Goal: Transaction & Acquisition: Purchase product/service

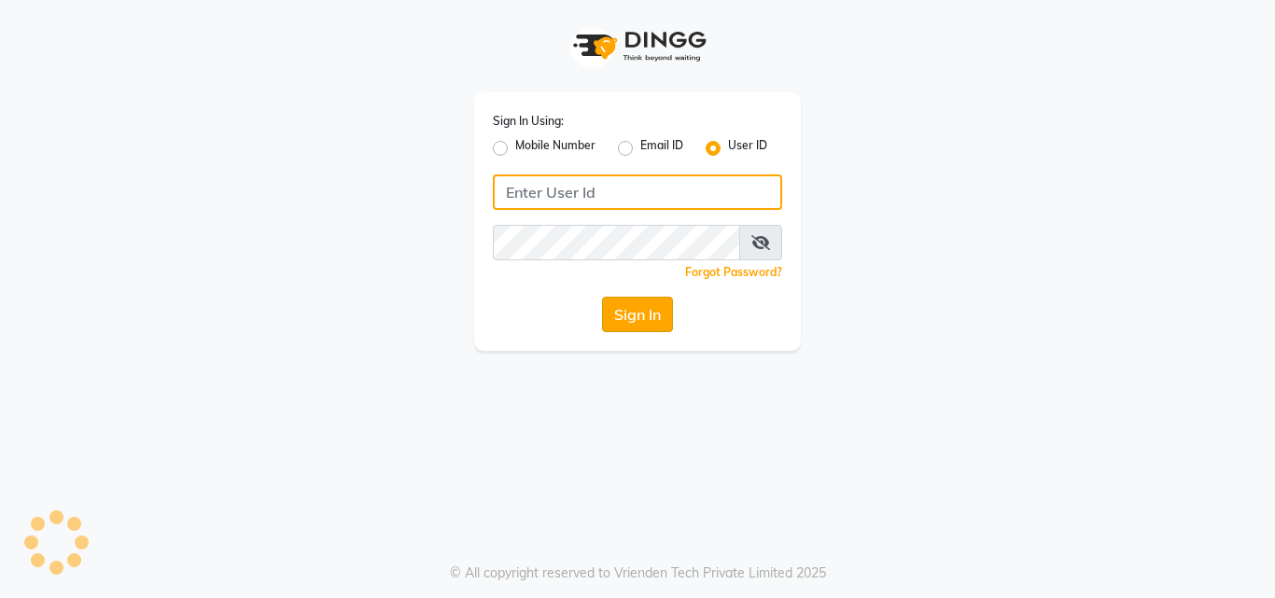
type input "hairportsalon"
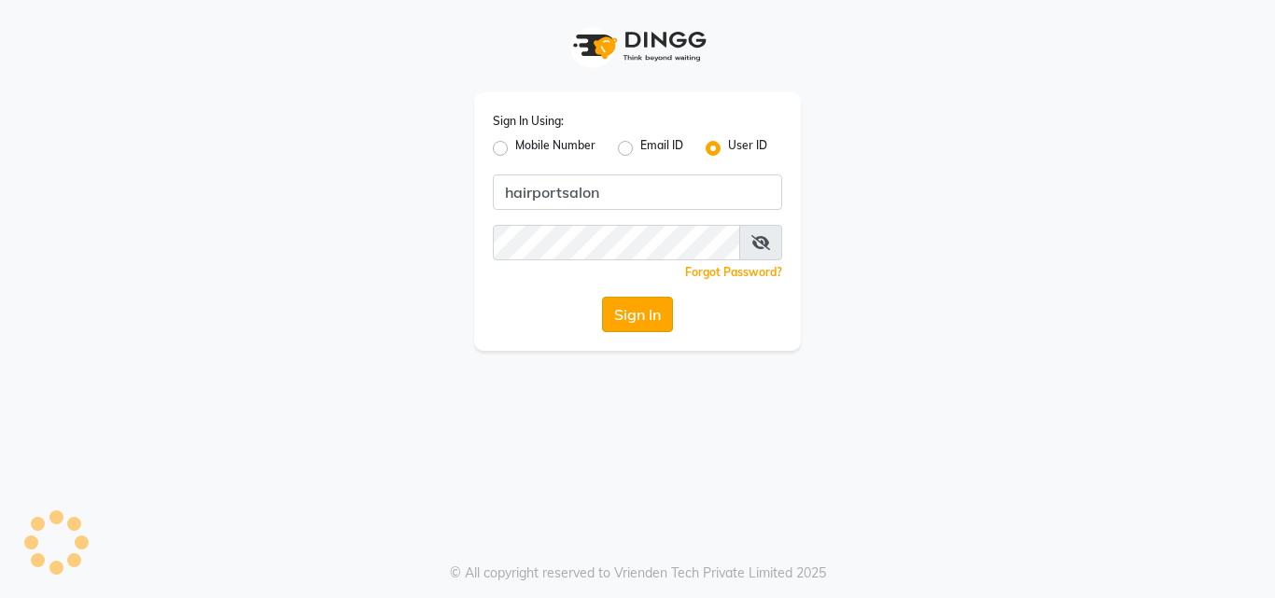
click at [650, 300] on button "Sign In" at bounding box center [637, 314] width 71 height 35
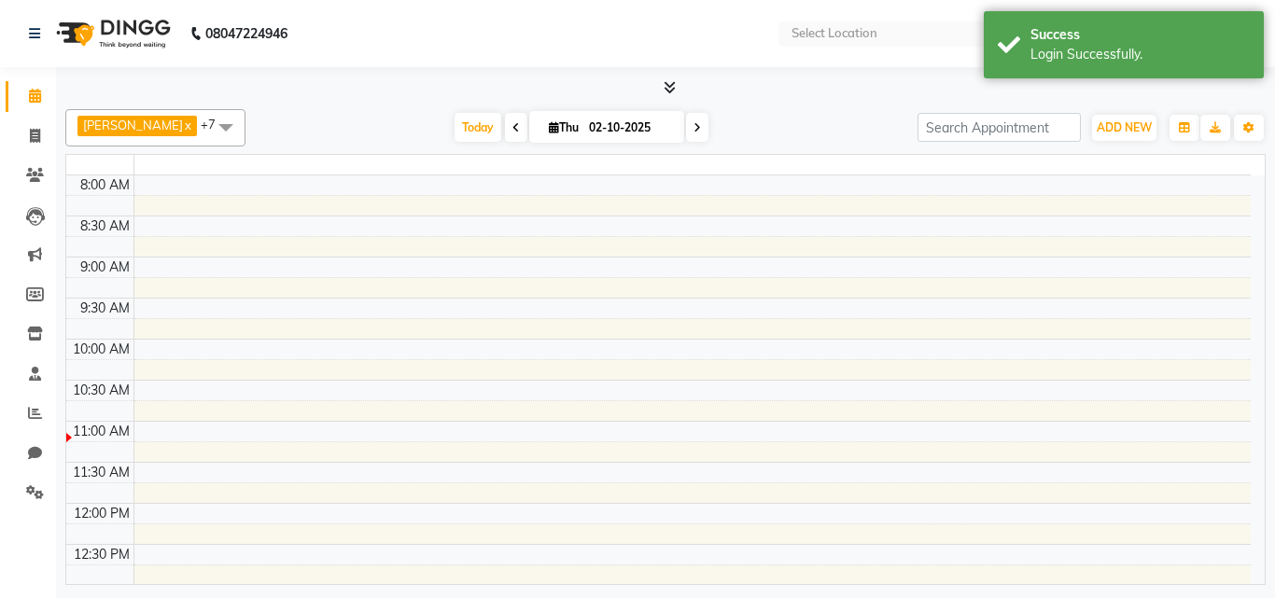
select select "en"
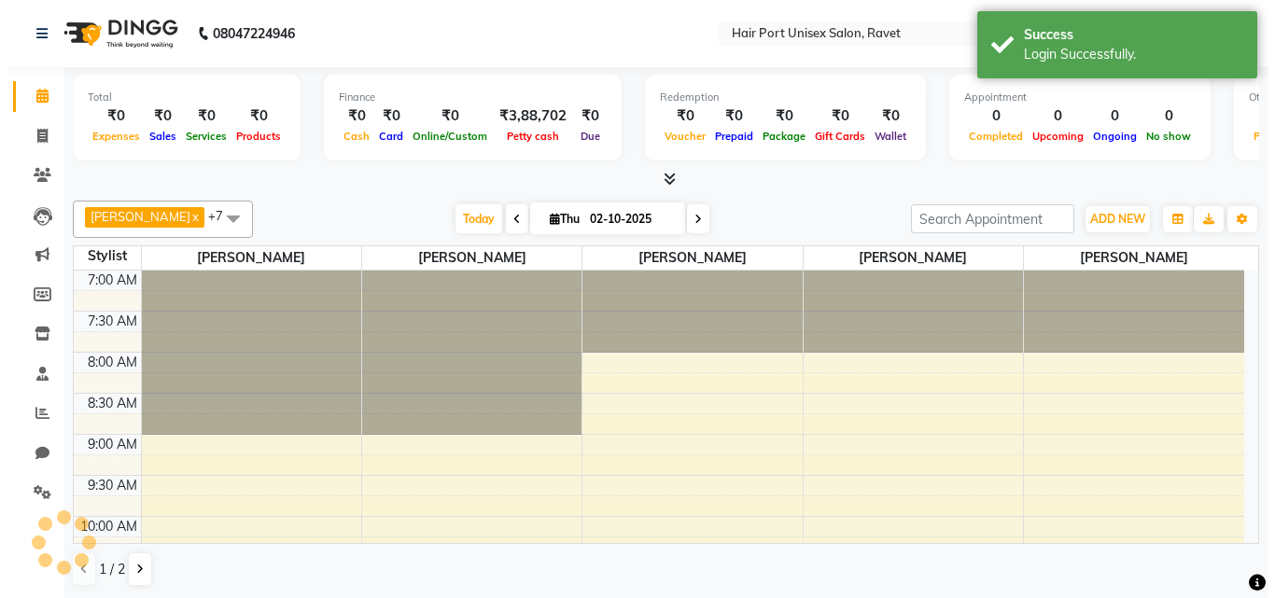
scroll to position [330, 0]
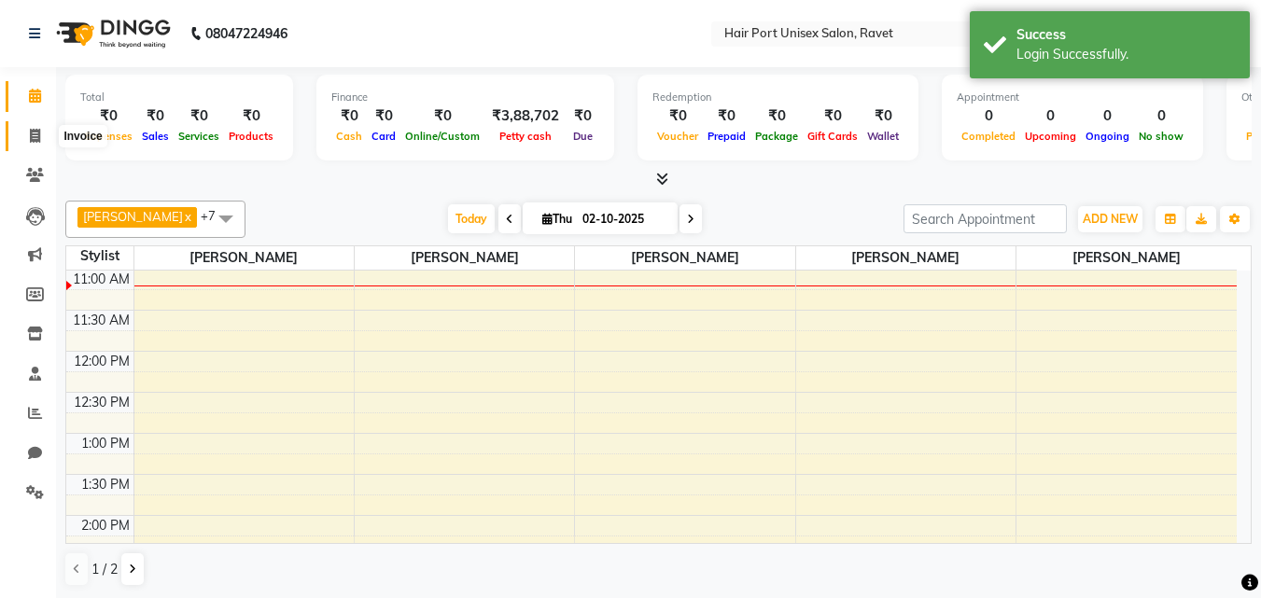
click at [36, 134] on icon at bounding box center [35, 136] width 10 height 14
select select "service"
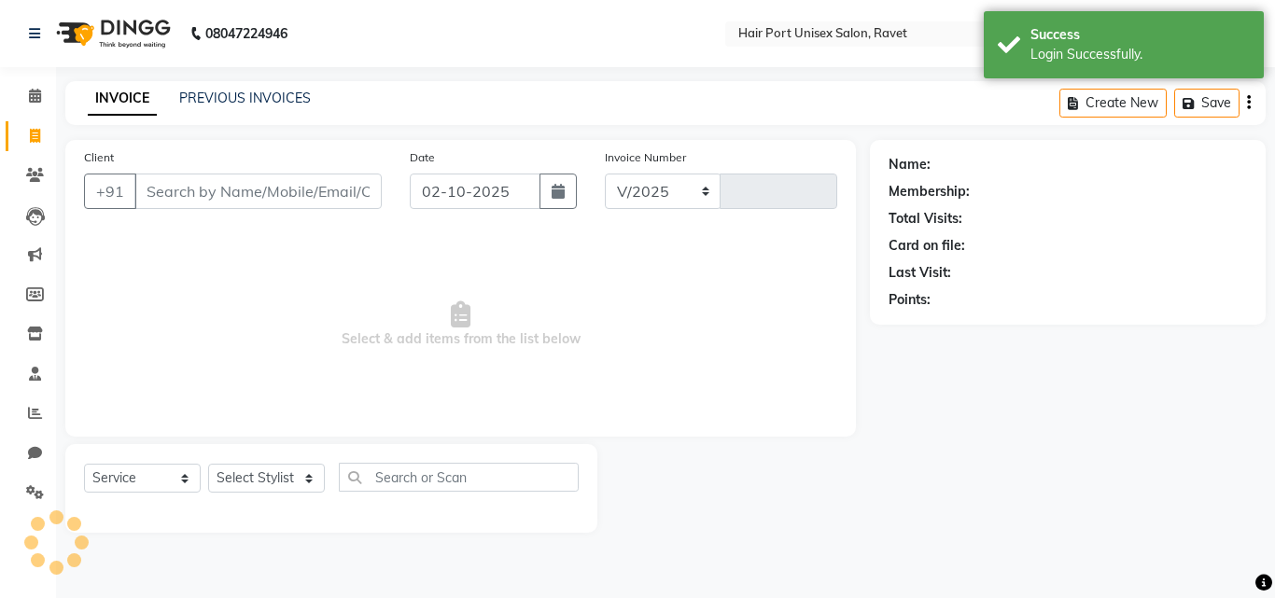
select select "7015"
type input "4587"
click at [255, 481] on select "Select Stylist [PERSON_NAME] [PERSON_NAME] [PERSON_NAME] [PERSON_NAME] [PERSON_…" at bounding box center [267, 478] width 119 height 29
select select "66342"
click at [208, 464] on select "Select Stylist [PERSON_NAME] [PERSON_NAME] [PERSON_NAME] [PERSON_NAME] [PERSON_…" at bounding box center [267, 478] width 119 height 29
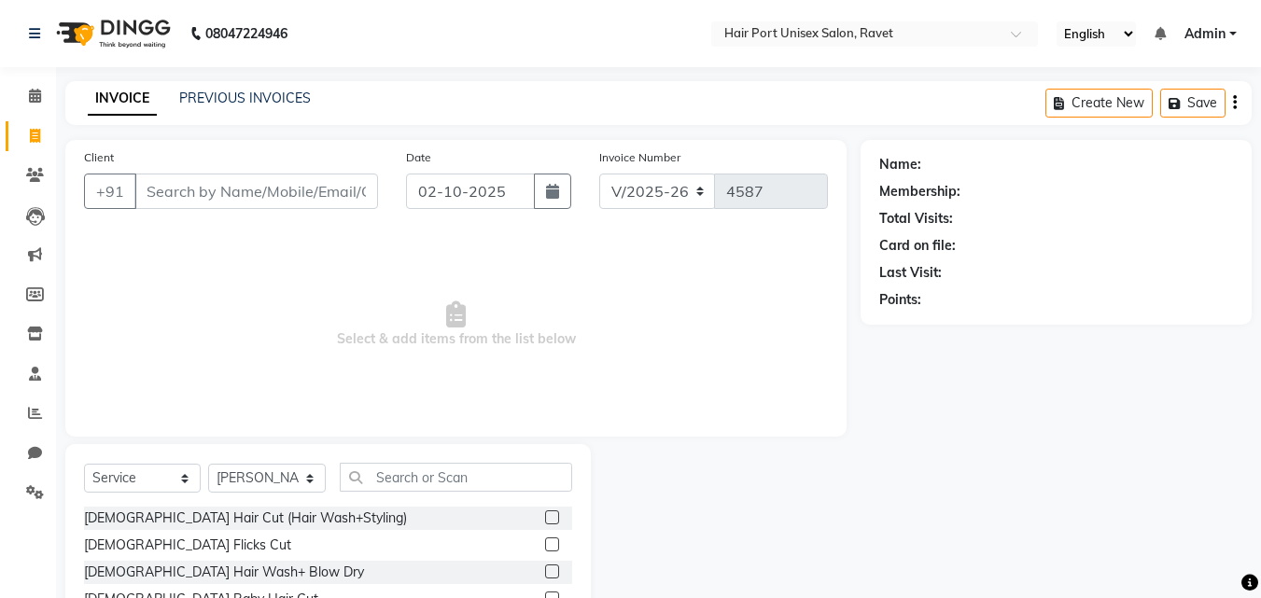
click at [372, 461] on div "Select Service Product Membership Package Voucher Prepaid Gift Card Select Styl…" at bounding box center [328, 581] width 526 height 275
click at [379, 478] on input "text" at bounding box center [456, 477] width 232 height 29
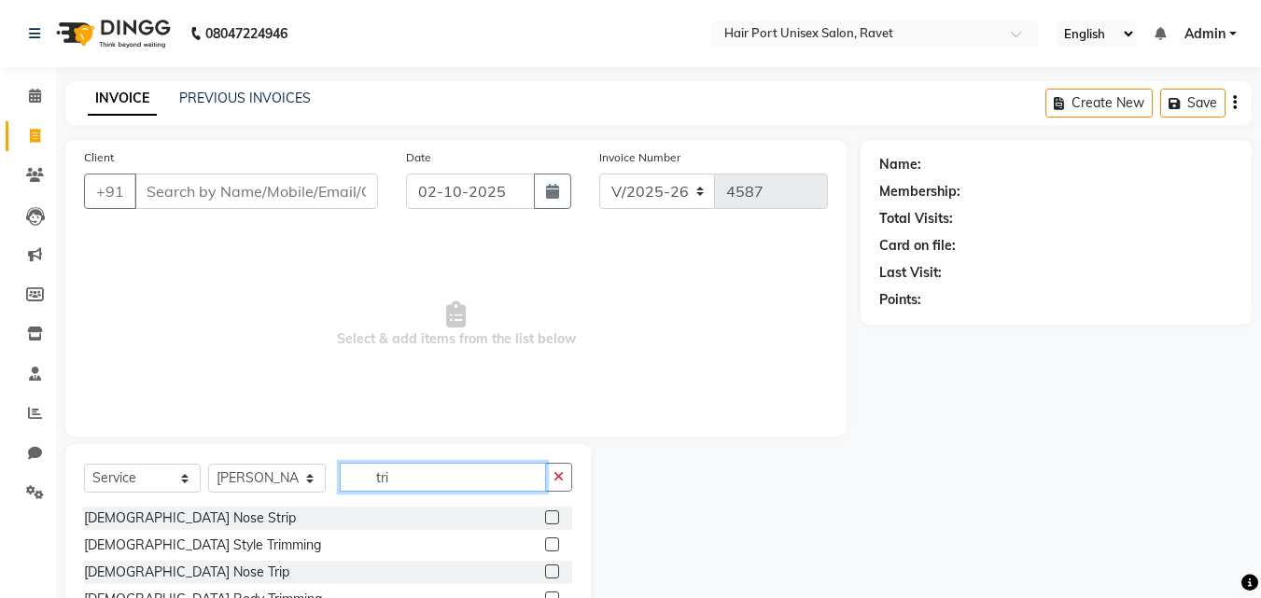
type input "tri"
click at [552, 543] on label at bounding box center [552, 545] width 14 height 14
click at [552, 543] on input "checkbox" at bounding box center [551, 546] width 12 height 12
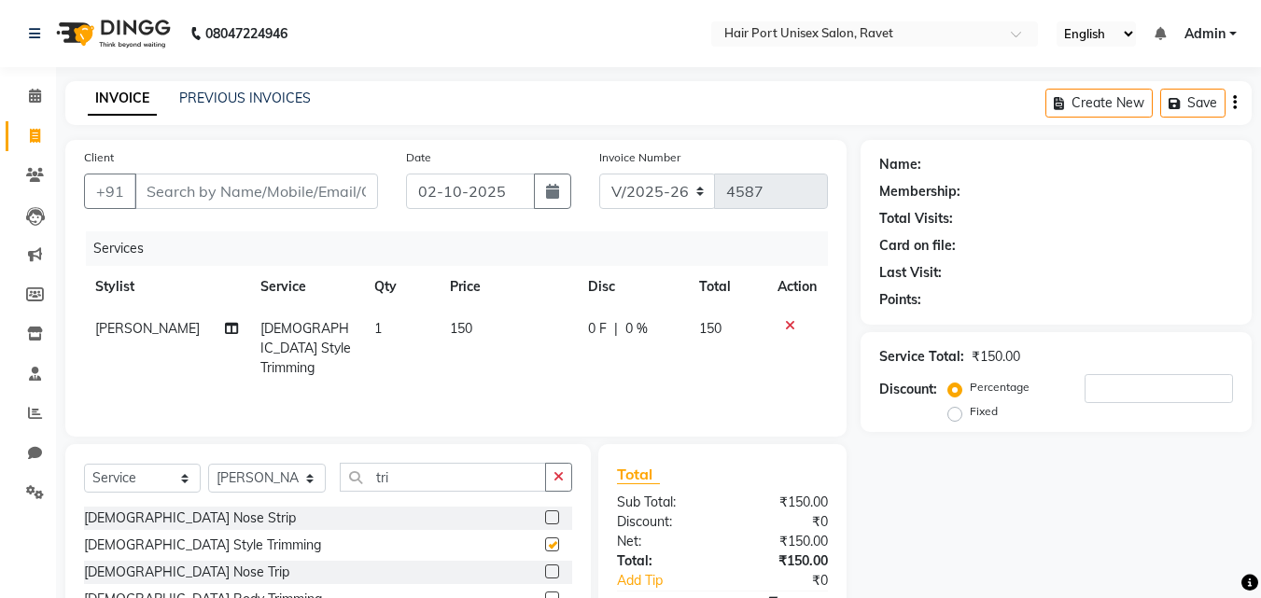
checkbox input "false"
click at [397, 471] on input "tri" at bounding box center [443, 477] width 206 height 29
type input "t"
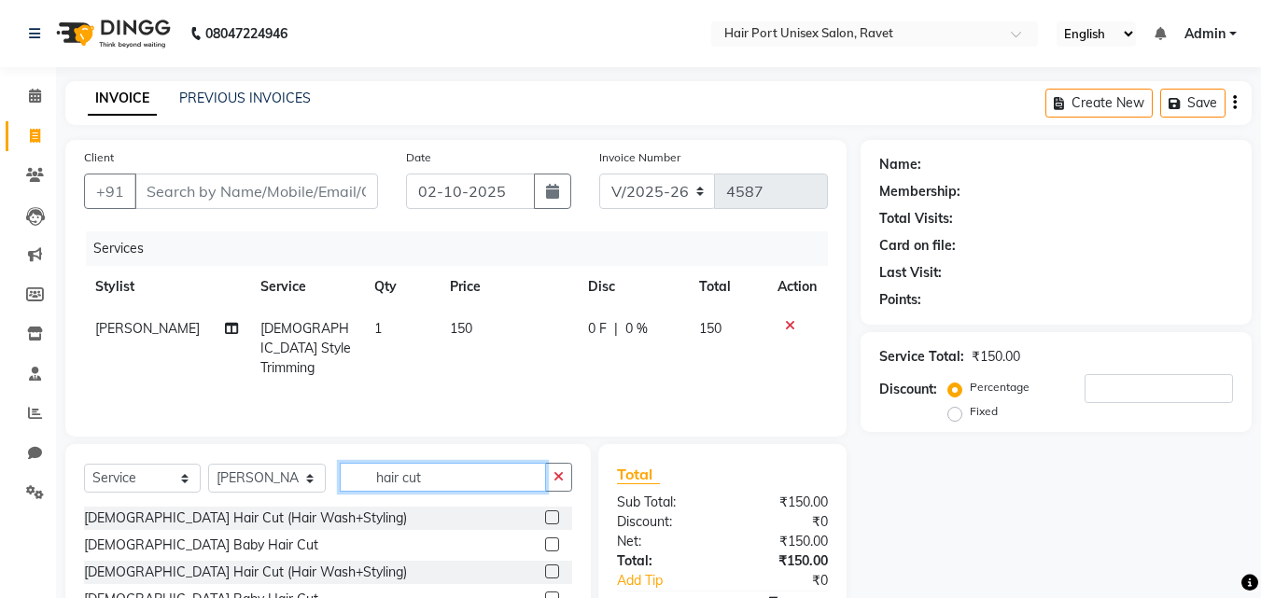
type input "hair cut"
click at [551, 570] on label at bounding box center [552, 572] width 14 height 14
click at [551, 570] on input "checkbox" at bounding box center [551, 573] width 12 height 12
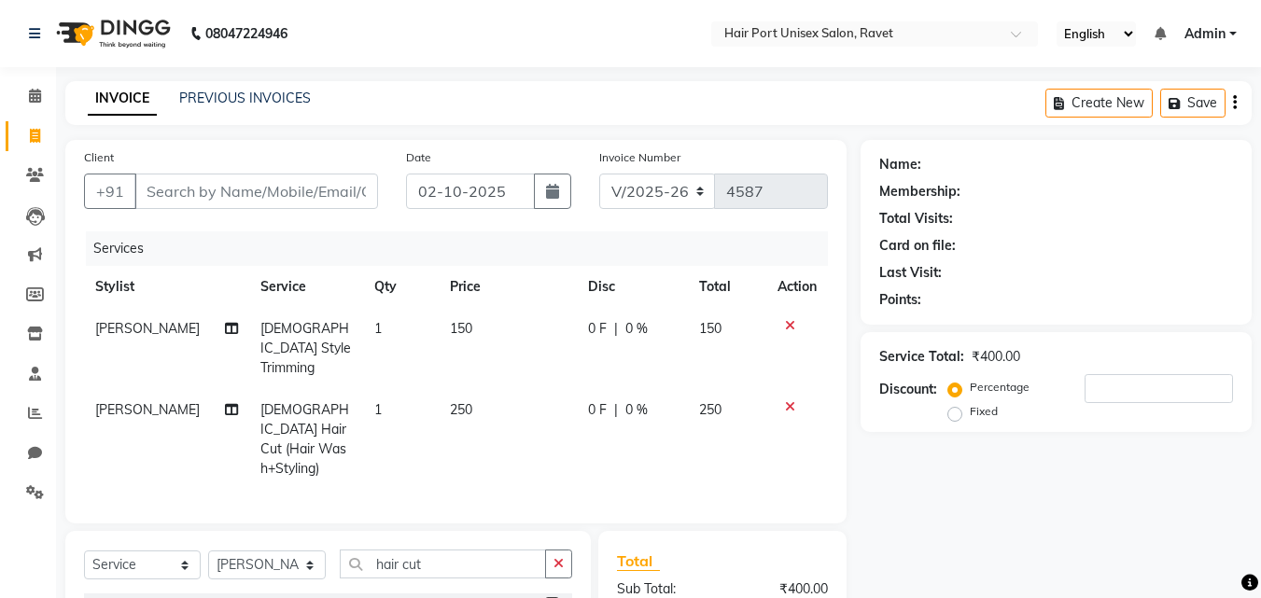
checkbox input "false"
click at [266, 201] on input "Client" at bounding box center [256, 191] width 244 height 35
click at [235, 183] on input "Client" at bounding box center [256, 191] width 244 height 35
click at [186, 184] on input "Client" at bounding box center [256, 191] width 244 height 35
type input "7"
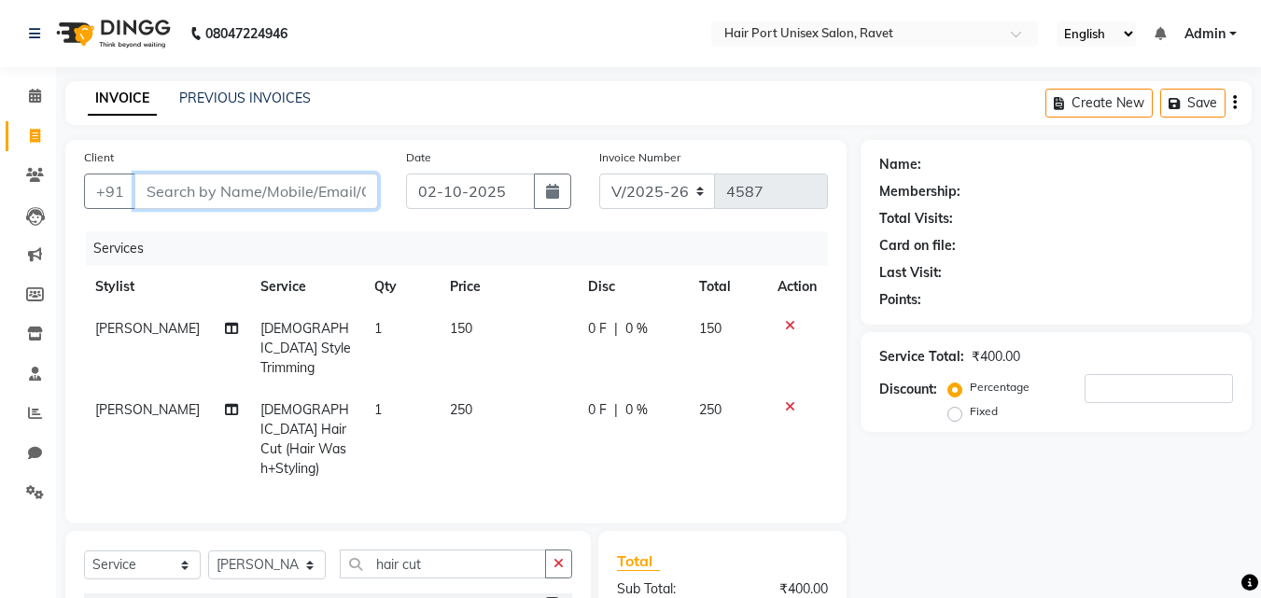
type input "0"
type input "7"
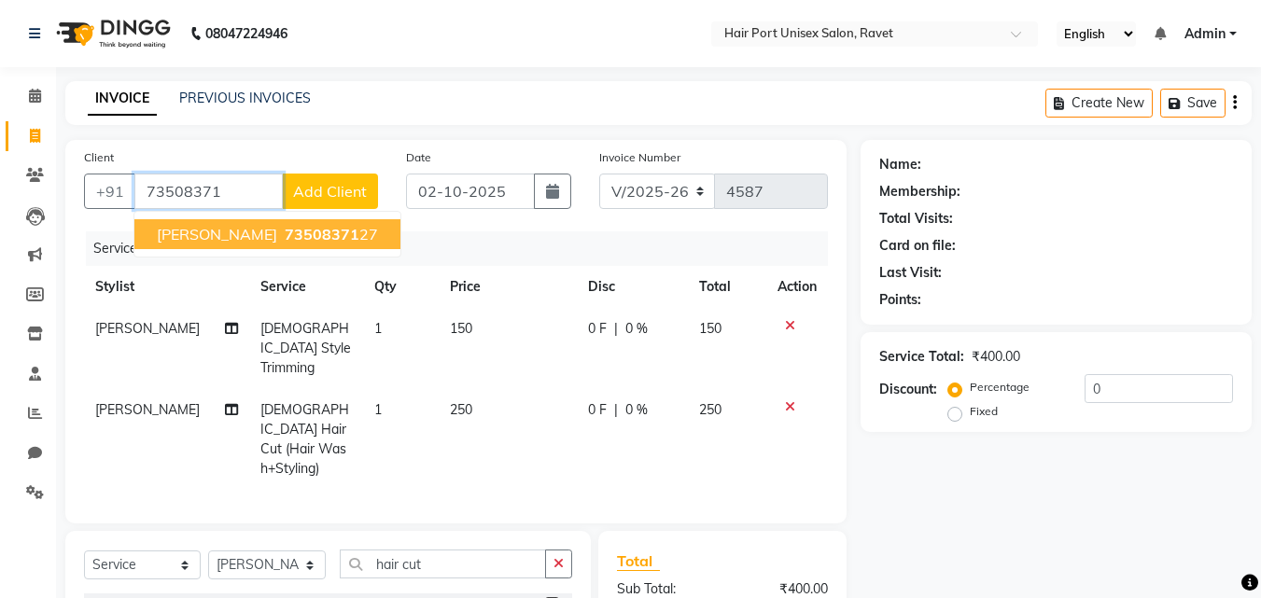
click at [293, 245] on button "[PERSON_NAME] 73508371 27" at bounding box center [267, 234] width 266 height 30
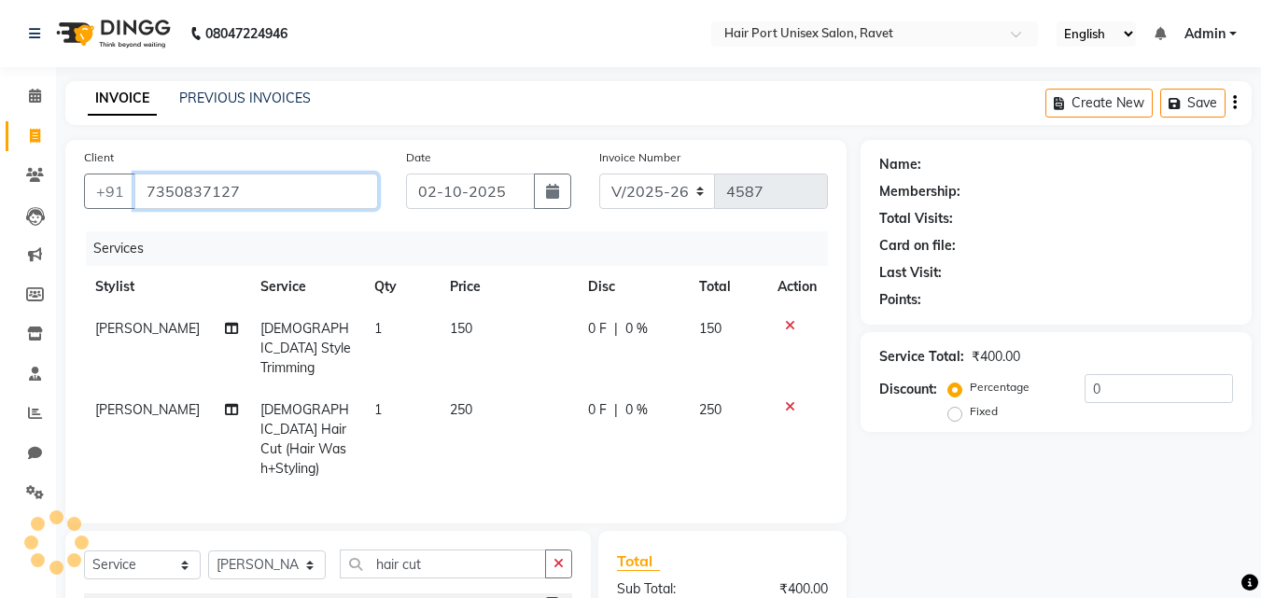
type input "7350837127"
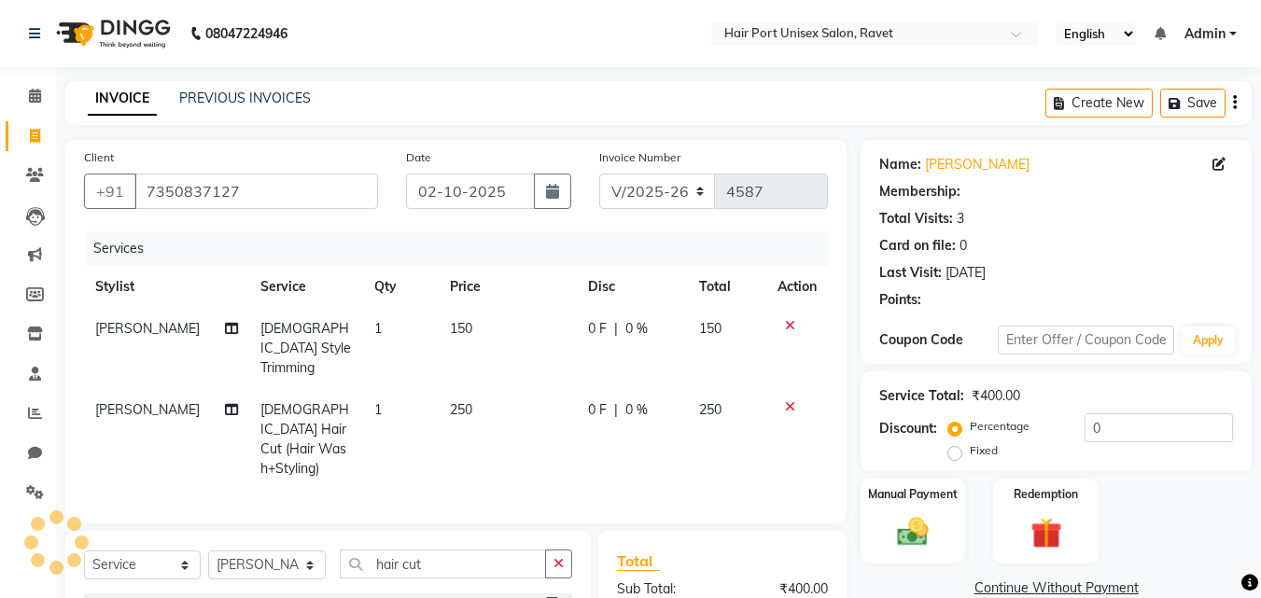
select select "1: Object"
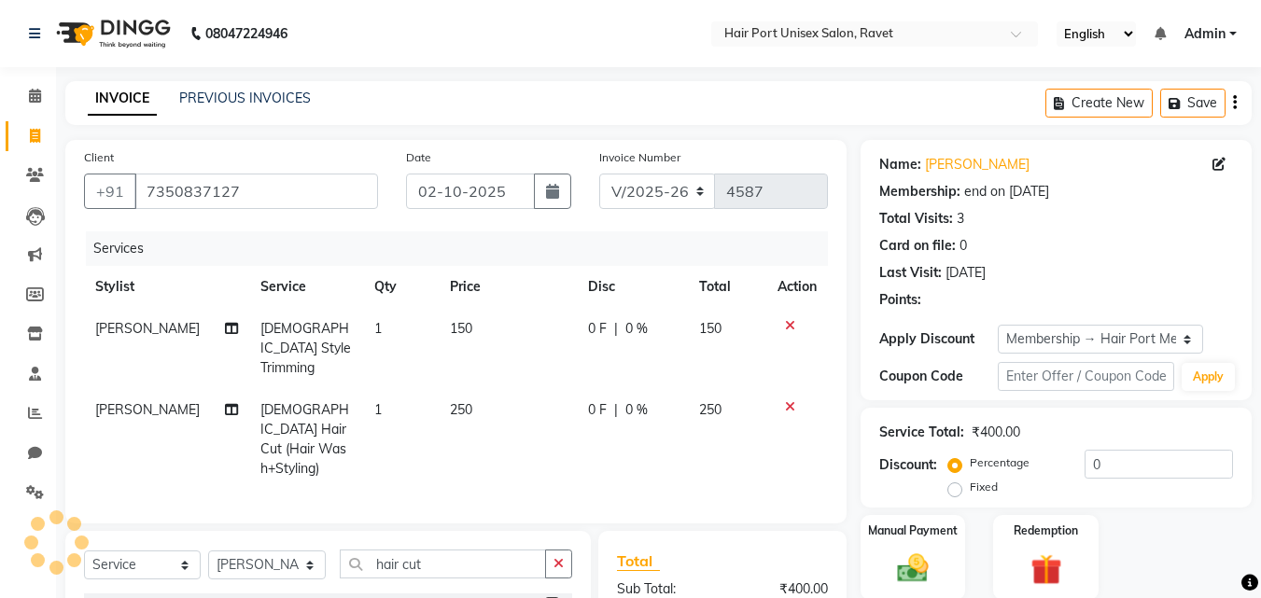
radio input "false"
radio input "true"
click at [588, 331] on span "0 F" at bounding box center [597, 329] width 19 height 20
select select "66342"
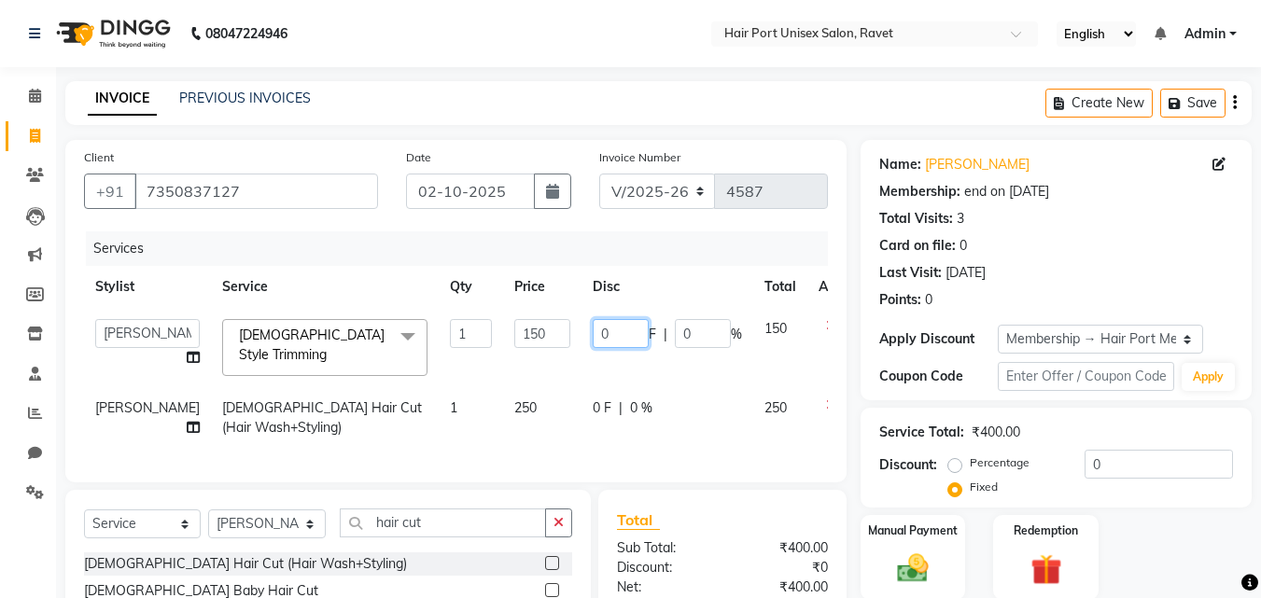
click at [593, 334] on input "0" at bounding box center [621, 333] width 56 height 29
type input "10"
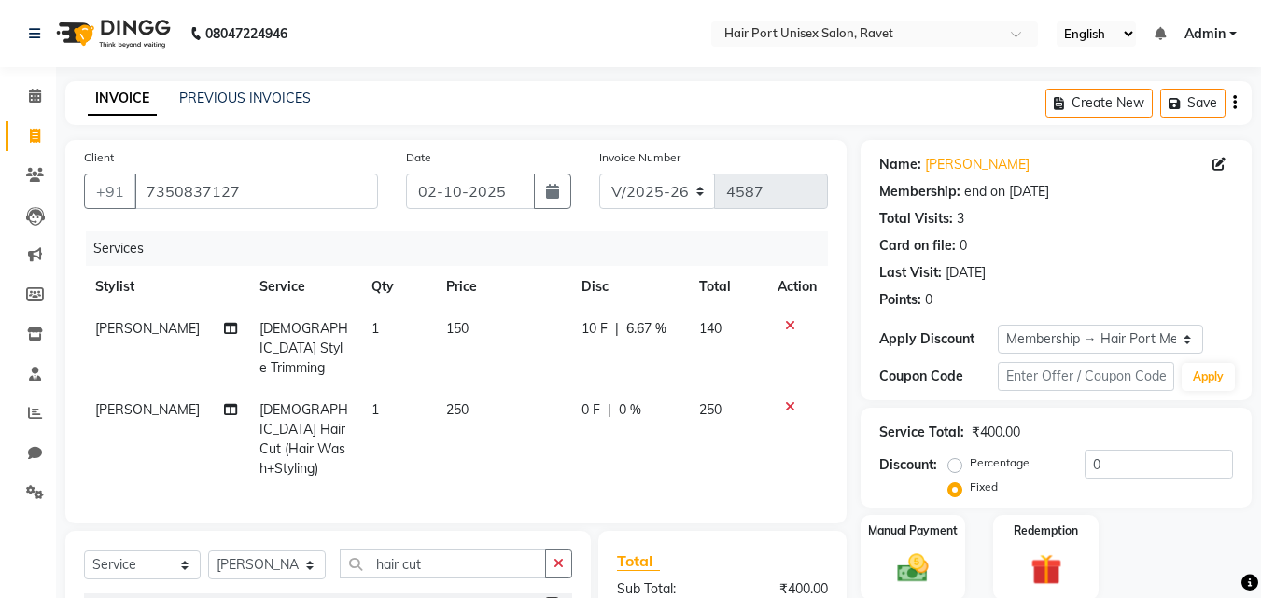
click at [555, 390] on tr "[PERSON_NAME] [DEMOGRAPHIC_DATA] Hair Cut (Hair Wash+Styling) 1 250 0 F | 0 % 2…" at bounding box center [456, 439] width 744 height 101
click at [584, 401] on span "0 F" at bounding box center [591, 411] width 19 height 20
select select "66342"
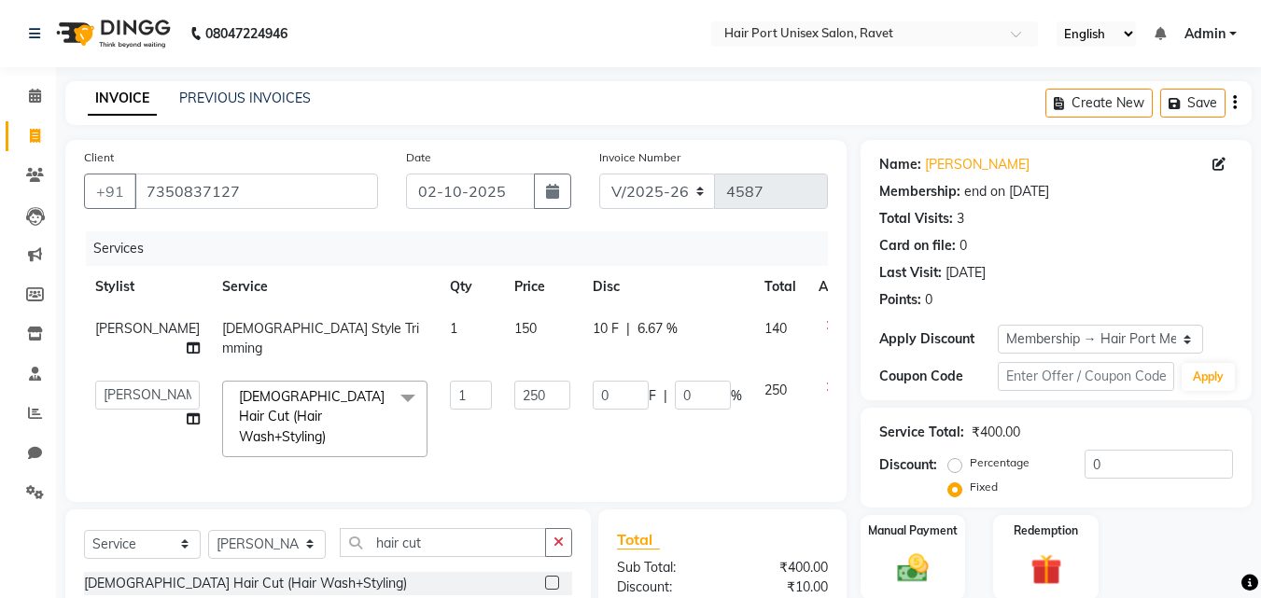
click at [582, 397] on td "0 F | 0 %" at bounding box center [668, 419] width 172 height 99
click at [593, 391] on input "0" at bounding box center [621, 395] width 56 height 29
type input "20"
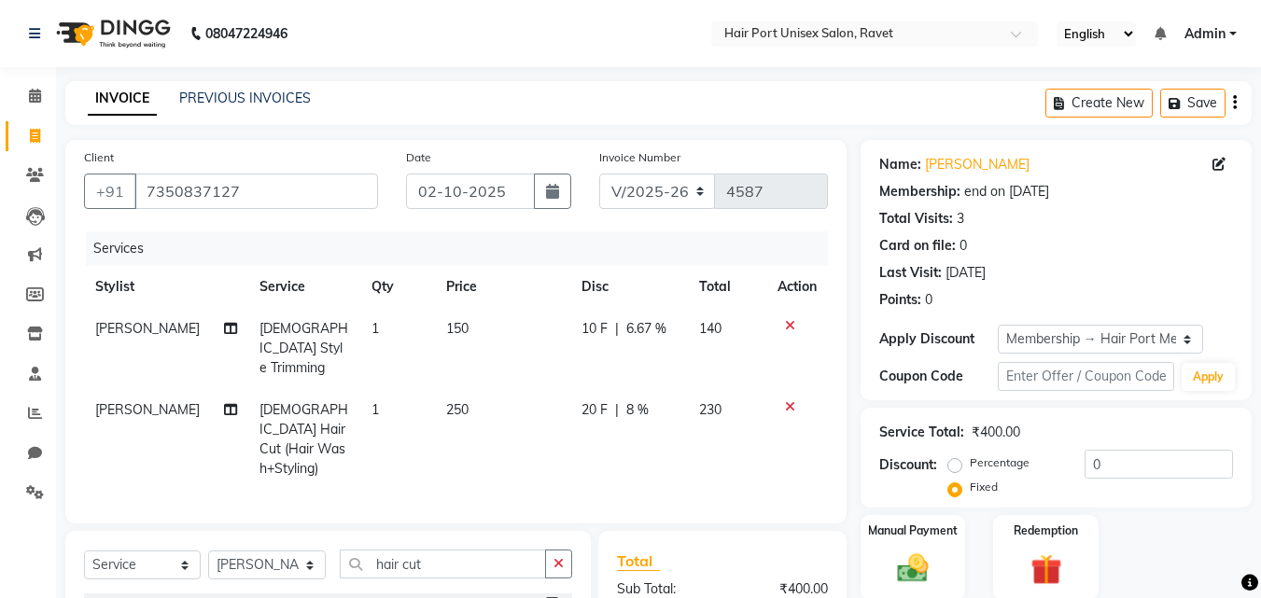
click at [660, 440] on td "20 F | 8 %" at bounding box center [629, 439] width 118 height 101
select select "66342"
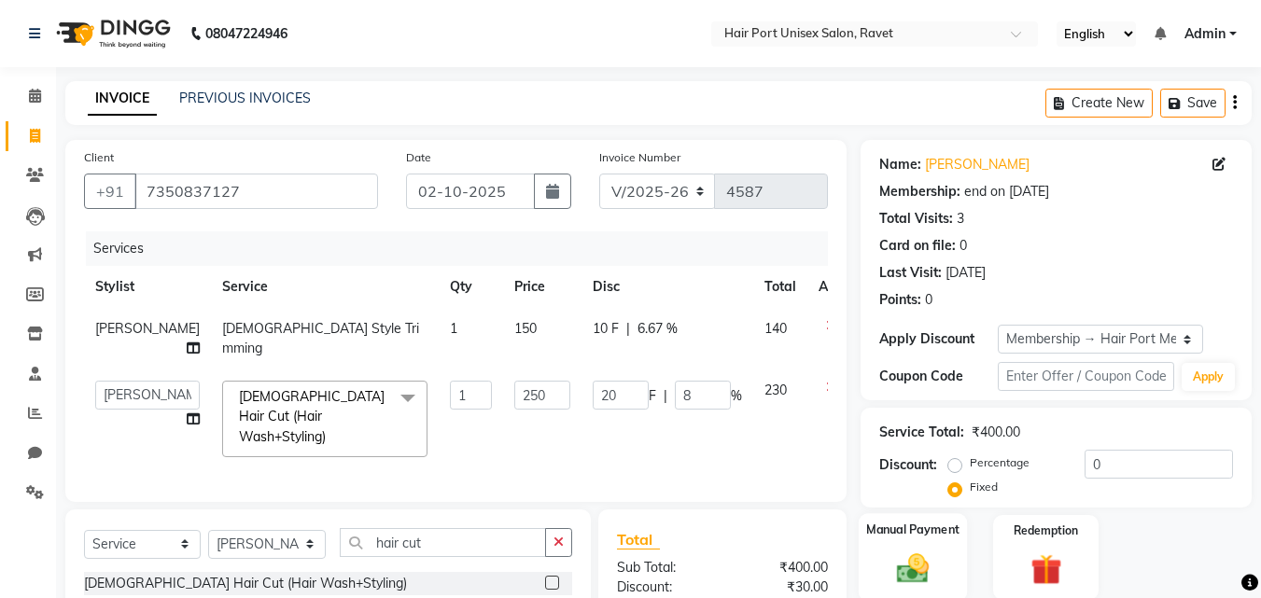
click at [896, 574] on img at bounding box center [913, 568] width 52 height 37
click at [978, 558] on div "Manual Payment Redemption" at bounding box center [1056, 557] width 419 height 85
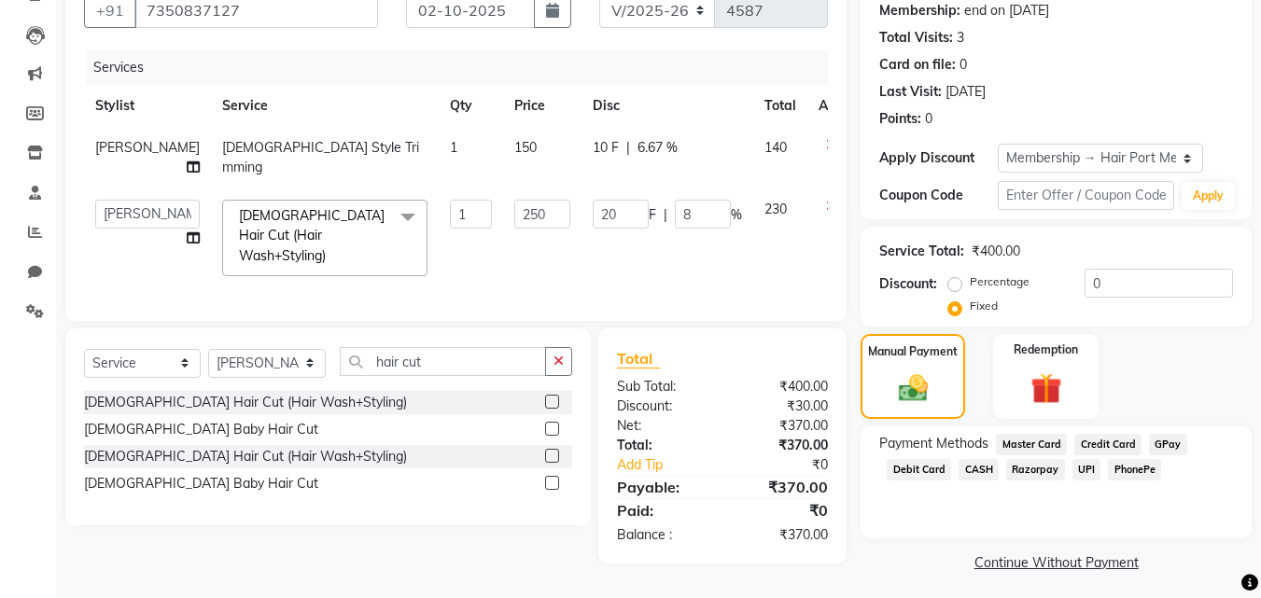
scroll to position [188, 0]
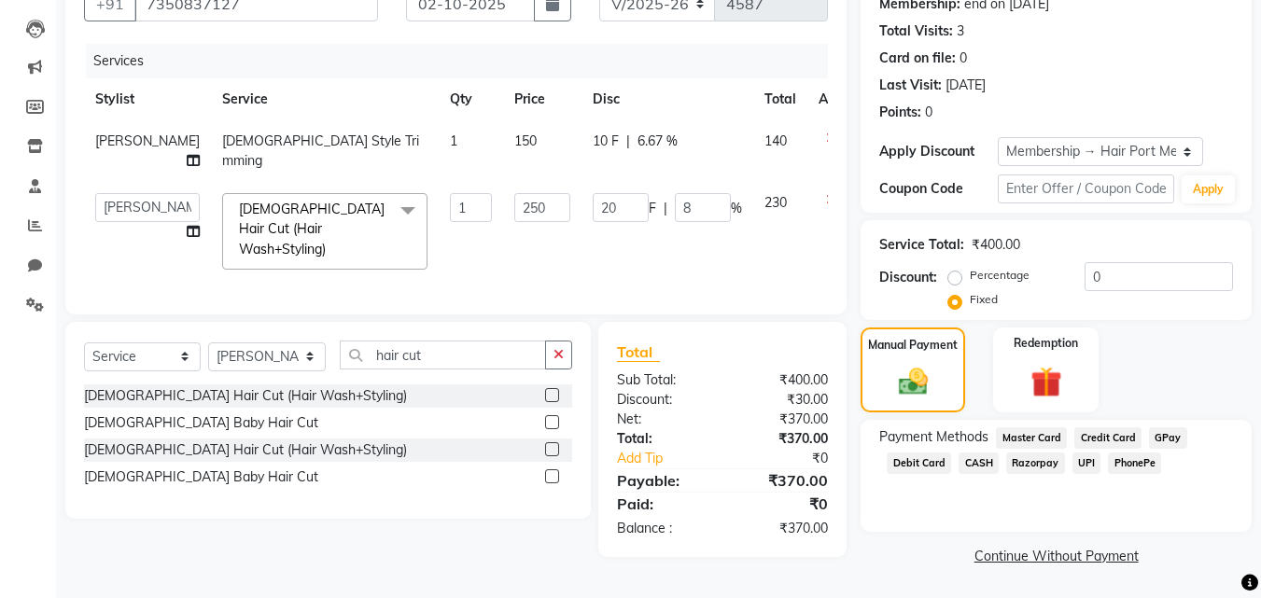
click at [1079, 459] on span "UPI" at bounding box center [1087, 463] width 29 height 21
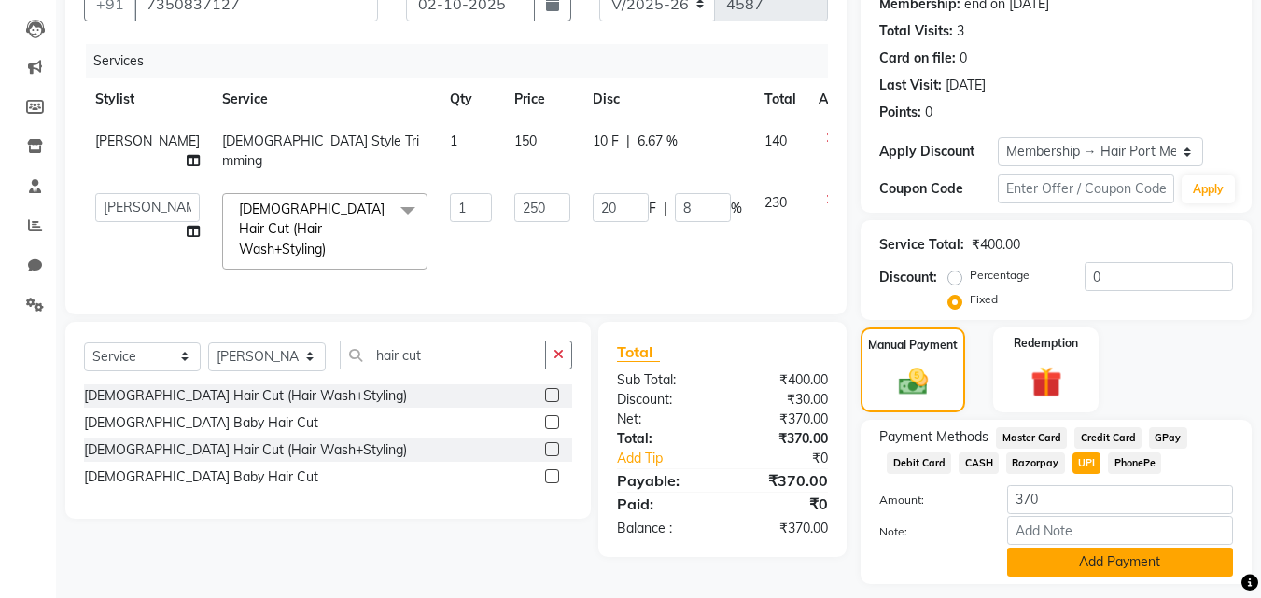
click at [1102, 564] on button "Add Payment" at bounding box center [1120, 562] width 226 height 29
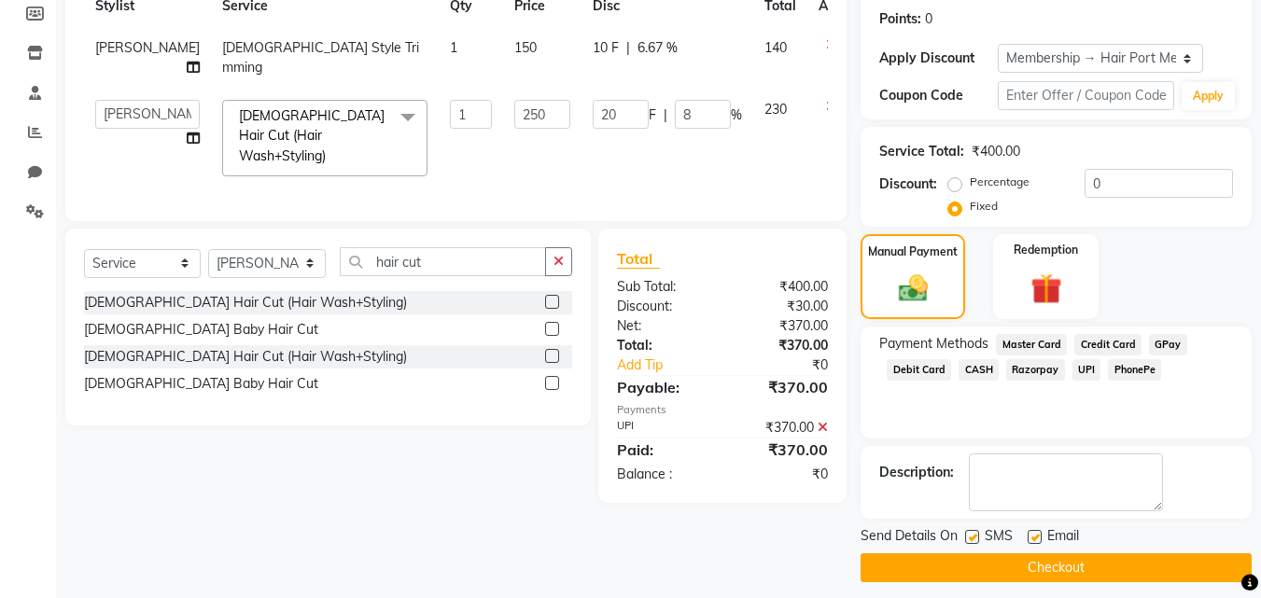
scroll to position [293, 0]
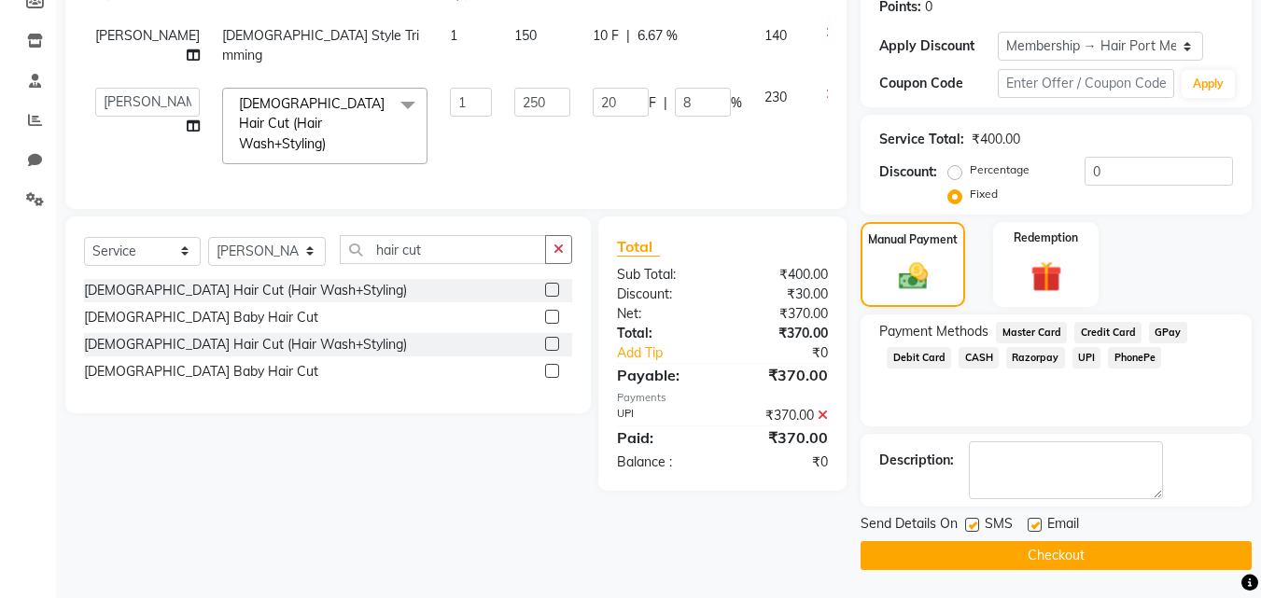
click at [1088, 554] on button "Checkout" at bounding box center [1056, 556] width 391 height 29
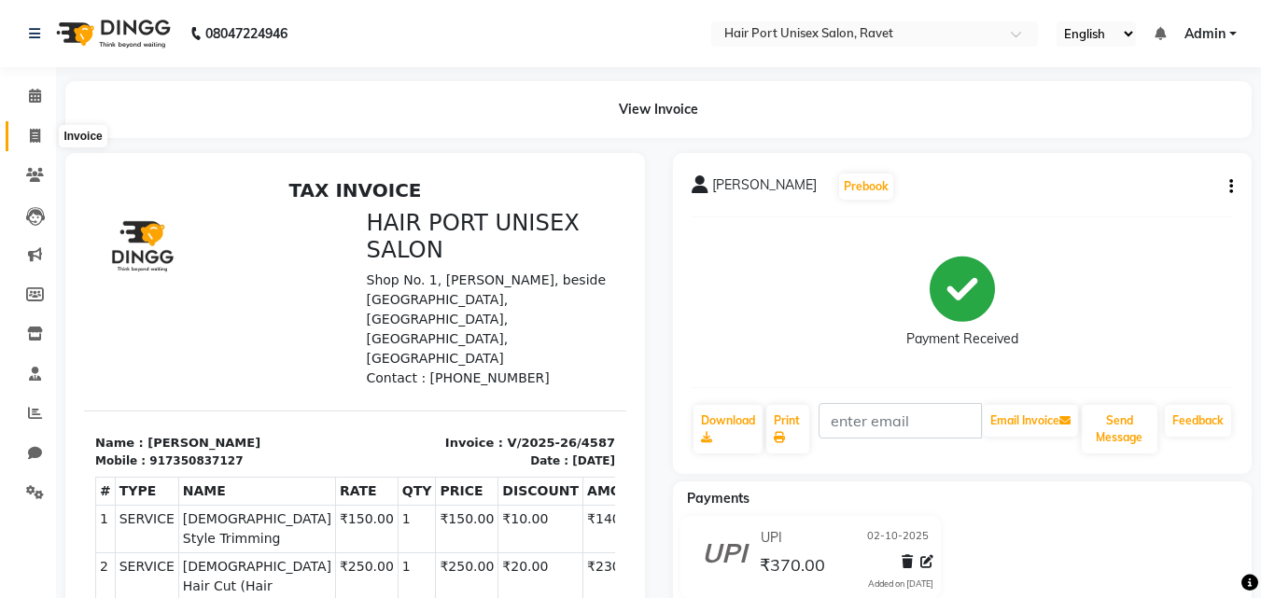
click at [28, 137] on span at bounding box center [35, 136] width 33 height 21
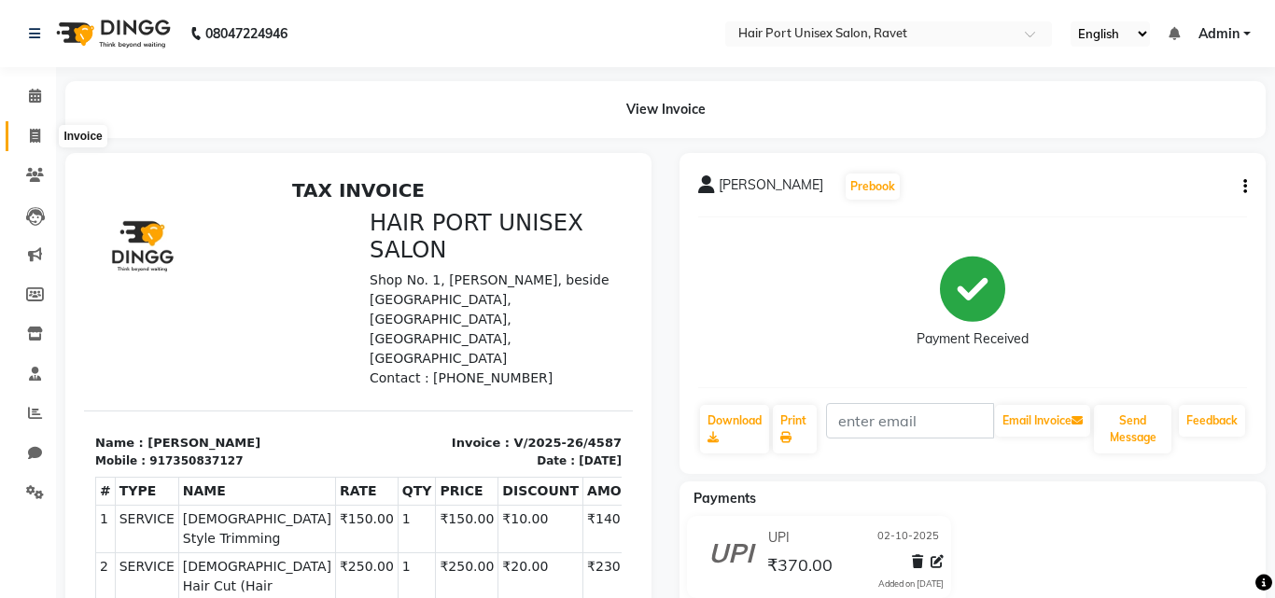
select select "service"
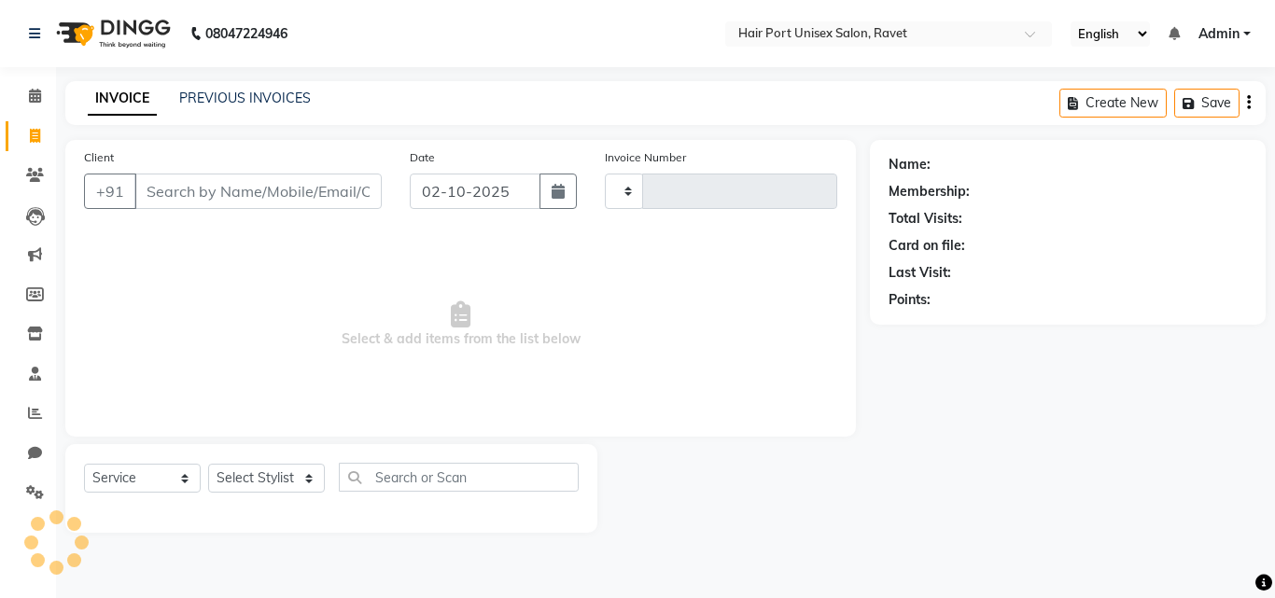
type input "4588"
select select "7015"
click at [192, 199] on input "Client" at bounding box center [257, 191] width 247 height 35
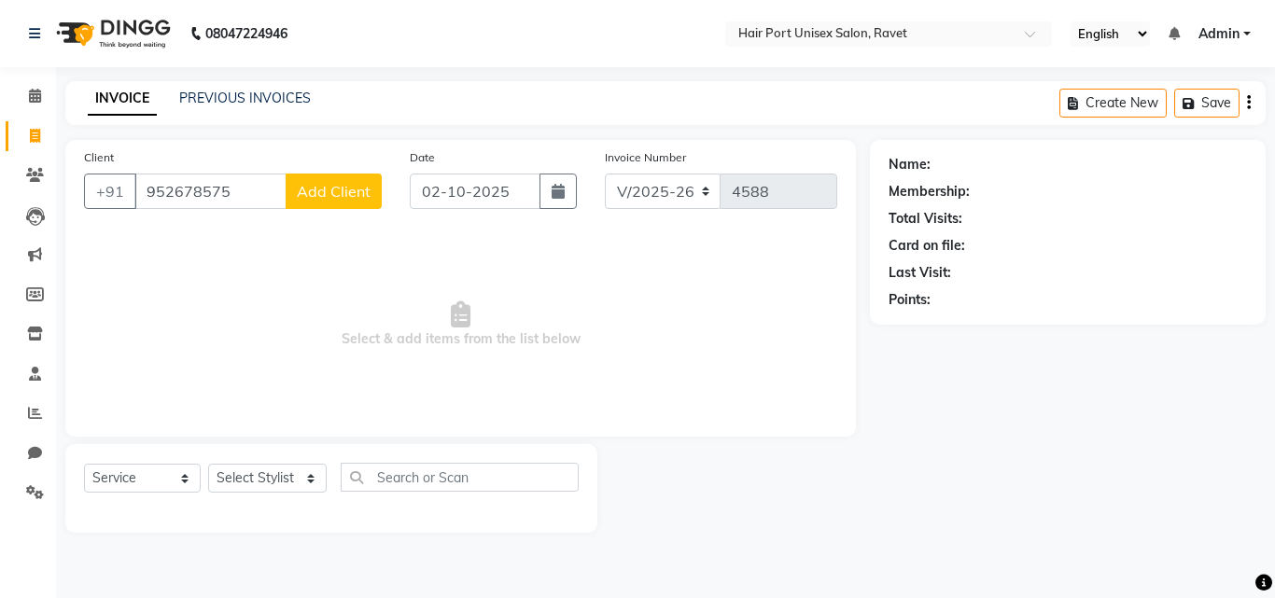
type input "952678575"
click at [339, 200] on span "Add Client" at bounding box center [334, 191] width 74 height 19
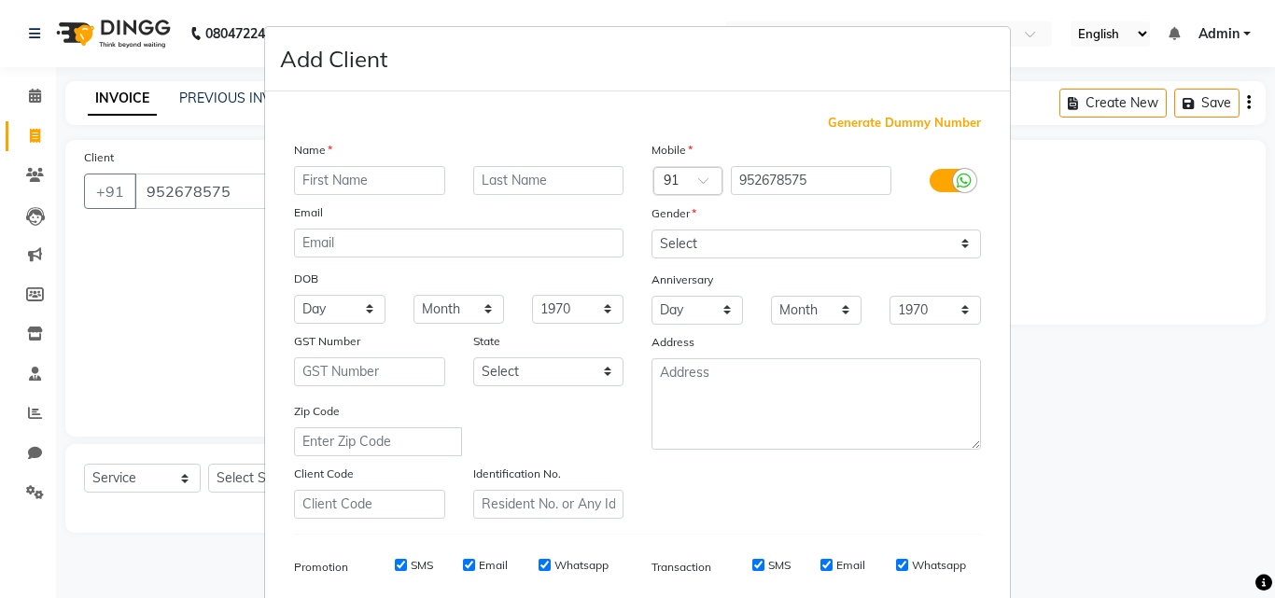
click at [342, 187] on input "text" at bounding box center [369, 180] width 151 height 29
click at [341, 179] on input "text" at bounding box center [369, 180] width 151 height 29
type input "[PERSON_NAME]"
click at [297, 272] on label "DOB" at bounding box center [306, 279] width 24 height 17
click at [0, 322] on ngb-modal-window "Add Client Generate Dummy Number Name [PERSON_NAME] Email DOB Day 01 02 03 04 0…" at bounding box center [637, 299] width 1275 height 598
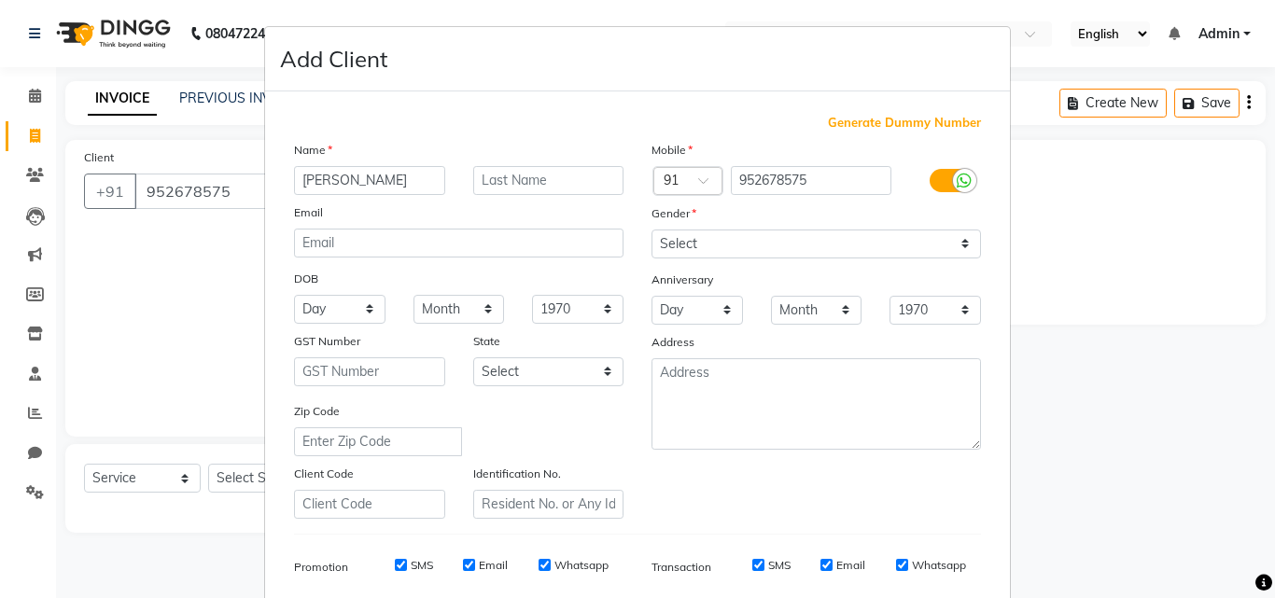
click at [120, 315] on ngb-modal-window "Add Client Generate Dummy Number Name [PERSON_NAME] Email DOB Day 01 02 03 04 0…" at bounding box center [637, 299] width 1275 height 598
click at [882, 238] on select "Select [DEMOGRAPHIC_DATA] [DEMOGRAPHIC_DATA] Other Prefer Not To Say" at bounding box center [817, 244] width 330 height 29
select select "[DEMOGRAPHIC_DATA]"
click at [652, 230] on select "Select [DEMOGRAPHIC_DATA] [DEMOGRAPHIC_DATA] Other Prefer Not To Say" at bounding box center [817, 244] width 330 height 29
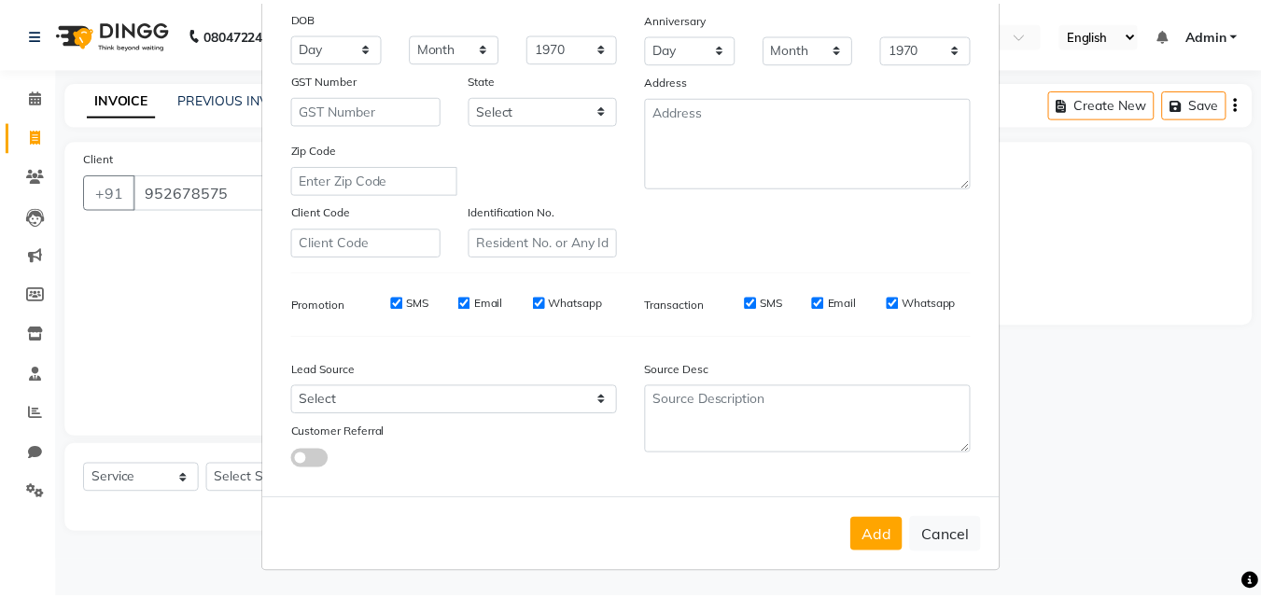
scroll to position [263, 0]
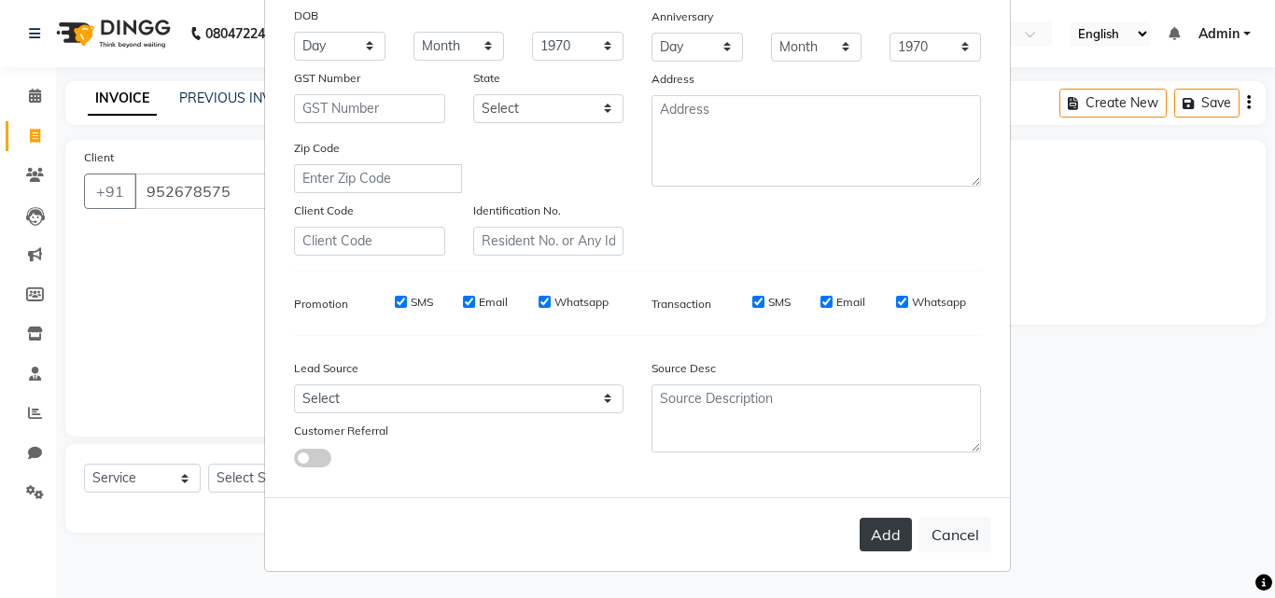
click at [878, 526] on button "Add" at bounding box center [886, 535] width 52 height 34
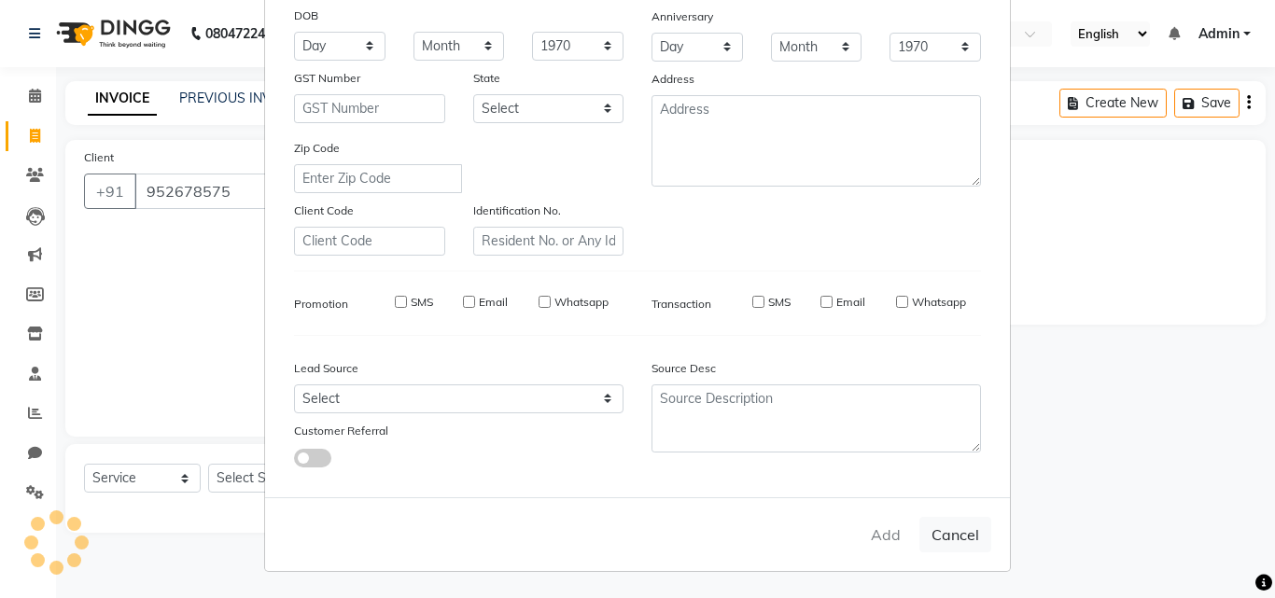
select select
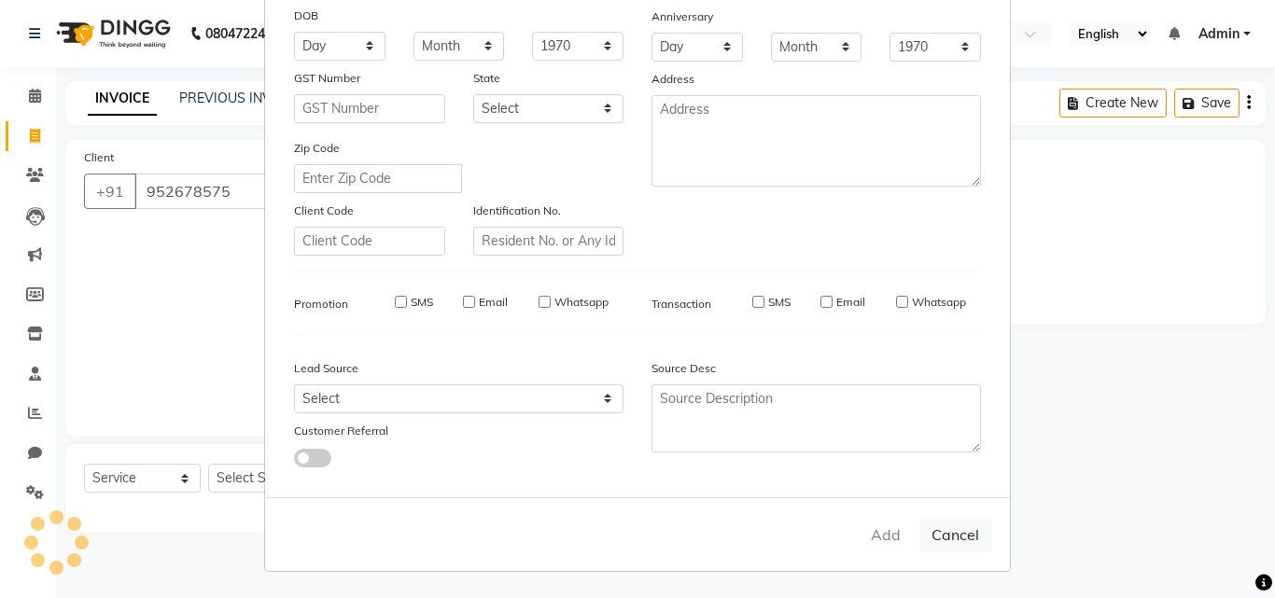
select select
checkbox input "false"
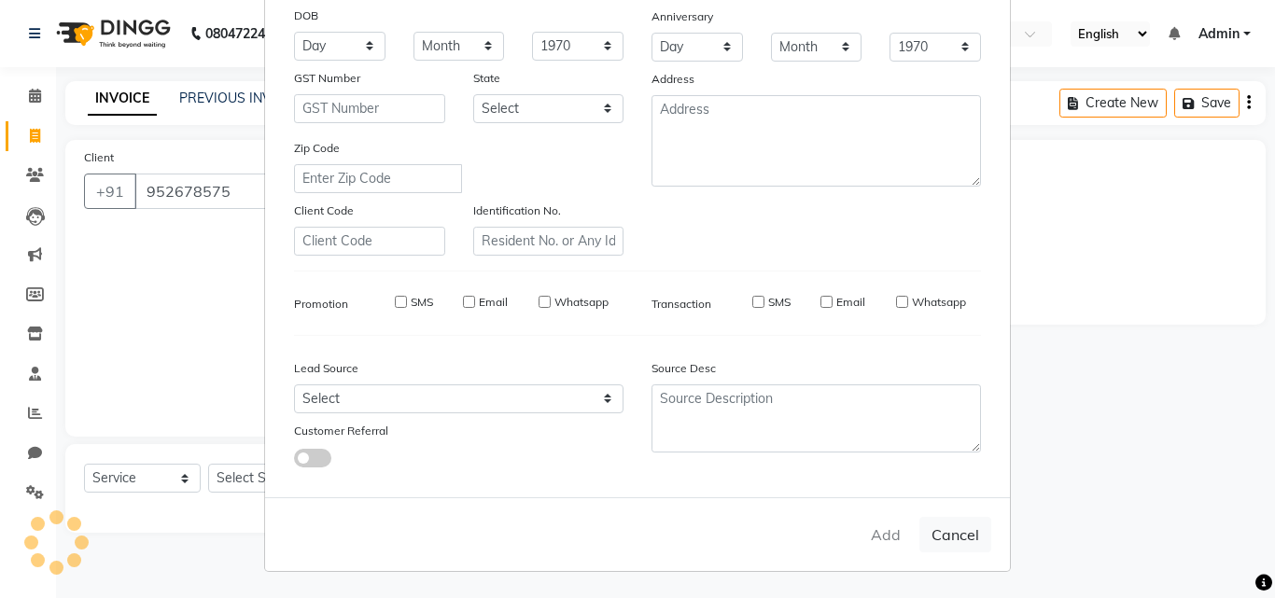
checkbox input "false"
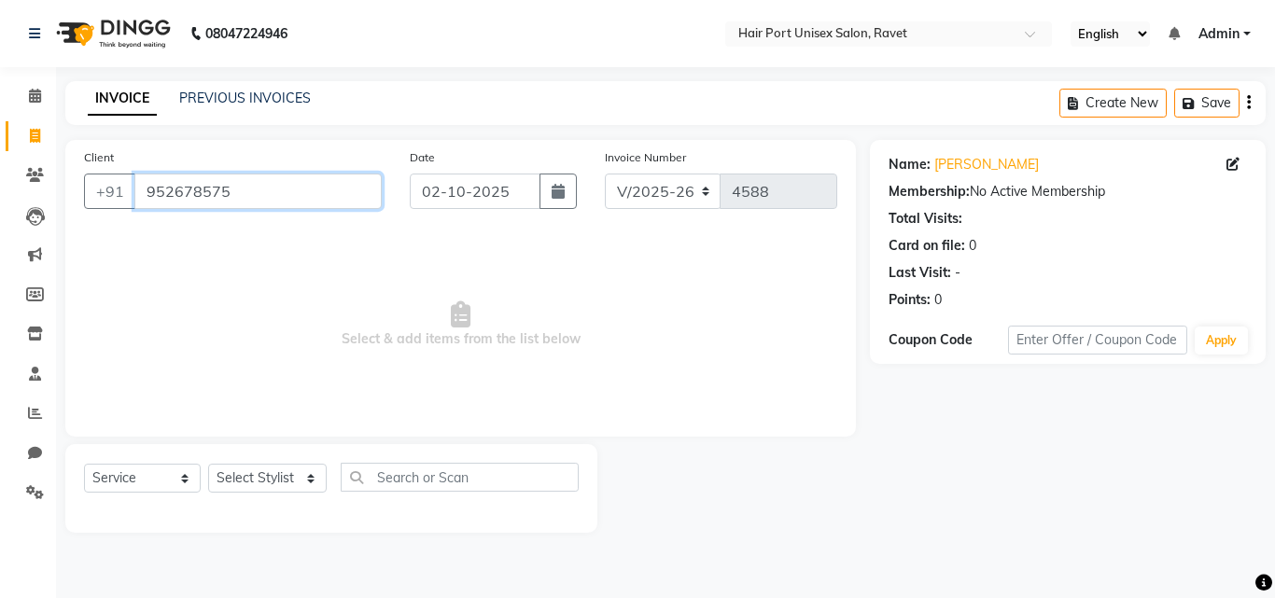
click at [162, 195] on input "952678575" at bounding box center [257, 191] width 247 height 35
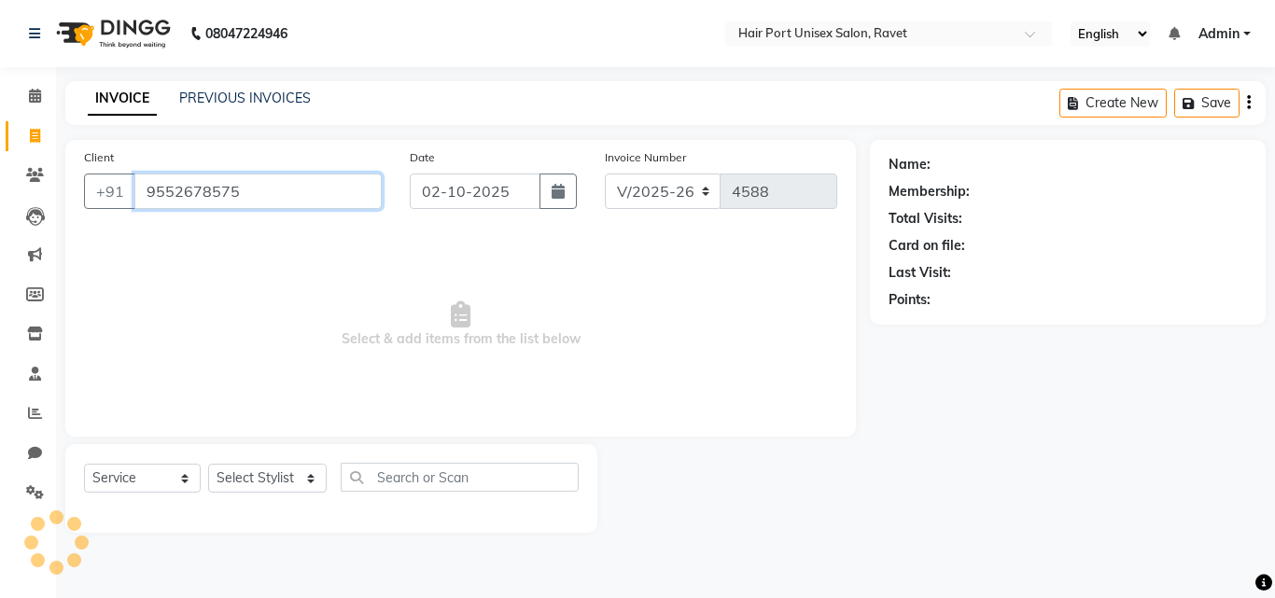
type input "9552678575"
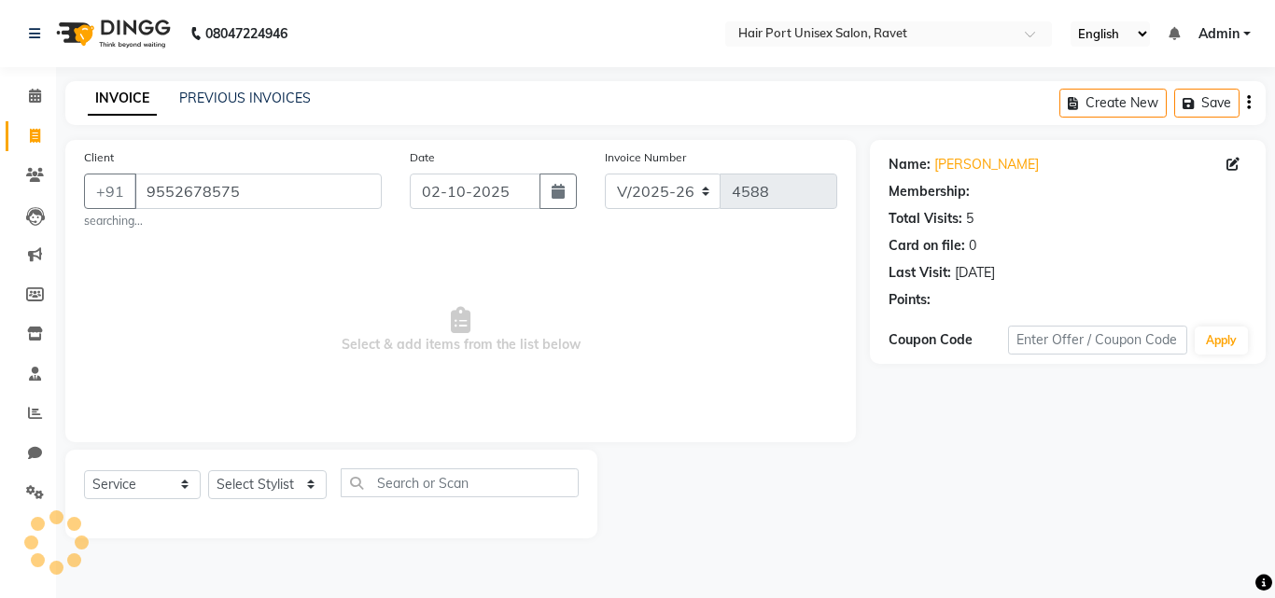
select select "1: Object"
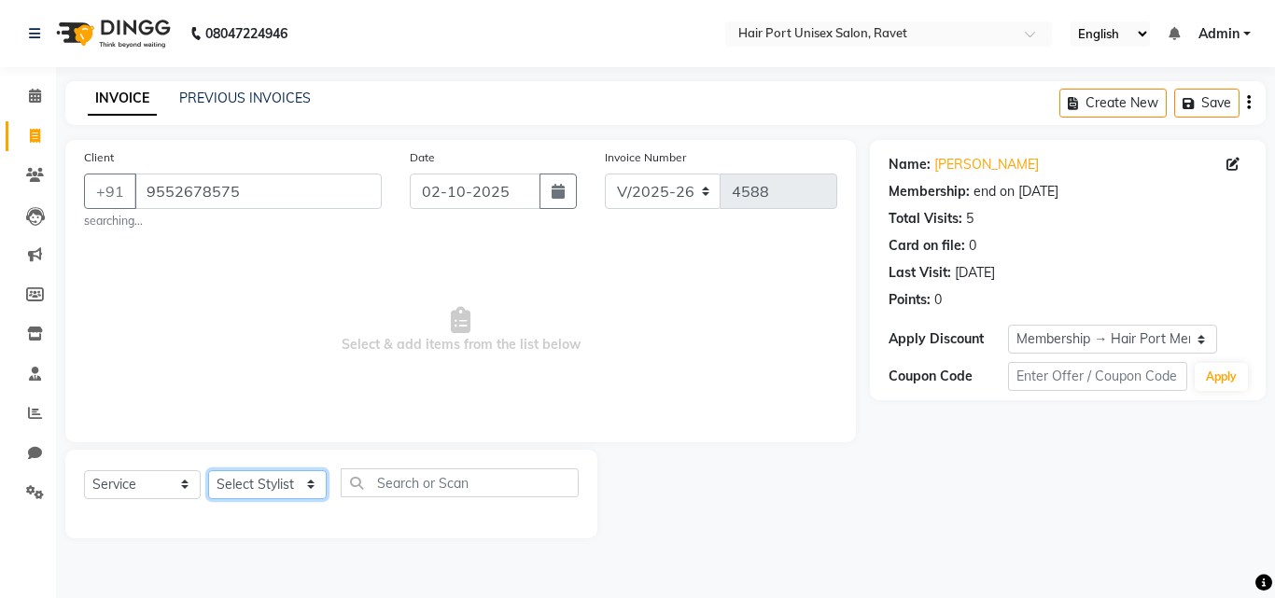
click at [307, 486] on select "Select Stylist [PERSON_NAME] [PERSON_NAME] [PERSON_NAME] [PERSON_NAME] [PERSON_…" at bounding box center [267, 485] width 119 height 29
click at [590, 285] on span "Select & add items from the list below" at bounding box center [460, 330] width 753 height 187
click at [305, 195] on input "9552678575" at bounding box center [257, 191] width 247 height 35
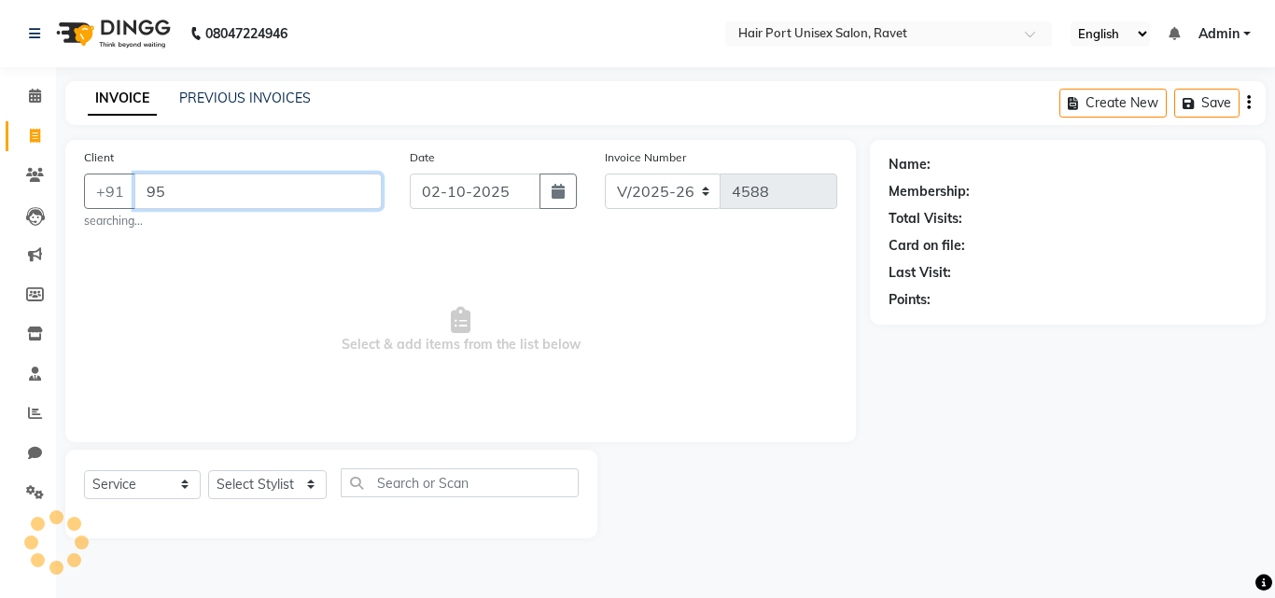
type input "9"
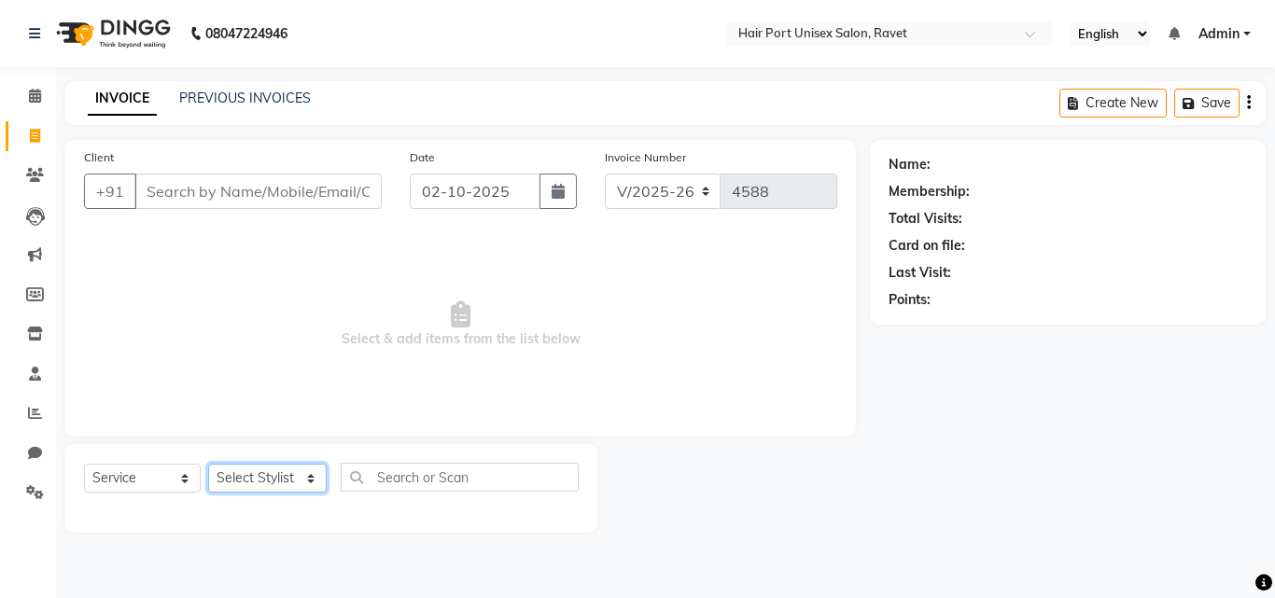
click at [305, 486] on select "Select Stylist [PERSON_NAME] [PERSON_NAME] [PERSON_NAME] [PERSON_NAME] [PERSON_…" at bounding box center [267, 478] width 119 height 29
click at [492, 434] on div "Client +91 Date [DATE] Invoice Number V/2025 V/[PHONE_NUMBER] Select & add item…" at bounding box center [460, 288] width 791 height 297
click at [295, 338] on span "Select & add items from the list below" at bounding box center [460, 325] width 753 height 187
click at [263, 187] on input "Client" at bounding box center [257, 191] width 247 height 35
click at [246, 187] on input "Client" at bounding box center [257, 191] width 247 height 35
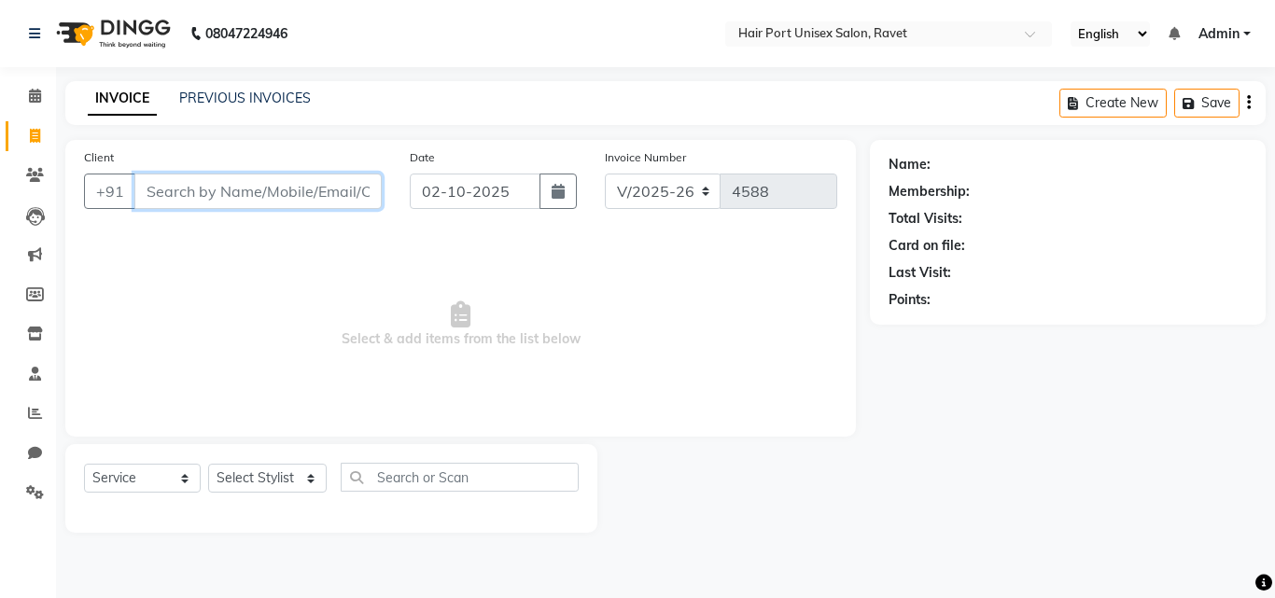
click at [246, 187] on input "Client" at bounding box center [257, 191] width 247 height 35
click at [299, 477] on select "Select Stylist [PERSON_NAME] [PERSON_NAME] [PERSON_NAME] [PERSON_NAME] [PERSON_…" at bounding box center [267, 478] width 119 height 29
select select "63965"
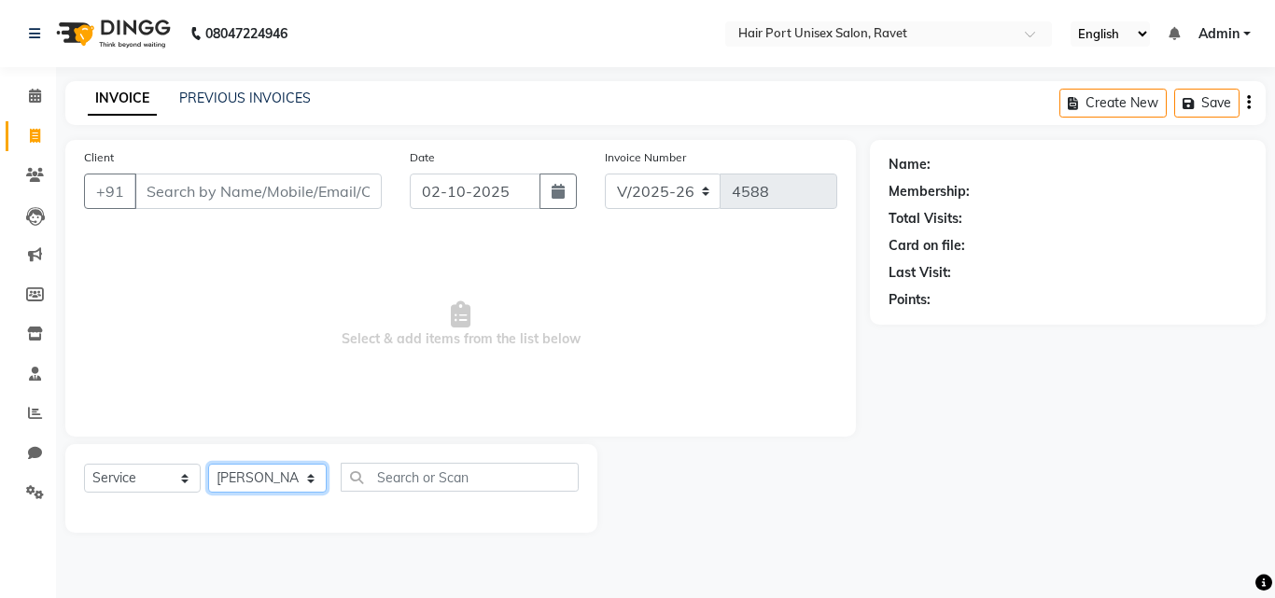
click at [208, 464] on select "Select Stylist [PERSON_NAME] [PERSON_NAME] [PERSON_NAME] [PERSON_NAME] [PERSON_…" at bounding box center [267, 478] width 119 height 29
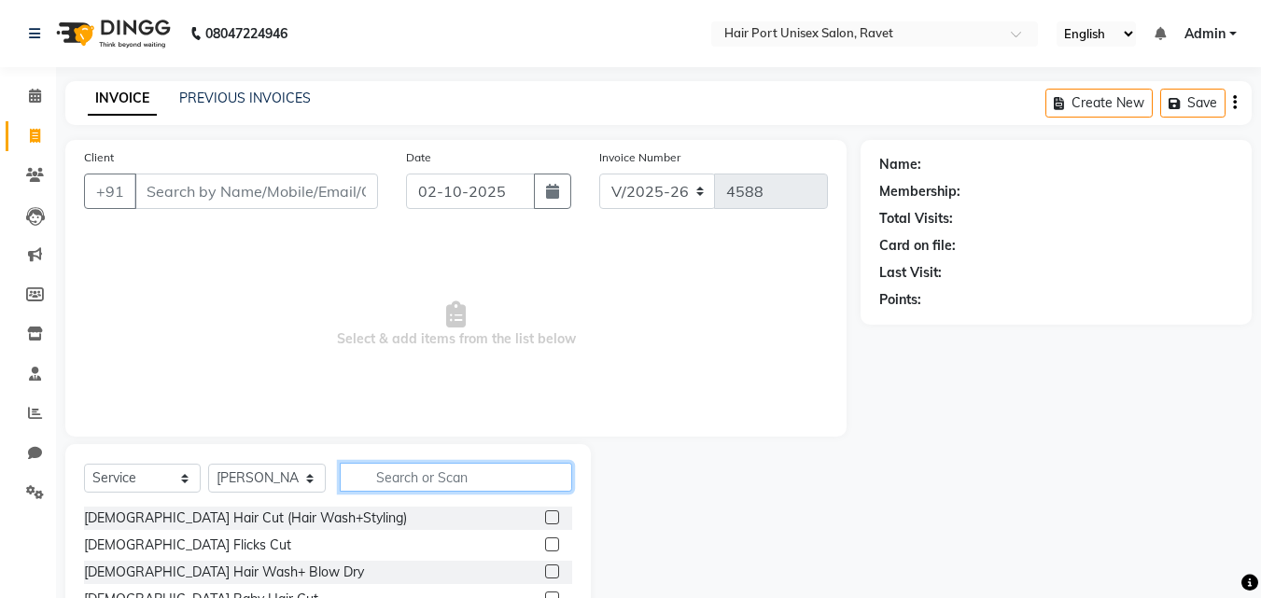
click at [392, 475] on input "text" at bounding box center [456, 477] width 232 height 29
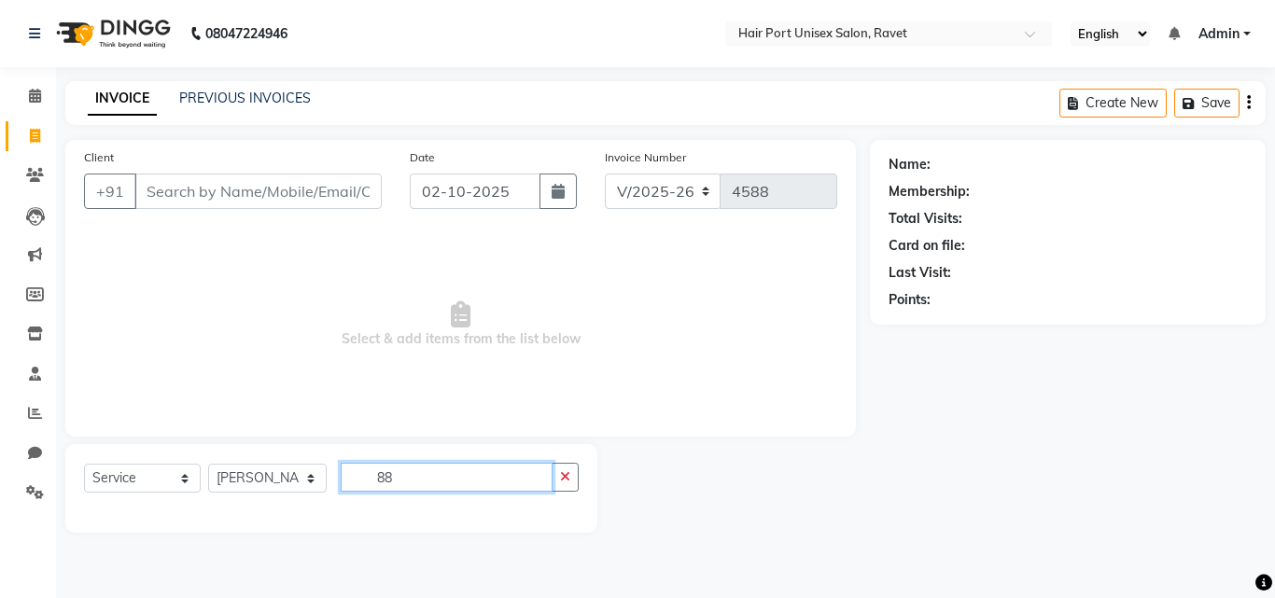
type input "8"
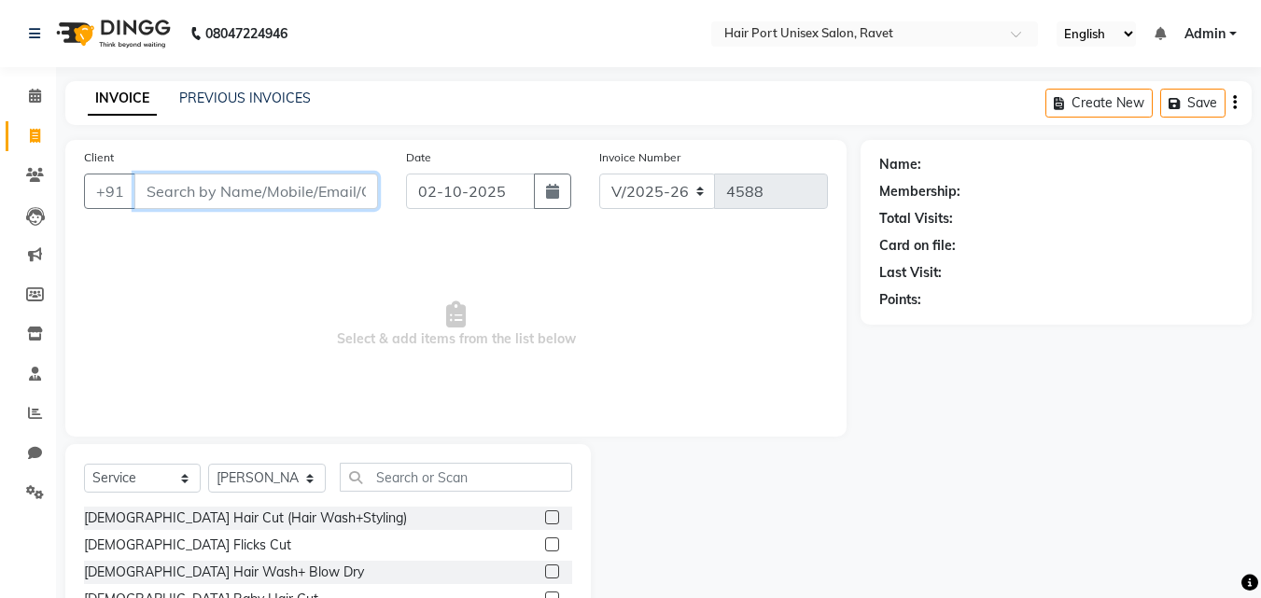
click at [268, 190] on input "Client" at bounding box center [256, 191] width 244 height 35
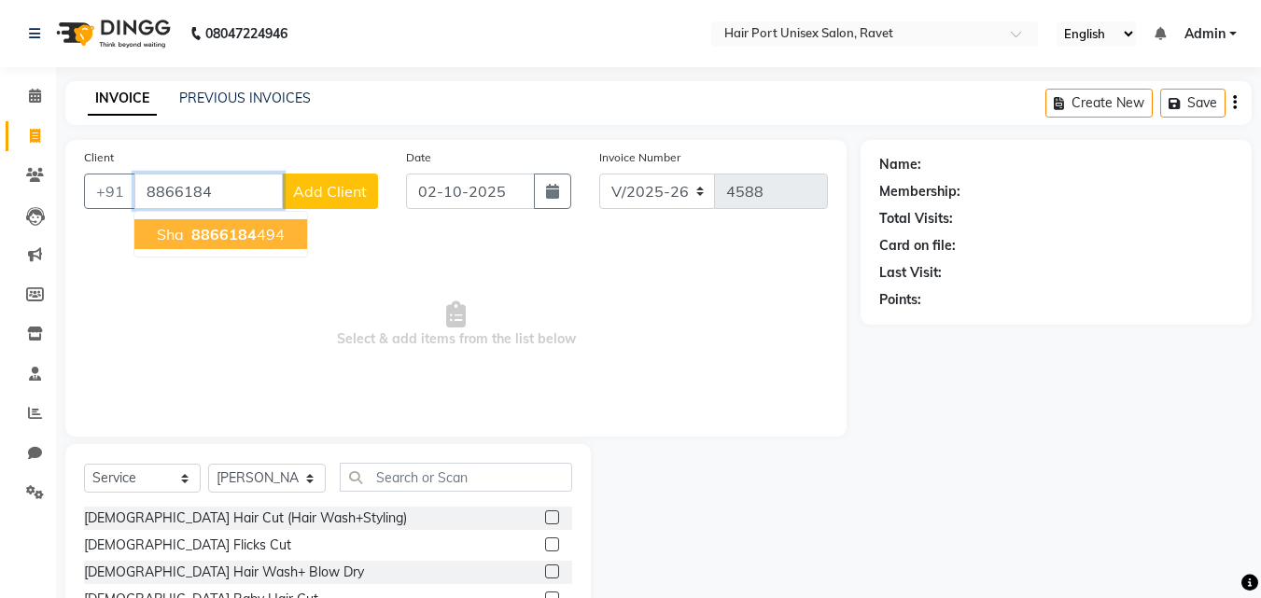
click at [264, 228] on ngb-highlight "8866184 494" at bounding box center [236, 234] width 97 height 19
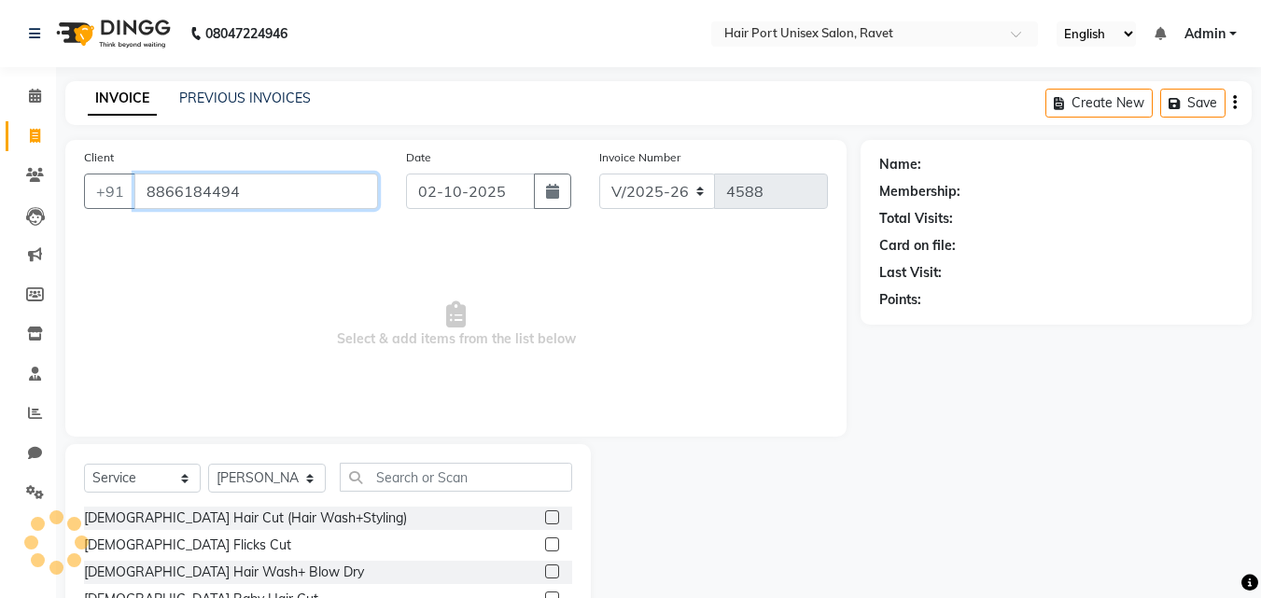
type input "8866184494"
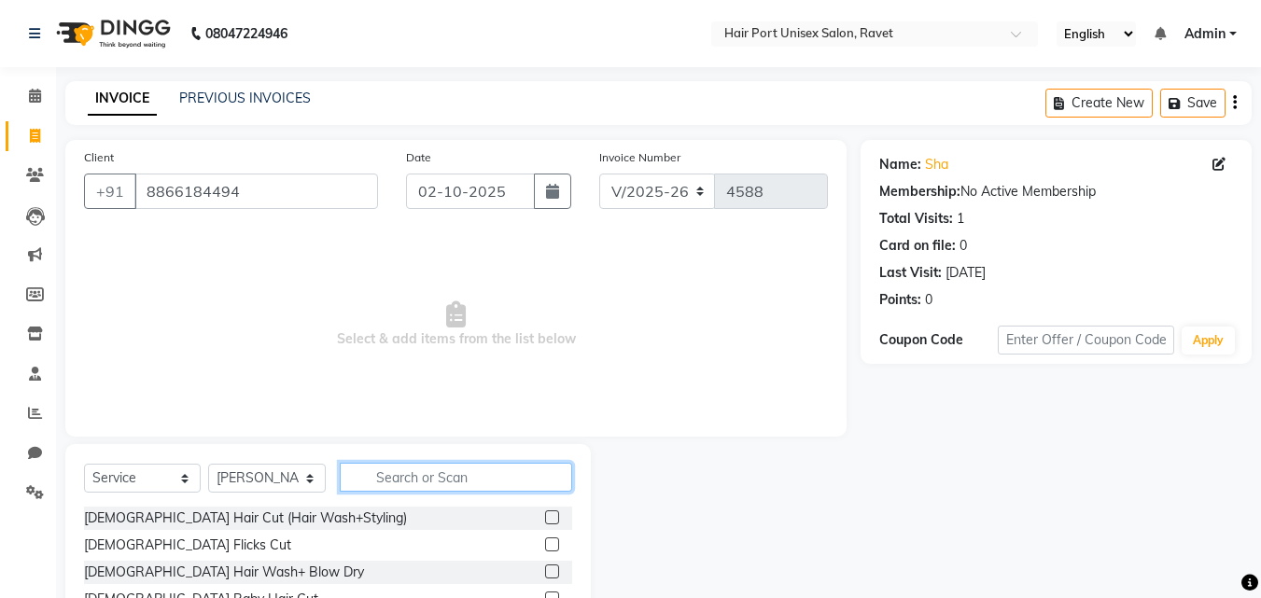
click at [427, 471] on input "text" at bounding box center [456, 477] width 232 height 29
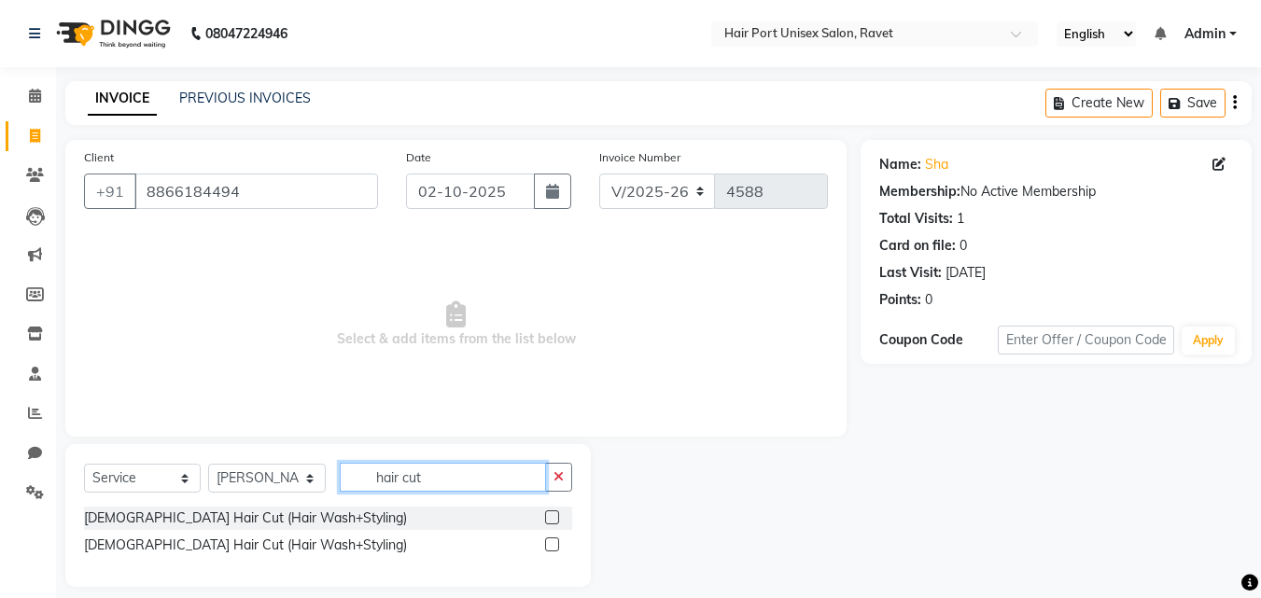
type input "hair cut"
click at [554, 542] on label at bounding box center [552, 545] width 14 height 14
click at [554, 542] on input "checkbox" at bounding box center [551, 546] width 12 height 12
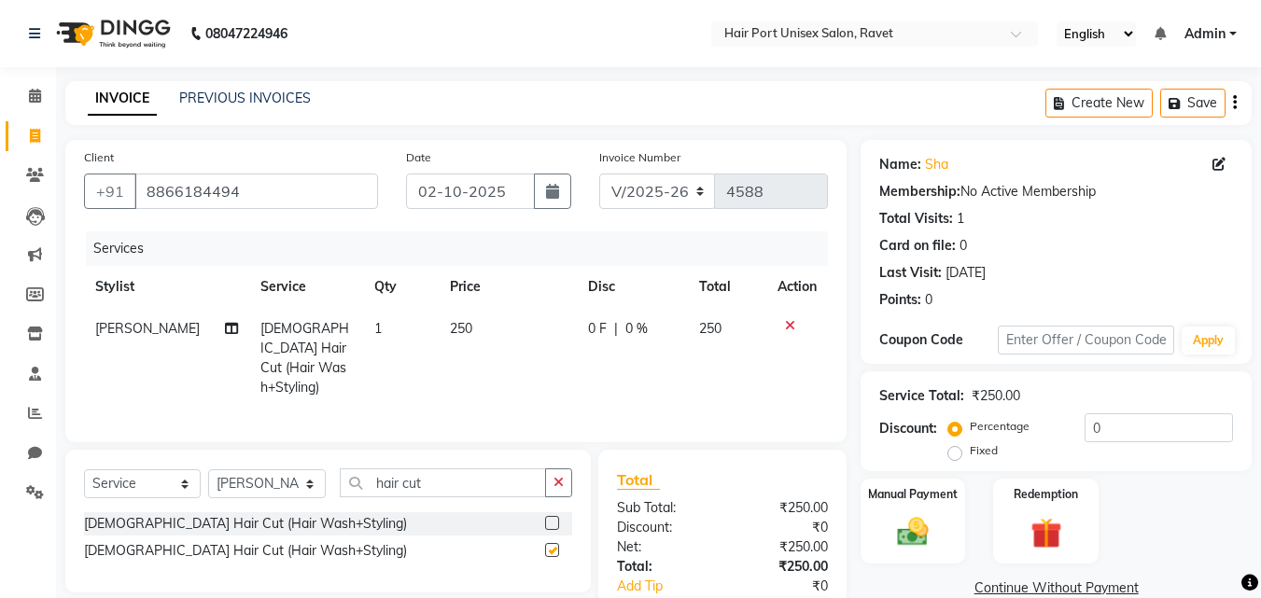
checkbox input "false"
click at [552, 483] on button "button" at bounding box center [558, 483] width 27 height 29
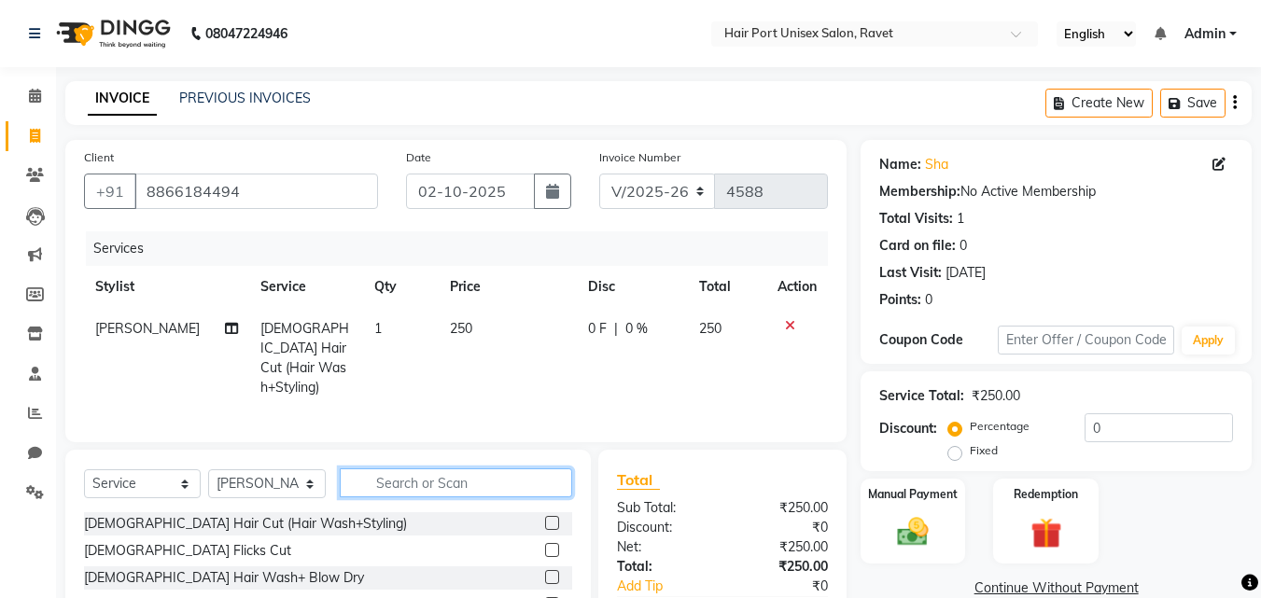
click at [528, 481] on input "text" at bounding box center [456, 483] width 232 height 29
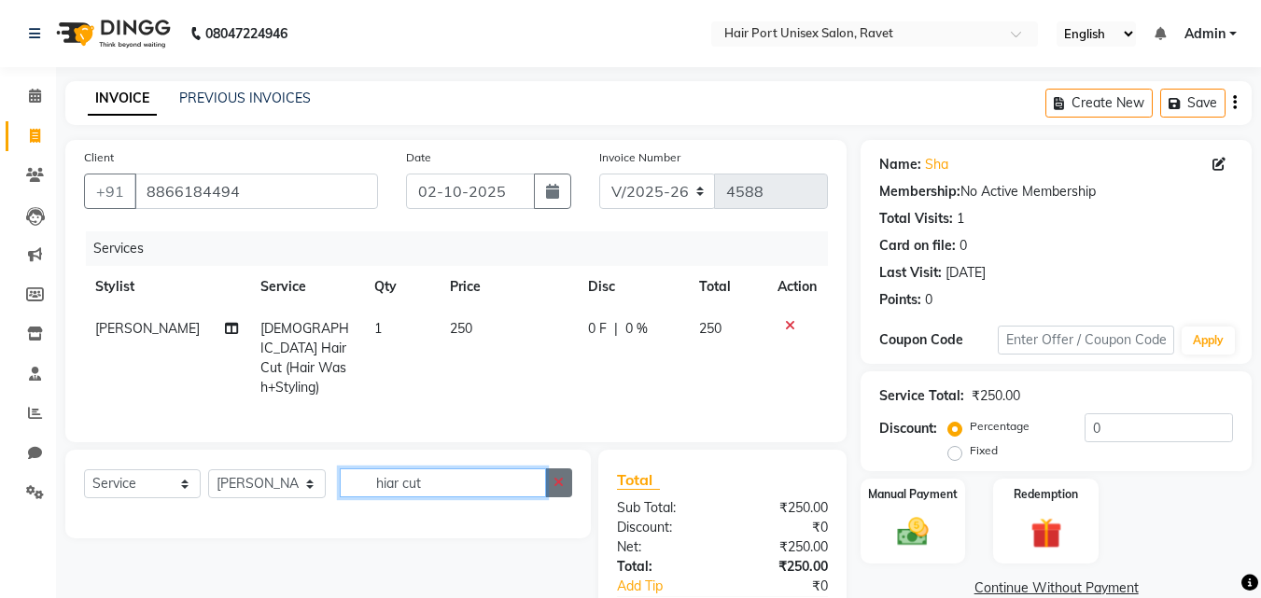
type input "hiar cut"
click at [554, 484] on button "button" at bounding box center [558, 483] width 27 height 29
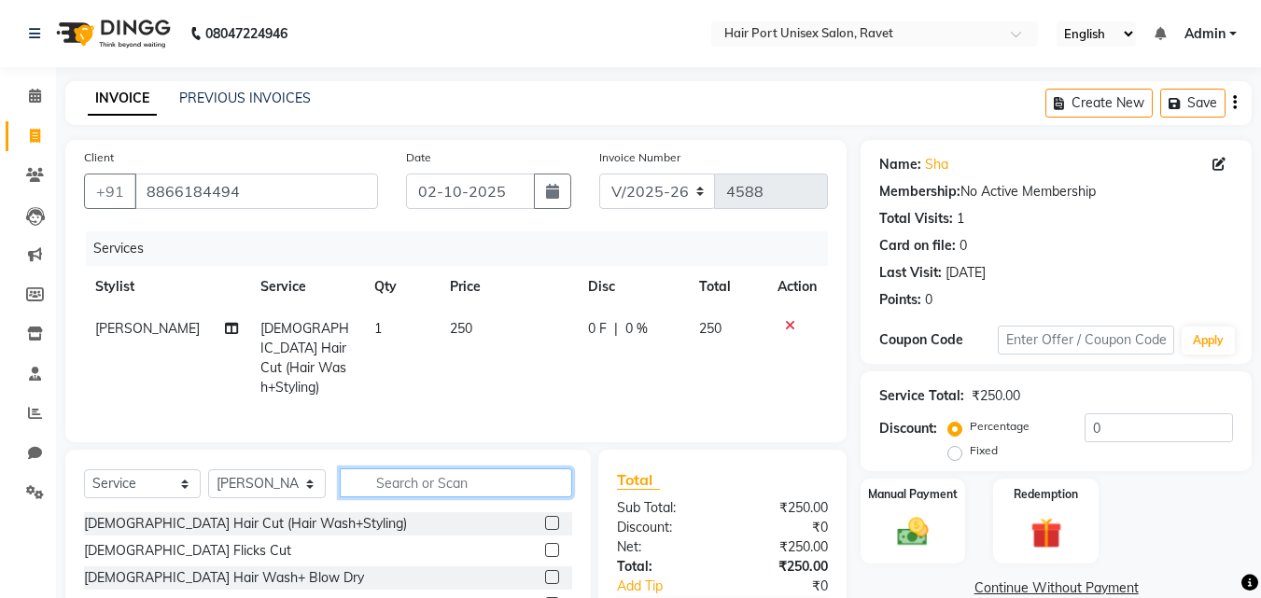
click at [493, 486] on input "text" at bounding box center [456, 483] width 232 height 29
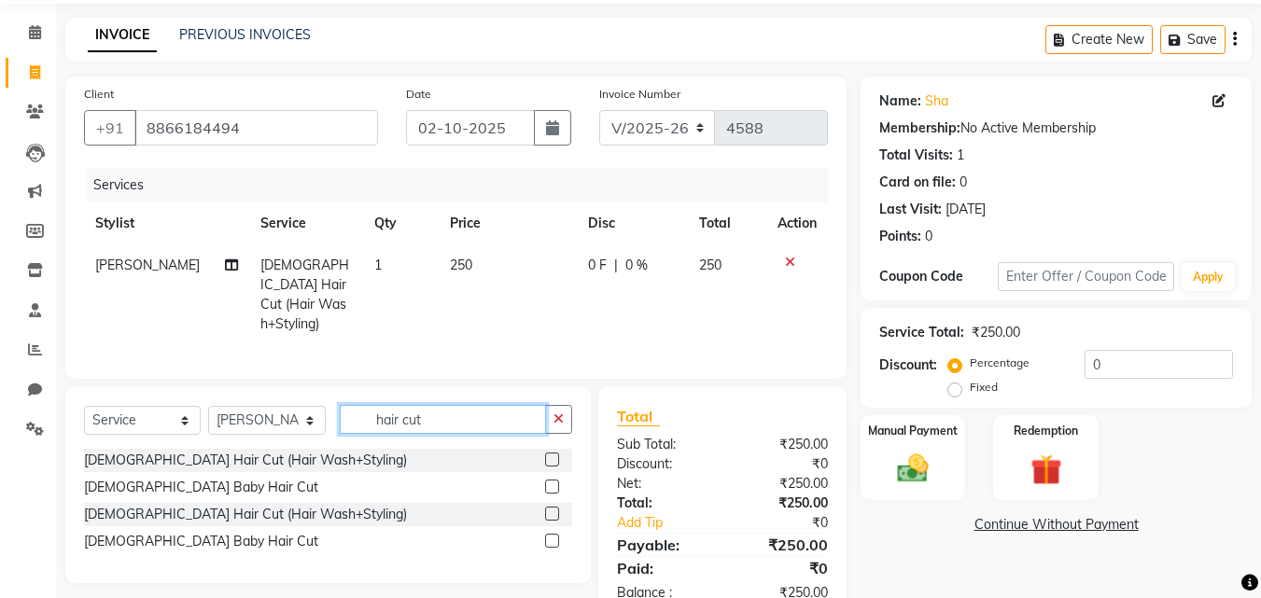
scroll to position [73, 0]
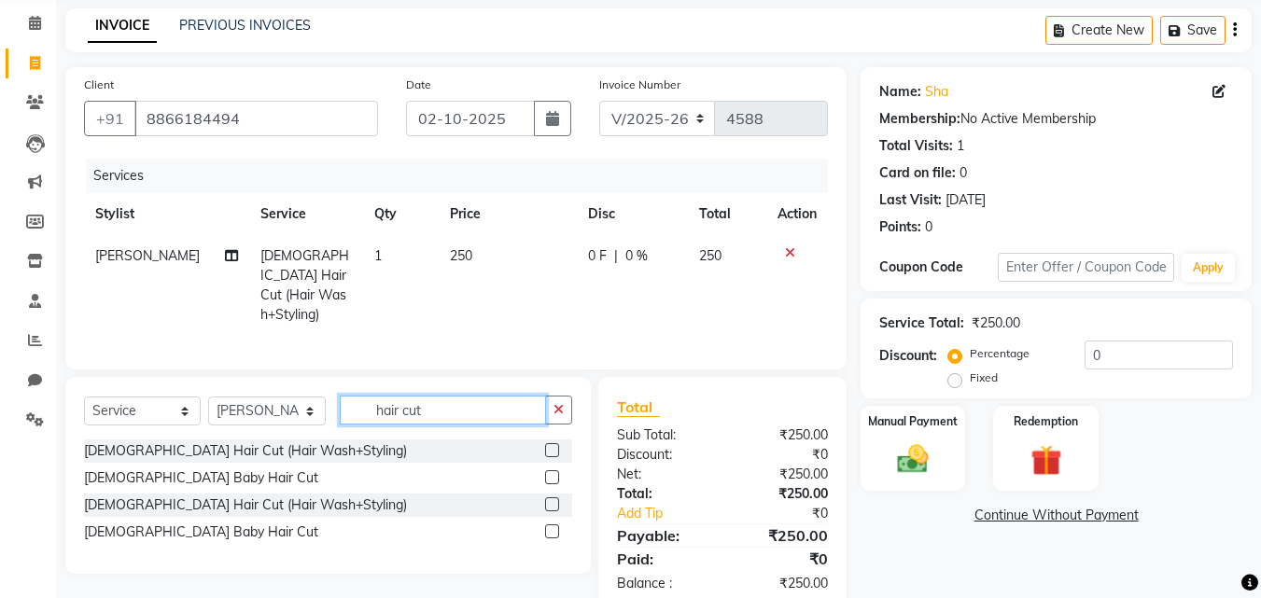
type input "hair cut"
click at [549, 525] on label at bounding box center [552, 532] width 14 height 14
click at [549, 527] on input "checkbox" at bounding box center [551, 533] width 12 height 12
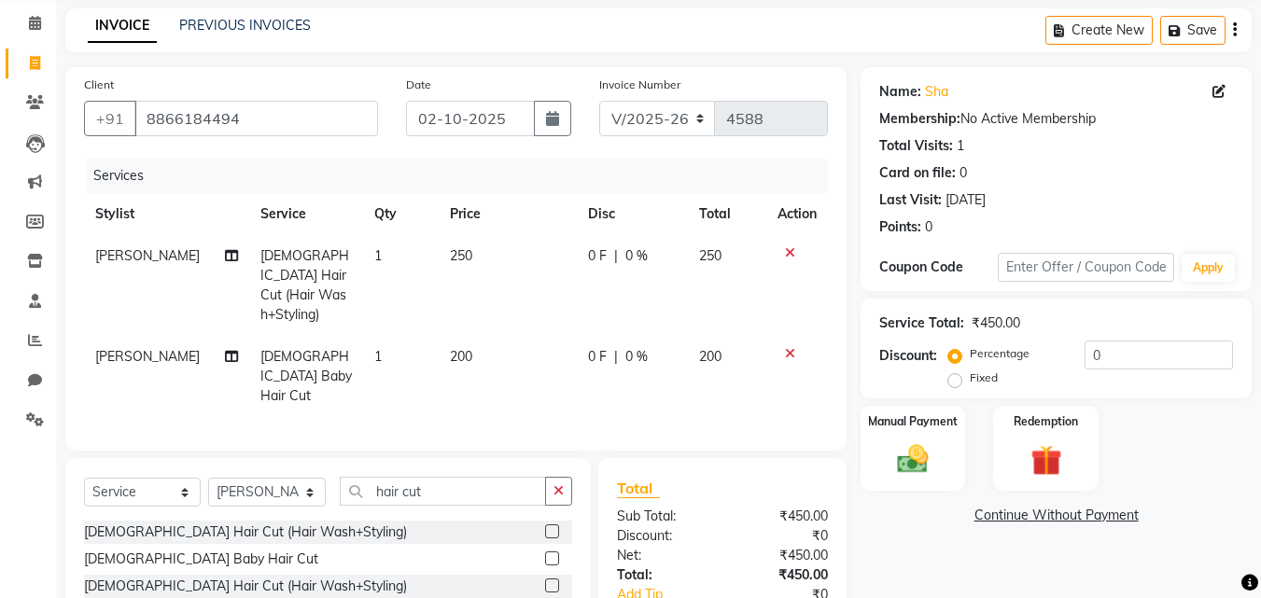
checkbox input "false"
click at [905, 440] on div "Manual Payment" at bounding box center [913, 448] width 109 height 89
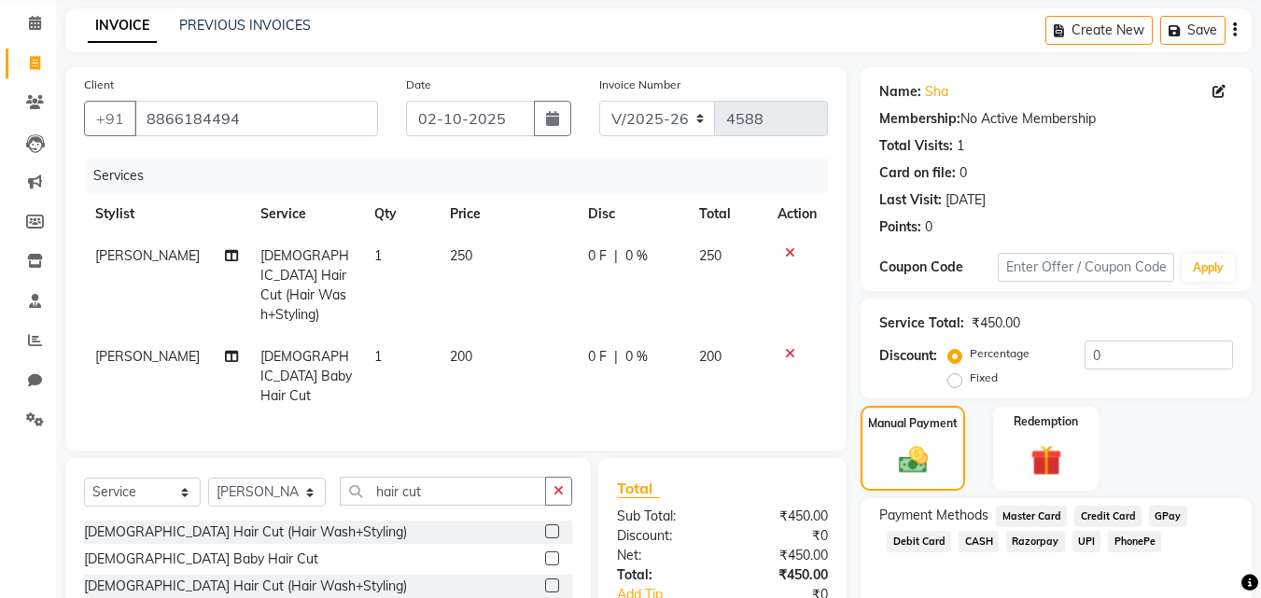
click at [1124, 540] on span "PhonePe" at bounding box center [1134, 541] width 53 height 21
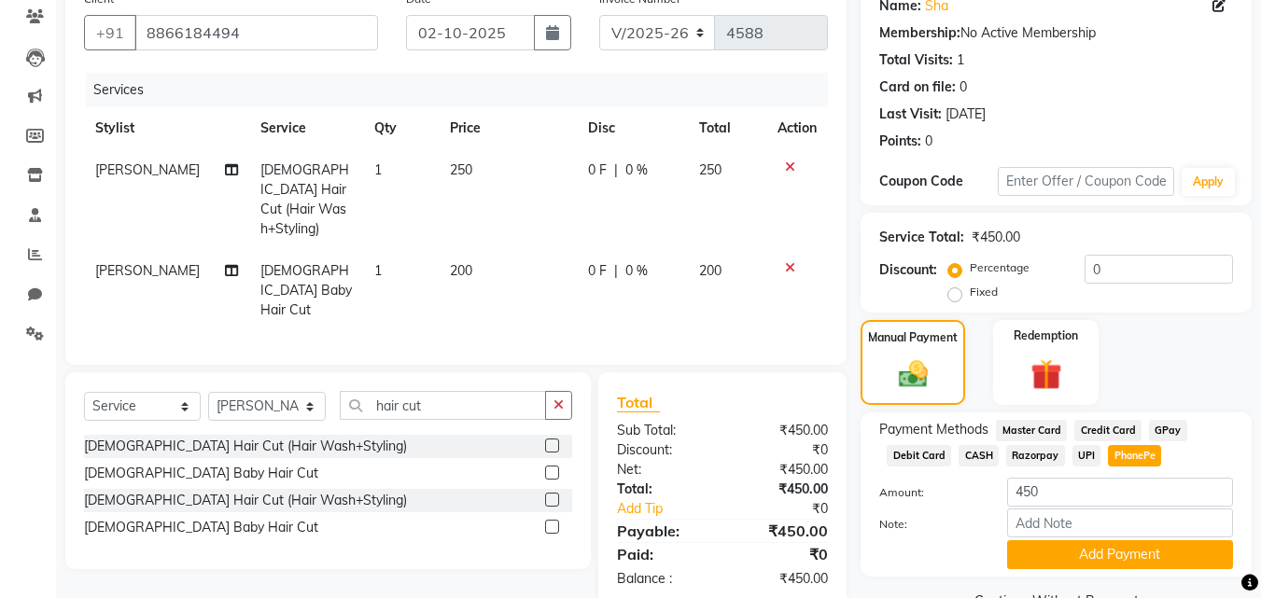
scroll to position [204, 0]
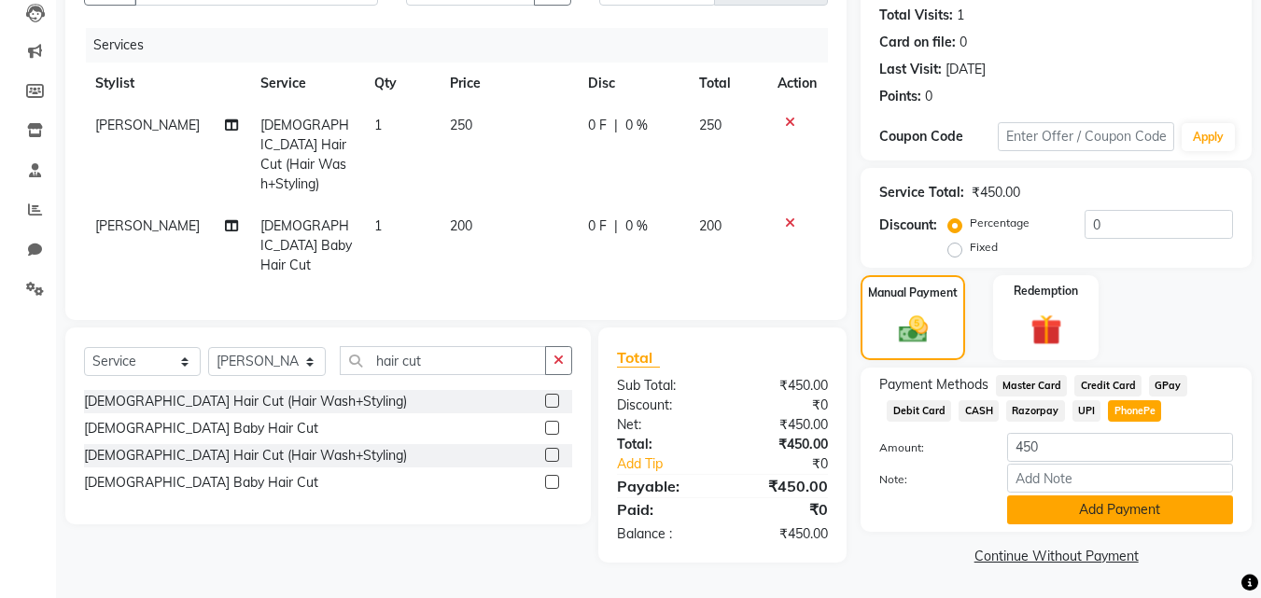
click at [1113, 515] on button "Add Payment" at bounding box center [1120, 510] width 226 height 29
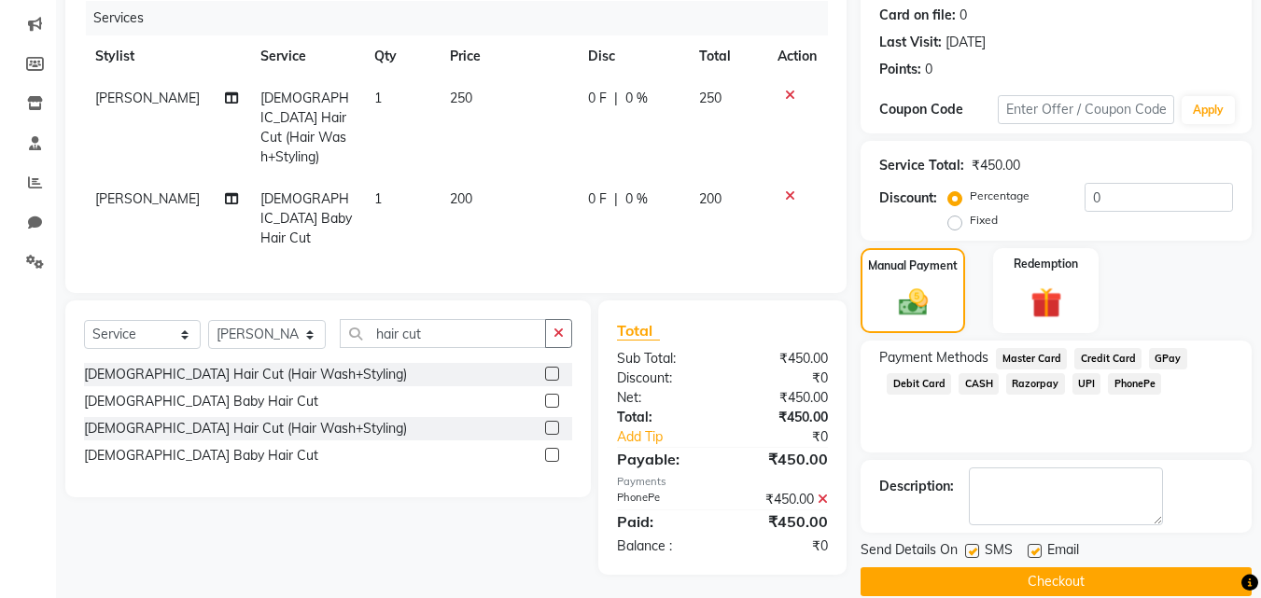
scroll to position [257, 0]
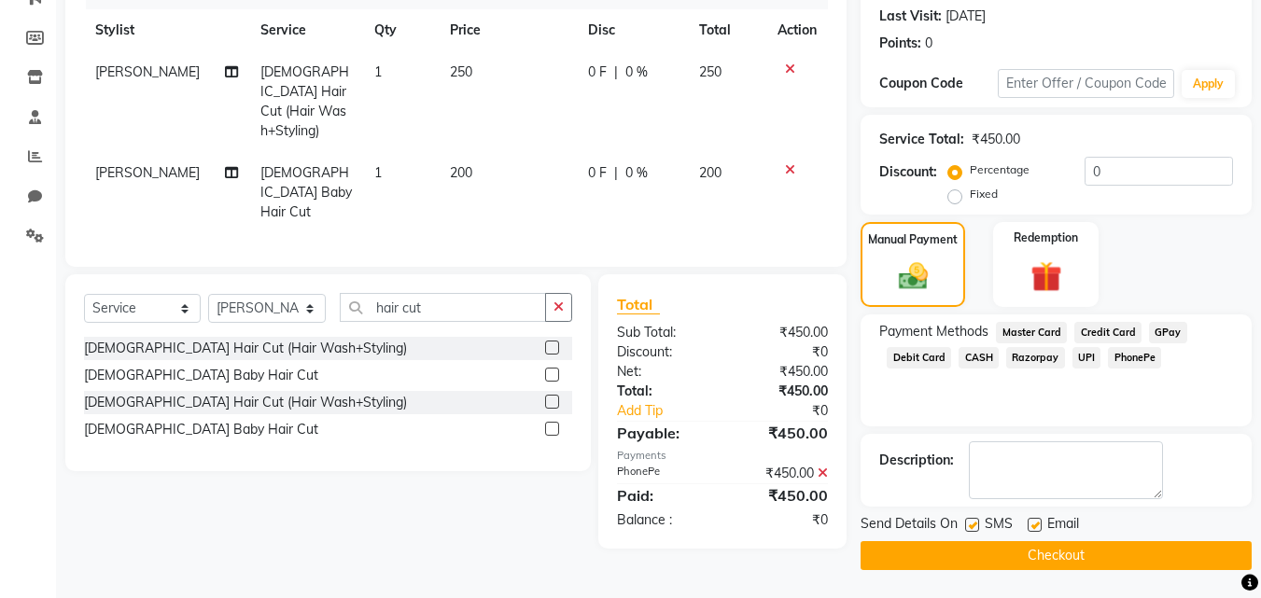
click at [1086, 551] on button "Checkout" at bounding box center [1056, 556] width 391 height 29
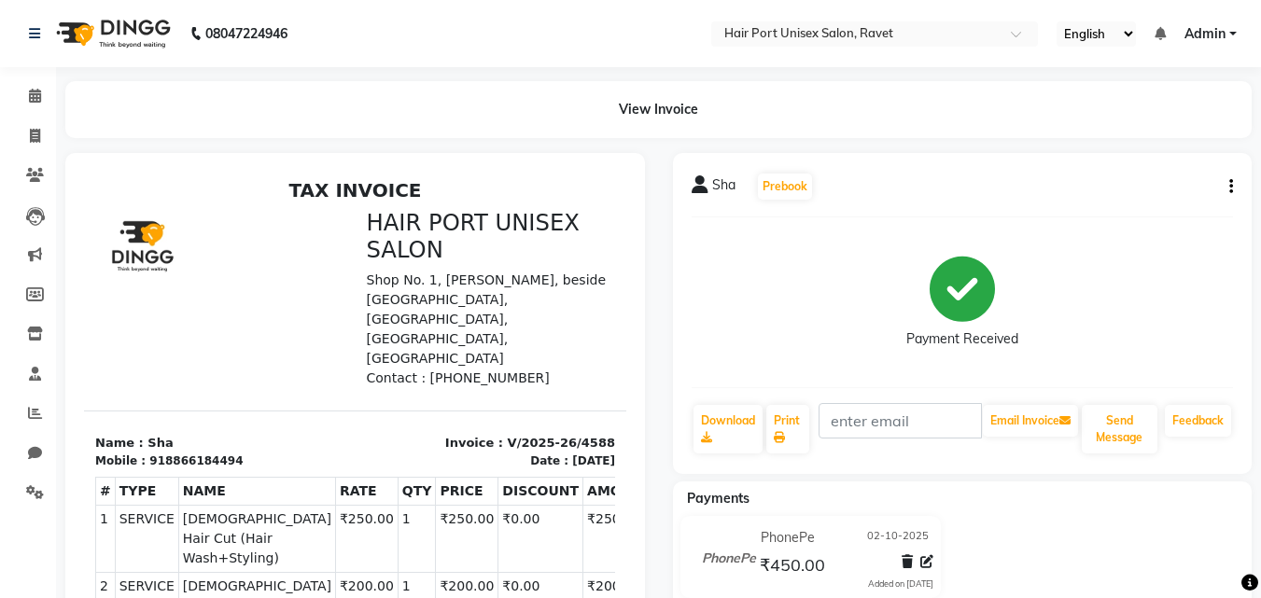
scroll to position [191, 0]
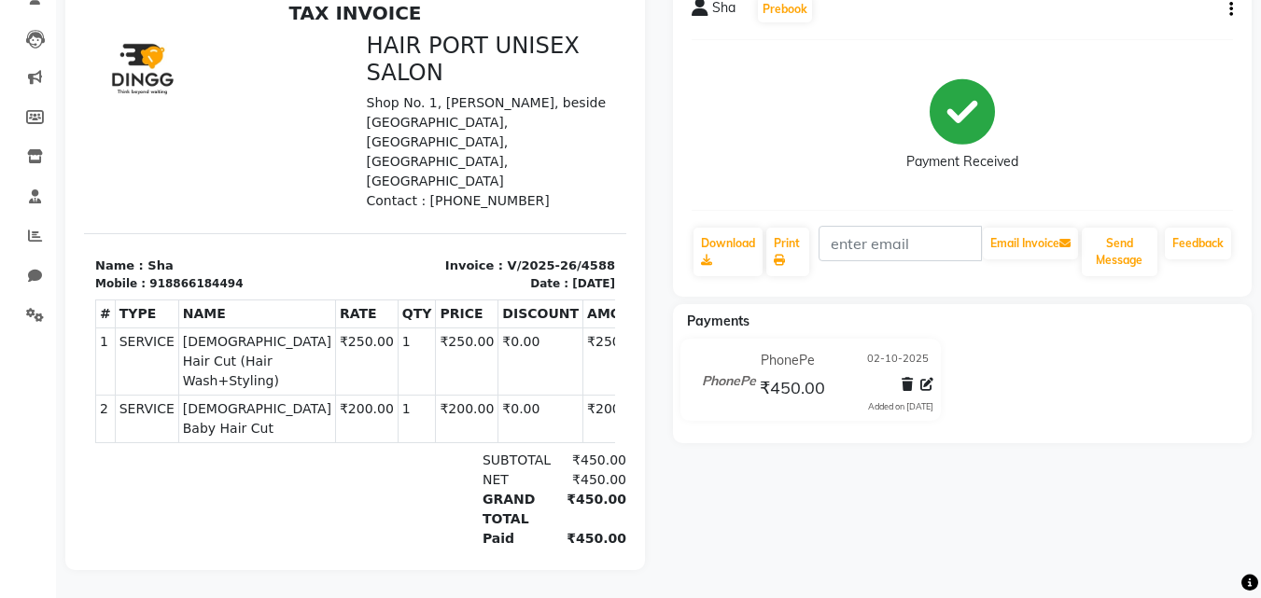
click at [1086, 559] on div "Sha Prebook Payment Received Download Print Email Invoice Send Message Feedback…" at bounding box center [963, 273] width 608 height 595
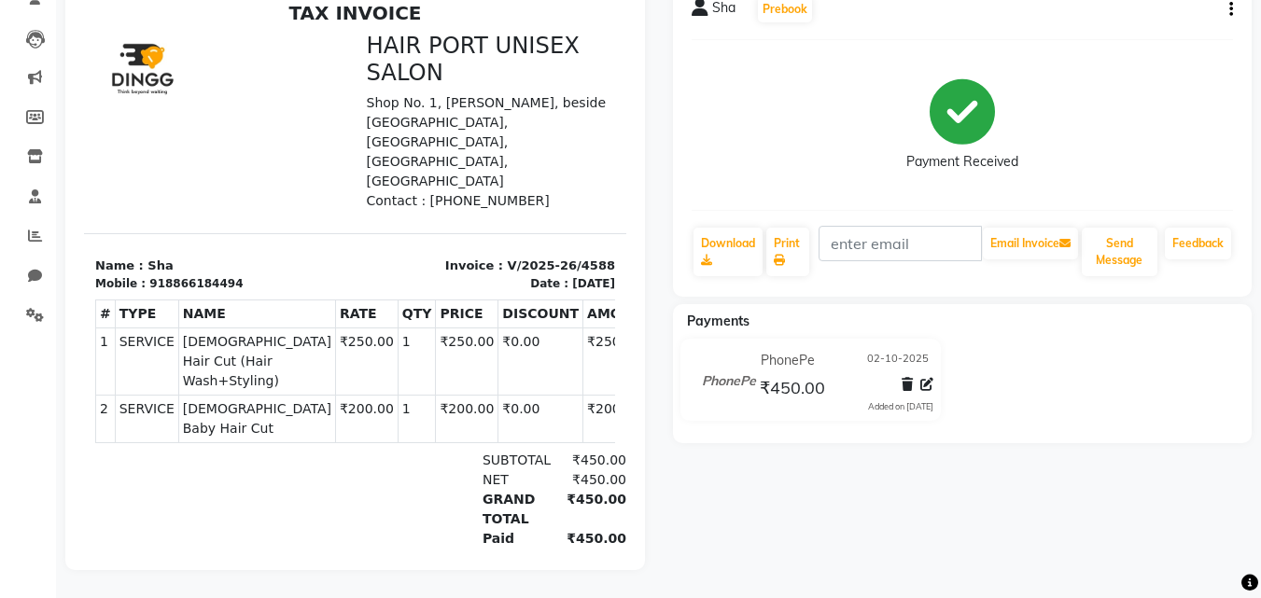
click at [1086, 559] on div "Sha Prebook Payment Received Download Print Email Invoice Send Message Feedback…" at bounding box center [963, 273] width 608 height 595
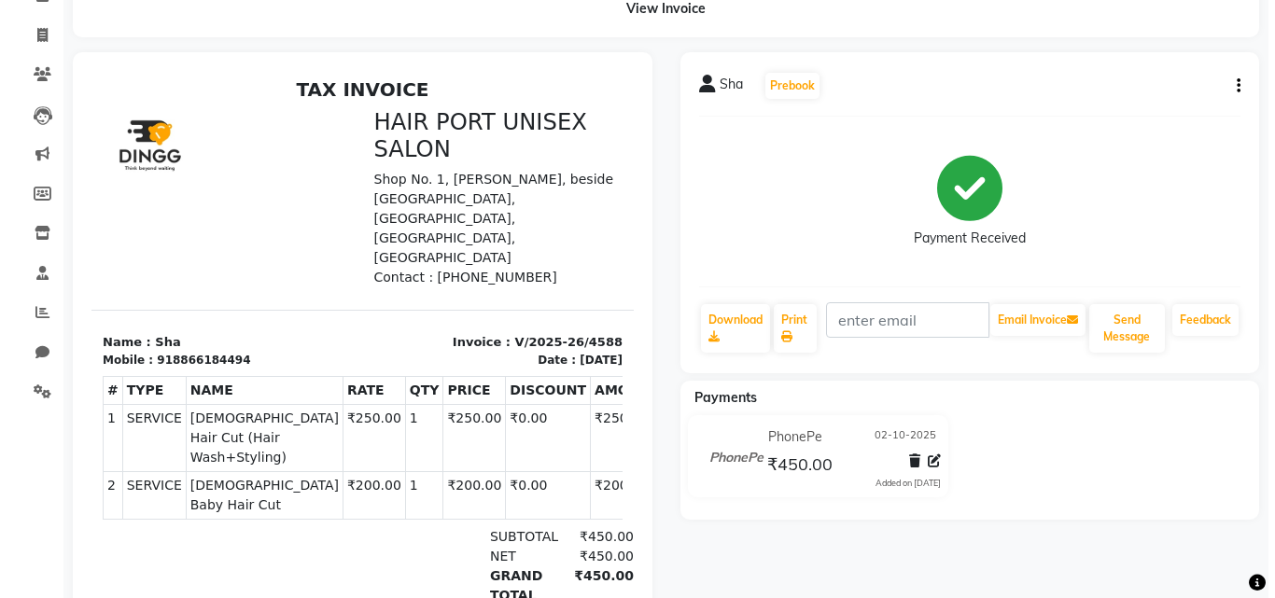
scroll to position [0, 0]
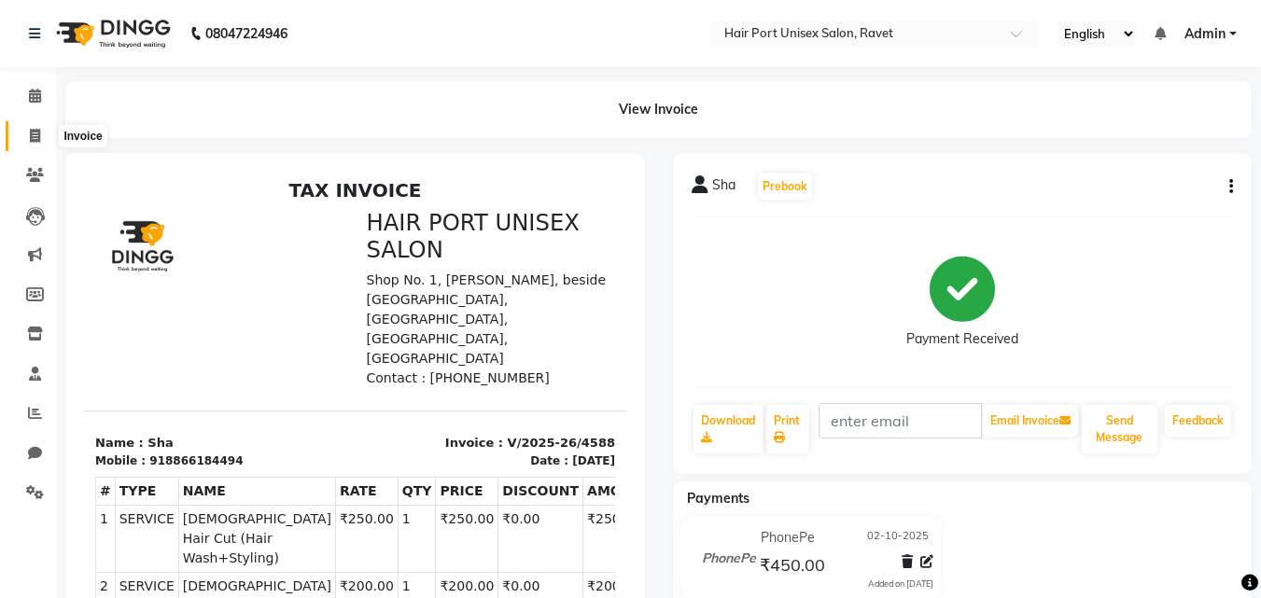
click at [37, 129] on icon at bounding box center [35, 136] width 10 height 14
select select "service"
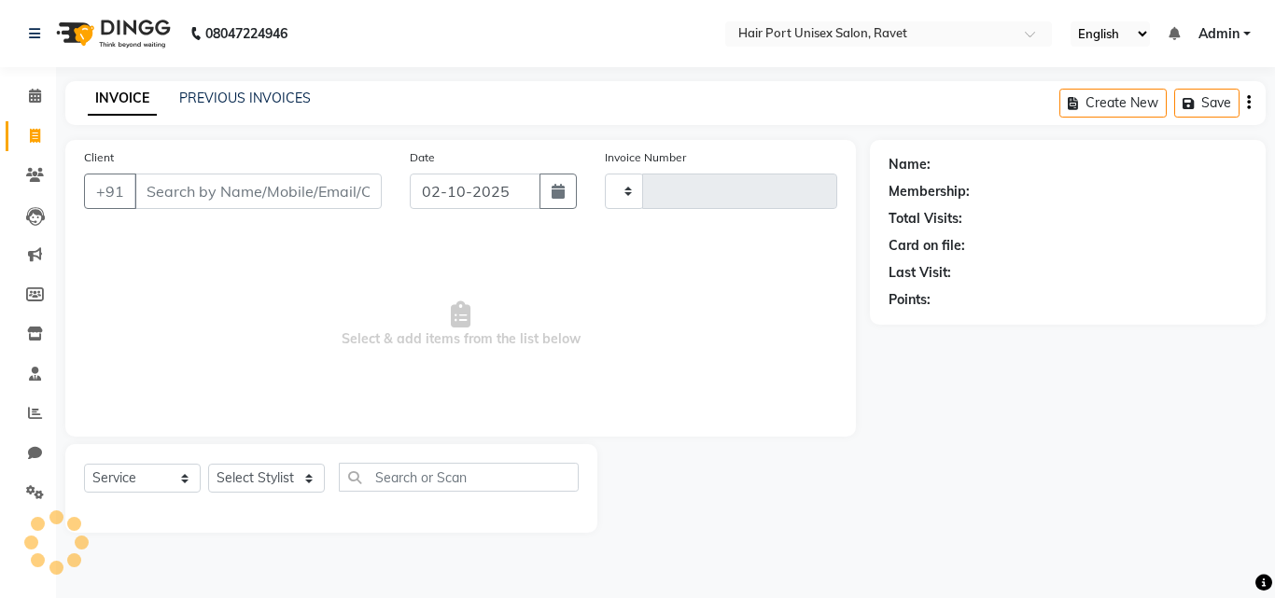
type input "4589"
select select "7015"
click at [37, 129] on icon at bounding box center [35, 136] width 10 height 14
select select "service"
type input "4589"
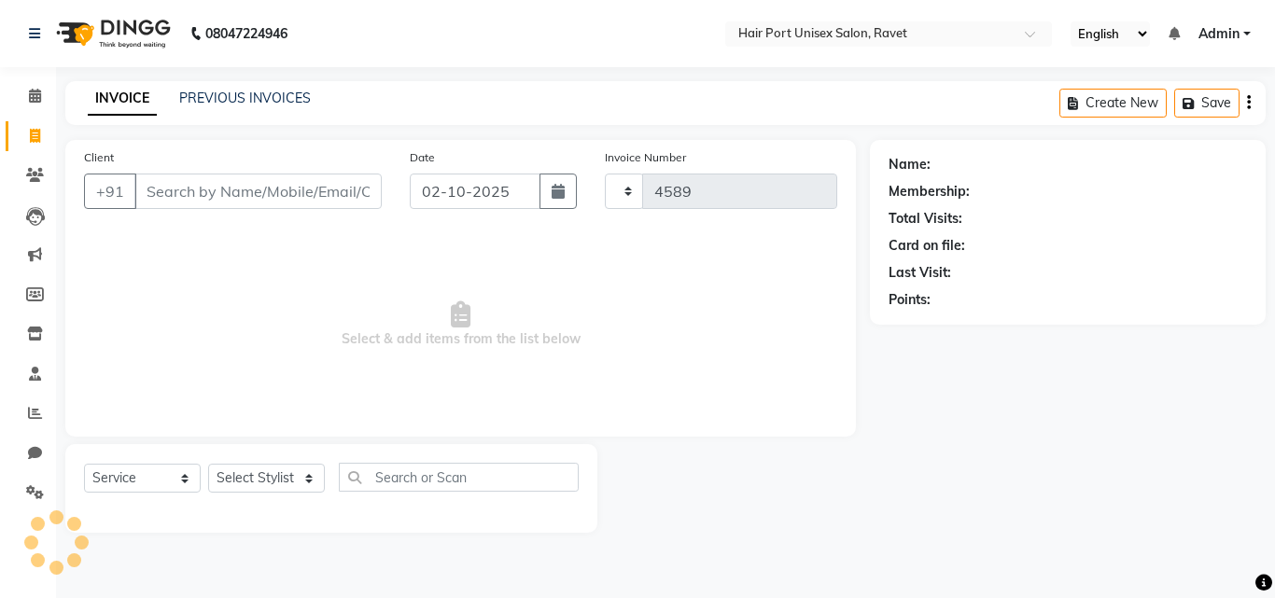
select select "7015"
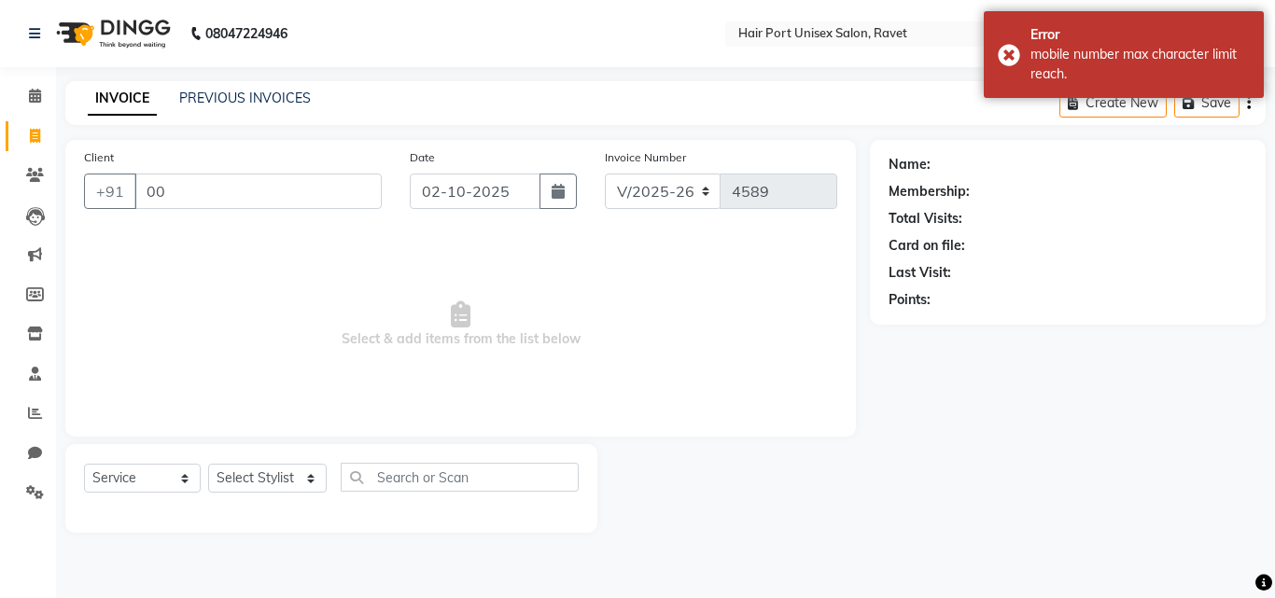
type input "0"
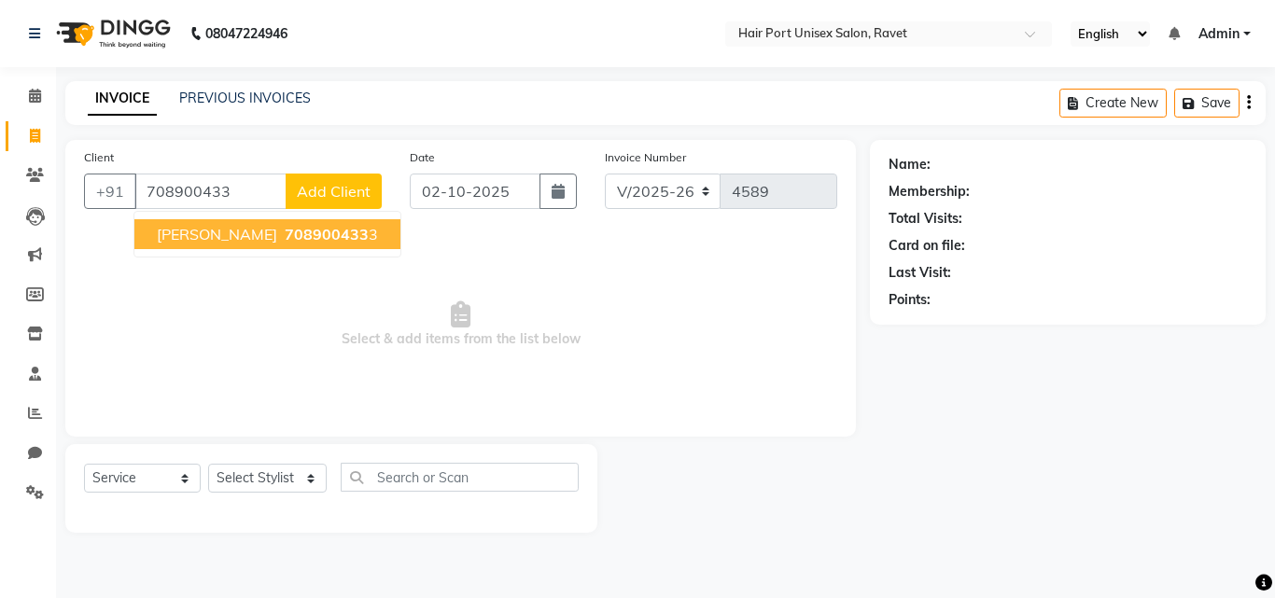
click at [228, 234] on span "[PERSON_NAME]" at bounding box center [217, 234] width 120 height 19
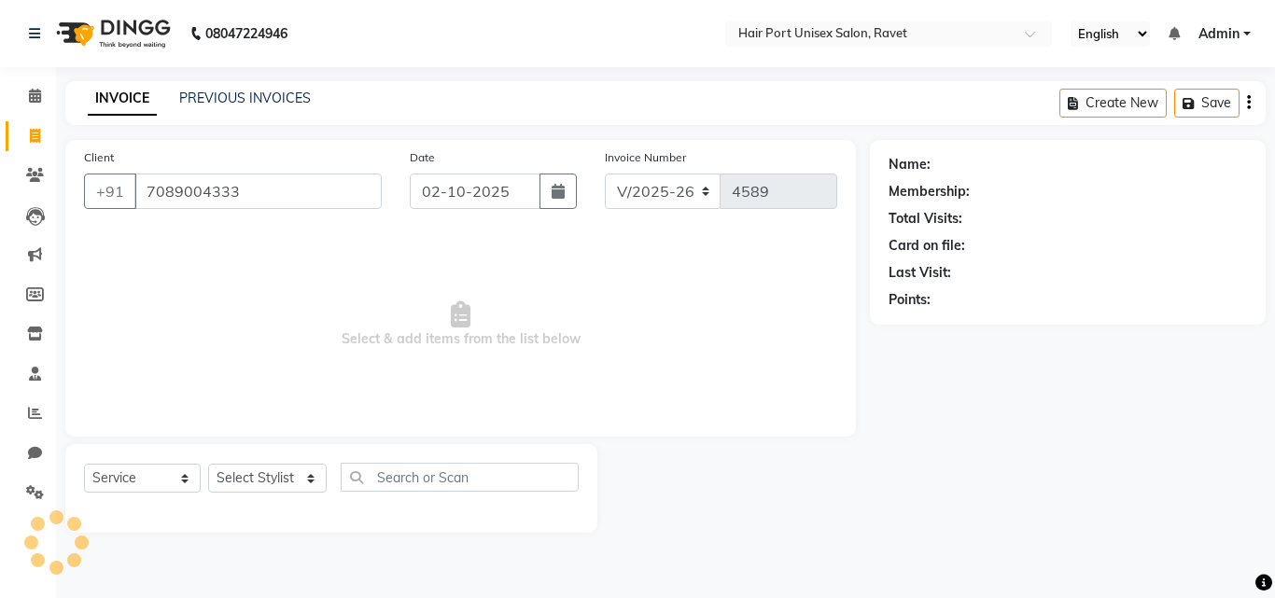
type input "7089004333"
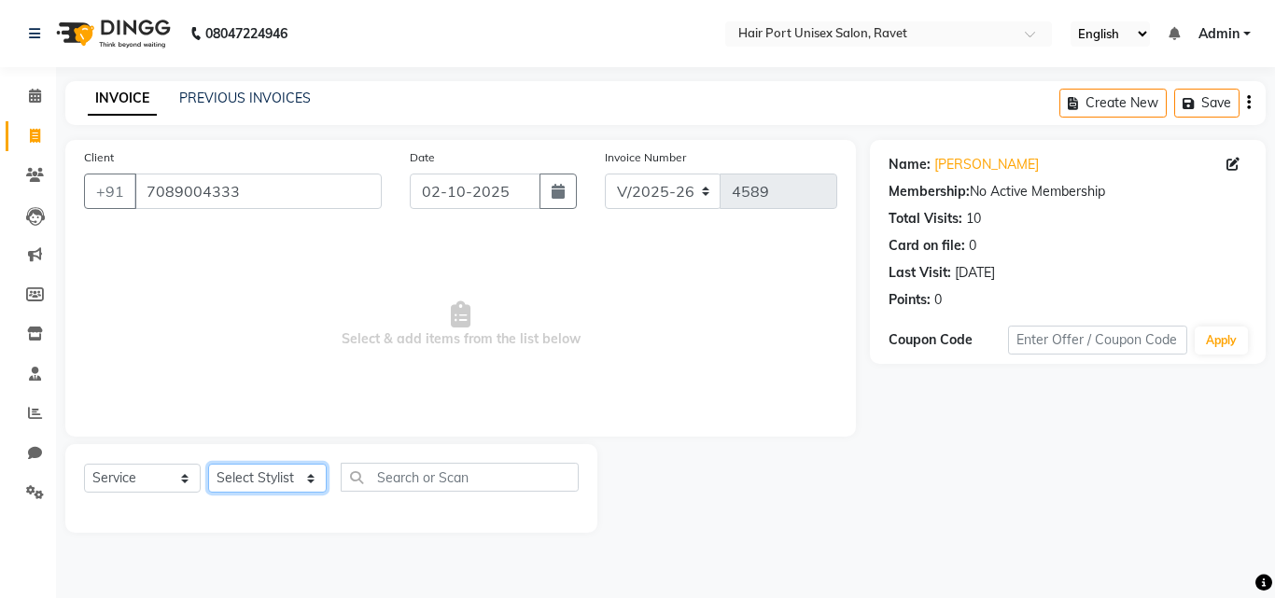
click at [305, 473] on select "Select Stylist [PERSON_NAME] [PERSON_NAME] [PERSON_NAME] [PERSON_NAME] [PERSON_…" at bounding box center [267, 478] width 119 height 29
select select "63965"
click at [208, 464] on select "Select Stylist [PERSON_NAME] [PERSON_NAME] [PERSON_NAME] [PERSON_NAME] [PERSON_…" at bounding box center [267, 478] width 119 height 29
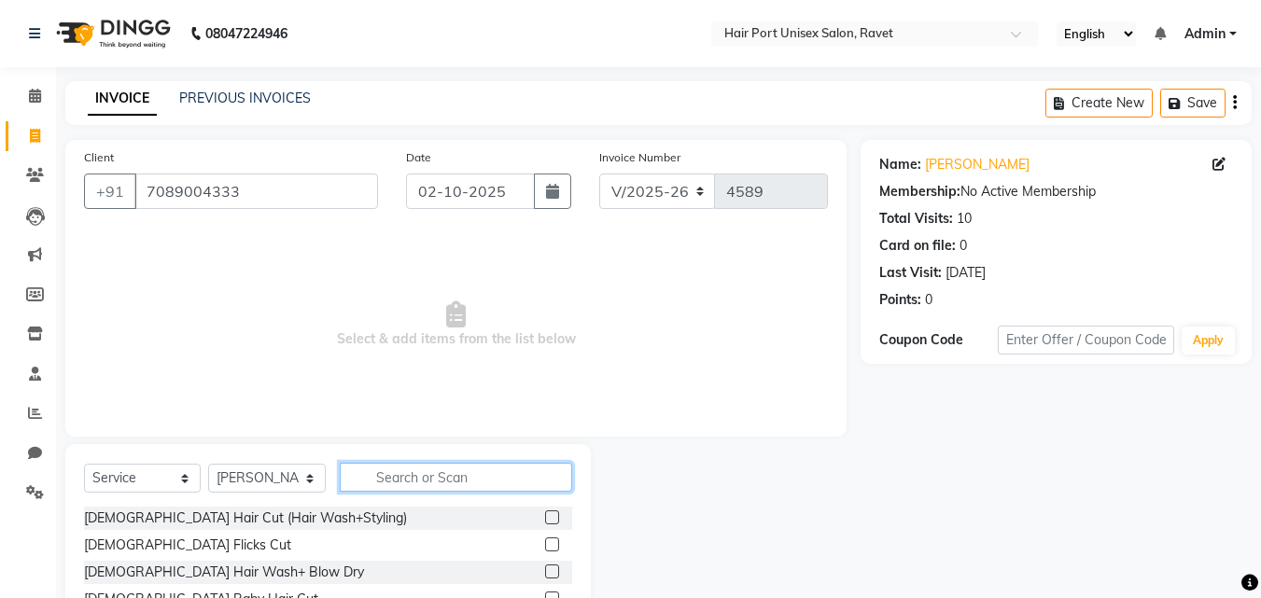
click at [378, 474] on input "text" at bounding box center [456, 477] width 232 height 29
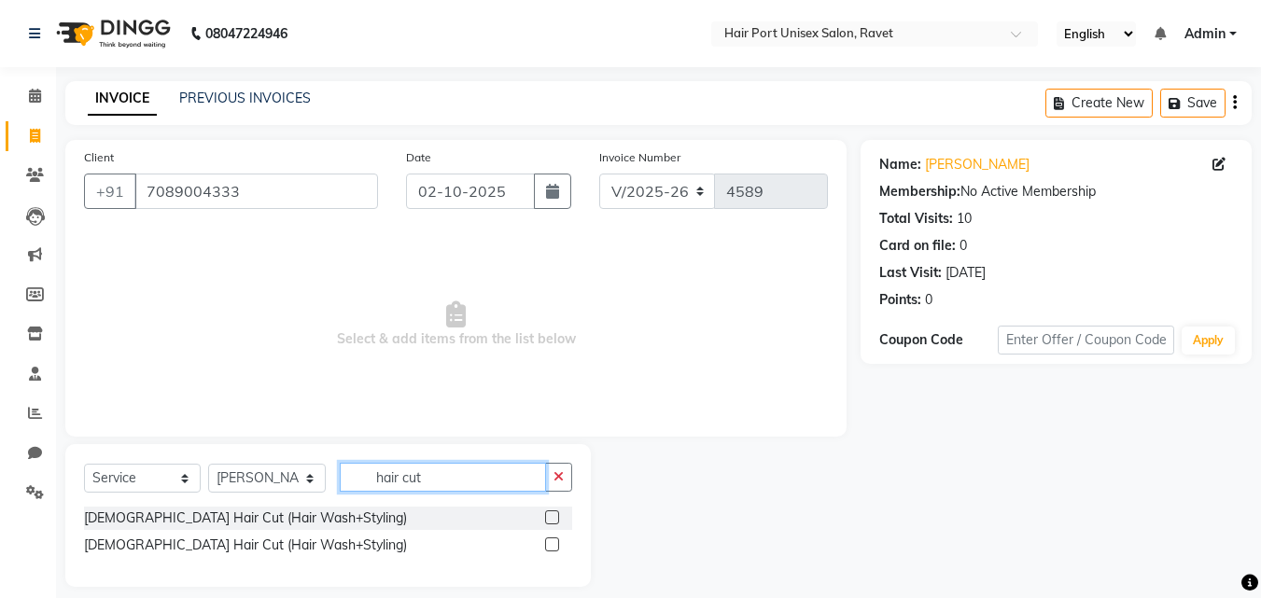
type input "hair cut"
click at [554, 542] on label at bounding box center [552, 545] width 14 height 14
click at [554, 542] on input "checkbox" at bounding box center [551, 546] width 12 height 12
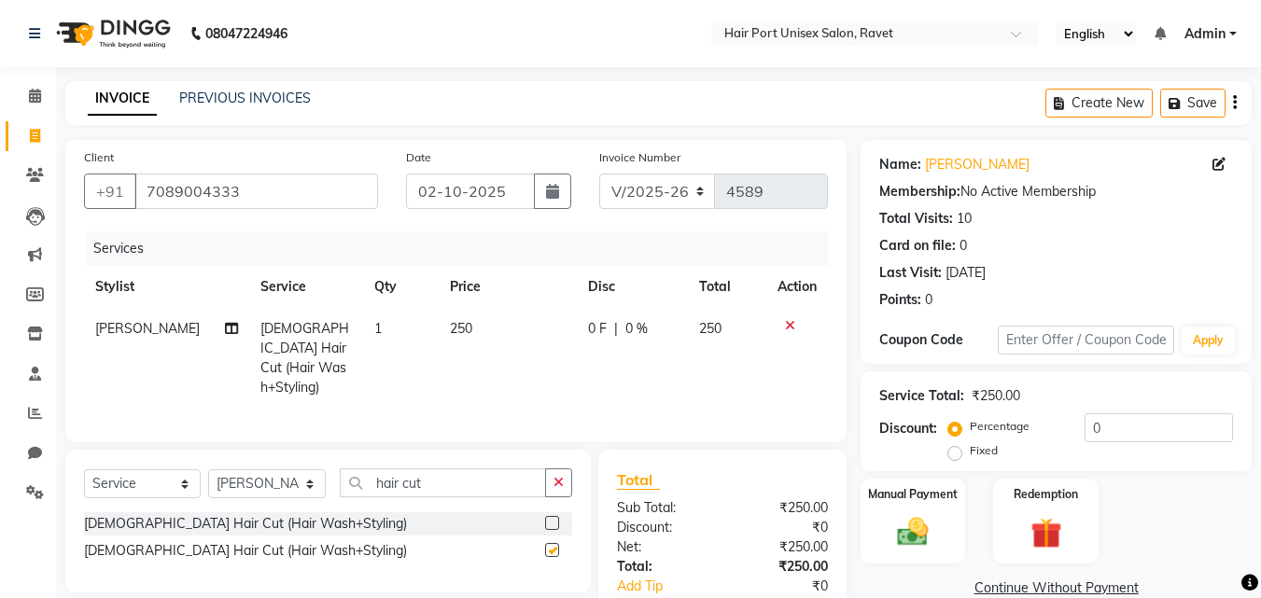
checkbox input "false"
click at [562, 469] on button "button" at bounding box center [558, 483] width 27 height 29
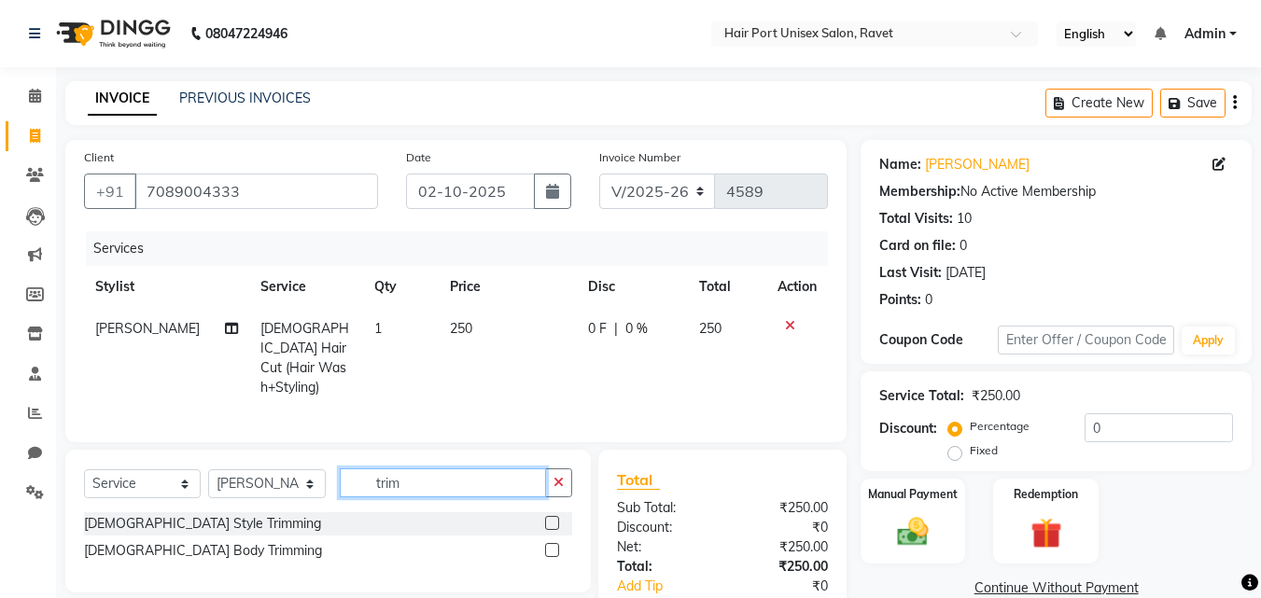
type input "trim"
click at [556, 516] on label at bounding box center [552, 523] width 14 height 14
click at [556, 518] on input "checkbox" at bounding box center [551, 524] width 12 height 12
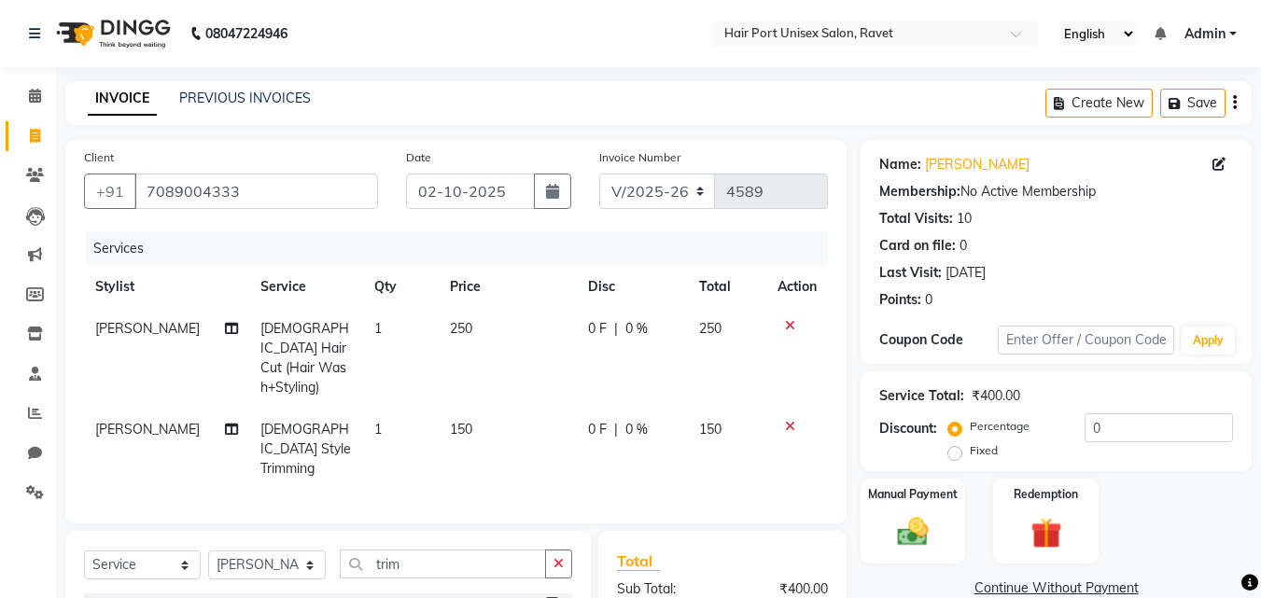
checkbox input "false"
click at [561, 557] on icon "button" at bounding box center [559, 563] width 10 height 13
click at [190, 551] on select "Select Service Product Membership Package Voucher Prepaid Gift Card" at bounding box center [142, 565] width 117 height 29
select select "membership"
click at [84, 551] on select "Select Service Product Membership Package Voucher Prepaid Gift Card" at bounding box center [142, 565] width 117 height 29
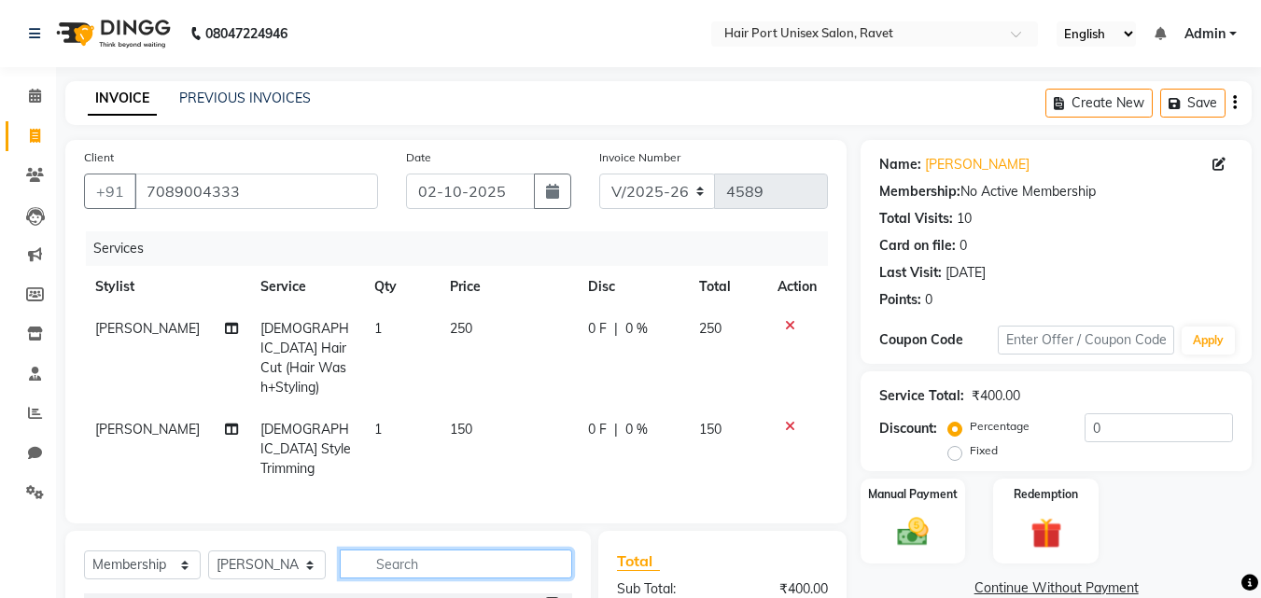
click at [403, 550] on input "text" at bounding box center [456, 564] width 232 height 29
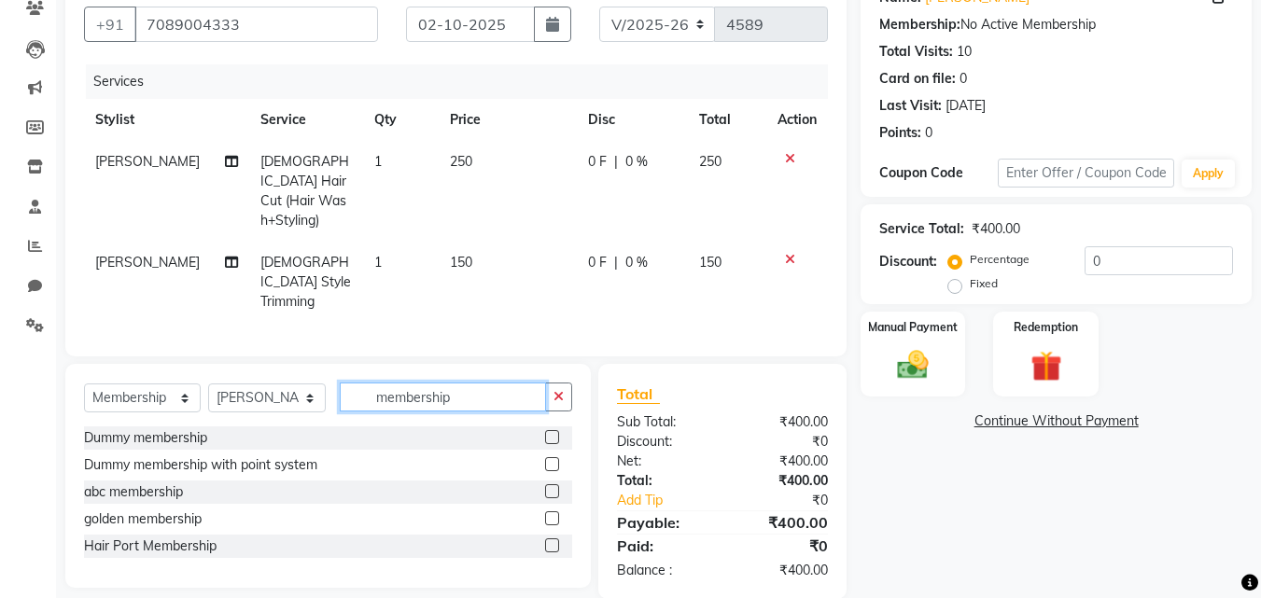
scroll to position [171, 0]
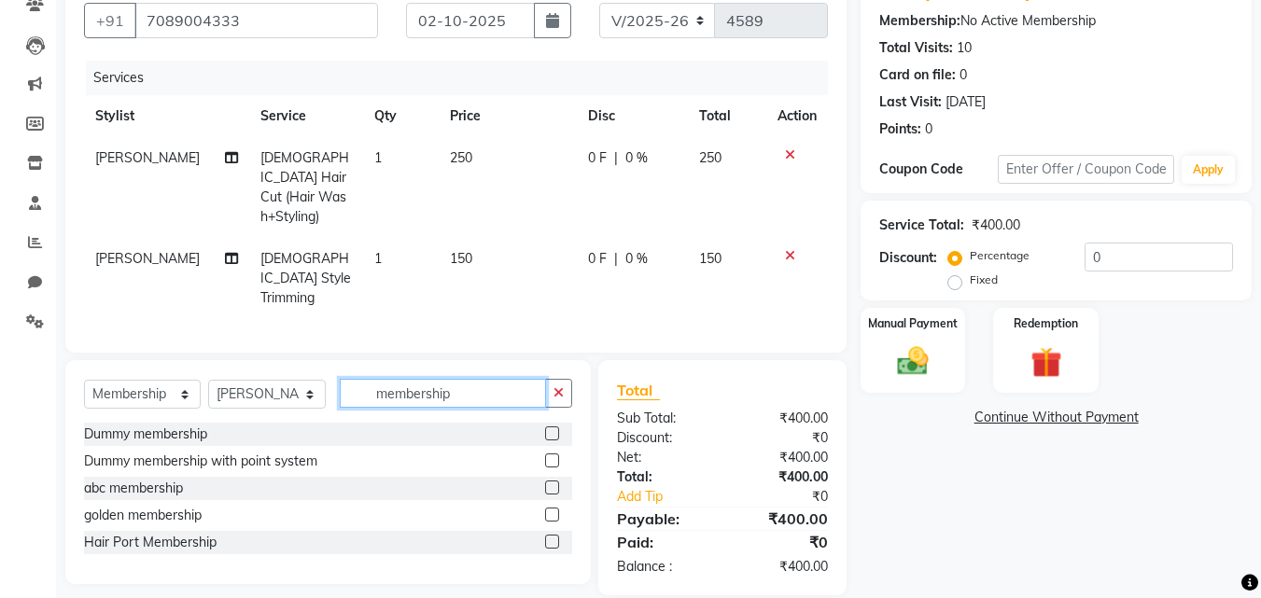
type input "membership"
click at [551, 535] on label at bounding box center [552, 542] width 14 height 14
click at [551, 537] on input "checkbox" at bounding box center [551, 543] width 12 height 12
select select "select"
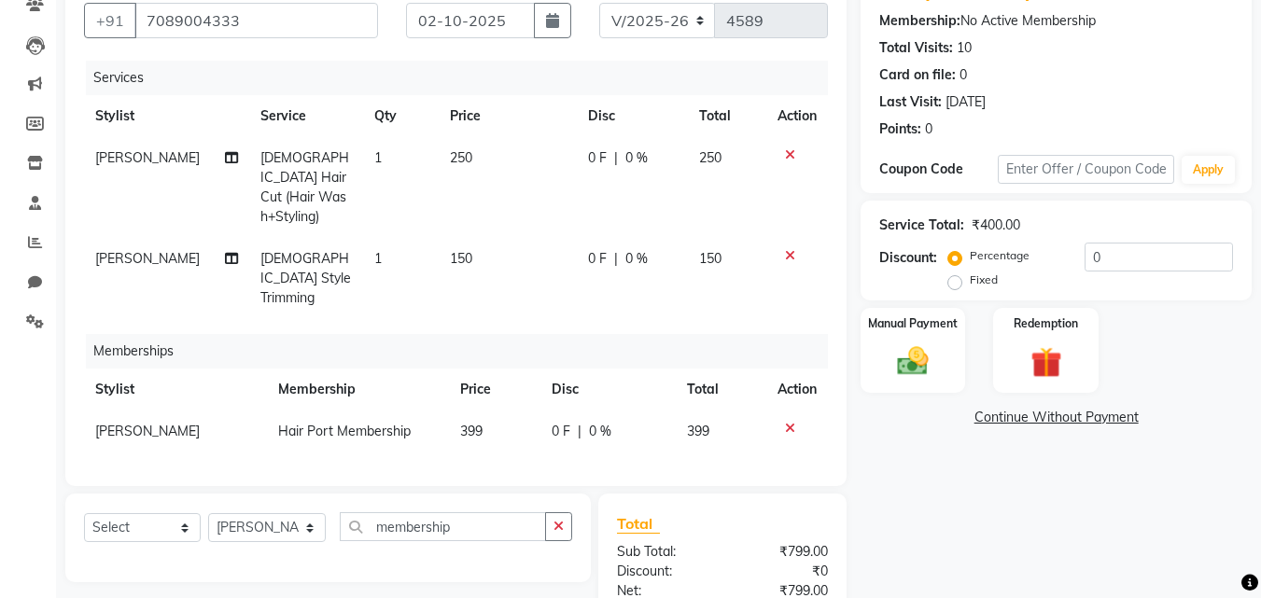
click at [598, 249] on span "0 F" at bounding box center [597, 259] width 19 height 20
select select "63965"
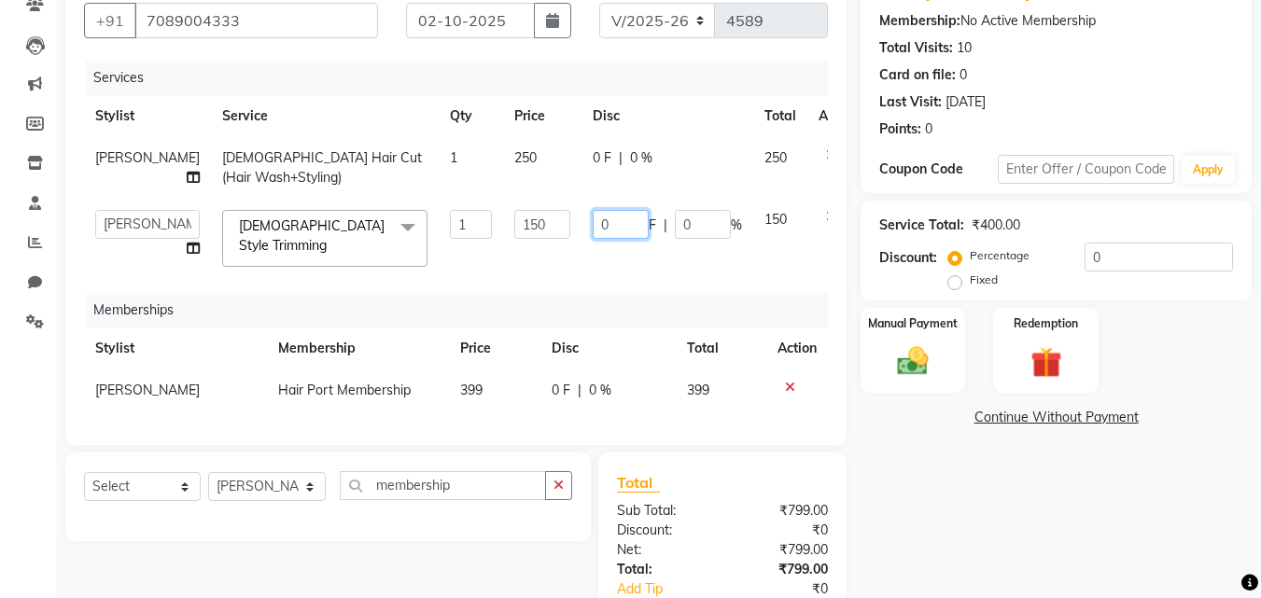
click at [593, 218] on input "0" at bounding box center [621, 224] width 56 height 29
type input "10"
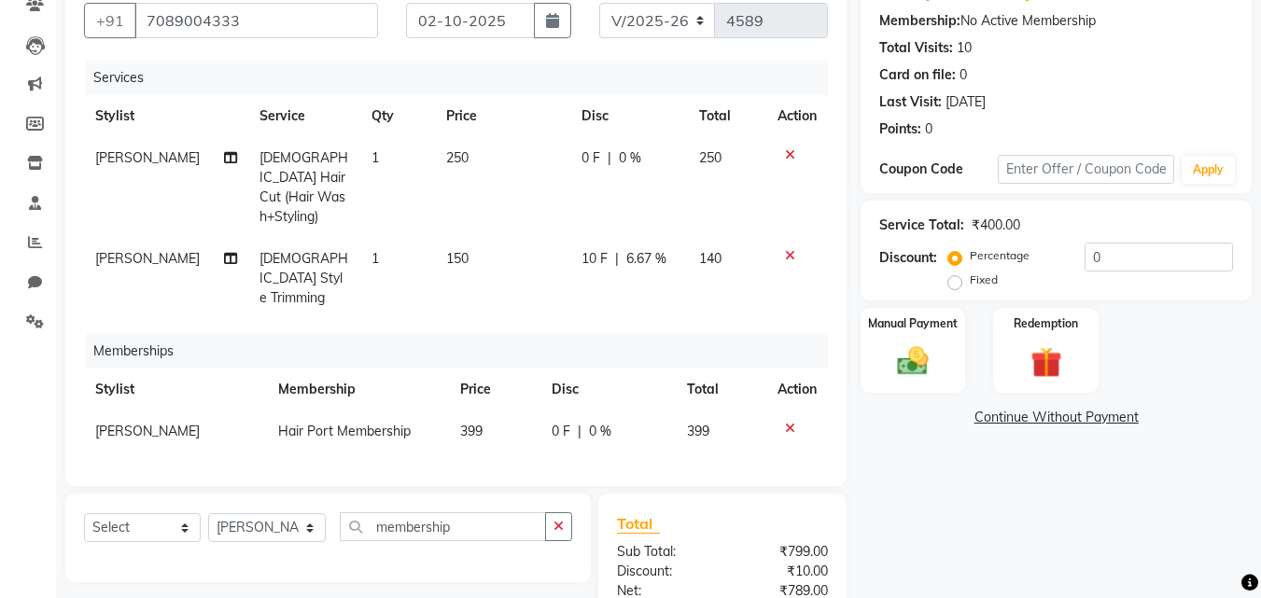
click at [583, 160] on span "0 F" at bounding box center [591, 158] width 19 height 20
select select "63965"
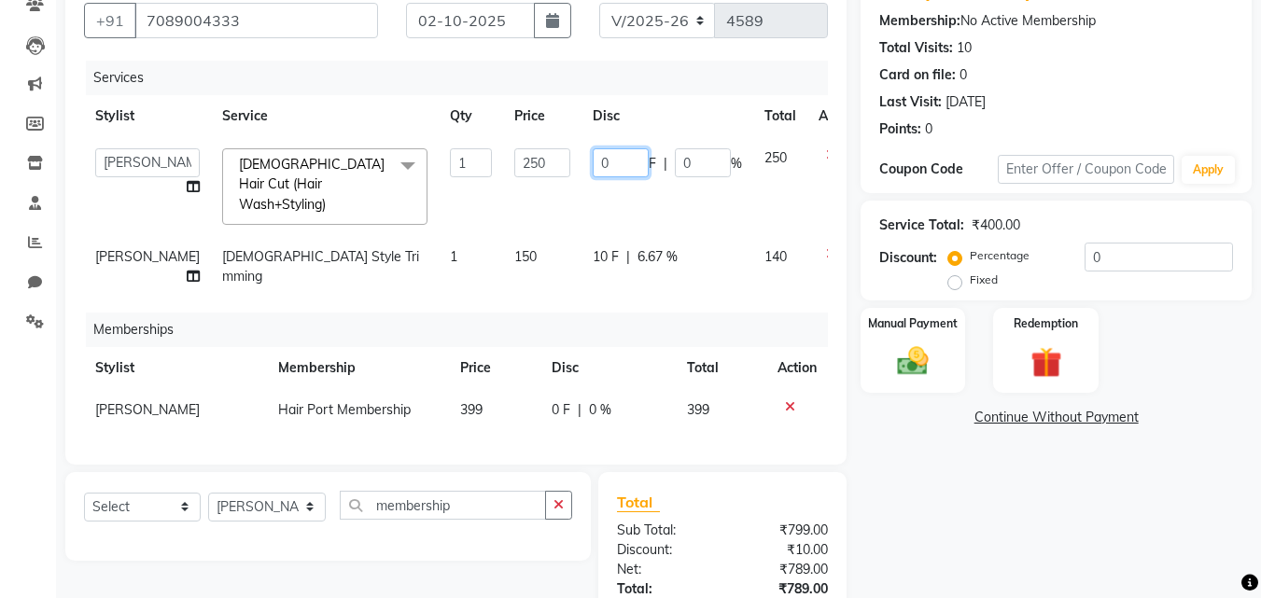
click at [593, 160] on input "0" at bounding box center [621, 162] width 56 height 29
type input "20"
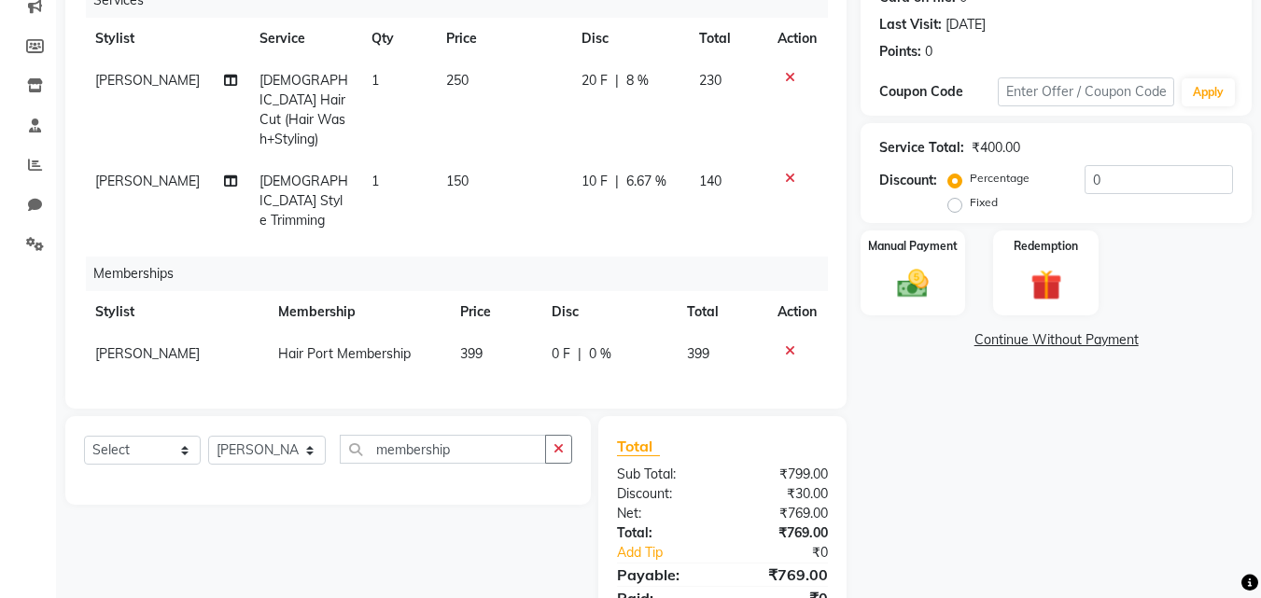
scroll to position [268, 0]
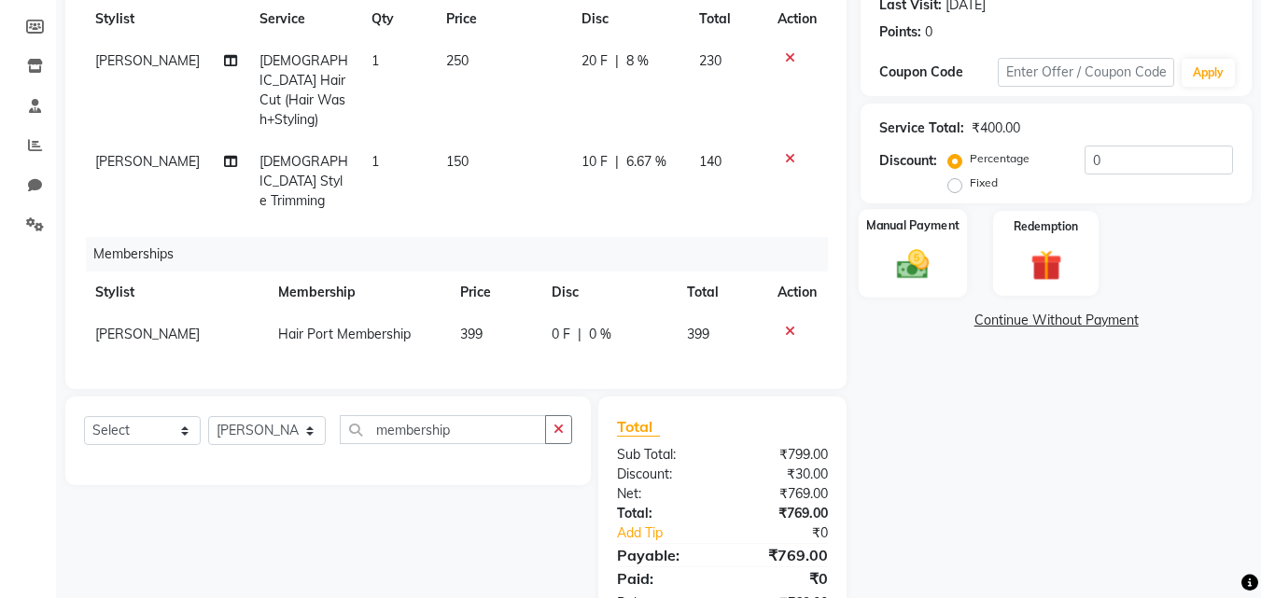
click at [895, 249] on img at bounding box center [913, 264] width 52 height 37
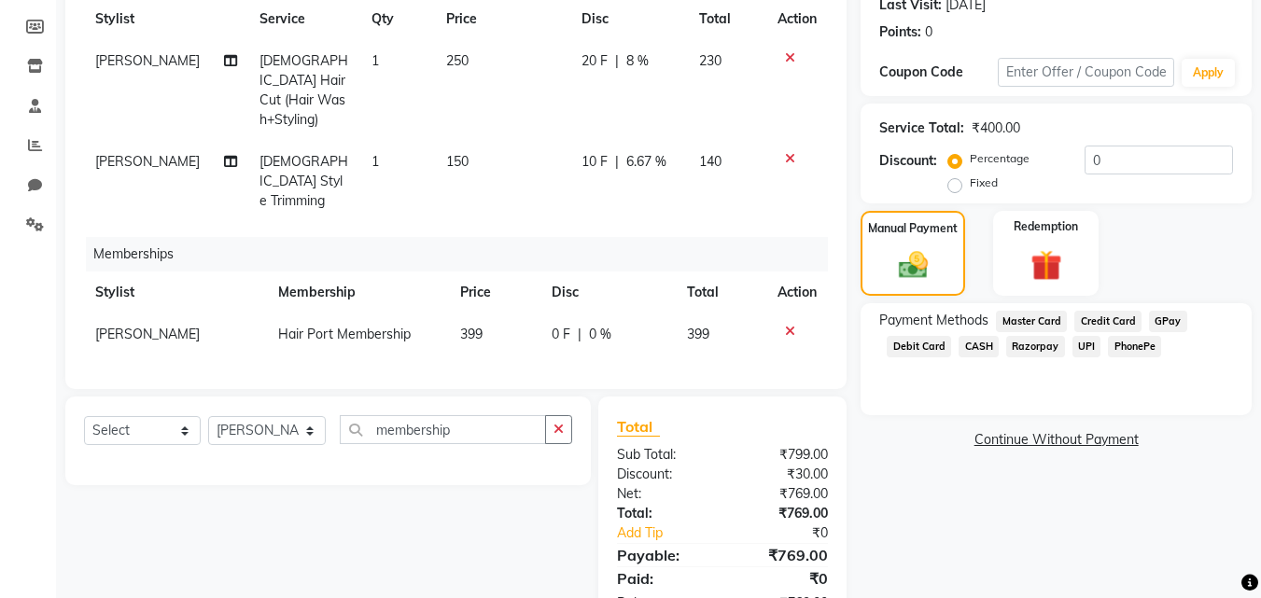
click at [1132, 343] on span "PhonePe" at bounding box center [1134, 346] width 53 height 21
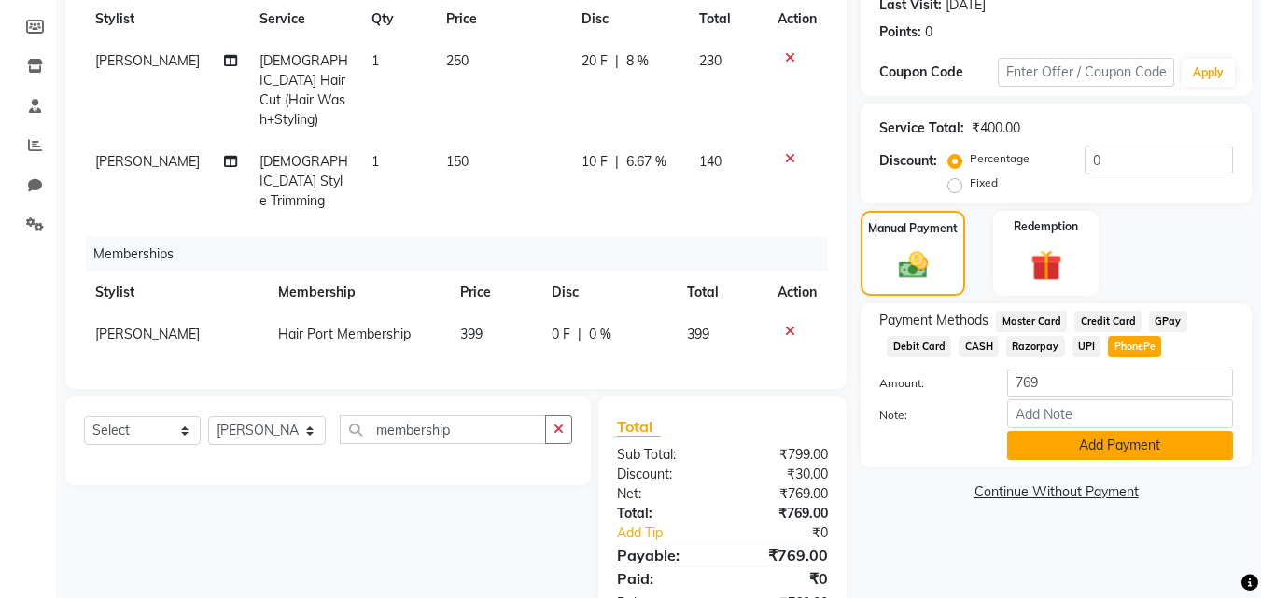
click at [1134, 441] on button "Add Payment" at bounding box center [1120, 445] width 226 height 29
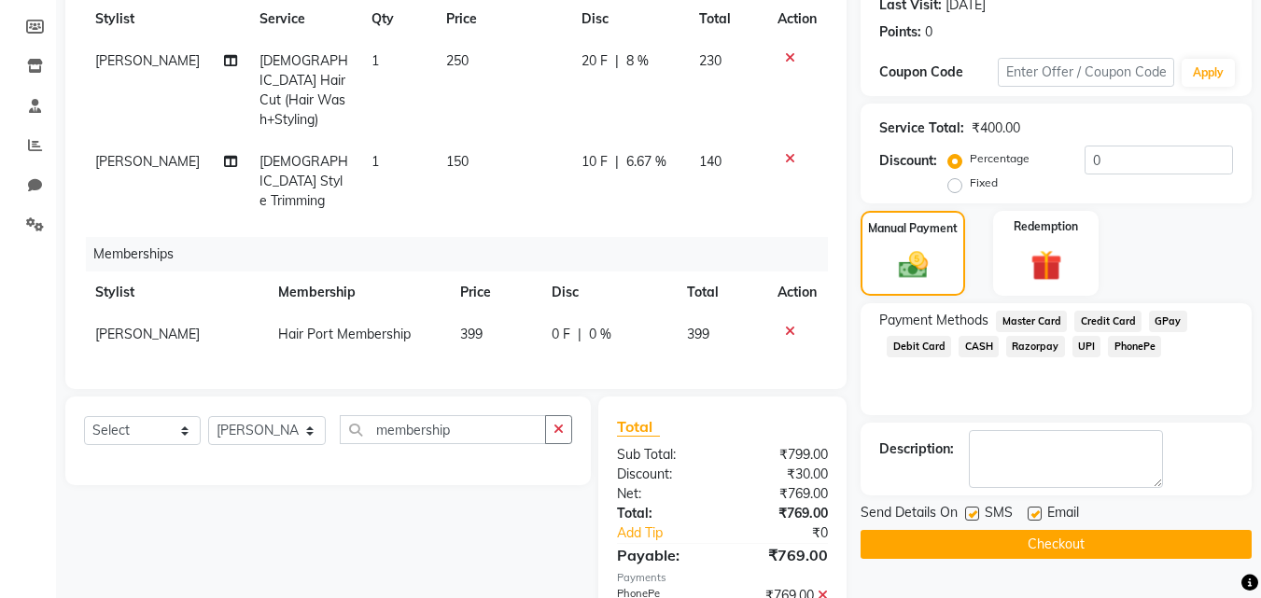
click at [1101, 543] on button "Checkout" at bounding box center [1056, 544] width 391 height 29
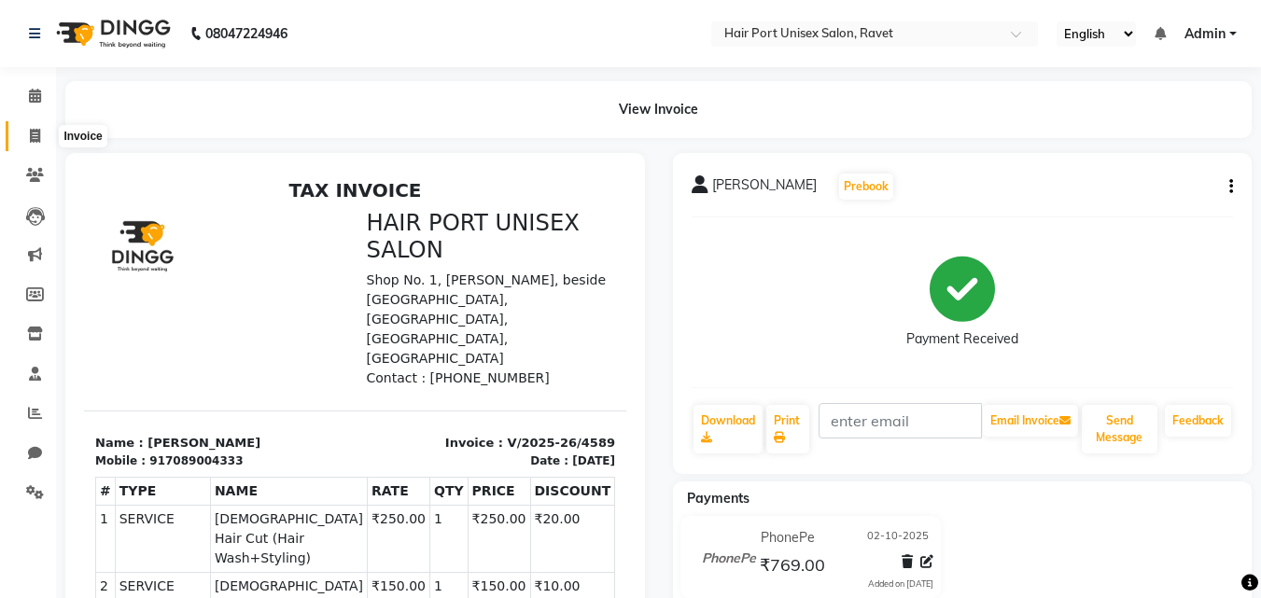
click at [26, 134] on span at bounding box center [35, 136] width 33 height 21
select select "service"
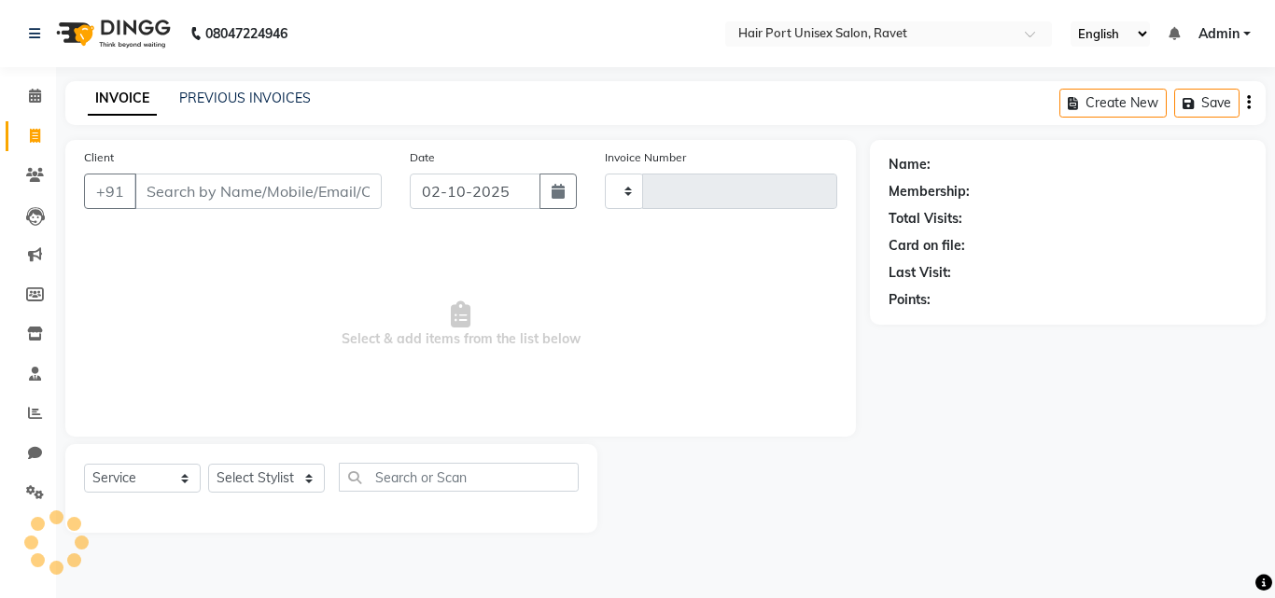
type input "4590"
select select "7015"
click at [188, 195] on input "Client" at bounding box center [257, 191] width 247 height 35
click at [185, 191] on input "Client" at bounding box center [257, 191] width 247 height 35
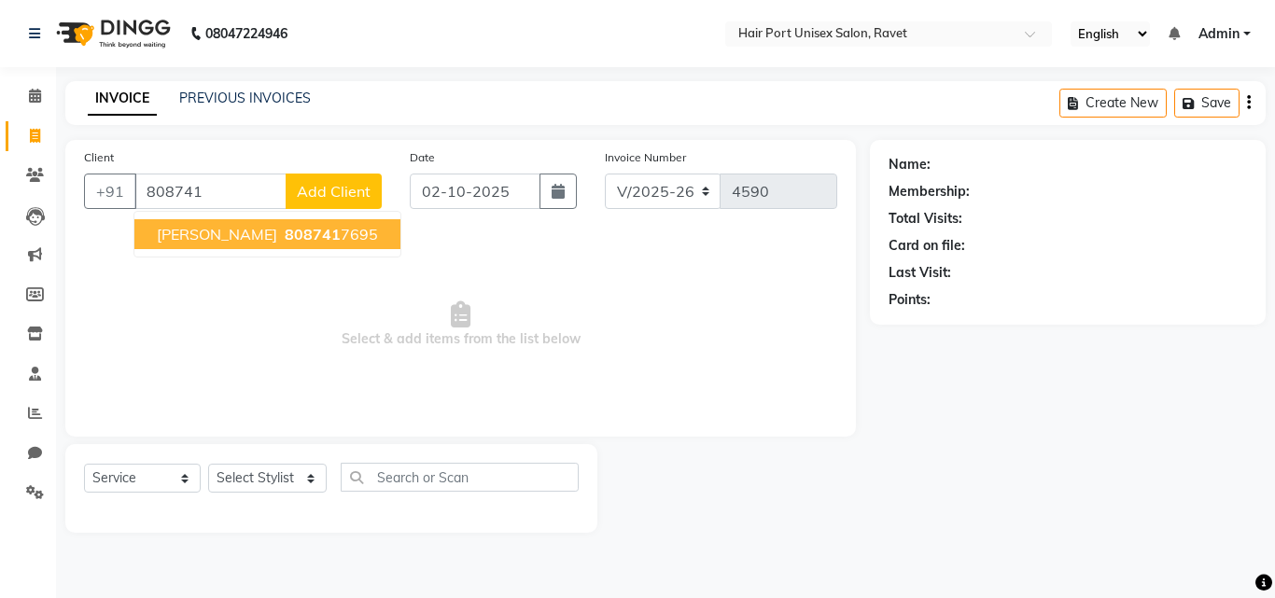
click at [214, 228] on span "[PERSON_NAME]" at bounding box center [217, 234] width 120 height 19
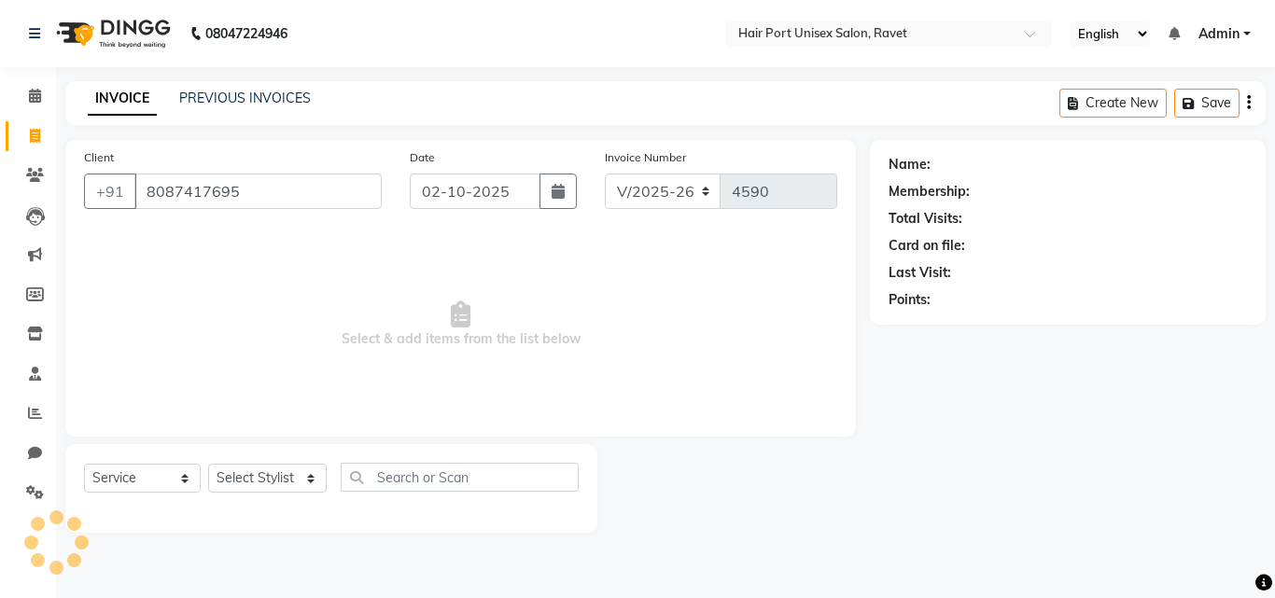
type input "8087417695"
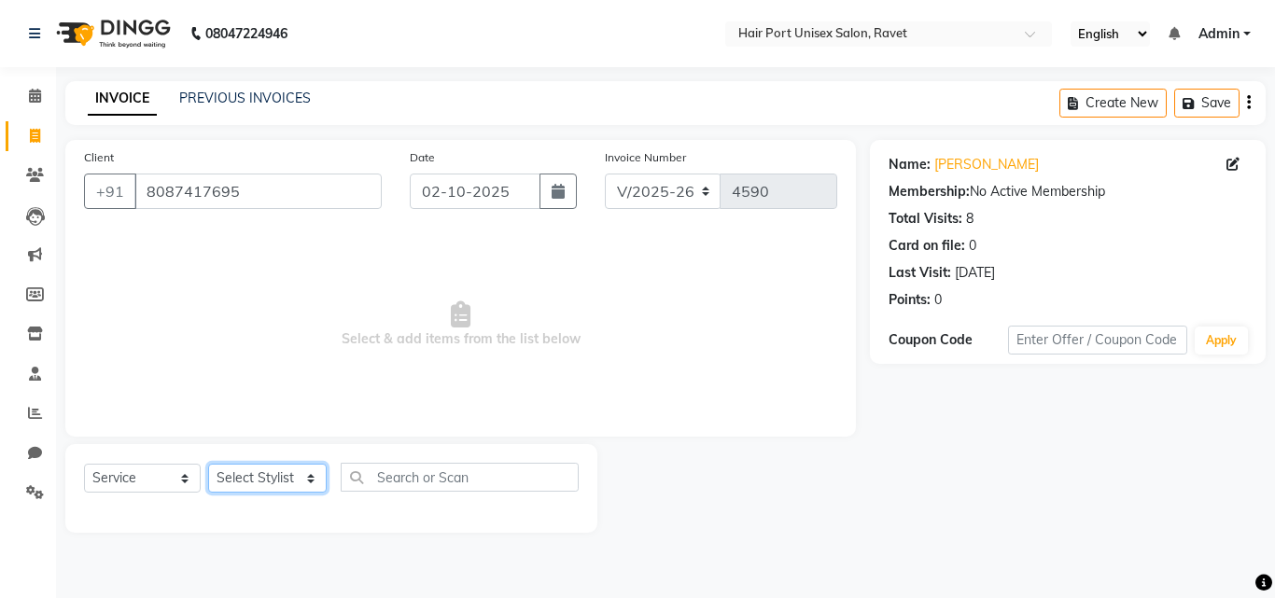
click at [308, 481] on select "Select Stylist [PERSON_NAME] [PERSON_NAME] [PERSON_NAME] [PERSON_NAME] [PERSON_…" at bounding box center [267, 478] width 119 height 29
select select "66342"
click at [208, 464] on select "Select Stylist [PERSON_NAME] [PERSON_NAME] [PERSON_NAME] [PERSON_NAME] [PERSON_…" at bounding box center [267, 478] width 119 height 29
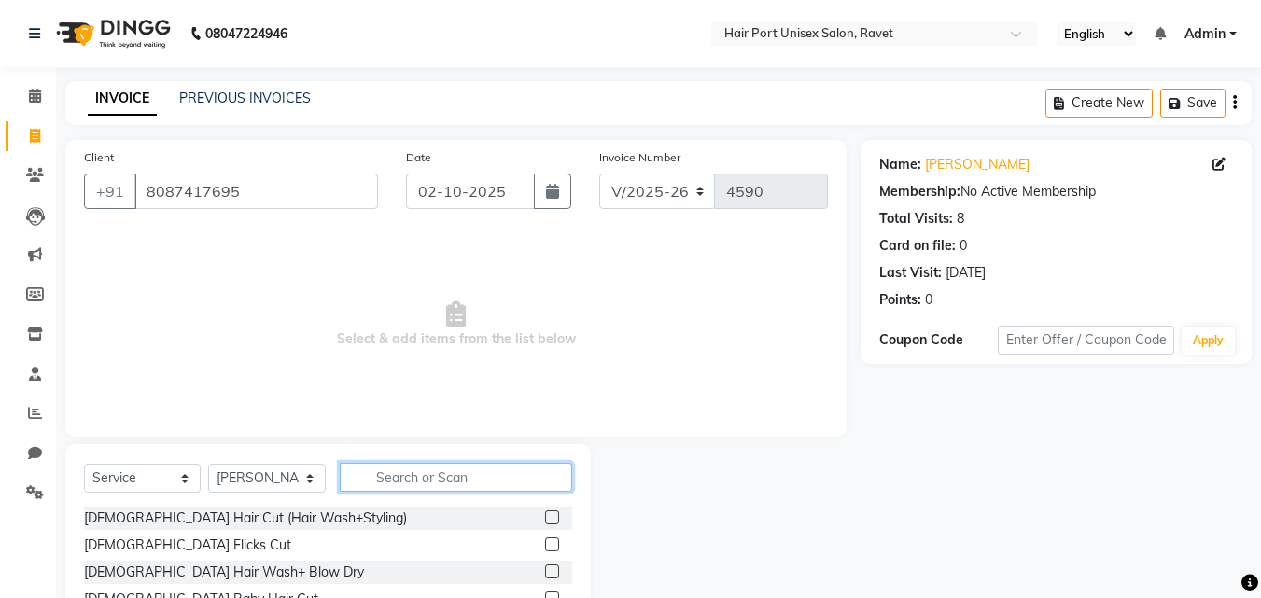
click at [427, 473] on input "text" at bounding box center [456, 477] width 232 height 29
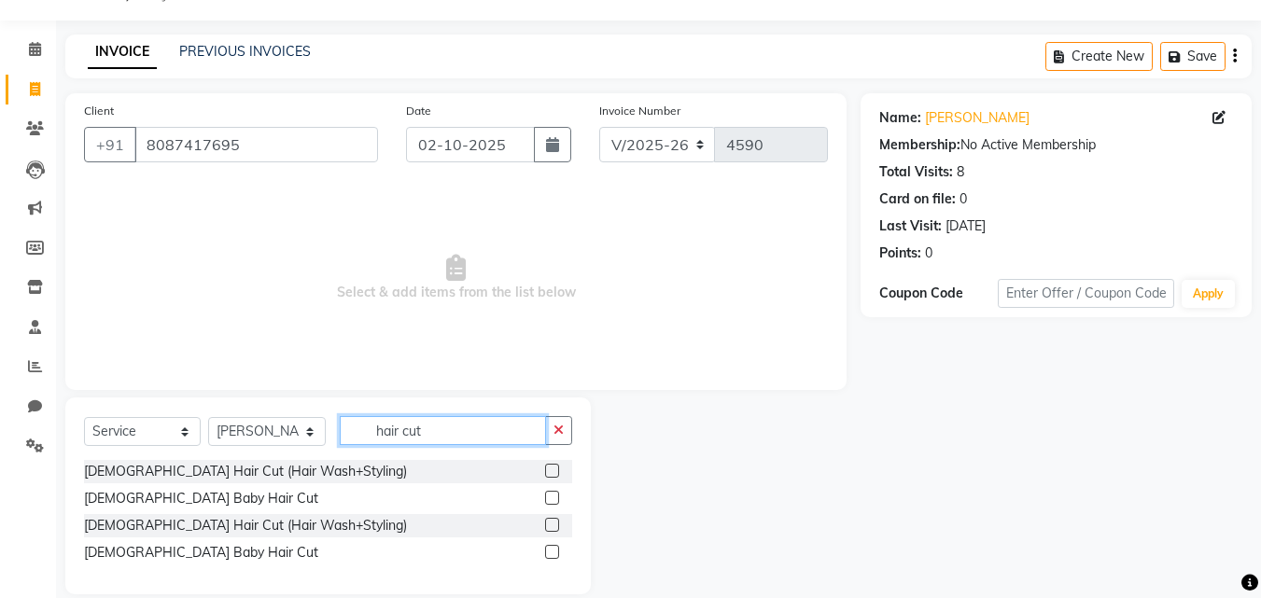
scroll to position [61, 0]
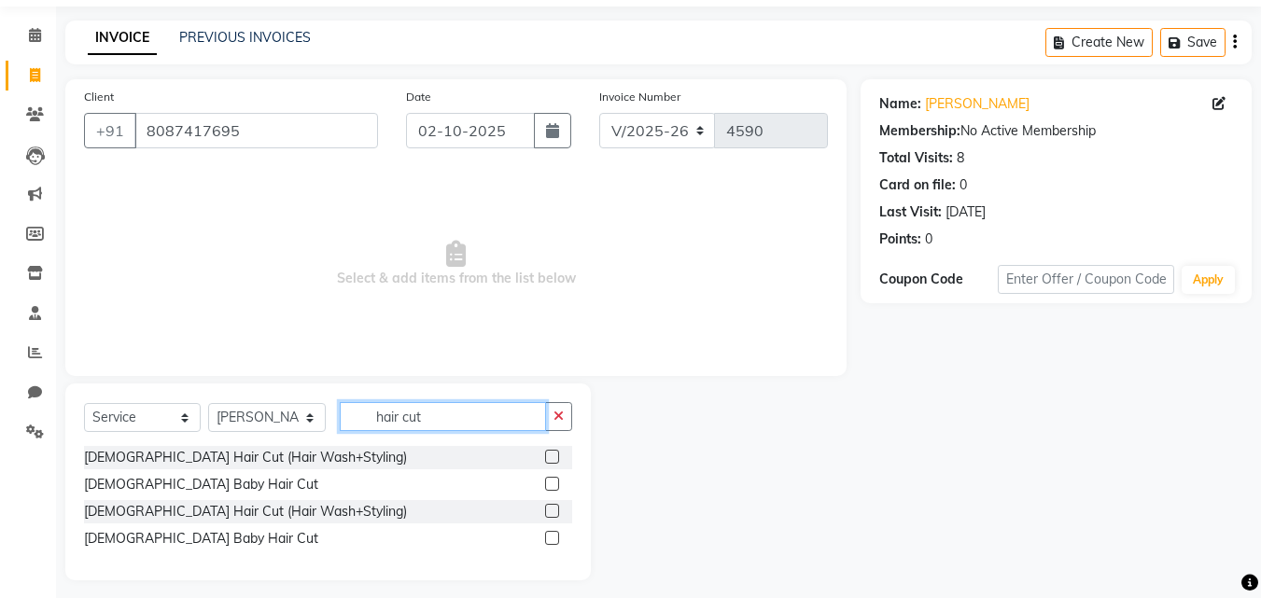
type input "hair cut"
click at [550, 511] on label at bounding box center [552, 511] width 14 height 14
click at [550, 511] on input "checkbox" at bounding box center [551, 512] width 12 height 12
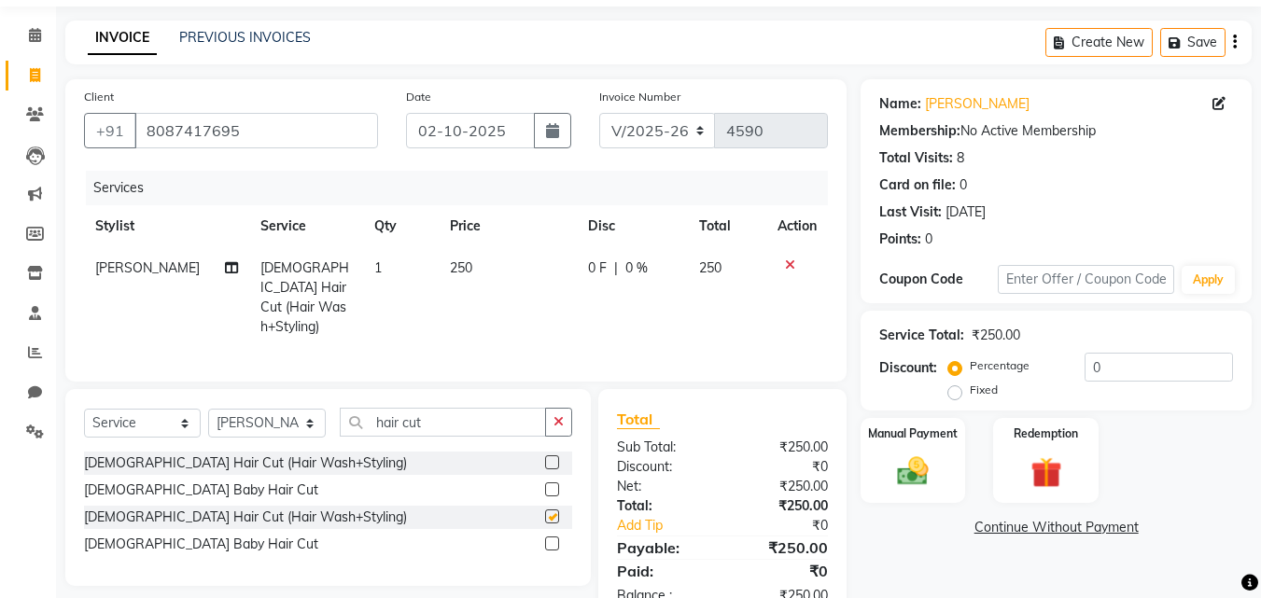
checkbox input "false"
click at [553, 425] on button "button" at bounding box center [558, 422] width 27 height 29
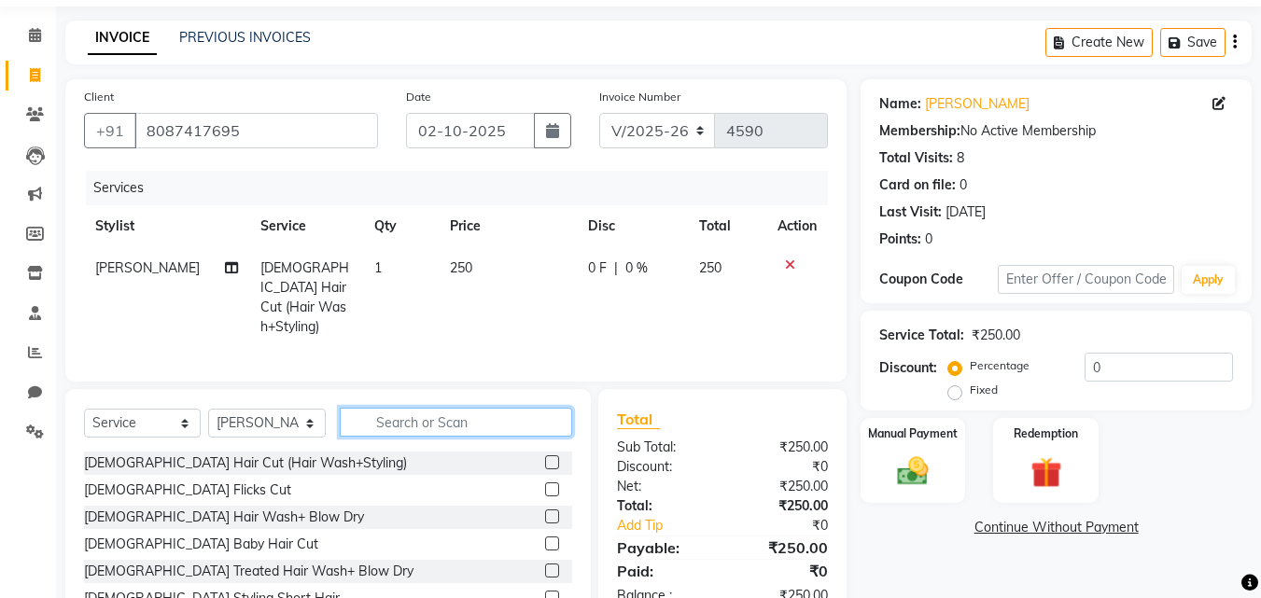
click at [512, 418] on input "text" at bounding box center [456, 422] width 232 height 29
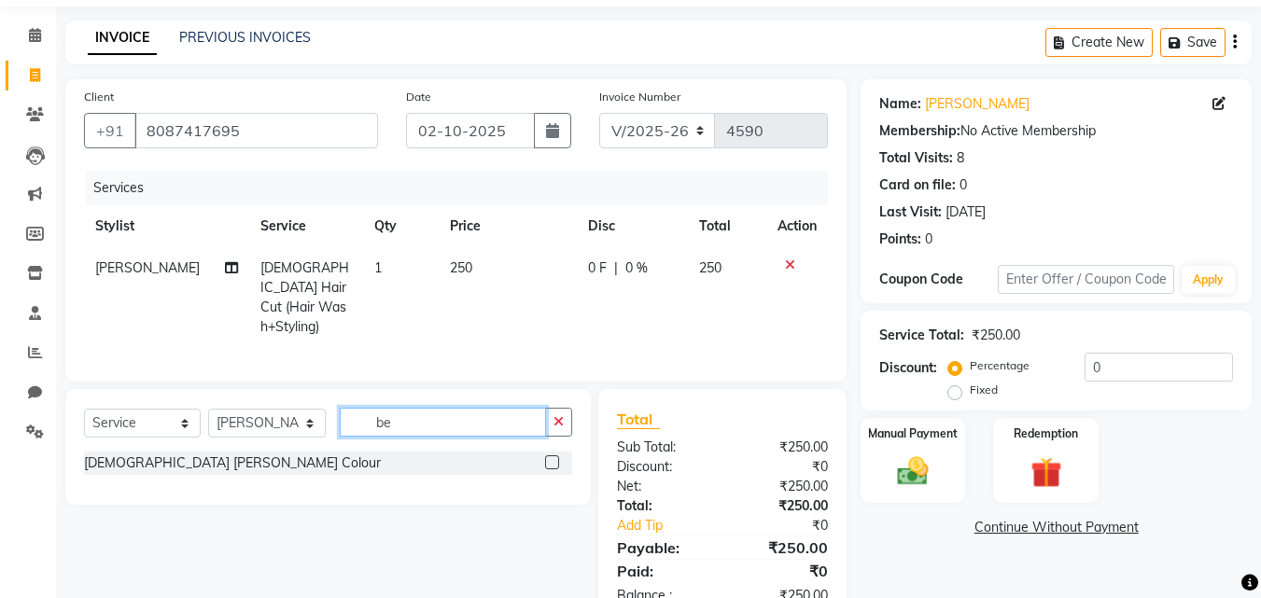
type input "b"
type input "trim"
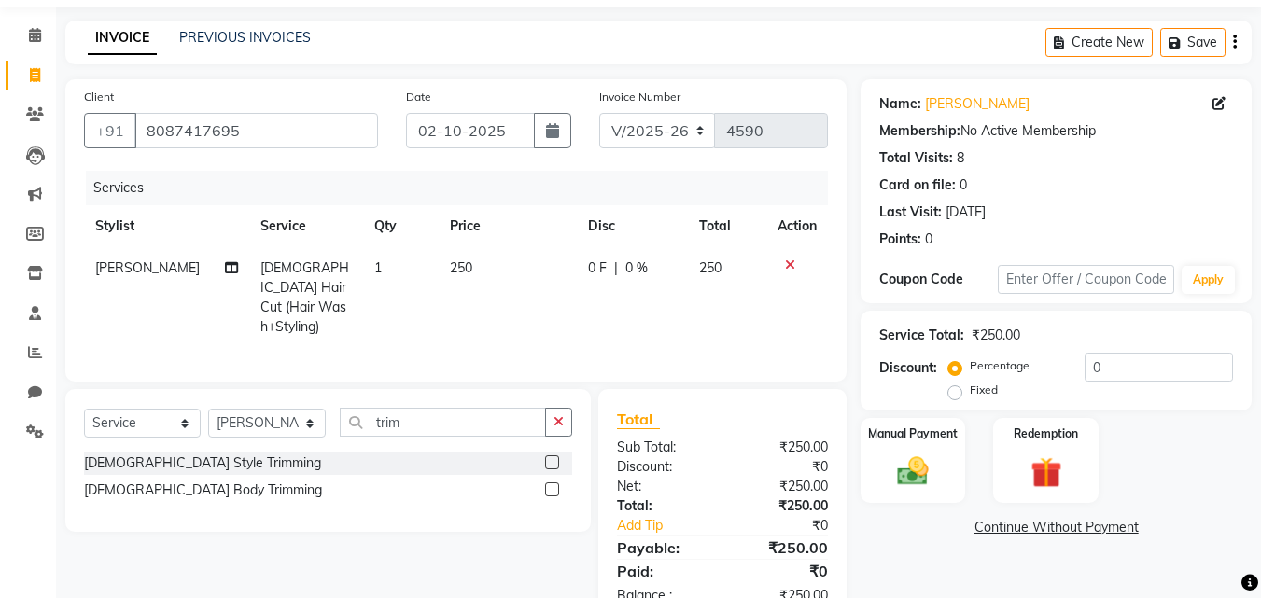
click at [553, 456] on label at bounding box center [552, 463] width 14 height 14
click at [553, 457] on input "checkbox" at bounding box center [551, 463] width 12 height 12
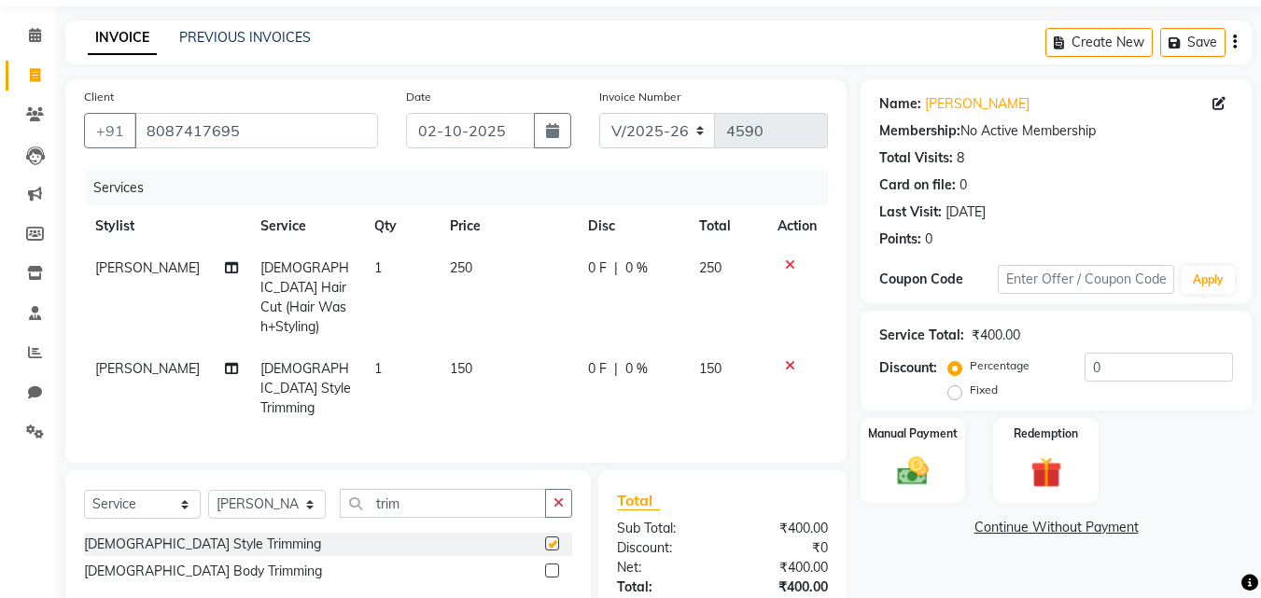
checkbox input "false"
click at [917, 457] on img at bounding box center [913, 471] width 52 height 37
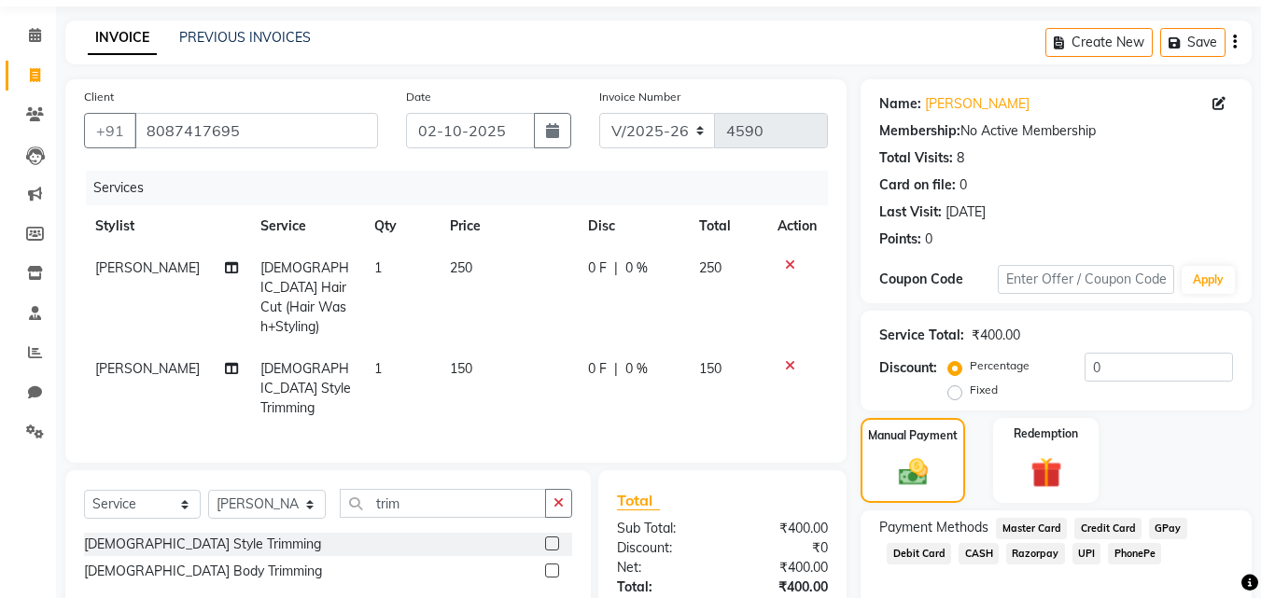
click at [1138, 553] on span "PhonePe" at bounding box center [1134, 553] width 53 height 21
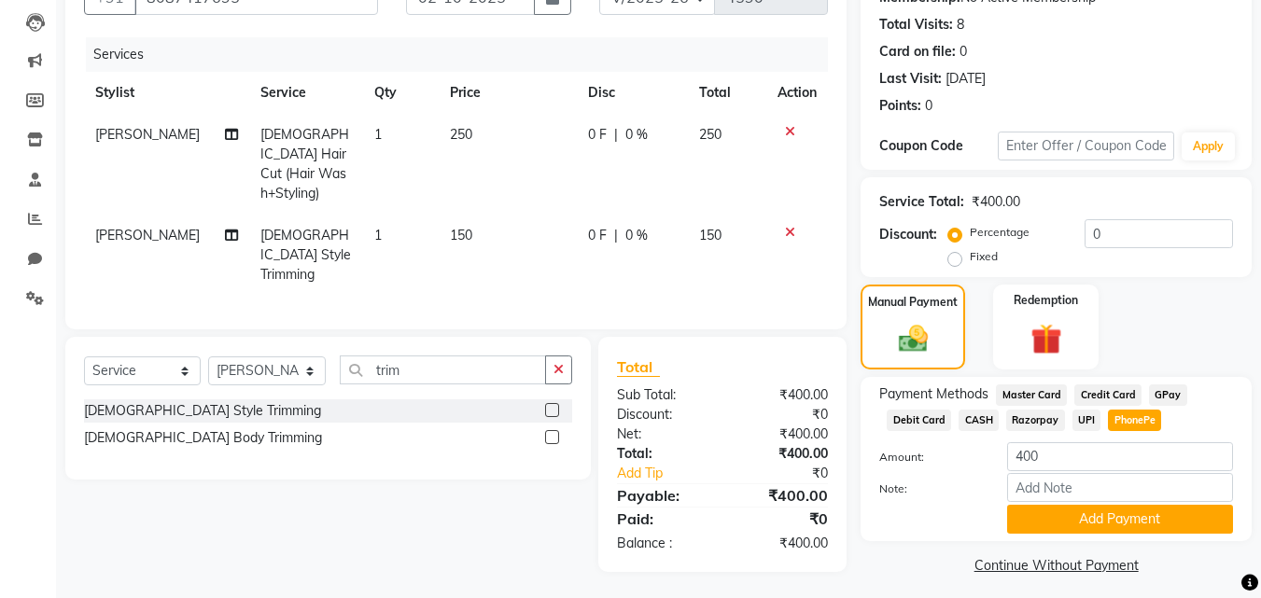
scroll to position [204, 0]
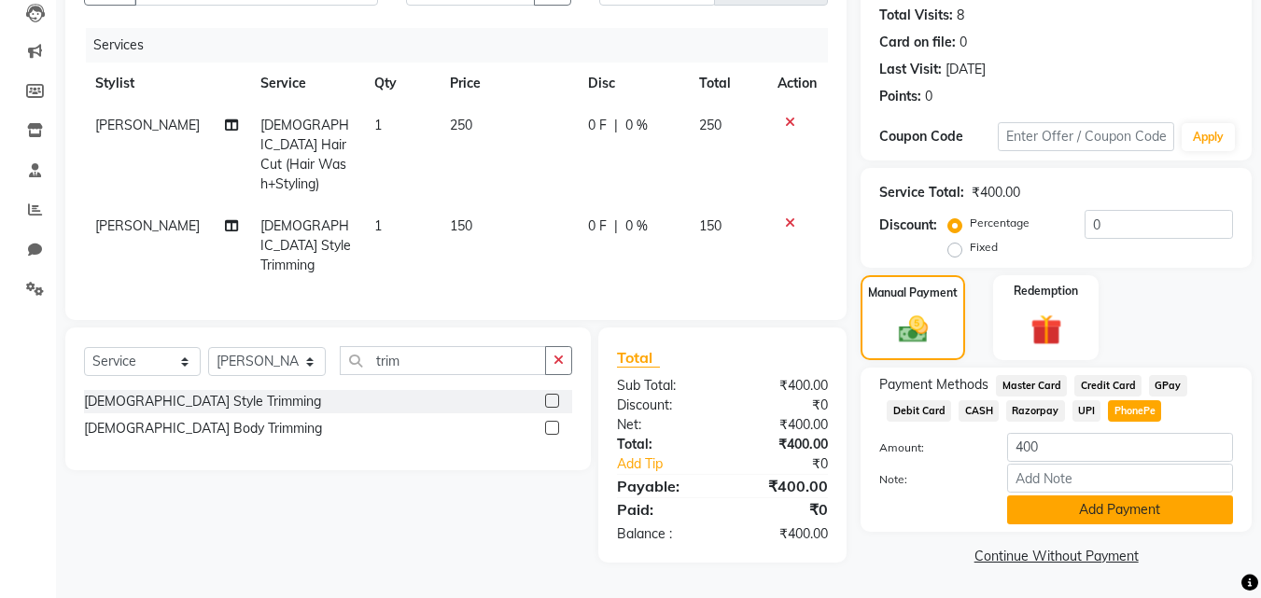
click at [1136, 505] on button "Add Payment" at bounding box center [1120, 510] width 226 height 29
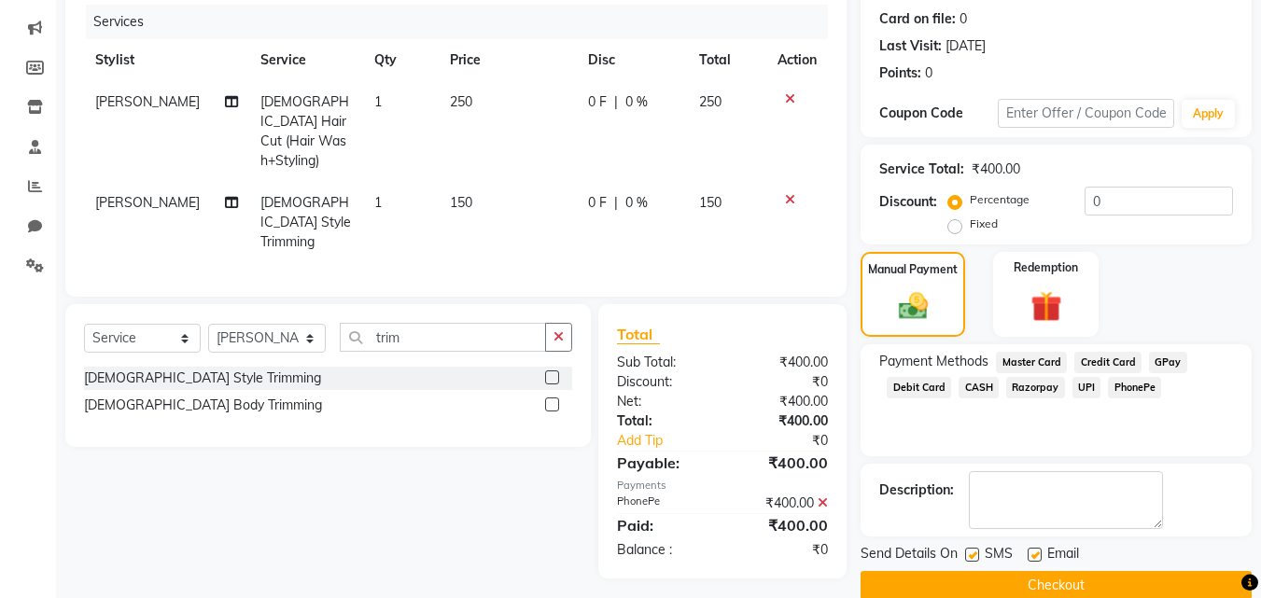
scroll to position [257, 0]
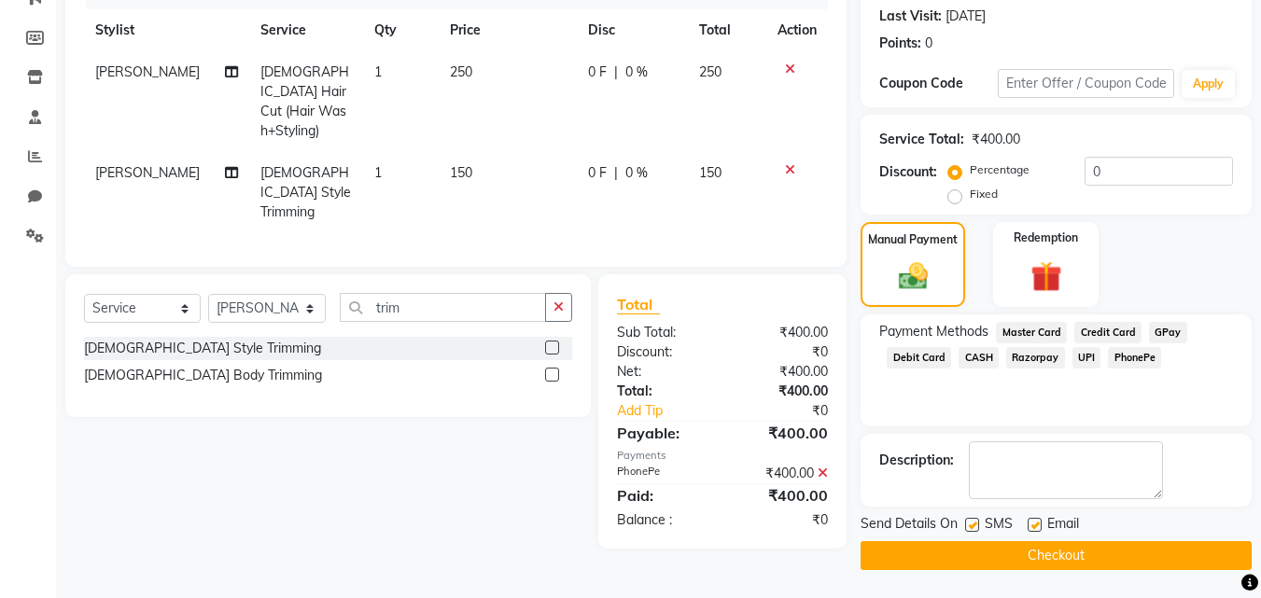
click at [1108, 552] on button "Checkout" at bounding box center [1056, 556] width 391 height 29
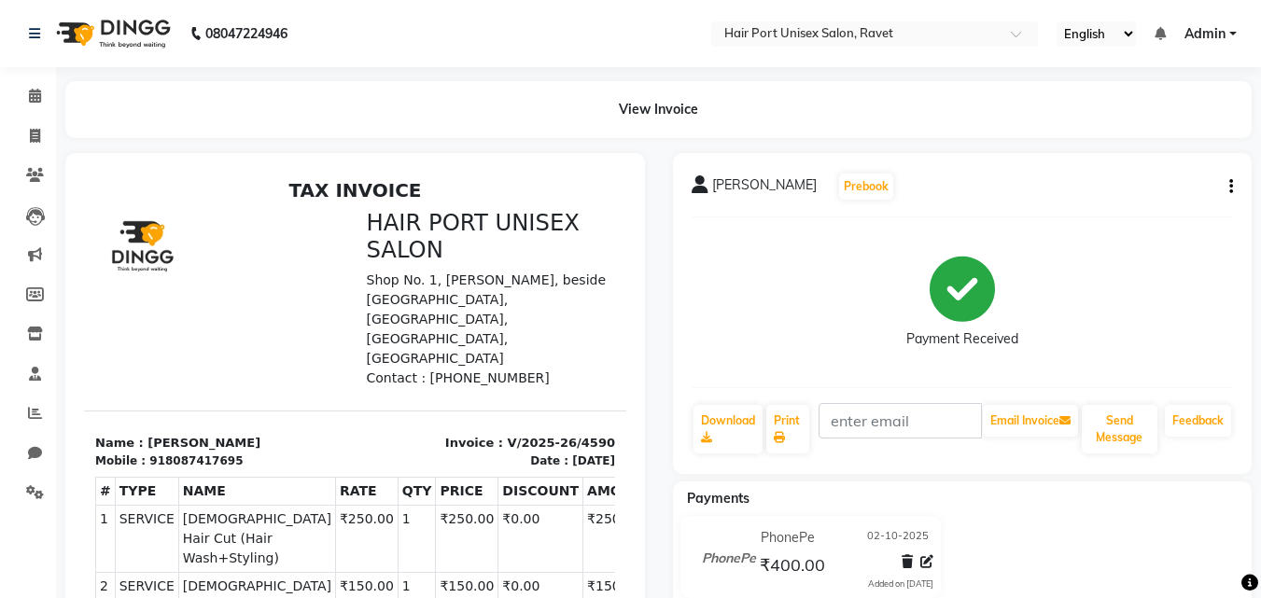
click at [1015, 364] on div "Payment Received" at bounding box center [963, 302] width 542 height 140
click at [28, 140] on span at bounding box center [35, 136] width 33 height 21
select select "service"
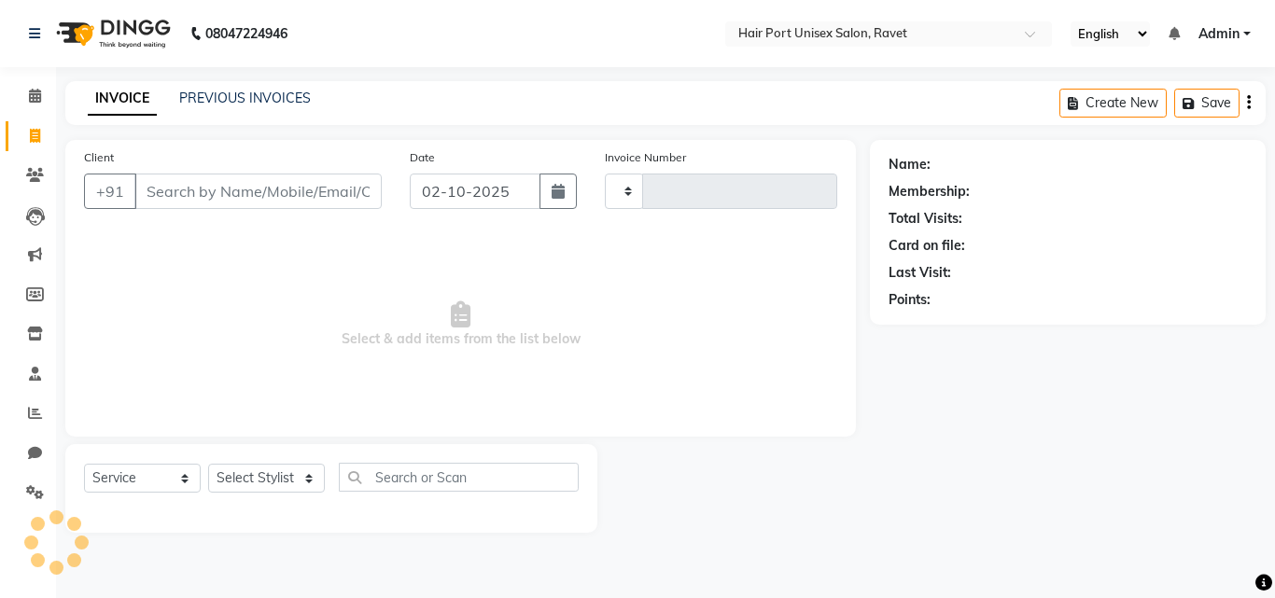
type input "4591"
select select "7015"
click at [189, 189] on input "Client" at bounding box center [257, 191] width 247 height 35
click at [178, 190] on input "Client" at bounding box center [257, 191] width 247 height 35
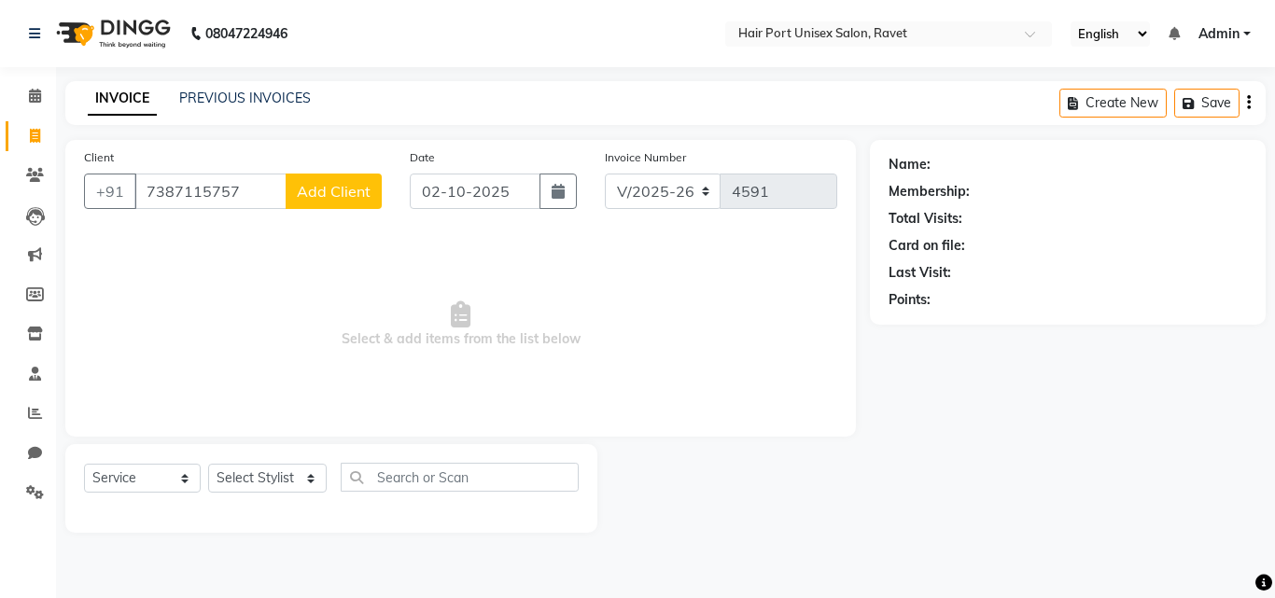
type input "7387115757"
click at [307, 193] on span "Add Client" at bounding box center [334, 191] width 74 height 19
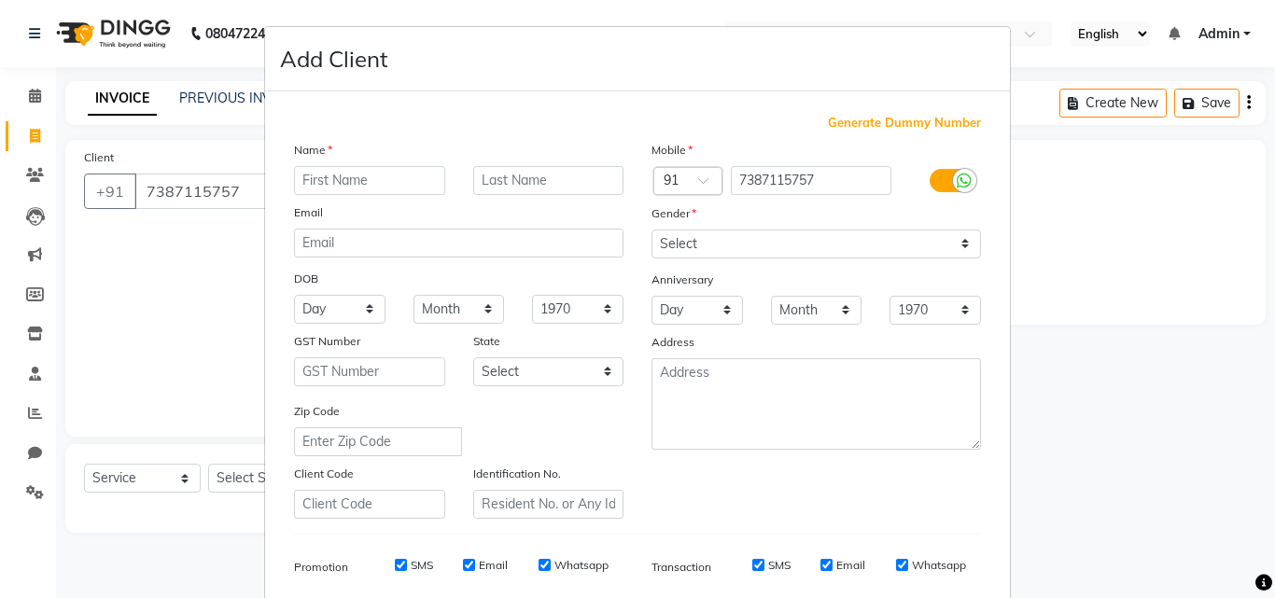
click at [387, 181] on input "text" at bounding box center [369, 180] width 151 height 29
type input "karan"
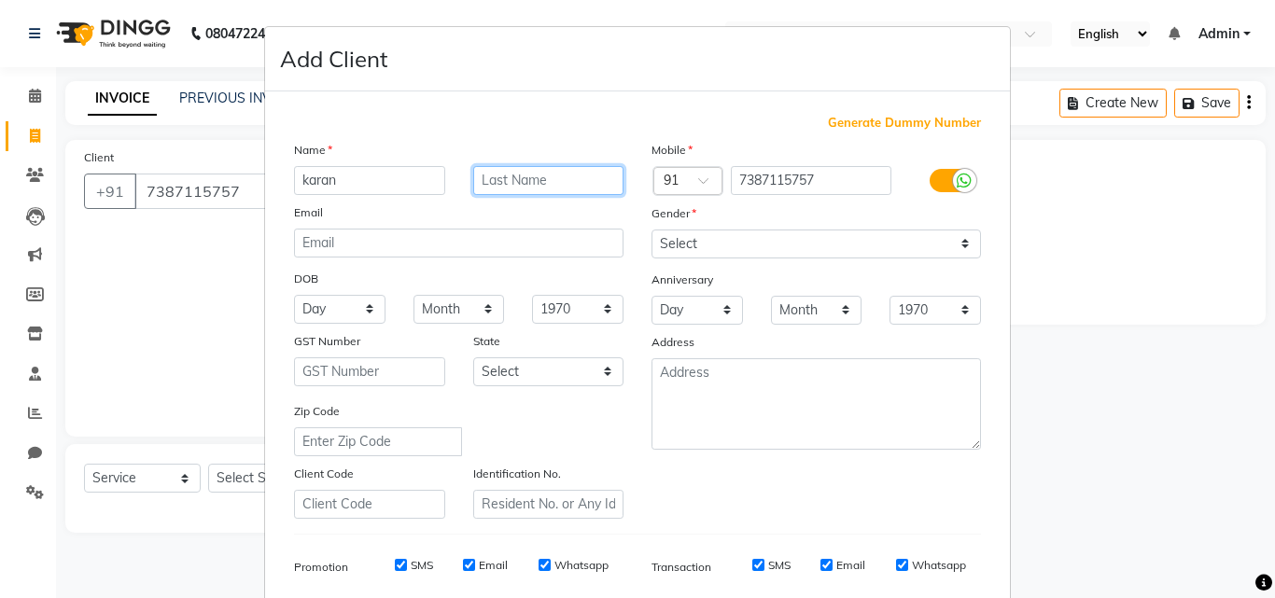
click at [561, 183] on input "text" at bounding box center [548, 180] width 151 height 29
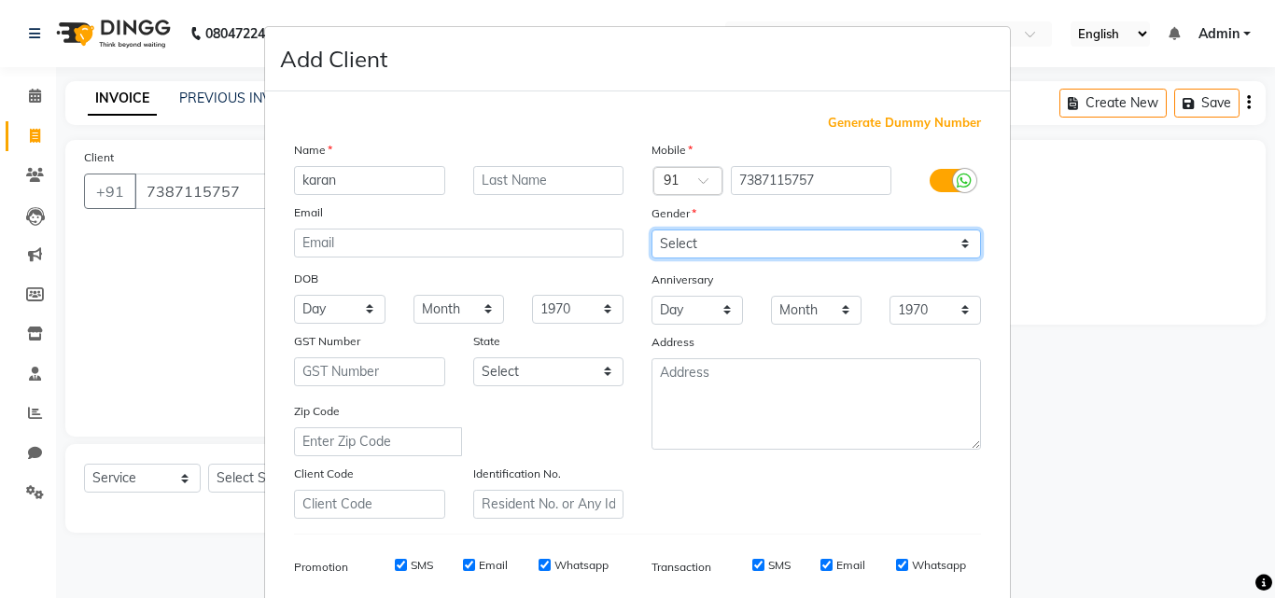
click at [739, 240] on select "Select [DEMOGRAPHIC_DATA] [DEMOGRAPHIC_DATA] Other Prefer Not To Say" at bounding box center [817, 244] width 330 height 29
select select "[DEMOGRAPHIC_DATA]"
click at [652, 230] on select "Select [DEMOGRAPHIC_DATA] [DEMOGRAPHIC_DATA] Other Prefer Not To Say" at bounding box center [817, 244] width 330 height 29
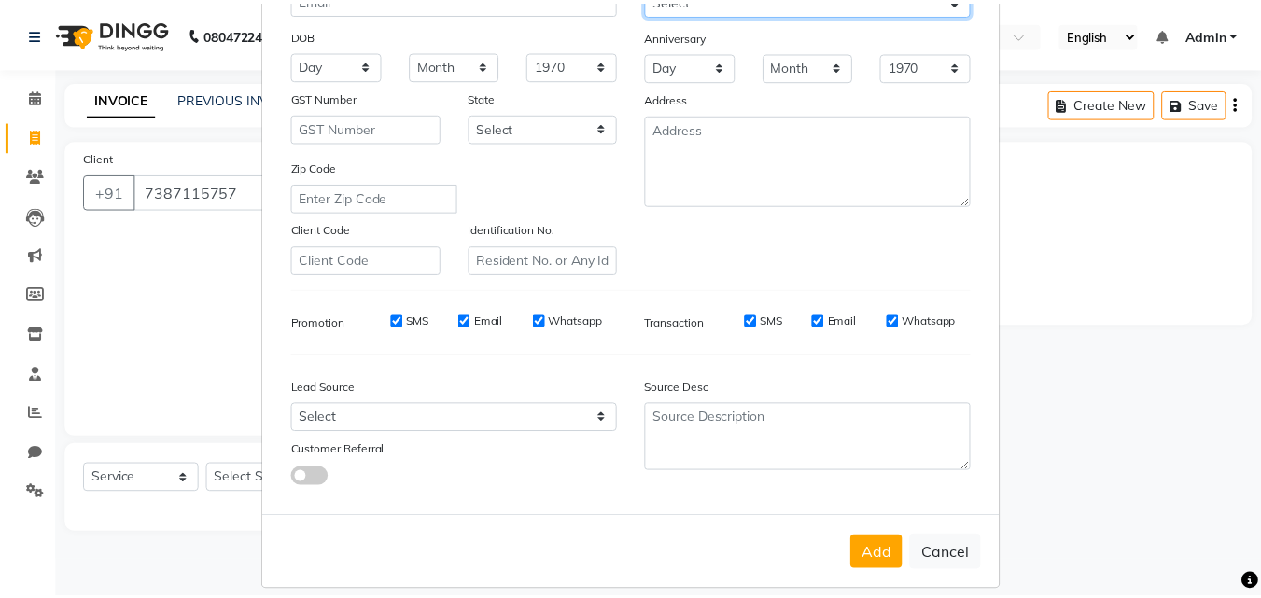
scroll to position [263, 0]
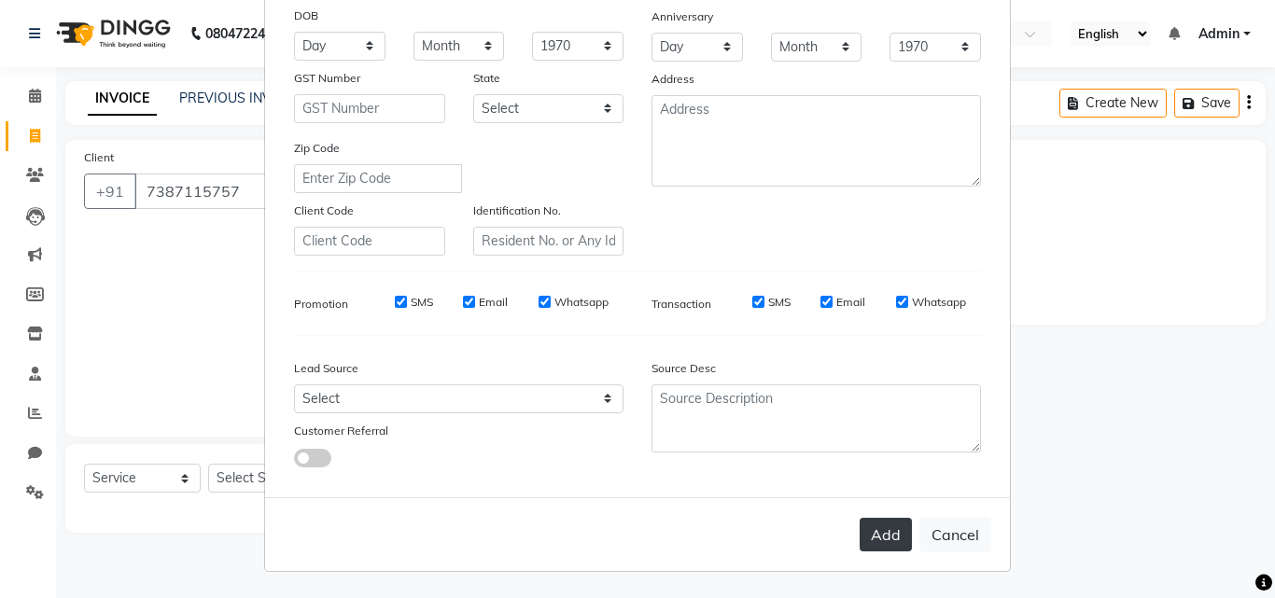
click at [876, 540] on button "Add" at bounding box center [886, 535] width 52 height 34
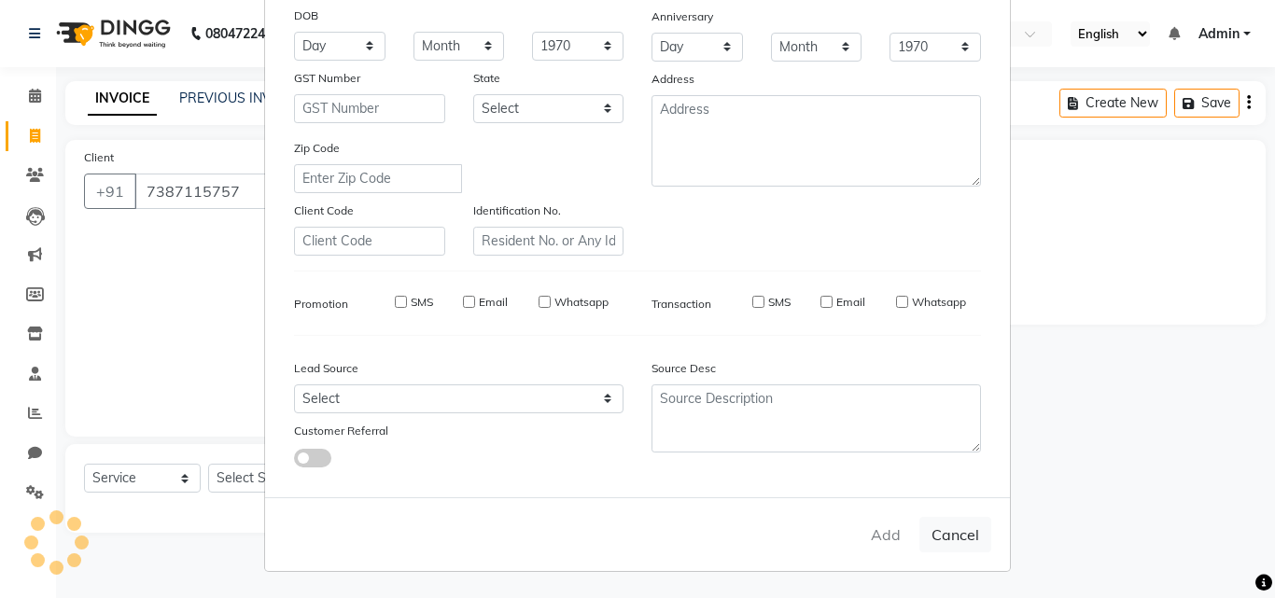
select select
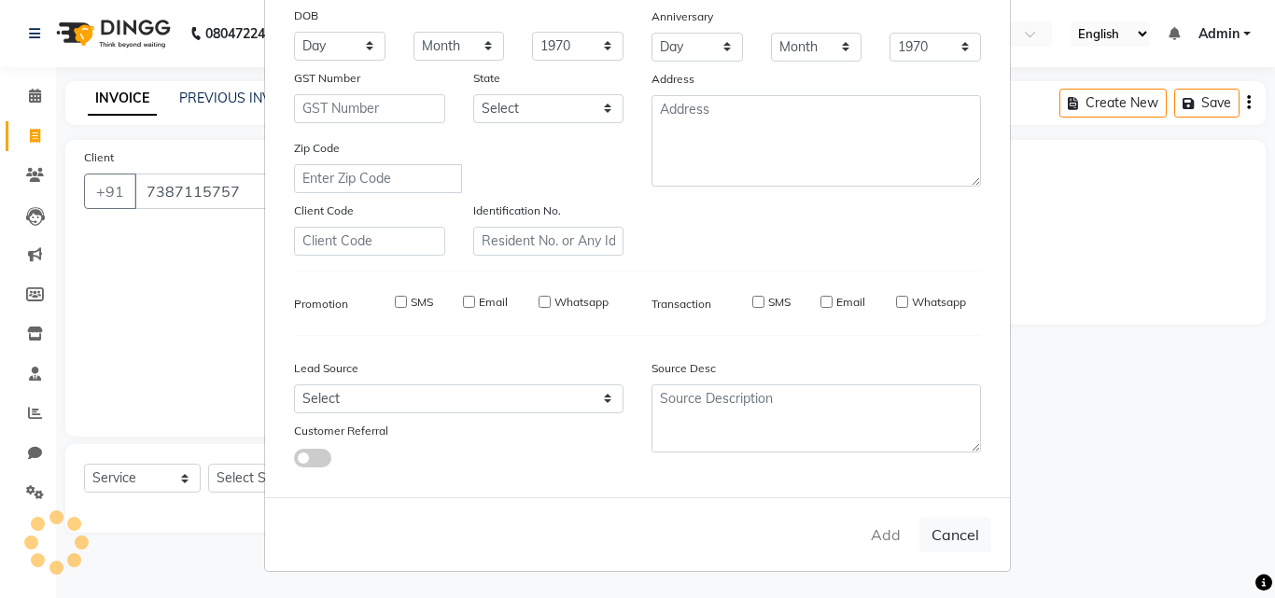
select select
checkbox input "false"
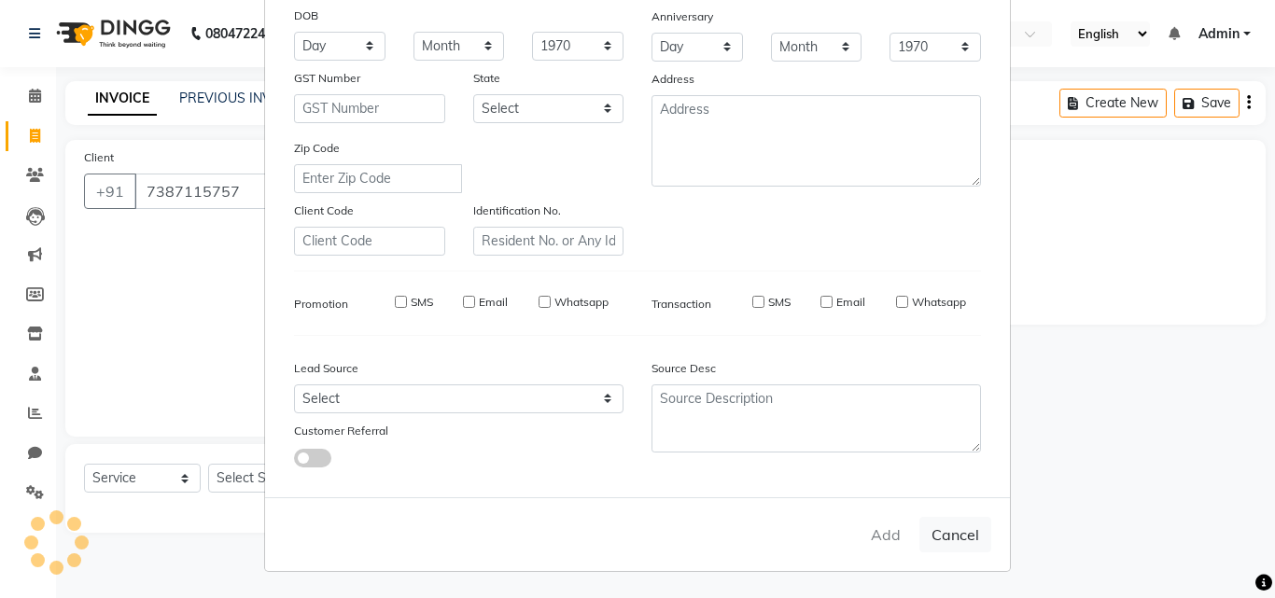
checkbox input "false"
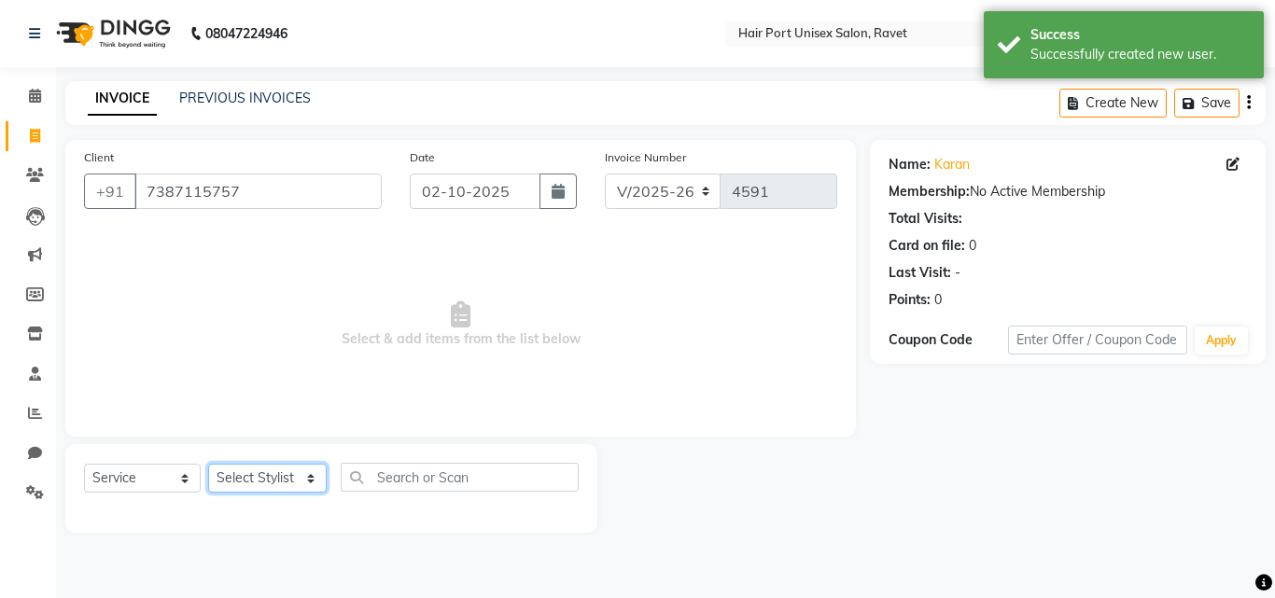
click at [294, 477] on select "Select Stylist [PERSON_NAME] [PERSON_NAME] [PERSON_NAME] [PERSON_NAME] [PERSON_…" at bounding box center [267, 478] width 119 height 29
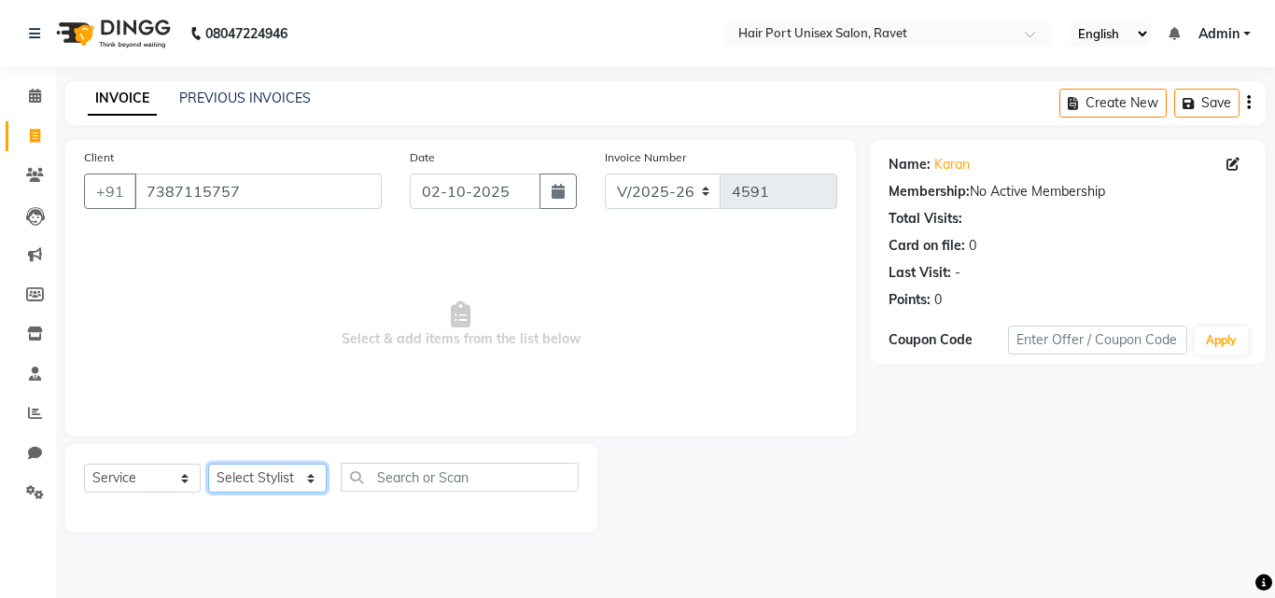
select select "66342"
click at [208, 464] on select "Select Stylist [PERSON_NAME] [PERSON_NAME] [PERSON_NAME] [PERSON_NAME] [PERSON_…" at bounding box center [267, 478] width 119 height 29
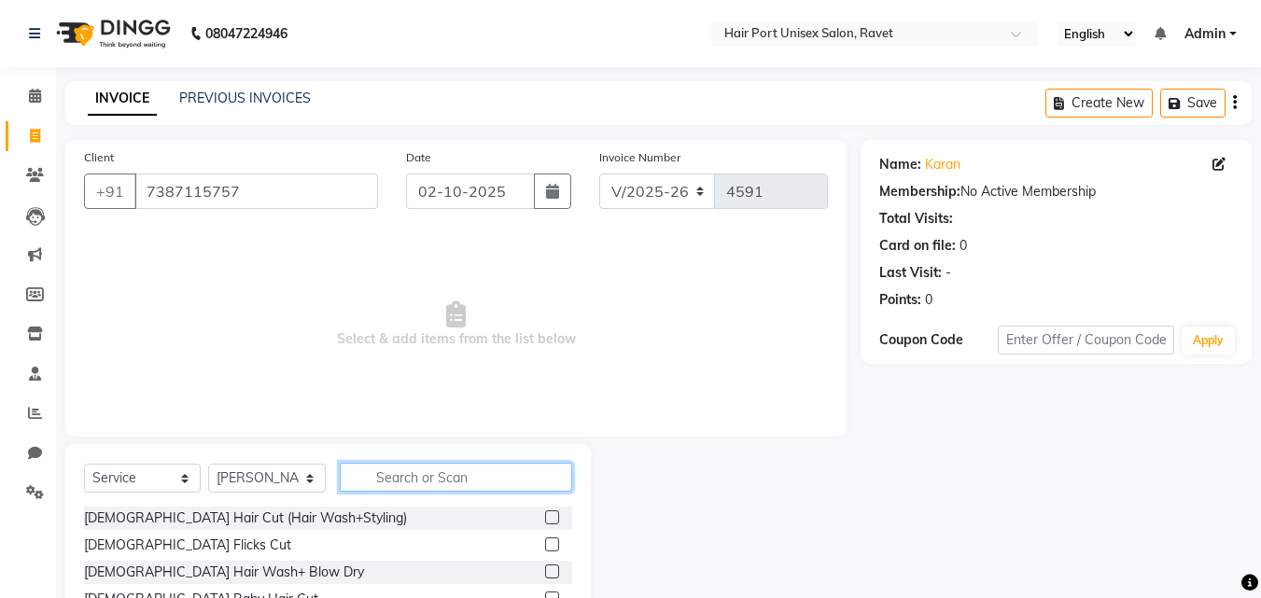
click at [406, 471] on input "text" at bounding box center [456, 477] width 232 height 29
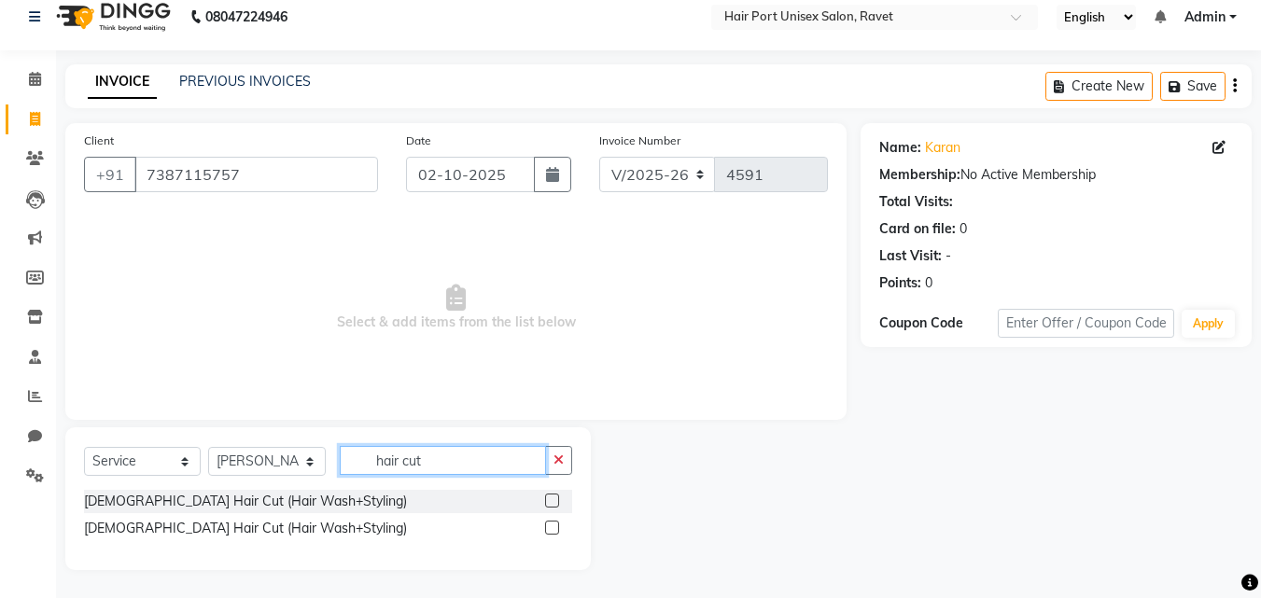
scroll to position [14, 0]
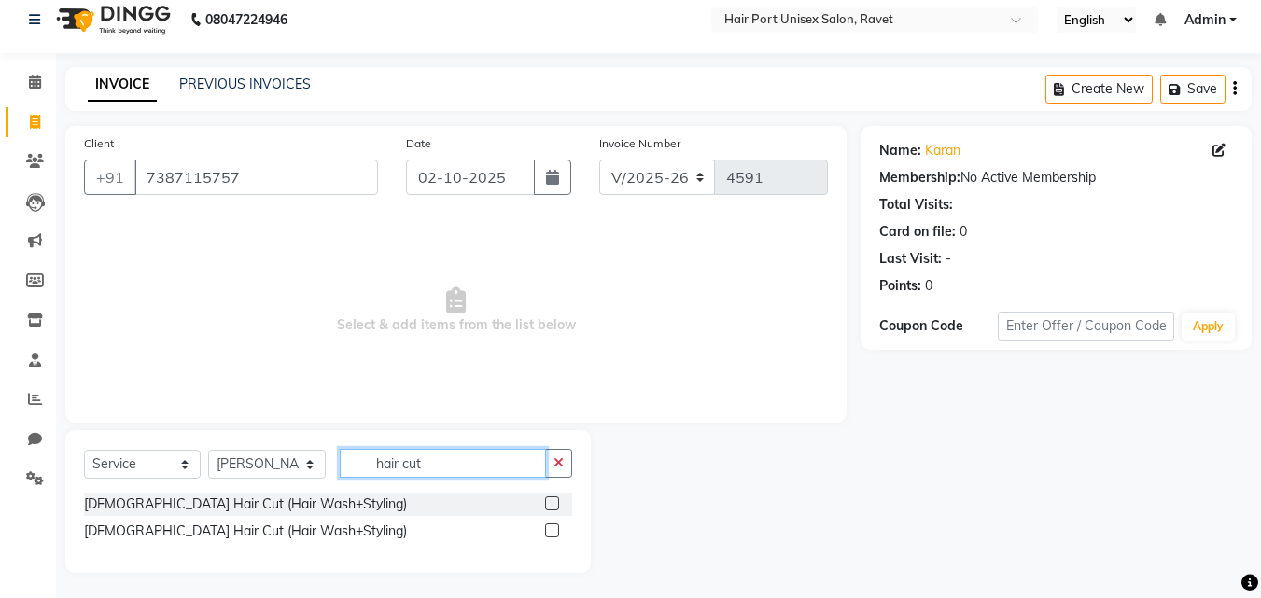
type input "hair cut"
click at [549, 527] on label at bounding box center [552, 531] width 14 height 14
click at [549, 527] on input "checkbox" at bounding box center [551, 532] width 12 height 12
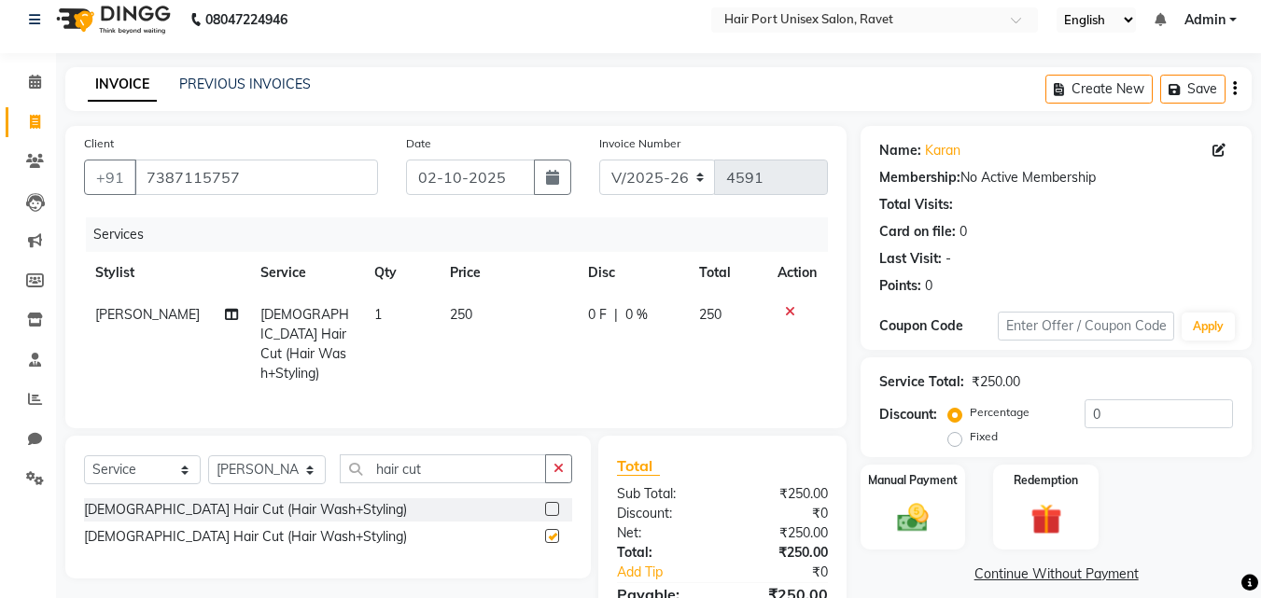
checkbox input "false"
click at [553, 464] on button "button" at bounding box center [558, 469] width 27 height 29
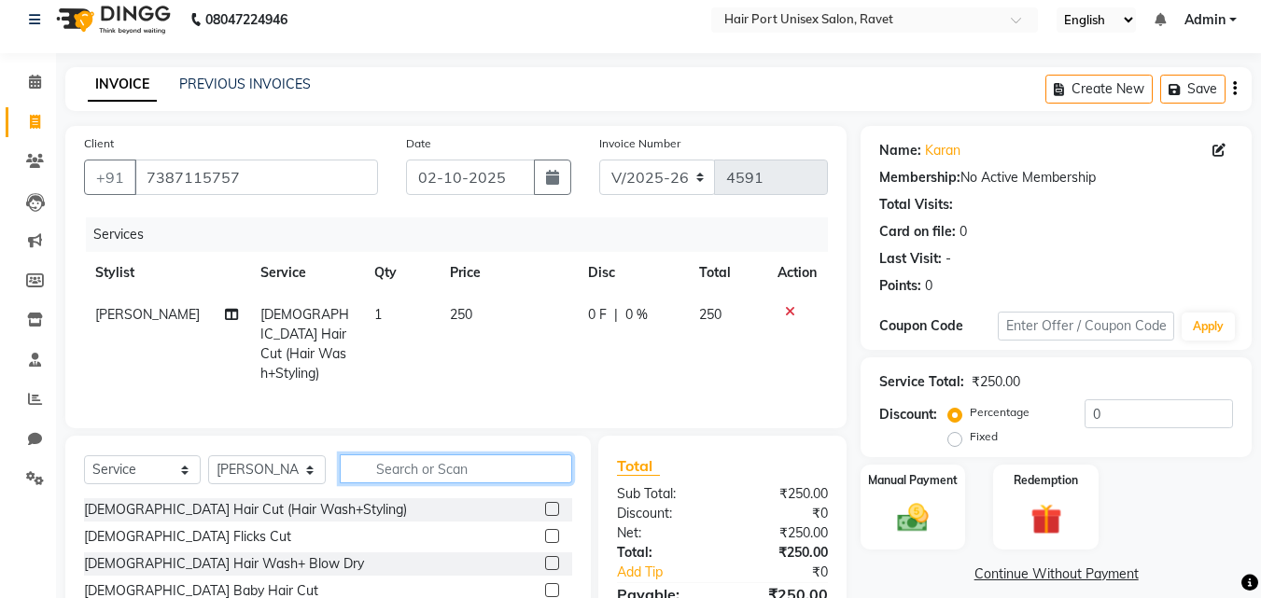
click at [524, 464] on input "text" at bounding box center [456, 469] width 232 height 29
type input "tri"
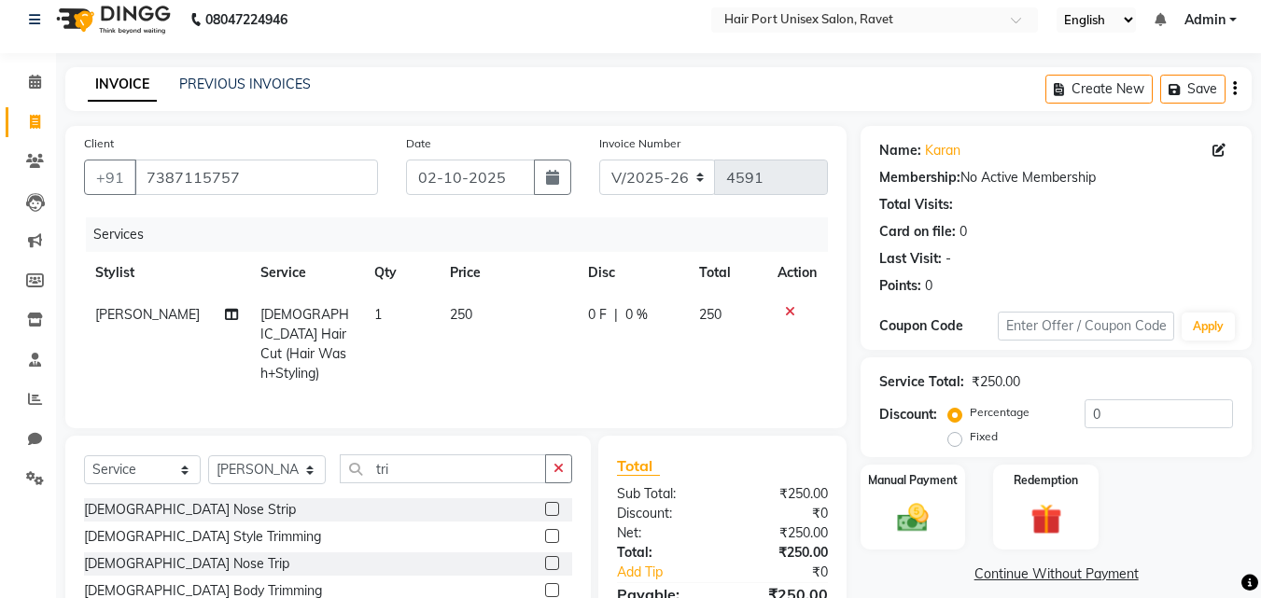
click at [553, 532] on label at bounding box center [552, 536] width 14 height 14
click at [553, 532] on input "checkbox" at bounding box center [551, 537] width 12 height 12
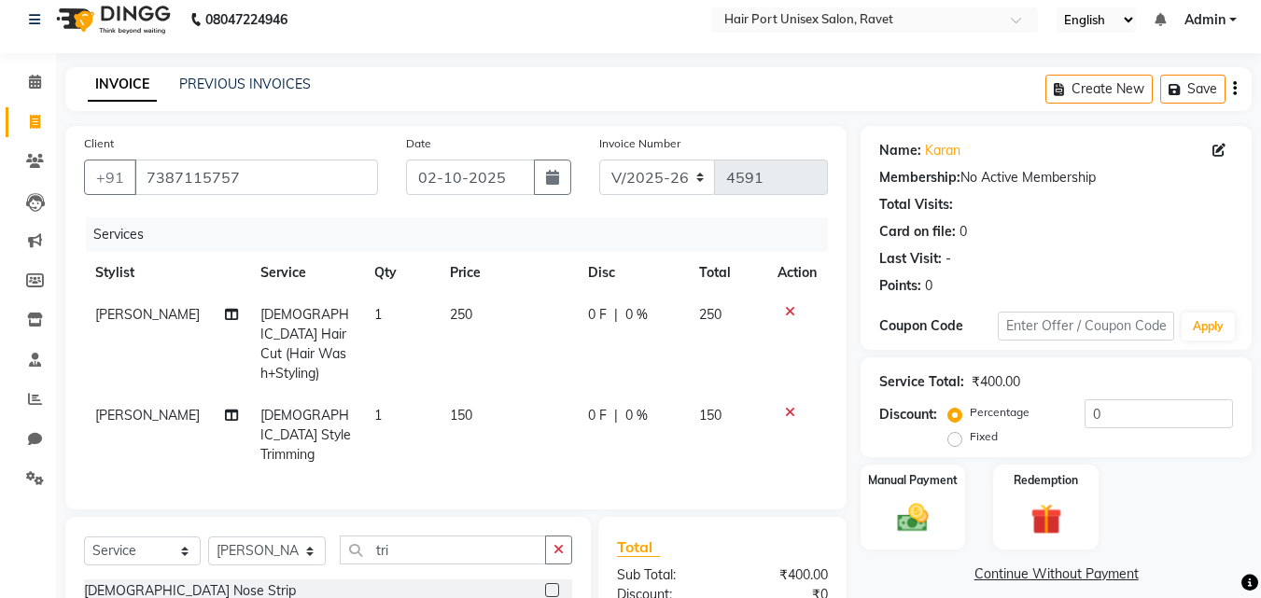
checkbox input "false"
click at [517, 536] on input "tri" at bounding box center [443, 550] width 206 height 29
type input "t"
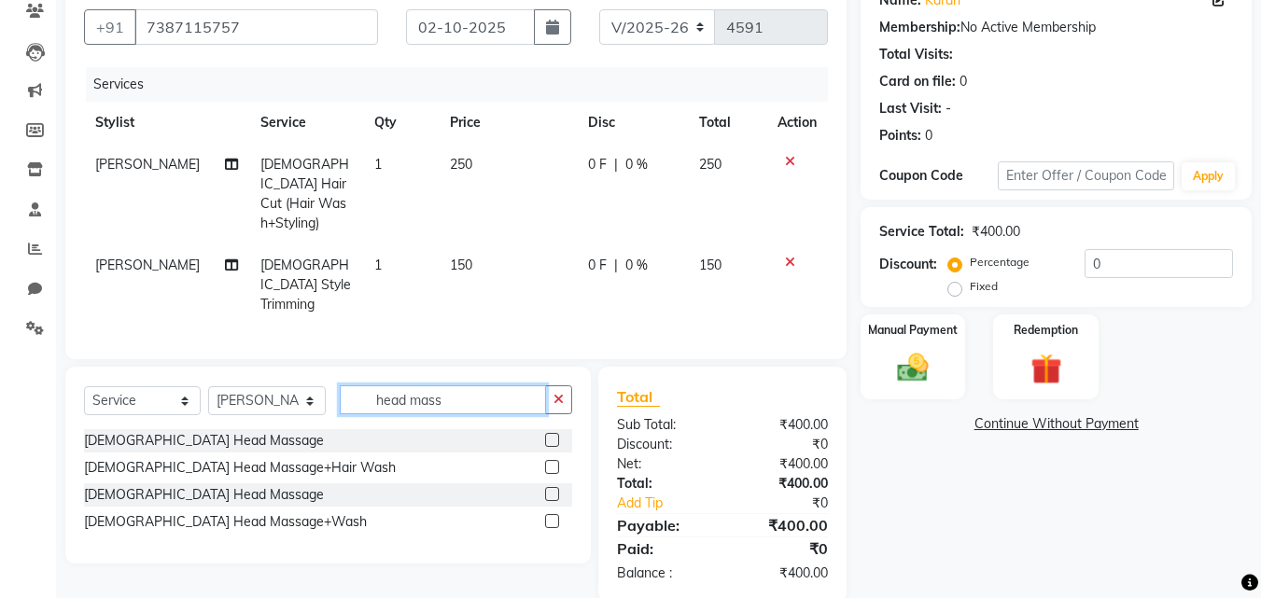
scroll to position [171, 0]
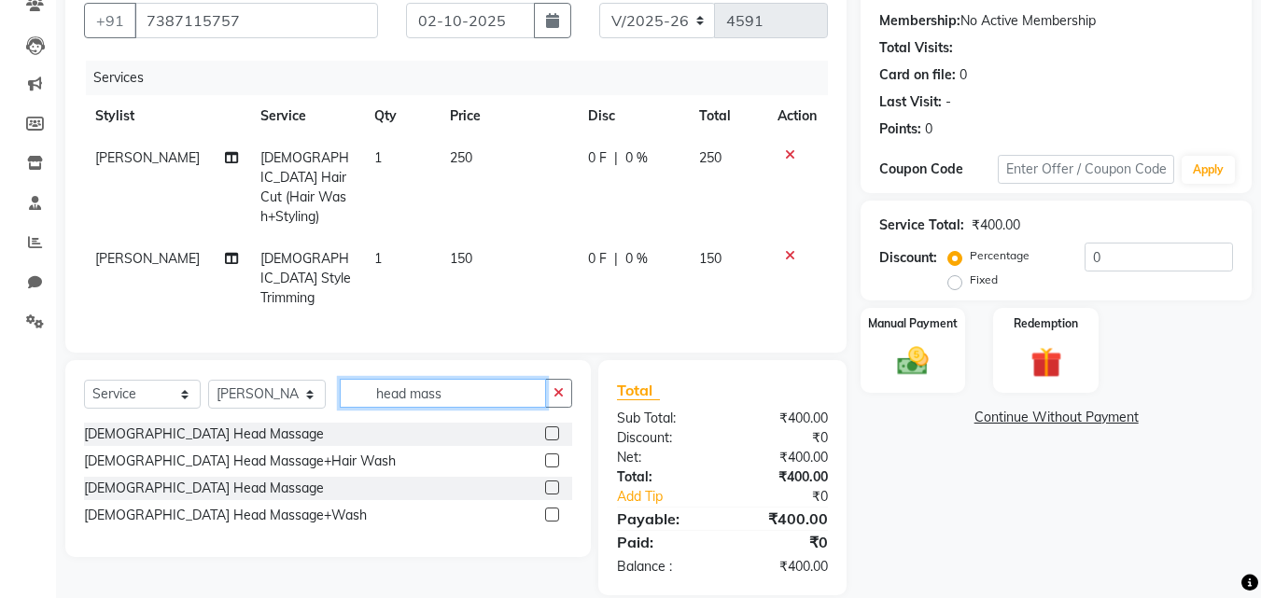
type input "head mass"
click at [556, 508] on label at bounding box center [552, 515] width 14 height 14
click at [556, 510] on input "checkbox" at bounding box center [551, 516] width 12 height 12
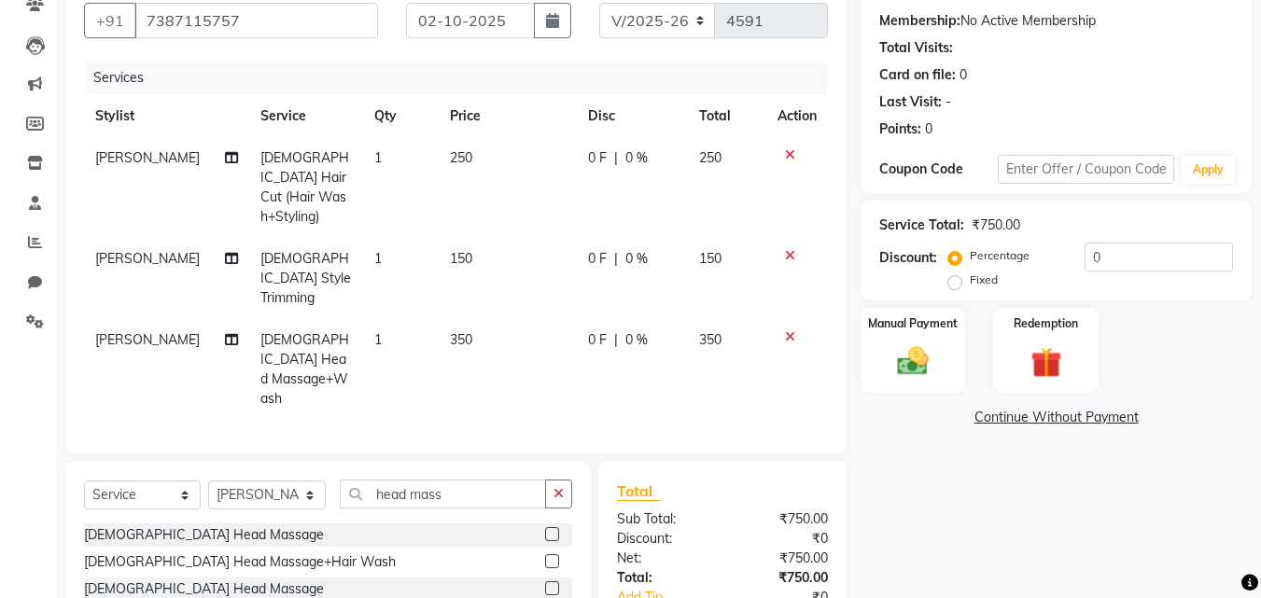
checkbox input "false"
click at [592, 249] on span "0 F" at bounding box center [597, 259] width 19 height 20
select select "66342"
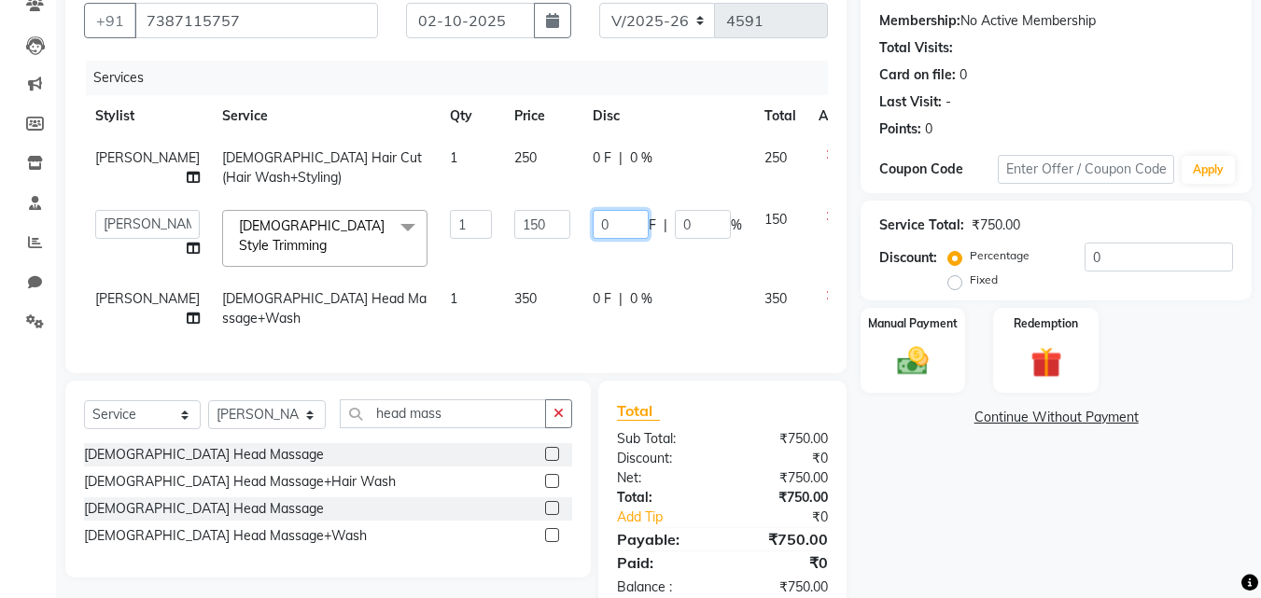
click at [593, 230] on input "0" at bounding box center [621, 224] width 56 height 29
type input "10"
click at [593, 230] on input "10" at bounding box center [621, 224] width 56 height 29
click at [604, 226] on input "10" at bounding box center [621, 224] width 56 height 29
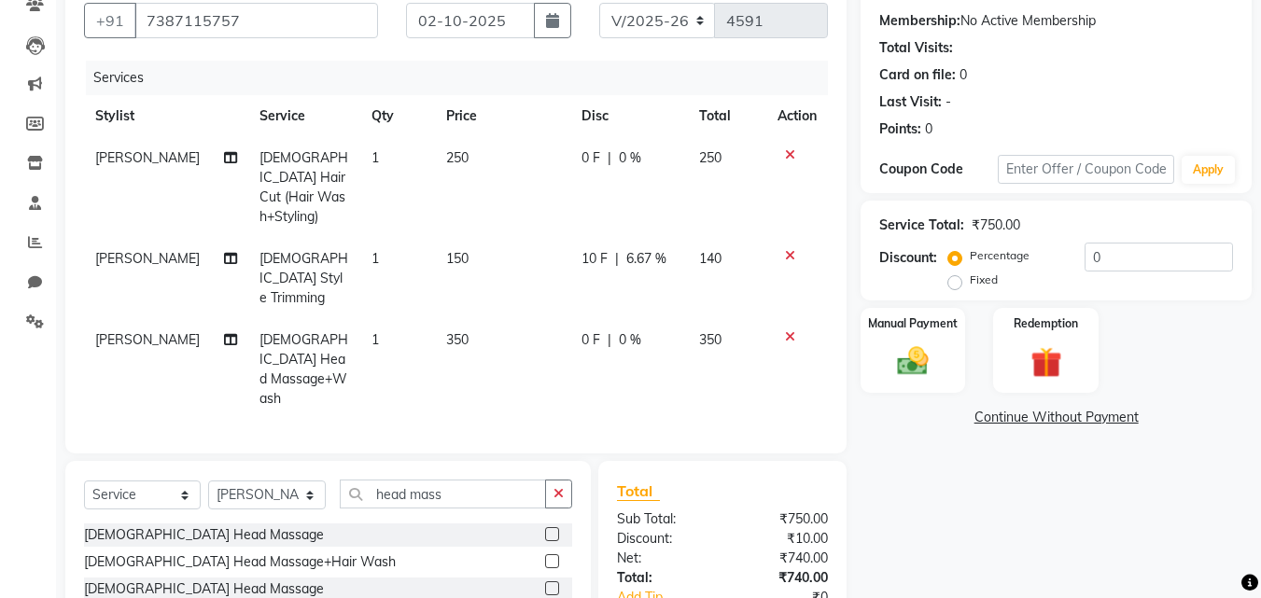
click at [595, 151] on div "0 F | 0 %" at bounding box center [629, 158] width 95 height 20
select select "66342"
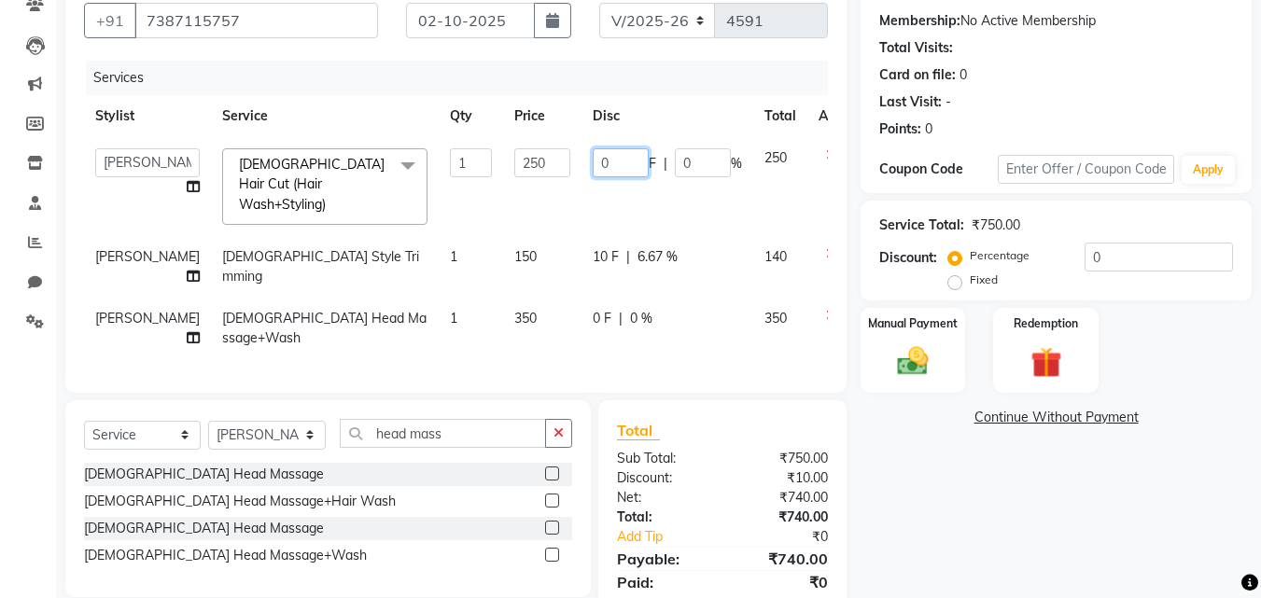
click at [595, 151] on input "0" at bounding box center [621, 162] width 56 height 29
type input "20"
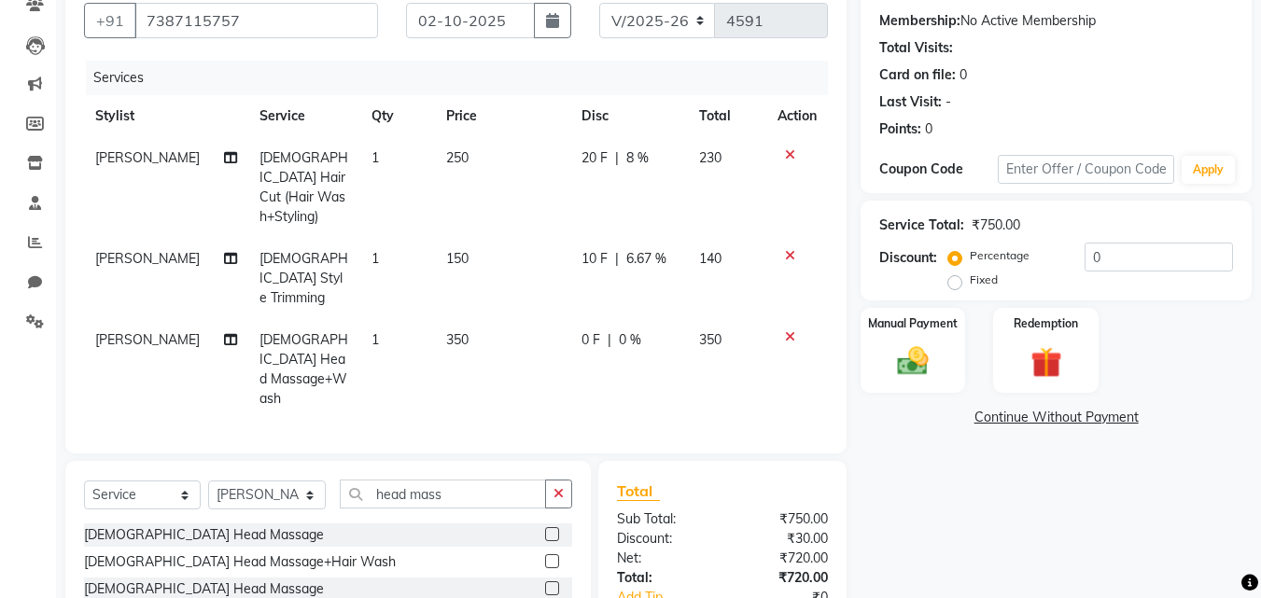
click at [594, 331] on span "0 F" at bounding box center [591, 341] width 19 height 20
select select "66342"
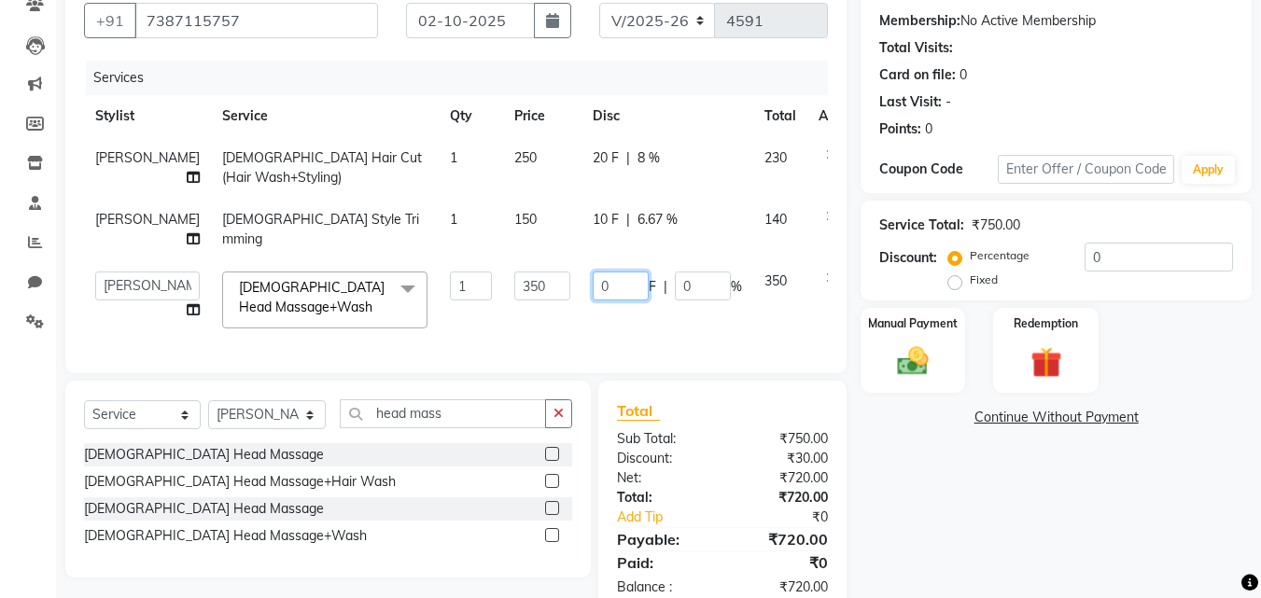
click at [593, 286] on input "0" at bounding box center [621, 286] width 56 height 29
type input "20"
click at [604, 286] on input "20" at bounding box center [621, 286] width 56 height 29
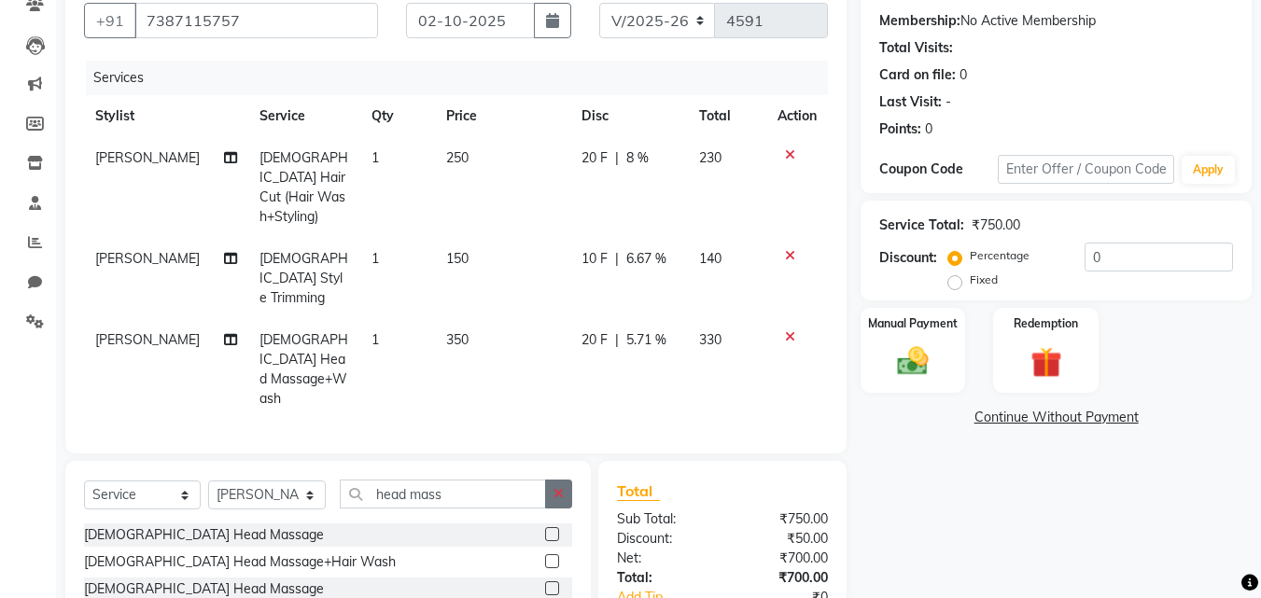
click at [565, 480] on button "button" at bounding box center [558, 494] width 27 height 29
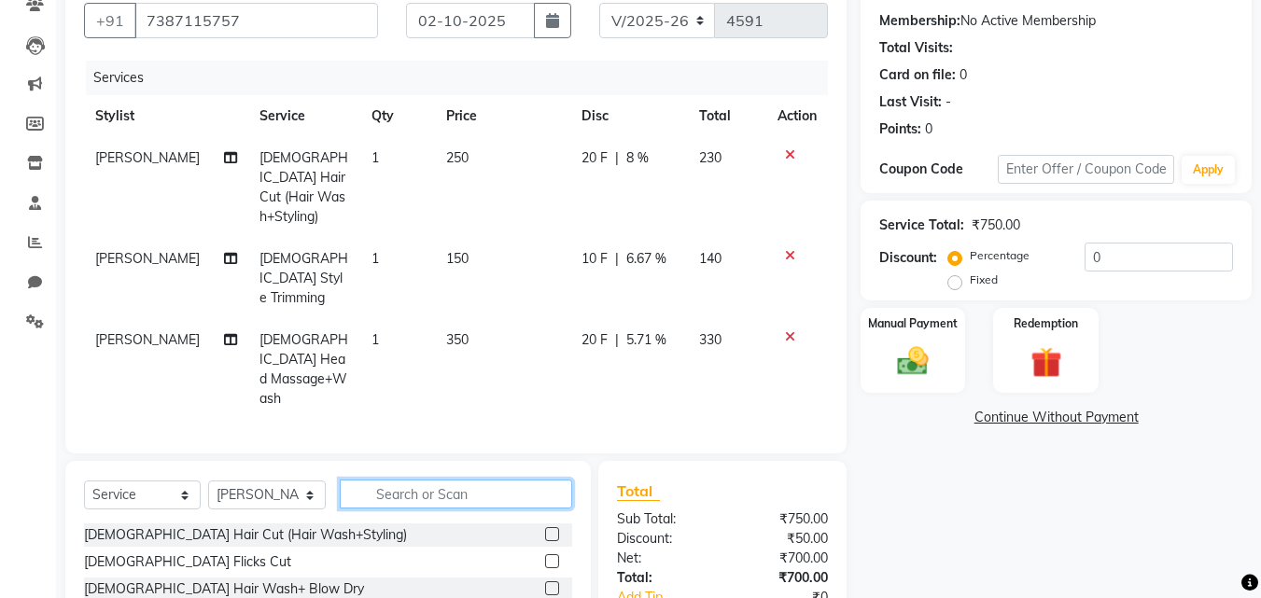
click at [536, 480] on input "text" at bounding box center [456, 494] width 232 height 29
click at [307, 481] on select "Select Stylist [PERSON_NAME] [PERSON_NAME] [PERSON_NAME] [PERSON_NAME] [PERSON_…" at bounding box center [267, 495] width 118 height 29
select select "60513"
click at [208, 481] on select "Select Stylist [PERSON_NAME] [PERSON_NAME] [PERSON_NAME] [PERSON_NAME] [PERSON_…" at bounding box center [267, 495] width 118 height 29
click at [436, 480] on input "text" at bounding box center [456, 494] width 232 height 29
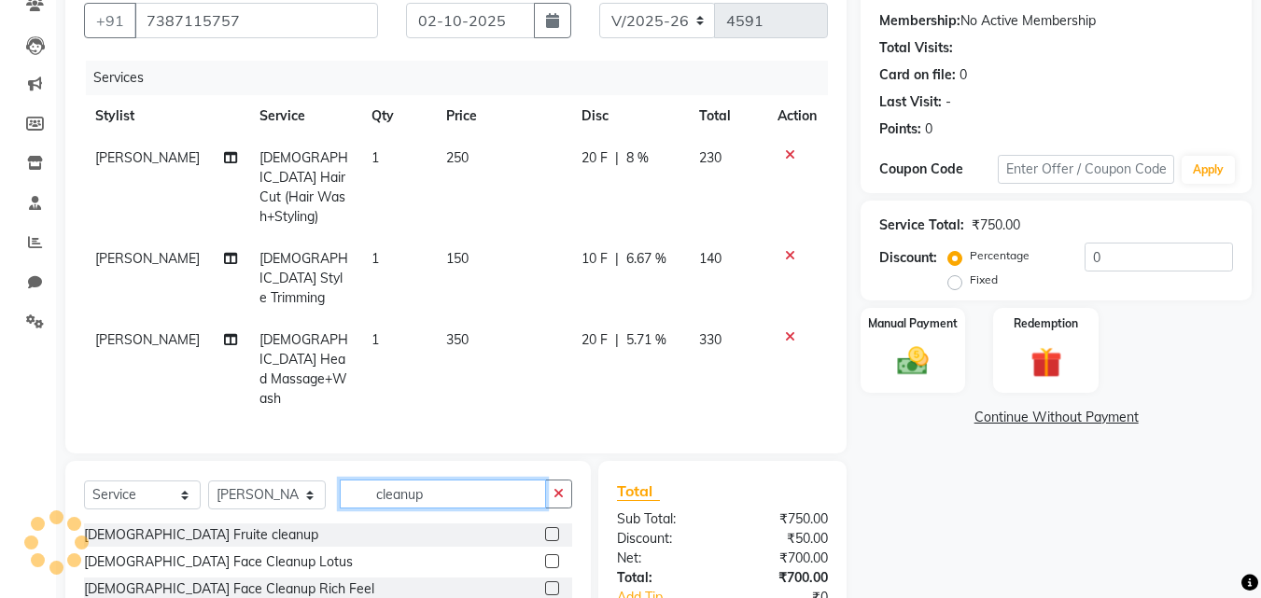
type input "cleanup"
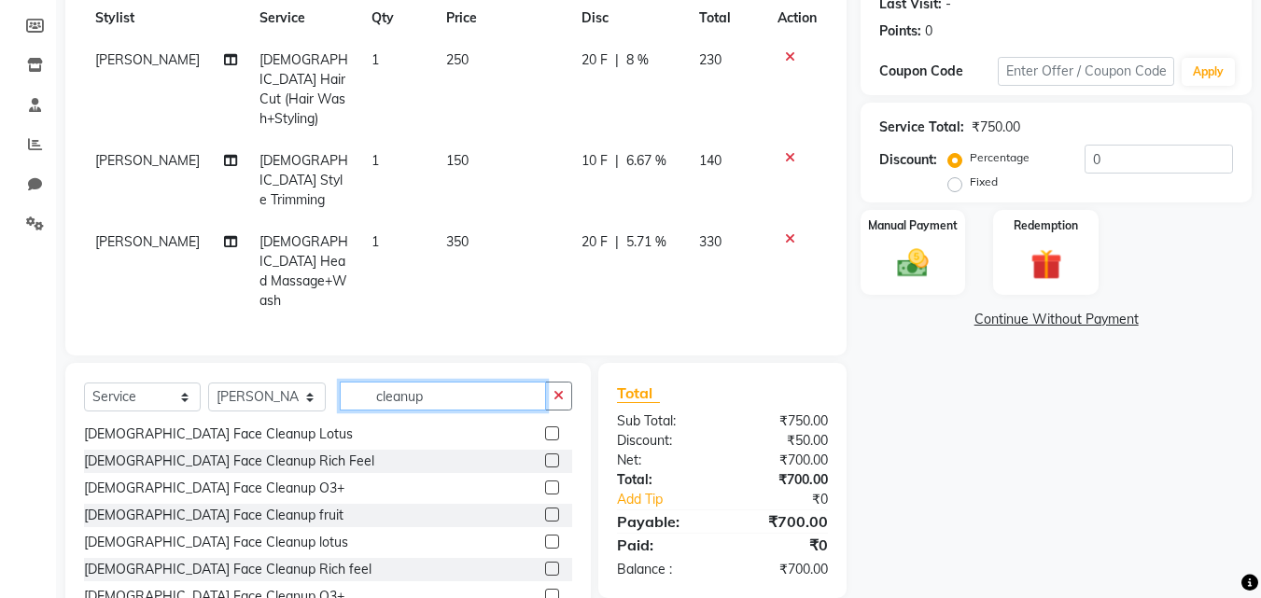
scroll to position [273, 0]
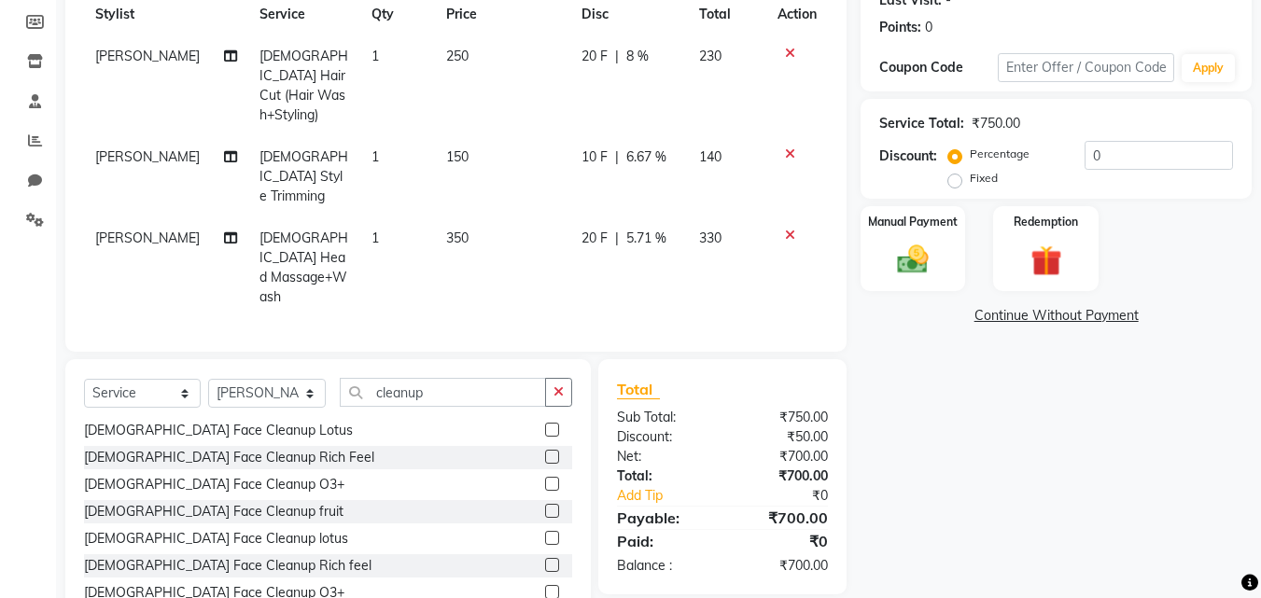
click at [545, 558] on label at bounding box center [552, 565] width 14 height 14
click at [545, 560] on input "checkbox" at bounding box center [551, 566] width 12 height 12
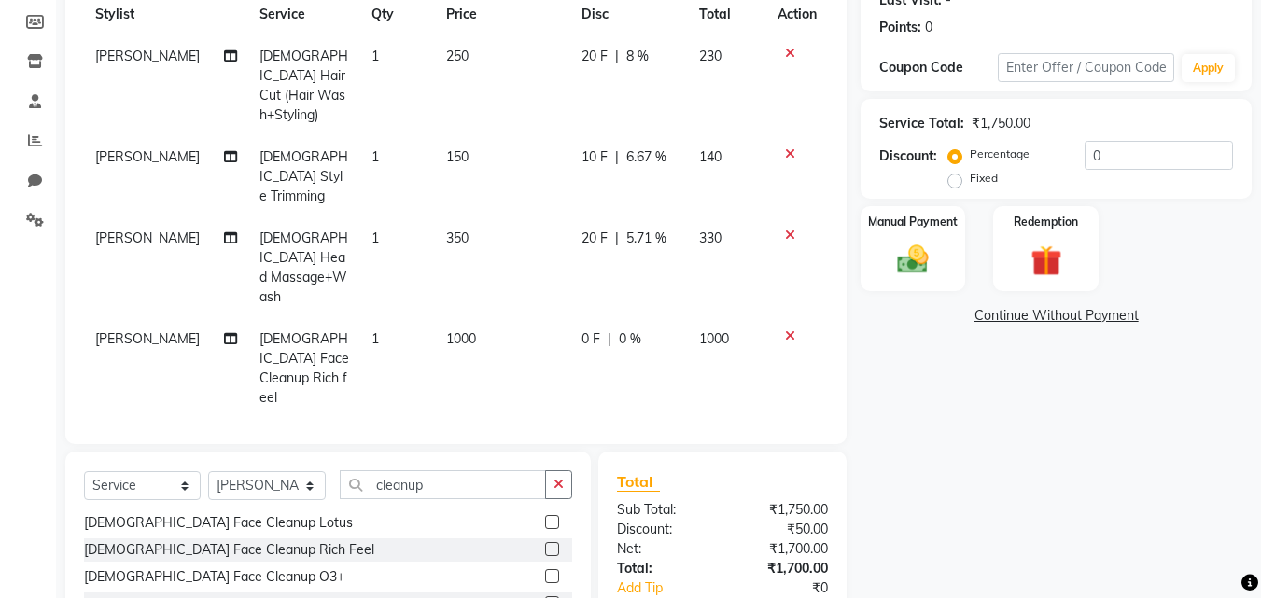
checkbox input "false"
click at [591, 330] on span "0 F" at bounding box center [591, 340] width 19 height 20
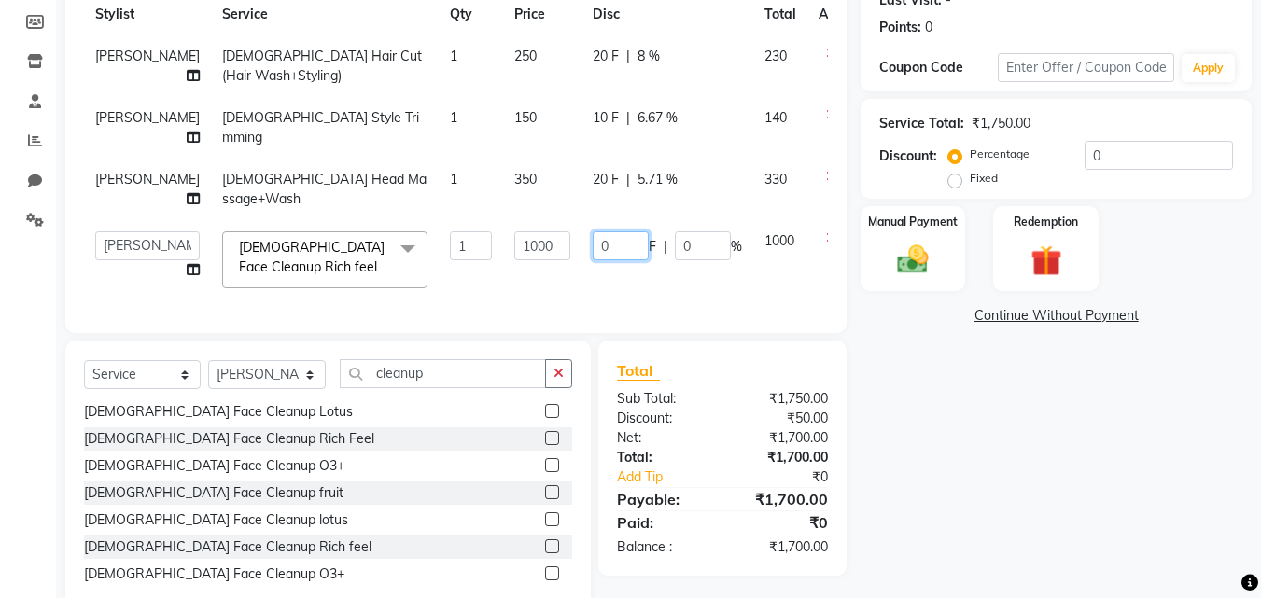
click at [593, 242] on input "0" at bounding box center [621, 246] width 56 height 29
type input "200"
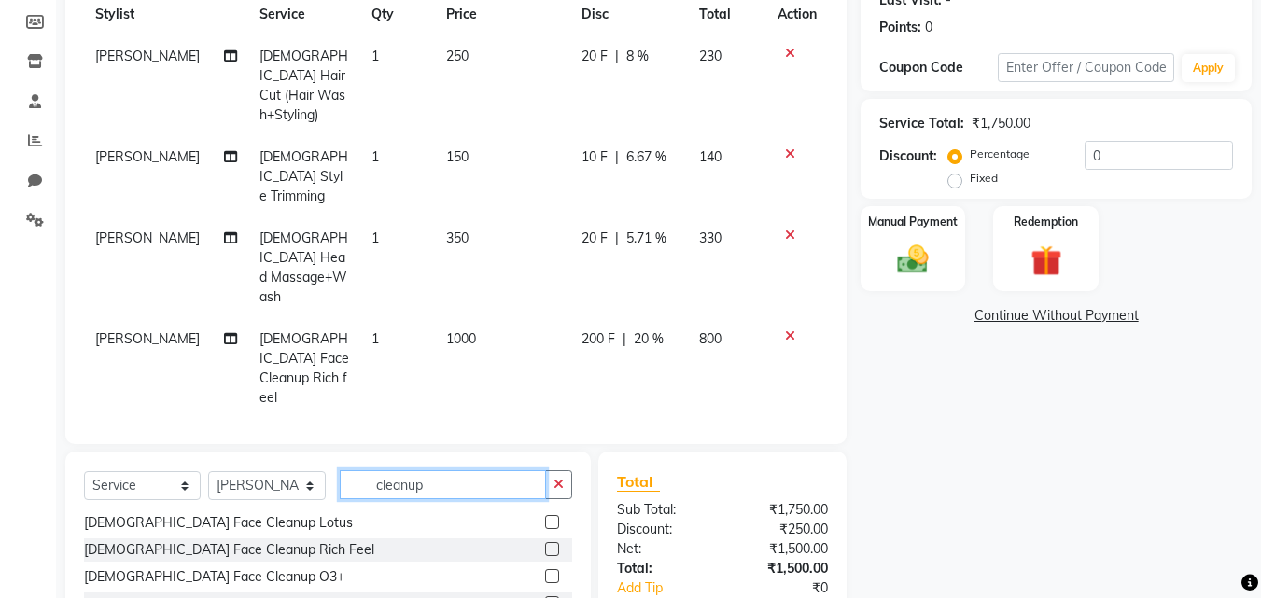
click at [516, 471] on input "cleanup" at bounding box center [443, 485] width 206 height 29
type input "c"
click at [516, 471] on input "text" at bounding box center [456, 485] width 232 height 29
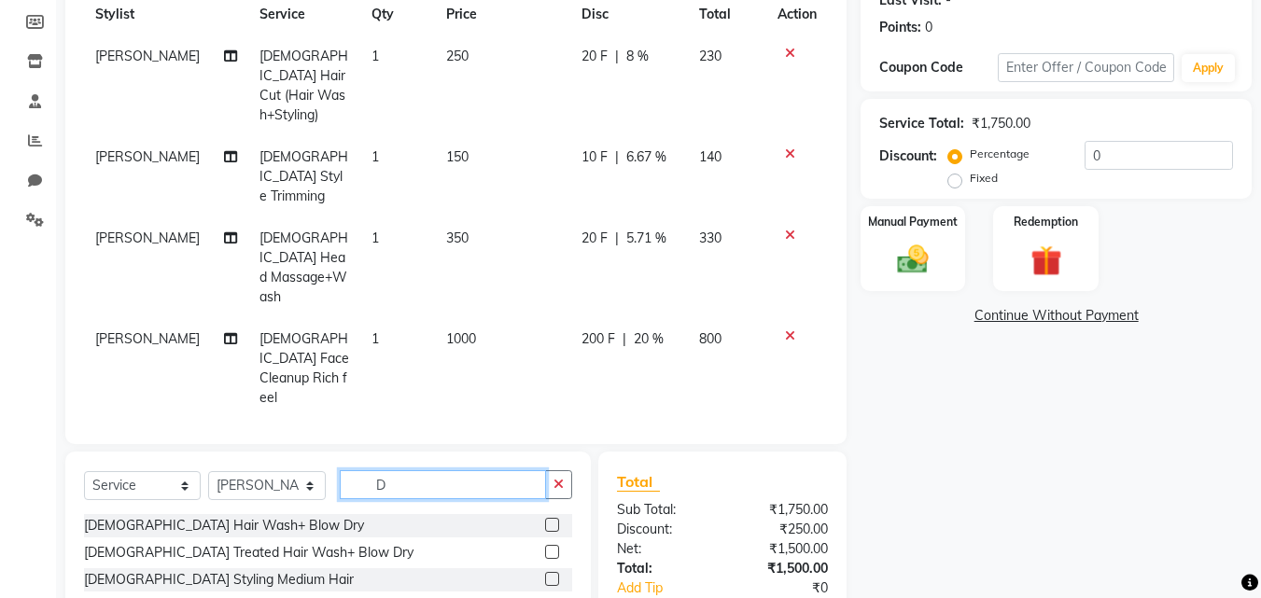
click at [516, 471] on input "D" at bounding box center [443, 485] width 206 height 29
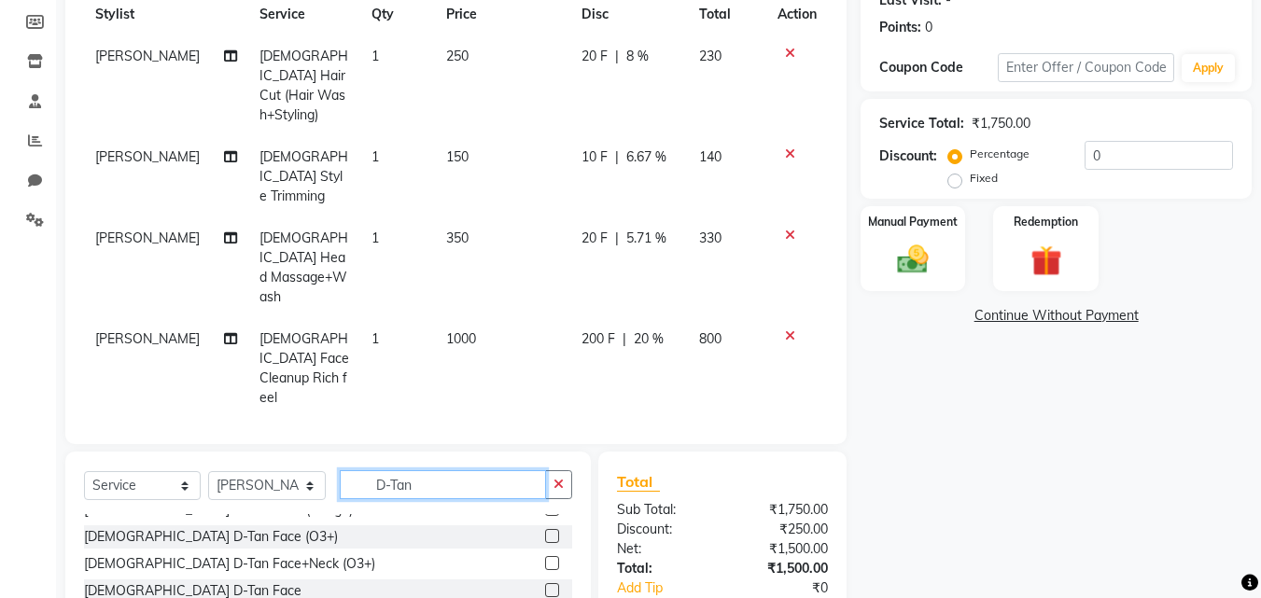
scroll to position [230, 0]
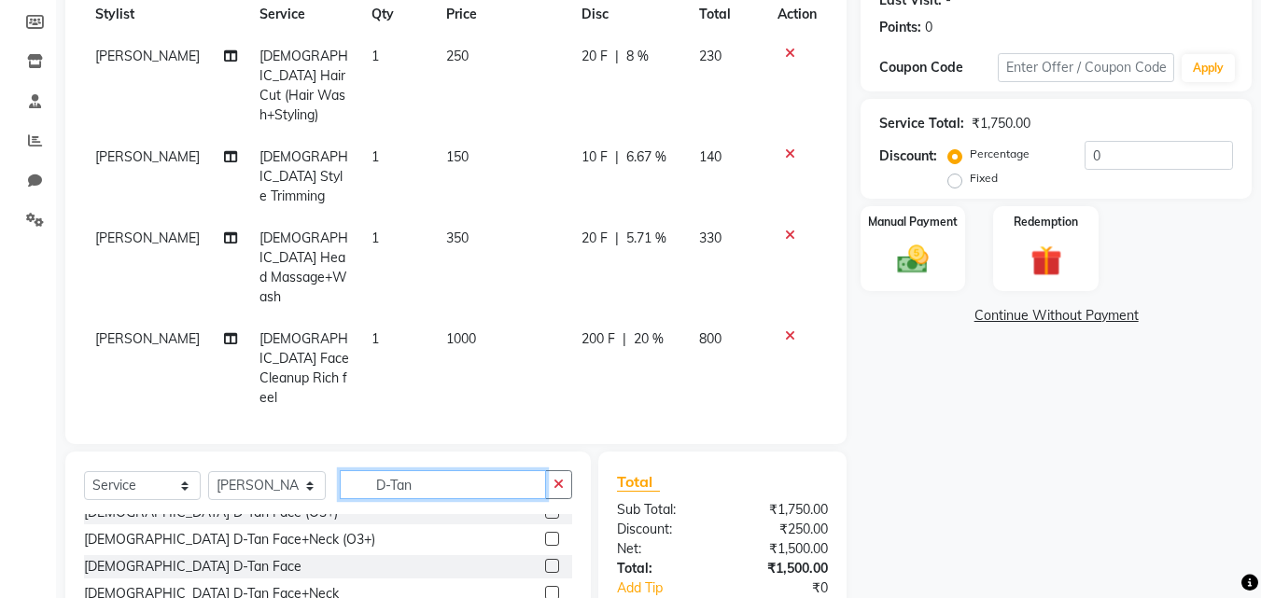
type input "D-Tan"
click at [545, 586] on label at bounding box center [552, 593] width 14 height 14
click at [545, 588] on input "checkbox" at bounding box center [551, 594] width 12 height 12
checkbox input "false"
click at [600, 430] on div "0 F | 0 %" at bounding box center [629, 440] width 95 height 20
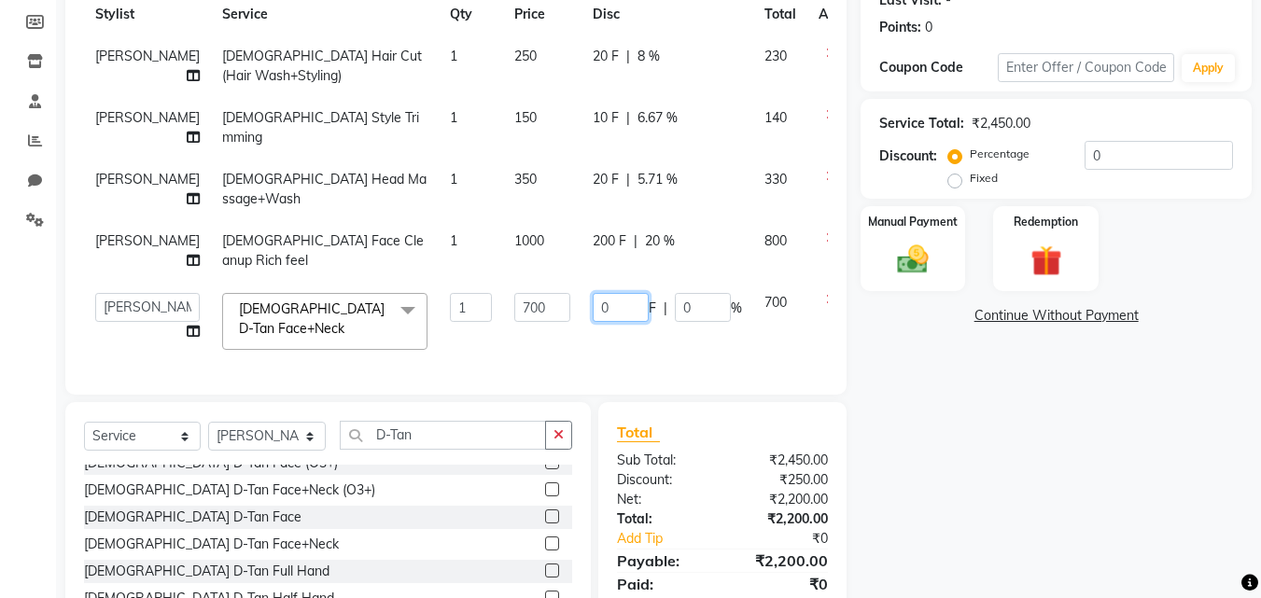
click at [593, 293] on input "0" at bounding box center [621, 307] width 56 height 29
type input "200"
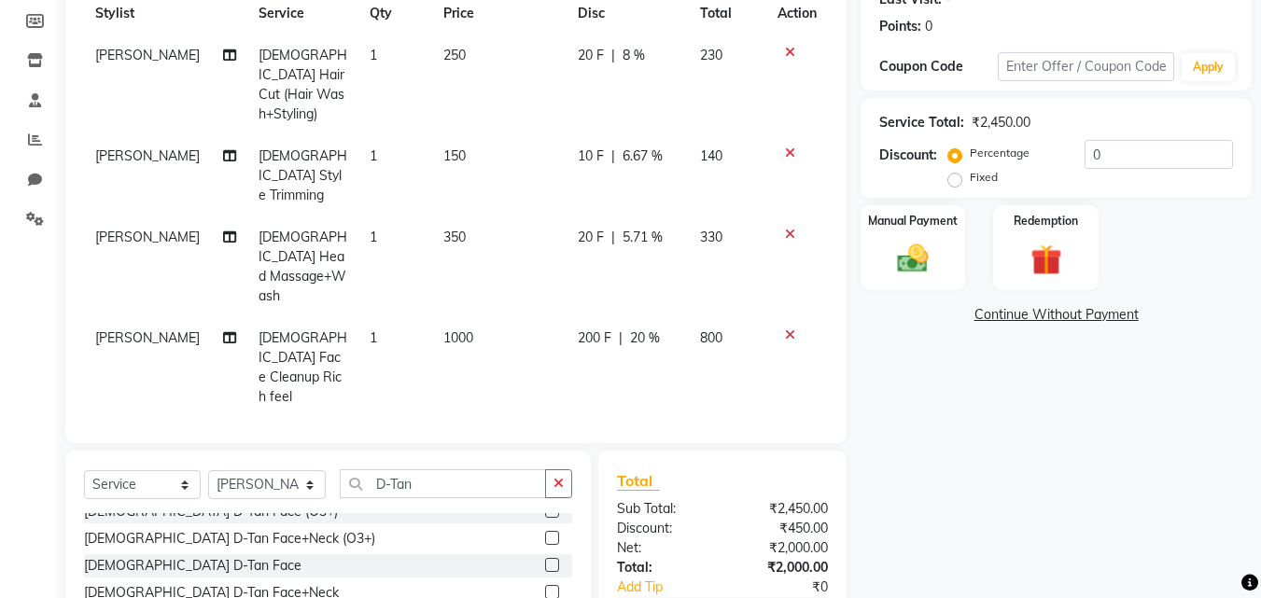
scroll to position [271, 0]
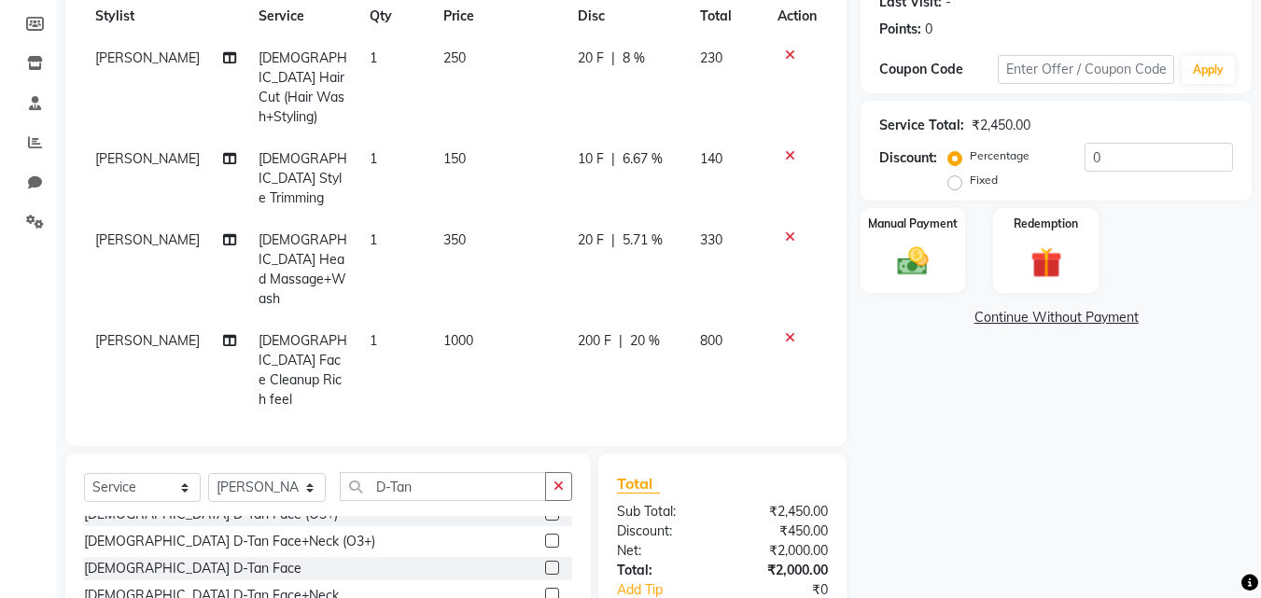
click at [432, 421] on td "700" at bounding box center [499, 461] width 134 height 81
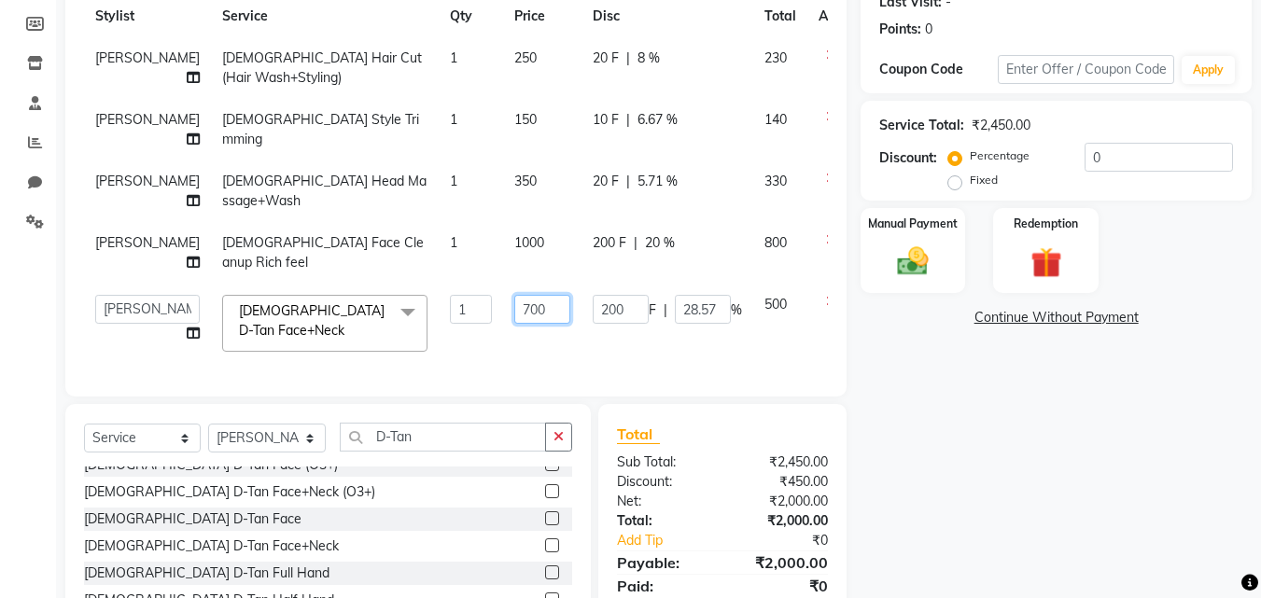
click at [514, 295] on input "700" at bounding box center [542, 309] width 56 height 29
type input "7"
type input "600"
click at [582, 305] on td "200 F | 28.57 %" at bounding box center [668, 323] width 172 height 79
click at [595, 295] on input "200" at bounding box center [621, 309] width 56 height 29
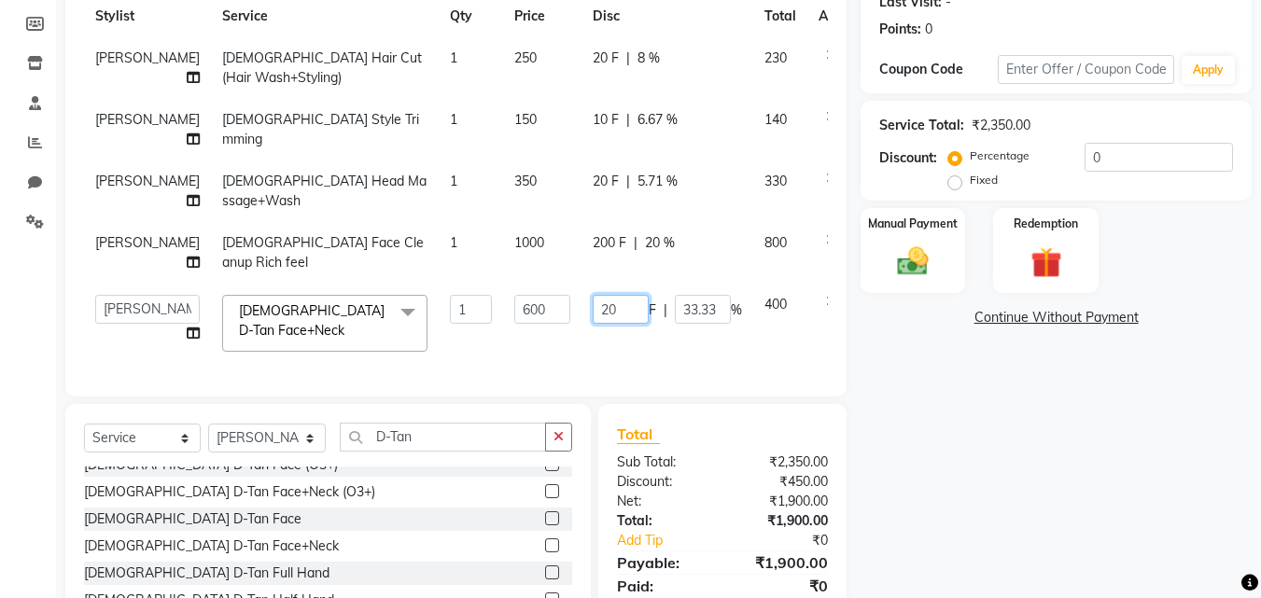
type input "2"
type input "100"
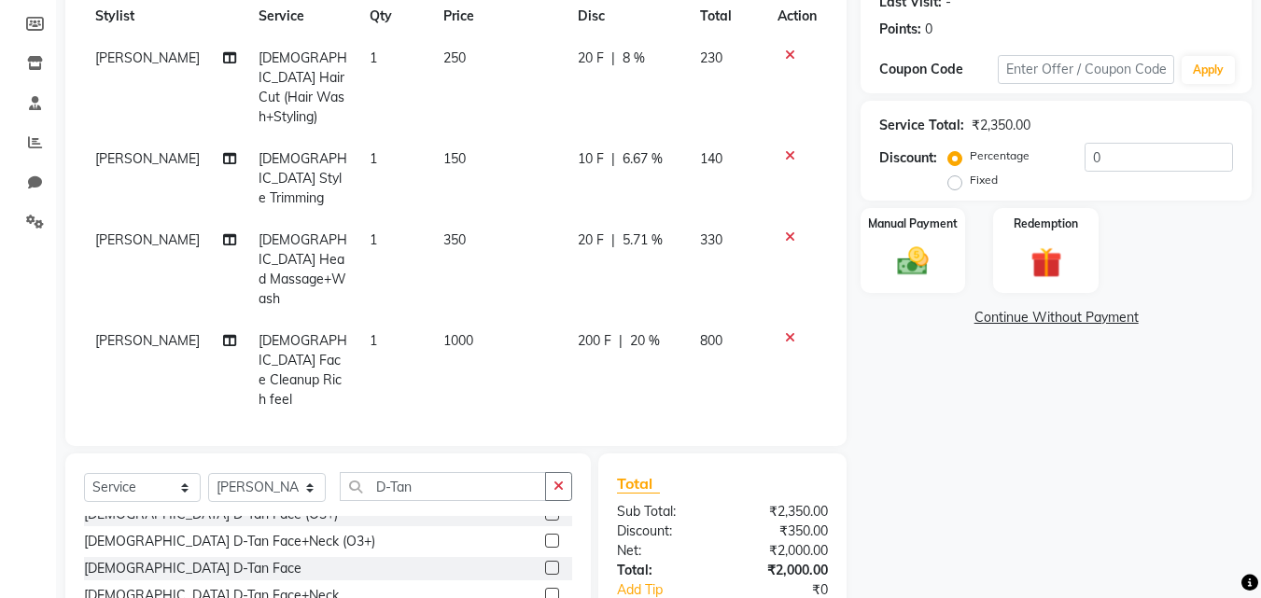
click at [660, 421] on td "100 F | 16.67 %" at bounding box center [628, 461] width 122 height 81
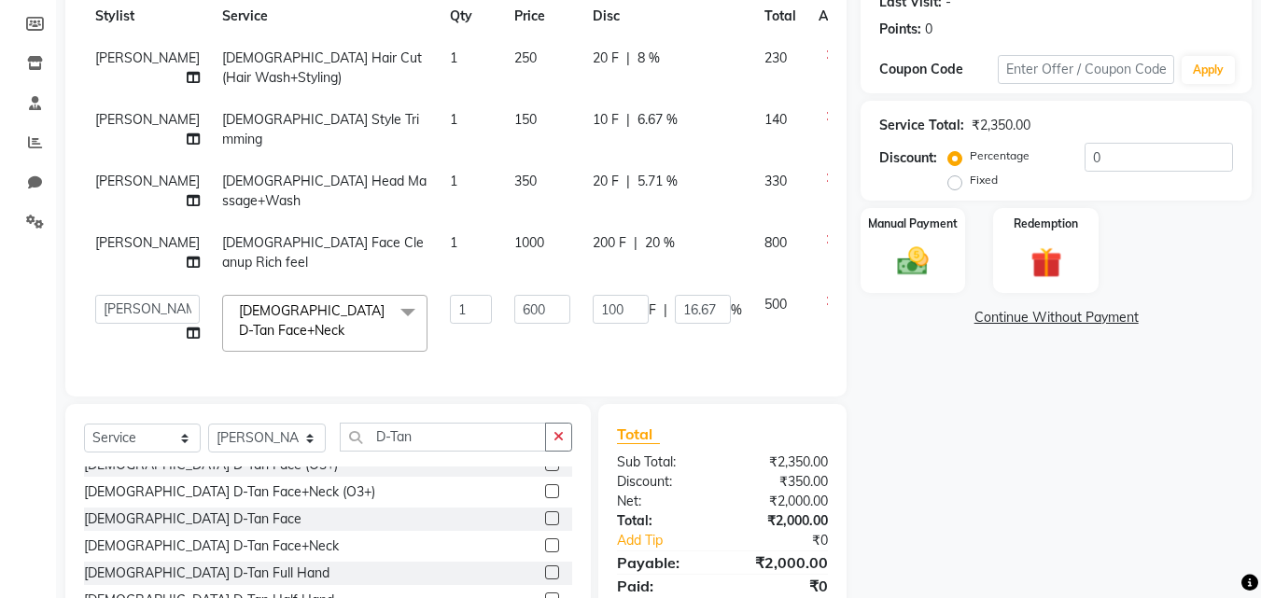
scroll to position [274, 0]
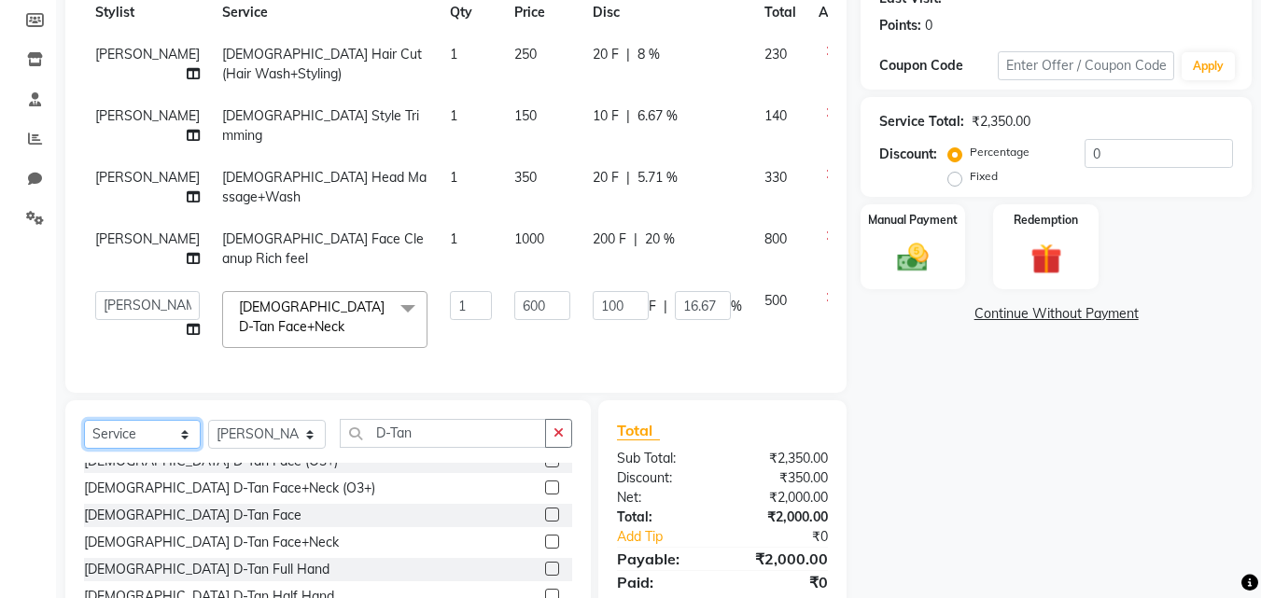
click at [185, 420] on select "Select Service Product Membership Package Voucher Prepaid Gift Card" at bounding box center [142, 434] width 117 height 29
select select "membership"
click at [84, 420] on select "Select Service Product Membership Package Voucher Prepaid Gift Card" at bounding box center [142, 434] width 117 height 29
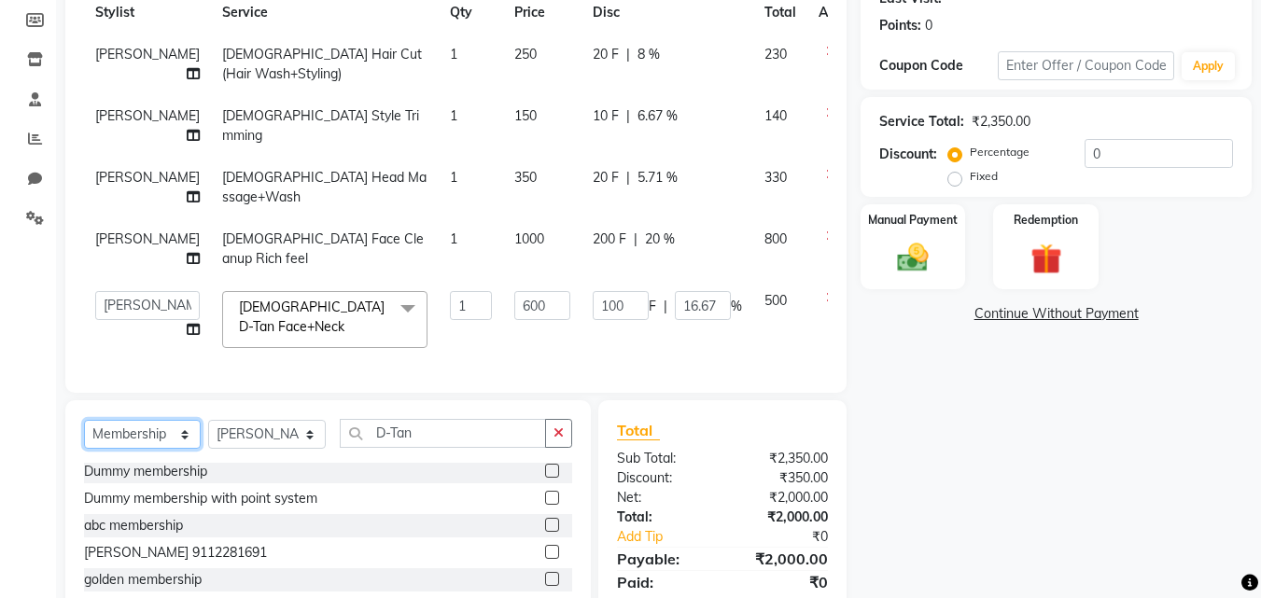
scroll to position [3, 0]
click at [826, 168] on icon at bounding box center [831, 174] width 10 height 13
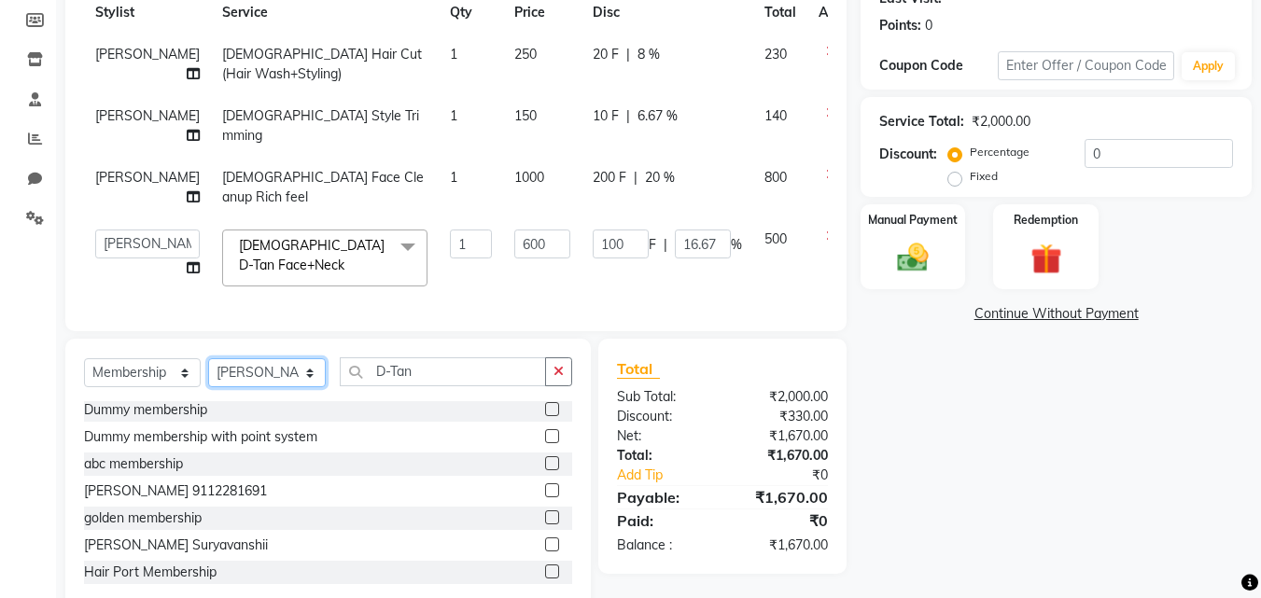
click at [312, 359] on select "Select Stylist [PERSON_NAME] [PERSON_NAME] [PERSON_NAME] [PERSON_NAME] [PERSON_…" at bounding box center [267, 373] width 118 height 29
select select "66342"
click at [208, 359] on select "Select Stylist [PERSON_NAME] [PERSON_NAME] [PERSON_NAME] [PERSON_NAME] [PERSON_…" at bounding box center [267, 373] width 118 height 29
click at [443, 360] on input "D-Tan" at bounding box center [443, 372] width 206 height 29
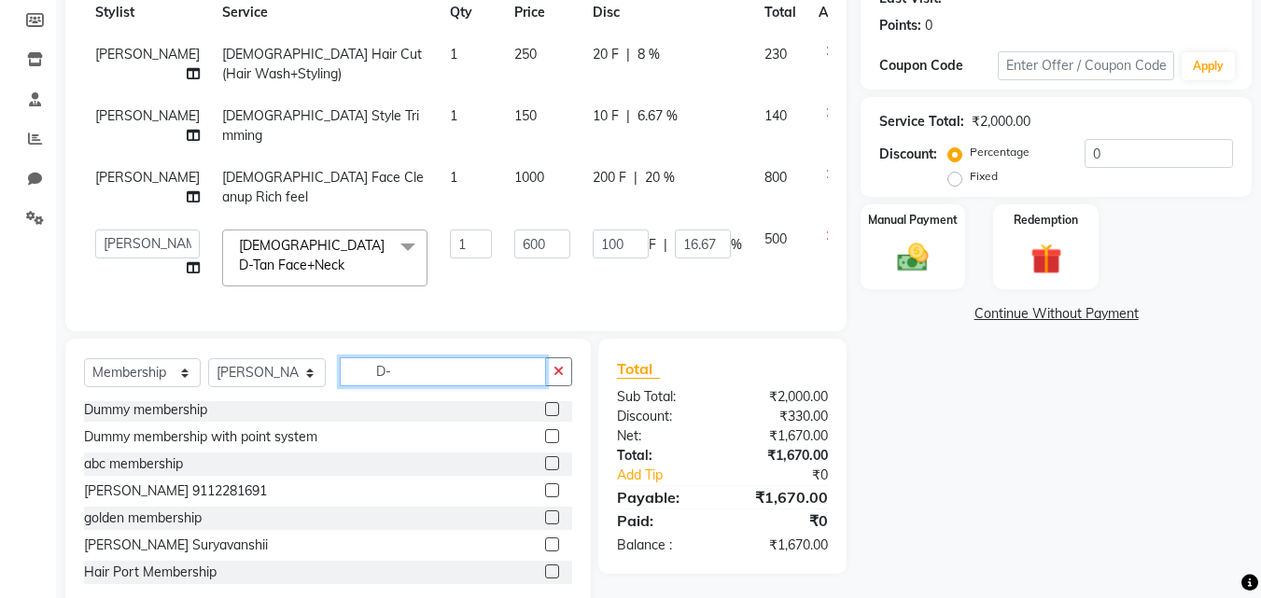
type input "D"
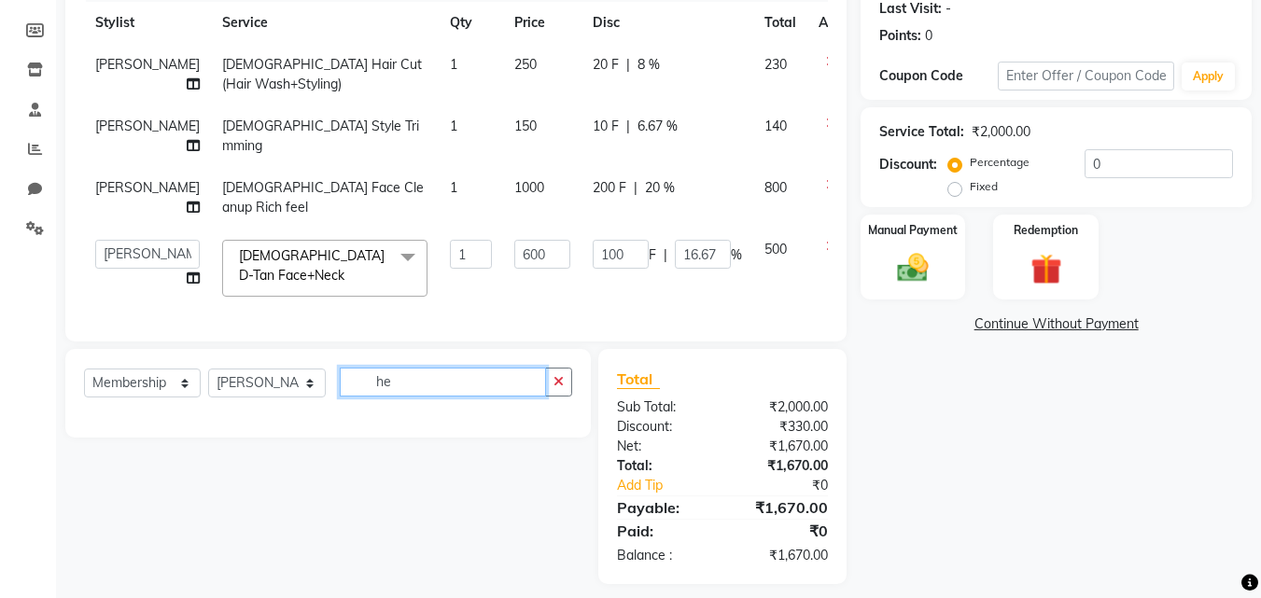
type input "h"
type input "head"
click at [556, 375] on icon "button" at bounding box center [559, 381] width 10 height 13
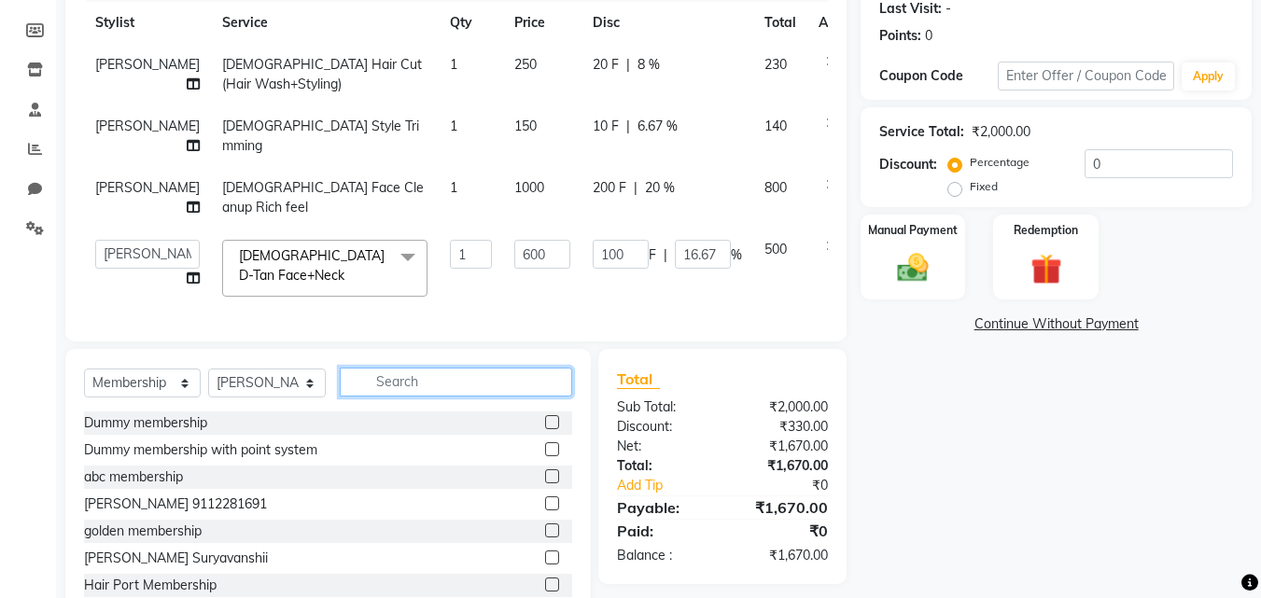
click at [511, 368] on input "text" at bounding box center [456, 382] width 232 height 29
click at [164, 376] on select "Select Service Product Membership Package Voucher Prepaid Gift Card" at bounding box center [142, 383] width 117 height 29
select select "service"
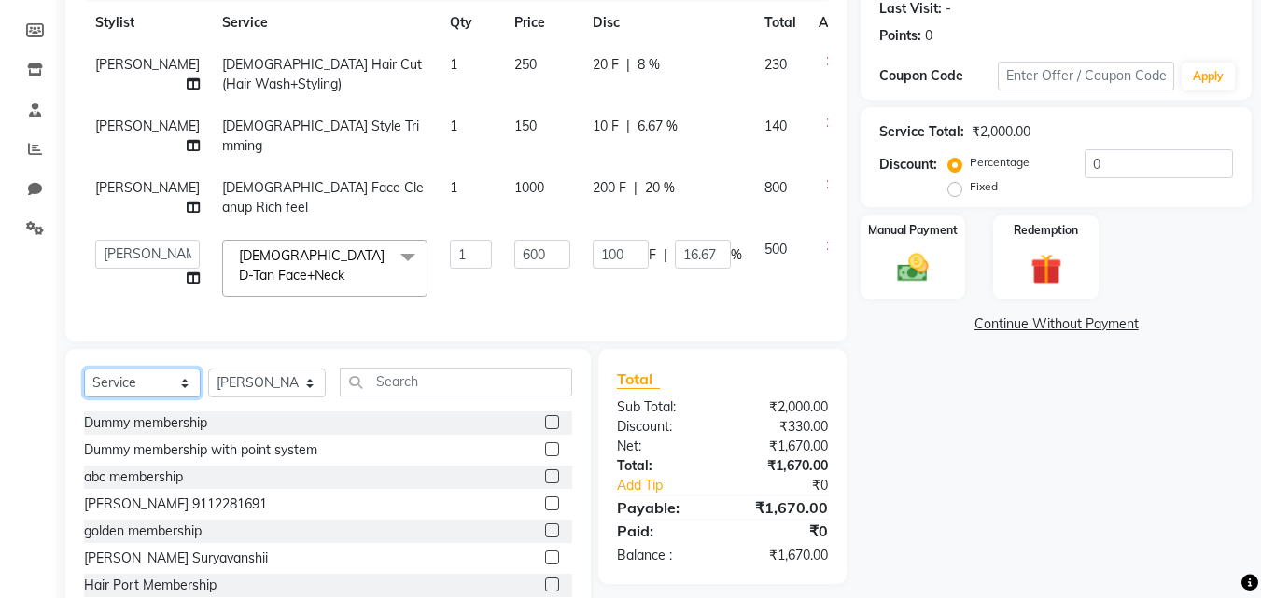
click at [84, 369] on select "Select Service Product Membership Package Voucher Prepaid Gift Card" at bounding box center [142, 383] width 117 height 29
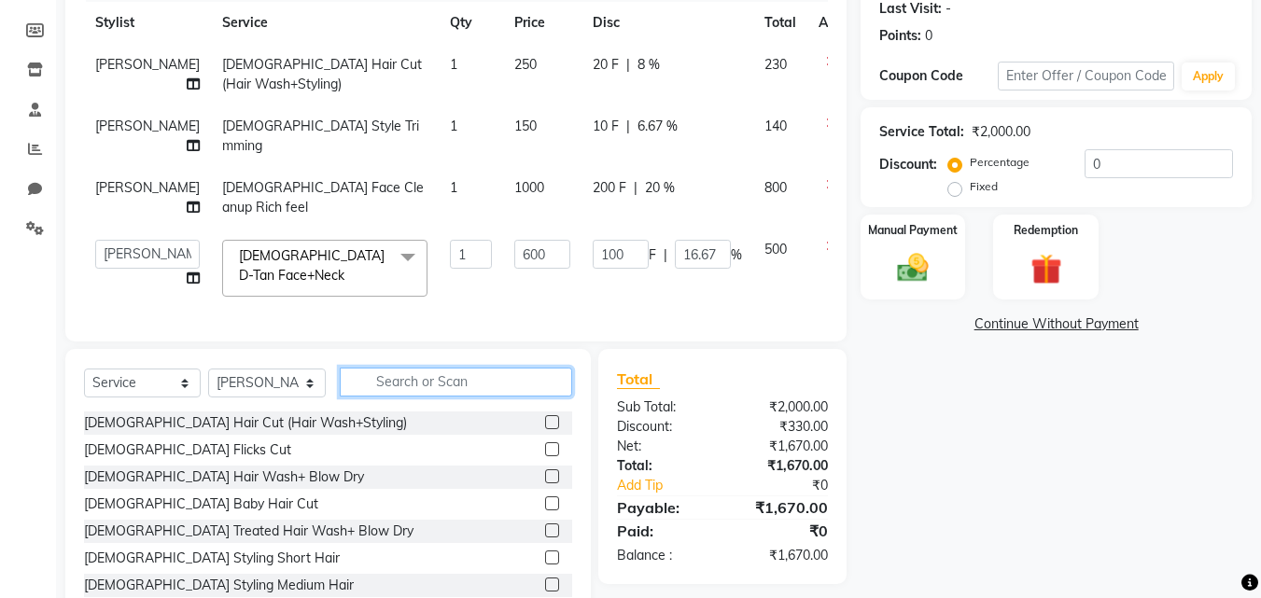
click at [393, 369] on input "text" at bounding box center [456, 382] width 232 height 29
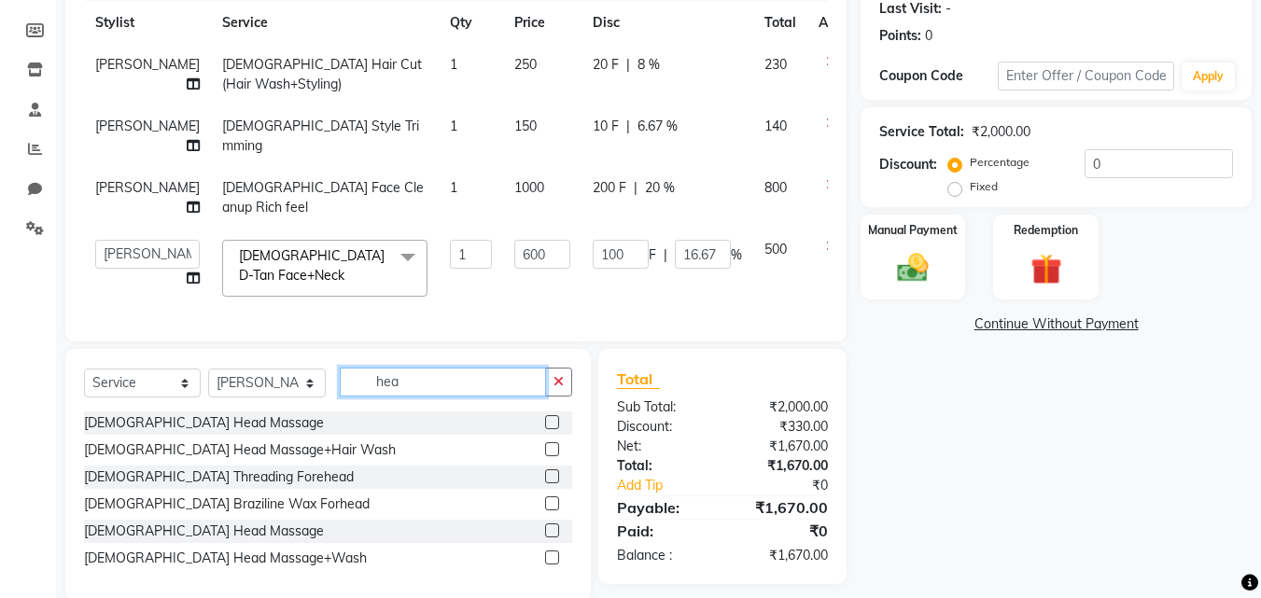
type input "hea"
click at [549, 524] on label at bounding box center [552, 531] width 14 height 14
click at [549, 526] on input "checkbox" at bounding box center [551, 532] width 12 height 12
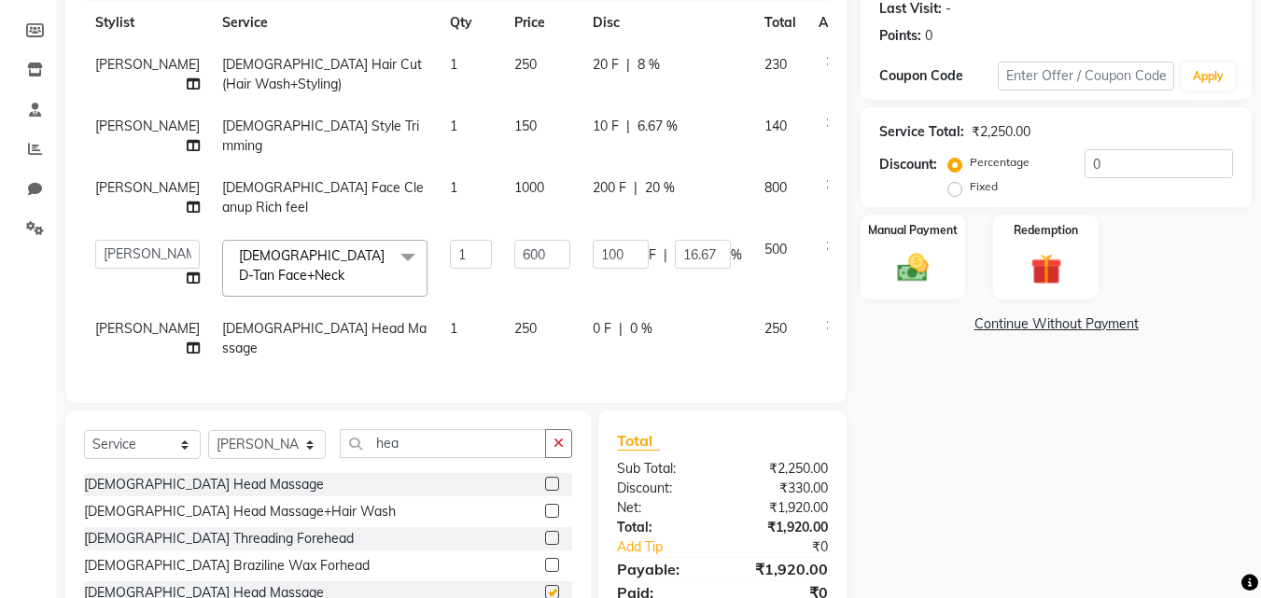
checkbox input "false"
click at [582, 308] on td "0 F | 0 %" at bounding box center [668, 339] width 172 height 62
select select "66342"
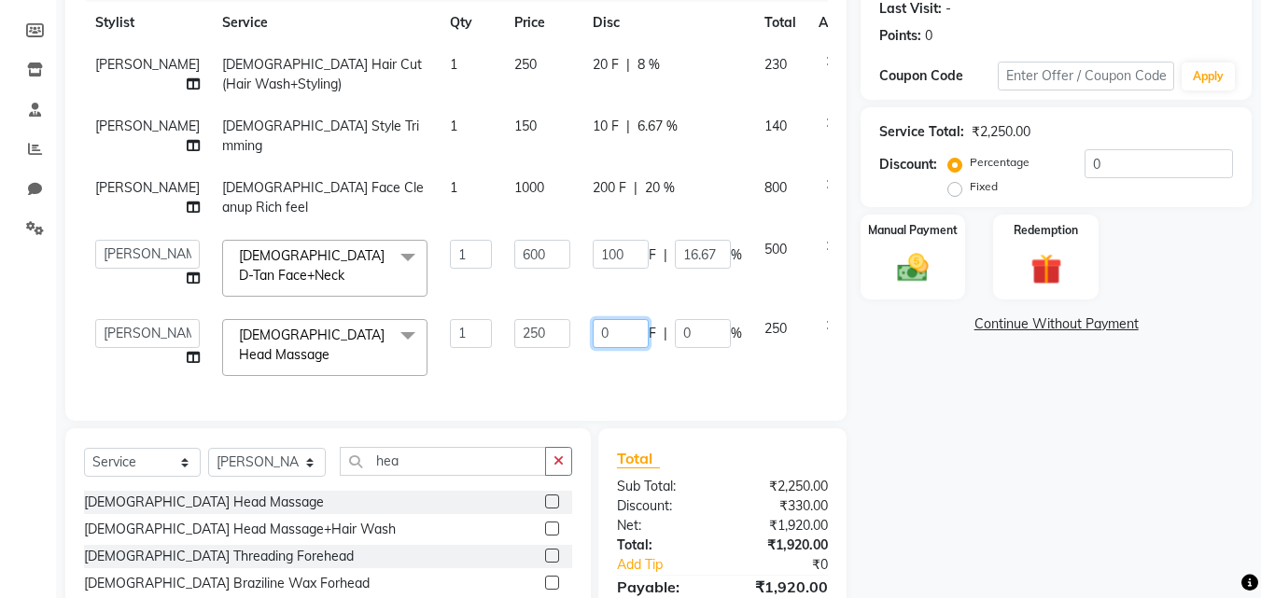
click at [593, 319] on input "0" at bounding box center [621, 333] width 56 height 29
type input "20"
click at [661, 345] on div "Services Stylist Service Qty Price Disc Total Action [PERSON_NAME] [DEMOGRAPHIC…" at bounding box center [456, 184] width 744 height 435
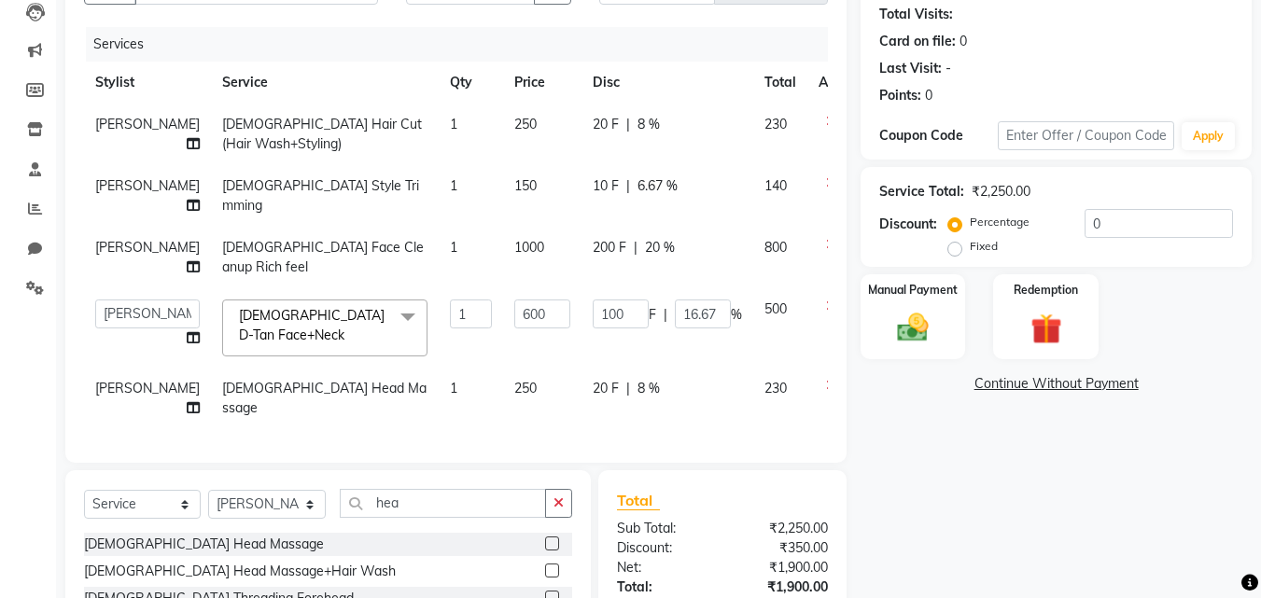
scroll to position [204, 0]
click at [176, 491] on select "Select Service Product Membership Package Voucher Prepaid Gift Card" at bounding box center [142, 505] width 117 height 29
select select "membership"
click at [84, 491] on select "Select Service Product Membership Package Voucher Prepaid Gift Card" at bounding box center [142, 505] width 117 height 29
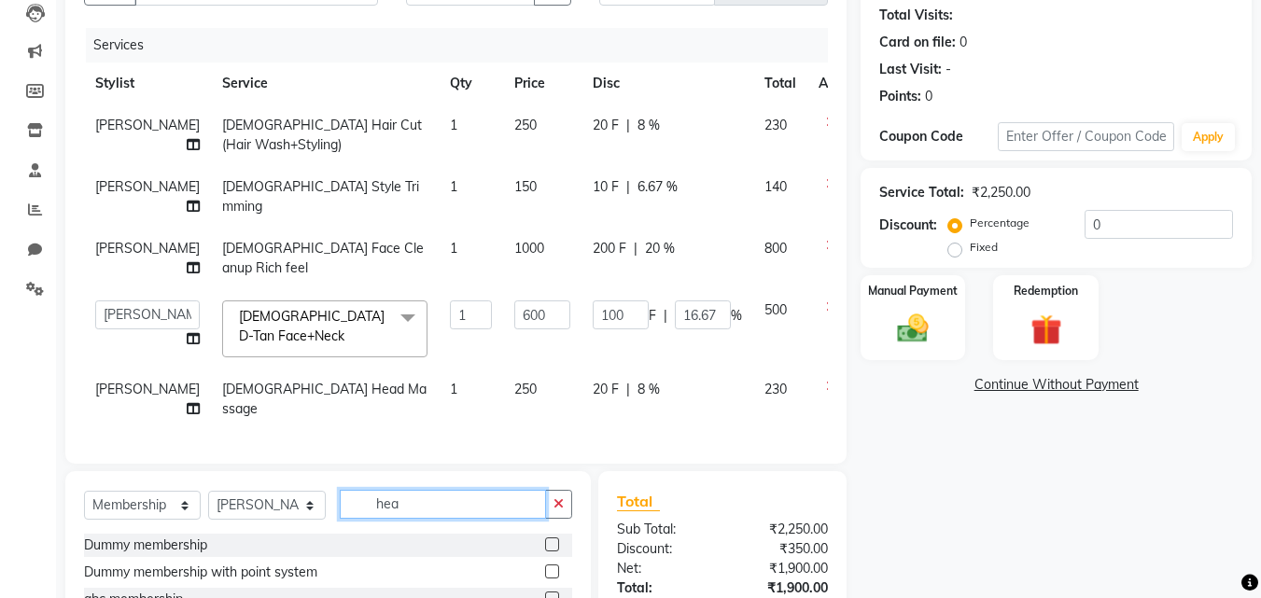
click at [412, 490] on input "hea" at bounding box center [443, 504] width 206 height 29
type input "h"
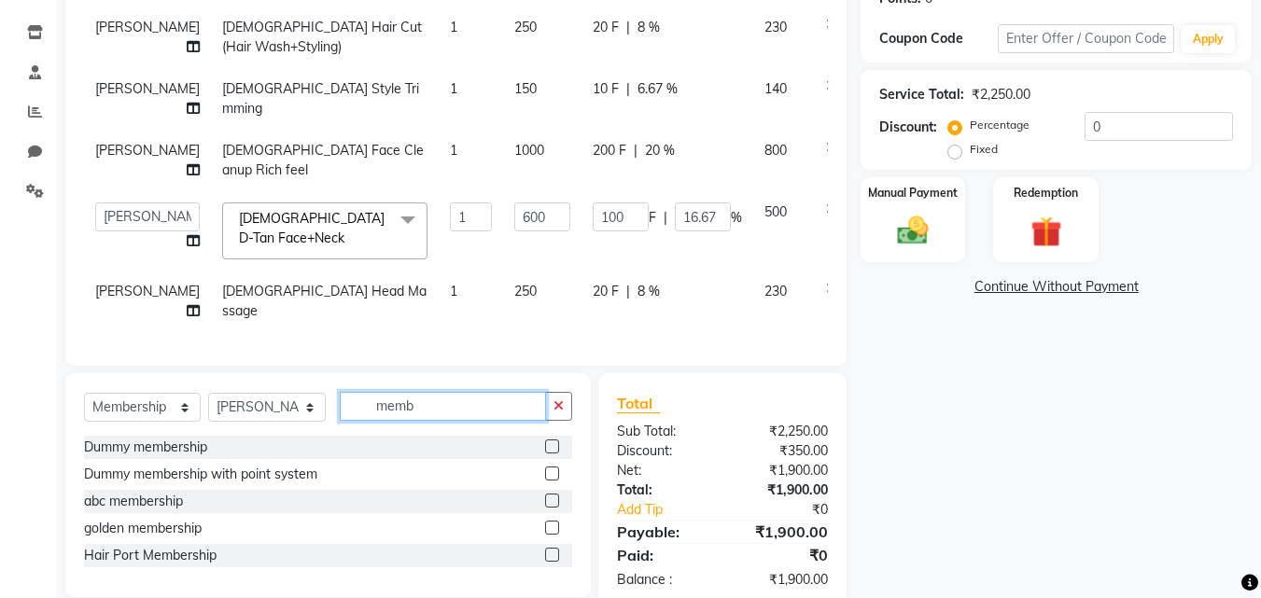
scroll to position [306, 0]
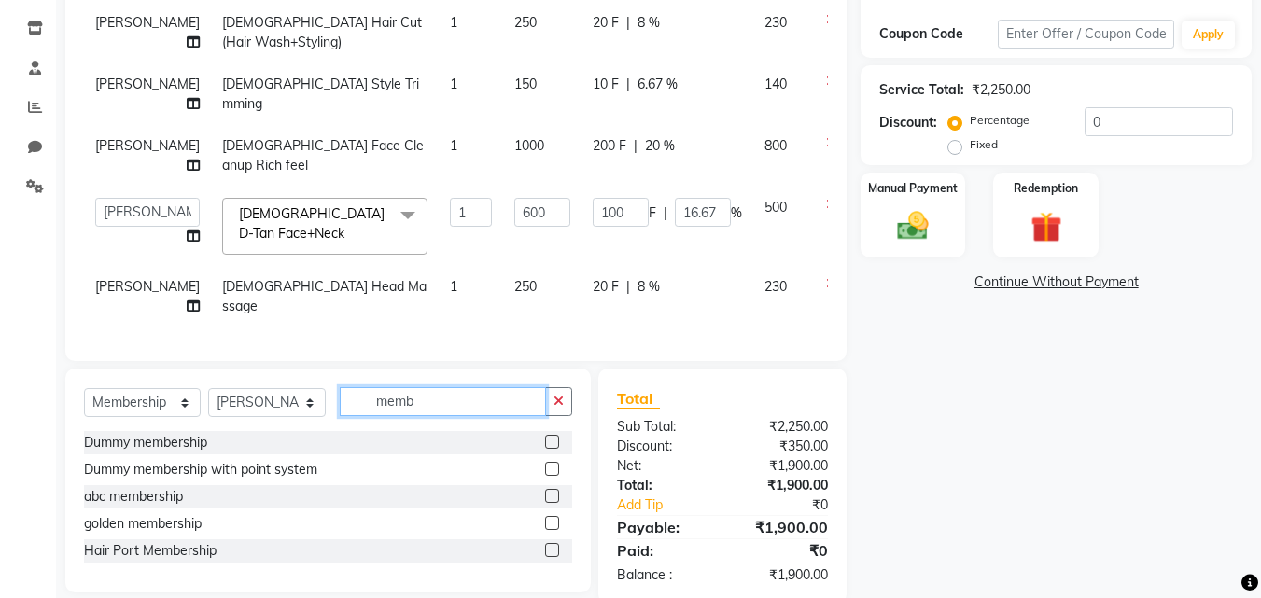
type input "memb"
click at [556, 543] on label at bounding box center [552, 550] width 14 height 14
click at [556, 545] on input "checkbox" at bounding box center [551, 551] width 12 height 12
select select "select"
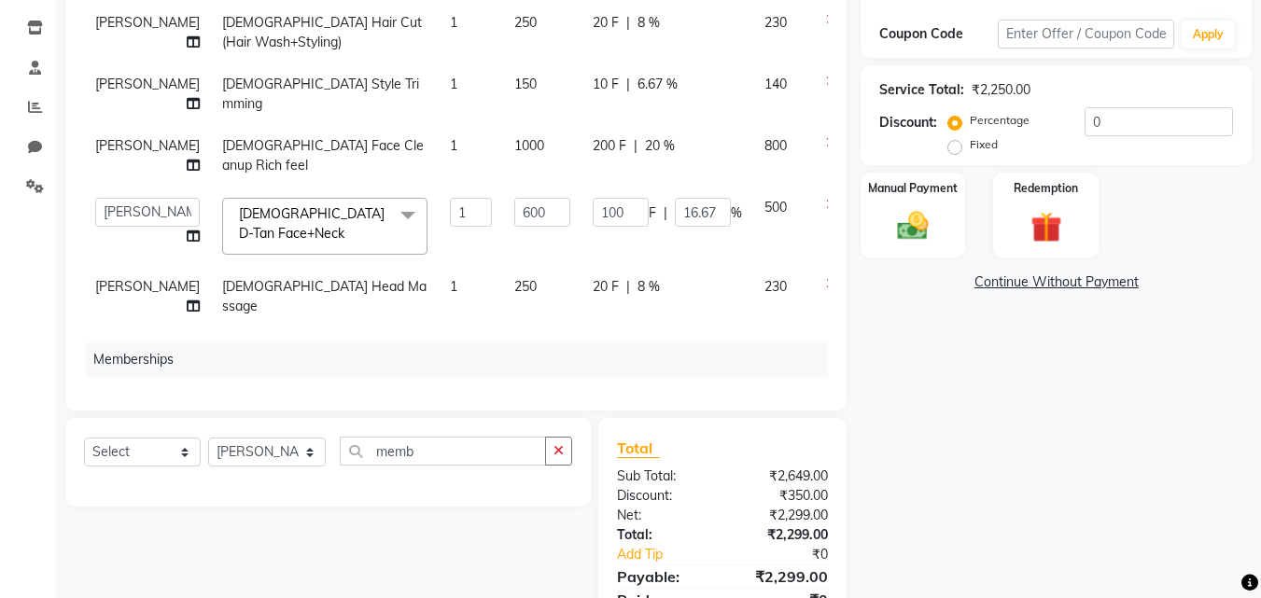
scroll to position [310, 0]
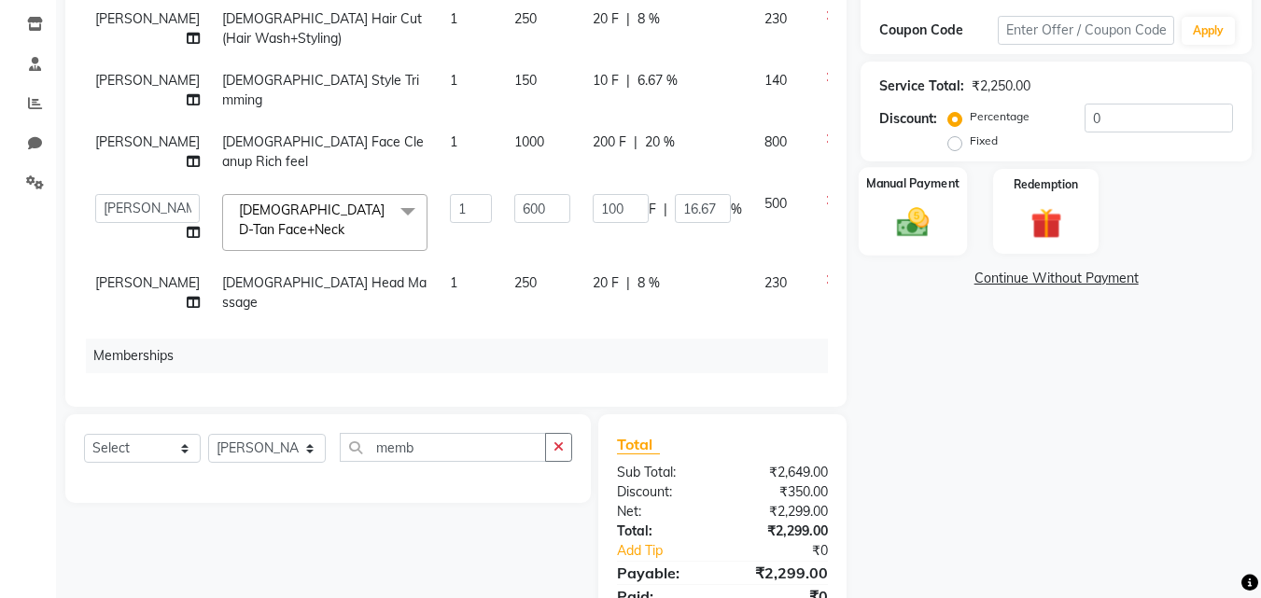
click at [917, 204] on img at bounding box center [913, 222] width 52 height 37
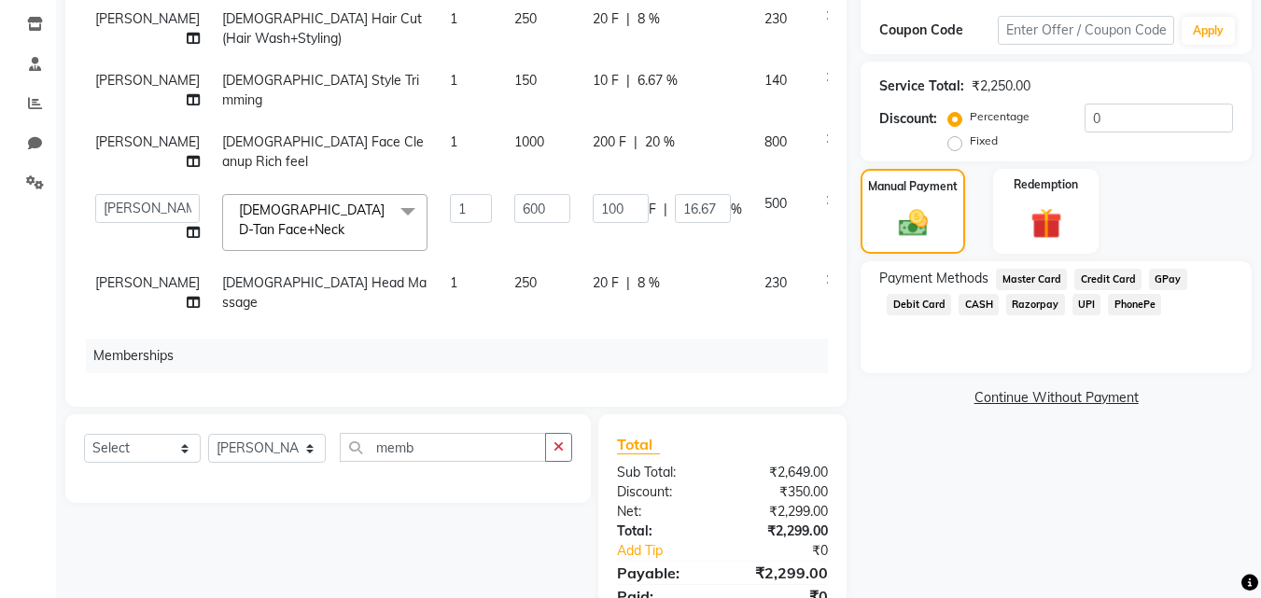
click at [1133, 306] on span "PhonePe" at bounding box center [1134, 304] width 53 height 21
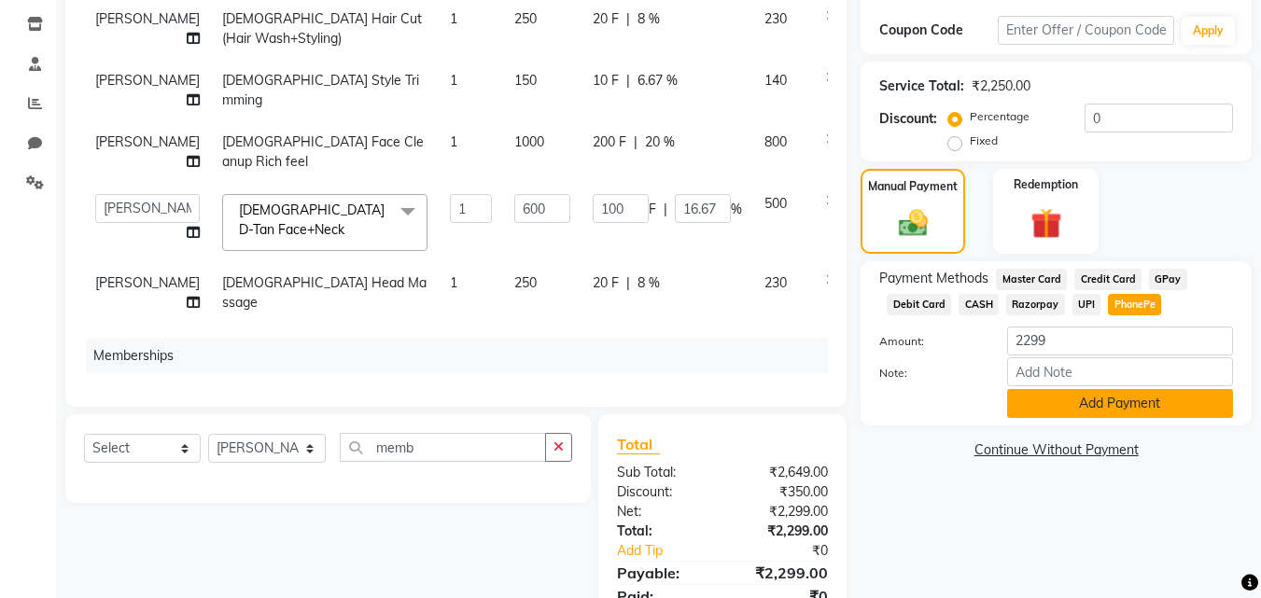
click at [1133, 398] on button "Add Payment" at bounding box center [1120, 403] width 226 height 29
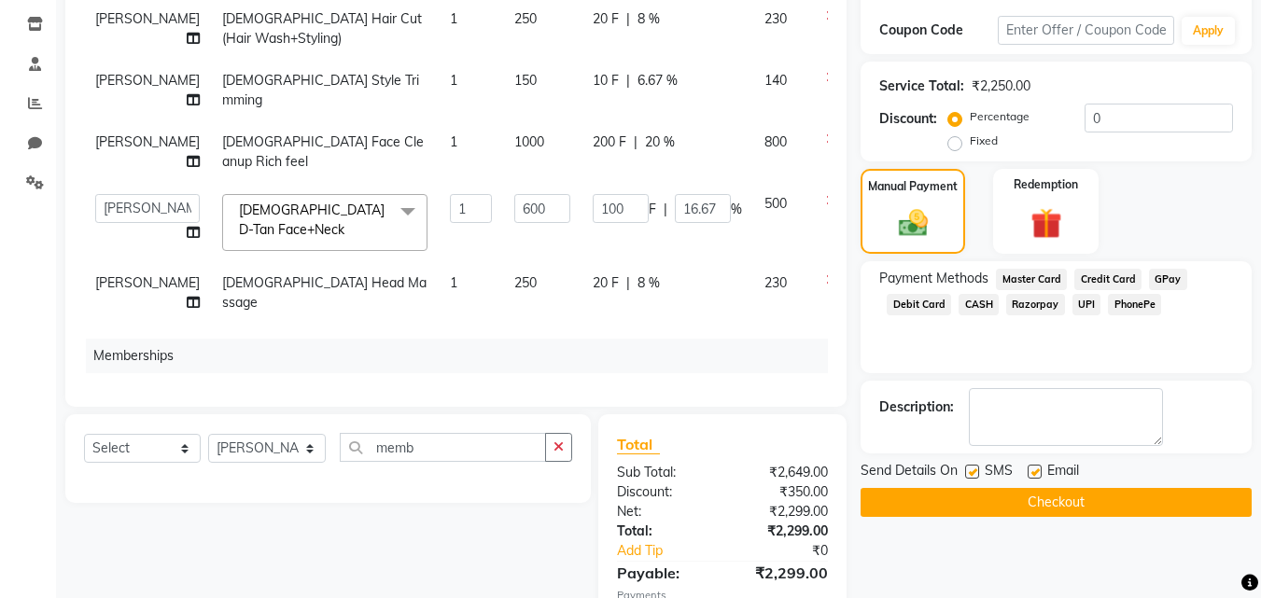
click at [1114, 491] on button "Checkout" at bounding box center [1056, 502] width 391 height 29
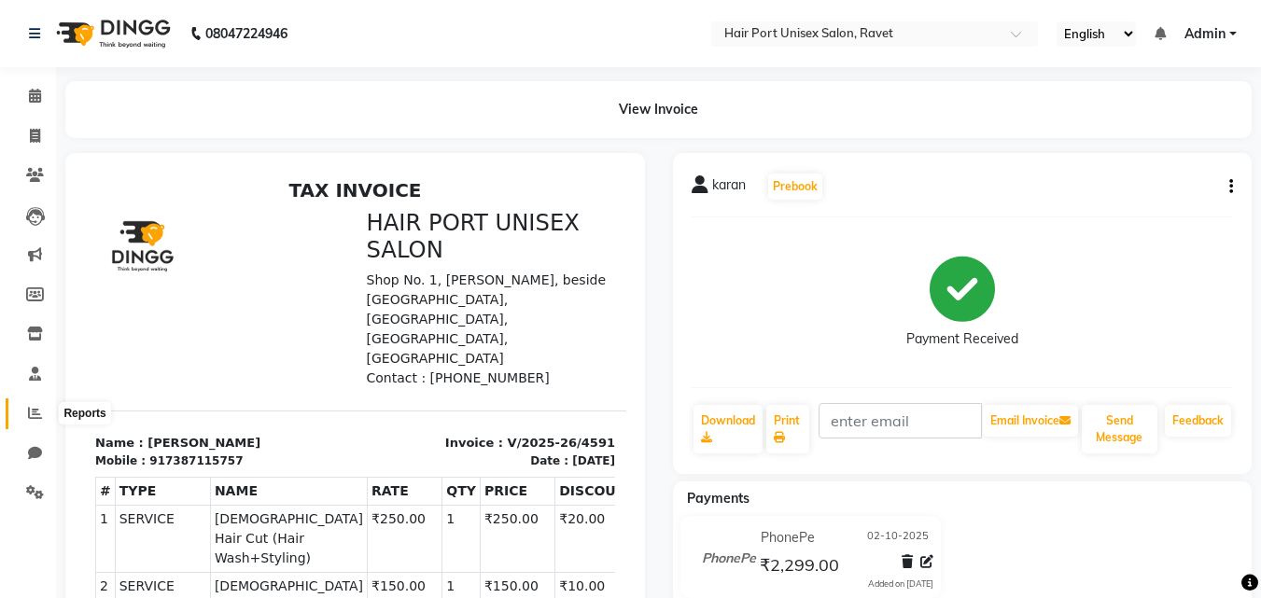
click at [33, 415] on icon at bounding box center [35, 413] width 14 height 14
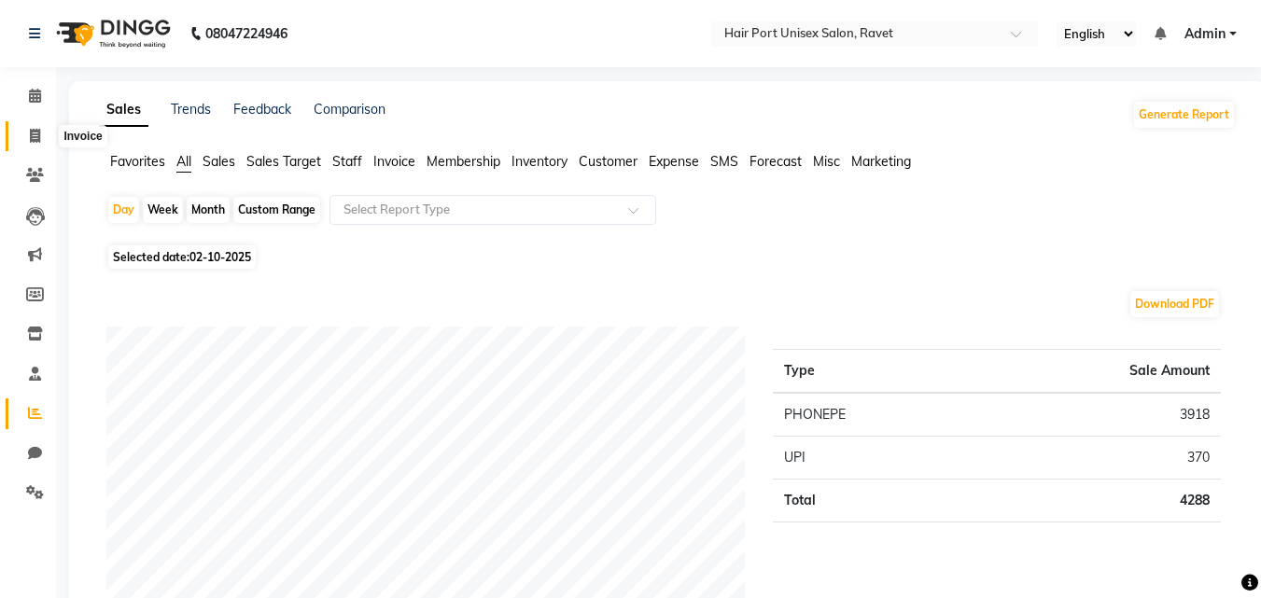
click at [31, 127] on span at bounding box center [35, 136] width 33 height 21
select select "service"
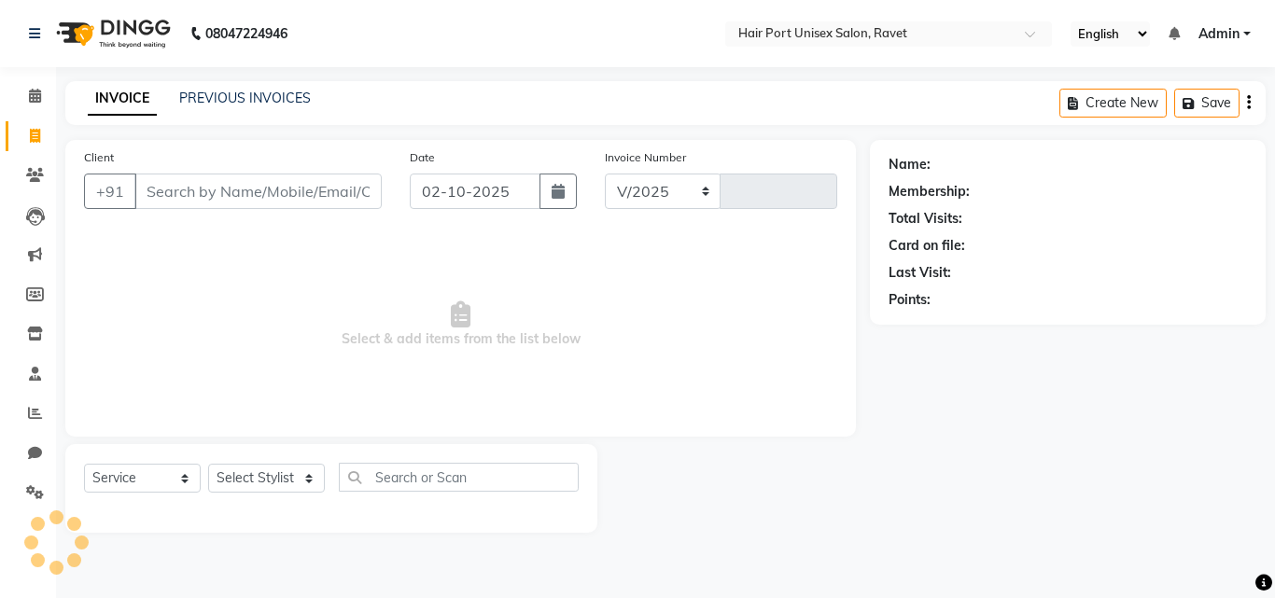
select select "7015"
type input "4592"
type input "5"
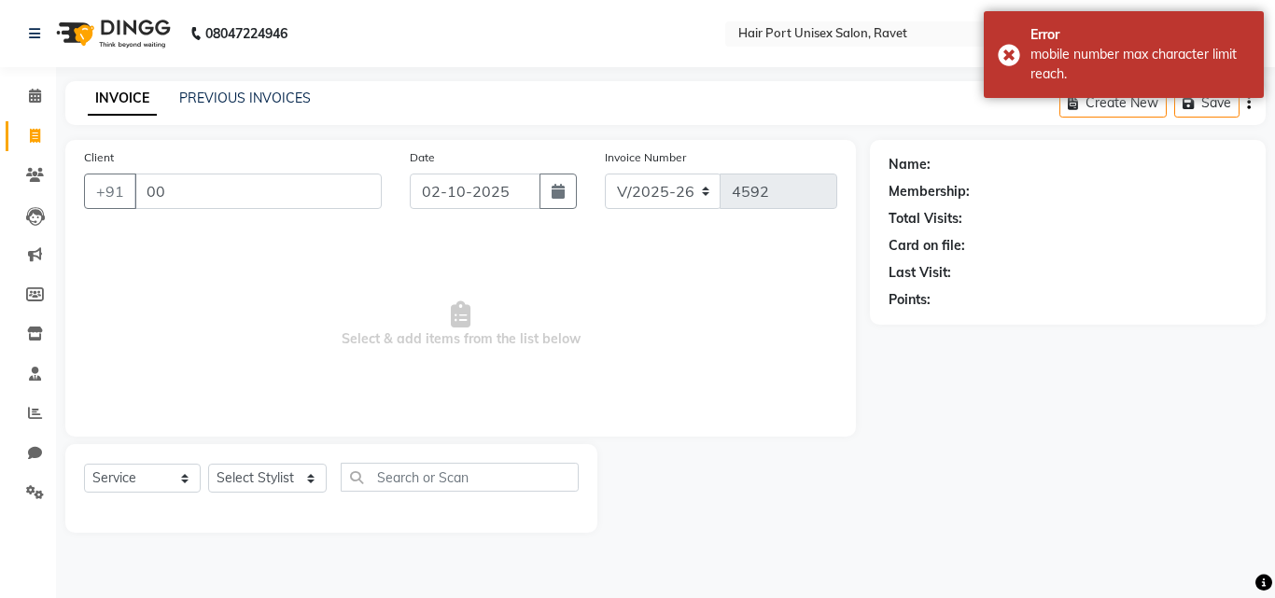
type input "0"
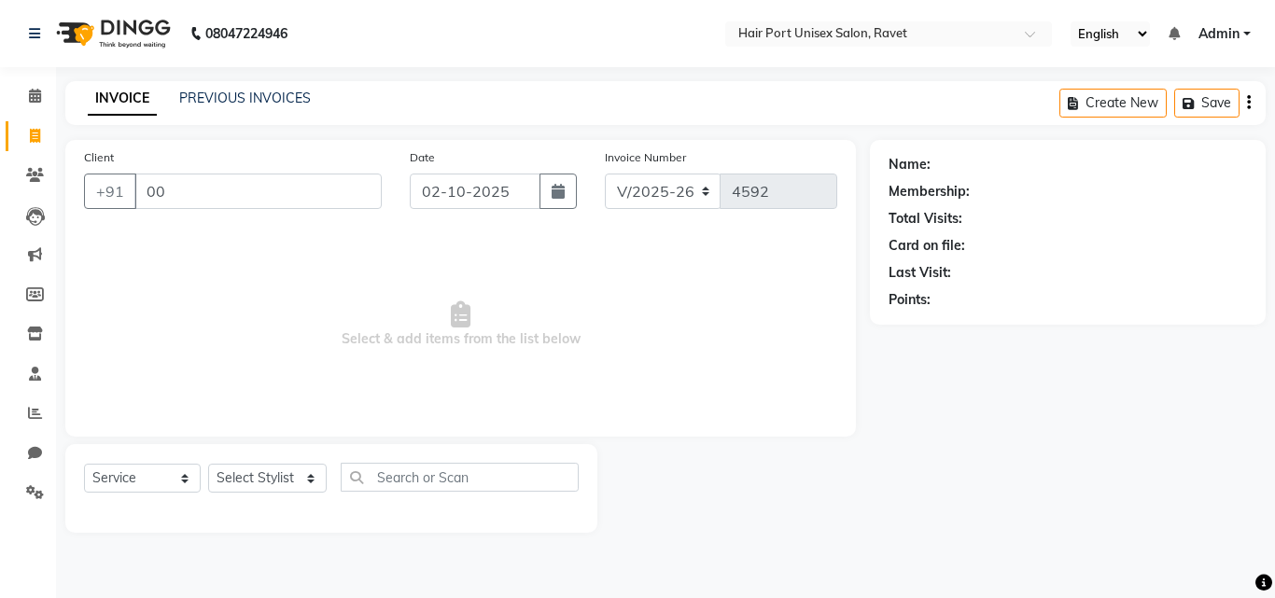
type input "0"
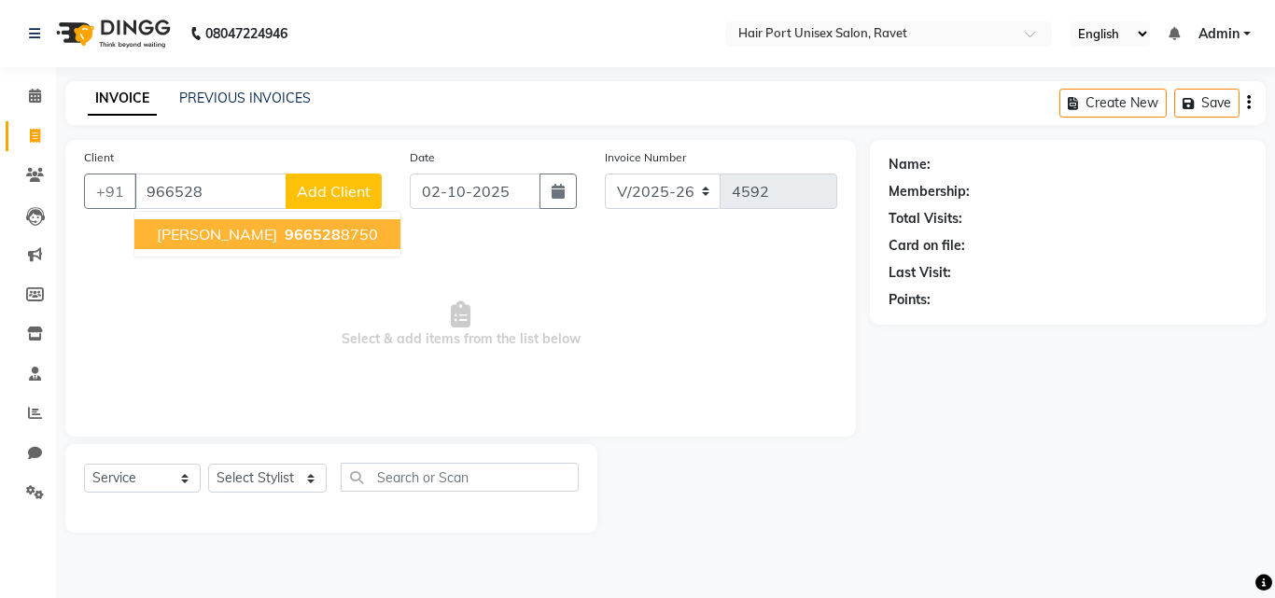
click at [0, 48] on nav "08047224946 Select Location × Hair [GEOGRAPHIC_DATA] Salon, Ravet English ENGLI…" at bounding box center [637, 33] width 1275 height 67
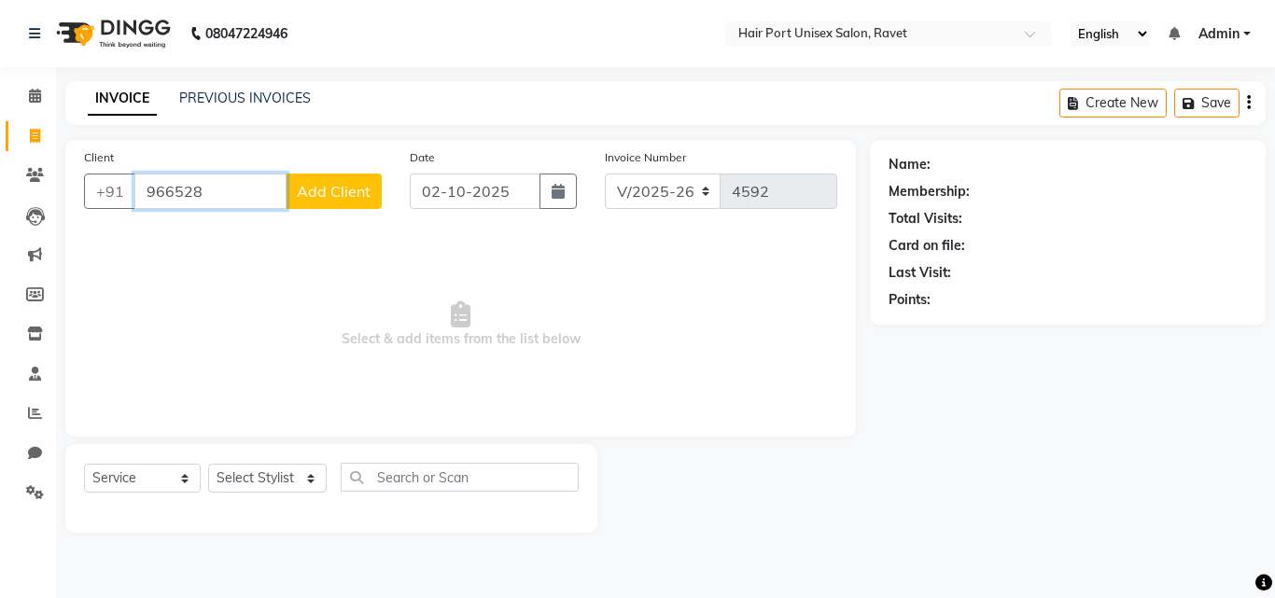
click at [231, 190] on input "966528" at bounding box center [210, 191] width 152 height 35
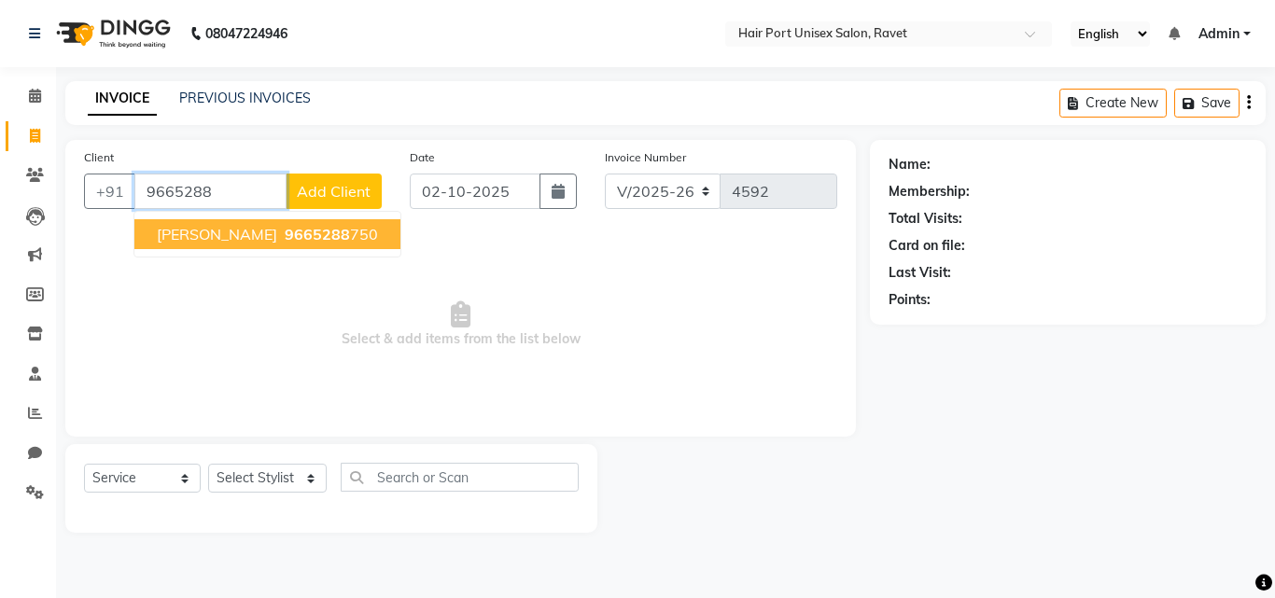
click at [271, 238] on span "[PERSON_NAME]" at bounding box center [217, 234] width 120 height 19
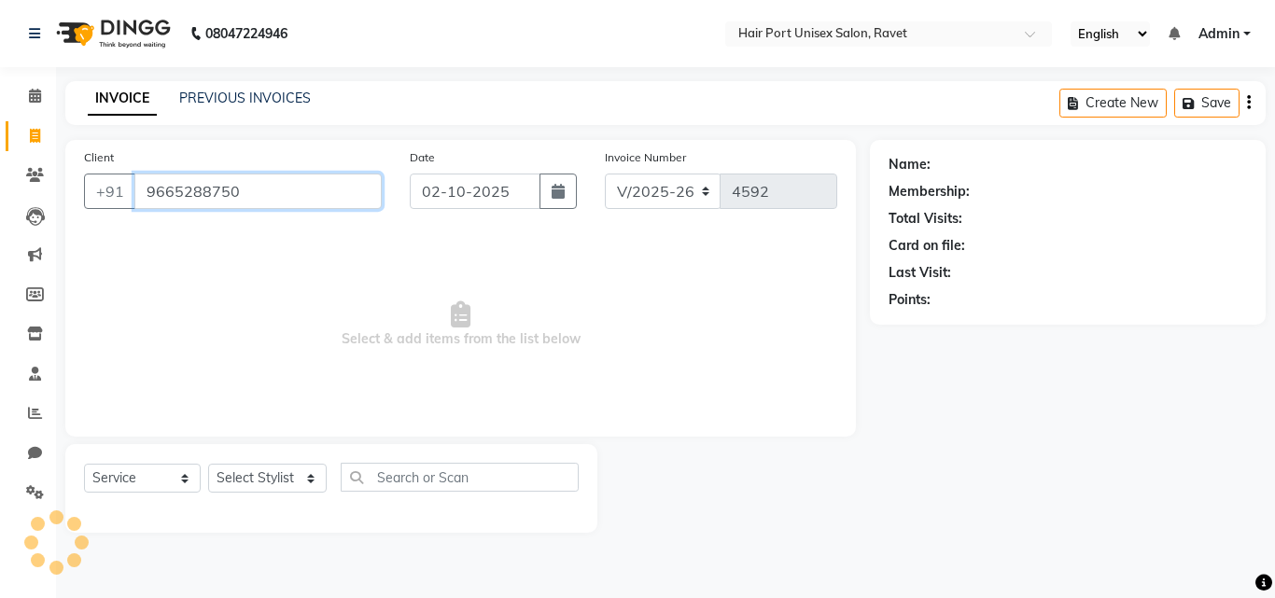
type input "9665288750"
select select "1: Object"
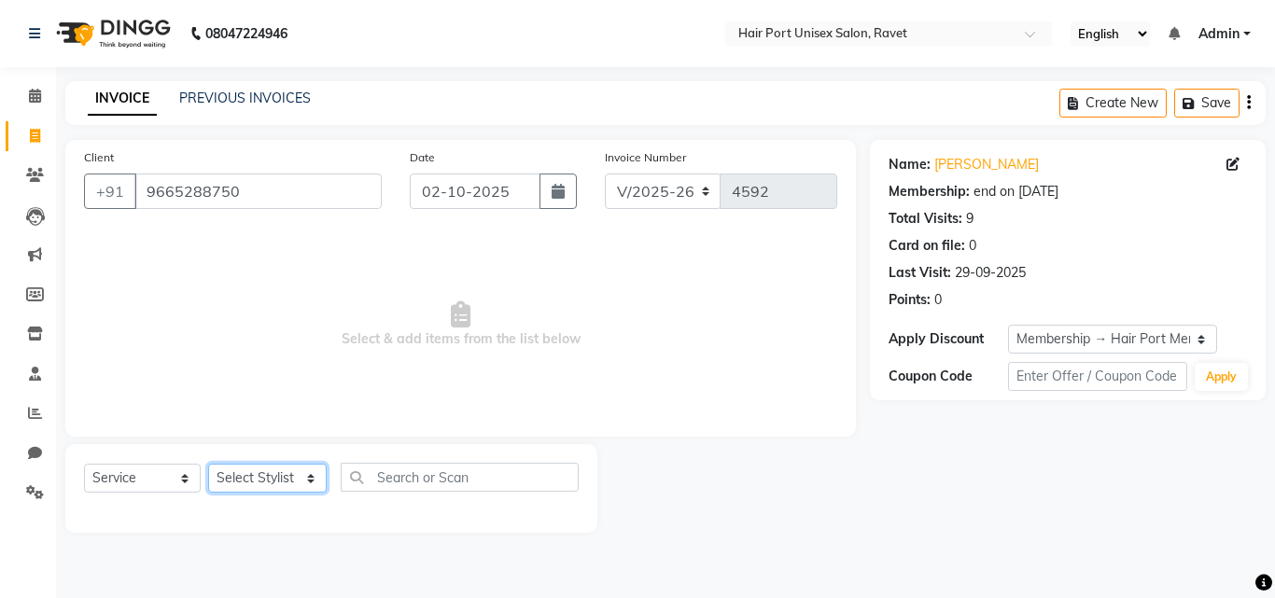
click at [308, 481] on select "Select Stylist [PERSON_NAME] [PERSON_NAME] [PERSON_NAME] [PERSON_NAME] [PERSON_…" at bounding box center [267, 478] width 119 height 29
select select "58688"
click at [208, 464] on select "Select Stylist [PERSON_NAME] [PERSON_NAME] [PERSON_NAME] [PERSON_NAME] [PERSON_…" at bounding box center [267, 478] width 119 height 29
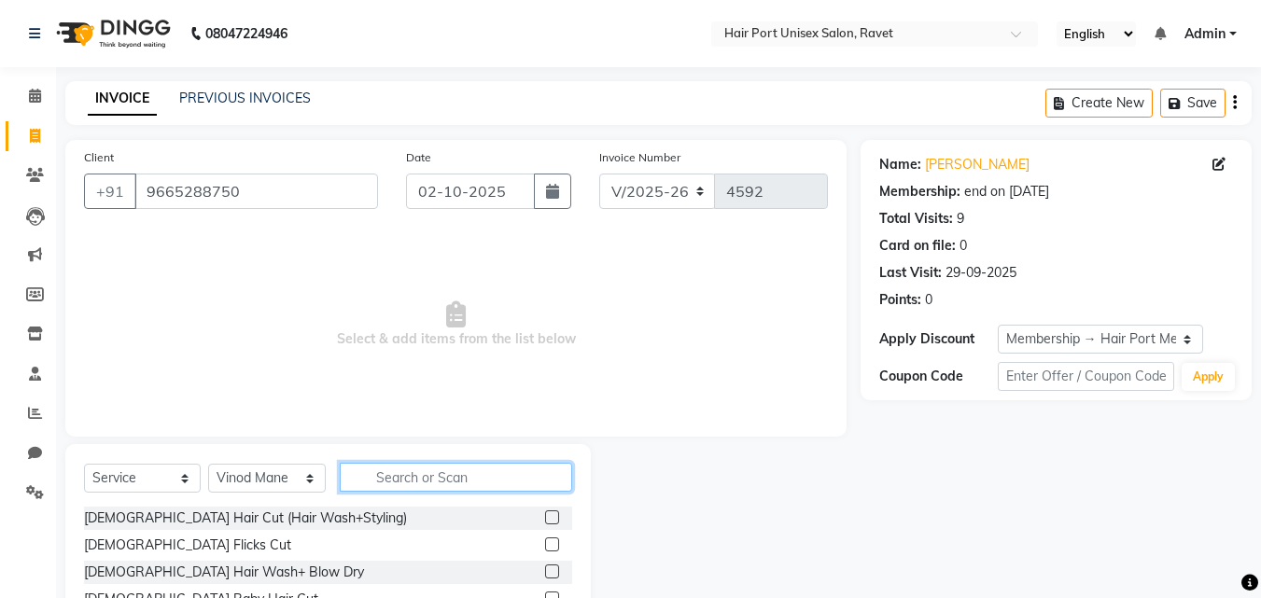
click at [392, 480] on input "text" at bounding box center [456, 477] width 232 height 29
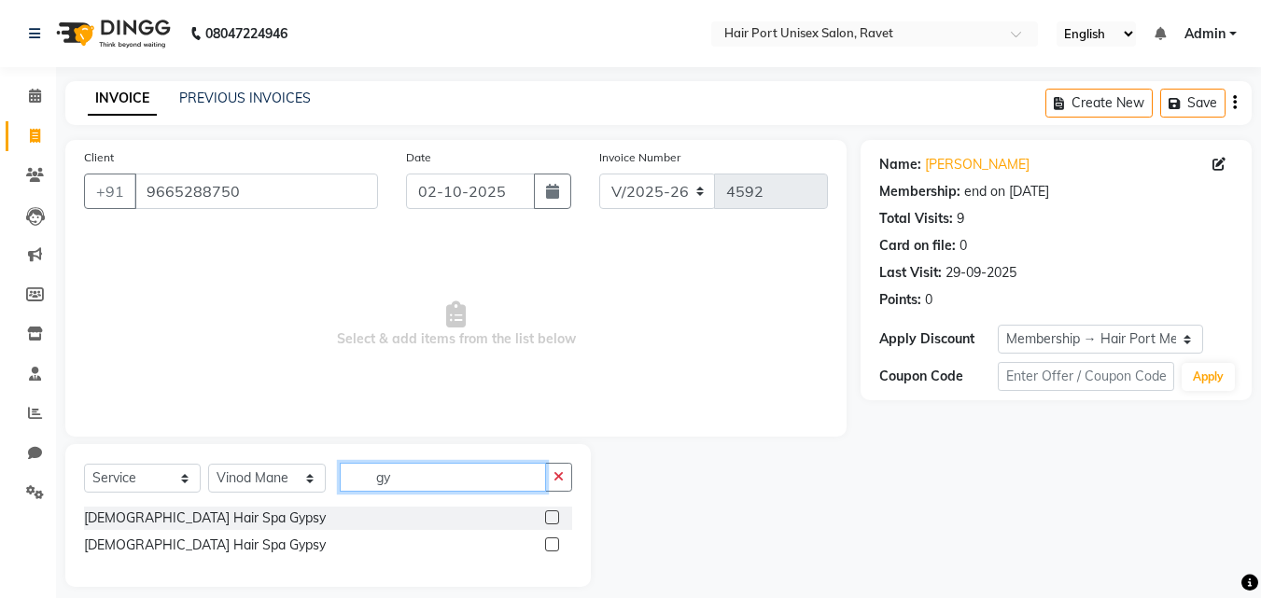
type input "gy"
click at [553, 518] on label at bounding box center [552, 518] width 14 height 14
click at [553, 518] on input "checkbox" at bounding box center [551, 519] width 12 height 12
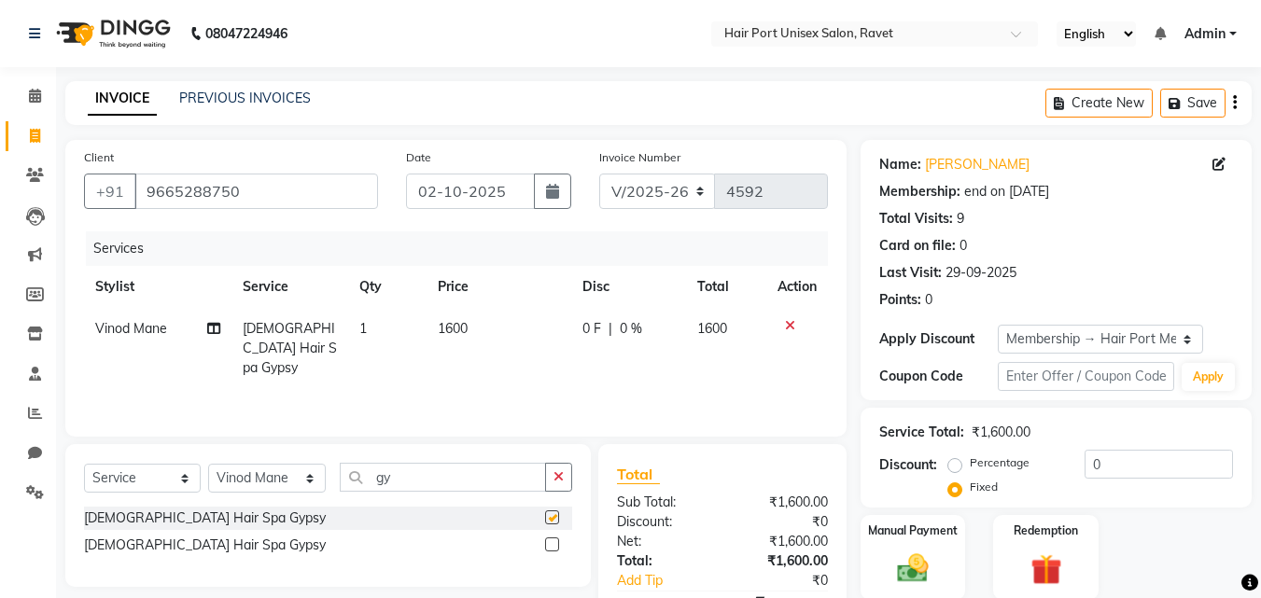
checkbox input "false"
click at [601, 324] on div "0 F | 0 %" at bounding box center [629, 329] width 92 height 20
select select "58688"
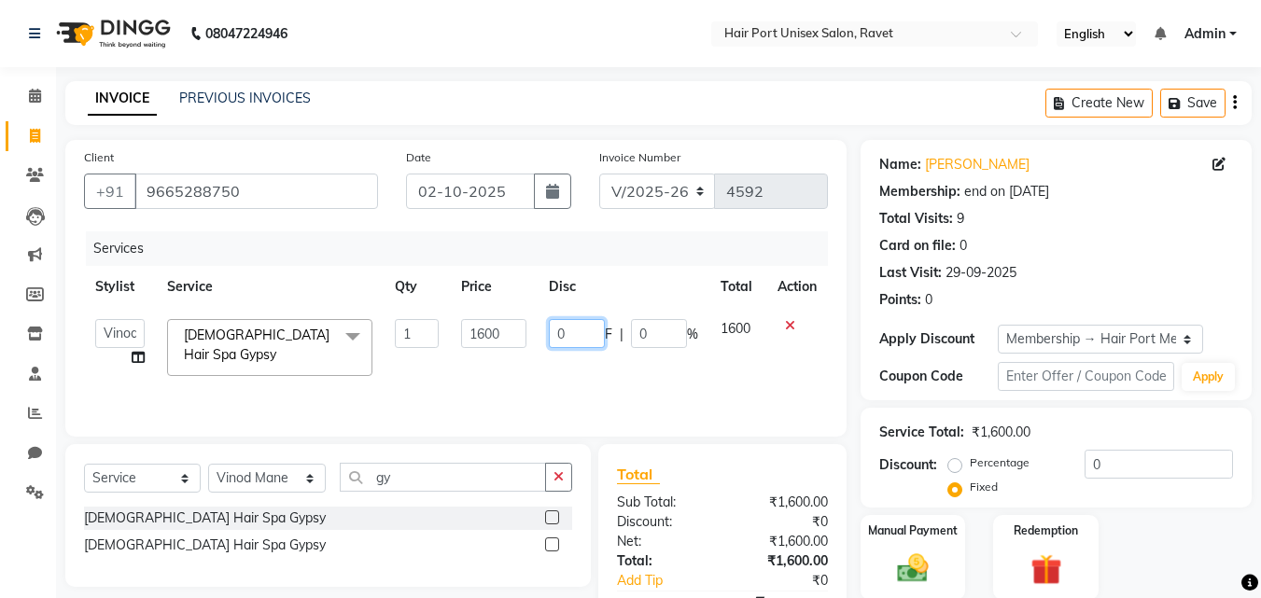
click at [601, 324] on input "0" at bounding box center [577, 333] width 56 height 29
type input "200"
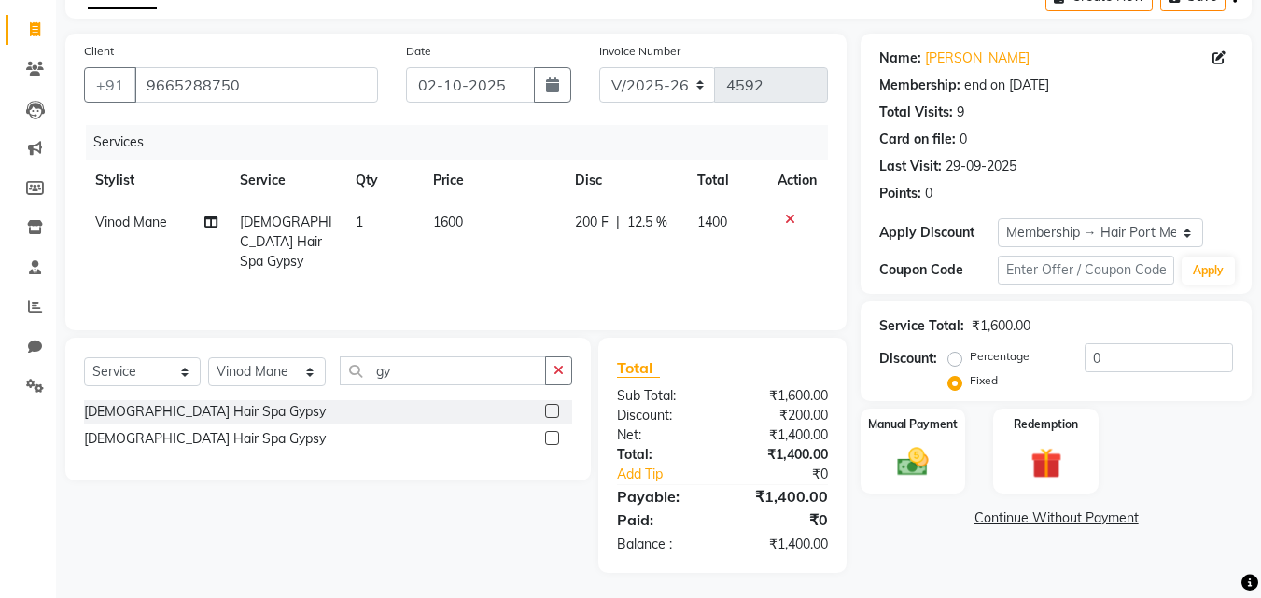
scroll to position [109, 0]
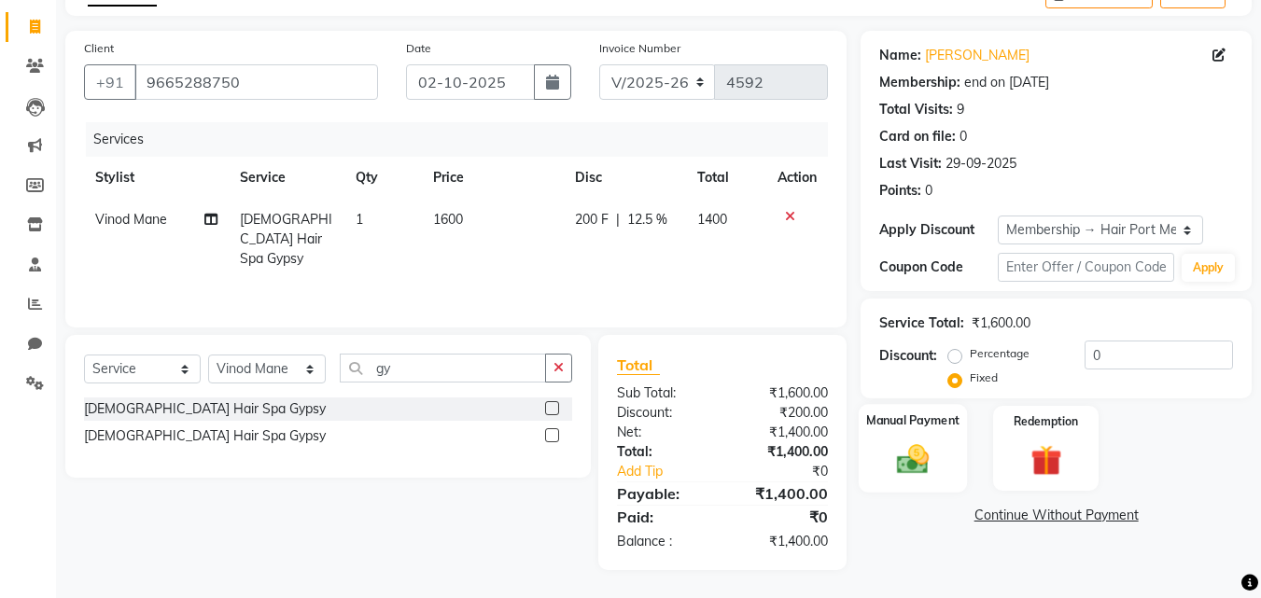
click at [902, 453] on img at bounding box center [913, 459] width 52 height 37
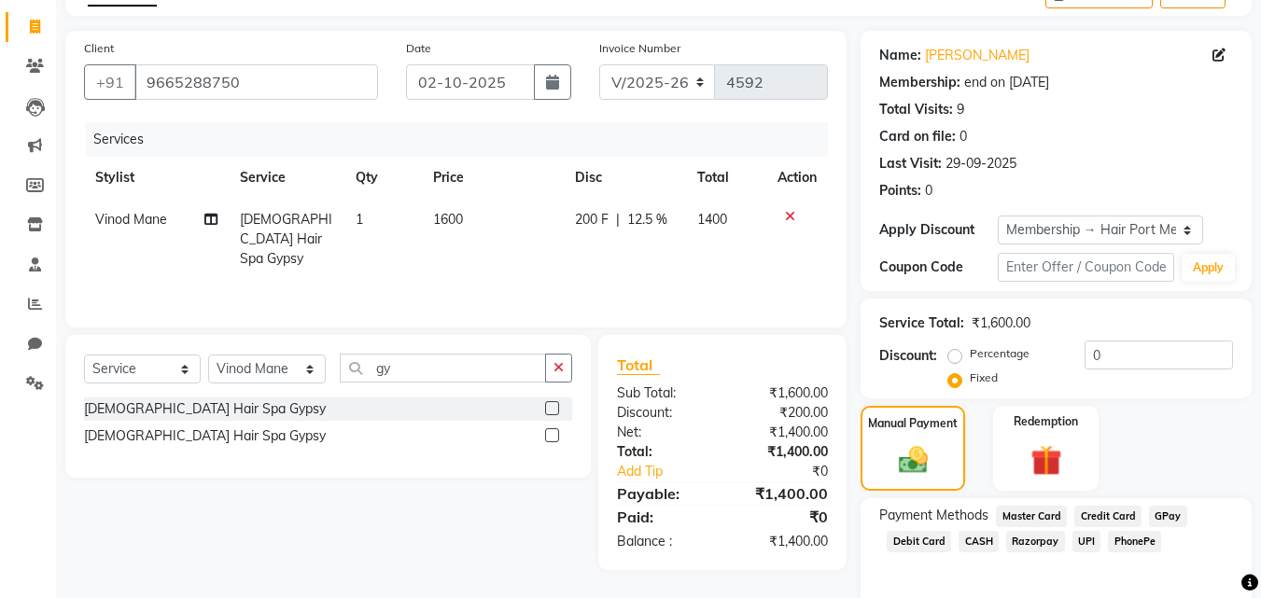
click at [1133, 540] on span "PhonePe" at bounding box center [1134, 541] width 53 height 21
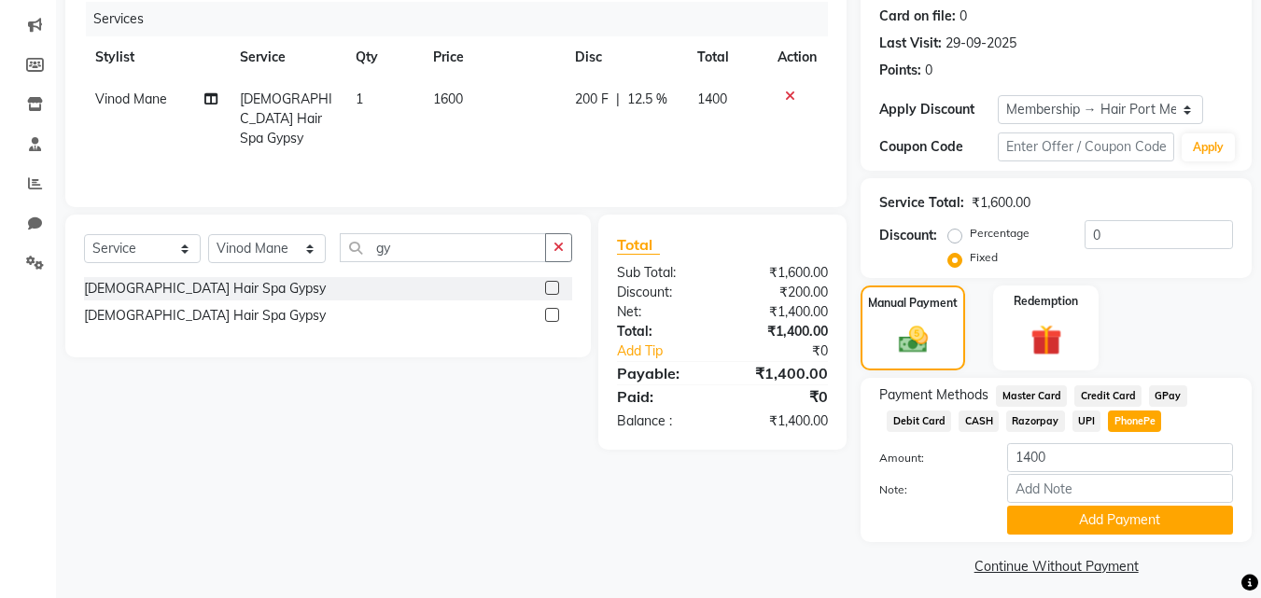
scroll to position [240, 0]
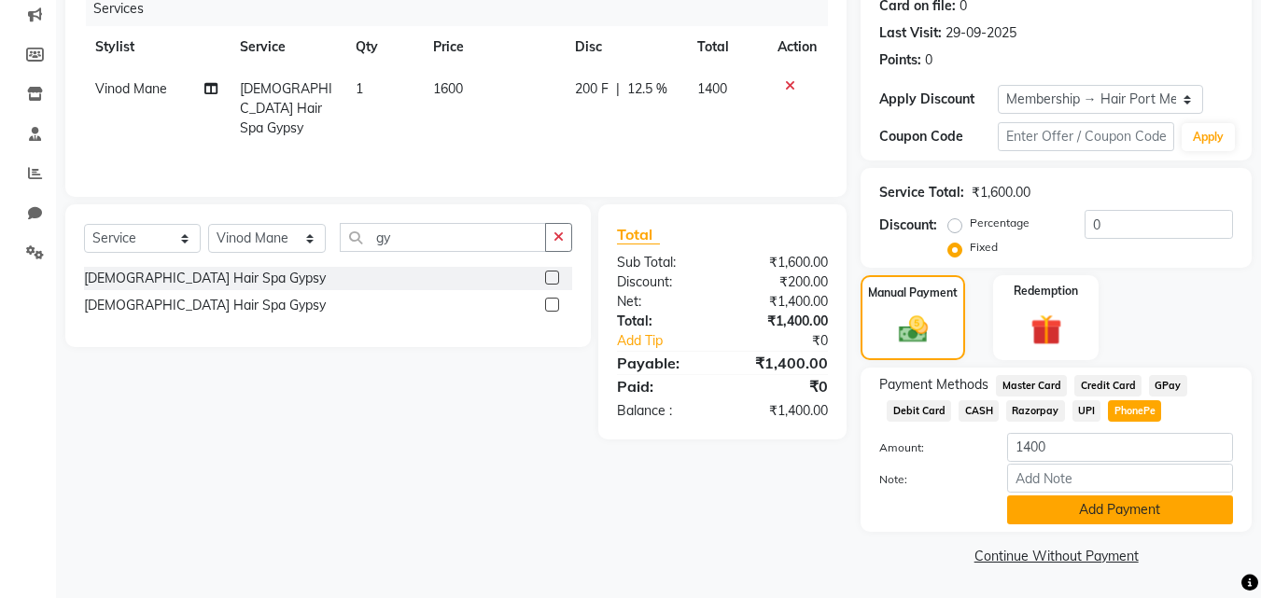
click at [1104, 506] on button "Add Payment" at bounding box center [1120, 510] width 226 height 29
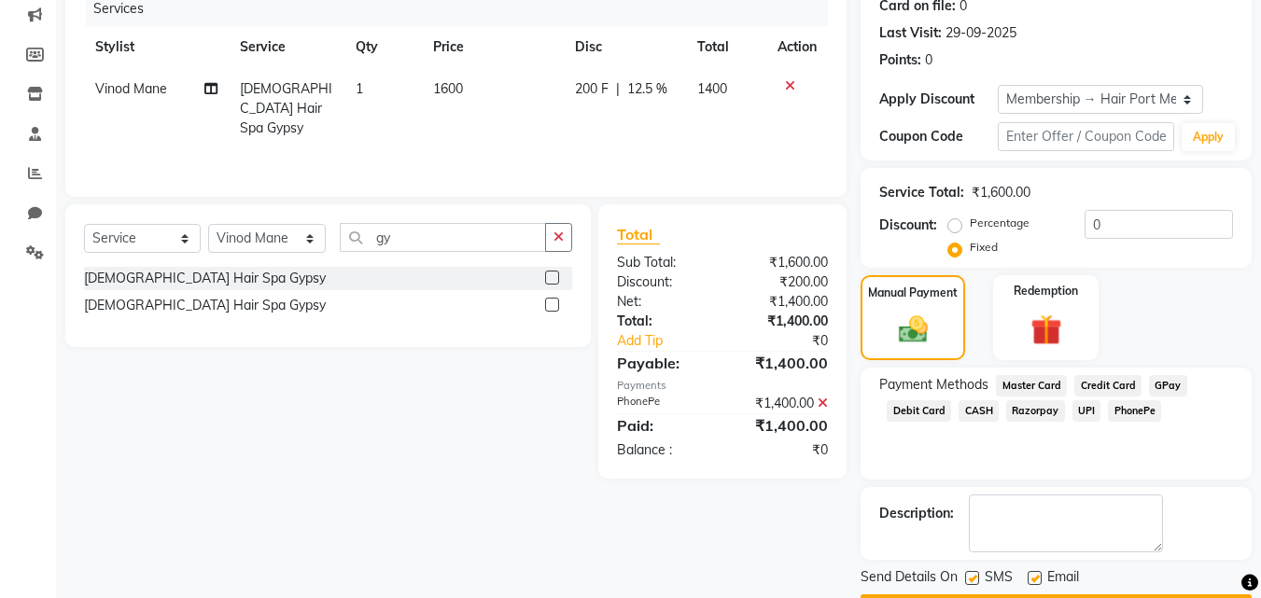
click at [1139, 411] on span "PhonePe" at bounding box center [1134, 411] width 53 height 21
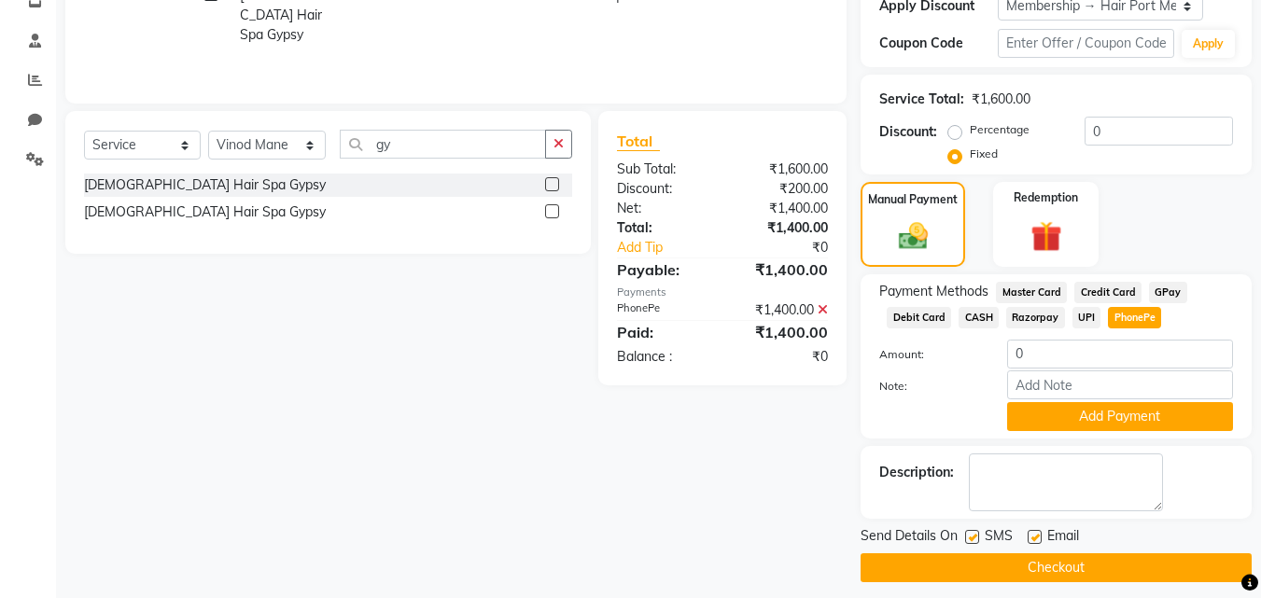
scroll to position [345, 0]
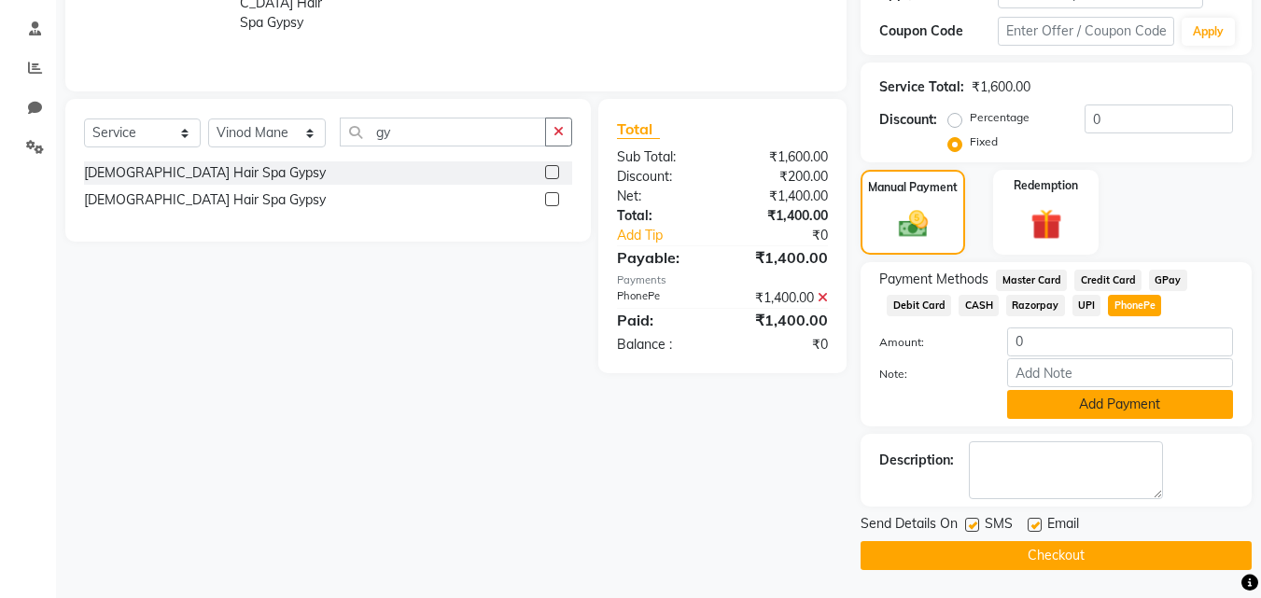
click at [1142, 397] on button "Add Payment" at bounding box center [1120, 404] width 226 height 29
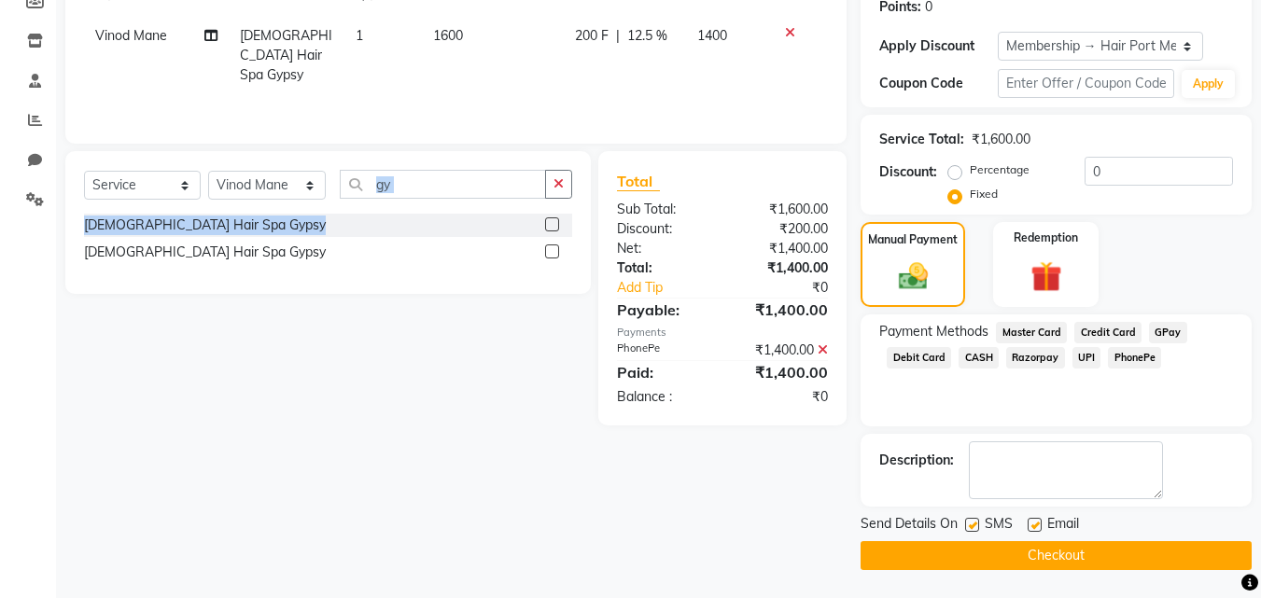
drag, startPoint x: 528, startPoint y: 208, endPoint x: 514, endPoint y: 218, distance: 16.1
click at [514, 218] on div "Select Service Product Membership Package Voucher Prepaid Gift Card Select Styl…" at bounding box center [328, 222] width 526 height 143
click at [982, 563] on button "Checkout" at bounding box center [1056, 556] width 391 height 29
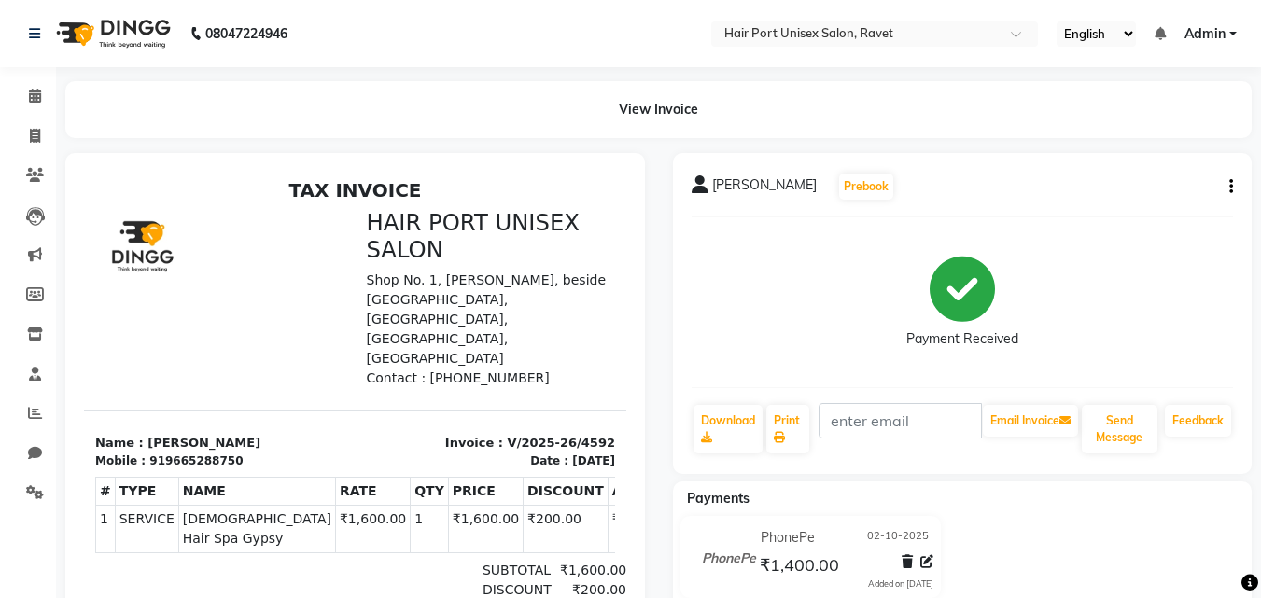
click at [975, 551] on div "PhonePe [DATE] ₹1,400.00 Added on [DATE]" at bounding box center [963, 561] width 608 height 90
click at [976, 571] on div "PhonePe [DATE] ₹1,400.00 Added on [DATE]" at bounding box center [963, 561] width 608 height 90
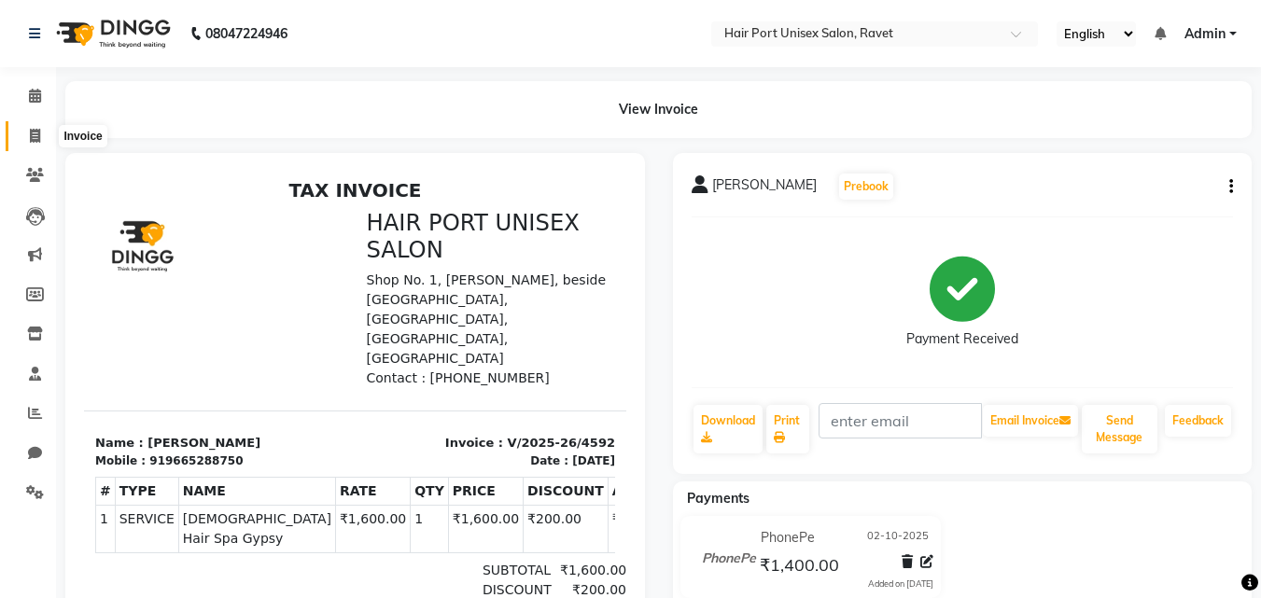
click at [34, 139] on icon at bounding box center [35, 136] width 10 height 14
select select "service"
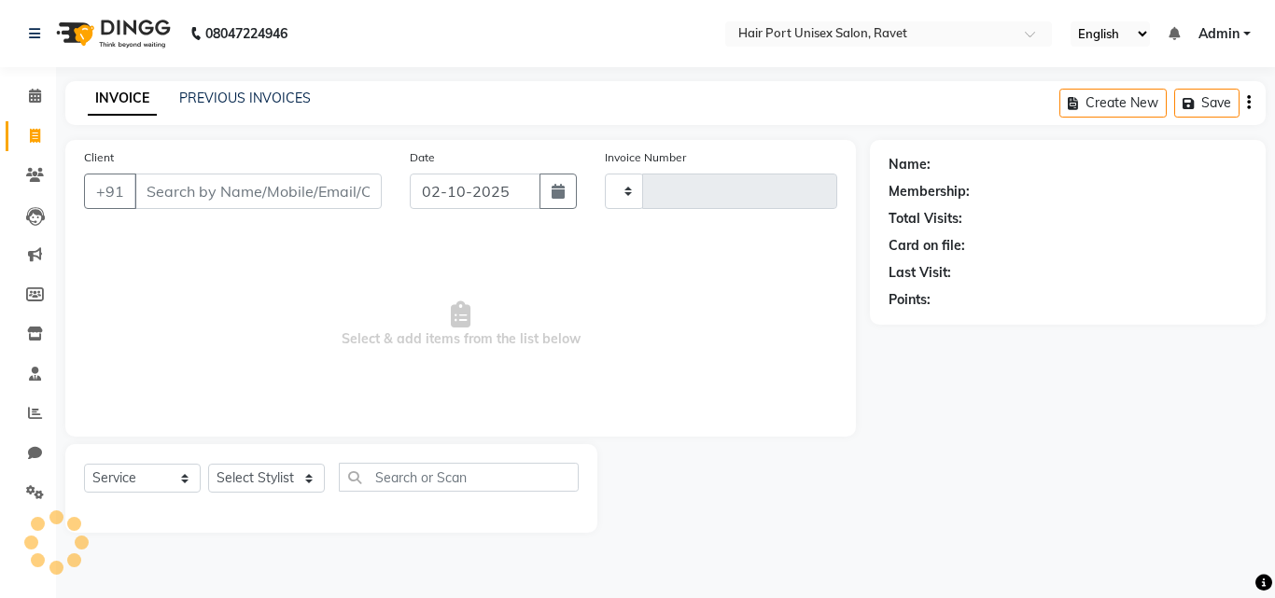
click at [206, 176] on input "Client" at bounding box center [257, 191] width 247 height 35
click at [208, 196] on input "Client" at bounding box center [257, 191] width 247 height 35
type input "8459577906"
click at [216, 223] on small "searching..." at bounding box center [233, 221] width 298 height 17
type input "4593"
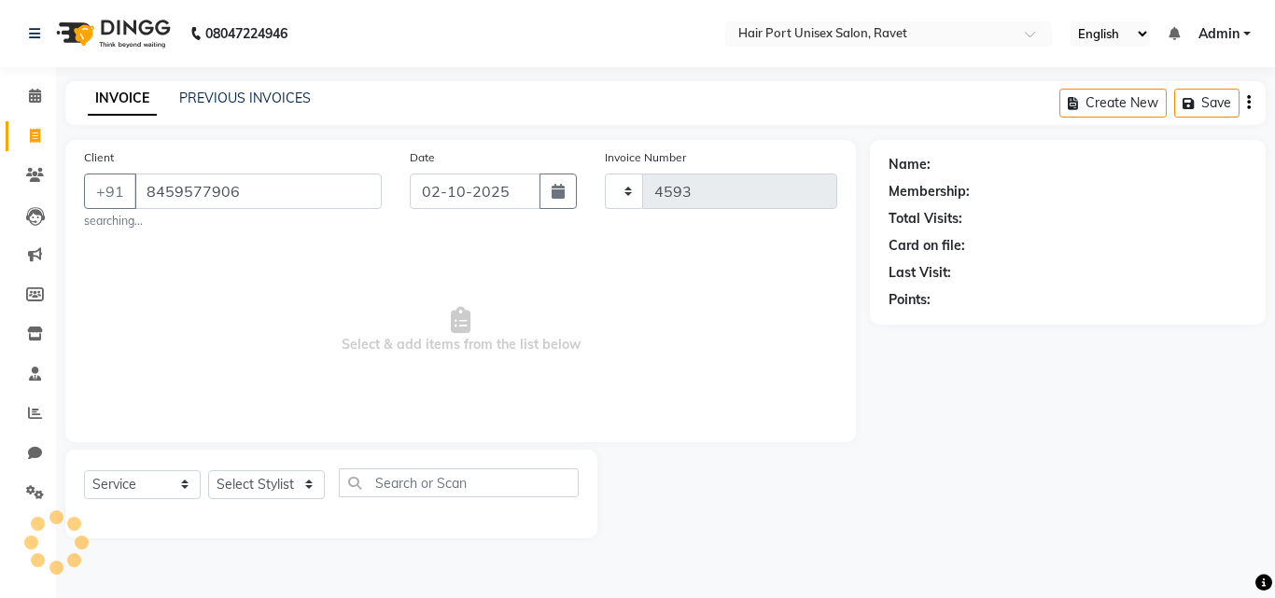
select select "7015"
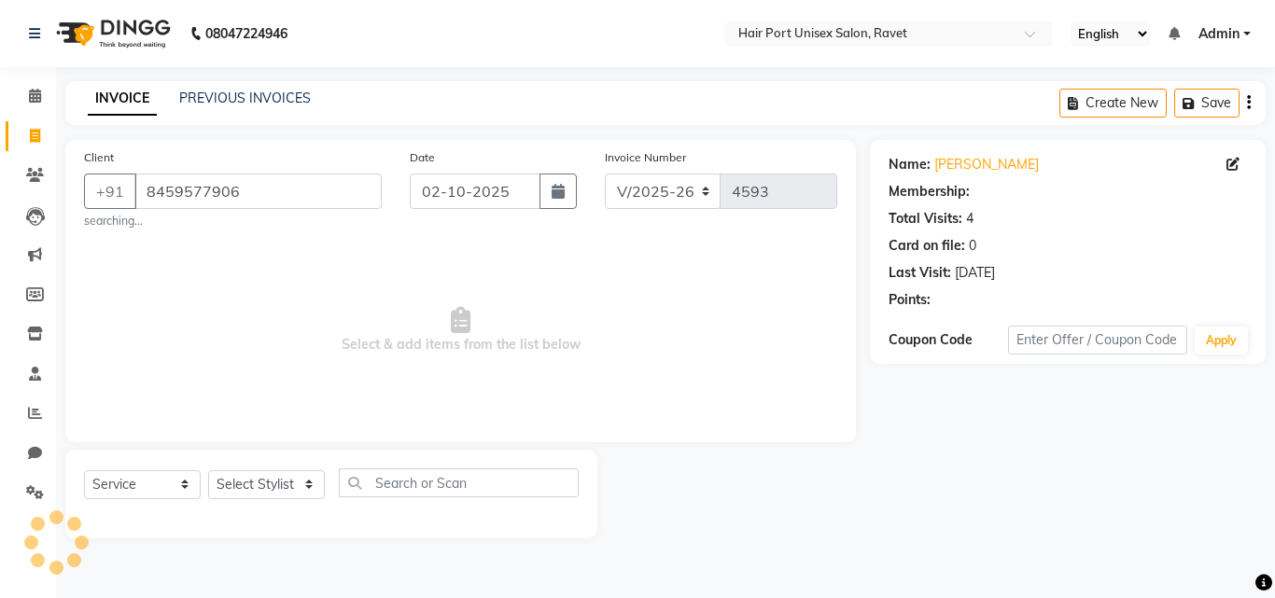
select select "1: Object"
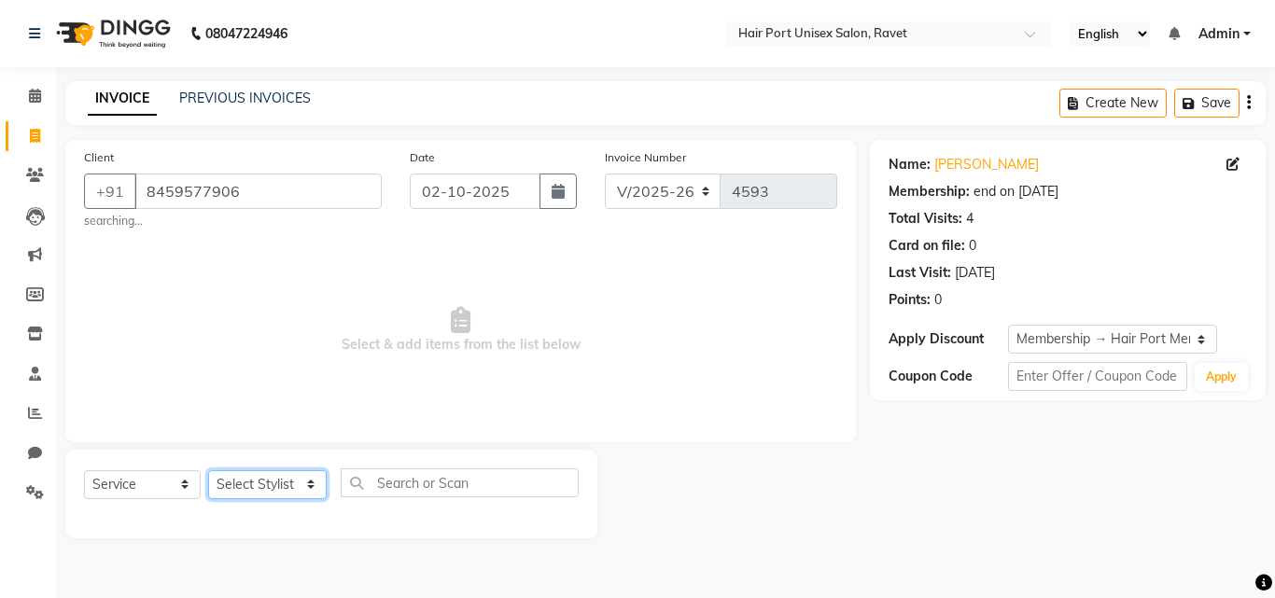
click at [296, 485] on select "Select Stylist [PERSON_NAME] [PERSON_NAME] [PERSON_NAME] [PERSON_NAME] [PERSON_…" at bounding box center [267, 485] width 119 height 29
select select "65581"
click at [208, 471] on select "Select Stylist [PERSON_NAME] [PERSON_NAME] [PERSON_NAME] [PERSON_NAME] [PERSON_…" at bounding box center [267, 485] width 119 height 29
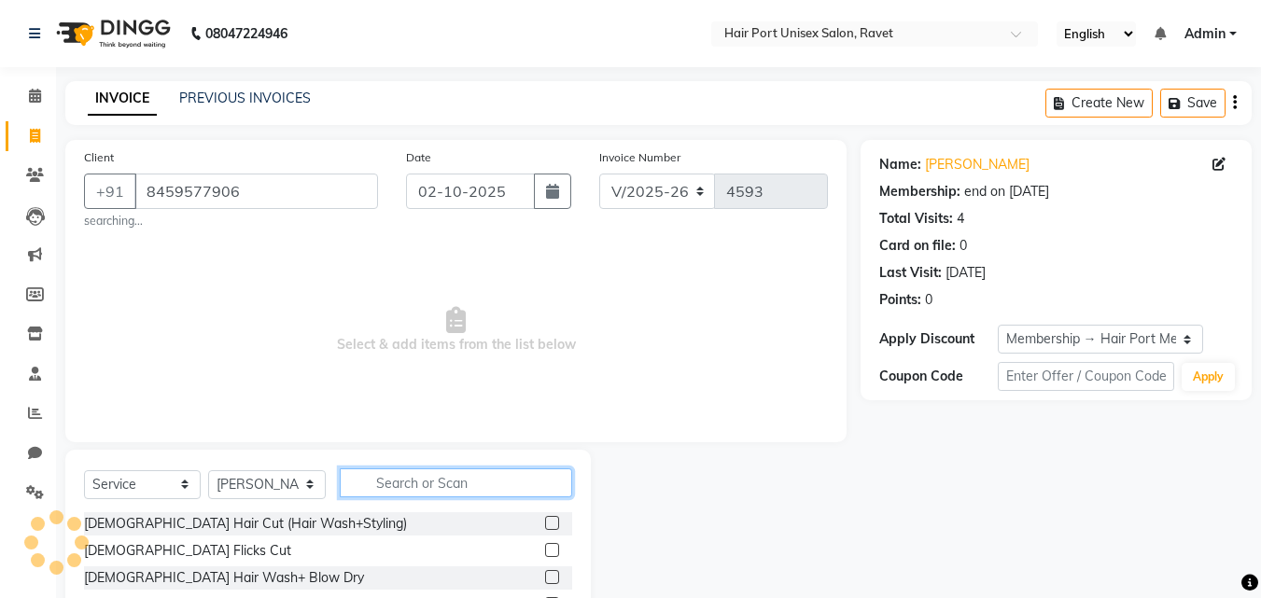
click at [390, 492] on input "text" at bounding box center [456, 483] width 232 height 29
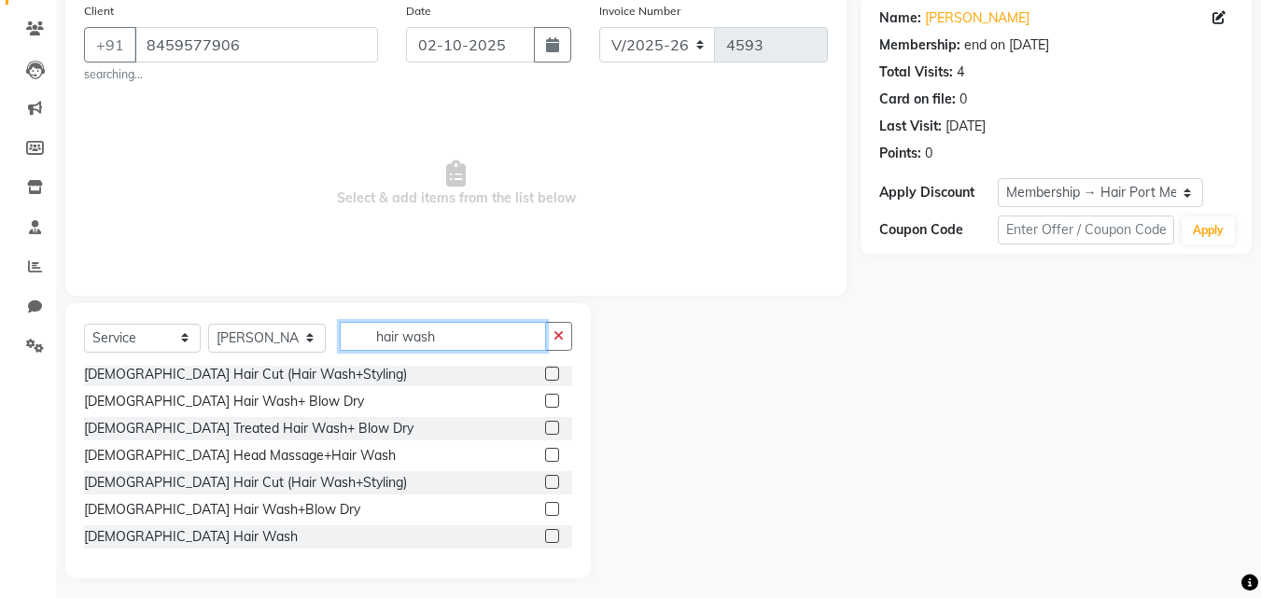
scroll to position [155, 0]
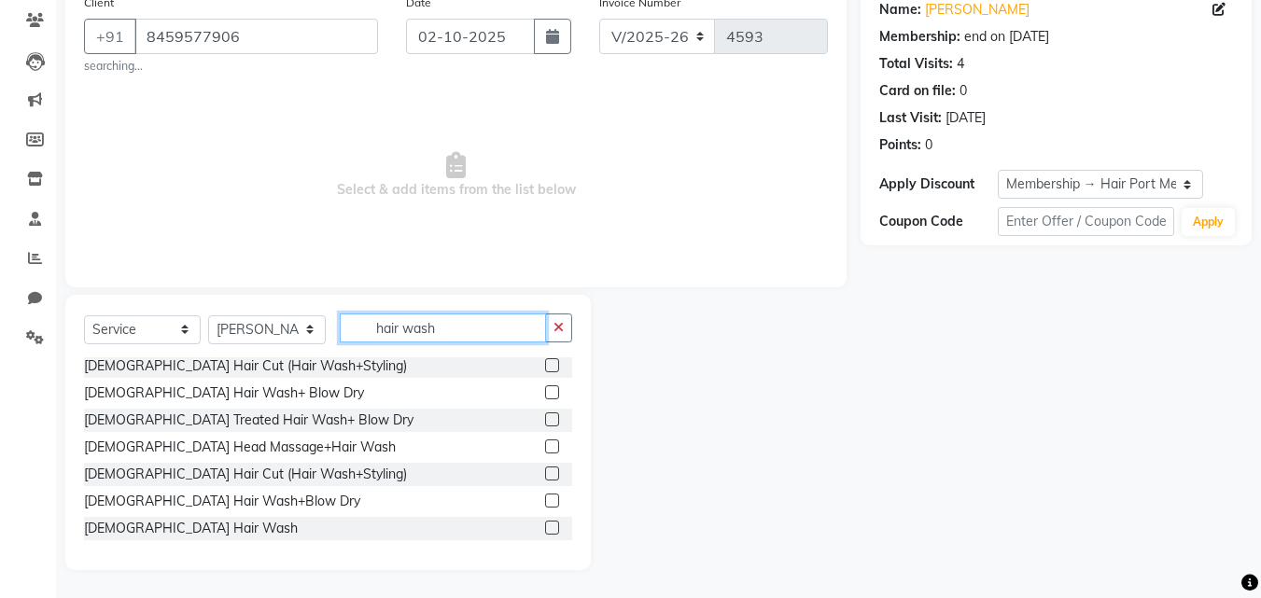
type input "hair wash"
click at [545, 391] on label at bounding box center [552, 393] width 14 height 14
click at [545, 391] on input "checkbox" at bounding box center [551, 393] width 12 height 12
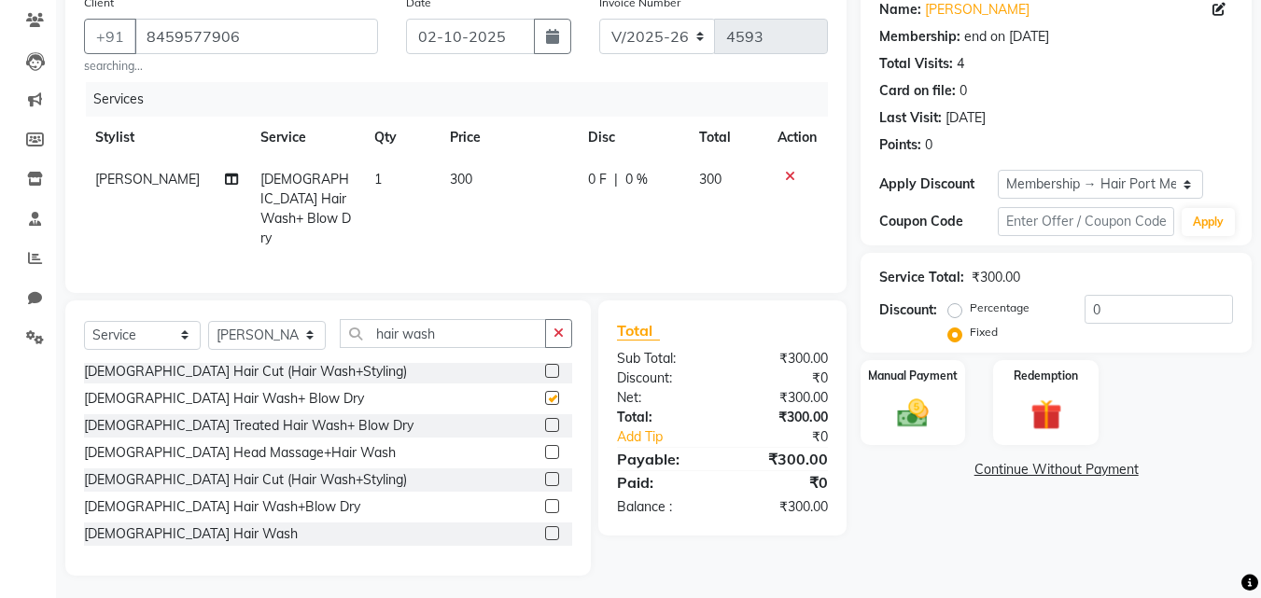
checkbox input "false"
click at [598, 176] on span "0 F" at bounding box center [597, 180] width 19 height 20
select select "65581"
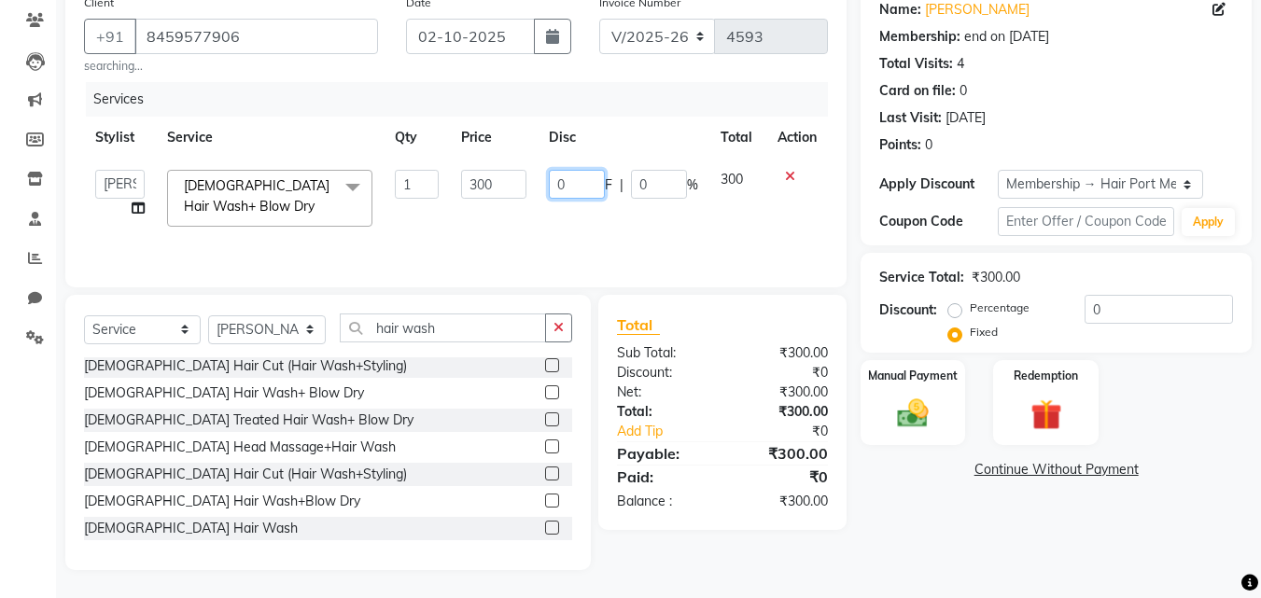
click at [566, 183] on input "0" at bounding box center [577, 184] width 56 height 29
type input "30"
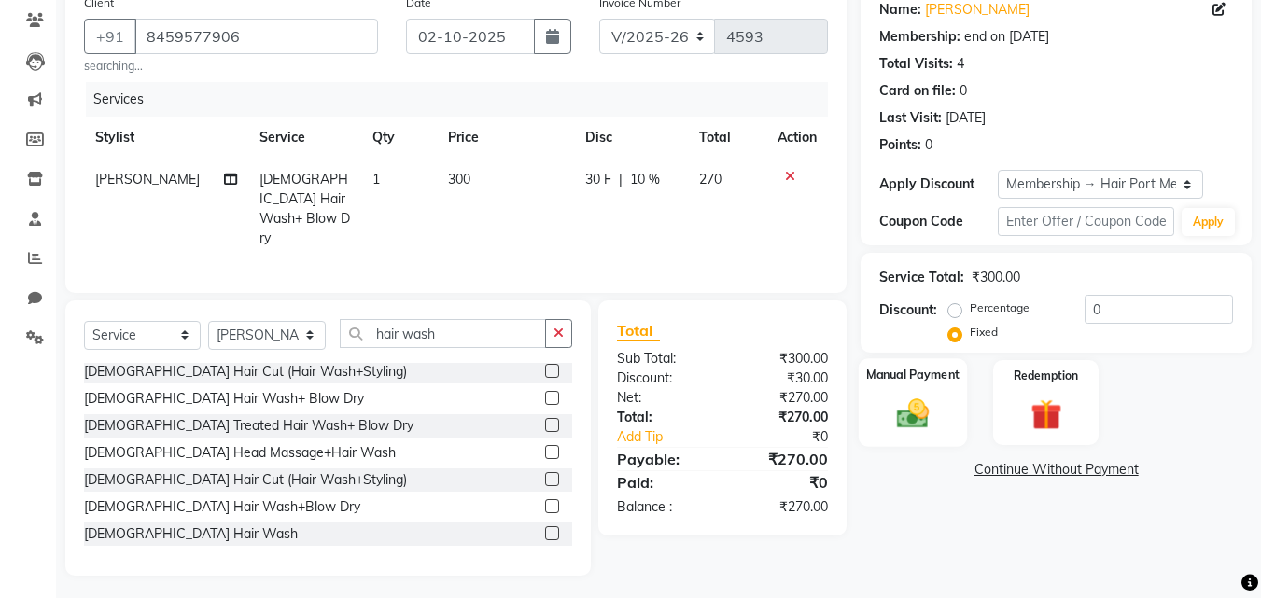
click at [894, 426] on img at bounding box center [913, 413] width 52 height 37
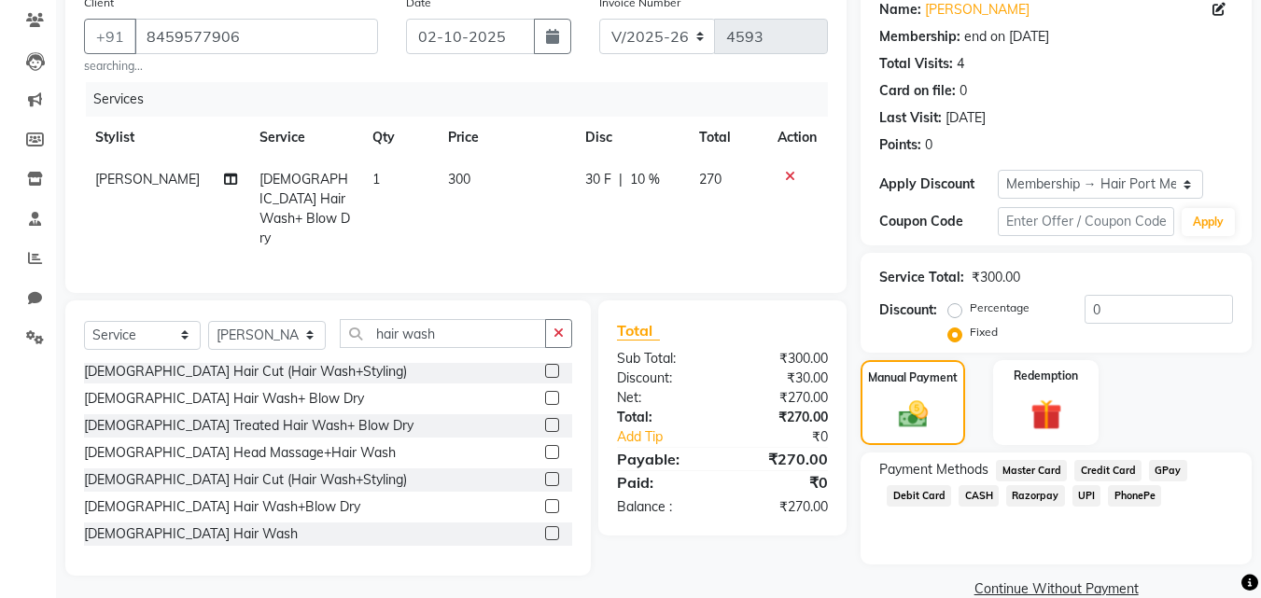
click at [1129, 497] on span "PhonePe" at bounding box center [1134, 496] width 53 height 21
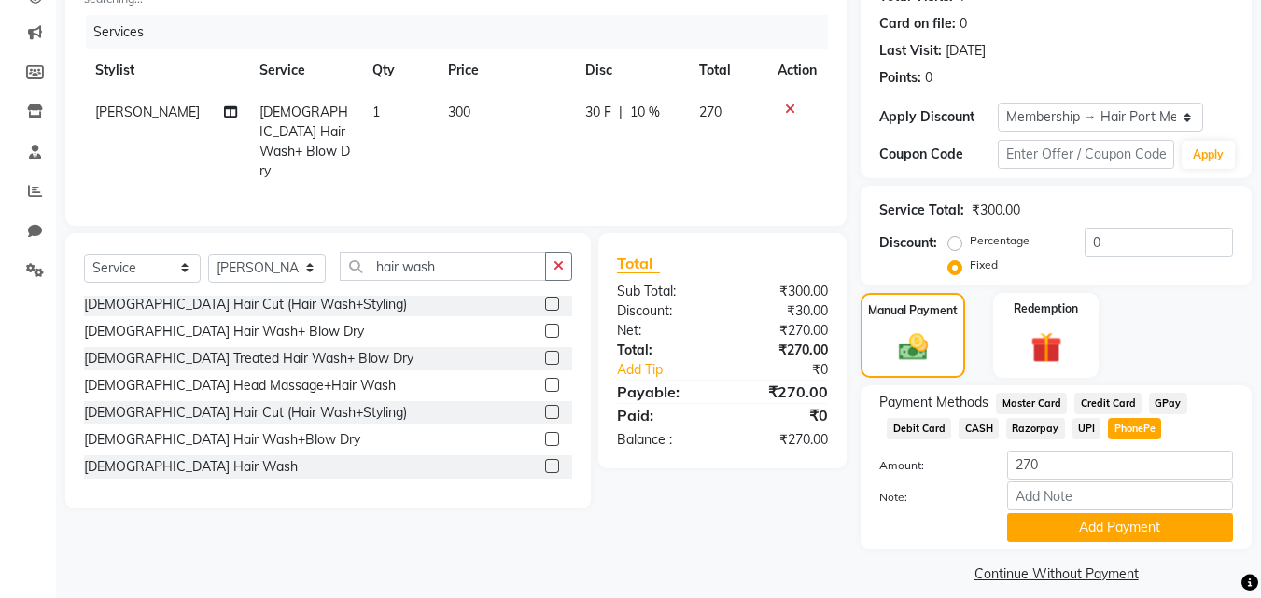
scroll to position [226, 0]
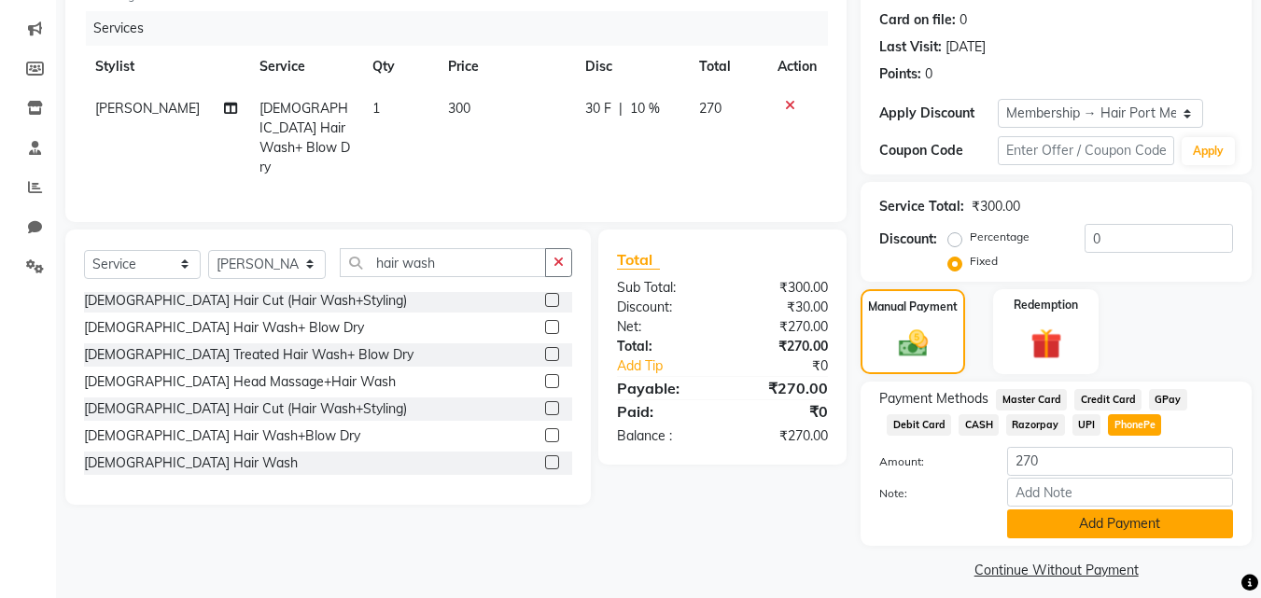
click at [1126, 519] on button "Add Payment" at bounding box center [1120, 524] width 226 height 29
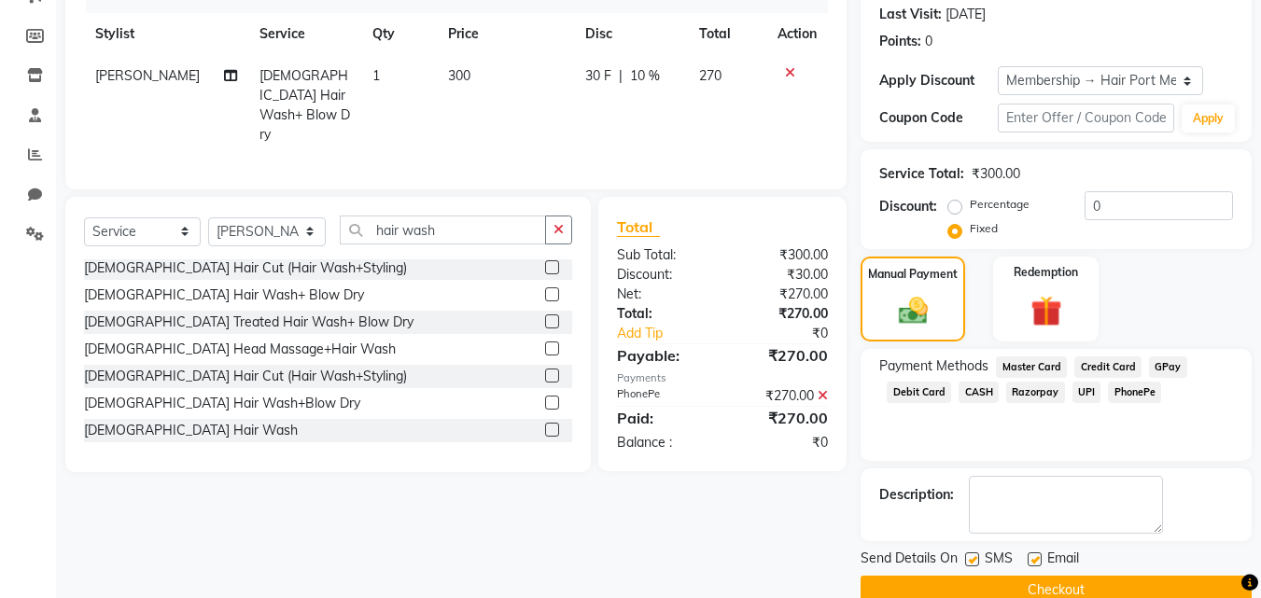
scroll to position [293, 0]
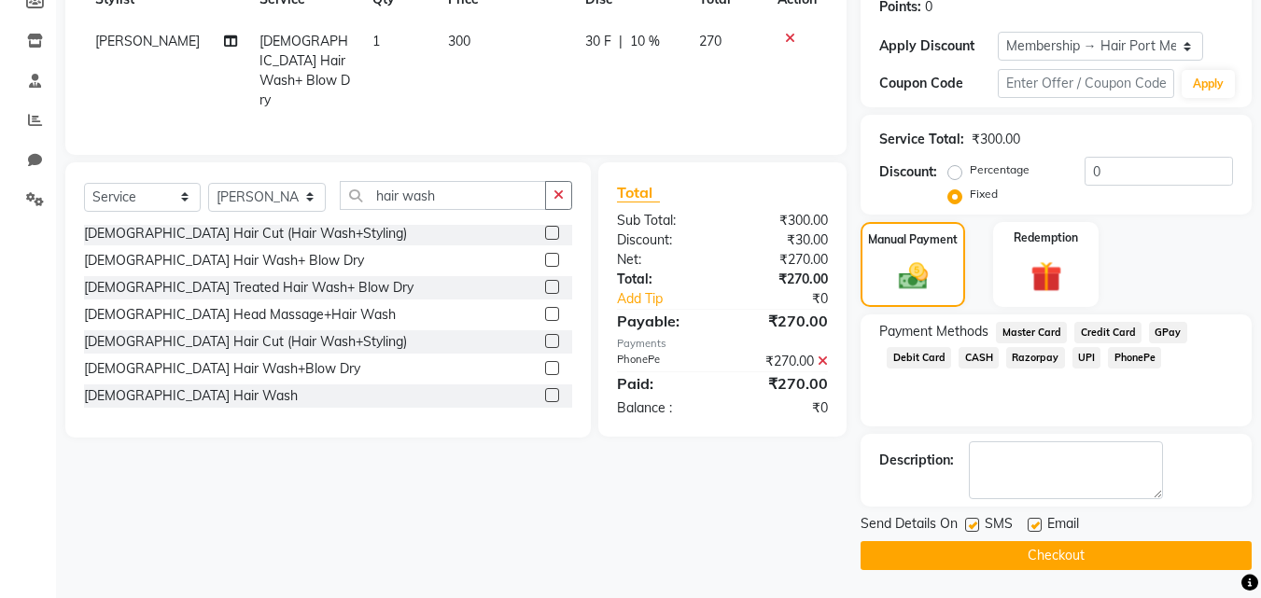
click at [1119, 544] on button "Checkout" at bounding box center [1056, 556] width 391 height 29
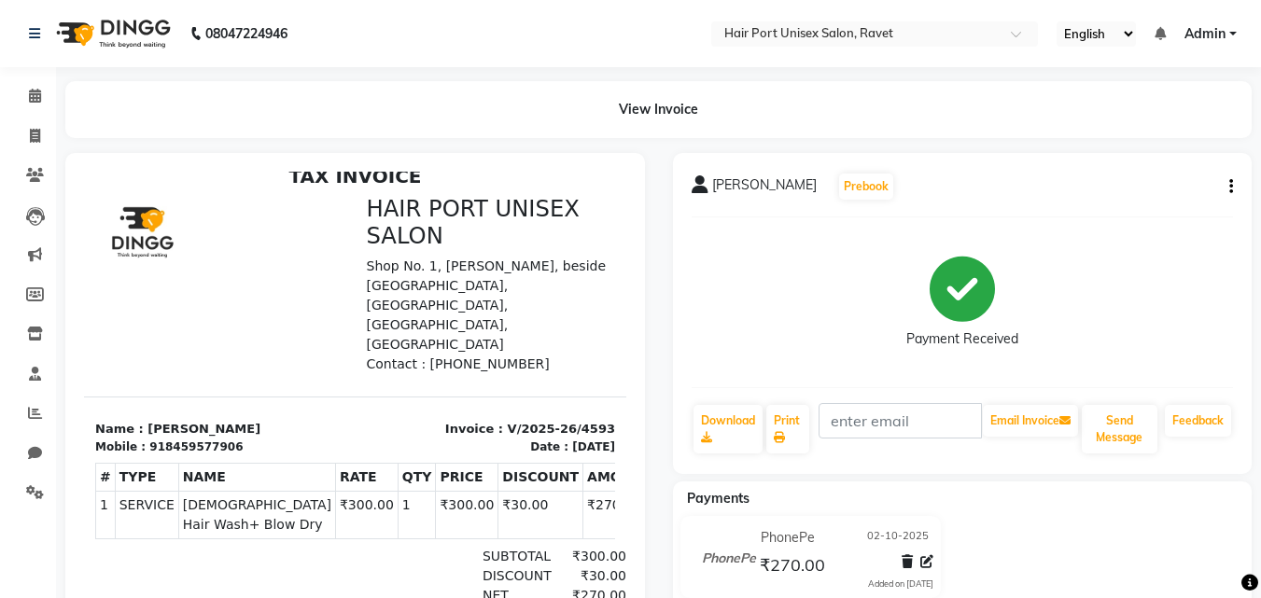
scroll to position [15, 0]
click at [33, 126] on span at bounding box center [35, 136] width 33 height 21
select select "service"
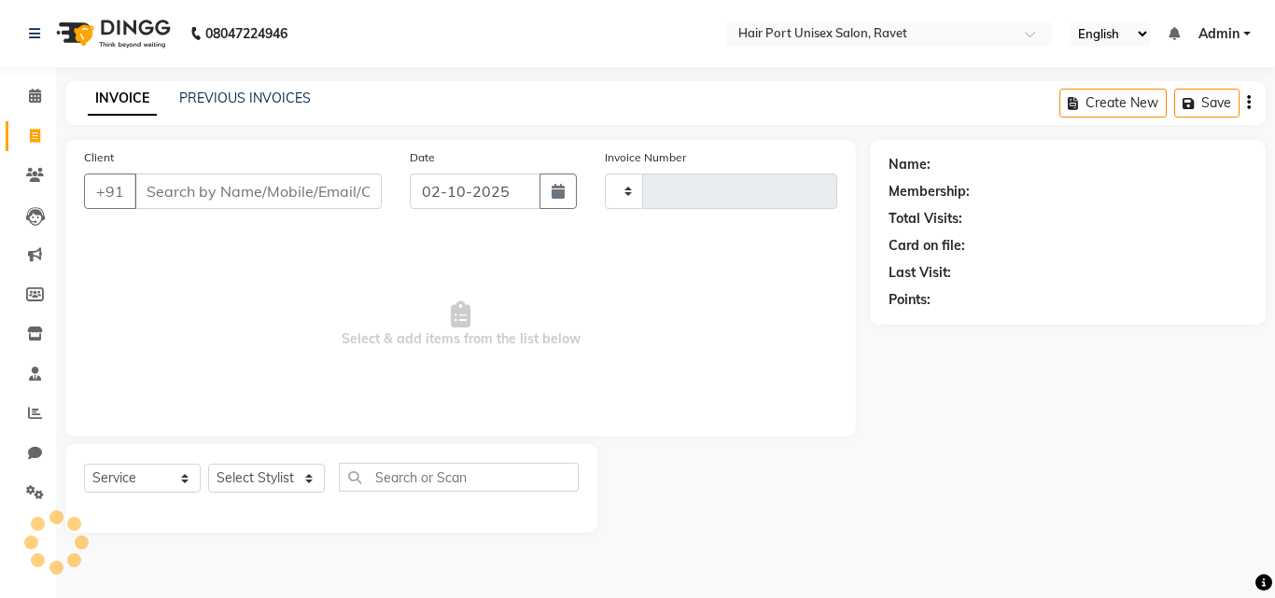
type input "4594"
select select "7015"
click at [198, 187] on input "Client" at bounding box center [257, 191] width 247 height 35
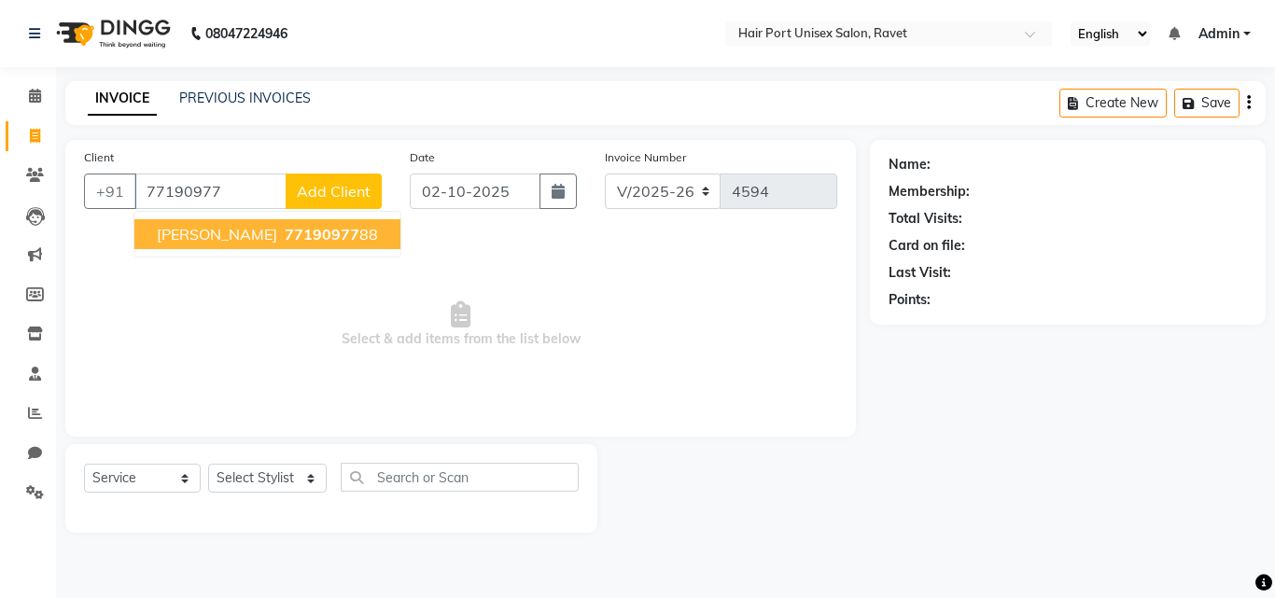
click at [241, 240] on span "[PERSON_NAME]" at bounding box center [217, 234] width 120 height 19
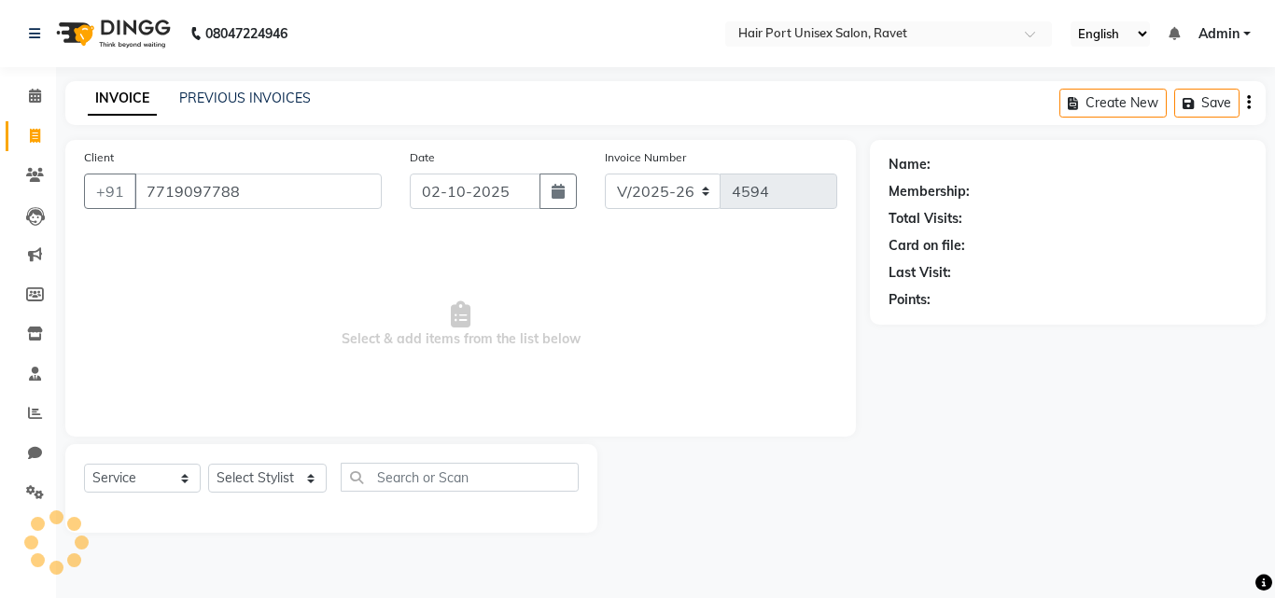
type input "7719097788"
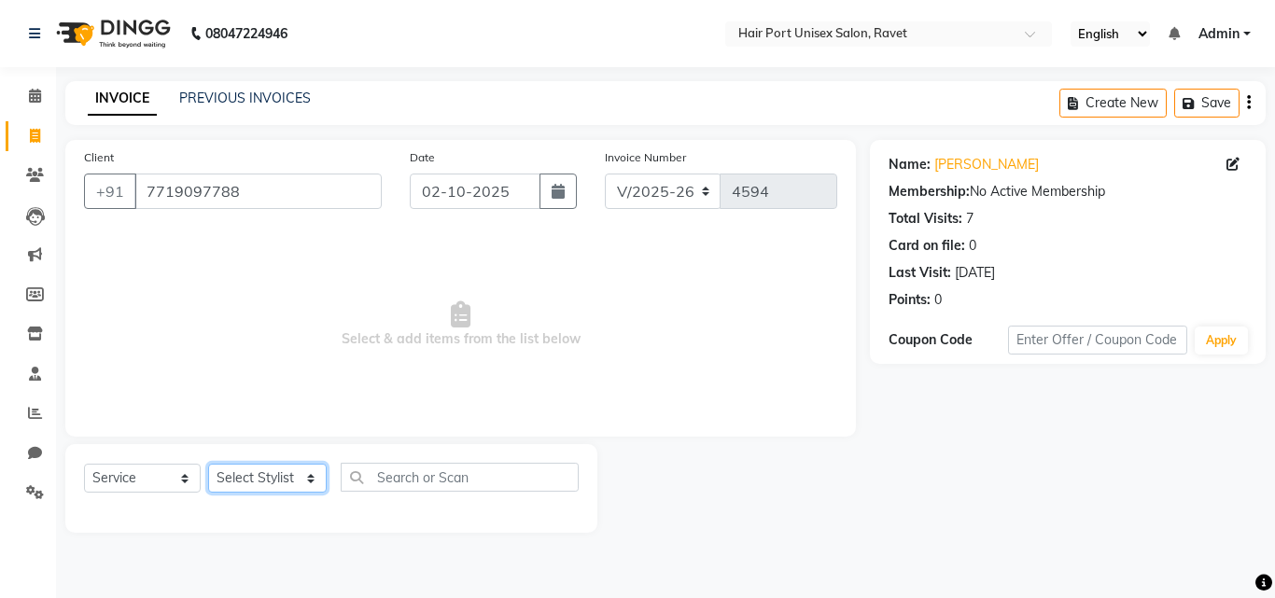
click at [307, 475] on select "Select Stylist [PERSON_NAME] [PERSON_NAME] [PERSON_NAME] [PERSON_NAME] [PERSON_…" at bounding box center [267, 478] width 119 height 29
select select "63965"
click at [208, 464] on select "Select Stylist [PERSON_NAME] [PERSON_NAME] [PERSON_NAME] [PERSON_NAME] [PERSON_…" at bounding box center [267, 478] width 119 height 29
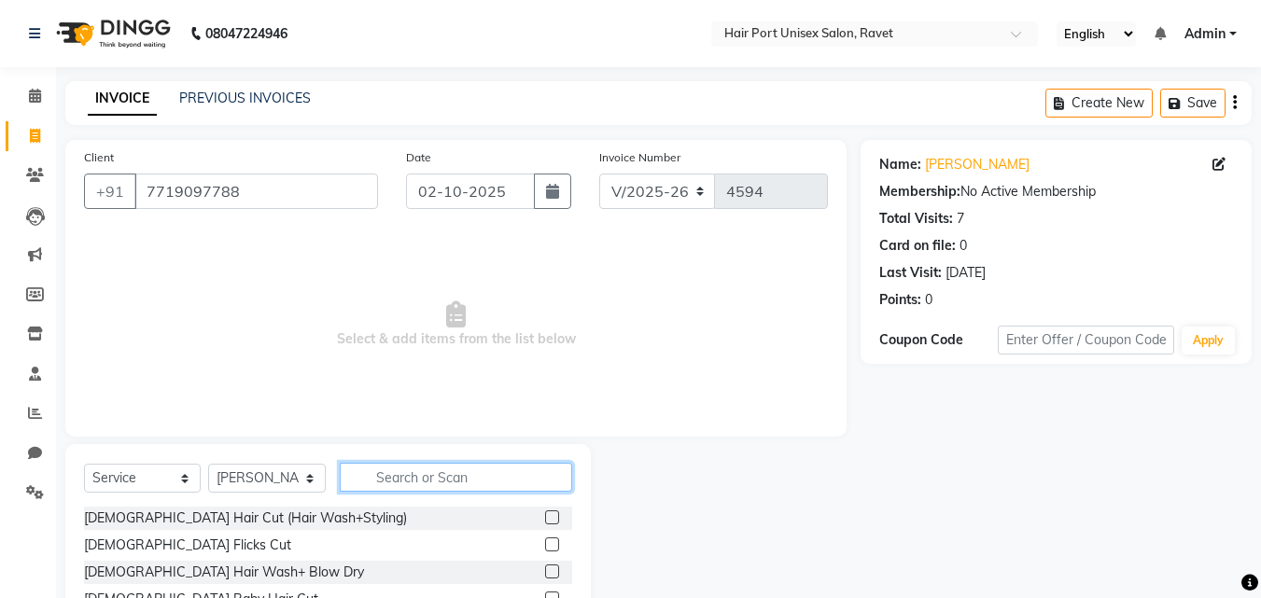
click at [390, 477] on input "text" at bounding box center [456, 477] width 232 height 29
type input "h"
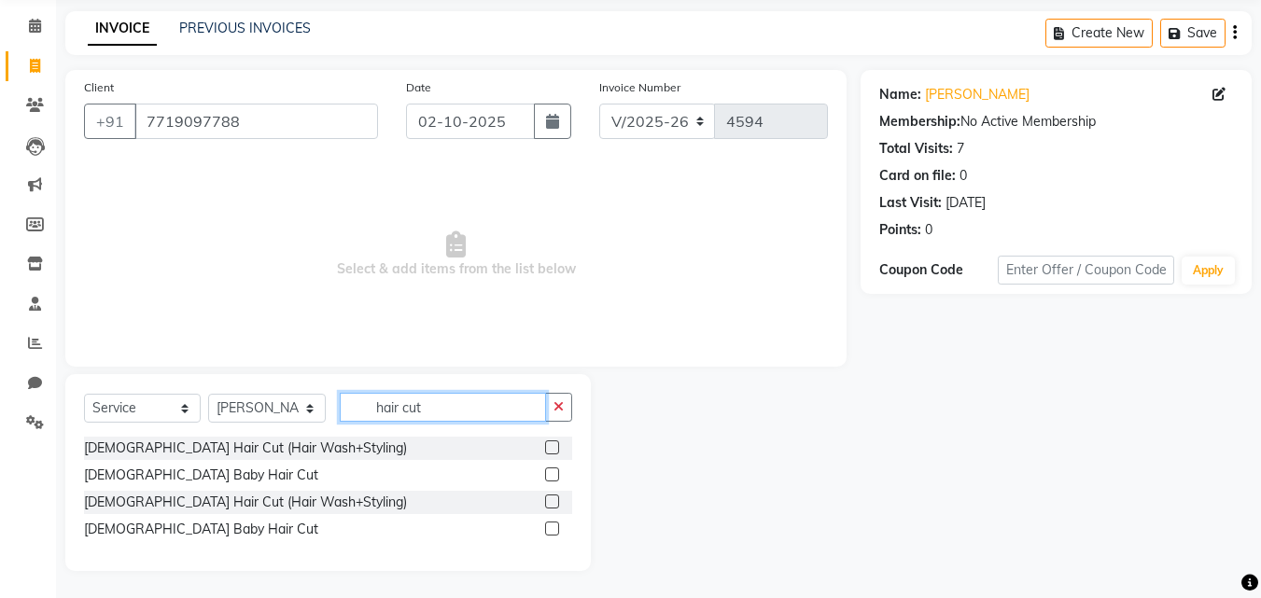
scroll to position [71, 0]
type input "hair cut"
click at [554, 497] on label at bounding box center [552, 501] width 14 height 14
click at [554, 497] on input "checkbox" at bounding box center [551, 502] width 12 height 12
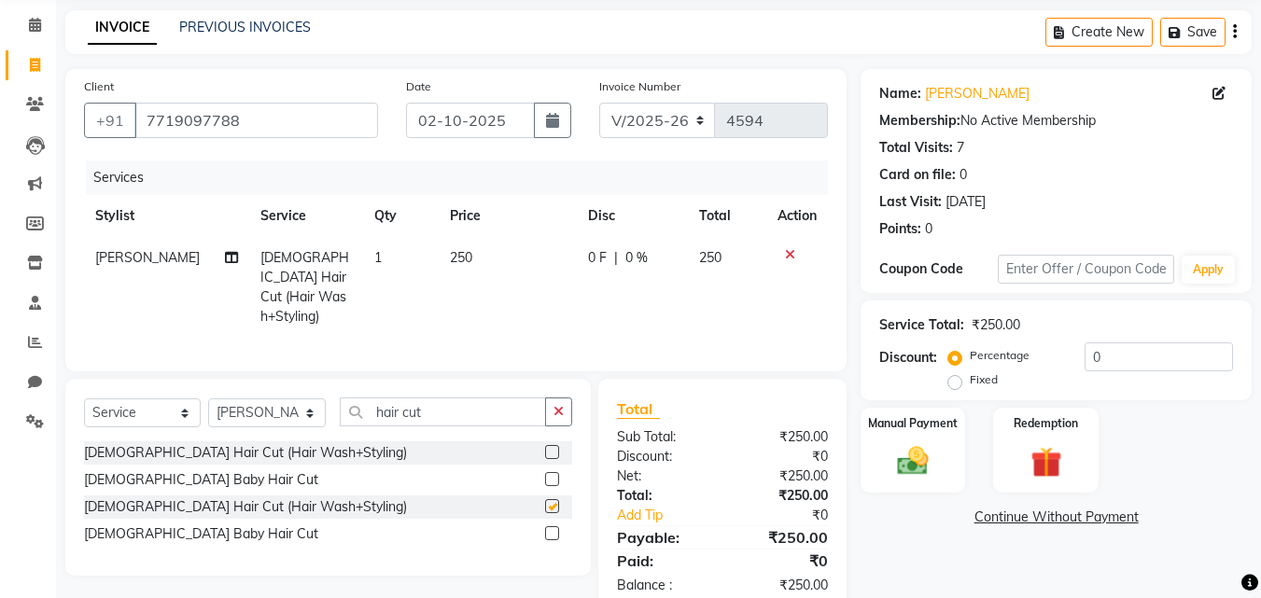
checkbox input "false"
drag, startPoint x: 522, startPoint y: 387, endPoint x: 556, endPoint y: 395, distance: 34.6
click at [556, 395] on div "Select Service Product Membership Package Voucher Prepaid Gift Card Select Styl…" at bounding box center [328, 477] width 526 height 197
click at [556, 398] on button "button" at bounding box center [558, 412] width 27 height 29
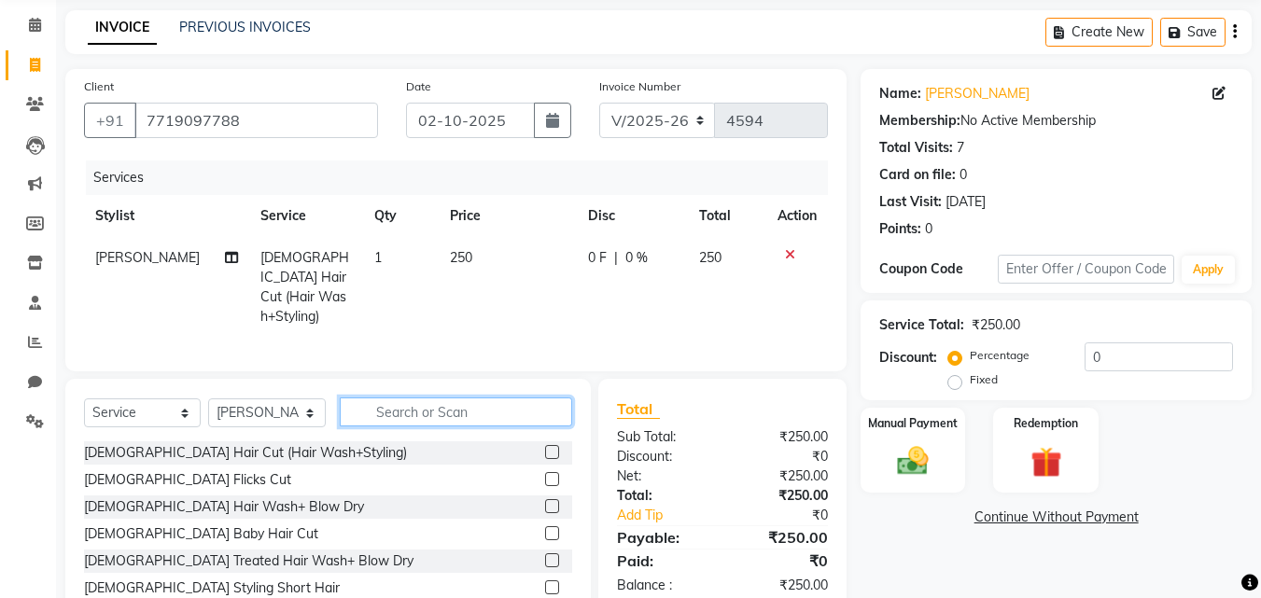
click at [523, 398] on input "text" at bounding box center [456, 412] width 232 height 29
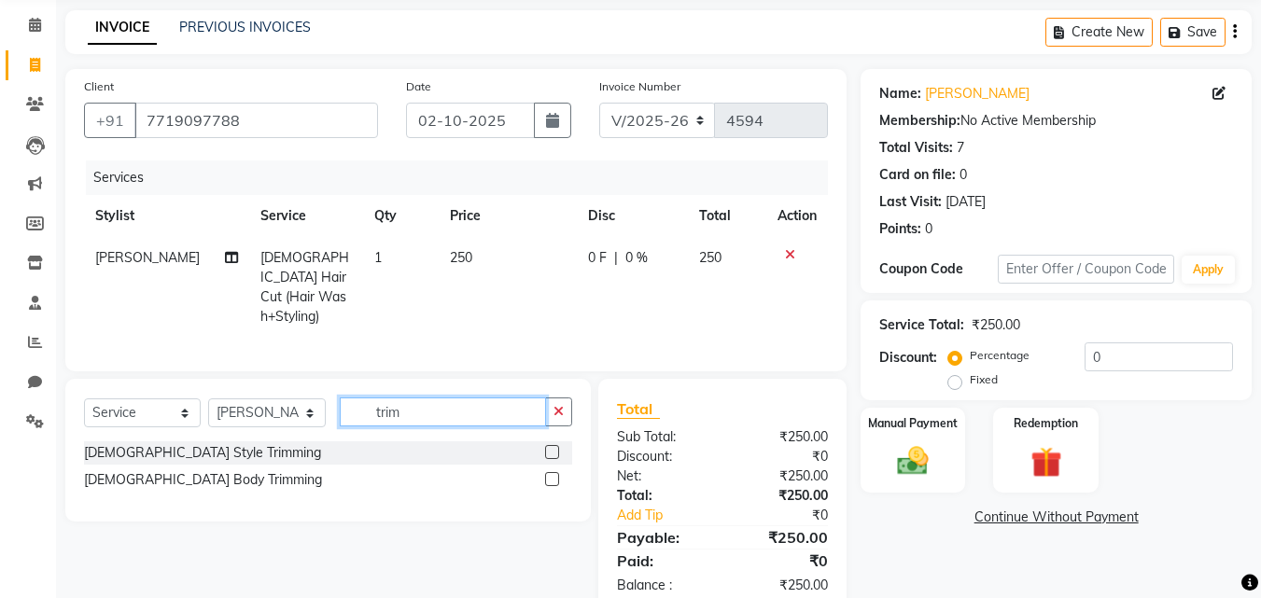
type input "trim"
click at [553, 445] on label at bounding box center [552, 452] width 14 height 14
click at [553, 447] on input "checkbox" at bounding box center [551, 453] width 12 height 12
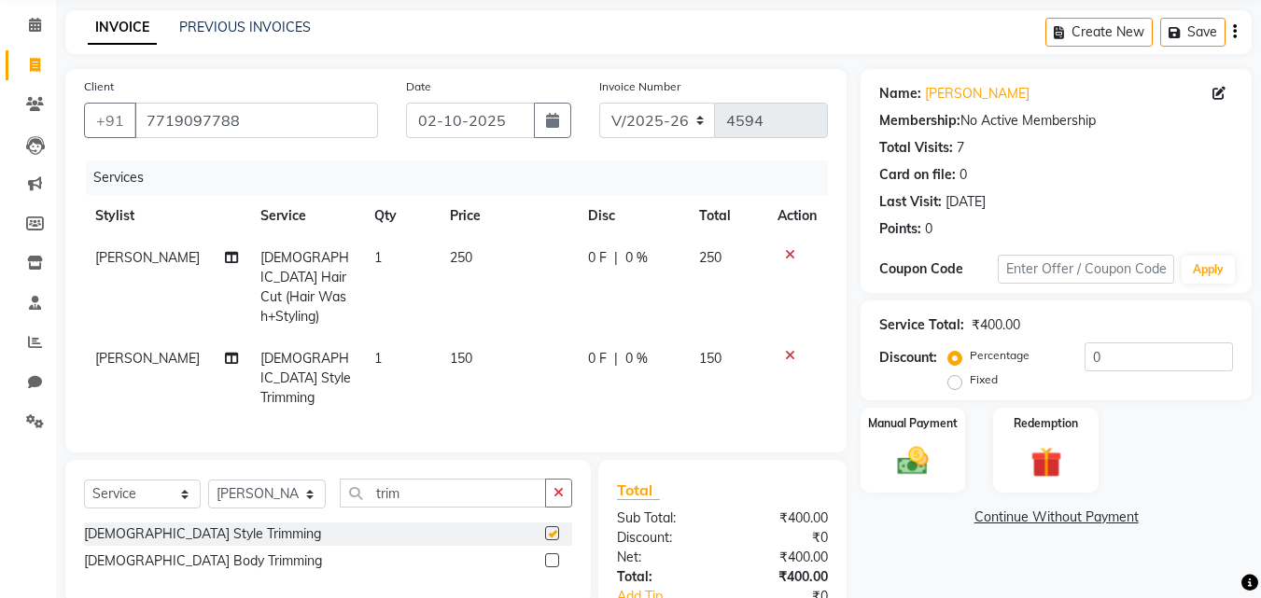
checkbox input "false"
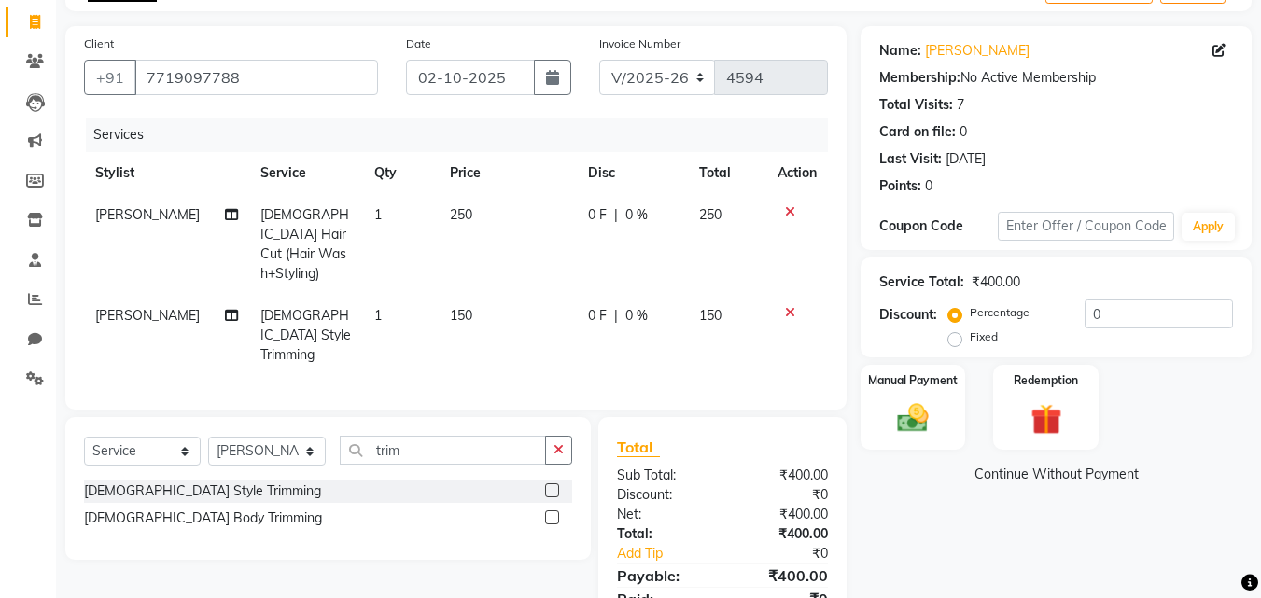
scroll to position [171, 0]
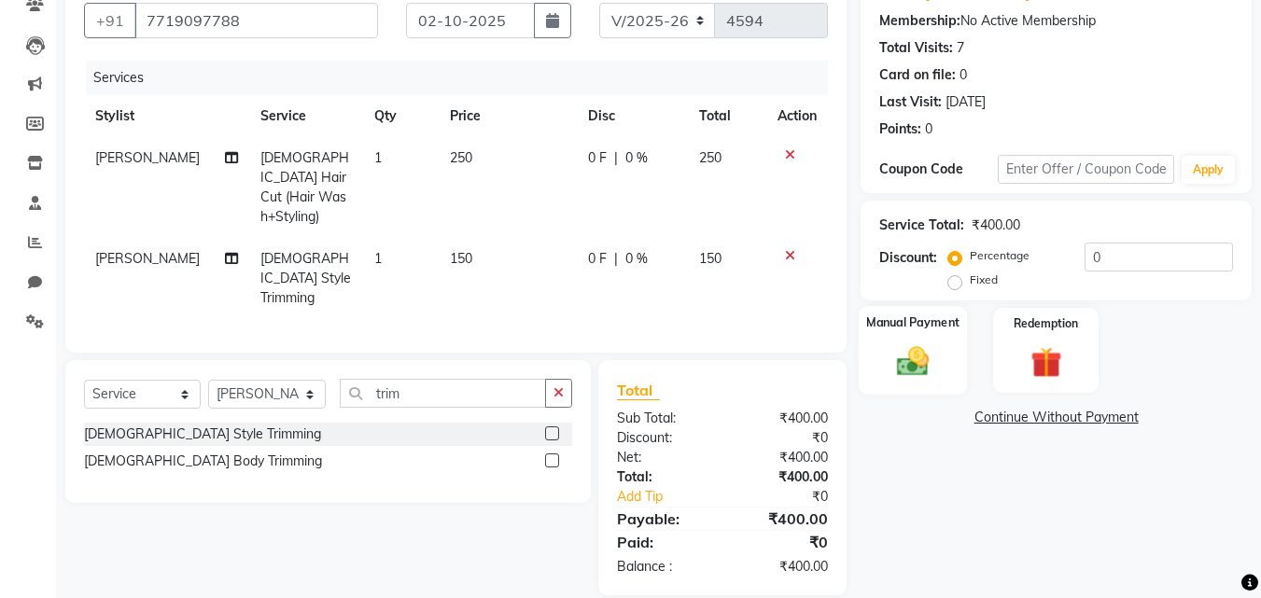
click at [923, 335] on div "Manual Payment" at bounding box center [913, 350] width 109 height 89
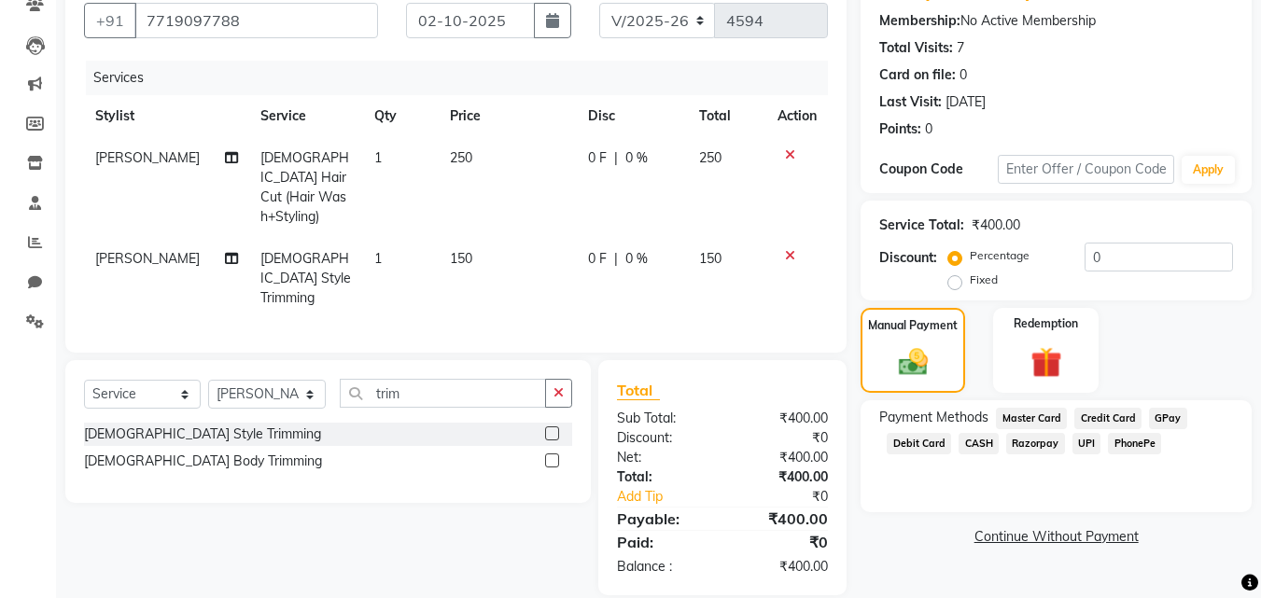
click at [1142, 440] on span "PhonePe" at bounding box center [1134, 443] width 53 height 21
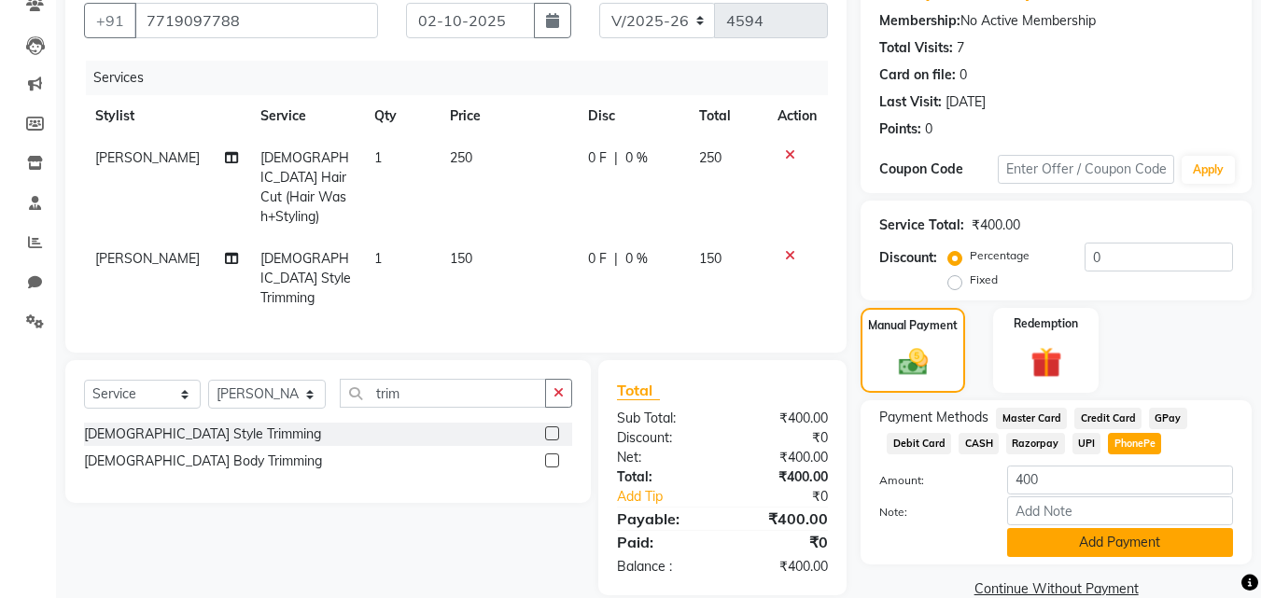
click at [1136, 540] on button "Add Payment" at bounding box center [1120, 542] width 226 height 29
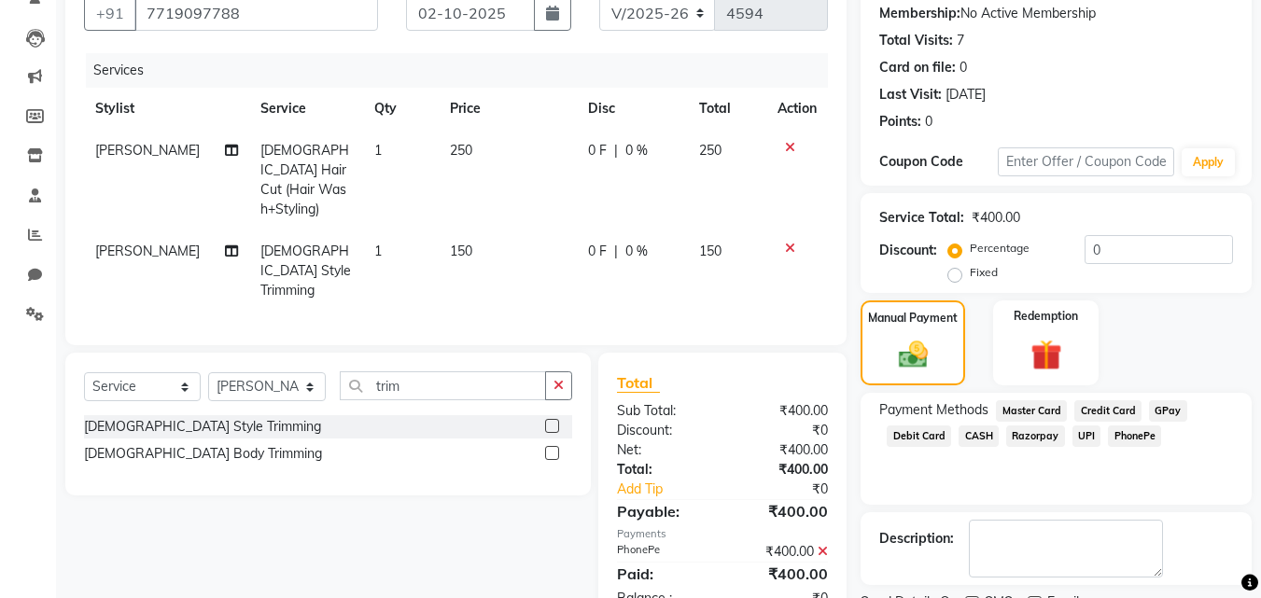
scroll to position [257, 0]
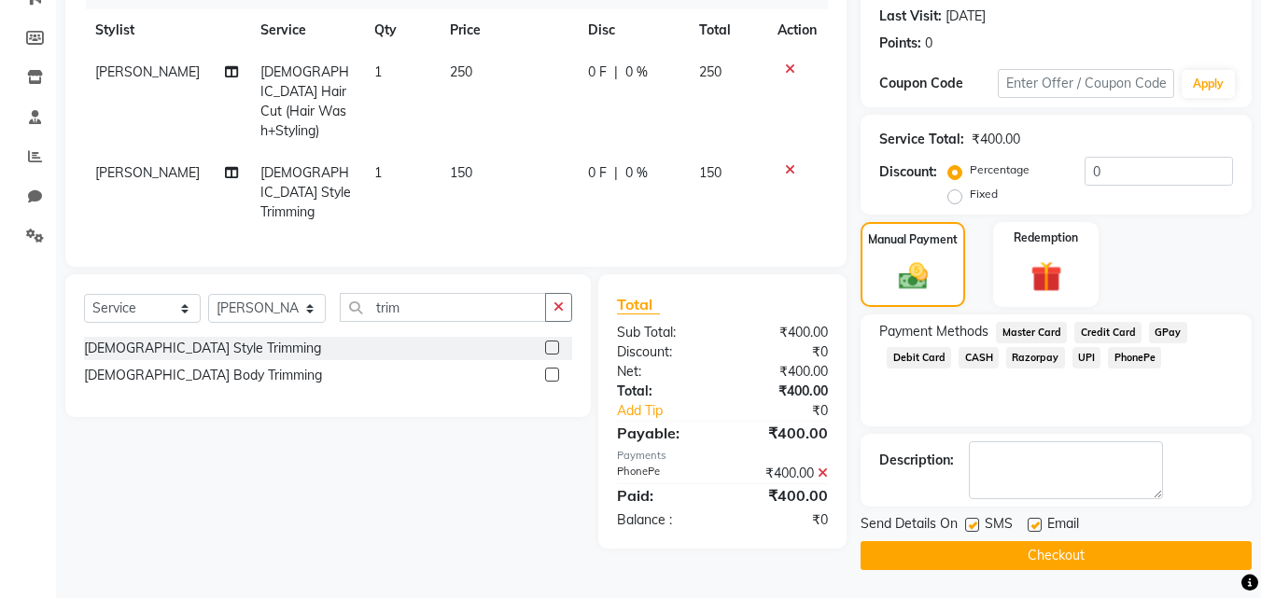
click at [1075, 552] on button "Checkout" at bounding box center [1056, 556] width 391 height 29
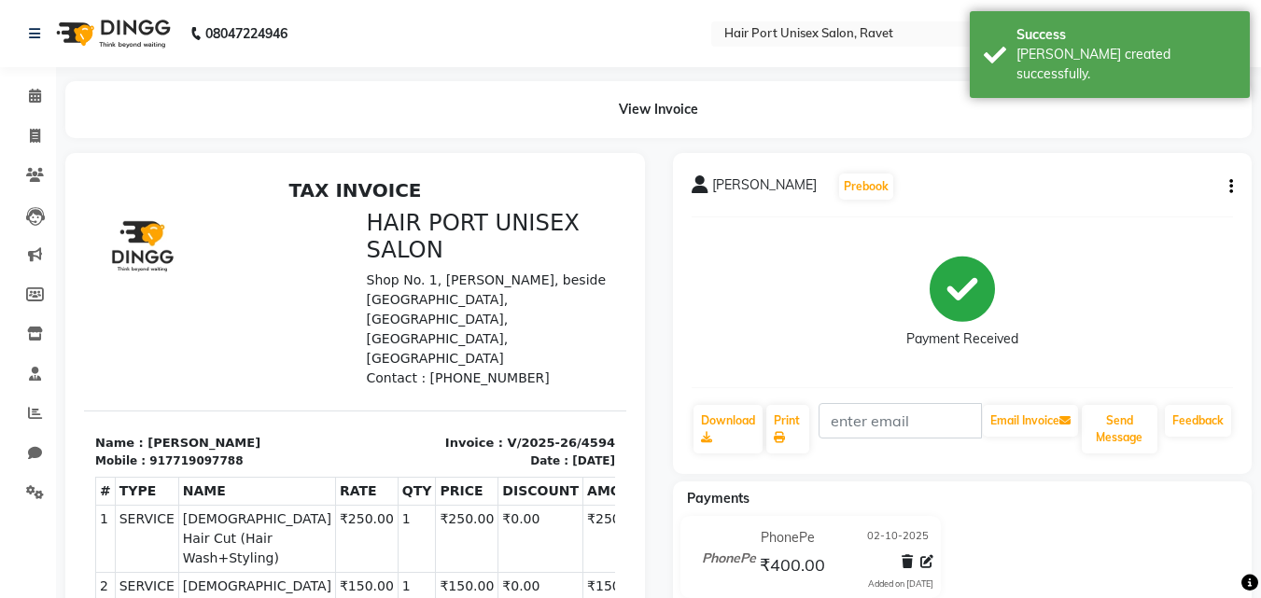
scroll to position [29, 0]
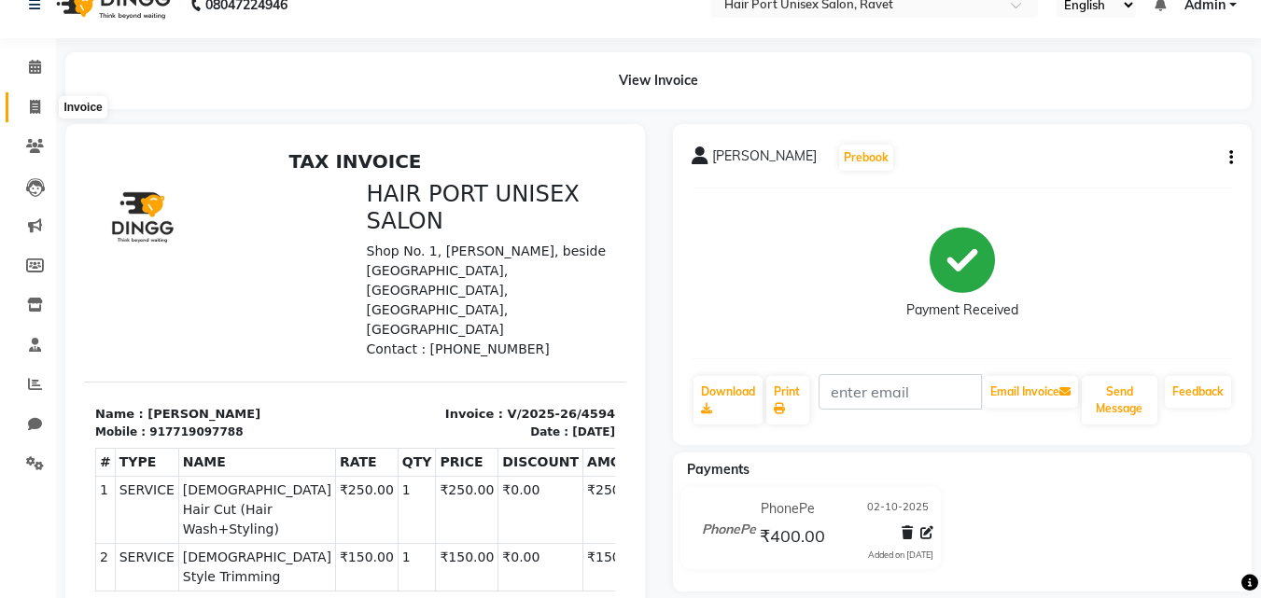
click at [27, 106] on span at bounding box center [35, 107] width 33 height 21
select select "service"
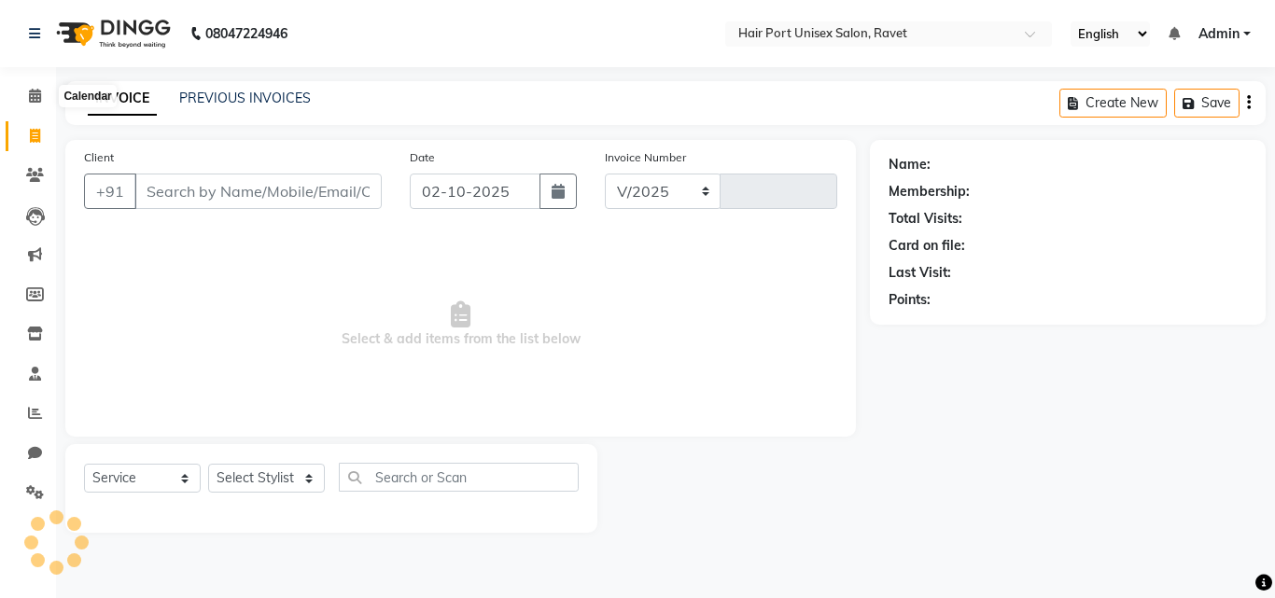
select select "7015"
type input "4595"
click at [185, 190] on input "Client" at bounding box center [257, 191] width 247 height 35
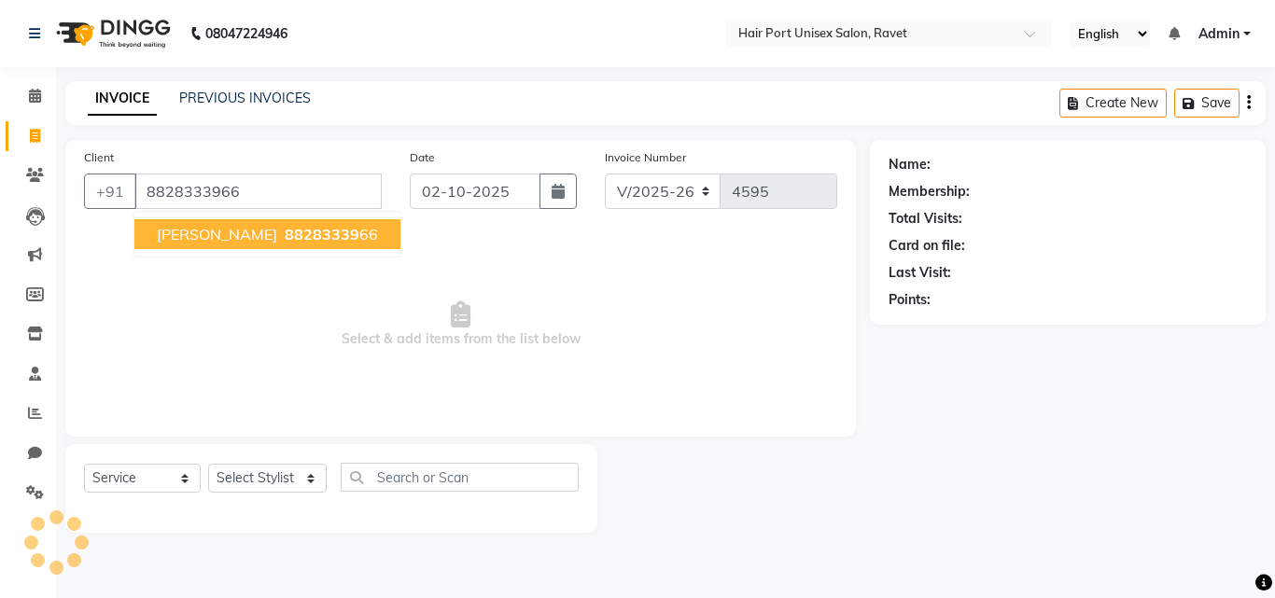
type input "8828333966"
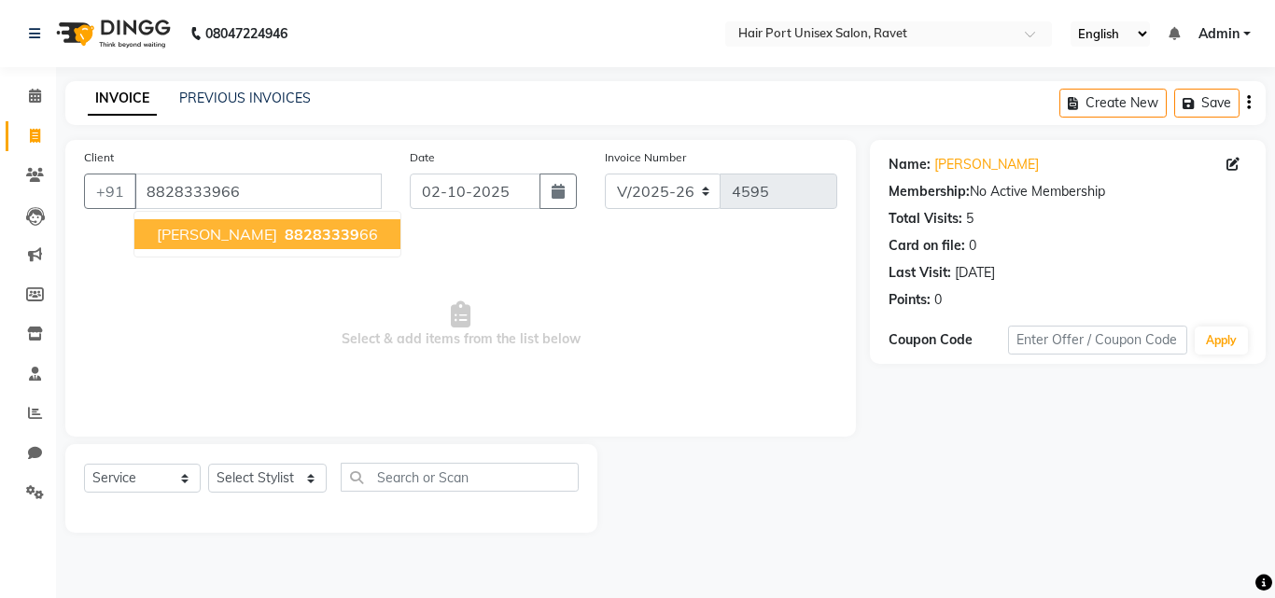
click at [210, 232] on span "[PERSON_NAME]" at bounding box center [217, 234] width 120 height 19
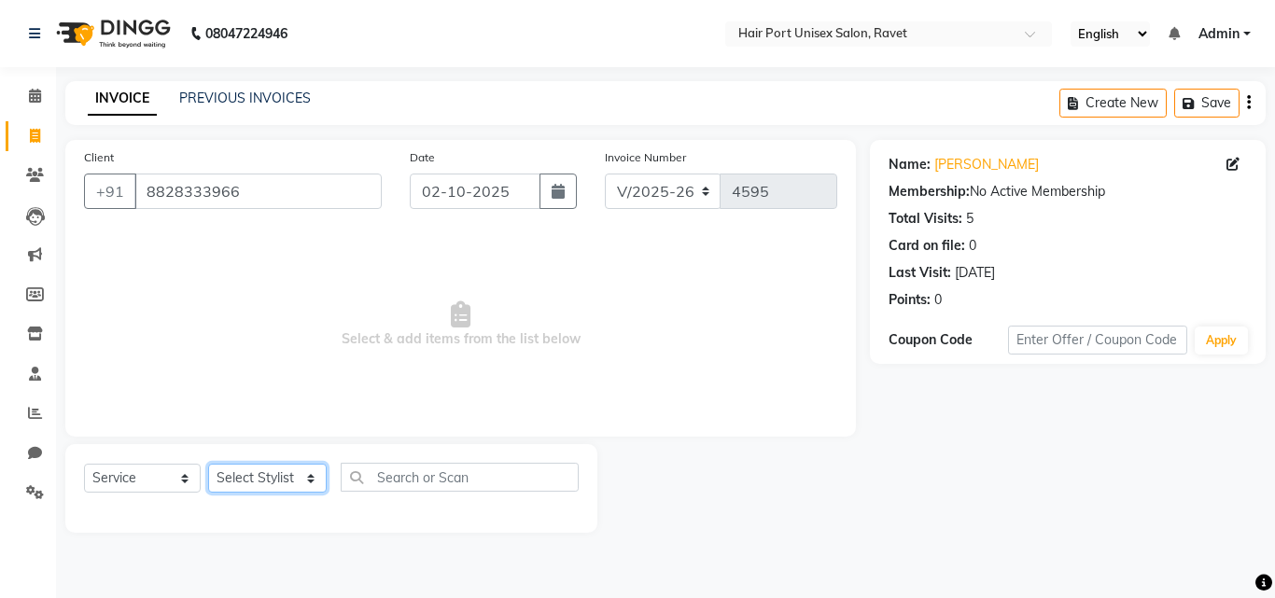
click at [304, 484] on select "Select Stylist [PERSON_NAME] [PERSON_NAME] [PERSON_NAME] [PERSON_NAME] [PERSON_…" at bounding box center [267, 478] width 119 height 29
select select "60513"
click at [208, 464] on select "Select Stylist [PERSON_NAME] [PERSON_NAME] [PERSON_NAME] [PERSON_NAME] [PERSON_…" at bounding box center [267, 478] width 119 height 29
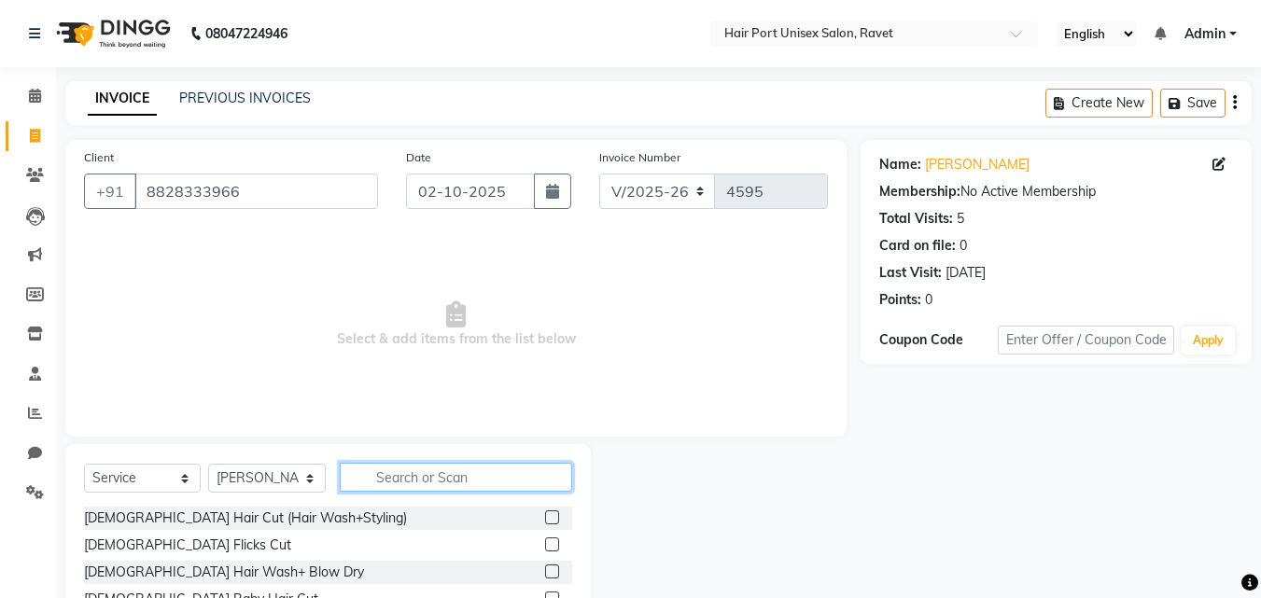
click at [443, 482] on input "text" at bounding box center [456, 477] width 232 height 29
type input "thre"
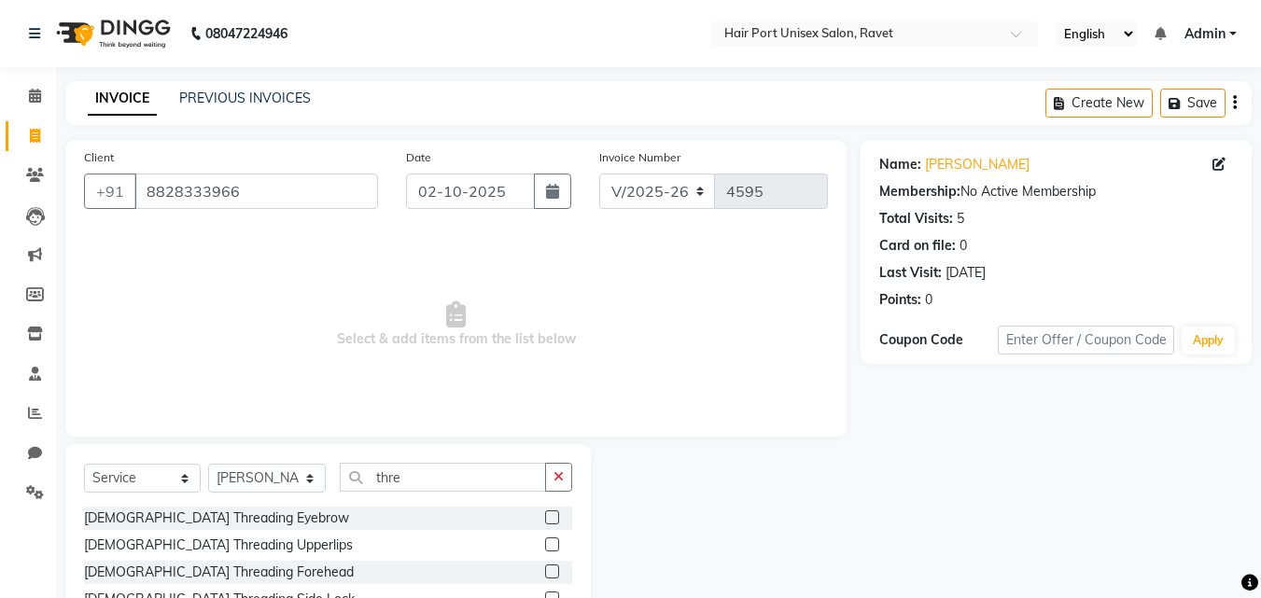
click at [545, 517] on label at bounding box center [552, 518] width 14 height 14
click at [545, 517] on input "checkbox" at bounding box center [551, 519] width 12 height 12
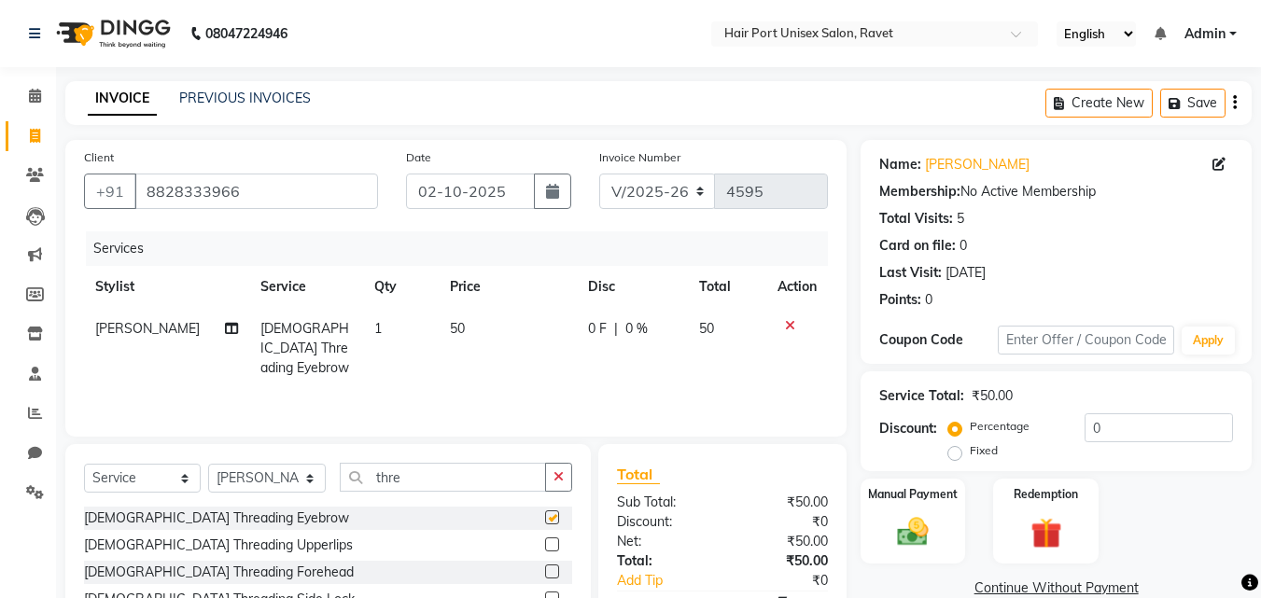
checkbox input "false"
click at [568, 467] on button "button" at bounding box center [558, 477] width 27 height 29
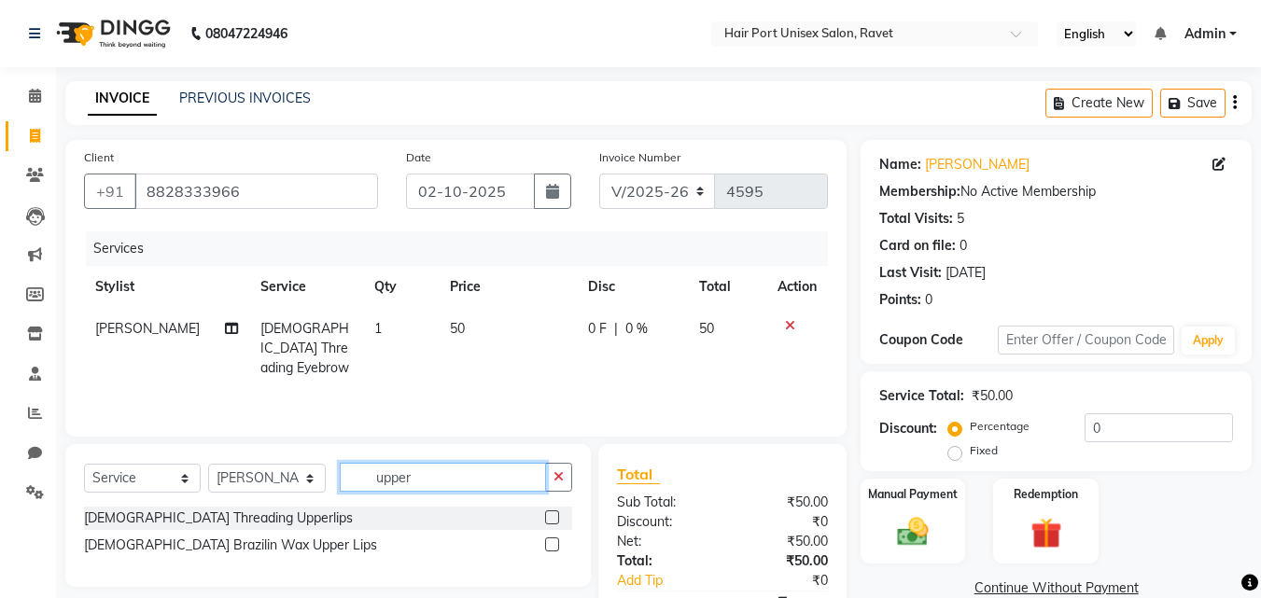
type input "upper"
click at [553, 511] on label at bounding box center [552, 518] width 14 height 14
click at [553, 513] on input "checkbox" at bounding box center [551, 519] width 12 height 12
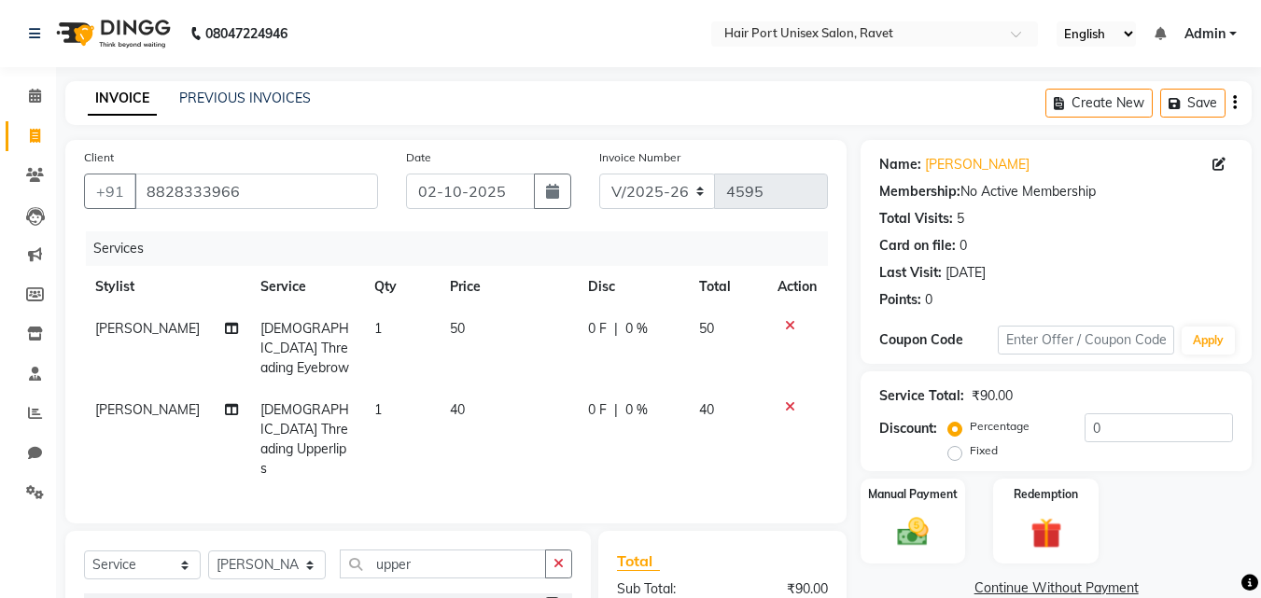
checkbox input "false"
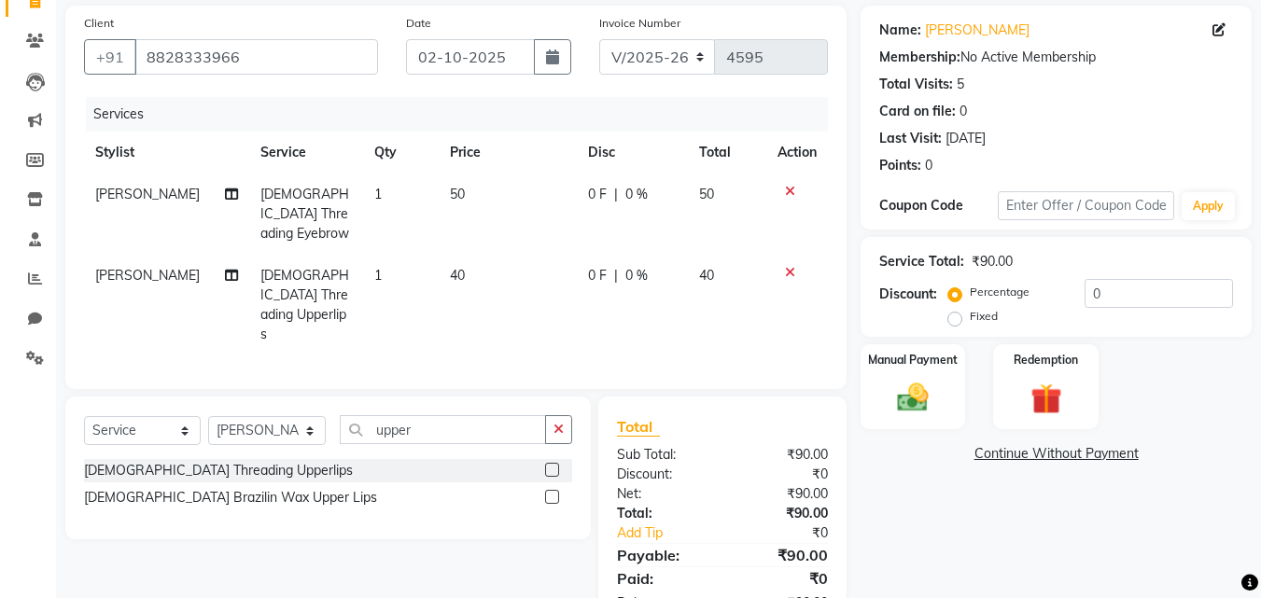
scroll to position [139, 0]
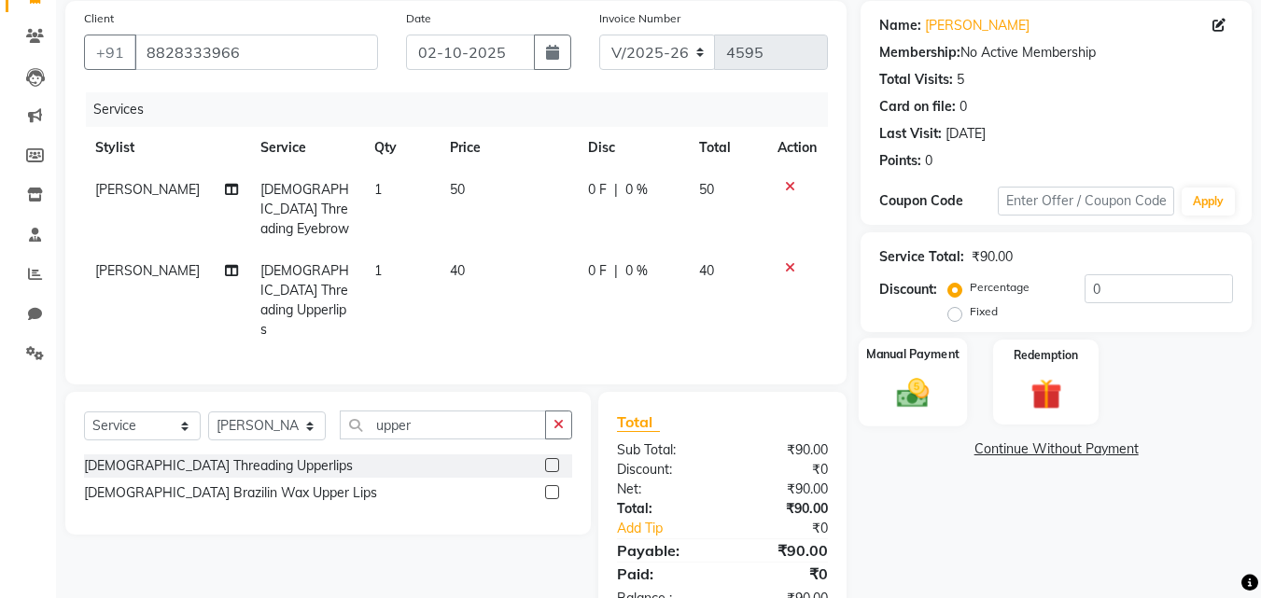
click at [889, 390] on img at bounding box center [913, 392] width 52 height 37
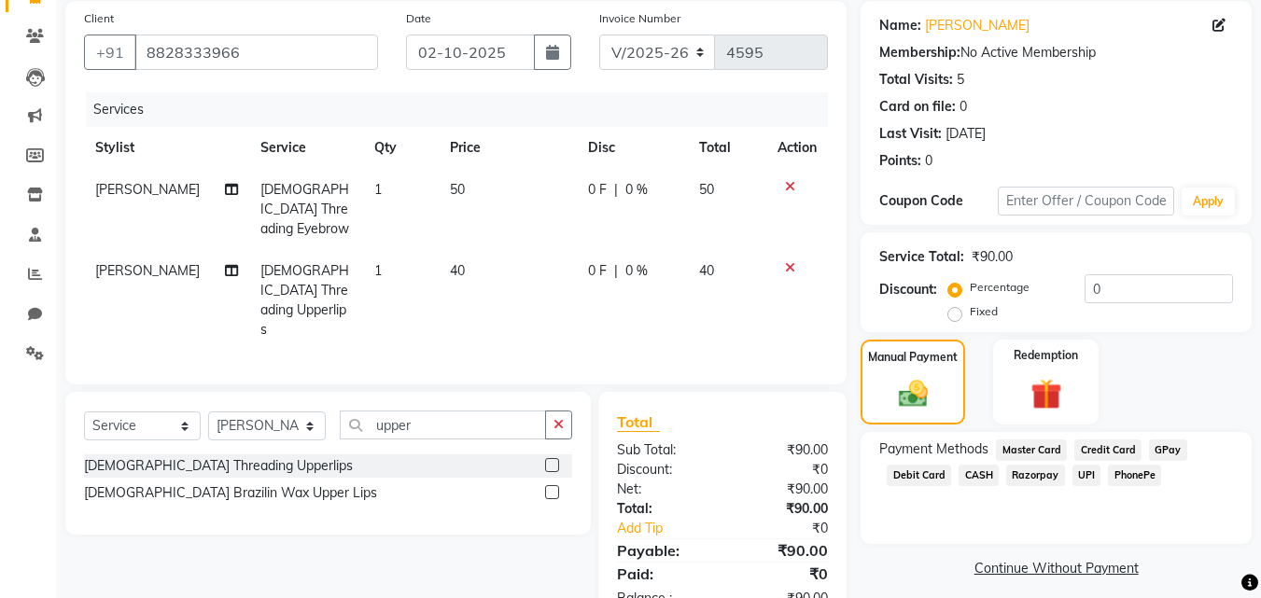
click at [1127, 477] on span "PhonePe" at bounding box center [1134, 475] width 53 height 21
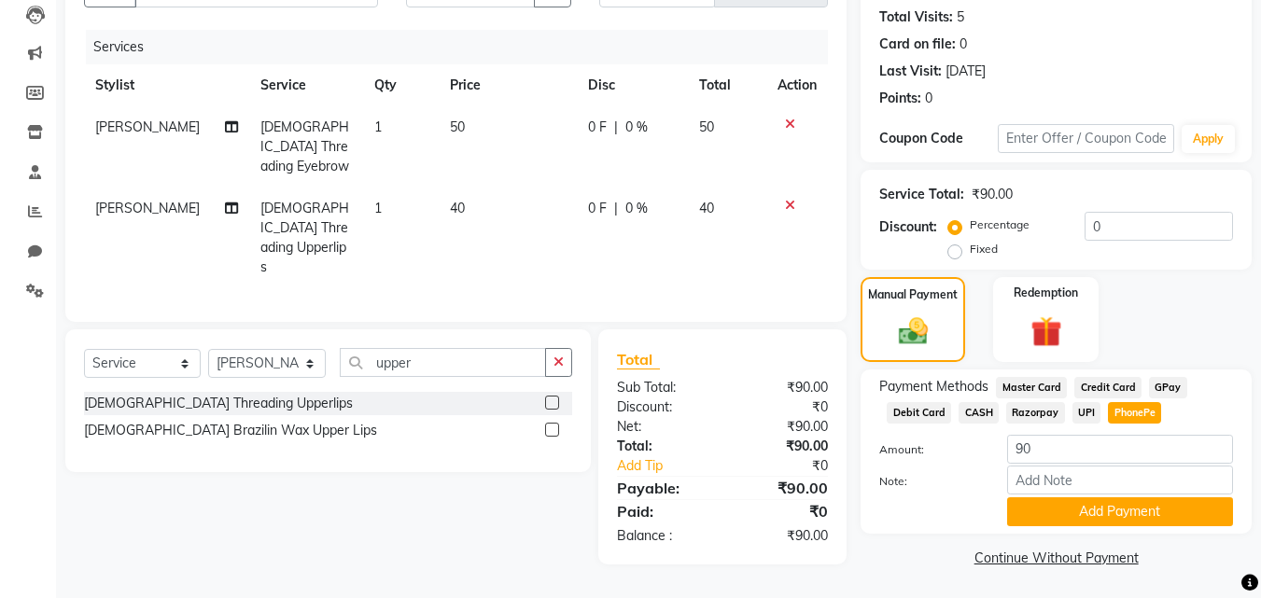
scroll to position [204, 0]
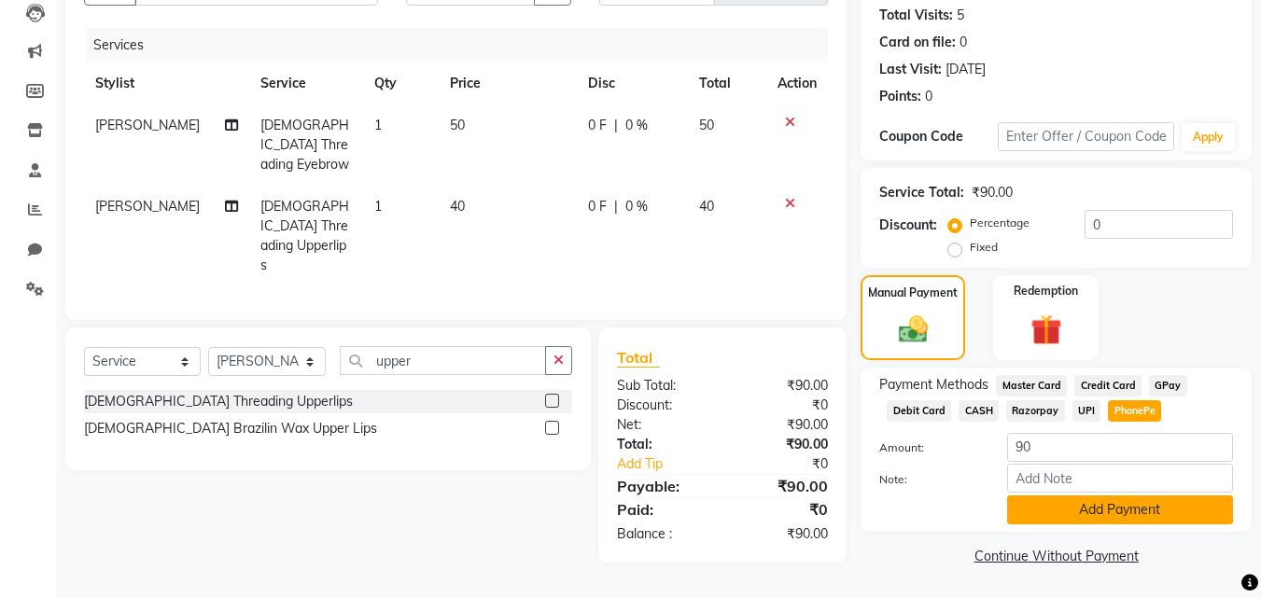
click at [1119, 510] on button "Add Payment" at bounding box center [1120, 510] width 226 height 29
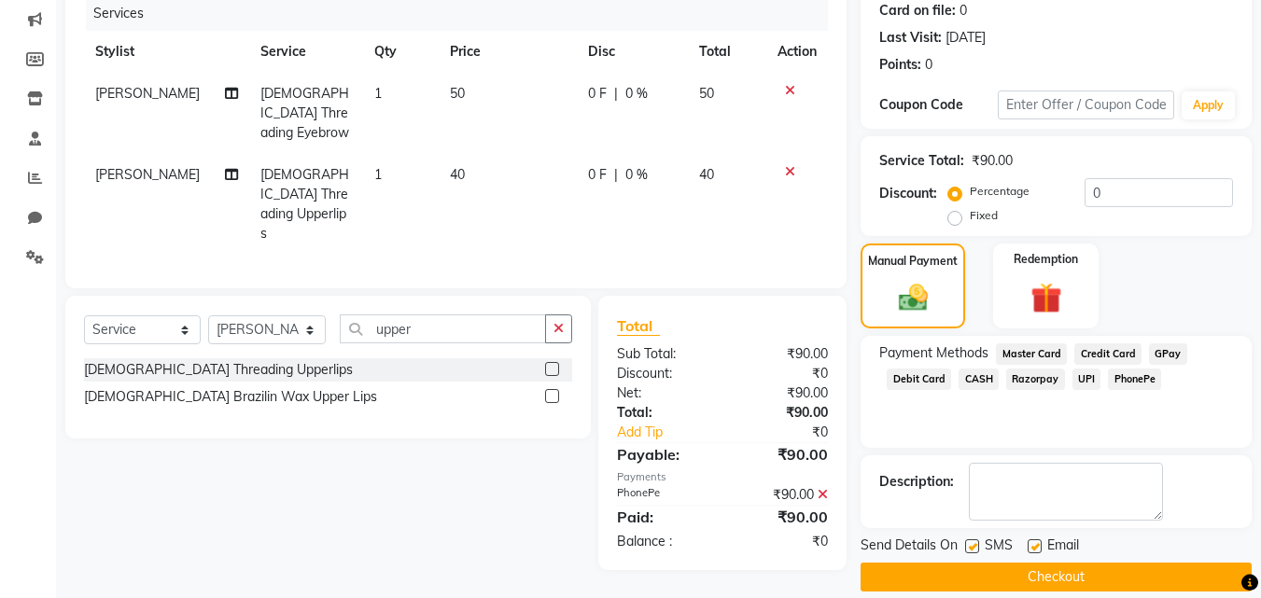
scroll to position [257, 0]
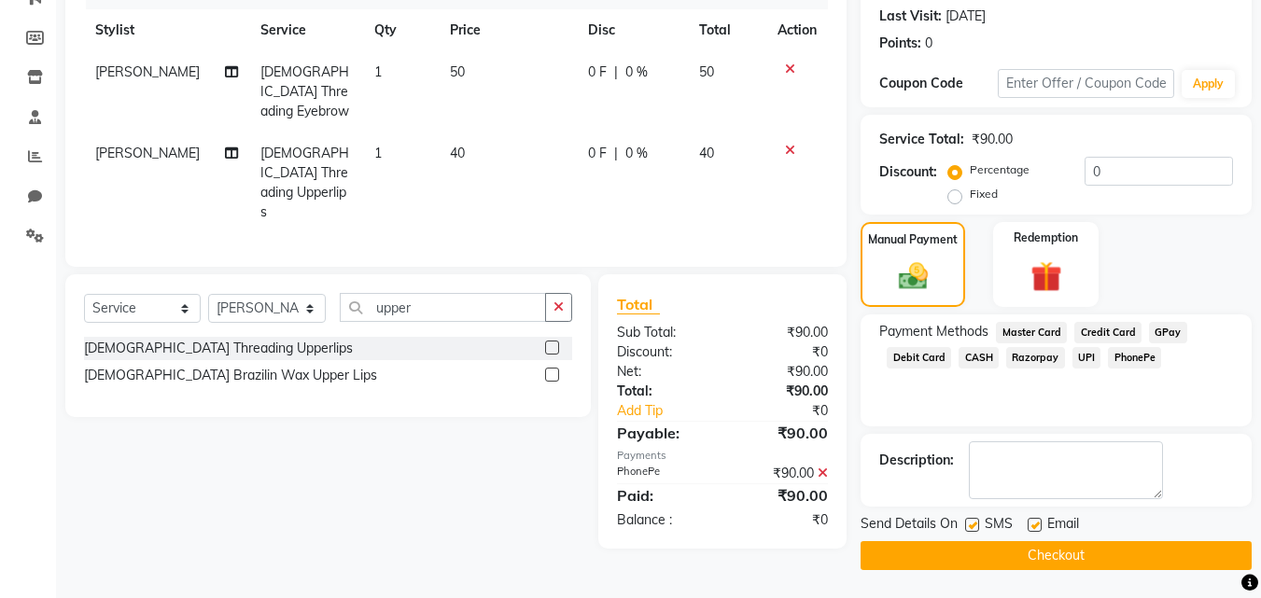
click at [1059, 550] on button "Checkout" at bounding box center [1056, 556] width 391 height 29
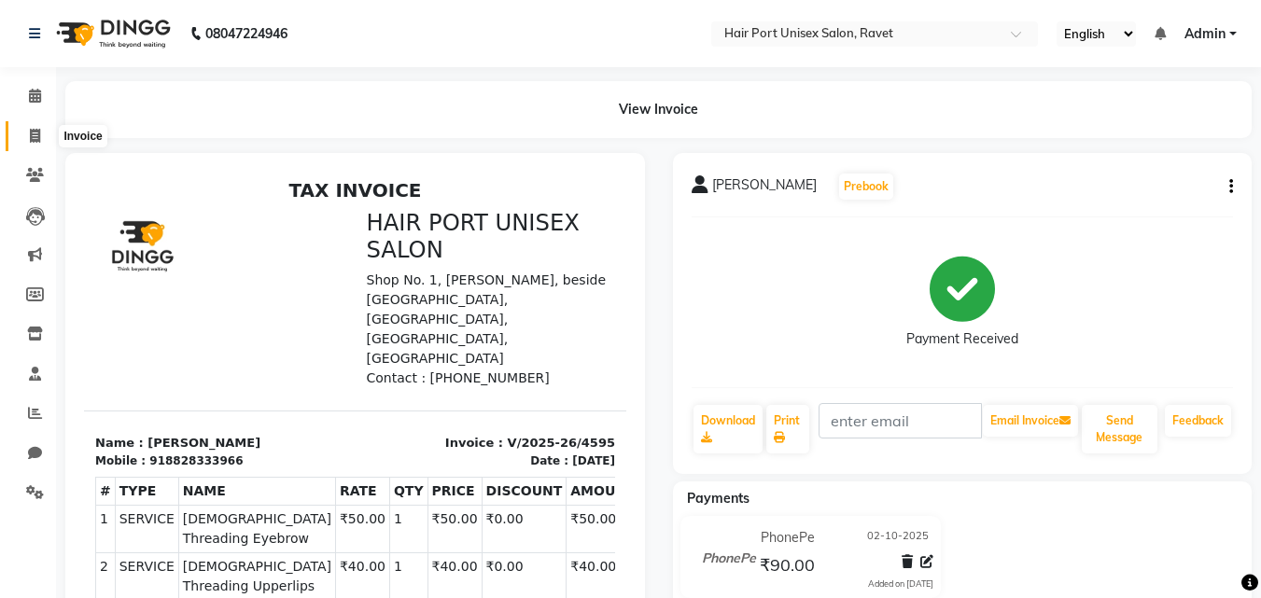
click at [30, 136] on icon at bounding box center [35, 136] width 10 height 14
select select "service"
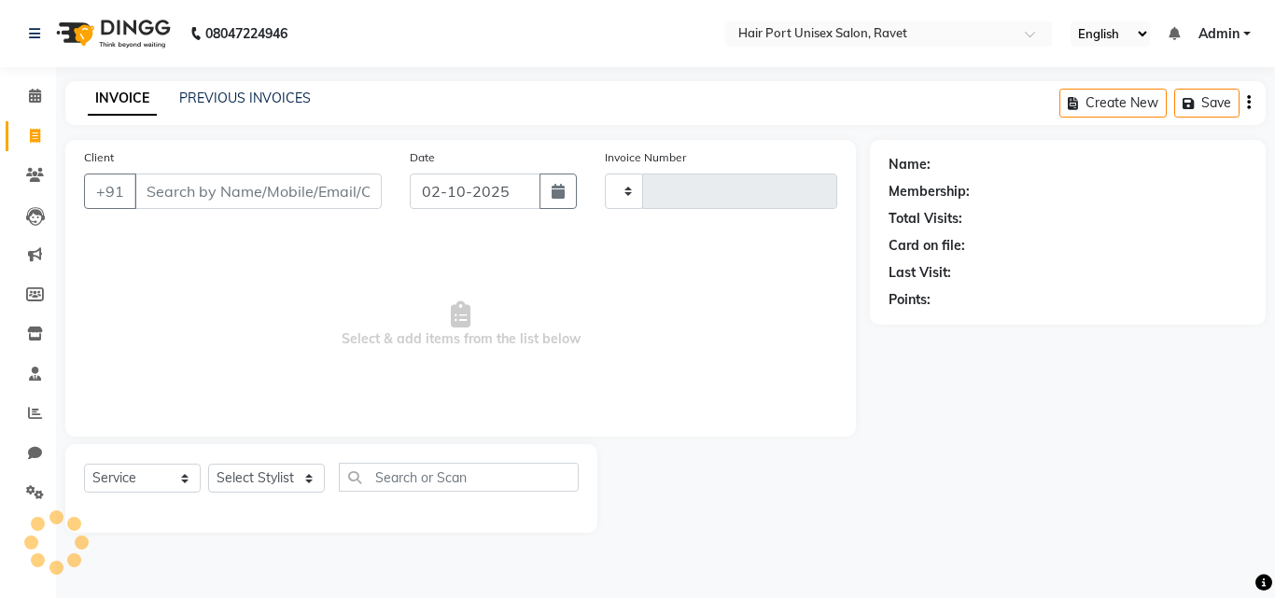
type input "4596"
select select "7015"
click at [180, 196] on input "Client" at bounding box center [257, 191] width 247 height 35
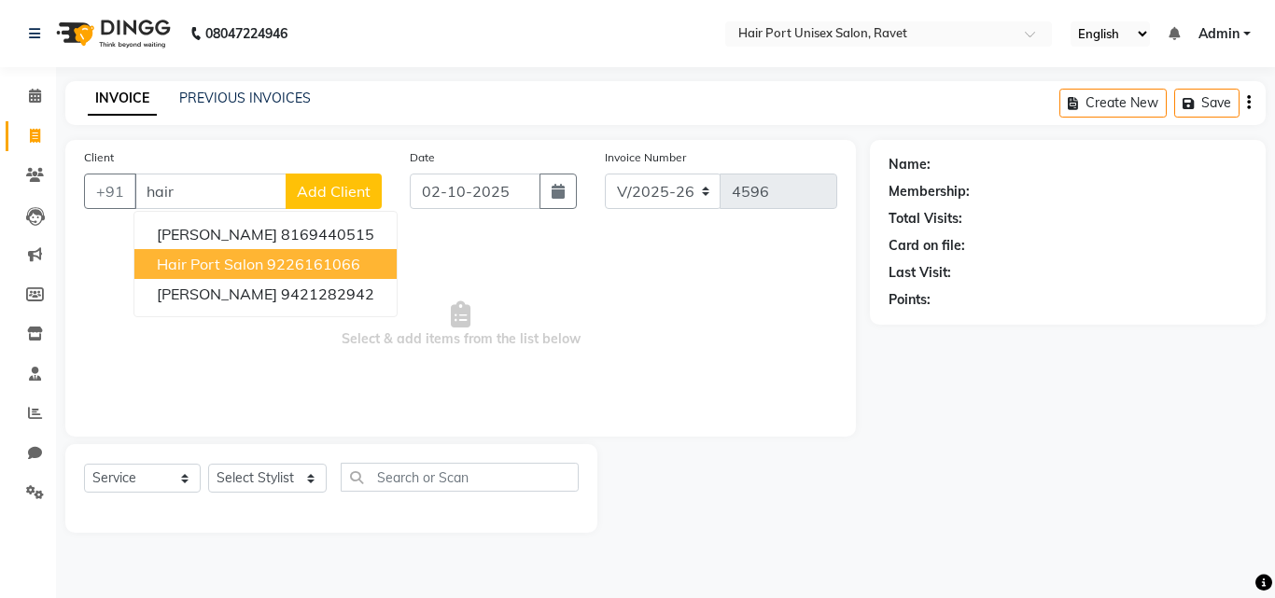
click at [249, 256] on span "Hair port salon" at bounding box center [210, 264] width 106 height 19
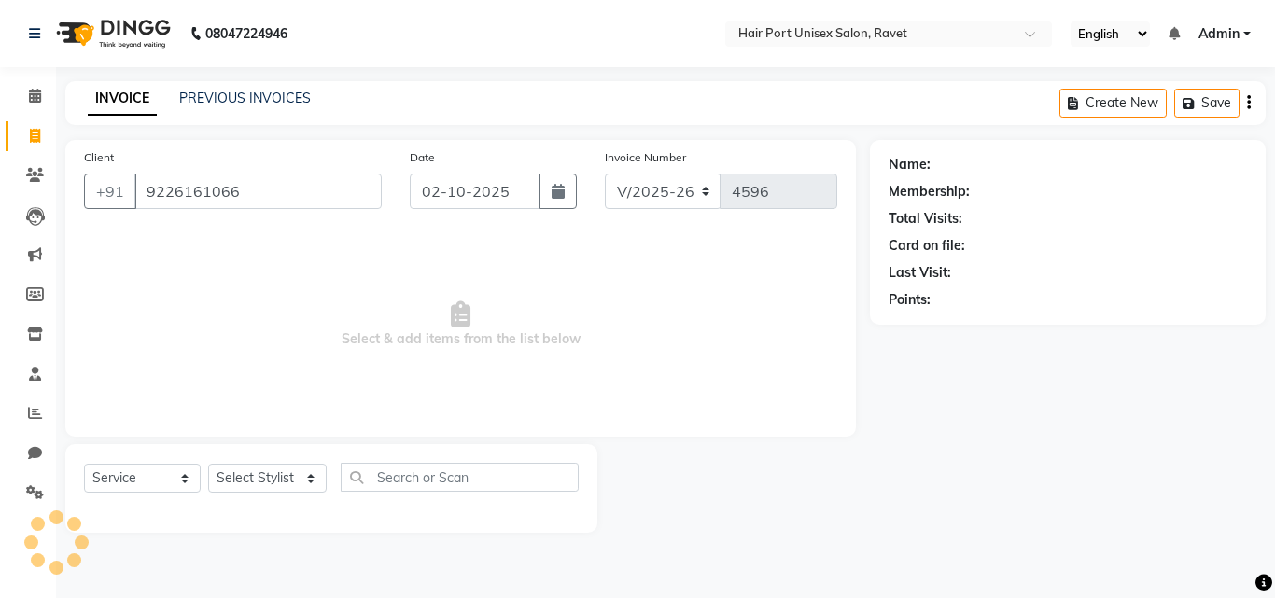
type input "9226161066"
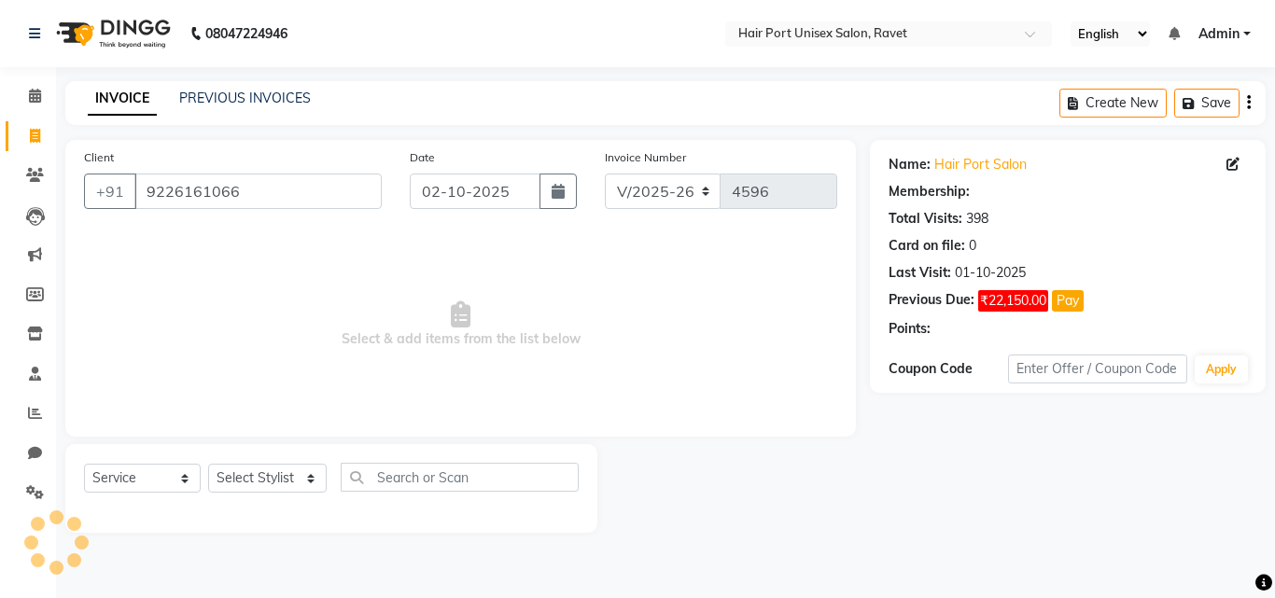
select select "1: Object"
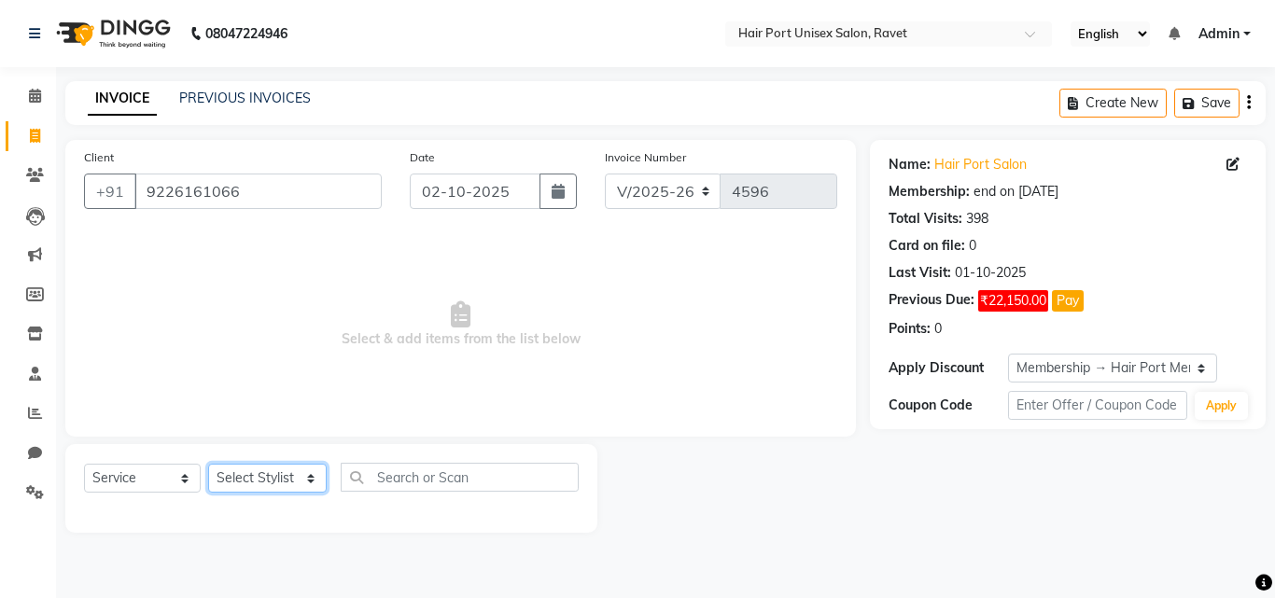
click at [298, 483] on select "Select Stylist [PERSON_NAME] [PERSON_NAME] [PERSON_NAME] [PERSON_NAME] [PERSON_…" at bounding box center [267, 478] width 119 height 29
select select "66342"
click at [208, 464] on select "Select Stylist [PERSON_NAME] [PERSON_NAME] [PERSON_NAME] [PERSON_NAME] [PERSON_…" at bounding box center [267, 478] width 119 height 29
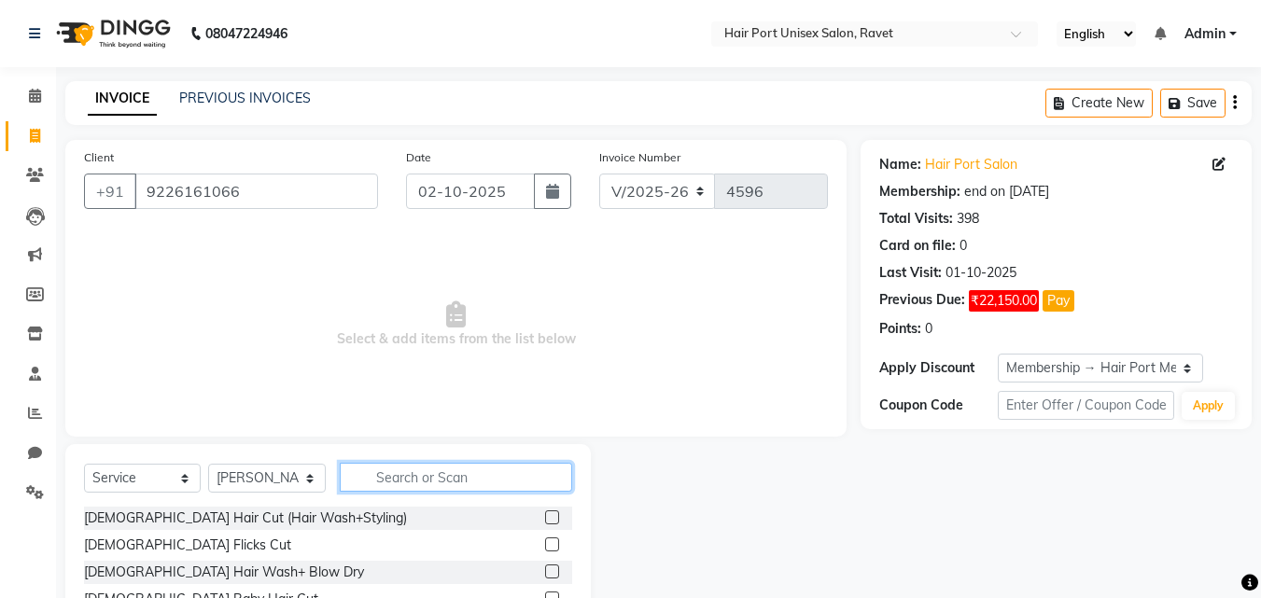
click at [440, 475] on input "text" at bounding box center [456, 477] width 232 height 29
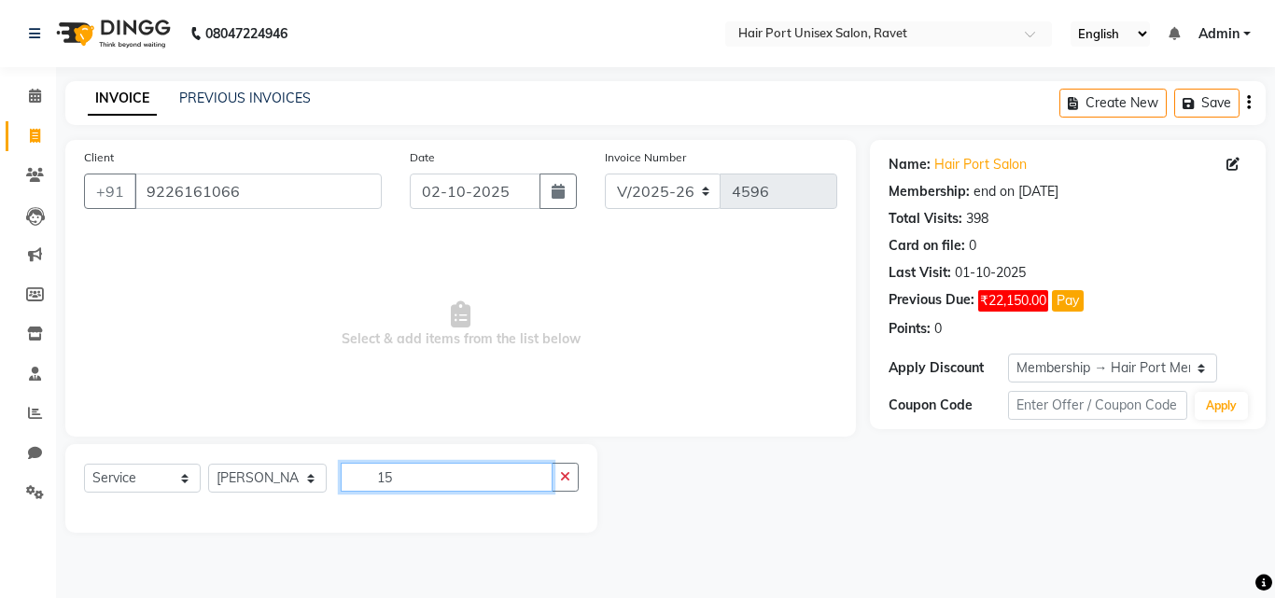
type input "1"
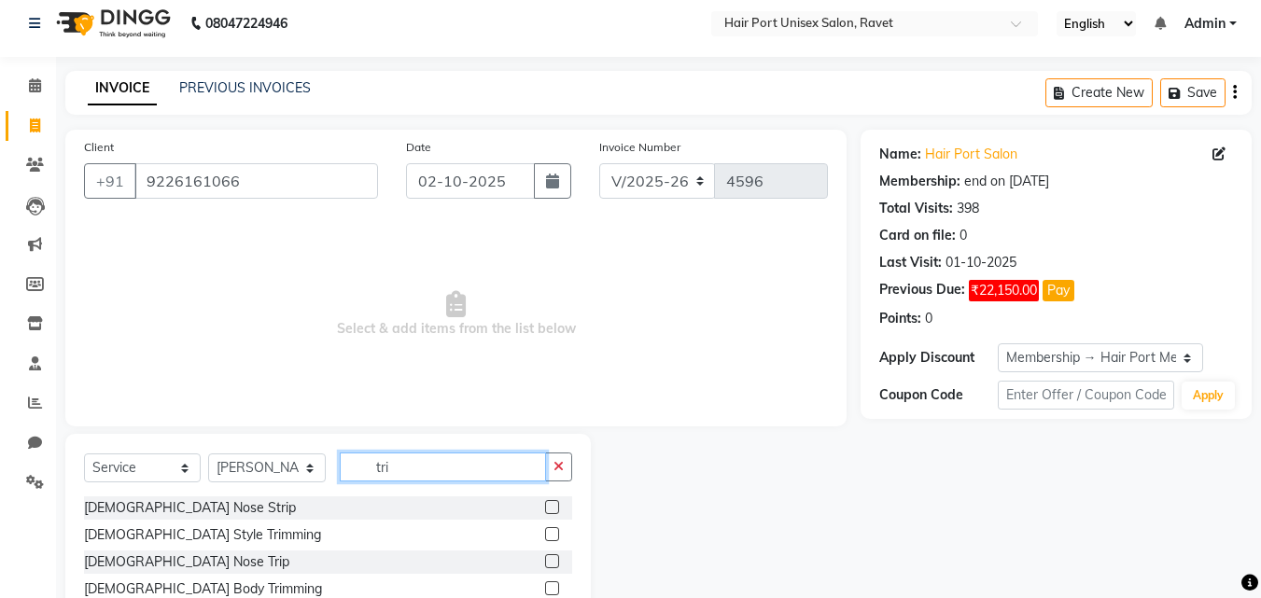
scroll to position [11, 0]
type input "tri"
click at [551, 530] on label at bounding box center [552, 534] width 14 height 14
click at [551, 530] on input "checkbox" at bounding box center [551, 534] width 12 height 12
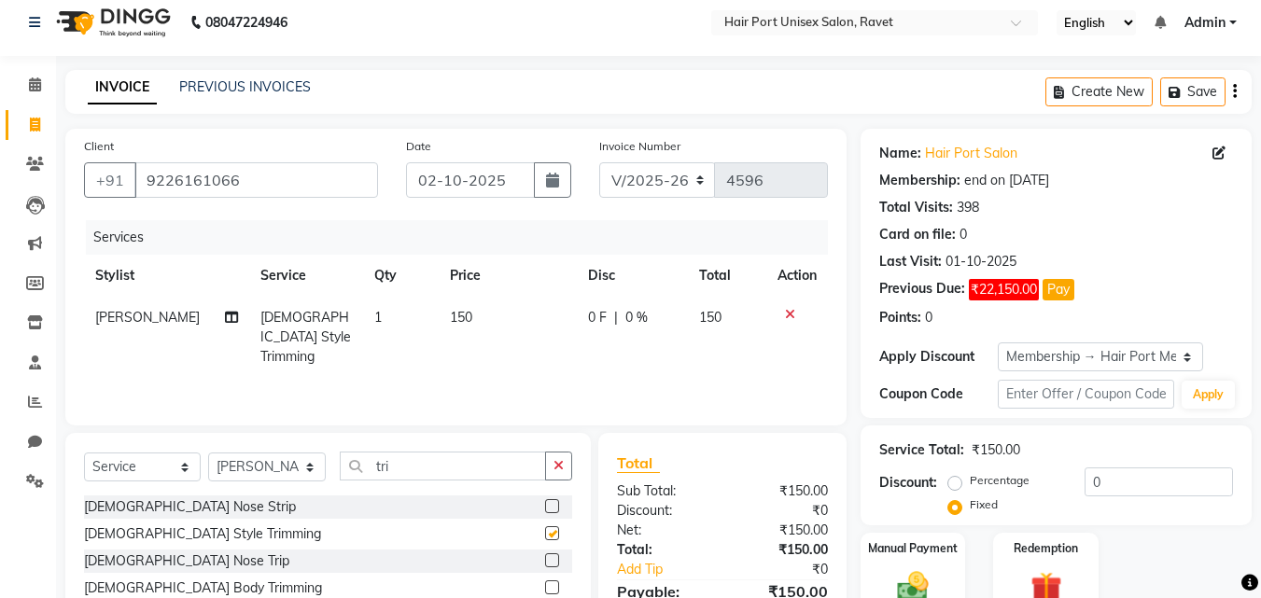
checkbox input "false"
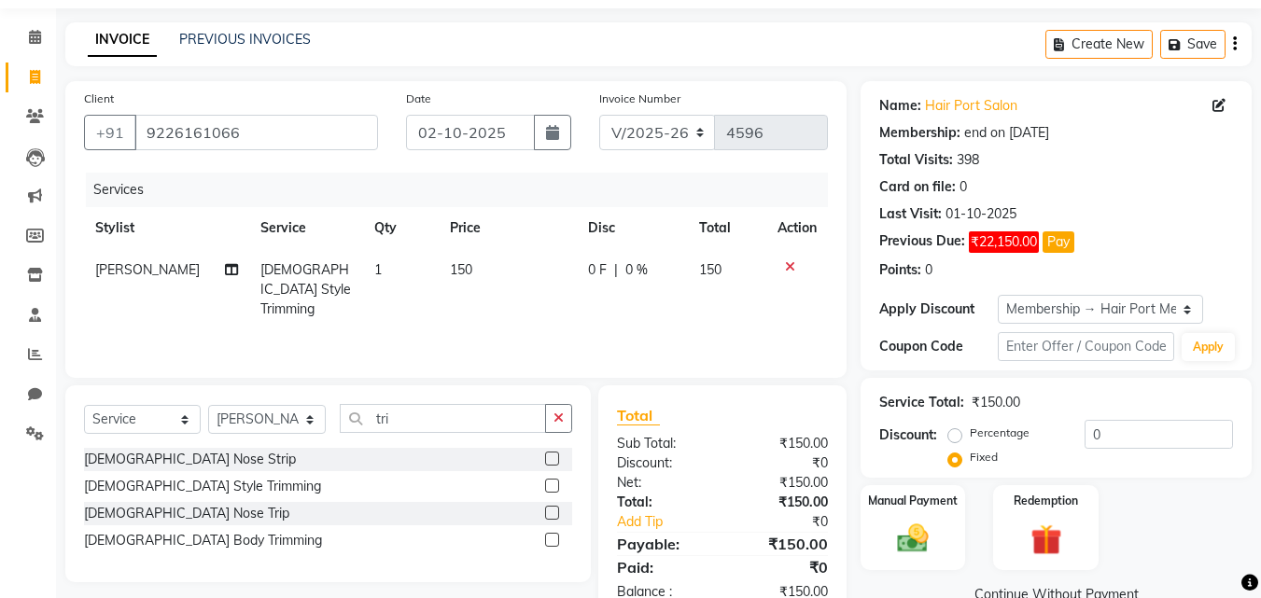
scroll to position [91, 0]
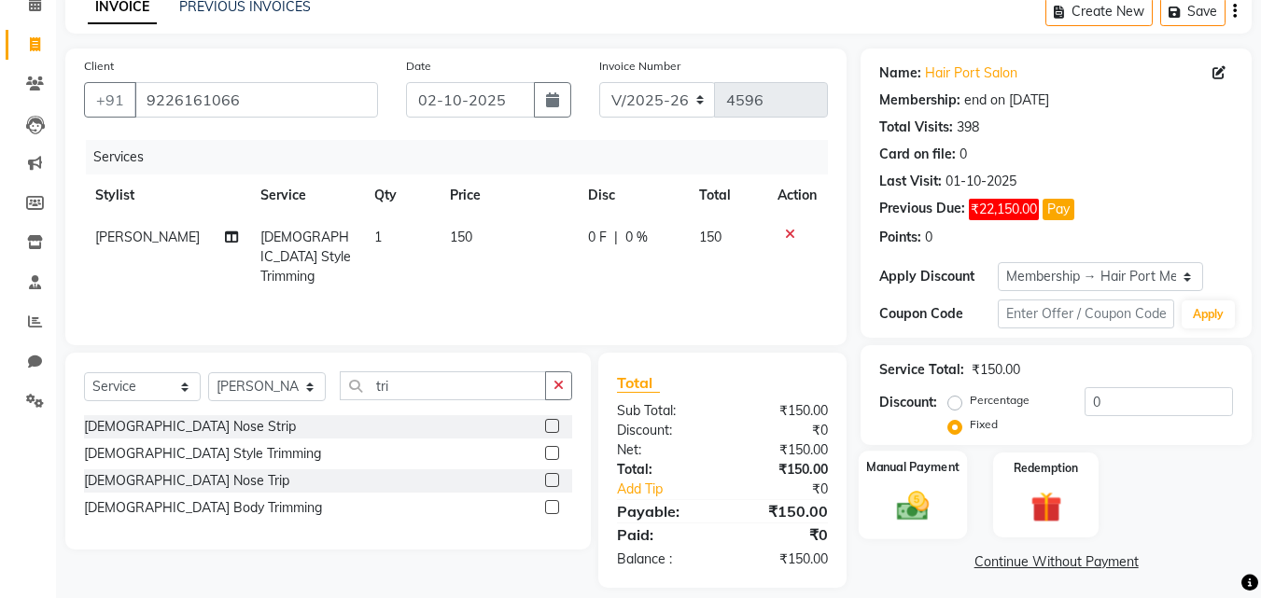
click at [912, 500] on img at bounding box center [913, 505] width 52 height 37
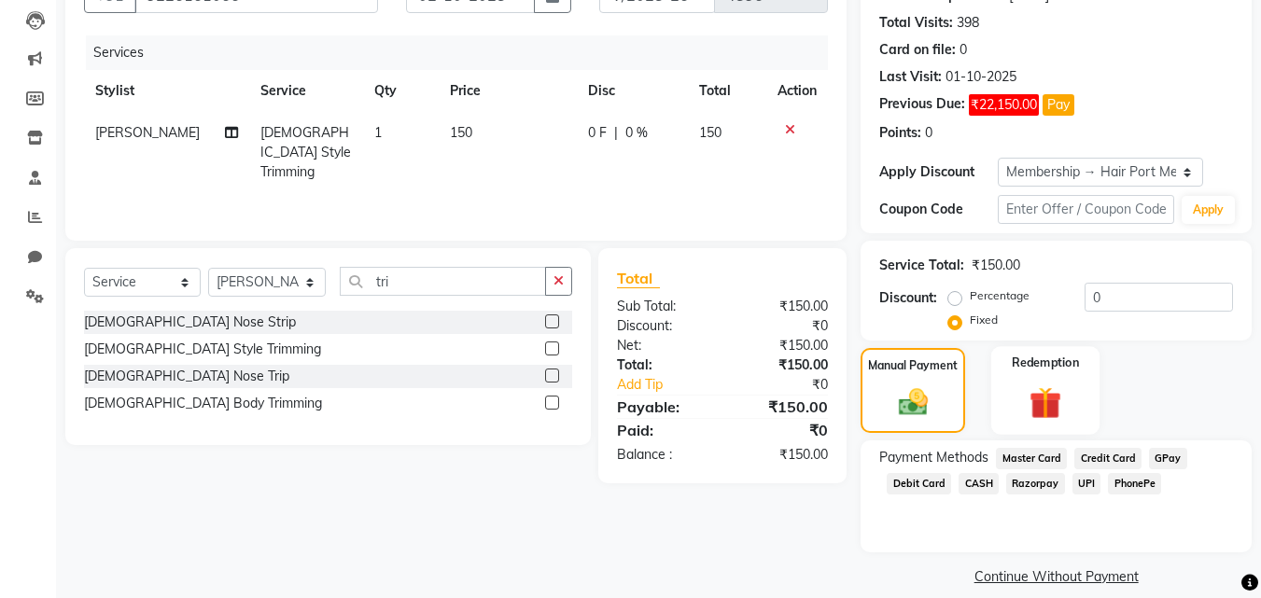
scroll to position [208, 0]
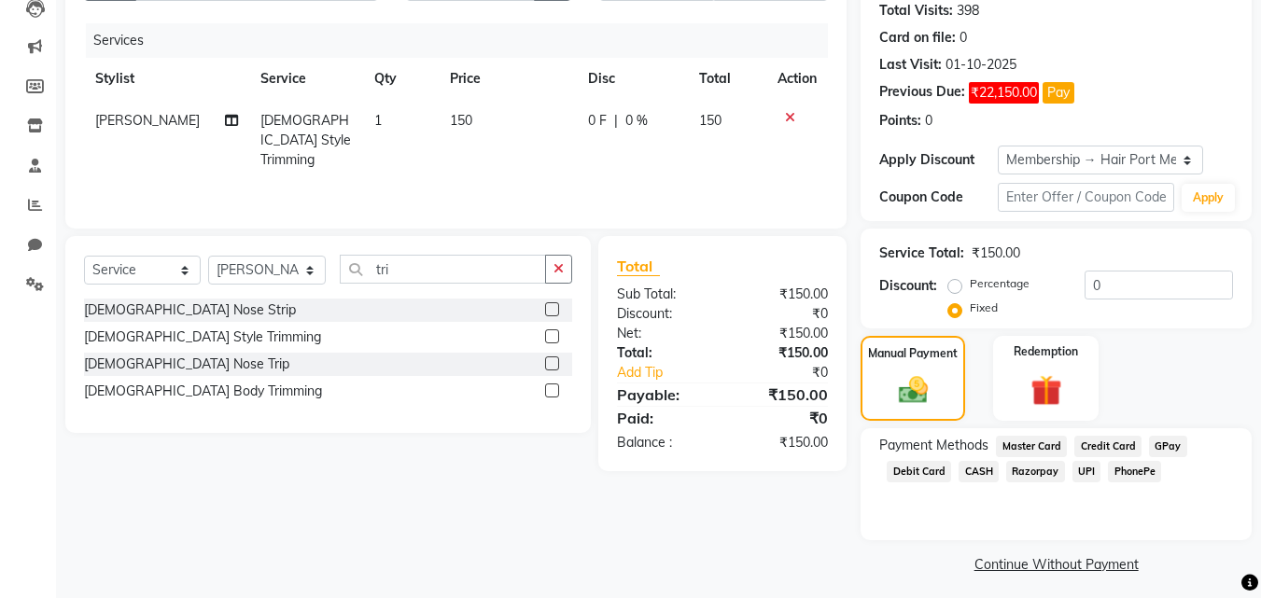
click at [1130, 474] on span "PhonePe" at bounding box center [1134, 471] width 53 height 21
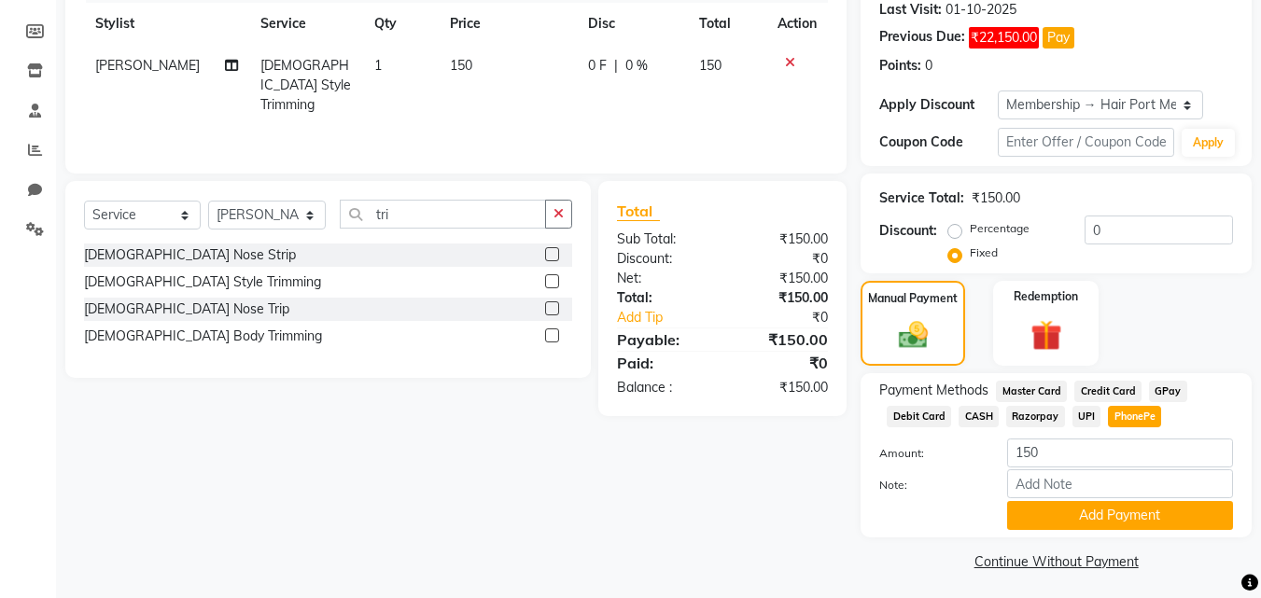
scroll to position [269, 0]
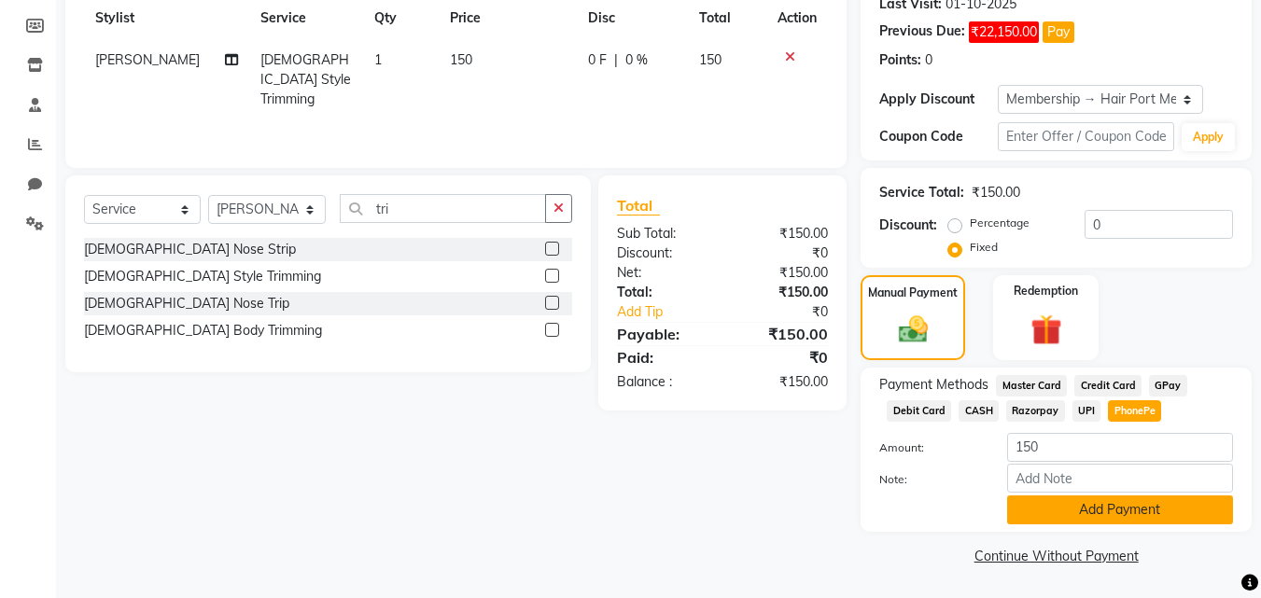
click at [1133, 513] on button "Add Payment" at bounding box center [1120, 510] width 226 height 29
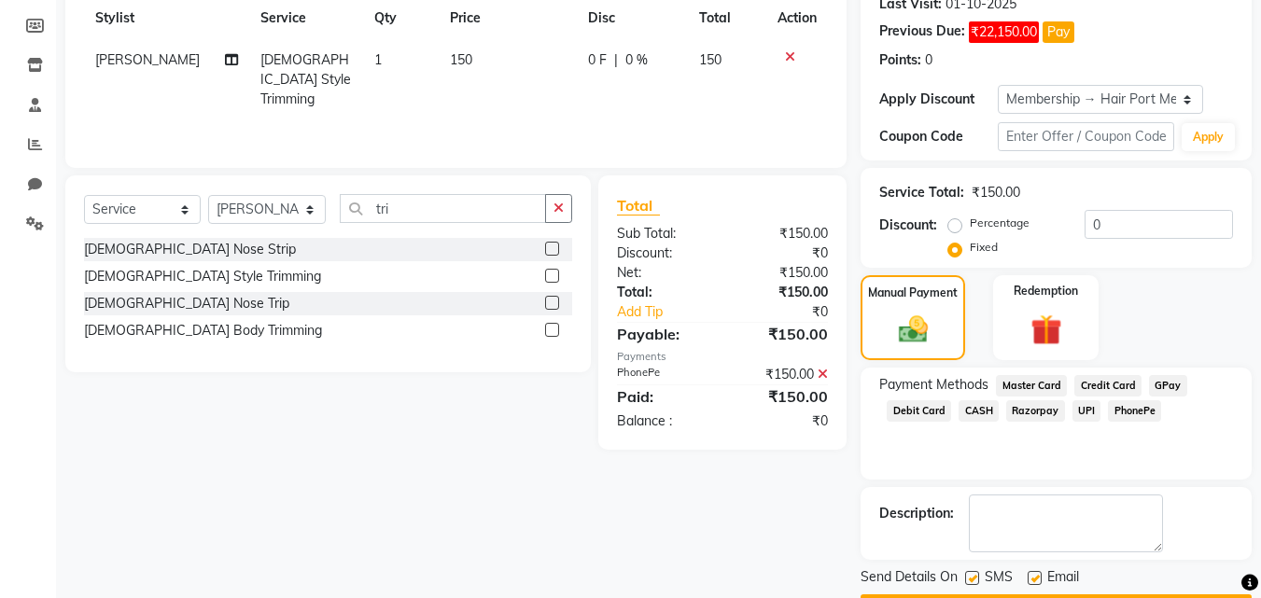
scroll to position [322, 0]
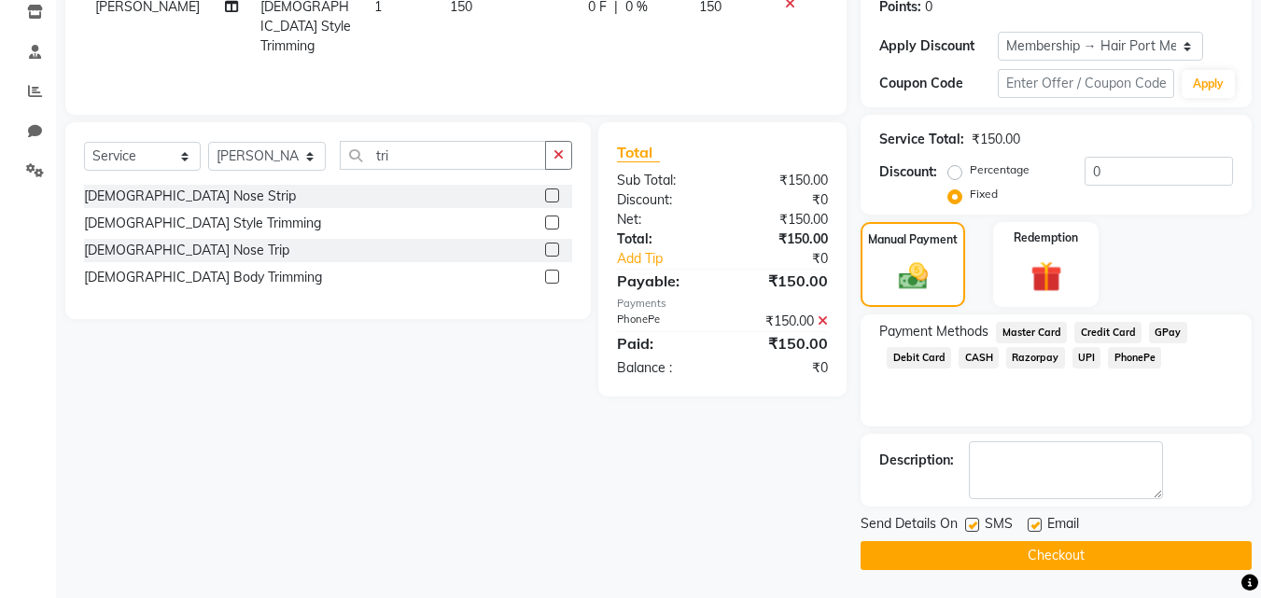
click at [1107, 548] on button "Checkout" at bounding box center [1056, 556] width 391 height 29
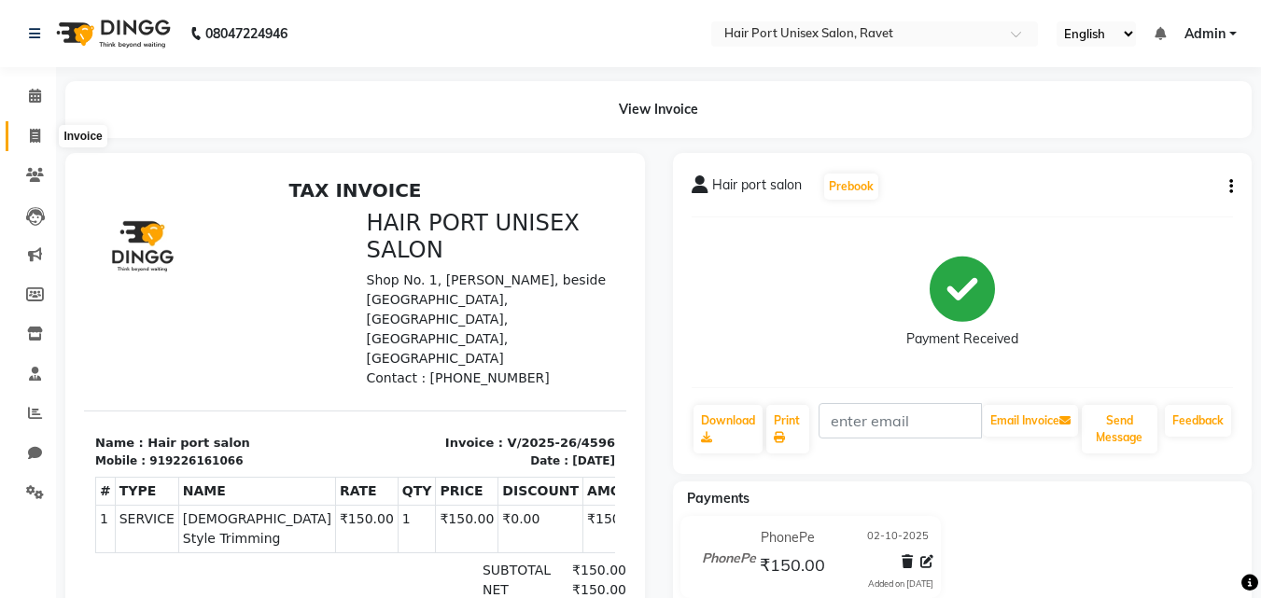
click at [33, 129] on icon at bounding box center [35, 136] width 10 height 14
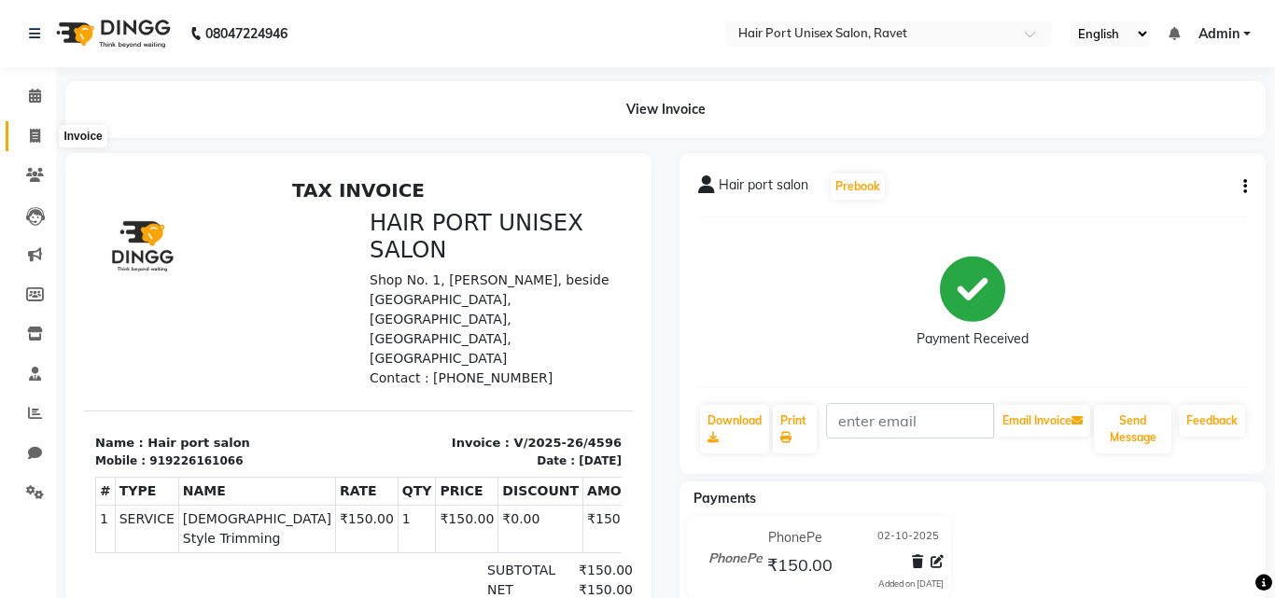
select select "service"
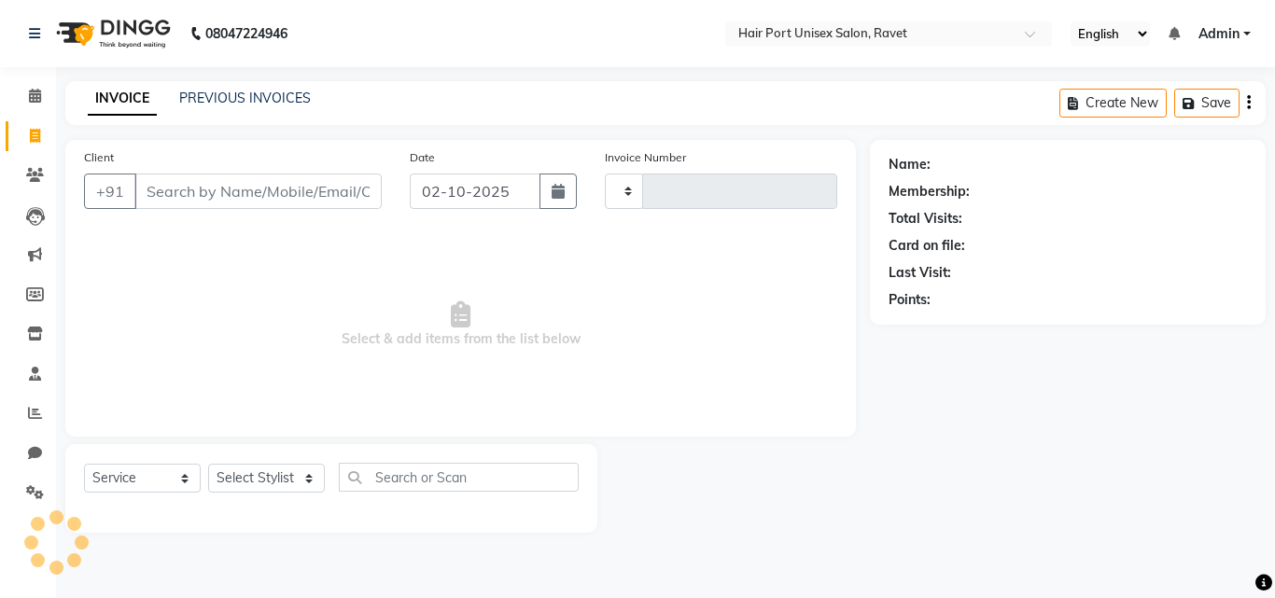
type input "4597"
click at [162, 189] on input "Client" at bounding box center [257, 191] width 247 height 35
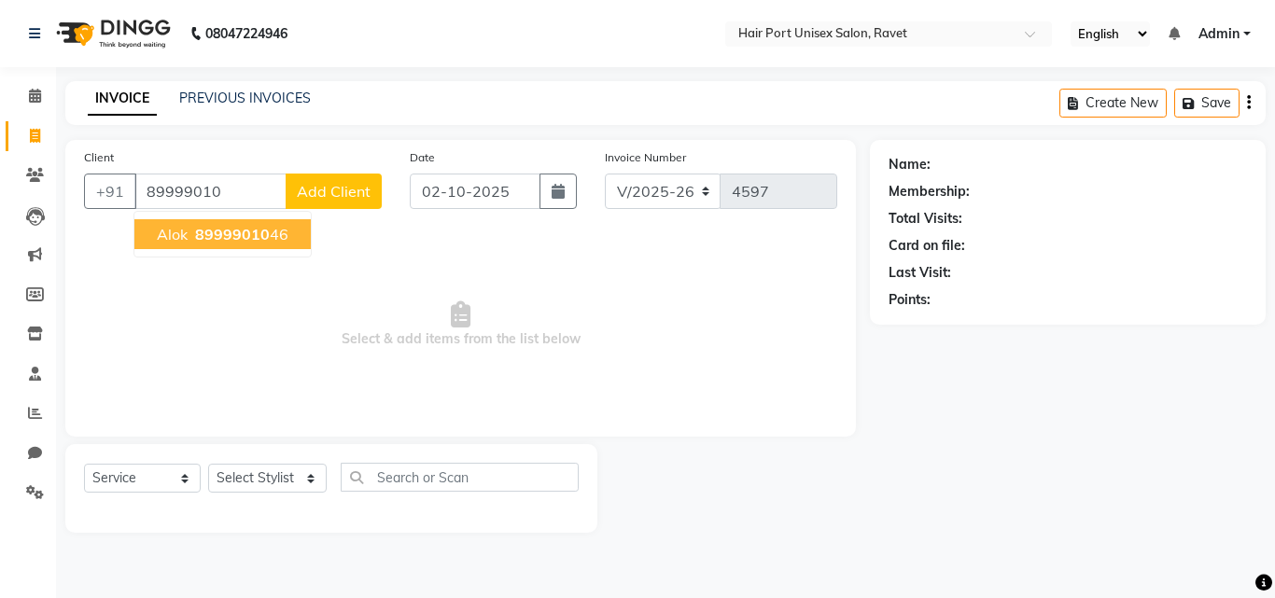
click at [204, 234] on span "89999010" at bounding box center [232, 234] width 75 height 19
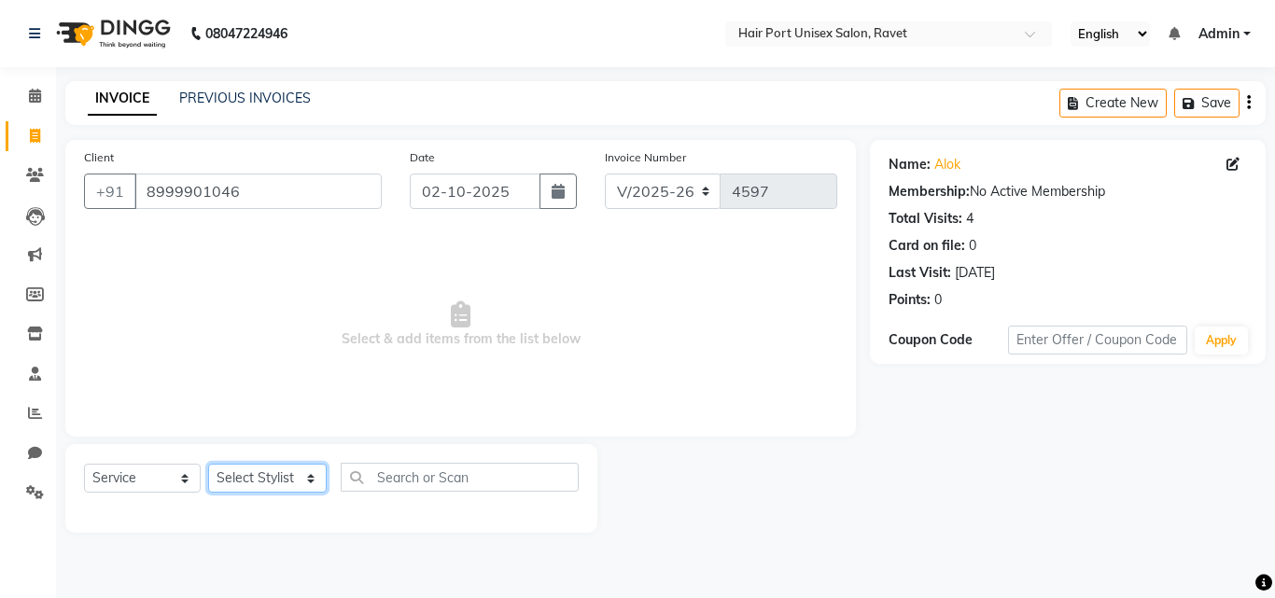
click at [295, 472] on select "Select Stylist [PERSON_NAME] [PERSON_NAME] [PERSON_NAME] [PERSON_NAME] [PERSON_…" at bounding box center [267, 478] width 119 height 29
click at [208, 464] on select "Select Stylist [PERSON_NAME] [PERSON_NAME] [PERSON_NAME] [PERSON_NAME] [PERSON_…" at bounding box center [267, 478] width 119 height 29
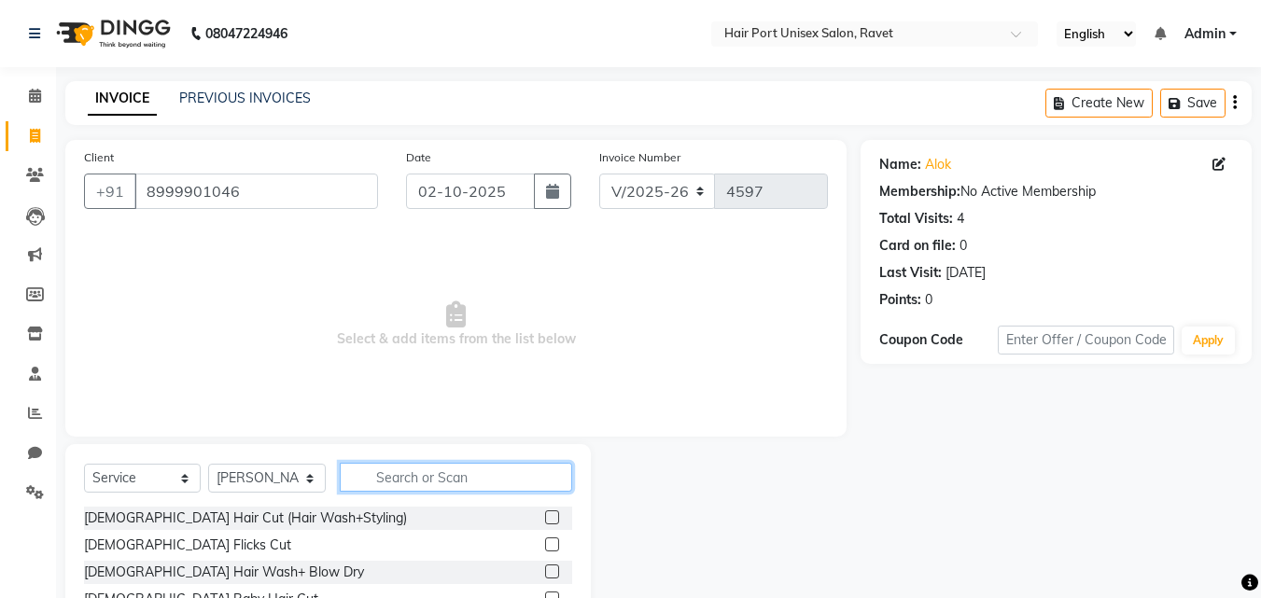
click at [383, 475] on input "text" at bounding box center [456, 477] width 232 height 29
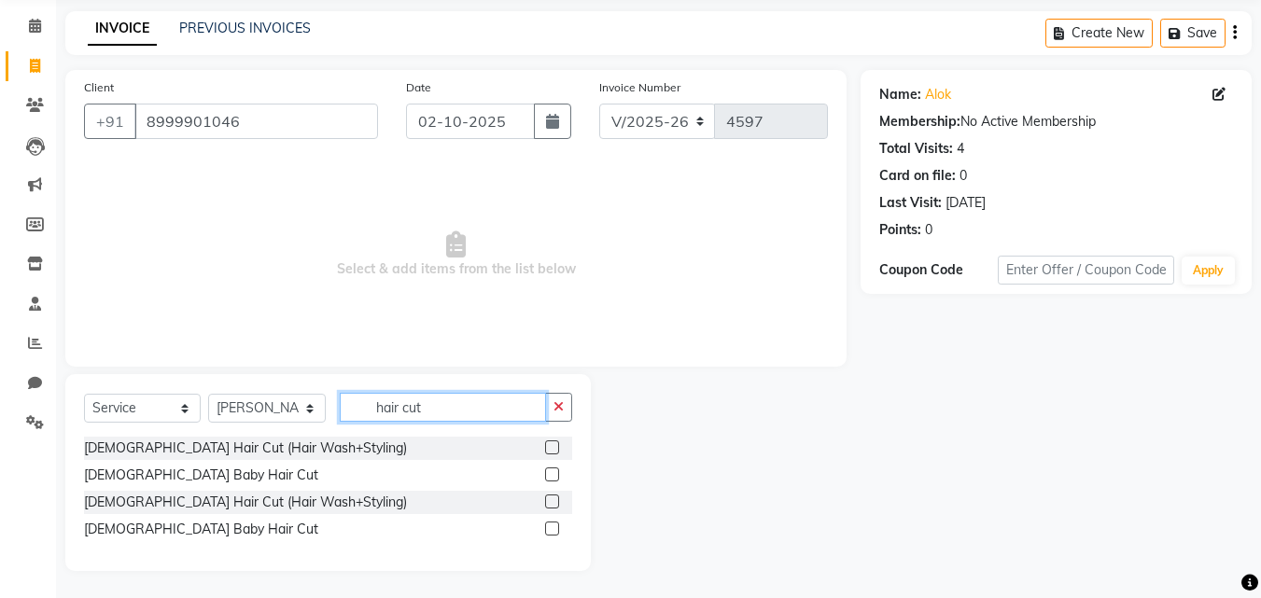
scroll to position [71, 0]
click at [552, 529] on label at bounding box center [552, 528] width 14 height 14
click at [552, 529] on input "checkbox" at bounding box center [551, 529] width 12 height 12
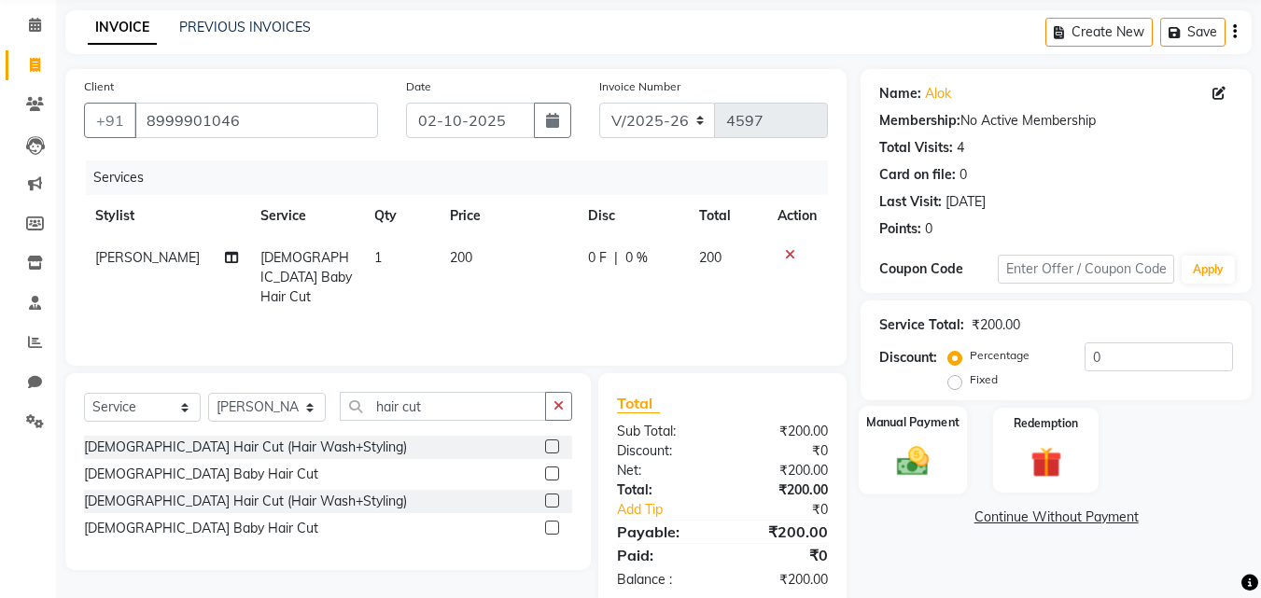
click at [890, 453] on img at bounding box center [913, 461] width 52 height 37
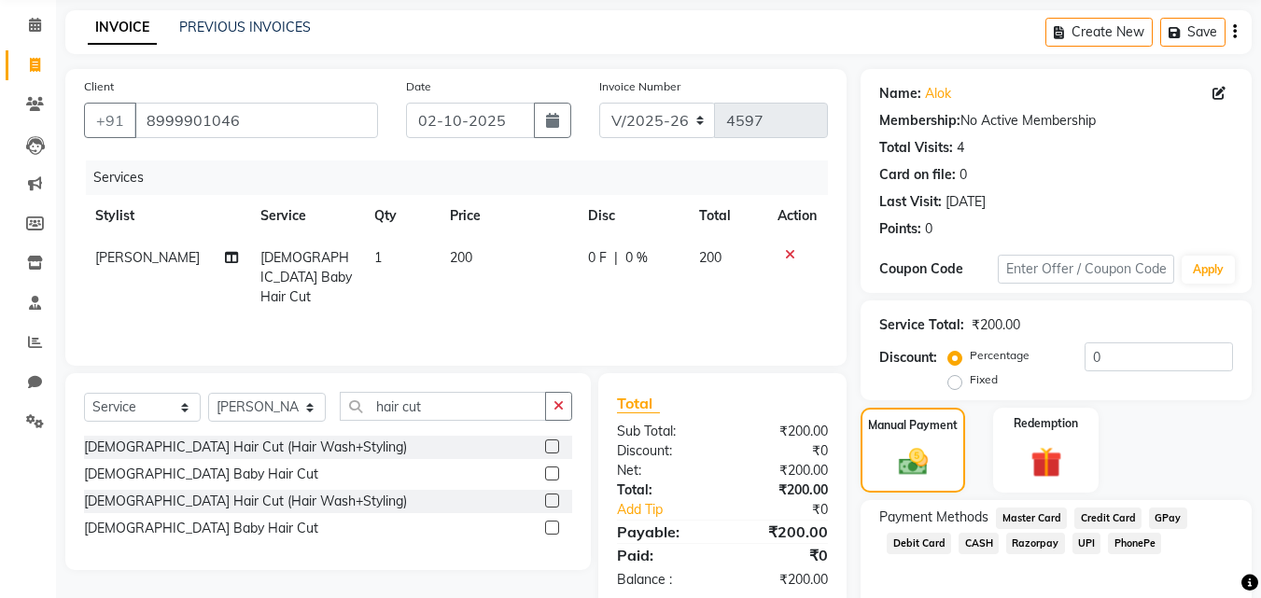
click at [1117, 544] on span "PhonePe" at bounding box center [1134, 543] width 53 height 21
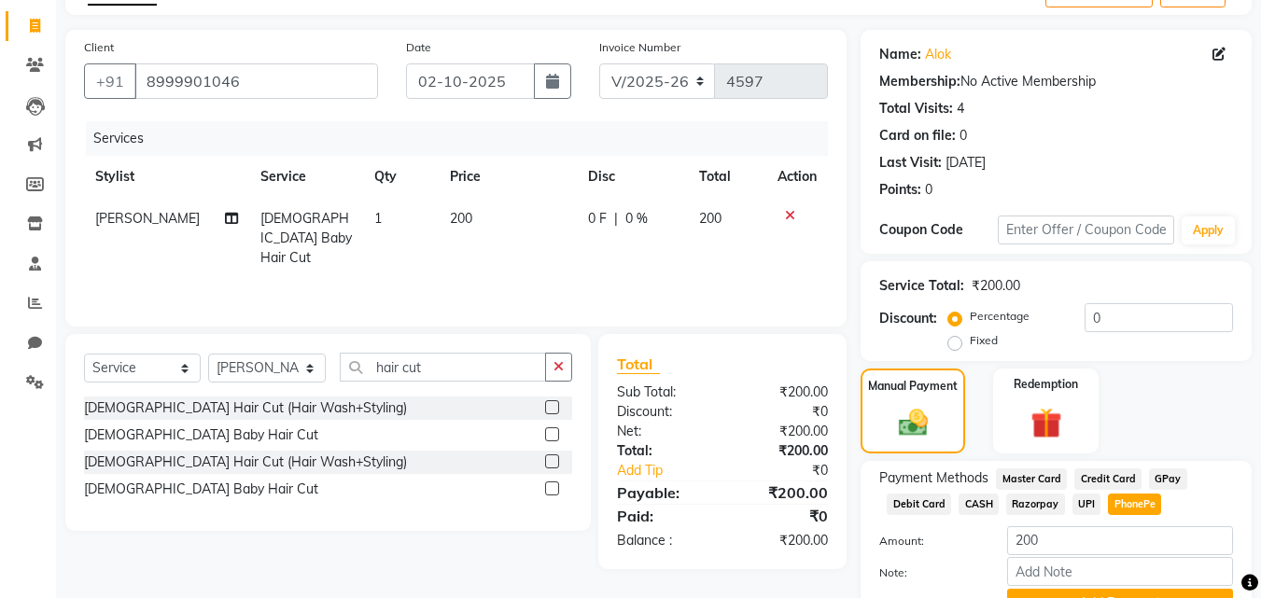
scroll to position [204, 0]
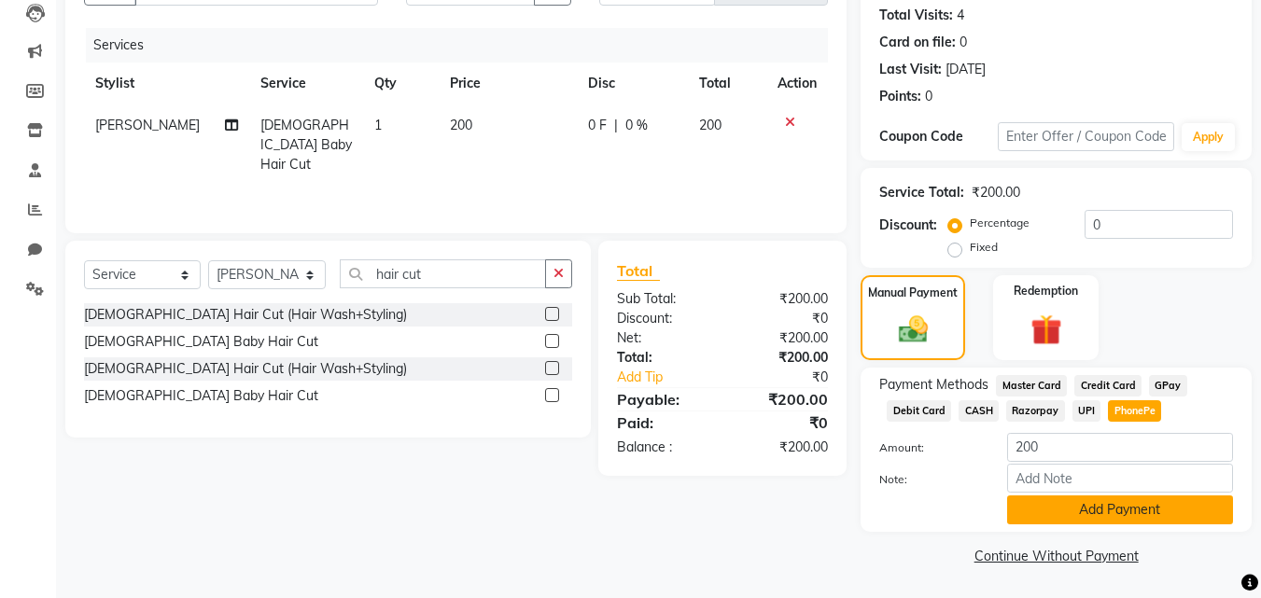
click at [1133, 509] on button "Add Payment" at bounding box center [1120, 510] width 226 height 29
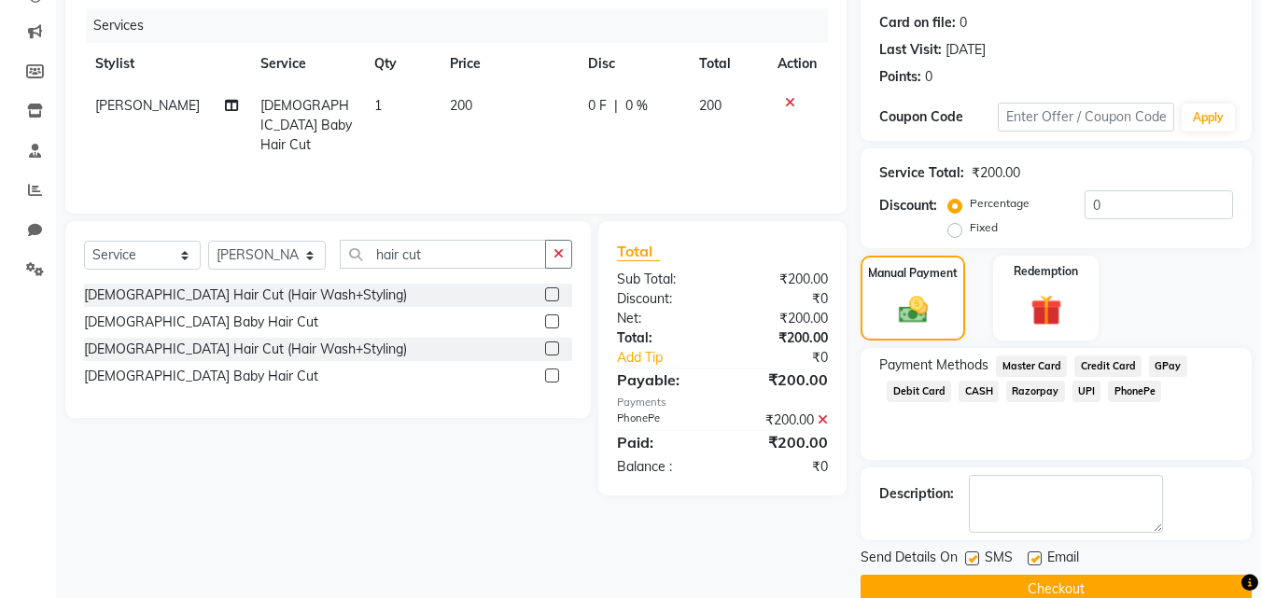
scroll to position [257, 0]
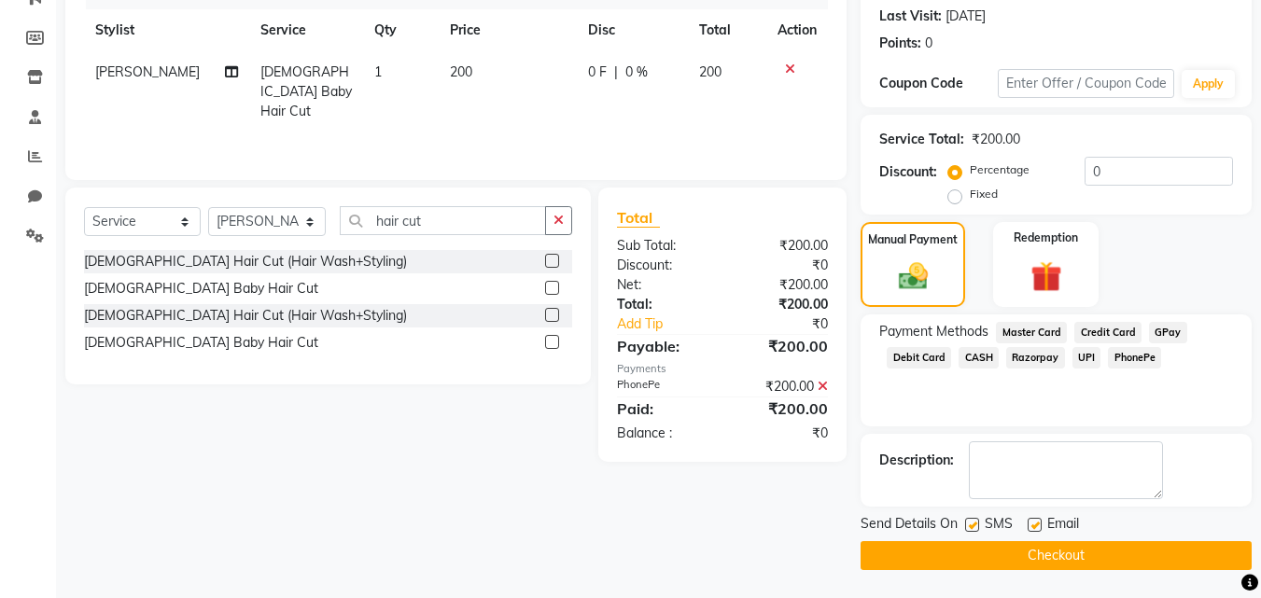
click at [1093, 550] on button "Checkout" at bounding box center [1056, 556] width 391 height 29
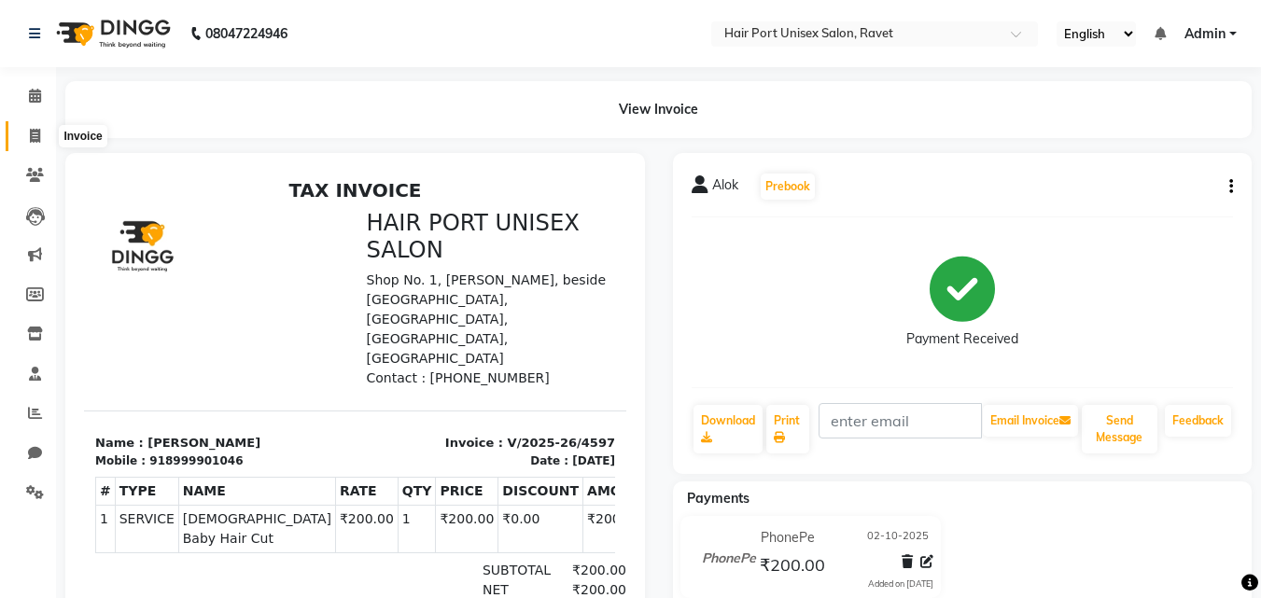
drag, startPoint x: 3, startPoint y: 126, endPoint x: 32, endPoint y: 136, distance: 30.7
click at [32, 136] on li "Invoice" at bounding box center [28, 137] width 56 height 40
click at [32, 136] on icon at bounding box center [35, 136] width 10 height 14
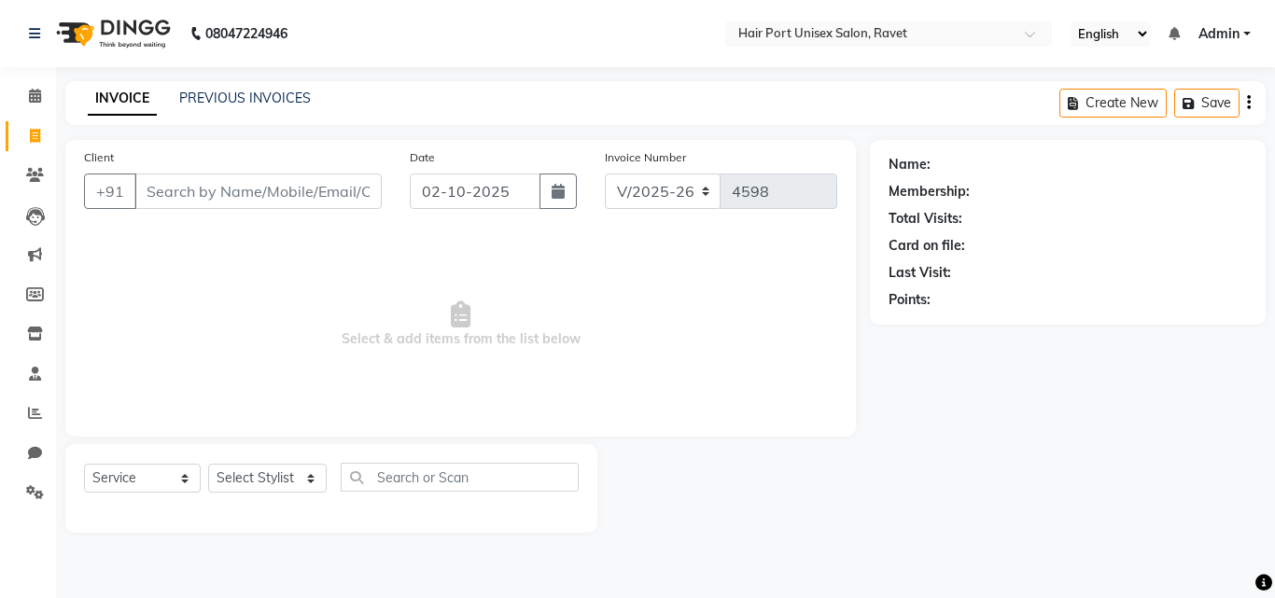
click at [194, 191] on input "Client" at bounding box center [257, 191] width 247 height 35
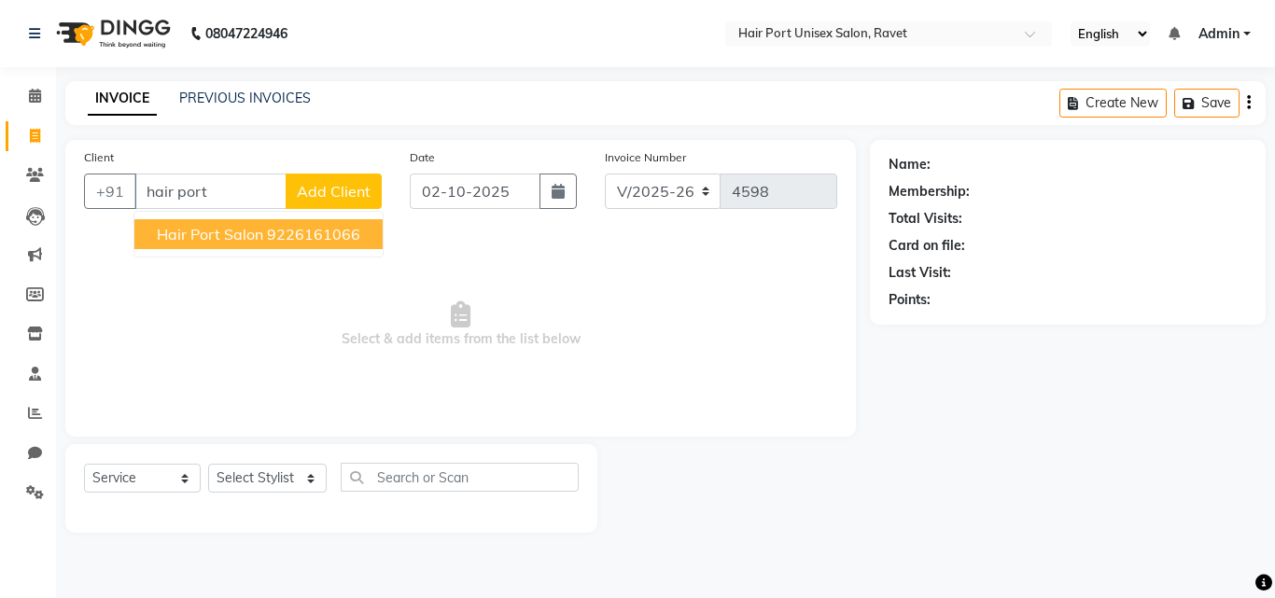
click at [215, 226] on span "Hair port salon" at bounding box center [210, 234] width 106 height 19
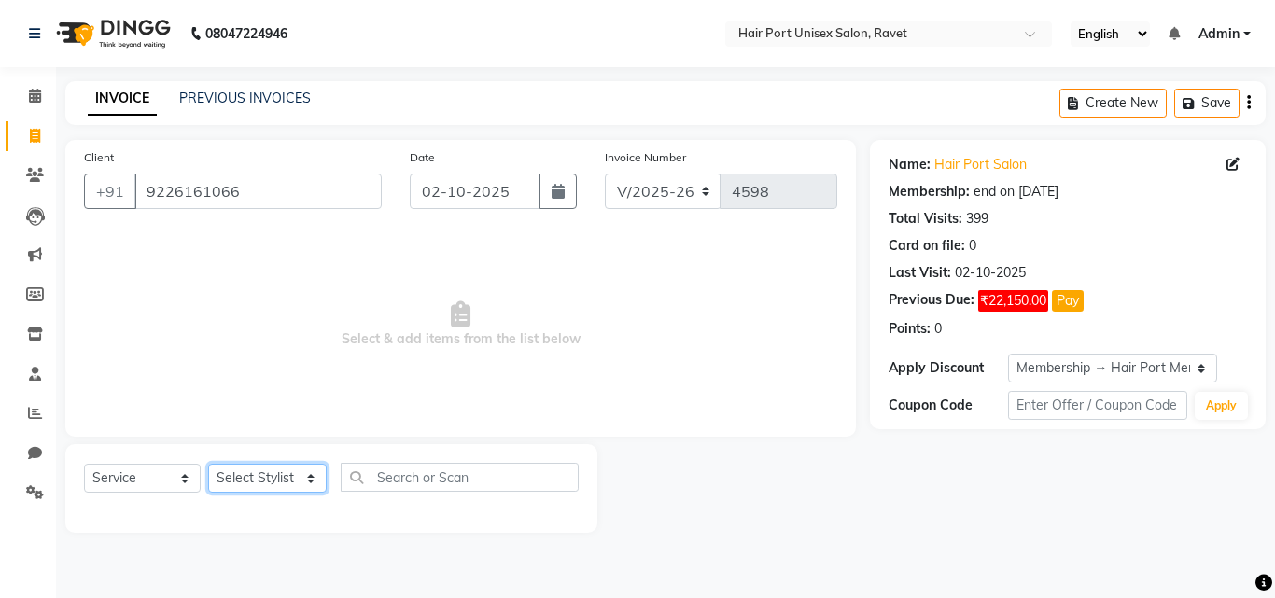
click at [275, 479] on select "Select Stylist [PERSON_NAME] [PERSON_NAME] [PERSON_NAME] [PERSON_NAME] [PERSON_…" at bounding box center [267, 478] width 119 height 29
click at [208, 464] on select "Select Stylist [PERSON_NAME] [PERSON_NAME] [PERSON_NAME] [PERSON_NAME] [PERSON_…" at bounding box center [267, 478] width 119 height 29
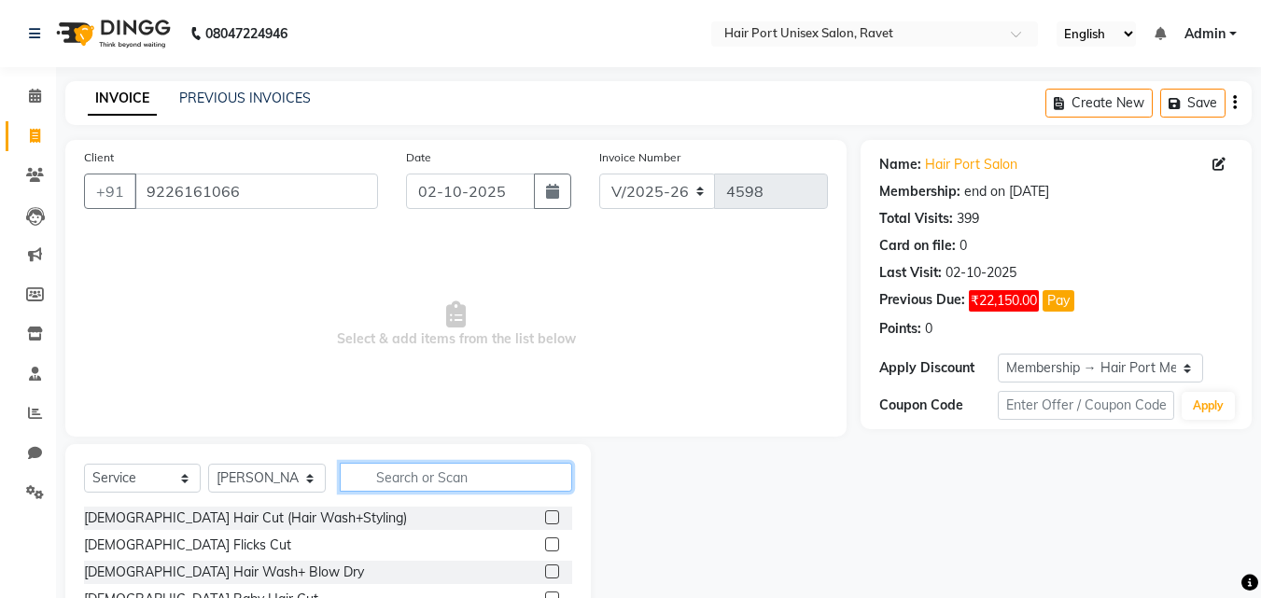
click at [405, 483] on input "text" at bounding box center [456, 477] width 232 height 29
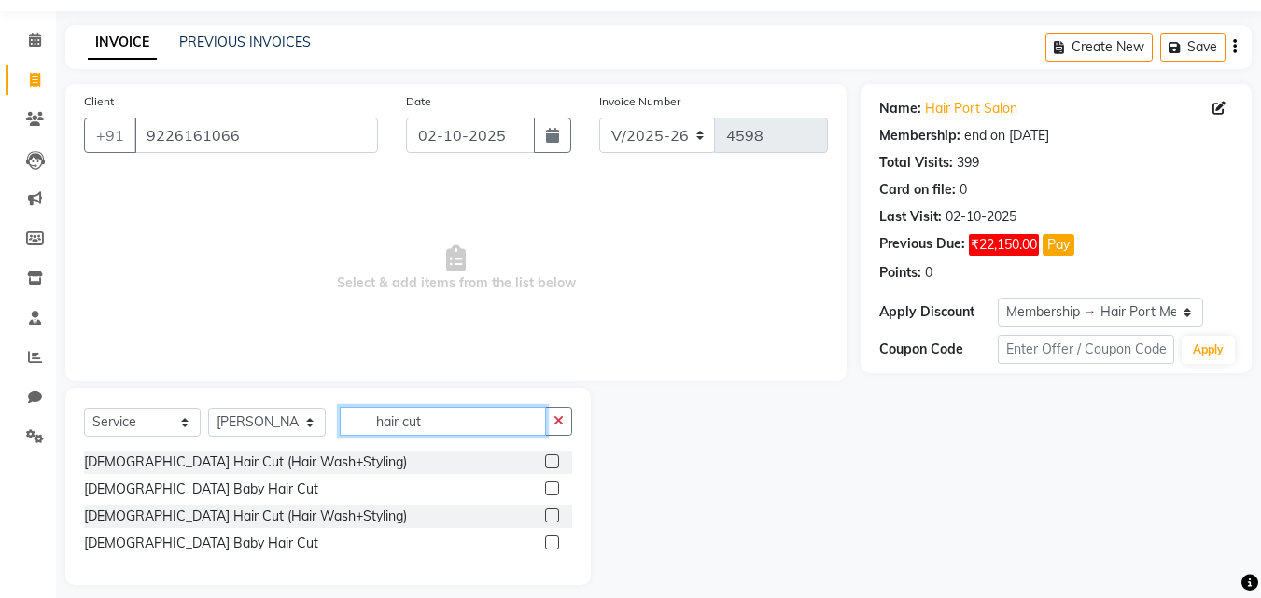
scroll to position [62, 0]
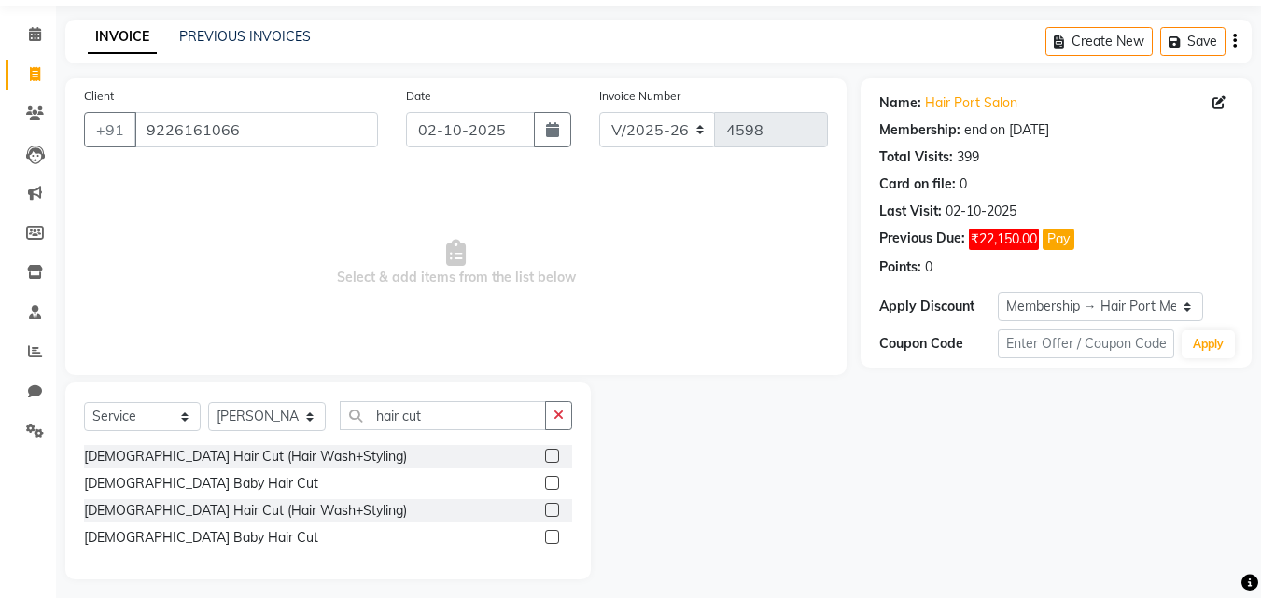
click at [548, 513] on label at bounding box center [552, 510] width 14 height 14
click at [548, 513] on input "checkbox" at bounding box center [551, 511] width 12 height 12
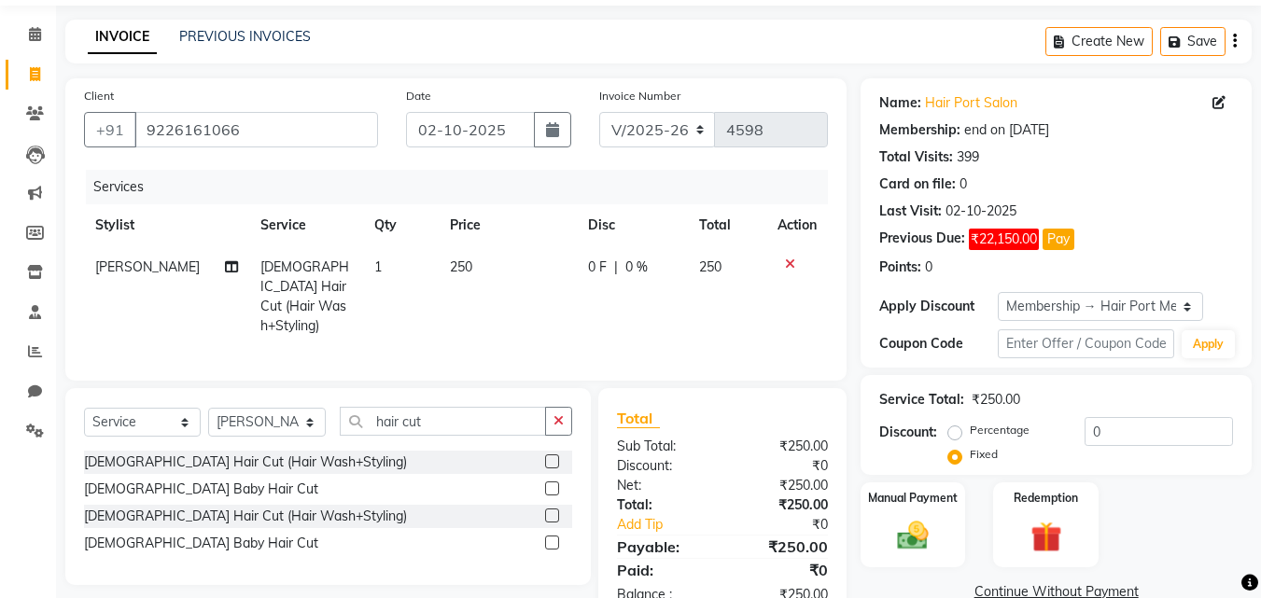
click at [556, 463] on div at bounding box center [551, 465] width 12 height 20
click at [556, 415] on icon "button" at bounding box center [559, 421] width 10 height 13
click at [549, 482] on label at bounding box center [552, 489] width 14 height 14
click at [549, 484] on input "checkbox" at bounding box center [551, 490] width 12 height 12
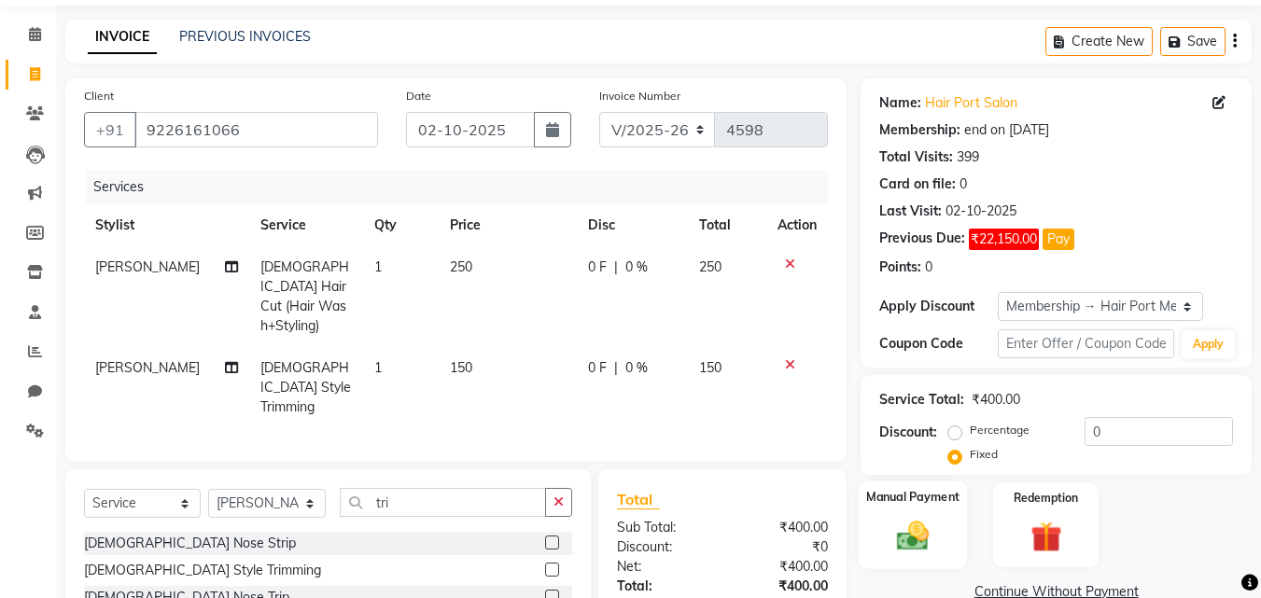
click at [891, 518] on img at bounding box center [913, 535] width 52 height 37
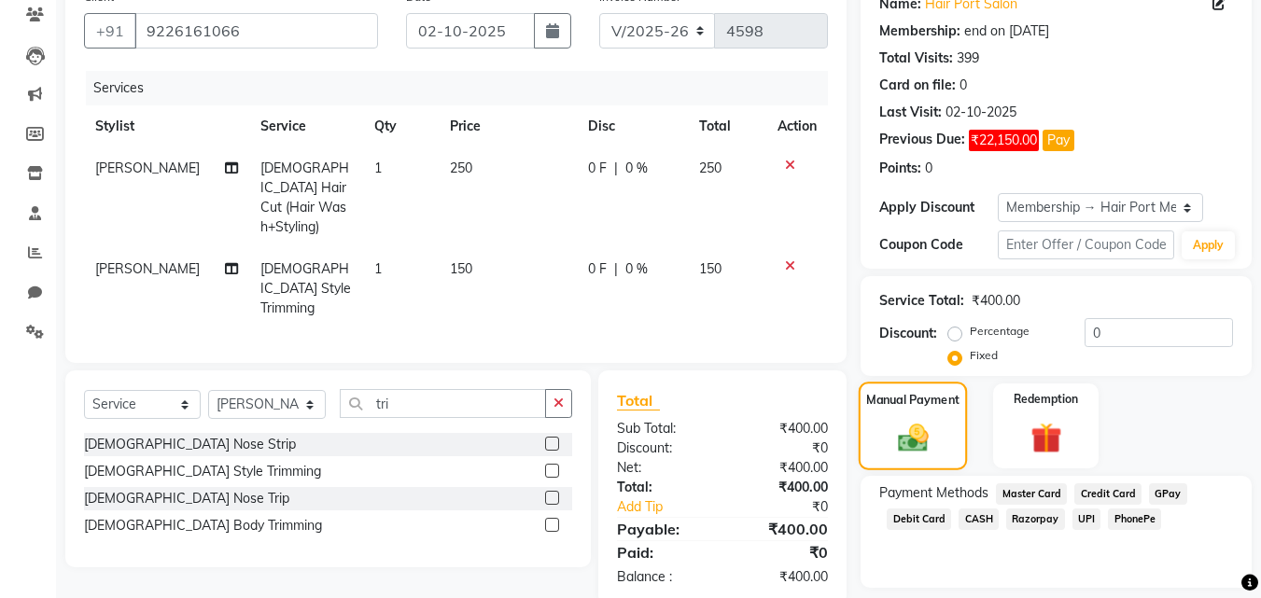
scroll to position [217, 0]
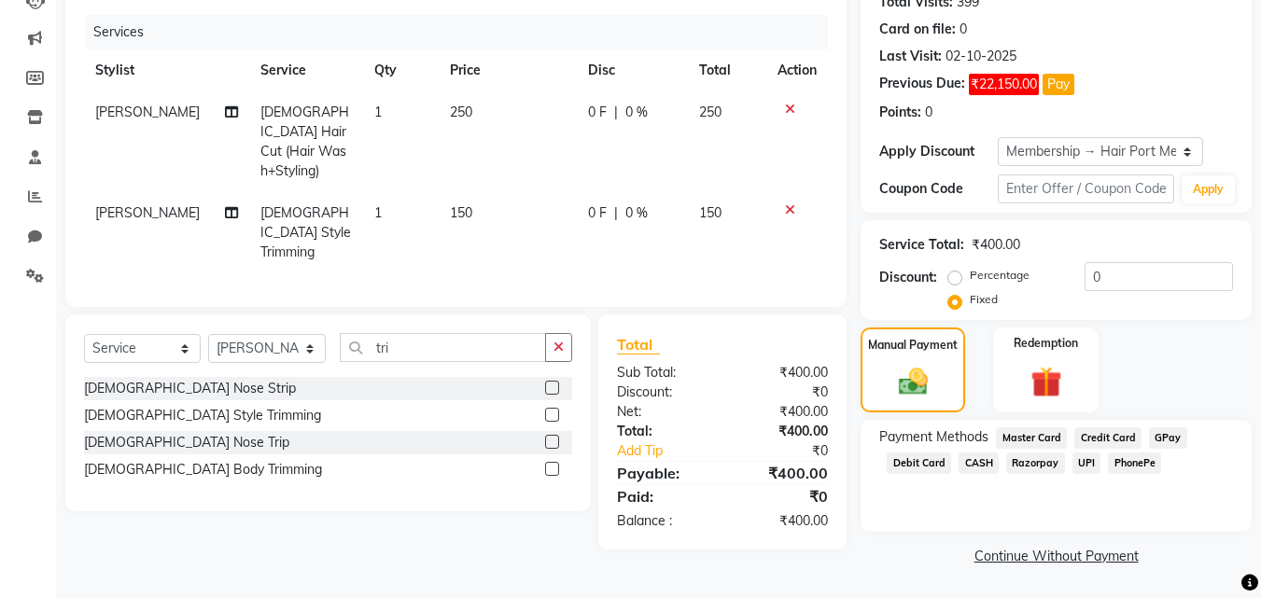
click at [1124, 463] on span "PhonePe" at bounding box center [1134, 463] width 53 height 21
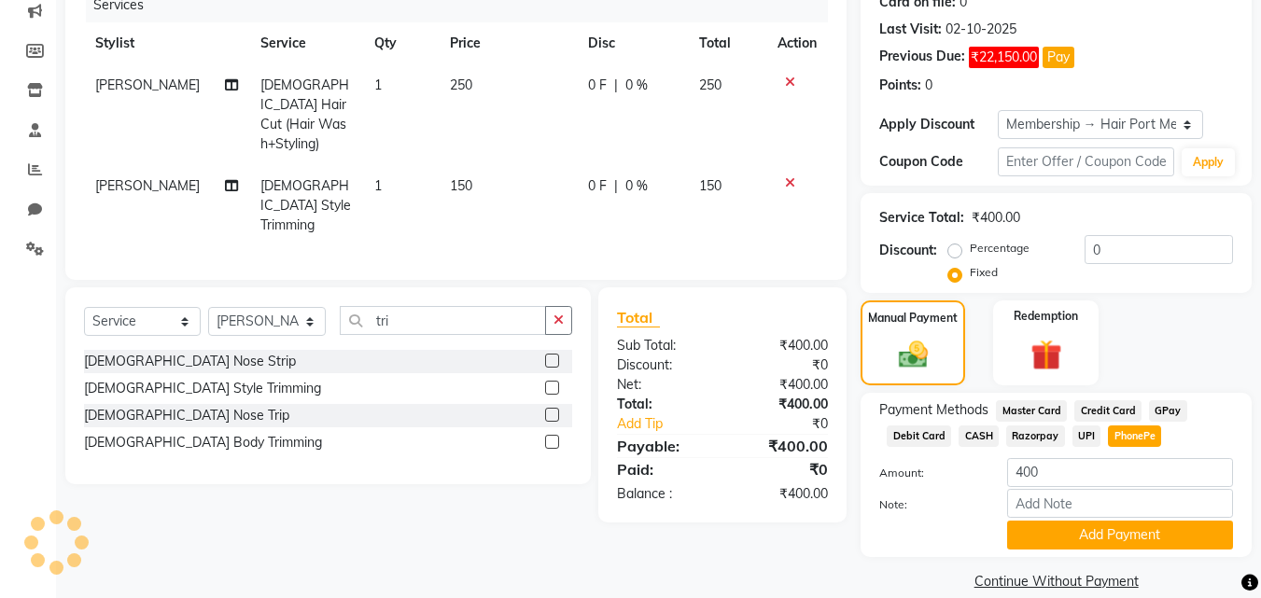
scroll to position [269, 0]
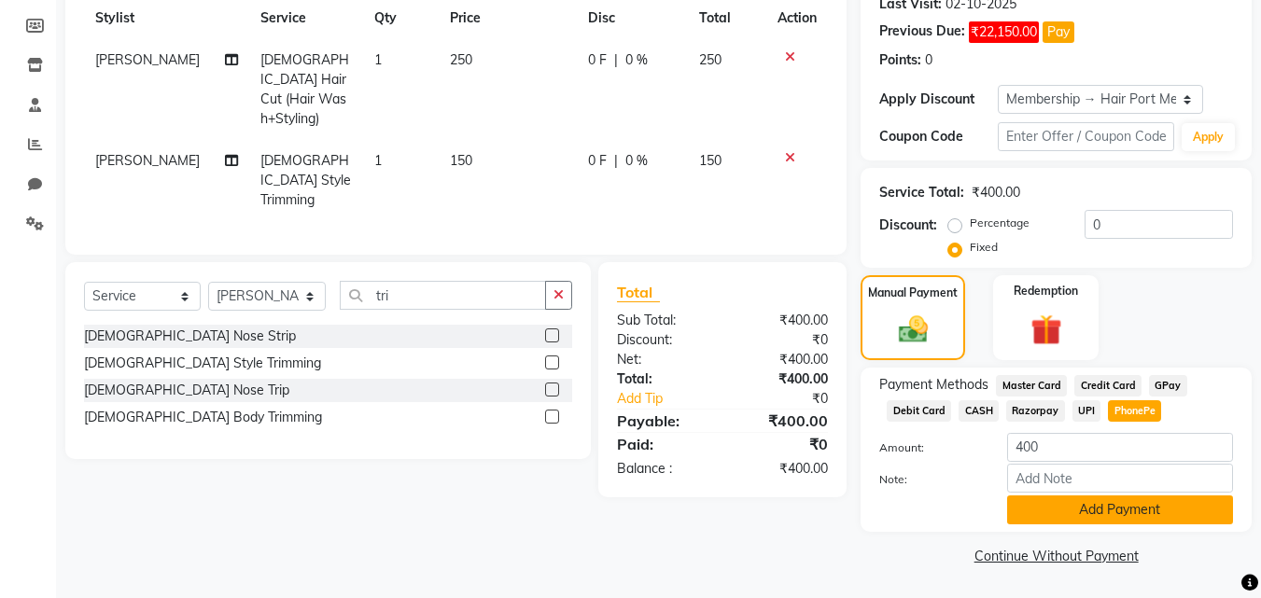
click at [1122, 511] on button "Add Payment" at bounding box center [1120, 510] width 226 height 29
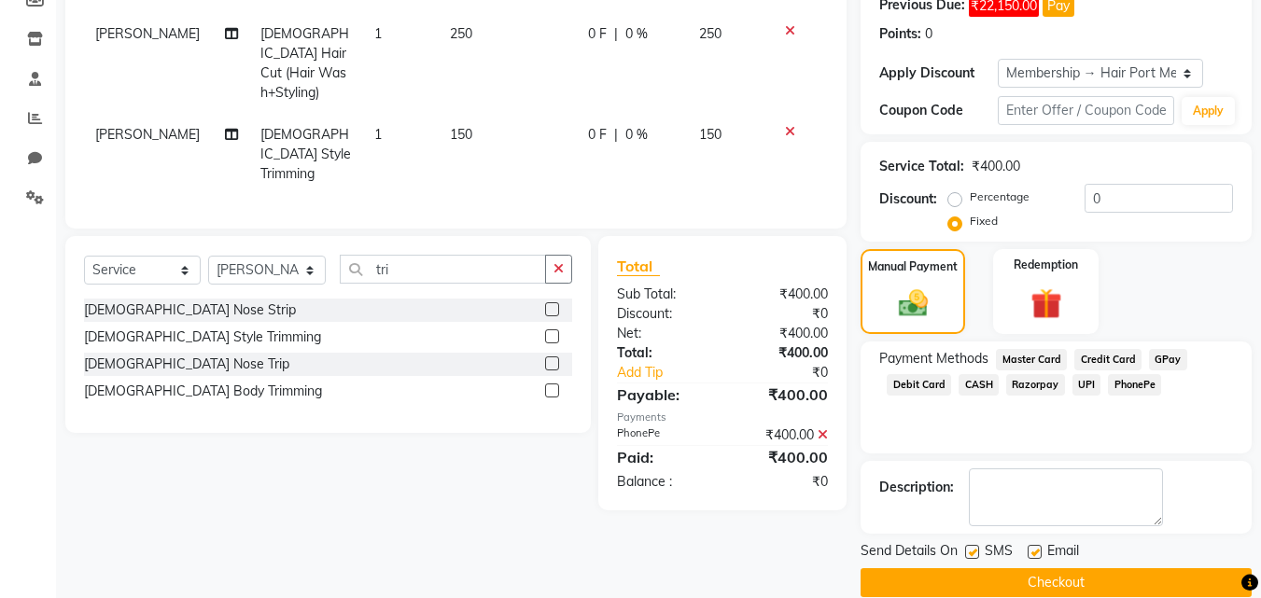
scroll to position [322, 0]
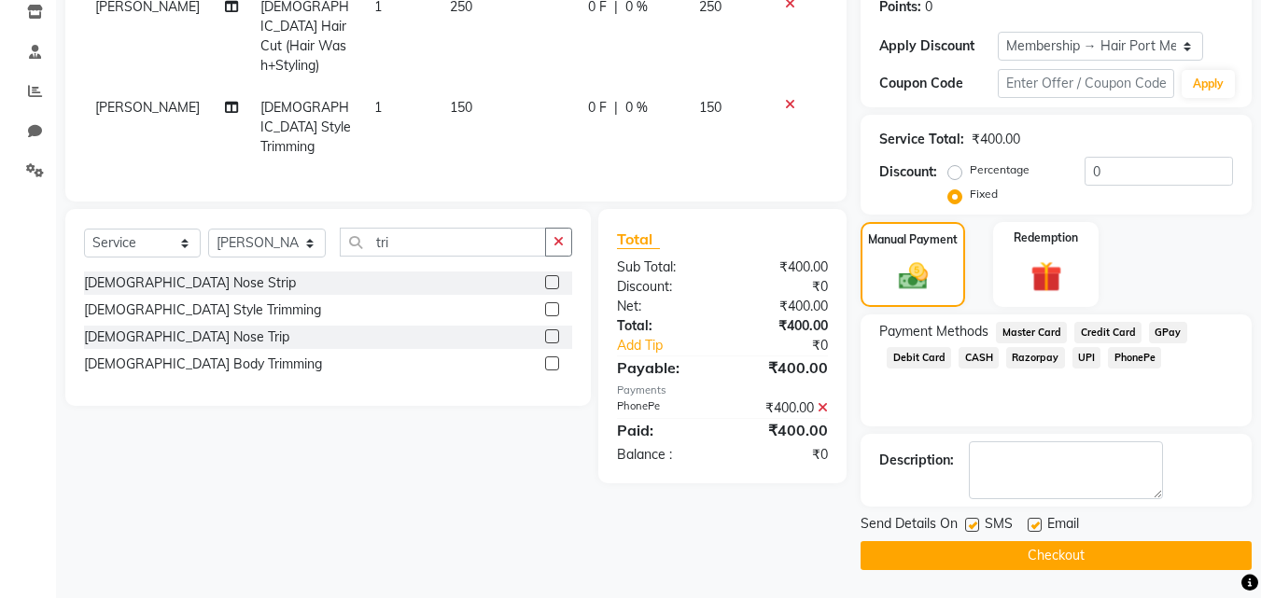
click at [1105, 552] on button "Checkout" at bounding box center [1056, 556] width 391 height 29
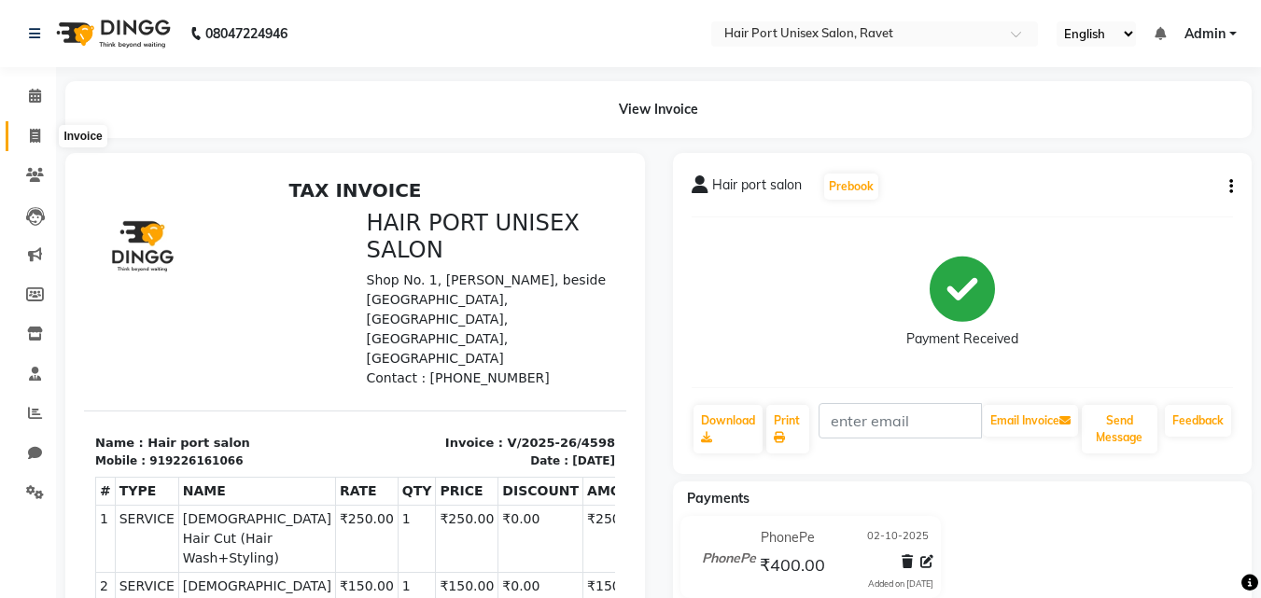
click at [32, 135] on icon at bounding box center [35, 136] width 10 height 14
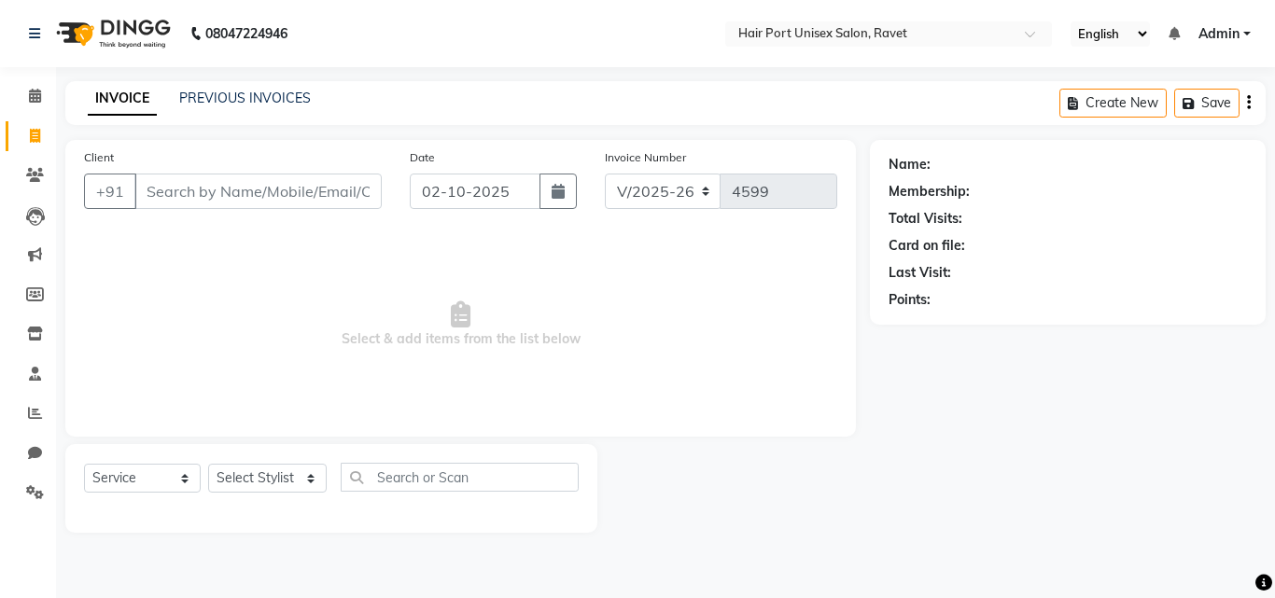
click at [176, 186] on input "Client" at bounding box center [257, 191] width 247 height 35
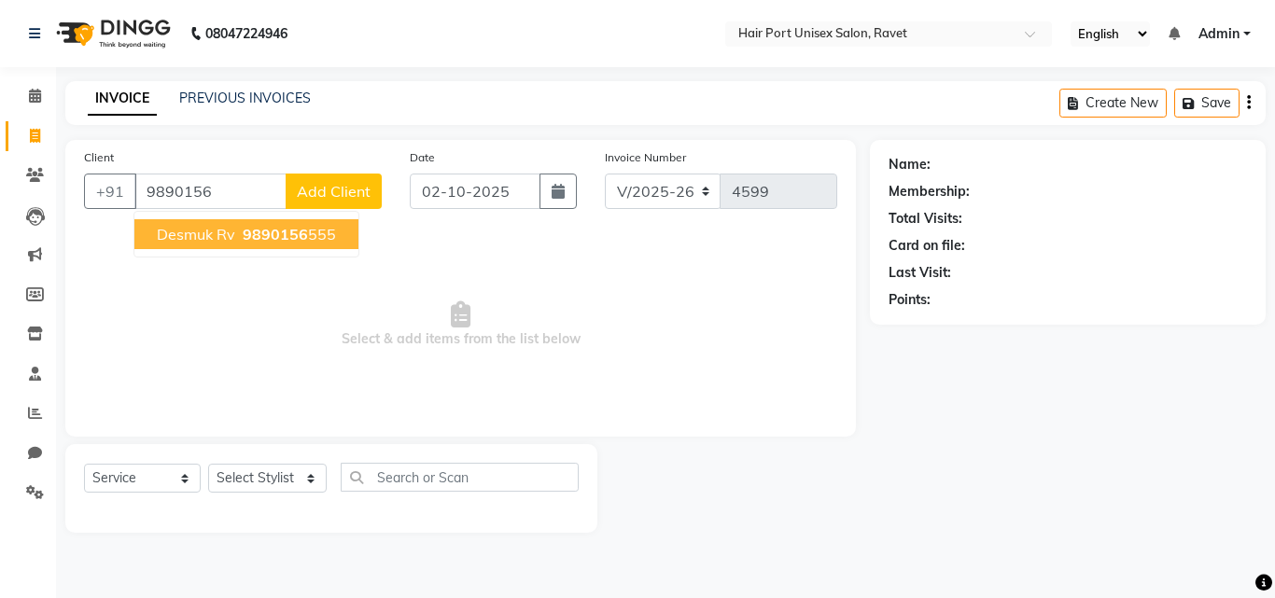
click at [236, 231] on button "Desmuk rv 9890156 555" at bounding box center [246, 234] width 224 height 30
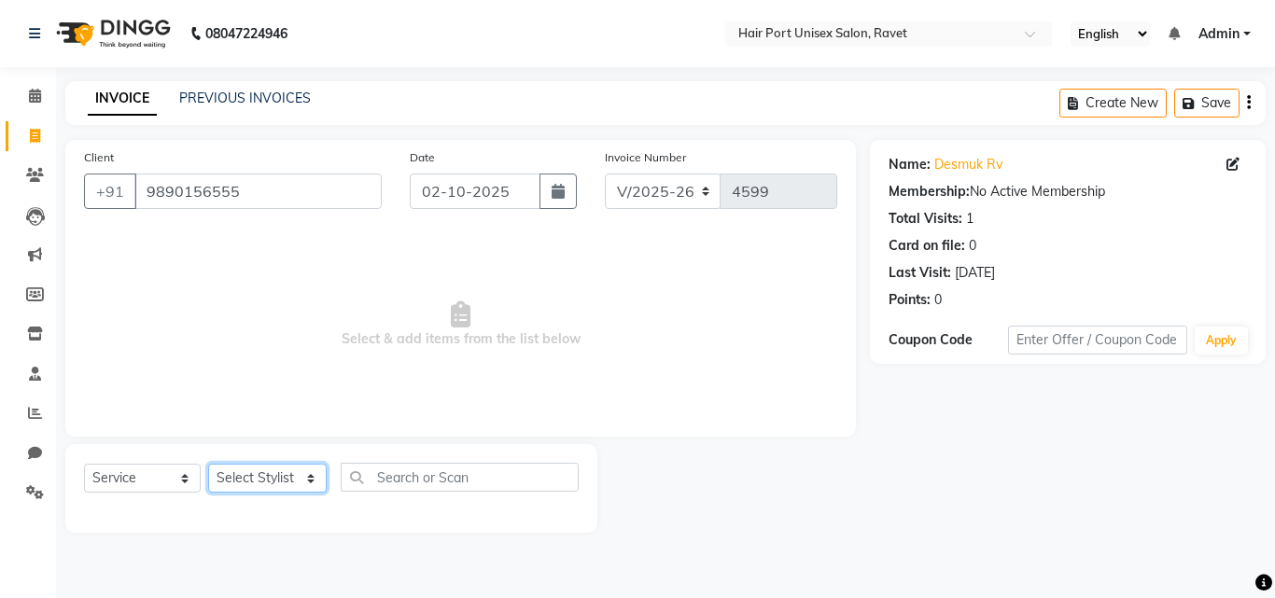
click at [304, 474] on select "Select Stylist [PERSON_NAME] [PERSON_NAME] [PERSON_NAME] [PERSON_NAME] [PERSON_…" at bounding box center [267, 478] width 119 height 29
click at [208, 464] on select "Select Stylist [PERSON_NAME] [PERSON_NAME] [PERSON_NAME] [PERSON_NAME] [PERSON_…" at bounding box center [267, 478] width 119 height 29
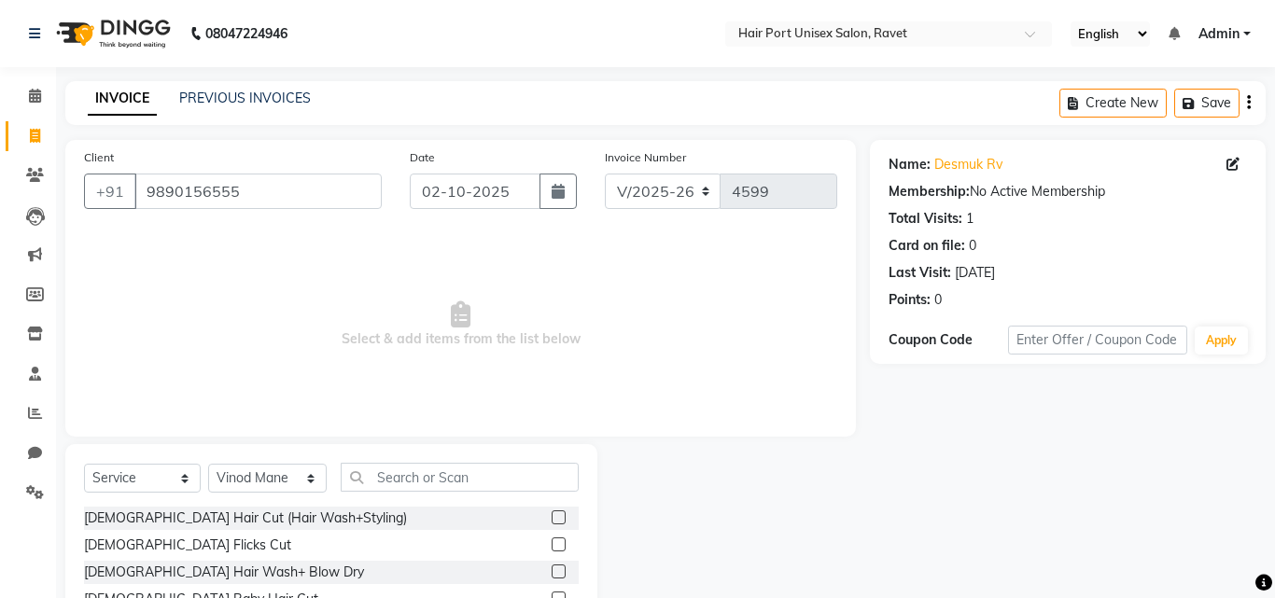
click at [304, 449] on div "Select Service Product Membership Package Voucher Prepaid Gift Card Select Styl…" at bounding box center [331, 581] width 532 height 275
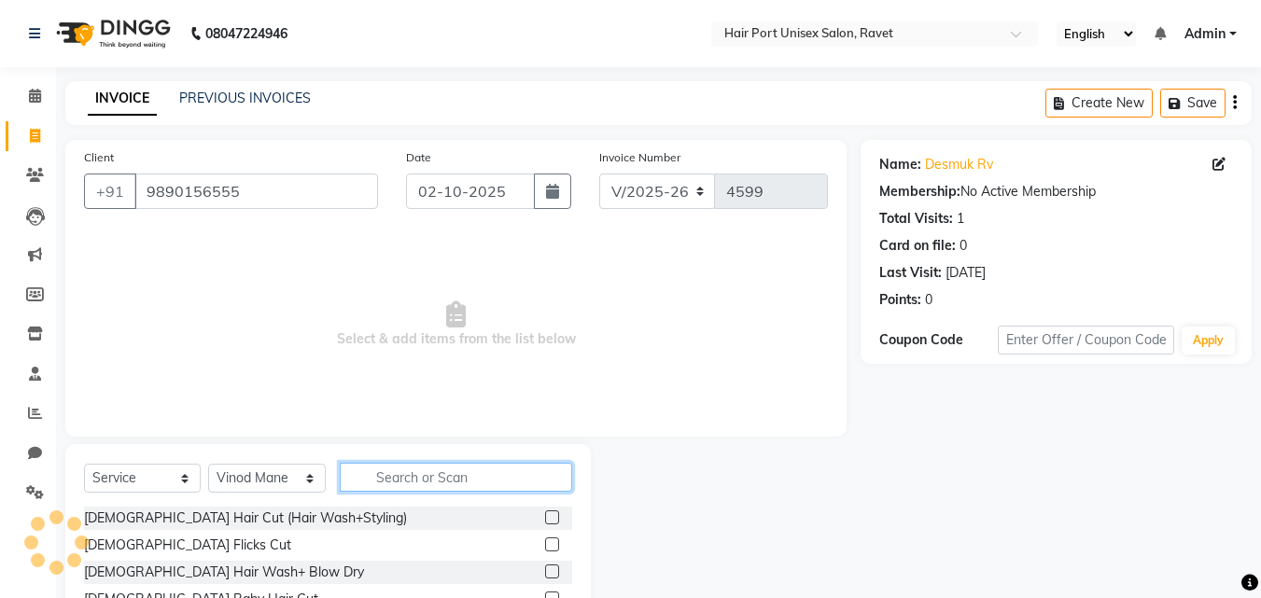
click at [359, 477] on input "text" at bounding box center [456, 477] width 232 height 29
click at [427, 471] on input "text" at bounding box center [456, 477] width 232 height 29
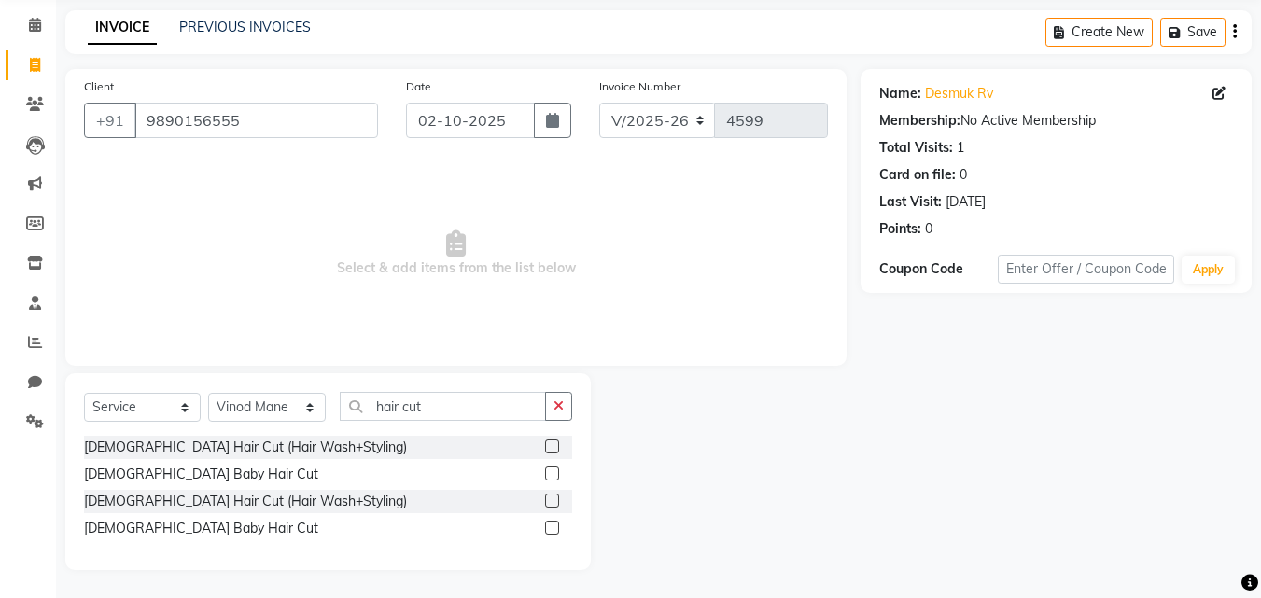
click at [553, 500] on label at bounding box center [552, 501] width 14 height 14
click at [553, 500] on input "checkbox" at bounding box center [551, 502] width 12 height 12
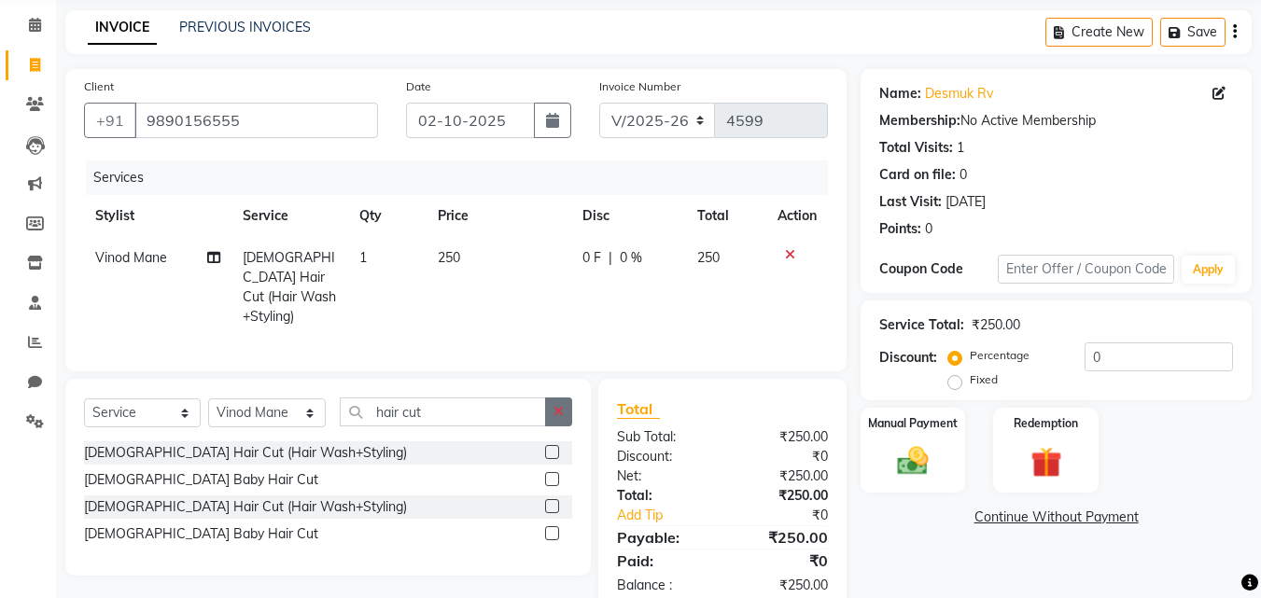
click at [558, 405] on icon "button" at bounding box center [559, 411] width 10 height 13
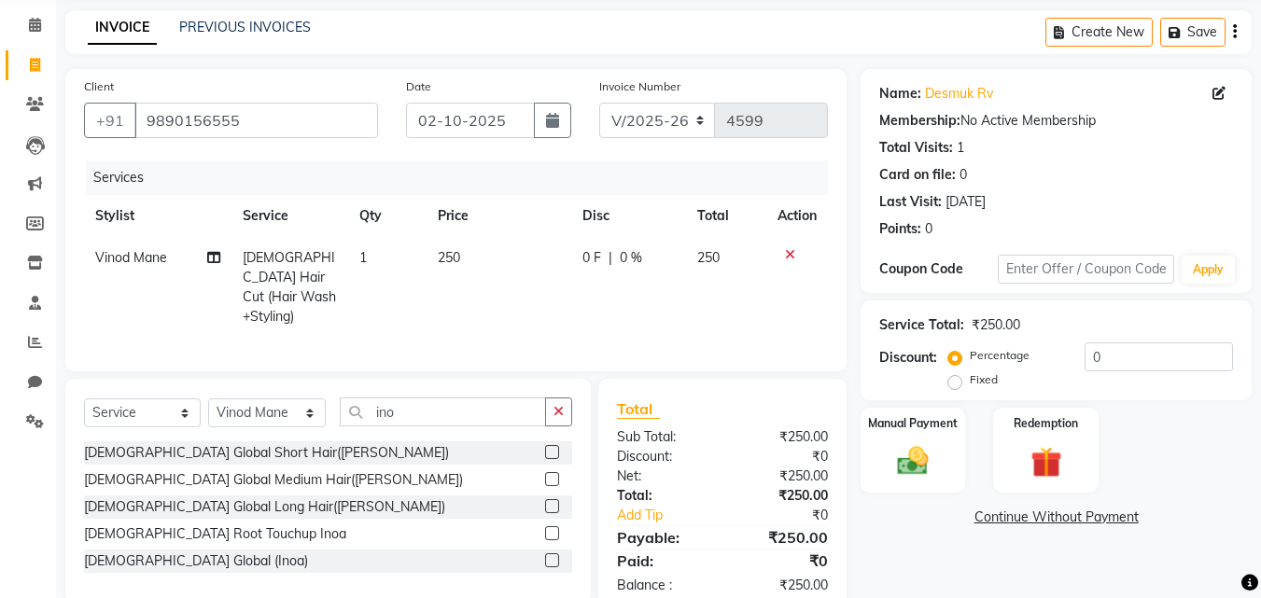
click at [550, 556] on label at bounding box center [552, 561] width 14 height 14
click at [550, 556] on input "checkbox" at bounding box center [551, 562] width 12 height 12
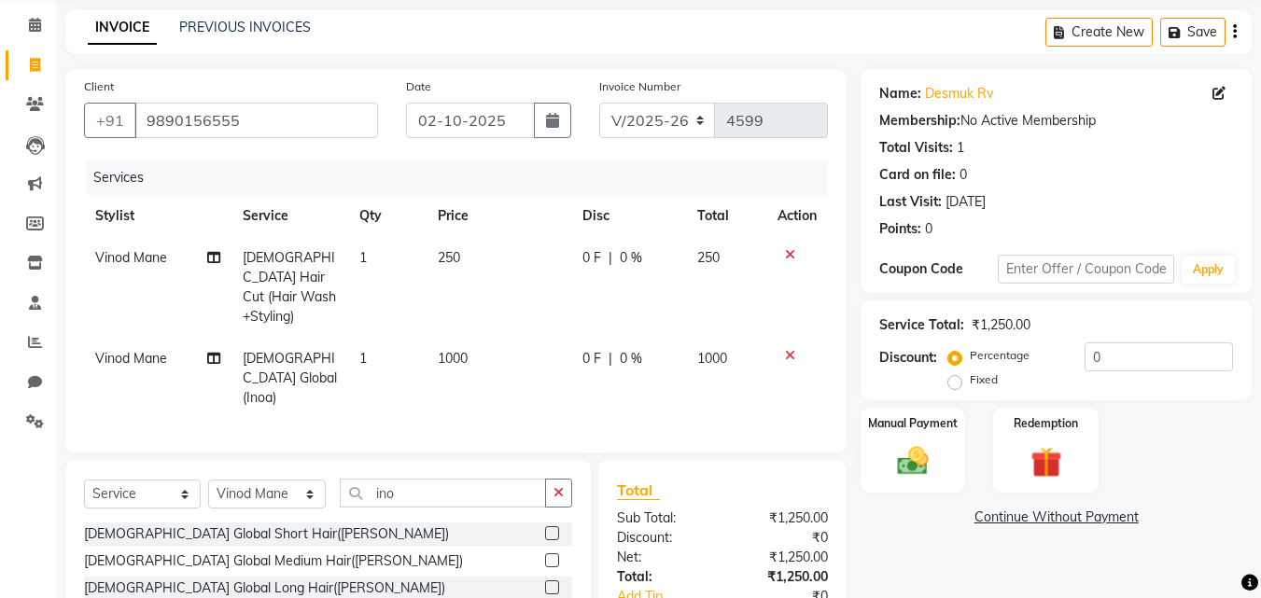
click at [470, 338] on td "1000" at bounding box center [499, 378] width 145 height 81
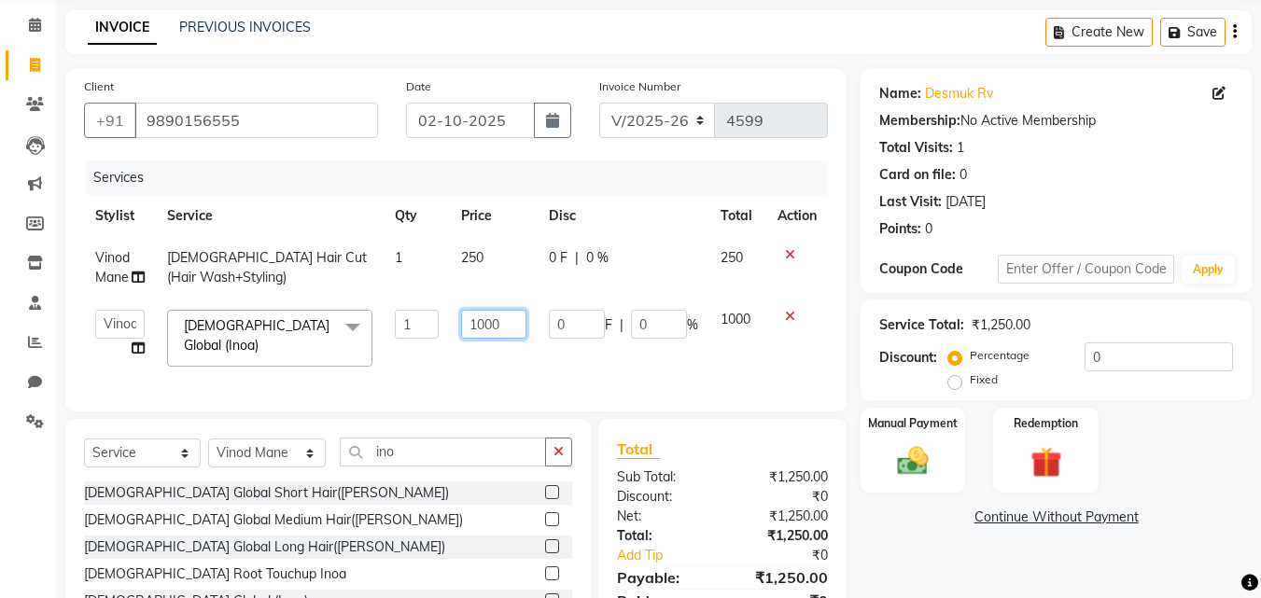
click at [511, 319] on input "1000" at bounding box center [493, 324] width 64 height 29
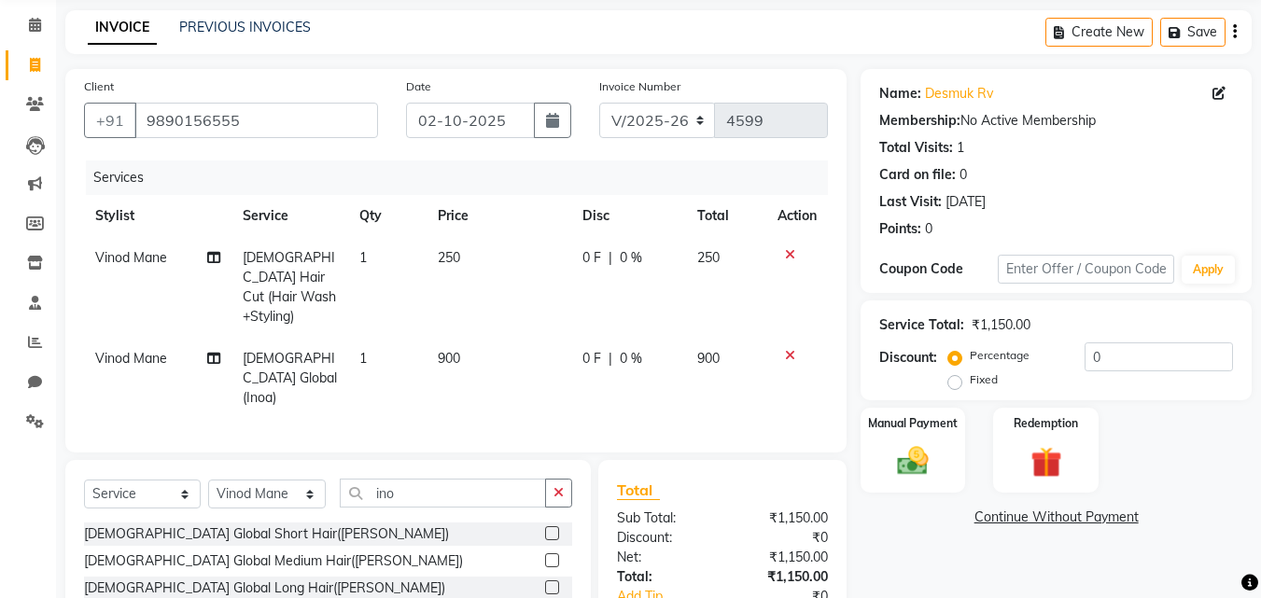
click at [539, 293] on tr "Vinod Mane [DEMOGRAPHIC_DATA] Hair Cut (Hair Wash+Styling) 1 250 0 F | 0 % 250" at bounding box center [456, 287] width 744 height 101
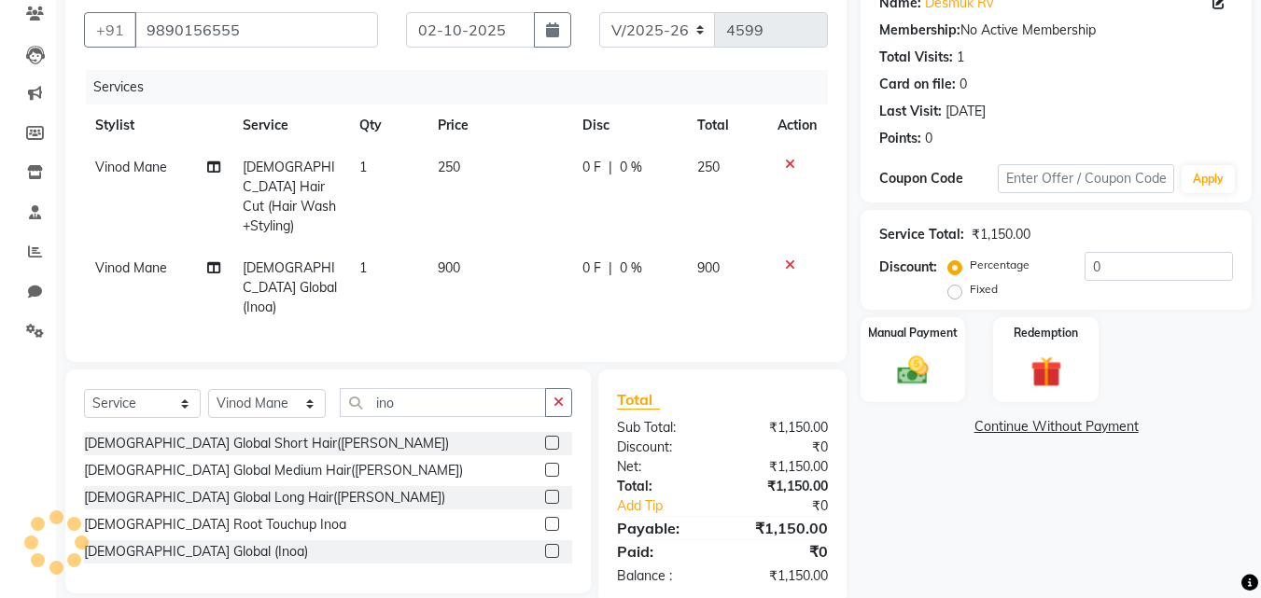
scroll to position [163, 0]
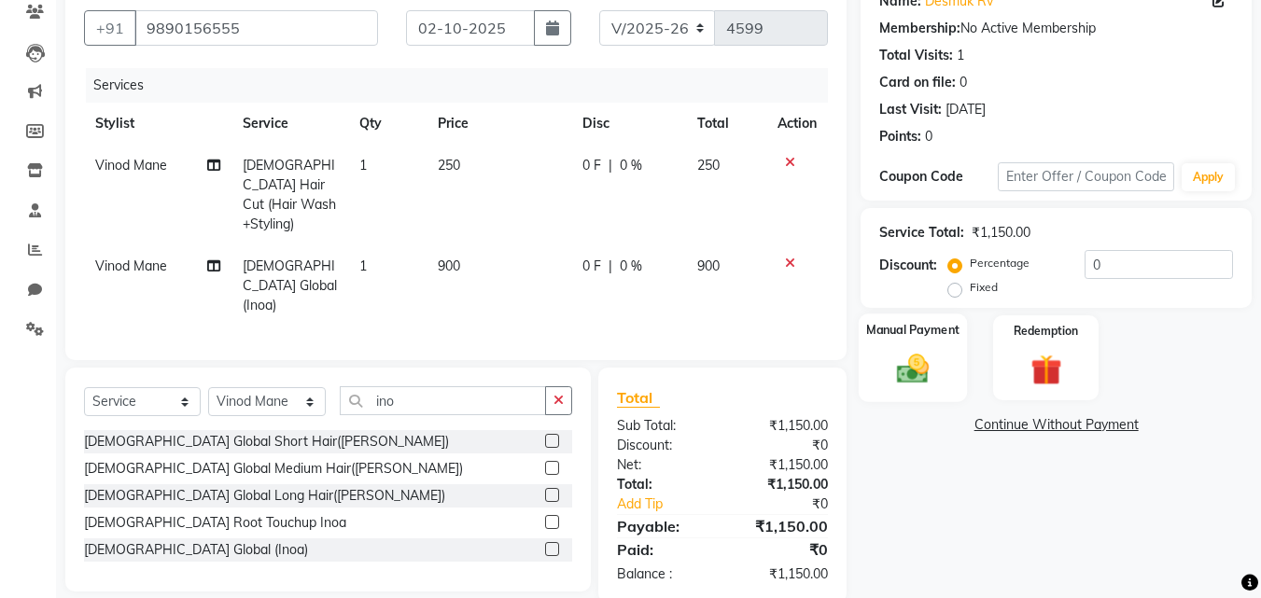
click at [894, 337] on label "Manual Payment" at bounding box center [912, 330] width 93 height 18
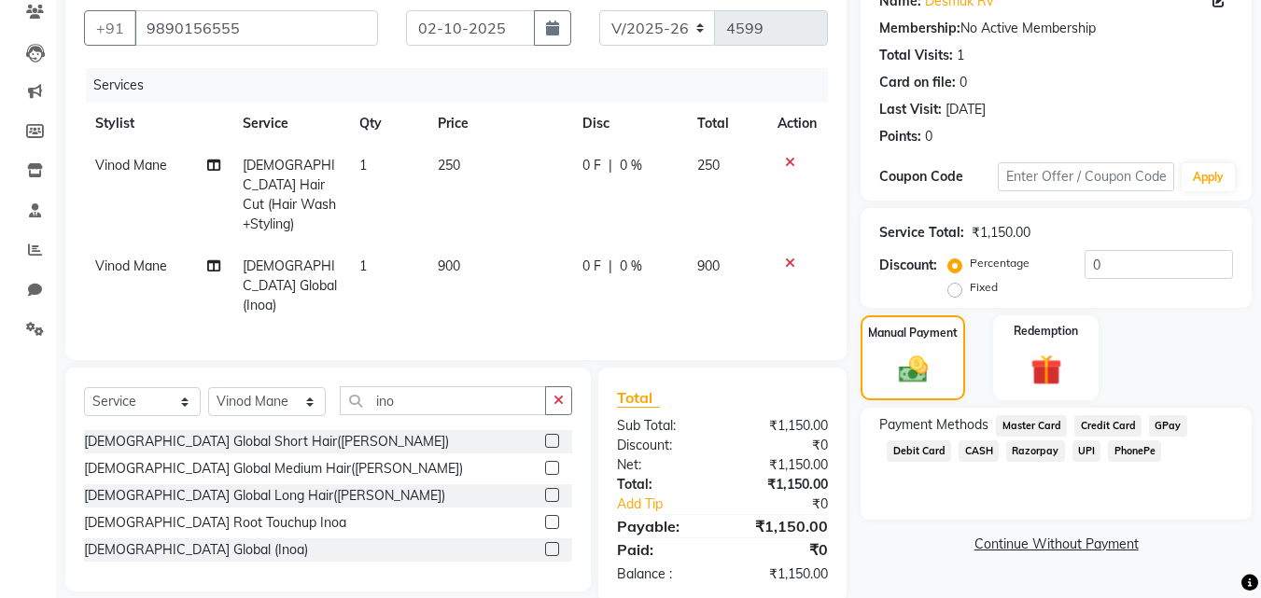
click at [1131, 453] on span "PhonePe" at bounding box center [1134, 451] width 53 height 21
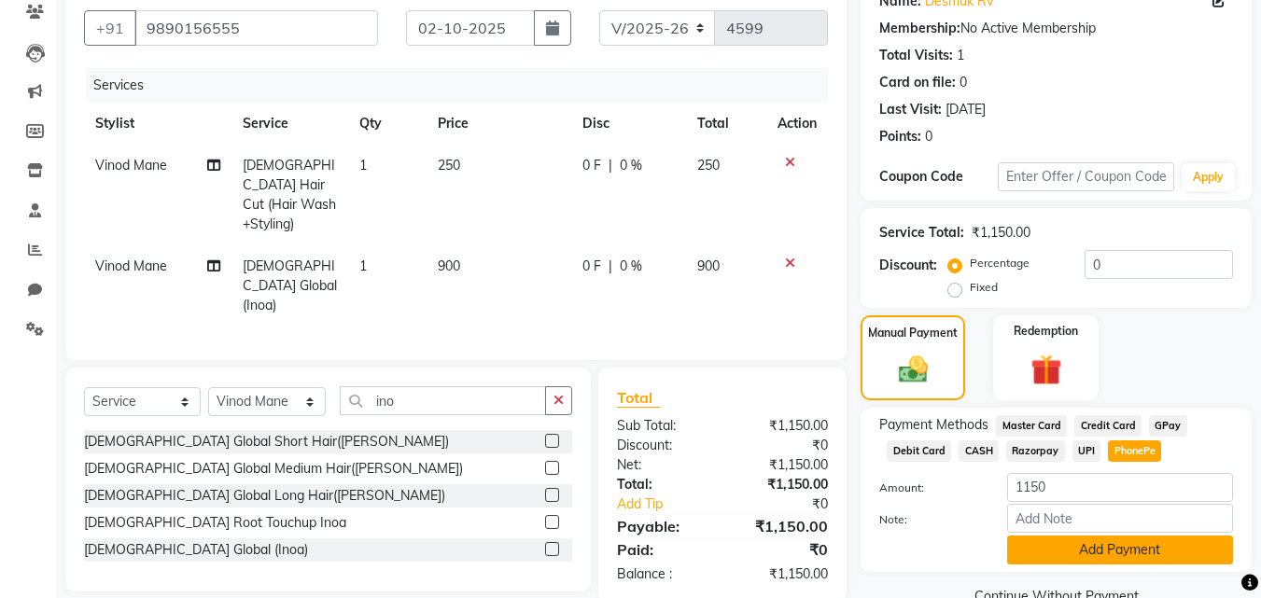
click at [1127, 555] on button "Add Payment" at bounding box center [1120, 550] width 226 height 29
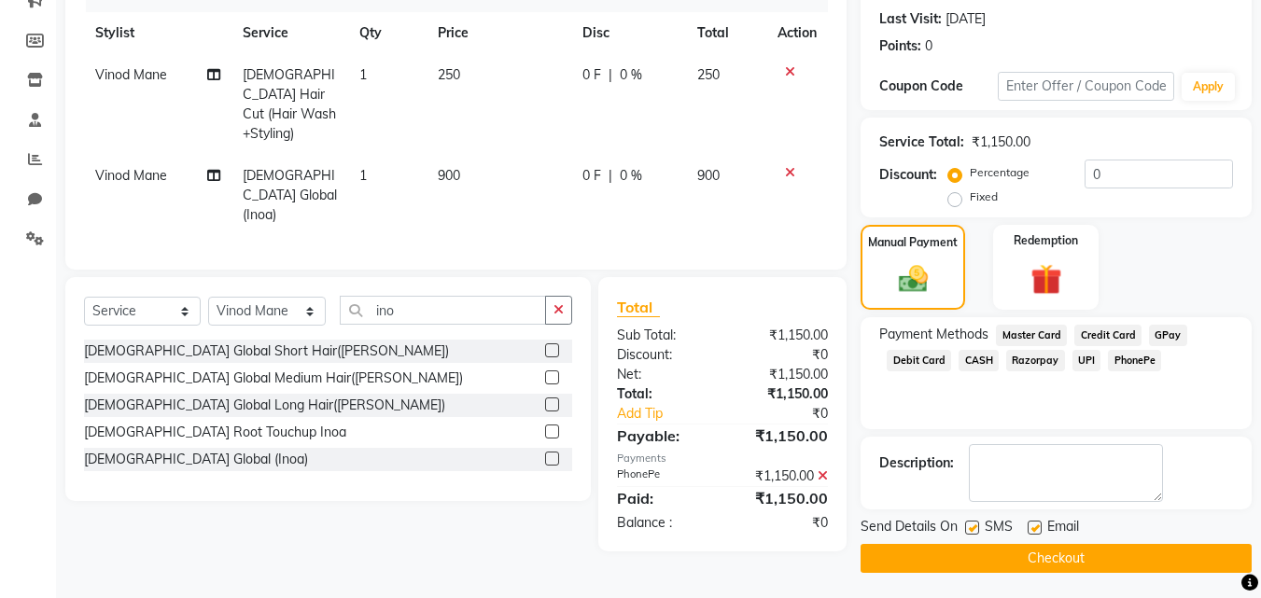
scroll to position [257, 0]
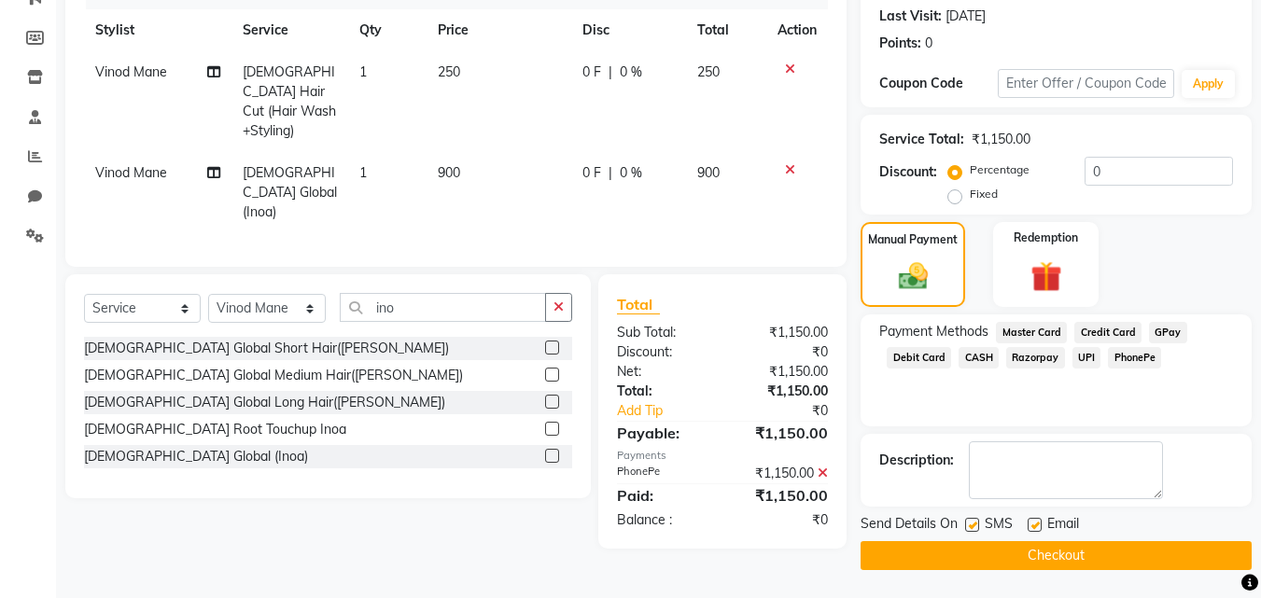
click at [1116, 559] on button "Checkout" at bounding box center [1056, 556] width 391 height 29
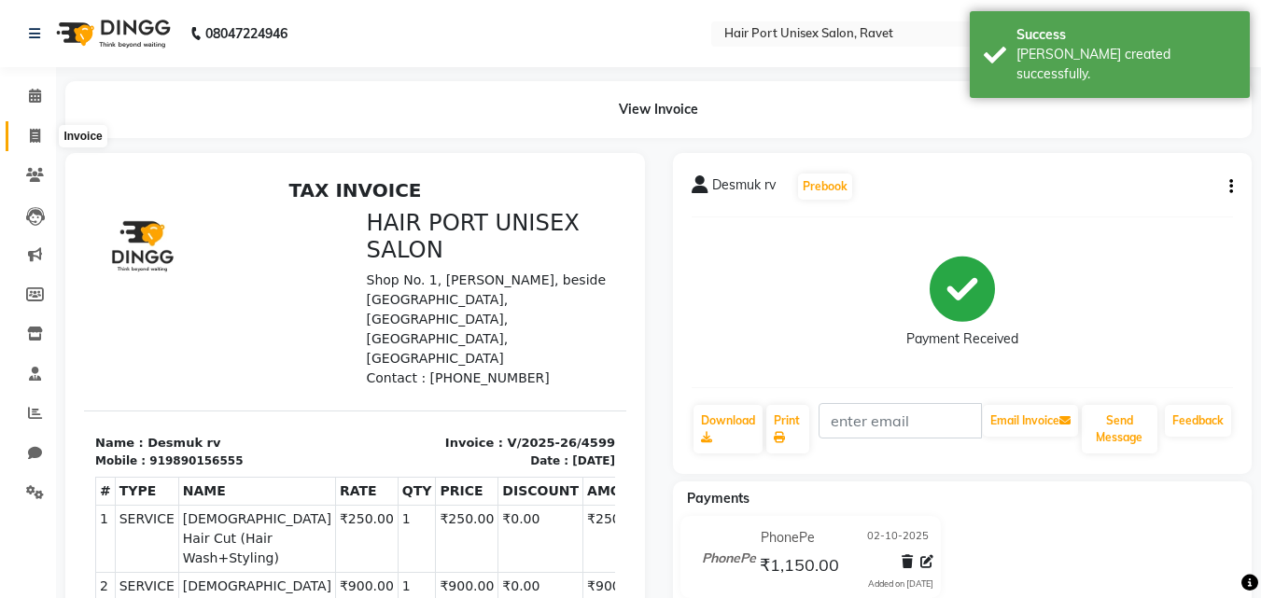
click at [37, 132] on icon at bounding box center [35, 136] width 10 height 14
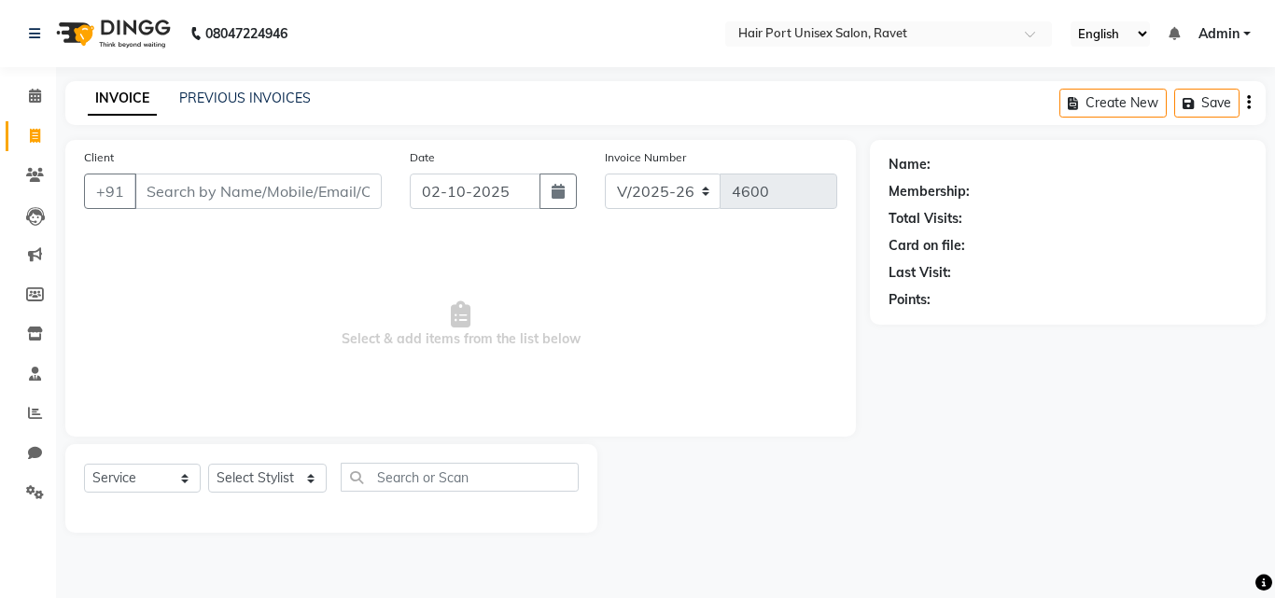
click at [204, 189] on input "Client" at bounding box center [257, 191] width 247 height 35
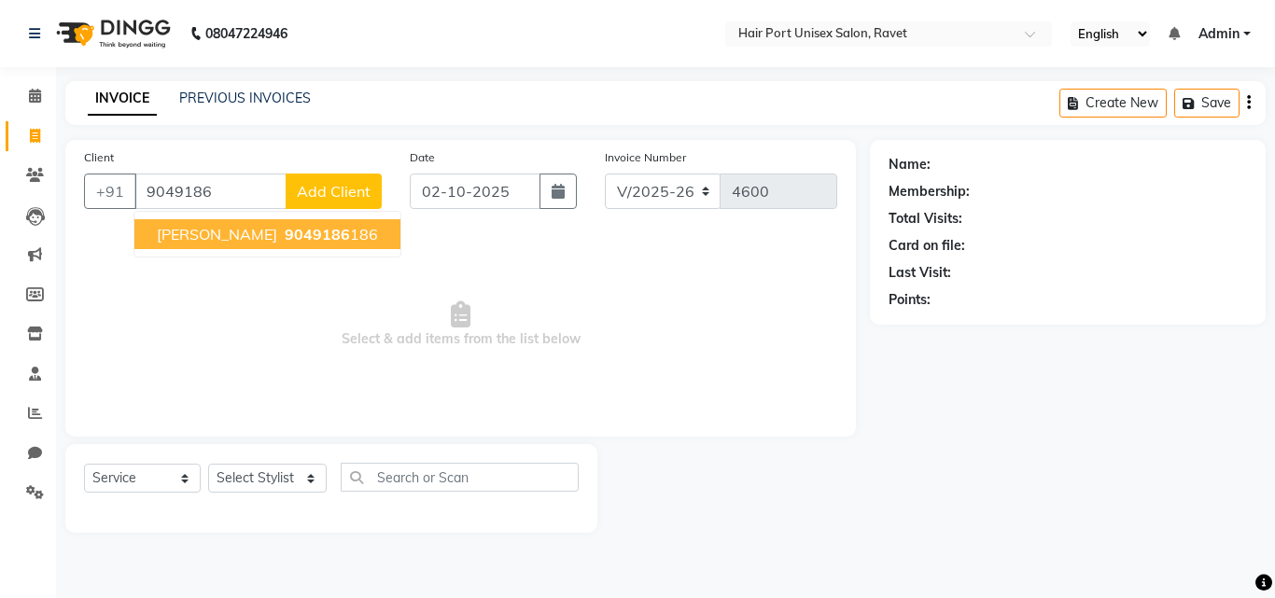
drag, startPoint x: 204, startPoint y: 189, endPoint x: 211, endPoint y: 226, distance: 37.9
click at [211, 209] on div "[PHONE_NUMBER] [PERSON_NAME] 9049186 186 Add Client" at bounding box center [233, 191] width 298 height 35
click at [211, 226] on button "[PERSON_NAME] 9049186 186" at bounding box center [267, 234] width 266 height 30
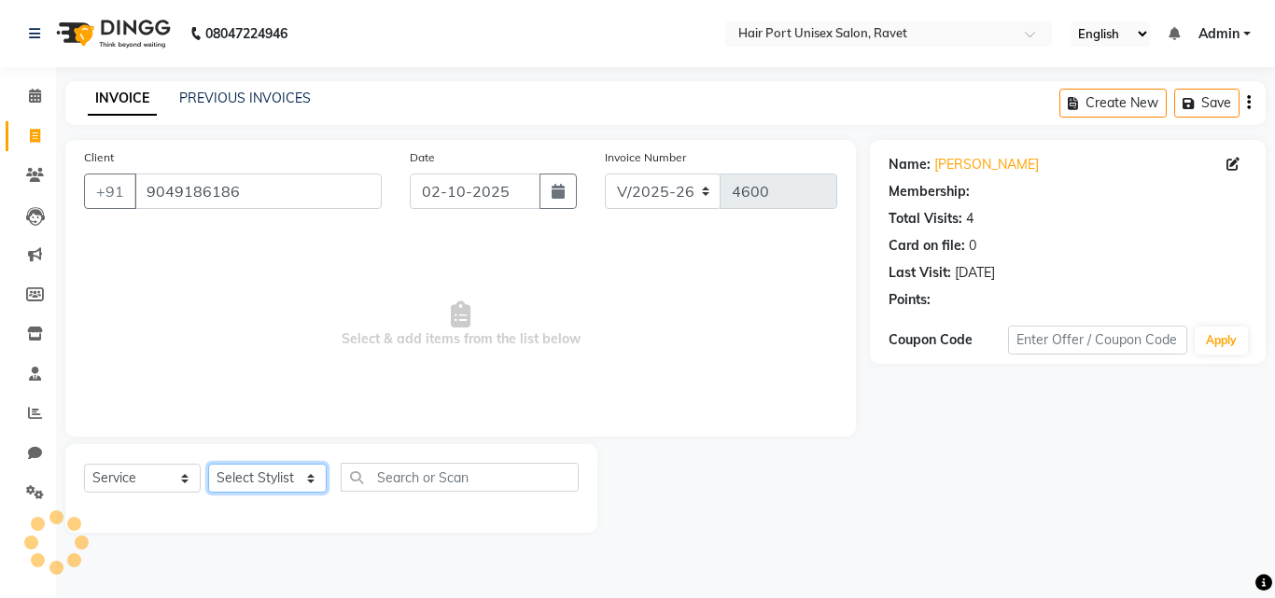
click at [300, 476] on select "Select Stylist [PERSON_NAME] [PERSON_NAME] [PERSON_NAME] [PERSON_NAME] [PERSON_…" at bounding box center [267, 478] width 119 height 29
click at [208, 464] on select "Select Stylist [PERSON_NAME] [PERSON_NAME] [PERSON_NAME] [PERSON_NAME] [PERSON_…" at bounding box center [267, 478] width 119 height 29
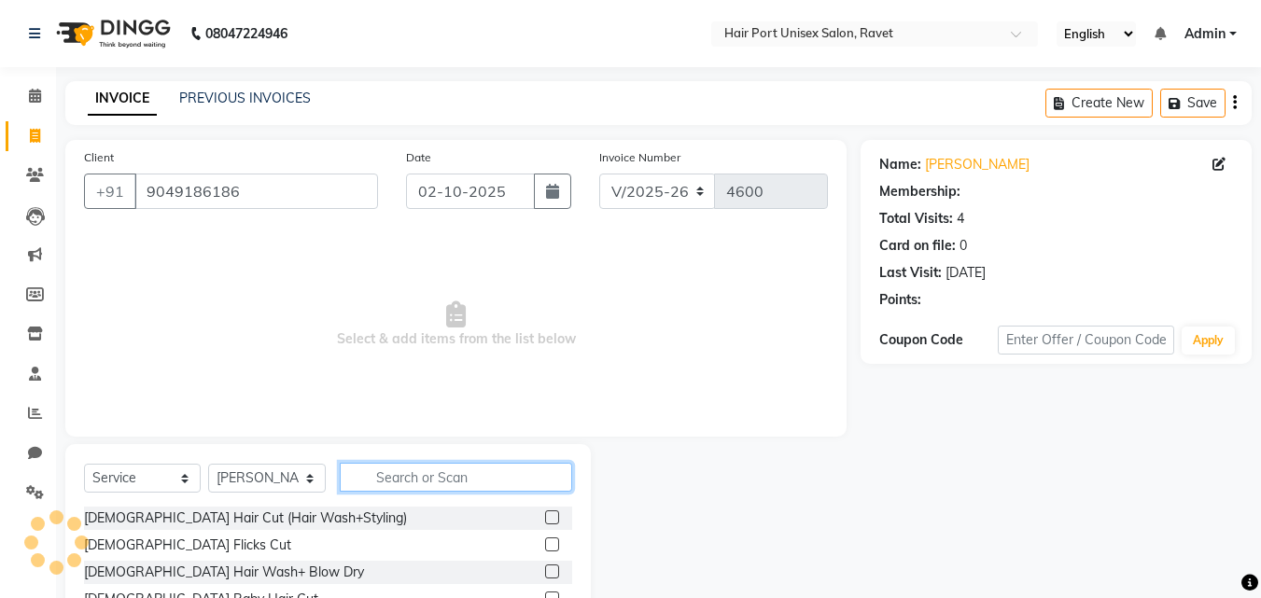
click at [387, 471] on input "text" at bounding box center [456, 477] width 232 height 29
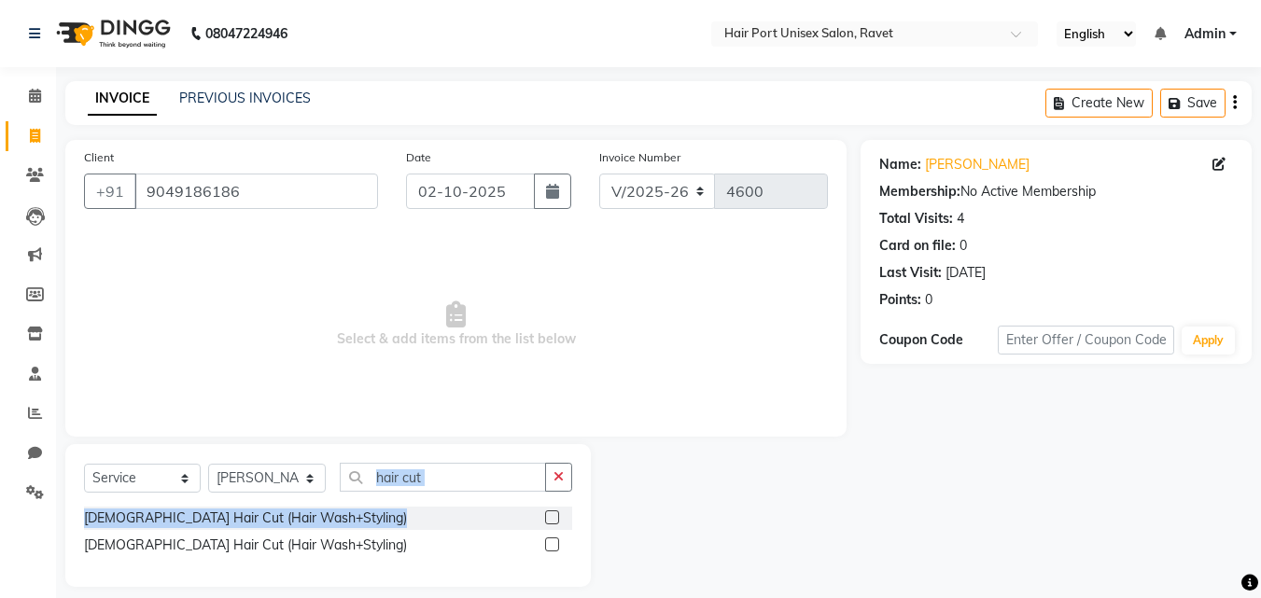
drag, startPoint x: 537, startPoint y: 518, endPoint x: 532, endPoint y: 498, distance: 21.1
click at [532, 498] on div "Select Service Product Membership Package Voucher Prepaid Gift Card Select Styl…" at bounding box center [328, 515] width 526 height 143
click at [553, 541] on label at bounding box center [552, 545] width 14 height 14
click at [553, 541] on input "checkbox" at bounding box center [551, 546] width 12 height 12
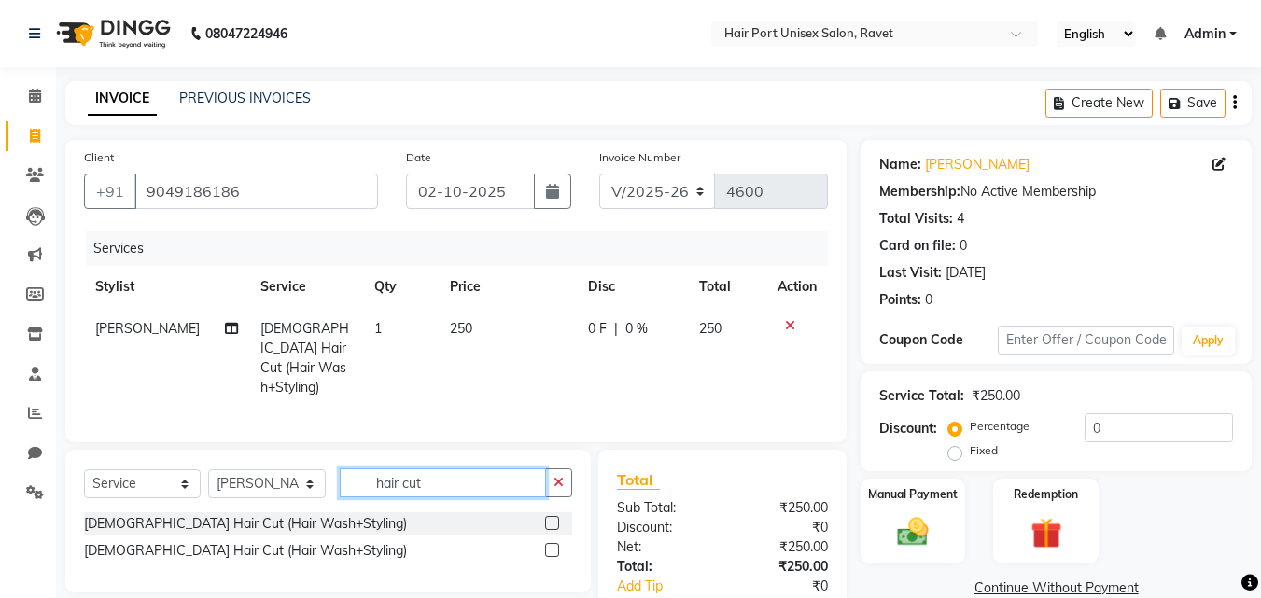
click at [529, 478] on input "hair cut" at bounding box center [443, 483] width 206 height 29
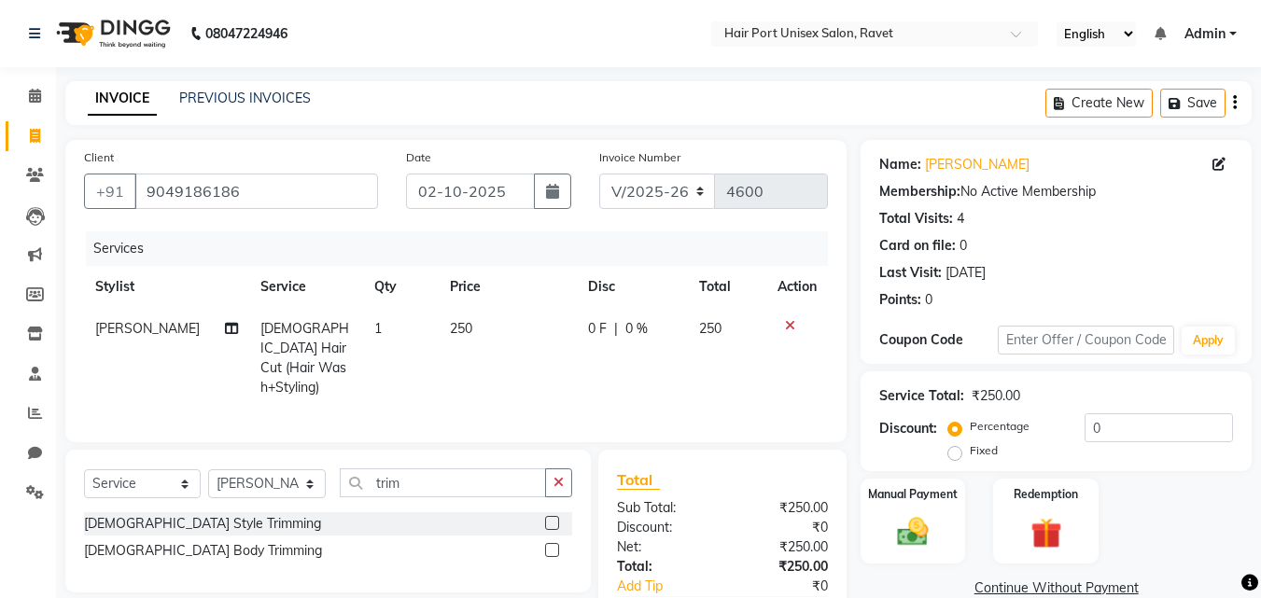
click at [553, 516] on label at bounding box center [552, 523] width 14 height 14
click at [553, 518] on input "checkbox" at bounding box center [551, 524] width 12 height 12
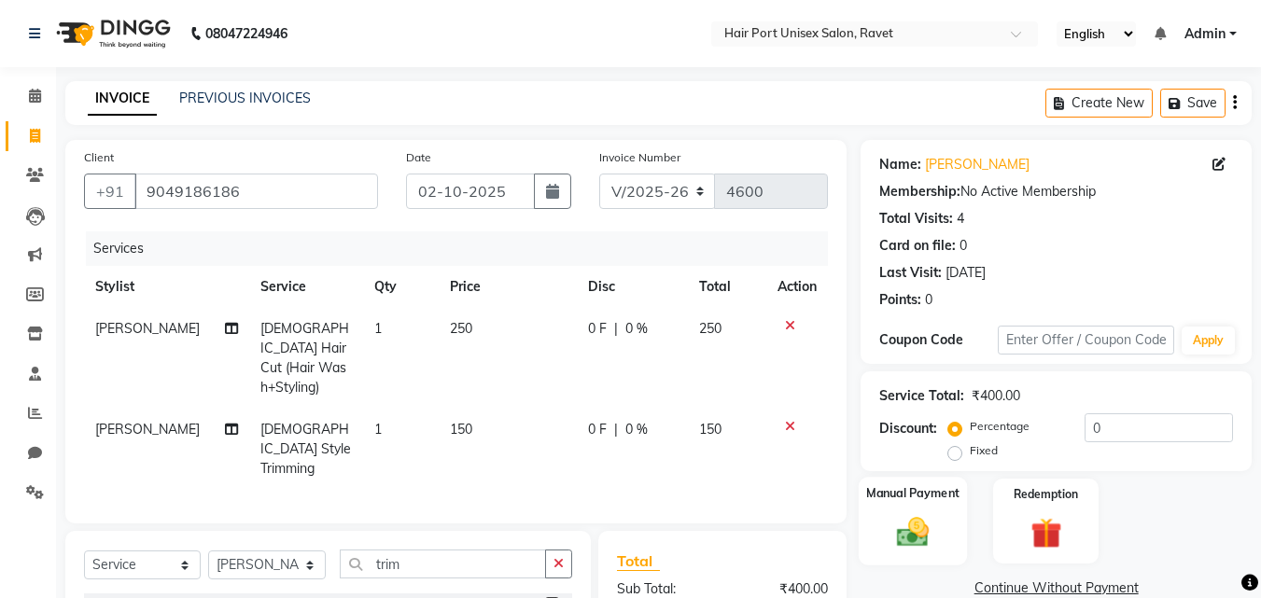
click at [903, 521] on img at bounding box center [913, 532] width 52 height 37
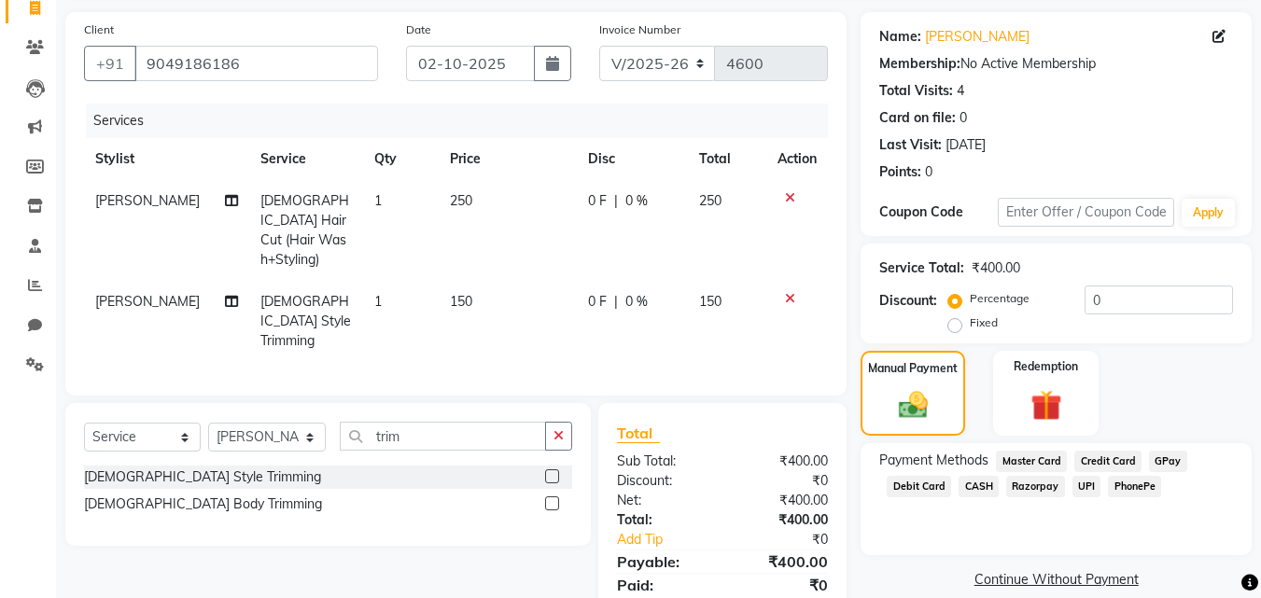
scroll to position [171, 0]
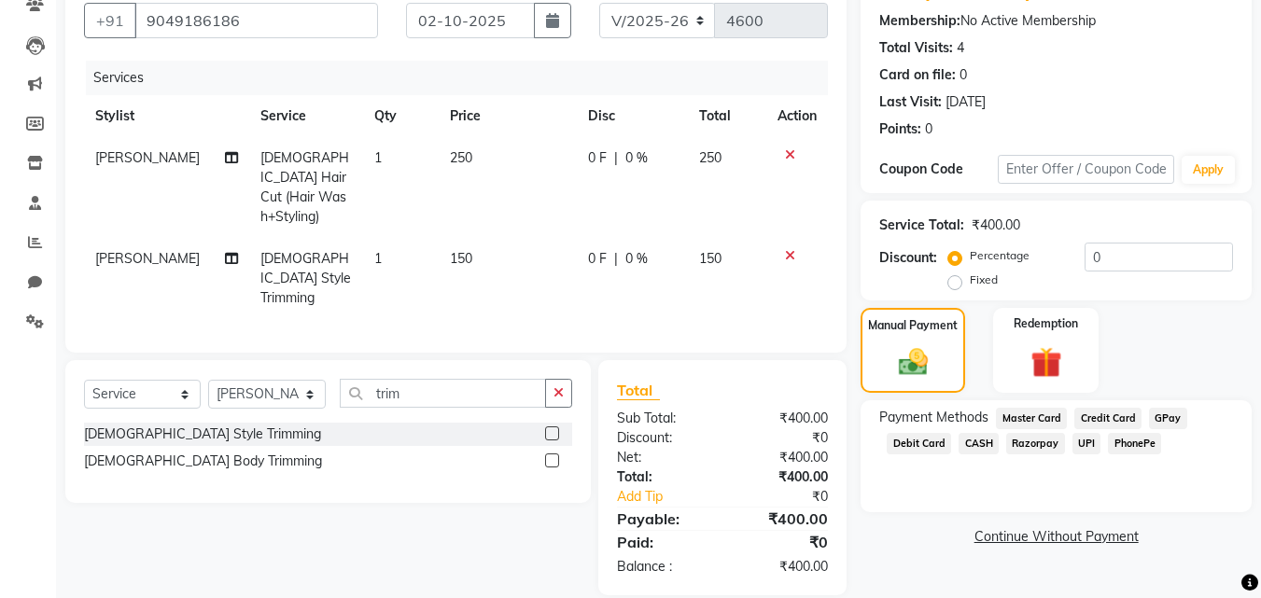
click at [1127, 440] on span "PhonePe" at bounding box center [1134, 443] width 53 height 21
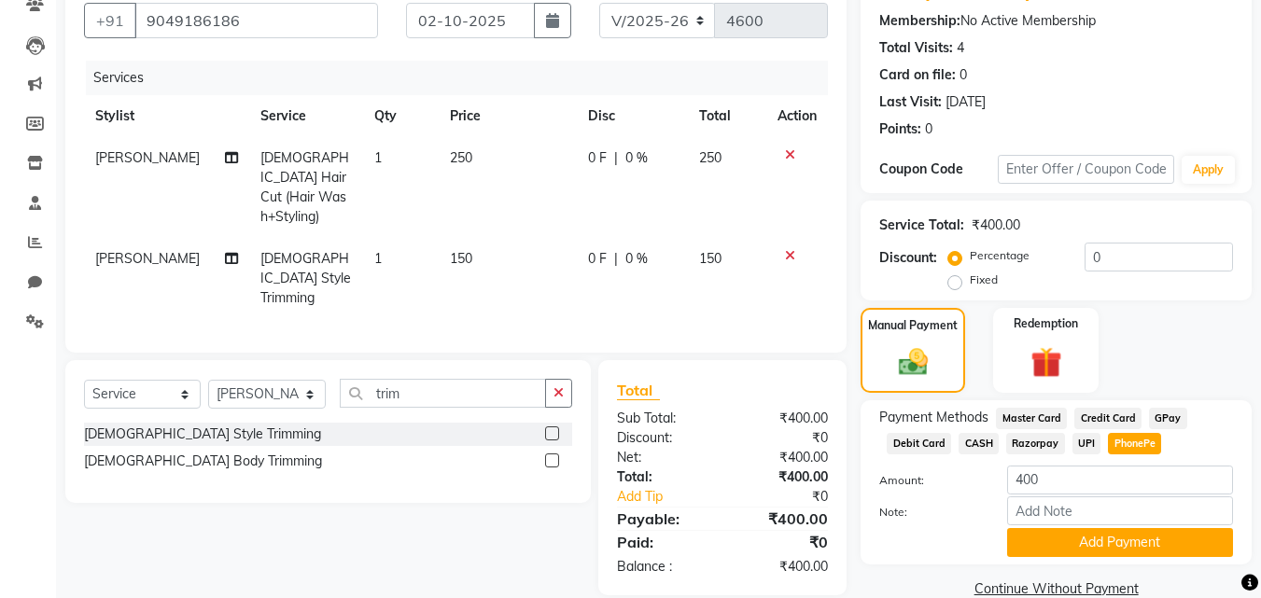
scroll to position [204, 0]
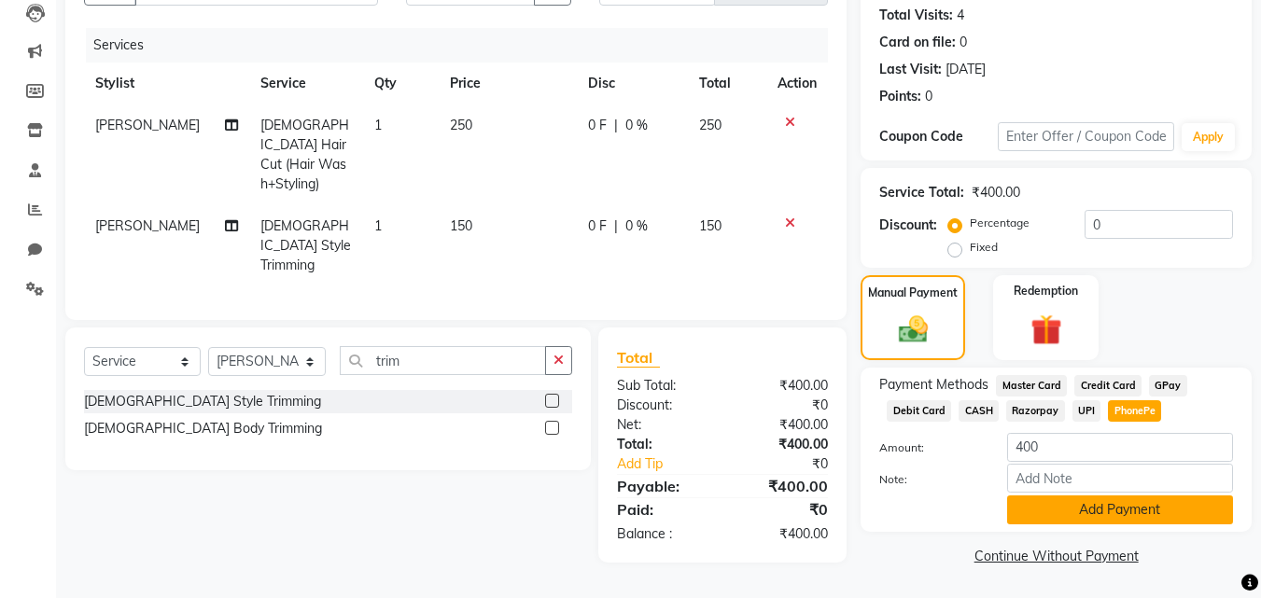
click at [1130, 507] on button "Add Payment" at bounding box center [1120, 510] width 226 height 29
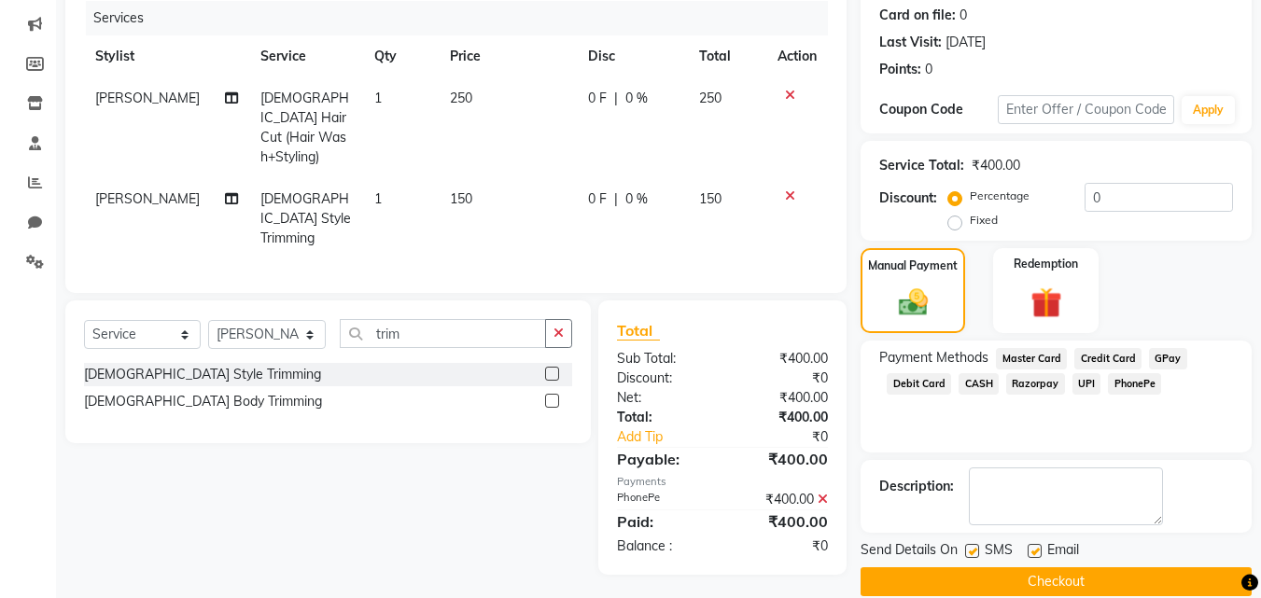
scroll to position [257, 0]
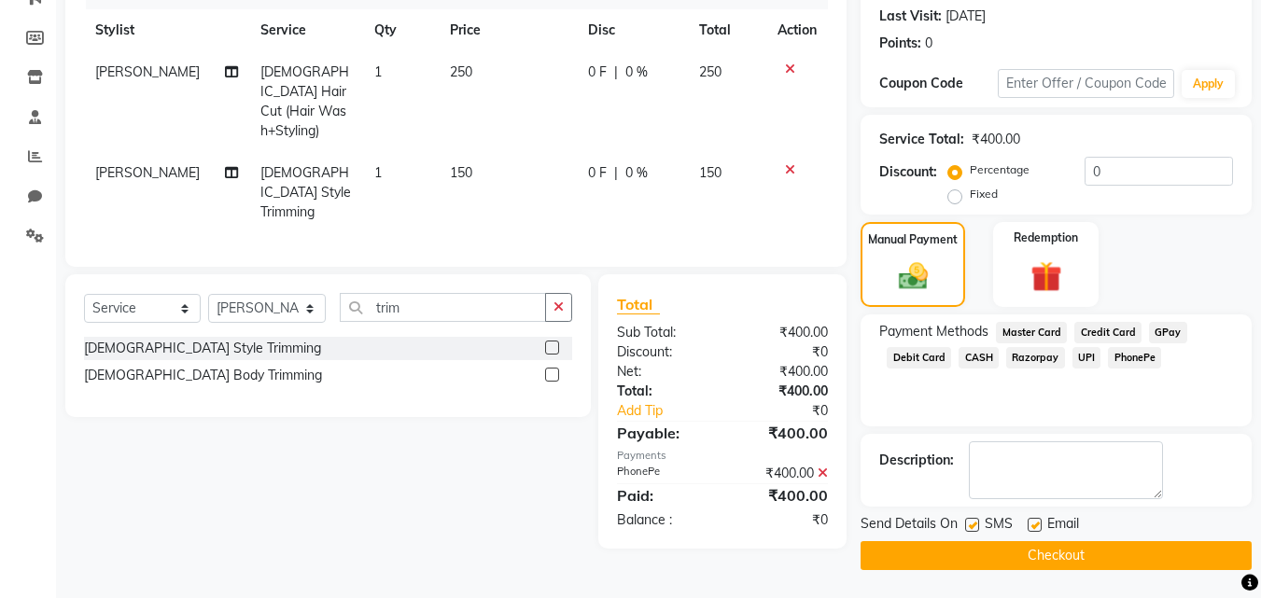
click at [1082, 555] on button "Checkout" at bounding box center [1056, 556] width 391 height 29
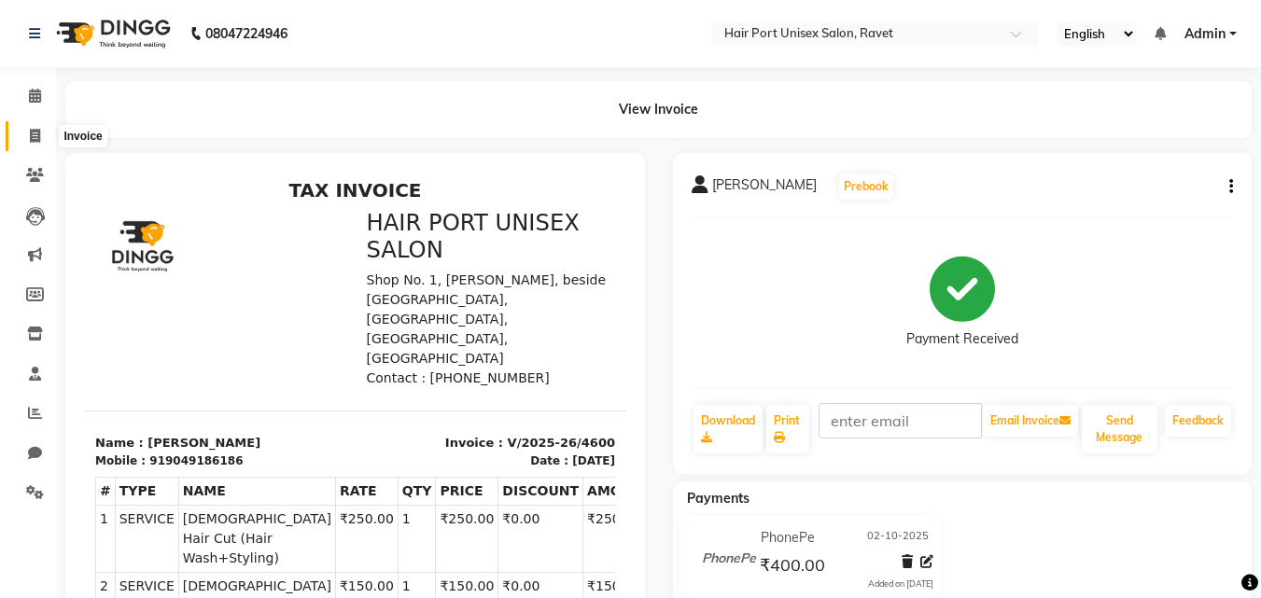
click at [35, 136] on icon at bounding box center [35, 136] width 10 height 14
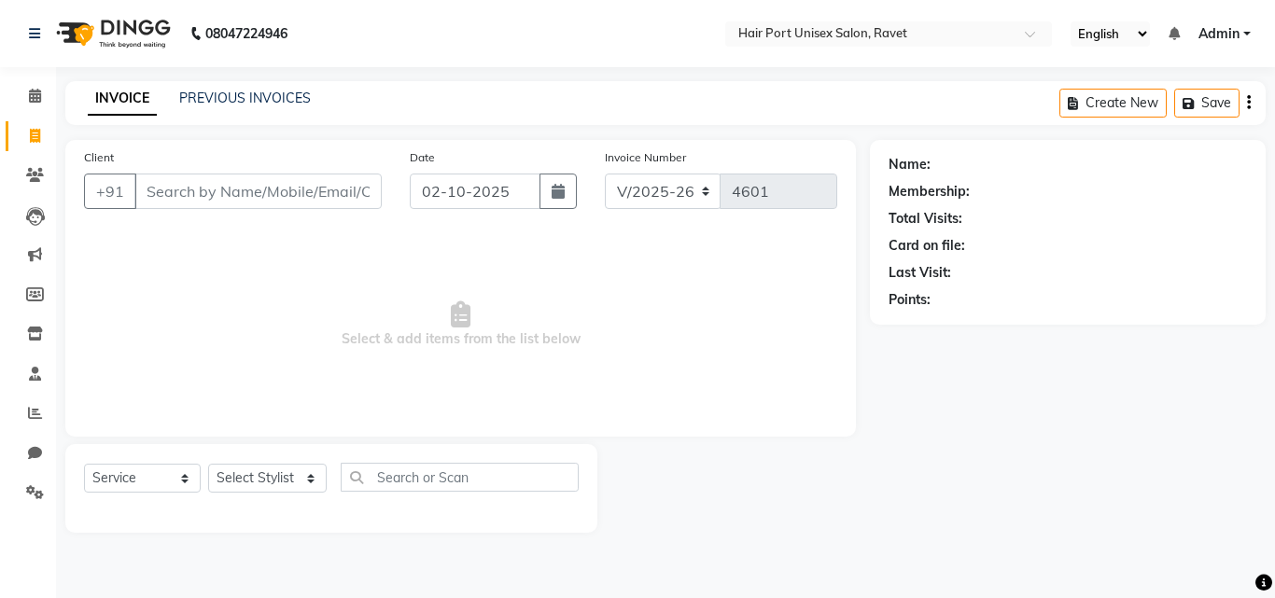
click at [215, 185] on input "Client" at bounding box center [257, 191] width 247 height 35
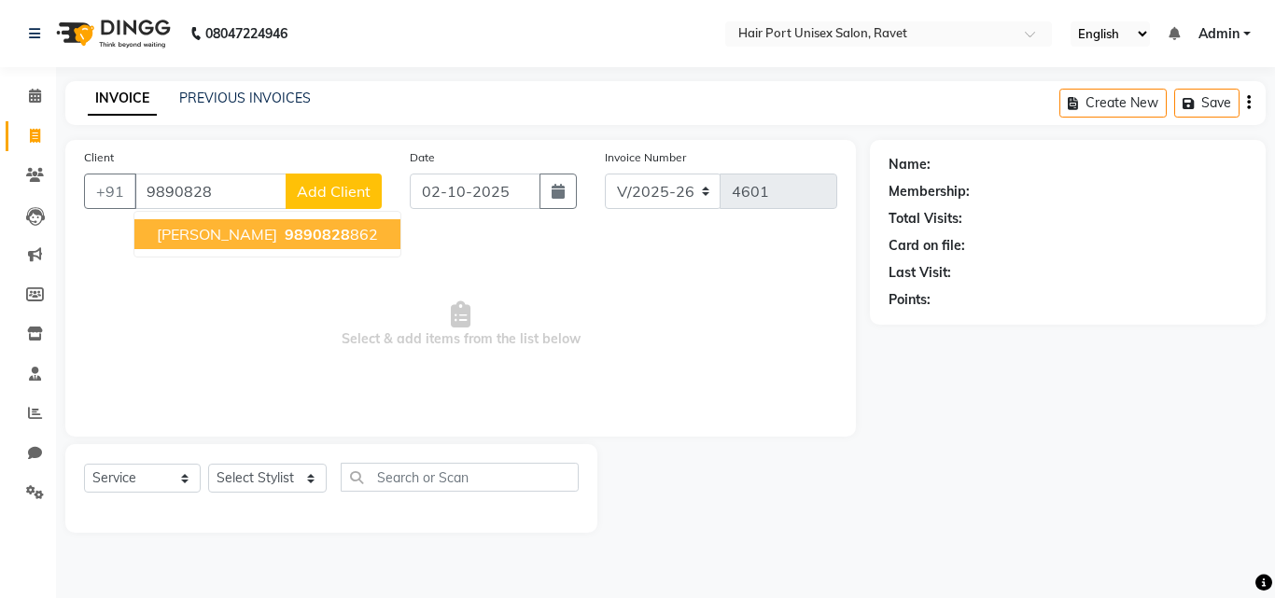
click at [285, 226] on span "9890828" at bounding box center [317, 234] width 65 height 19
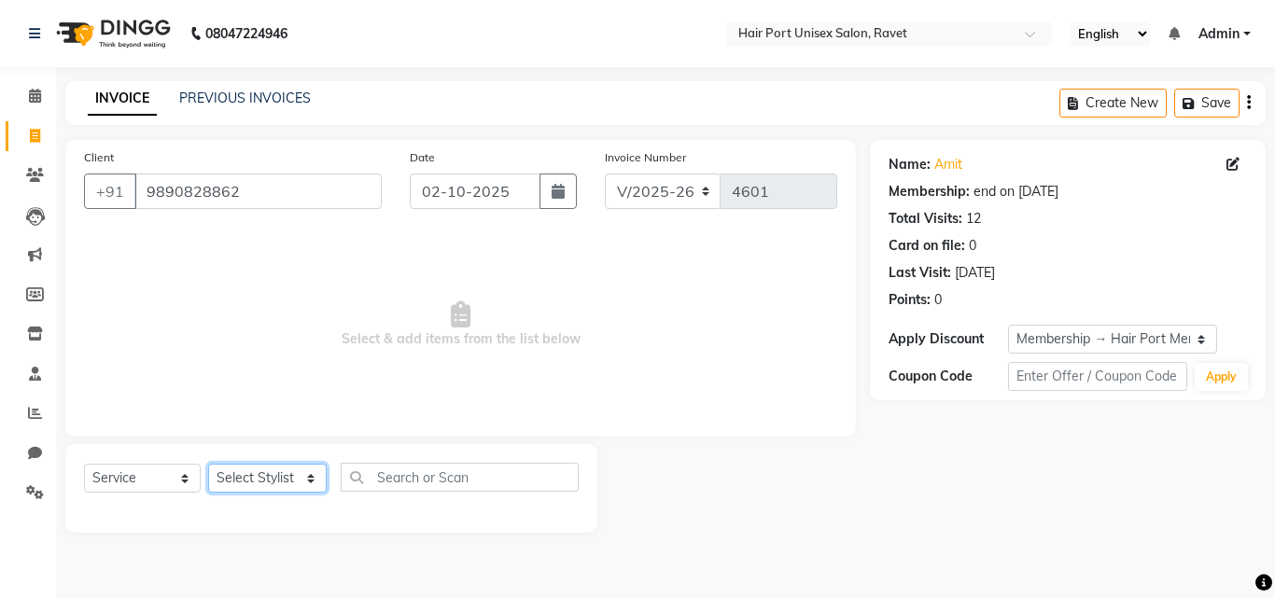
click at [316, 473] on select "Select Stylist [PERSON_NAME] [PERSON_NAME] [PERSON_NAME] [PERSON_NAME] [PERSON_…" at bounding box center [267, 478] width 119 height 29
click at [208, 464] on select "Select Stylist [PERSON_NAME] [PERSON_NAME] [PERSON_NAME] [PERSON_NAME] [PERSON_…" at bounding box center [267, 478] width 119 height 29
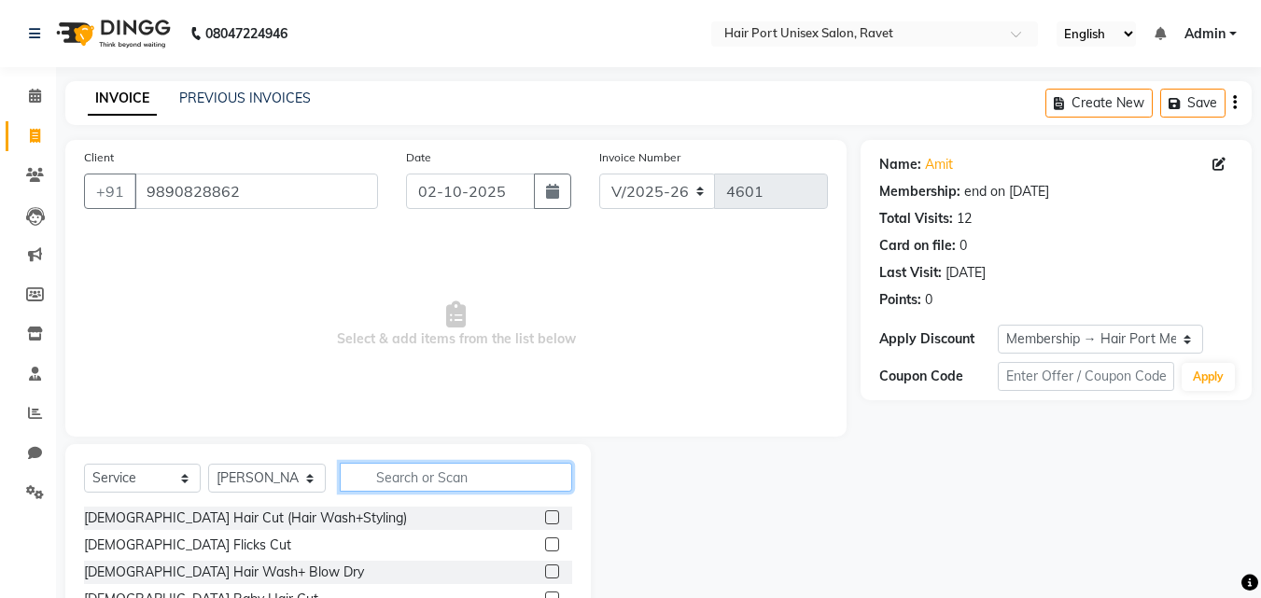
click at [390, 475] on input "text" at bounding box center [456, 477] width 232 height 29
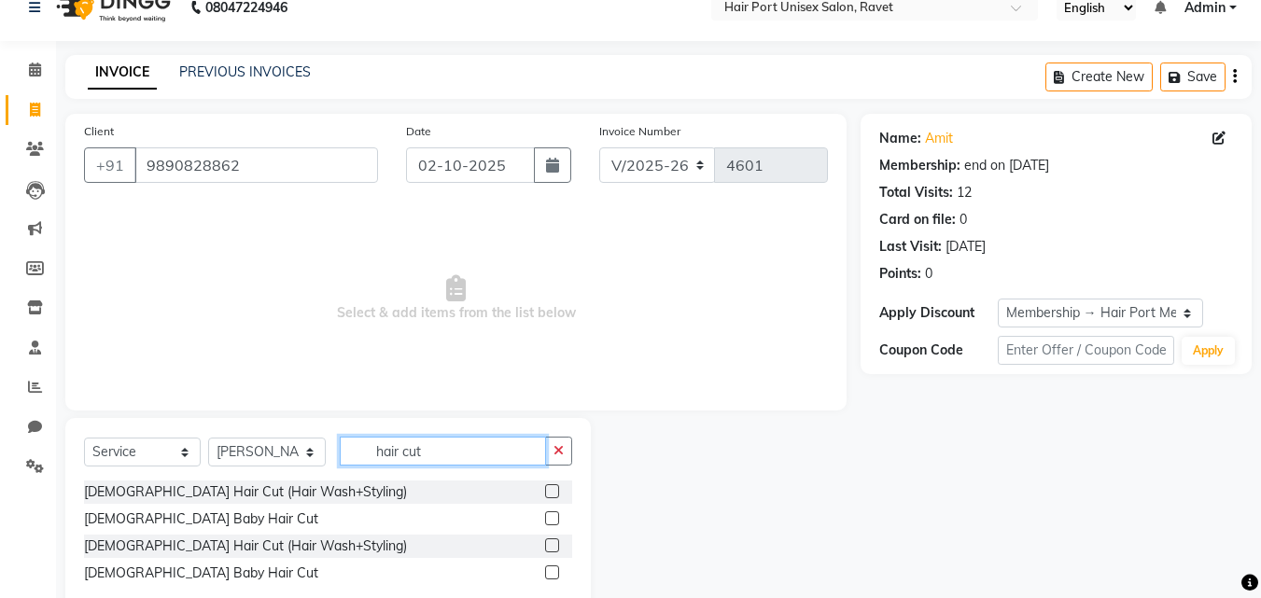
scroll to position [71, 0]
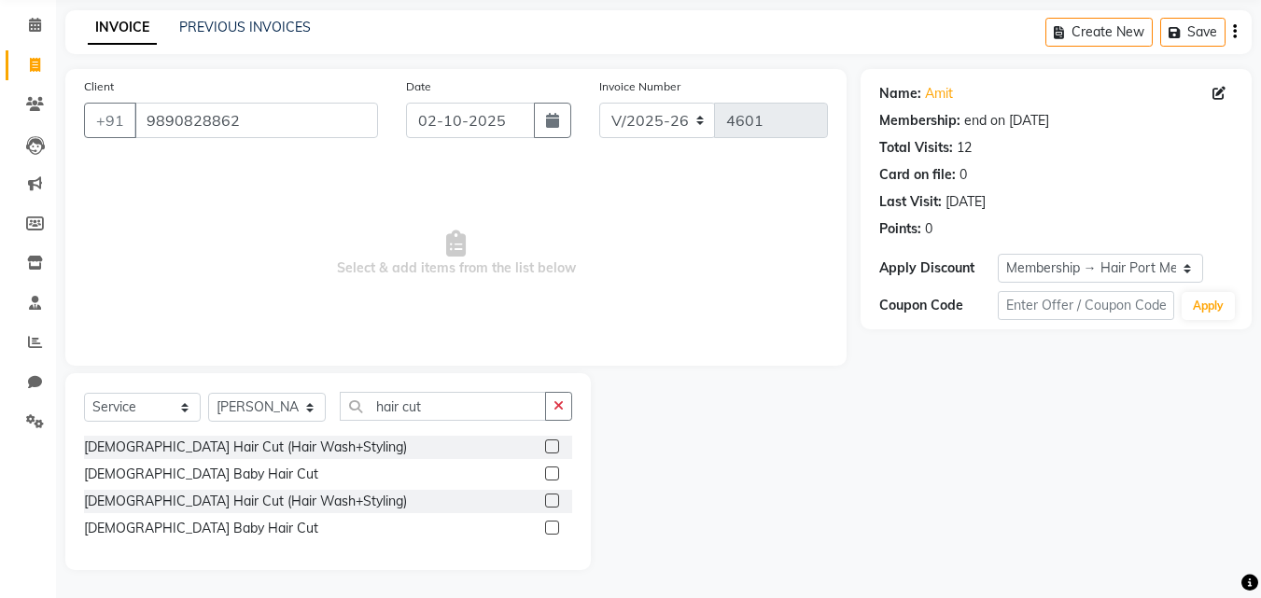
click at [547, 501] on label at bounding box center [552, 501] width 14 height 14
click at [547, 501] on input "checkbox" at bounding box center [551, 502] width 12 height 12
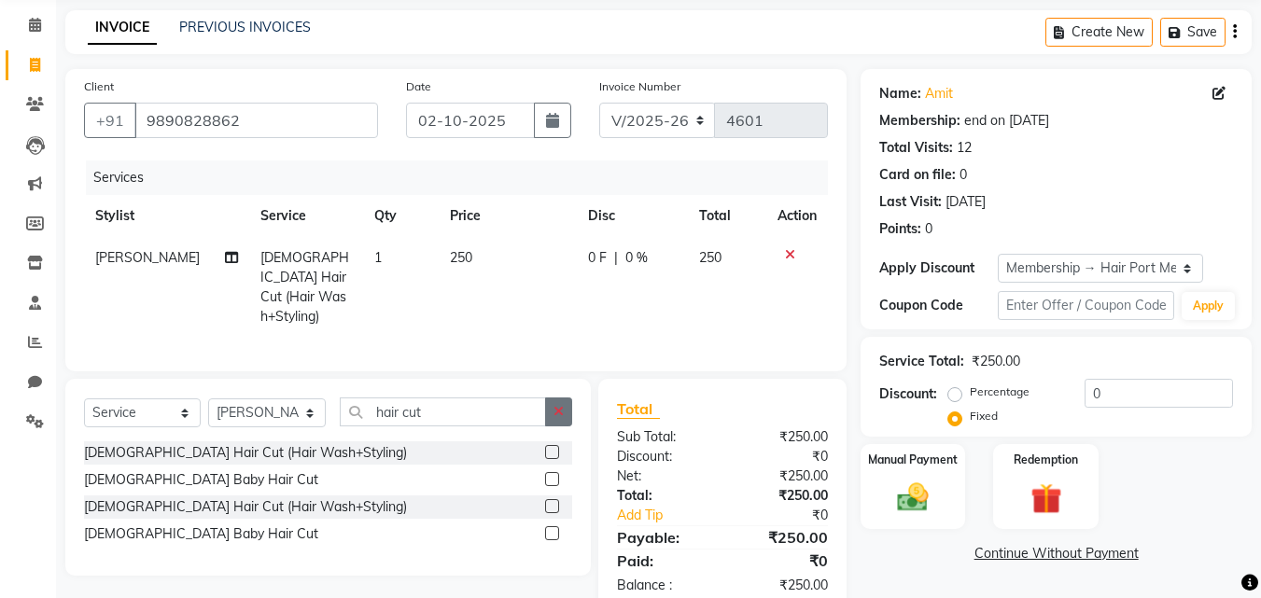
click at [558, 415] on button "button" at bounding box center [558, 412] width 27 height 29
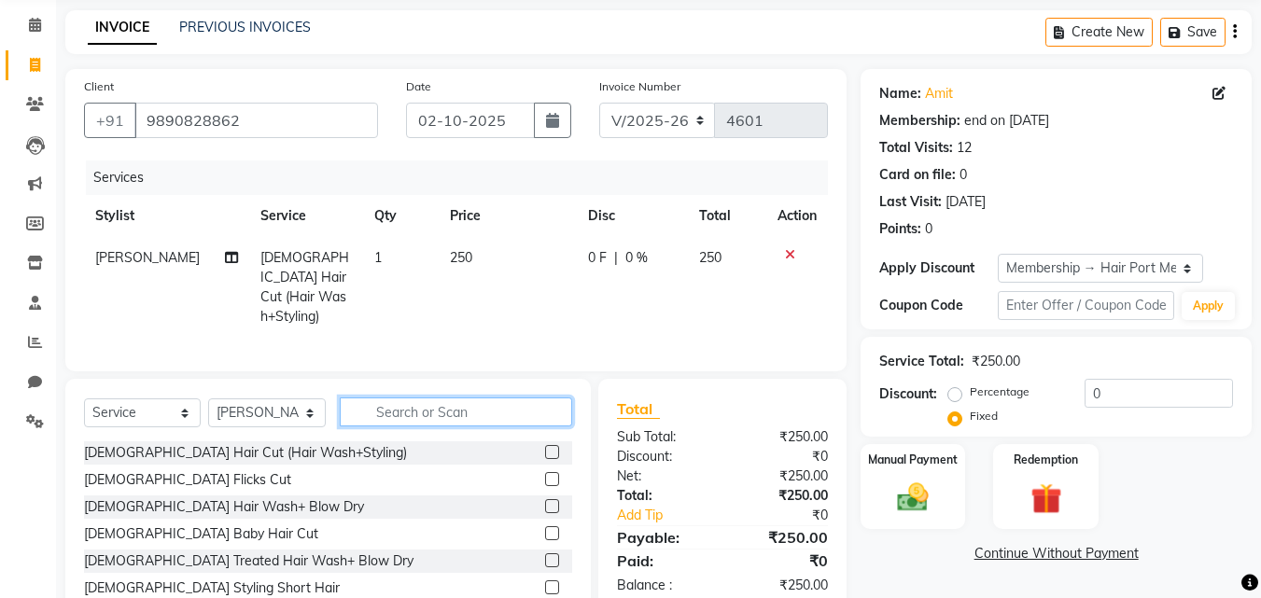
click at [512, 404] on input "text" at bounding box center [456, 412] width 232 height 29
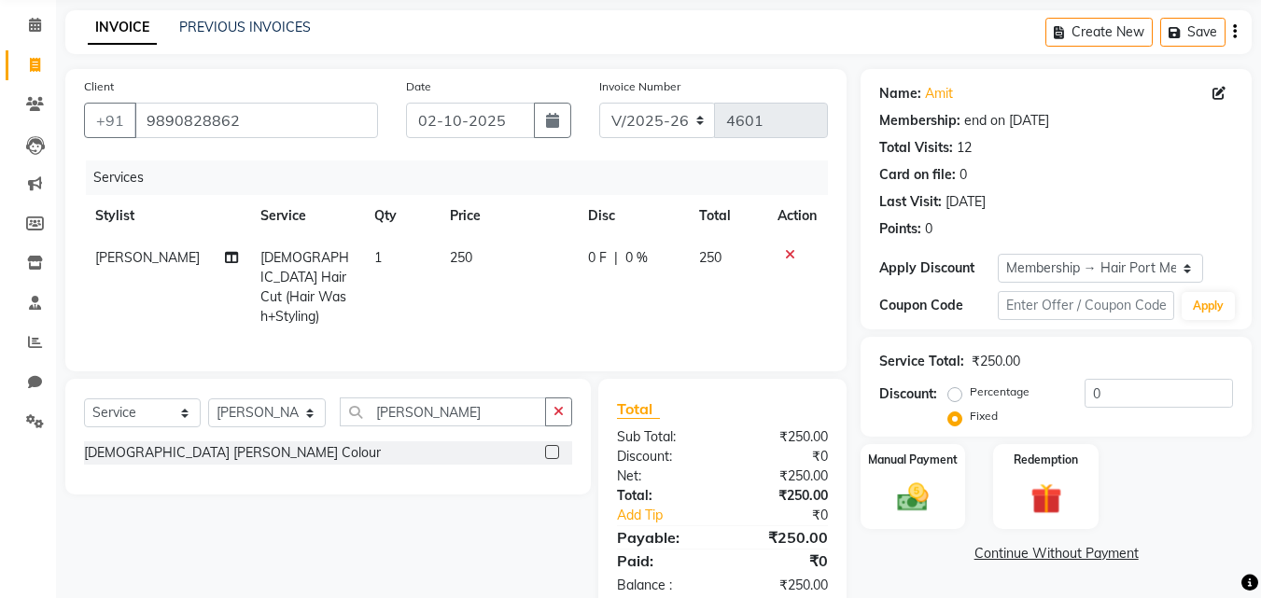
click at [554, 446] on label at bounding box center [552, 452] width 14 height 14
click at [554, 447] on input "checkbox" at bounding box center [551, 453] width 12 height 12
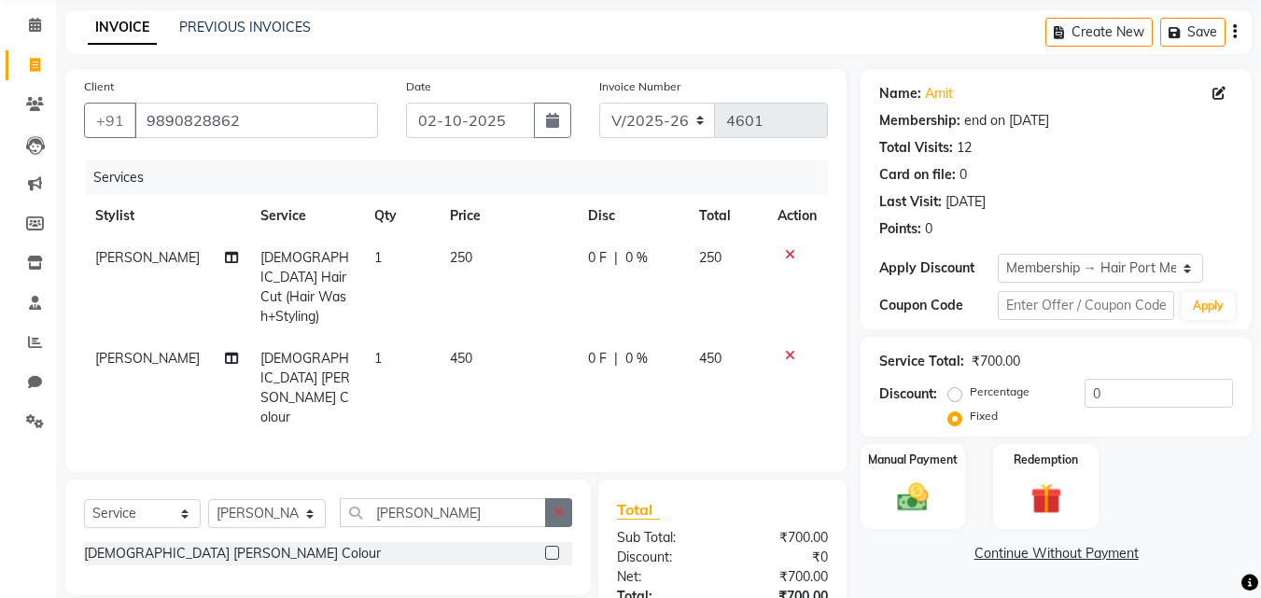
click at [551, 499] on button "button" at bounding box center [558, 513] width 27 height 29
click at [789, 349] on icon at bounding box center [790, 355] width 10 height 13
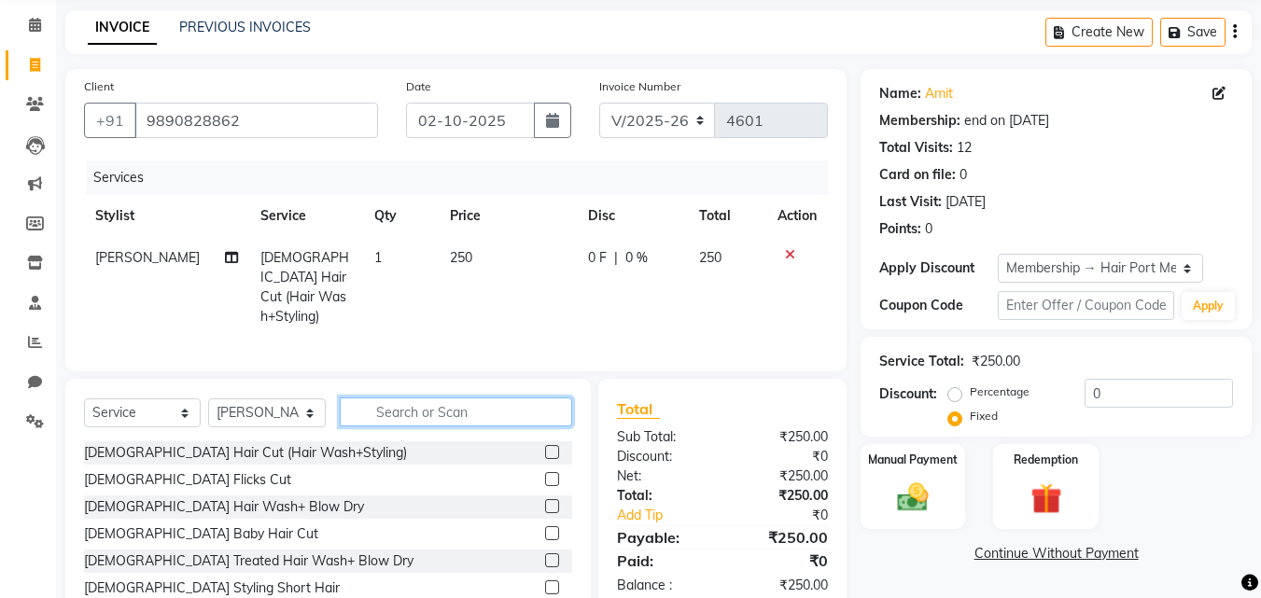
click at [506, 400] on input "text" at bounding box center [456, 412] width 232 height 29
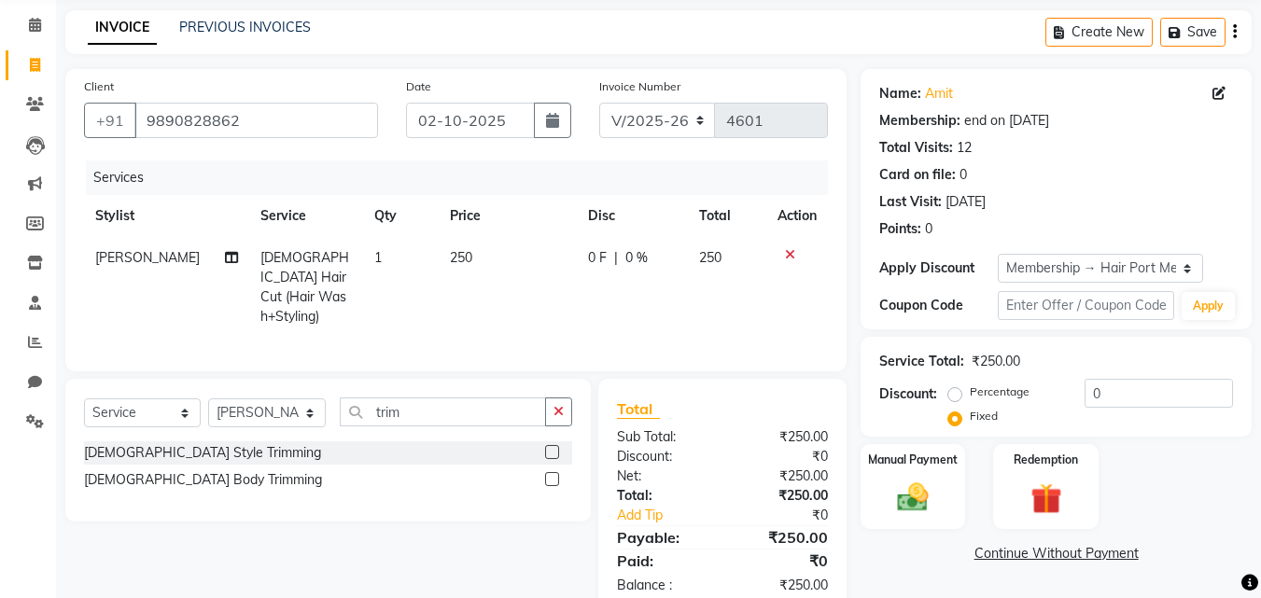
click at [549, 445] on label at bounding box center [552, 452] width 14 height 14
click at [549, 447] on input "checkbox" at bounding box center [551, 453] width 12 height 12
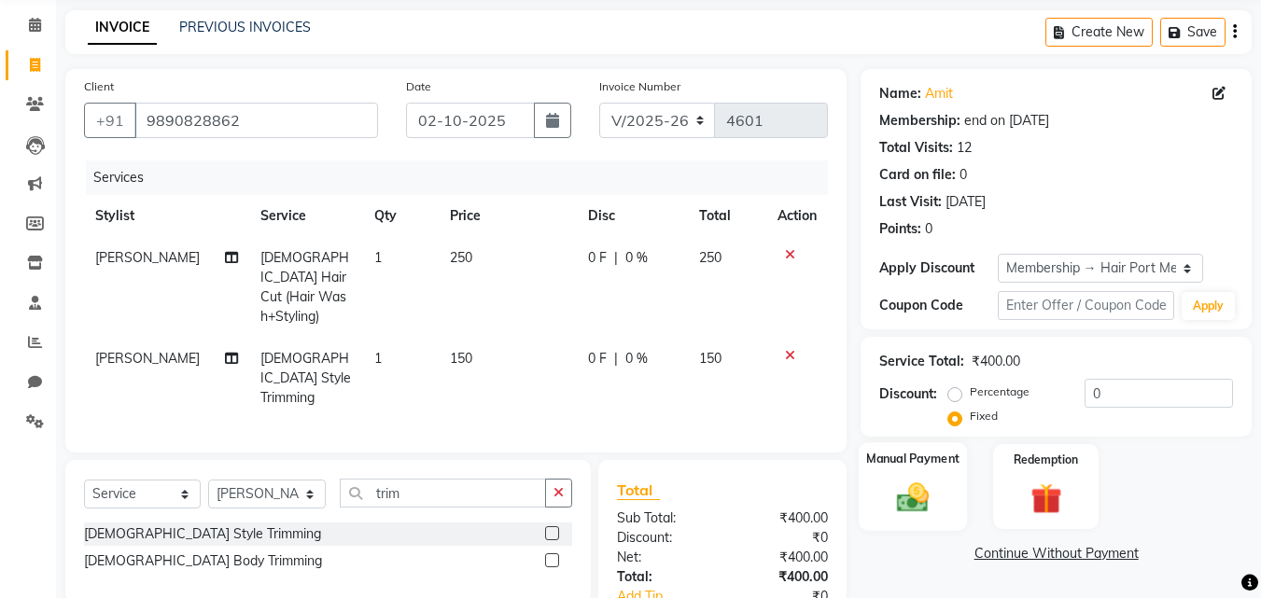
click at [895, 464] on label "Manual Payment" at bounding box center [912, 459] width 93 height 18
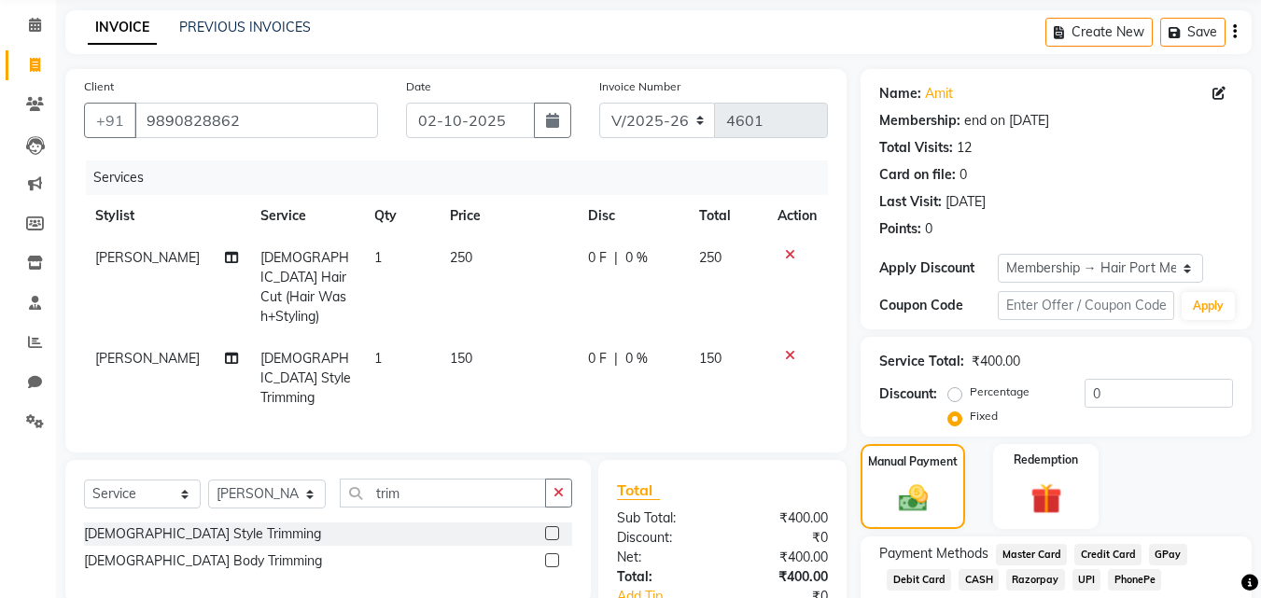
click at [1119, 572] on span "PhonePe" at bounding box center [1134, 580] width 53 height 21
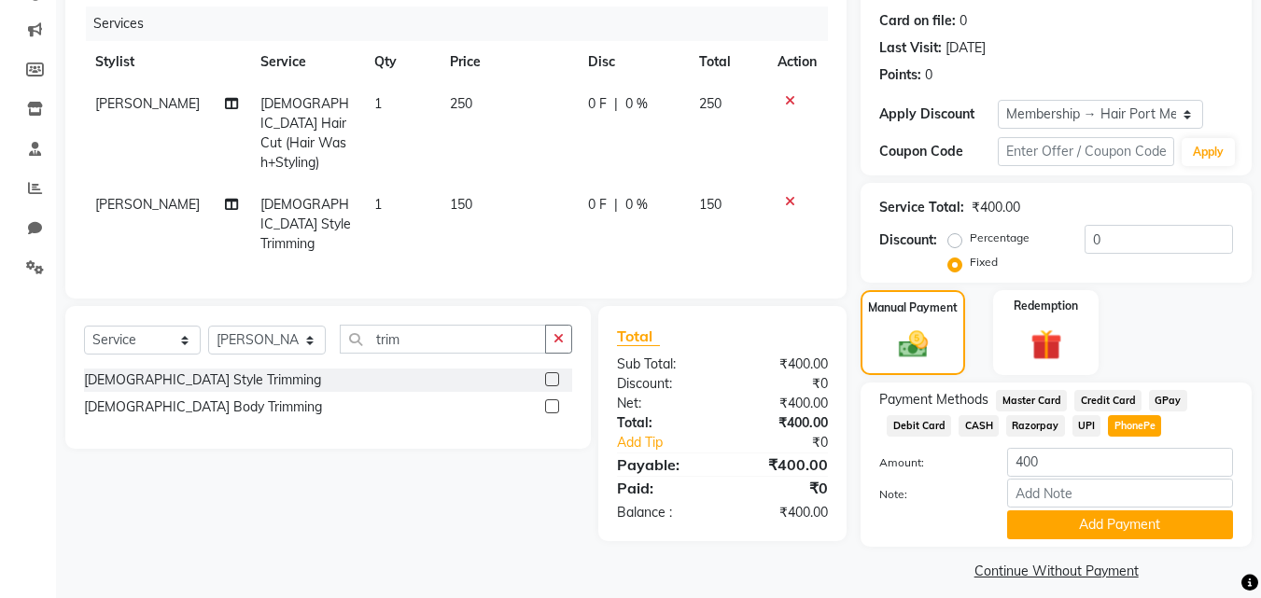
scroll to position [240, 0]
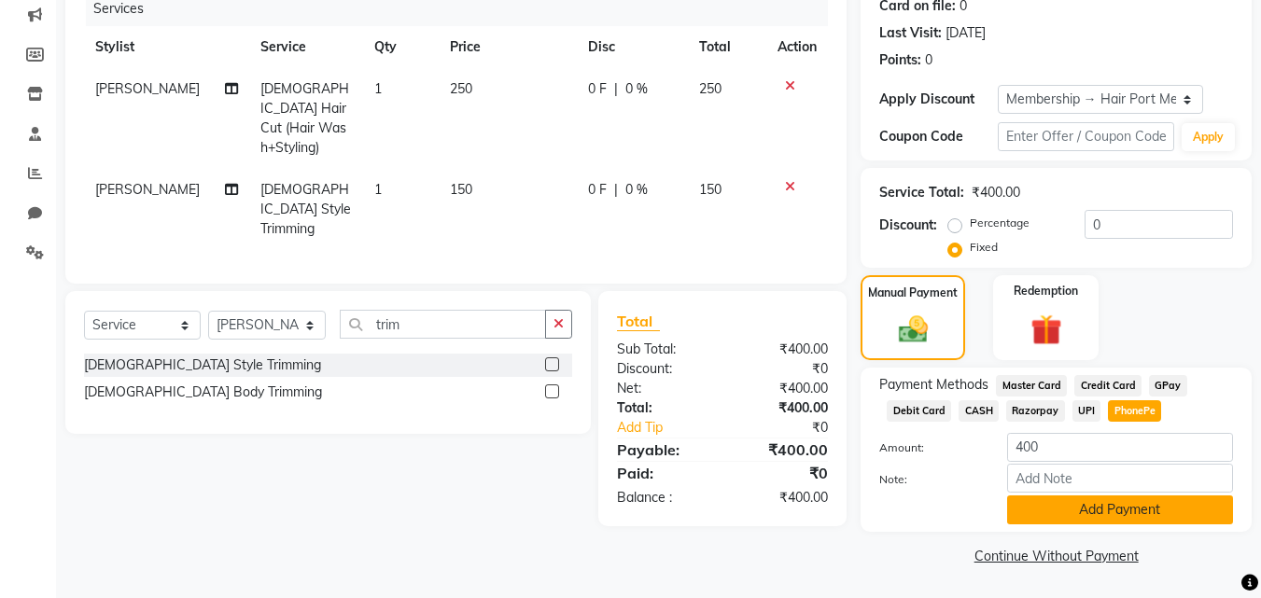
click at [1118, 506] on button "Add Payment" at bounding box center [1120, 510] width 226 height 29
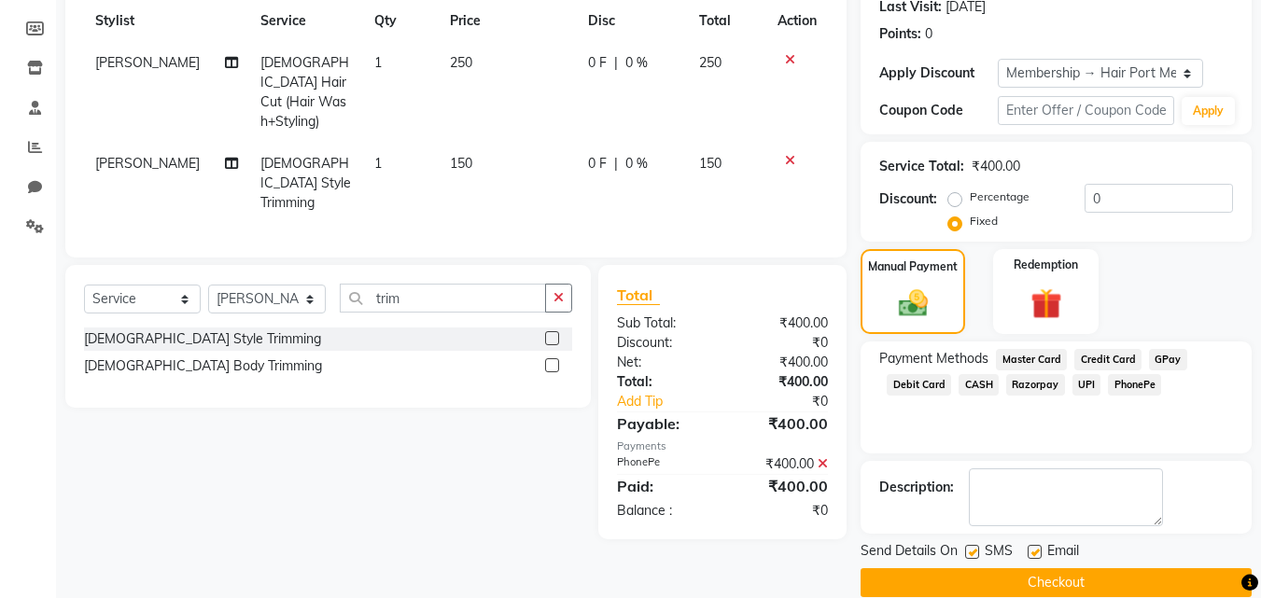
scroll to position [293, 0]
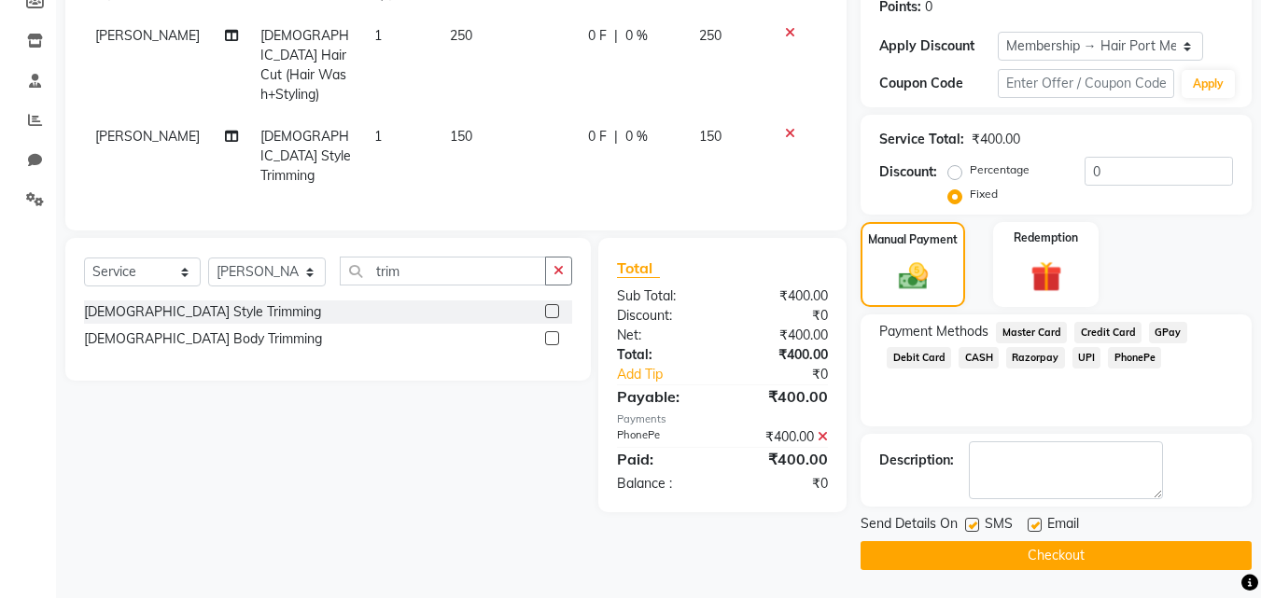
click at [1058, 560] on button "Checkout" at bounding box center [1056, 556] width 391 height 29
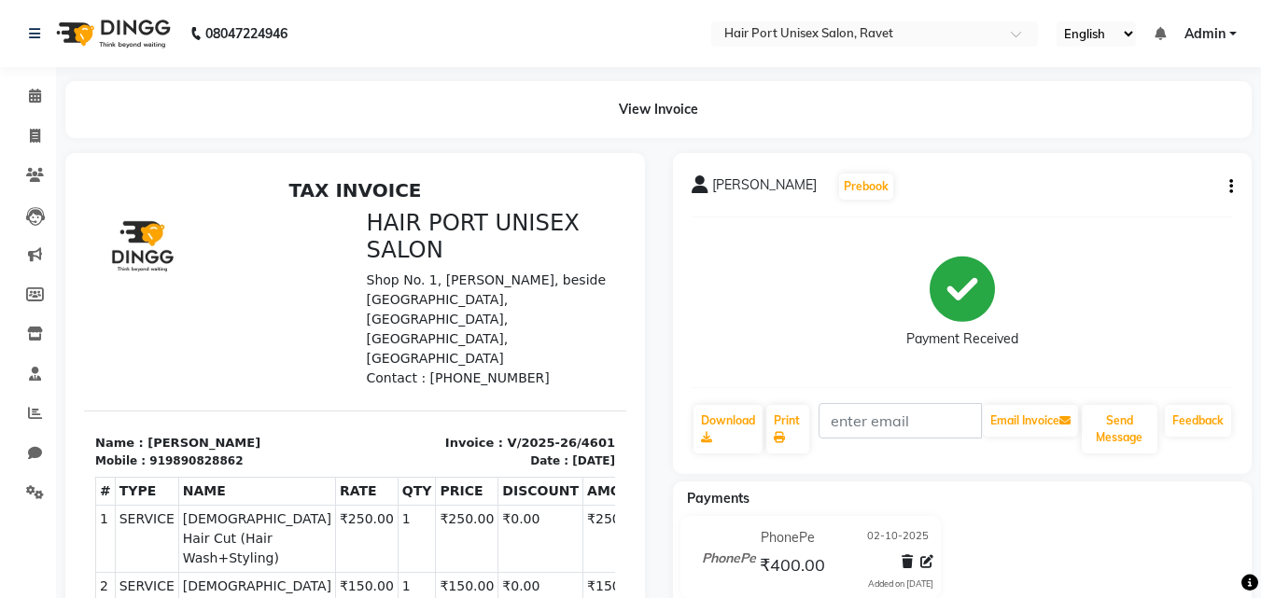
click at [1231, 187] on icon "button" at bounding box center [1232, 187] width 4 height 1
click at [1096, 134] on div "Cancel Invoice" at bounding box center [1139, 140] width 128 height 23
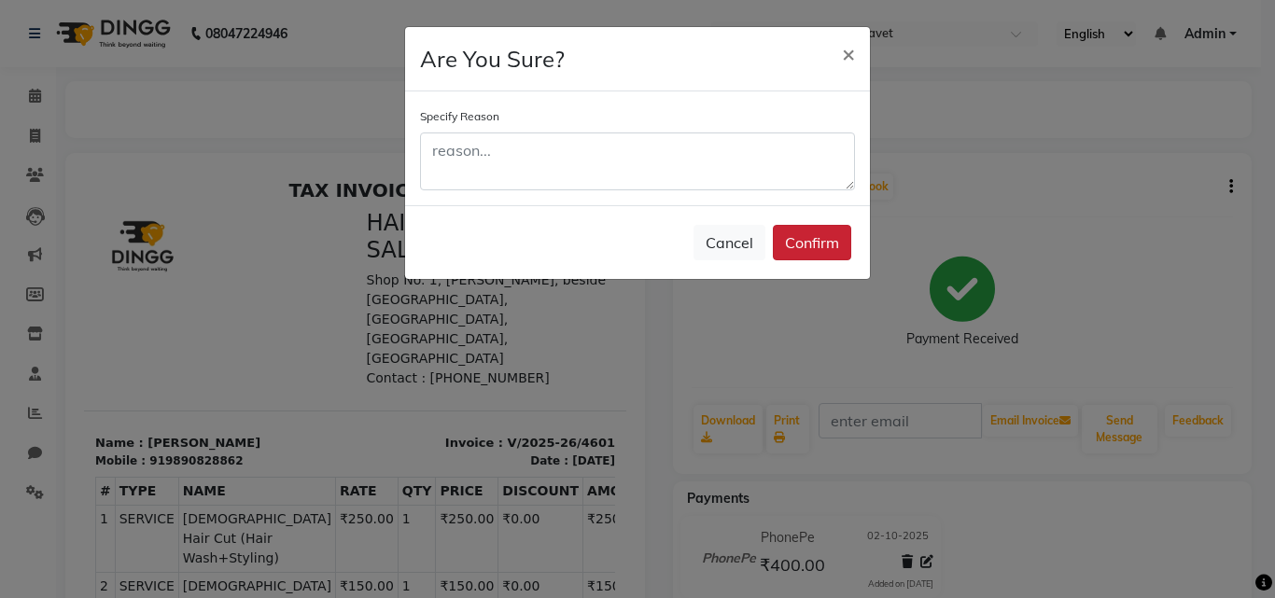
click at [820, 251] on button "Confirm" at bounding box center [812, 242] width 78 height 35
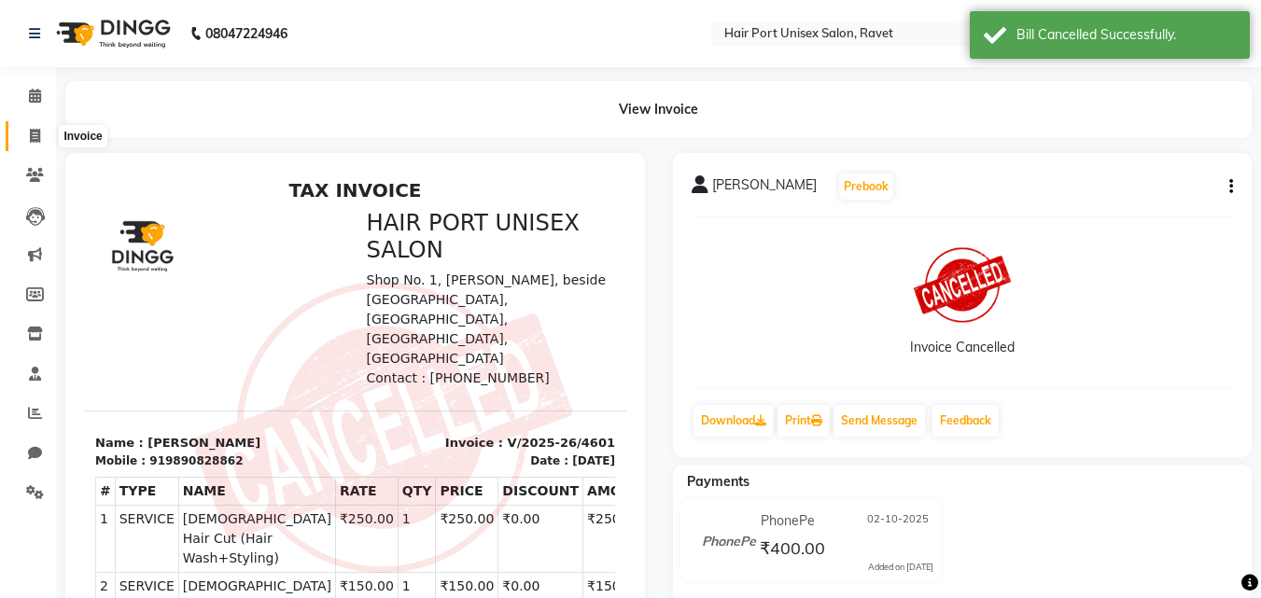
click at [35, 134] on icon at bounding box center [35, 136] width 10 height 14
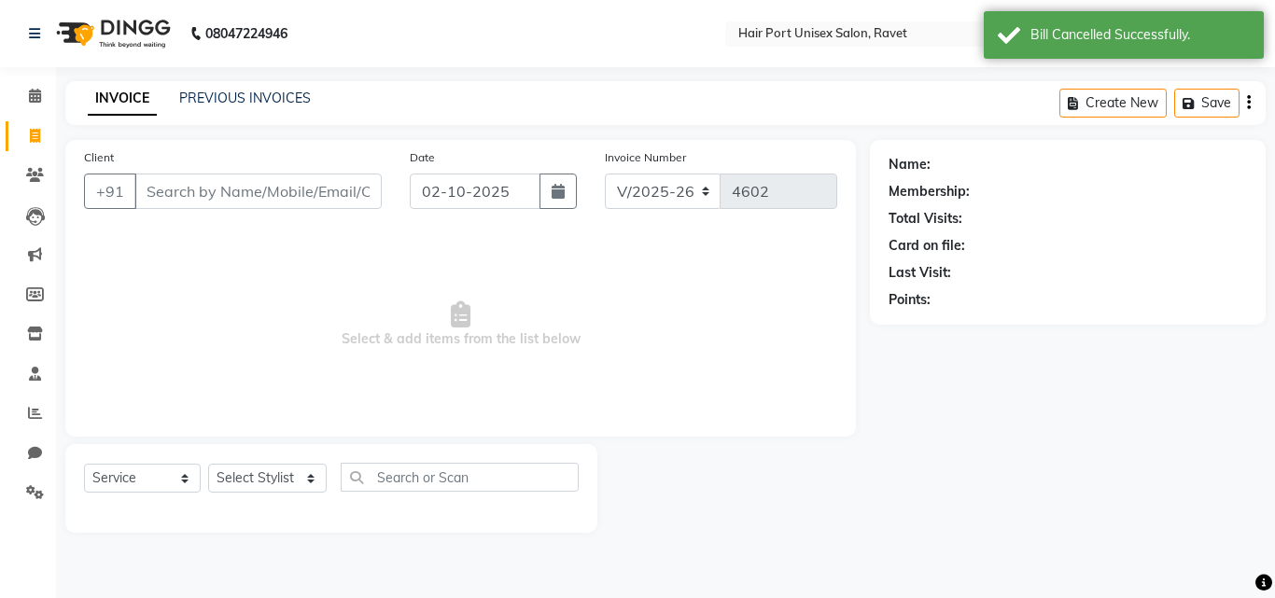
click at [203, 194] on input "Client" at bounding box center [257, 191] width 247 height 35
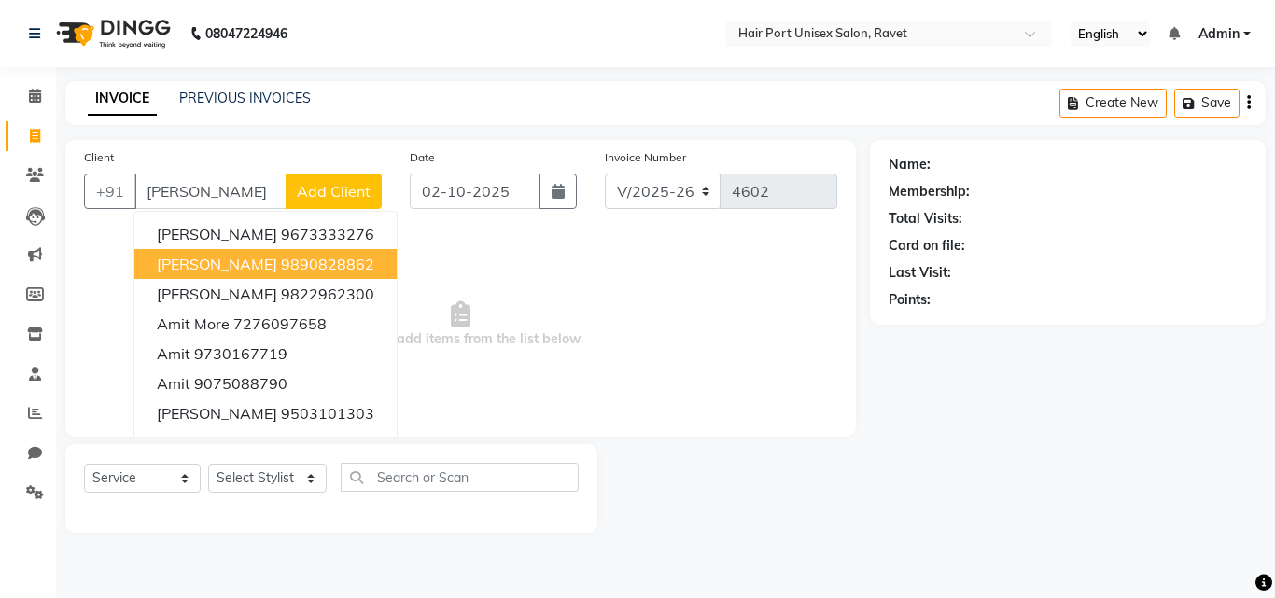
click at [257, 254] on button "amit 9890828862" at bounding box center [265, 264] width 262 height 30
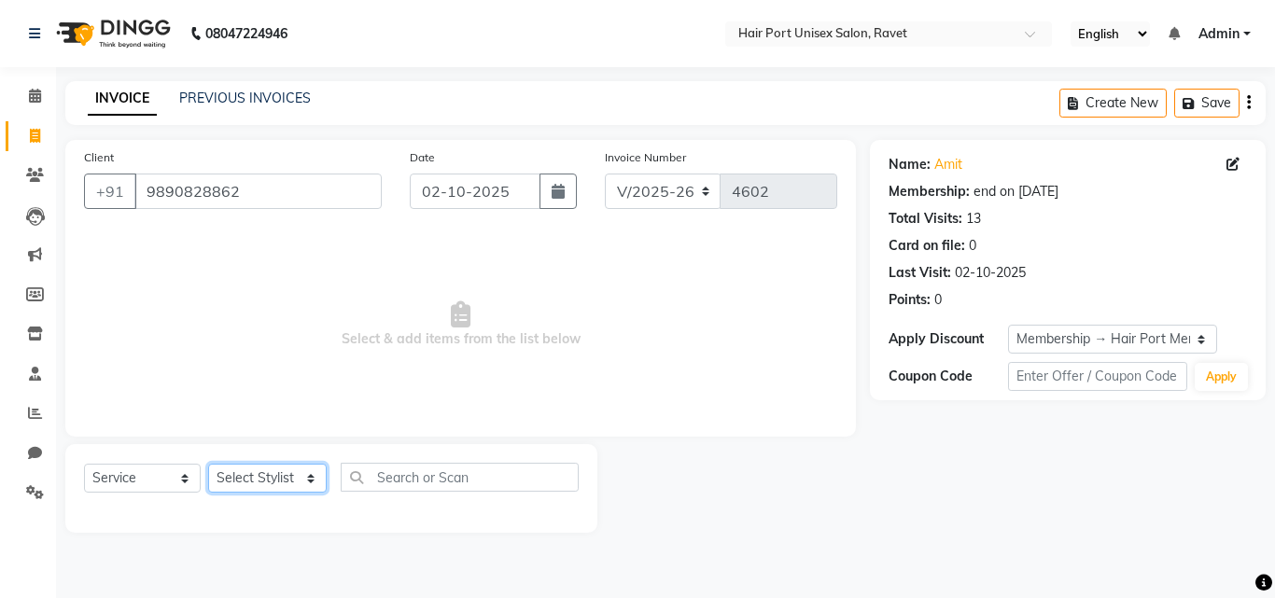
click at [300, 474] on select "Select Stylist [PERSON_NAME] [PERSON_NAME] [PERSON_NAME] [PERSON_NAME] [PERSON_…" at bounding box center [267, 478] width 119 height 29
click at [208, 464] on select "Select Stylist [PERSON_NAME] [PERSON_NAME] [PERSON_NAME] [PERSON_NAME] [PERSON_…" at bounding box center [267, 478] width 119 height 29
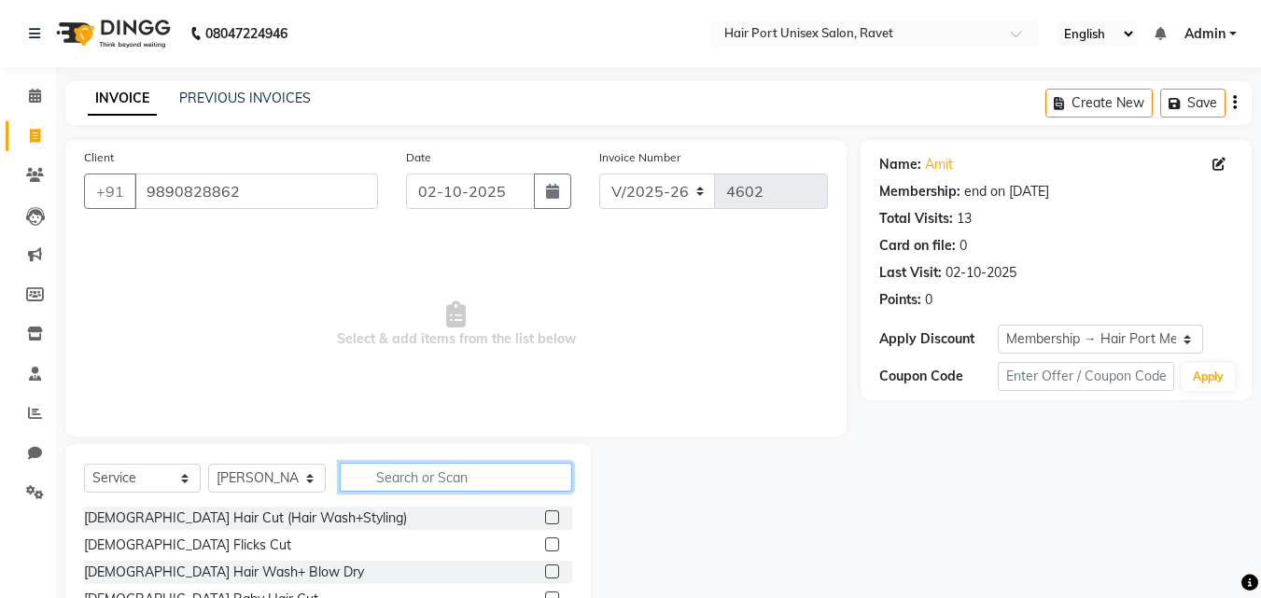
click at [399, 465] on input "text" at bounding box center [456, 477] width 232 height 29
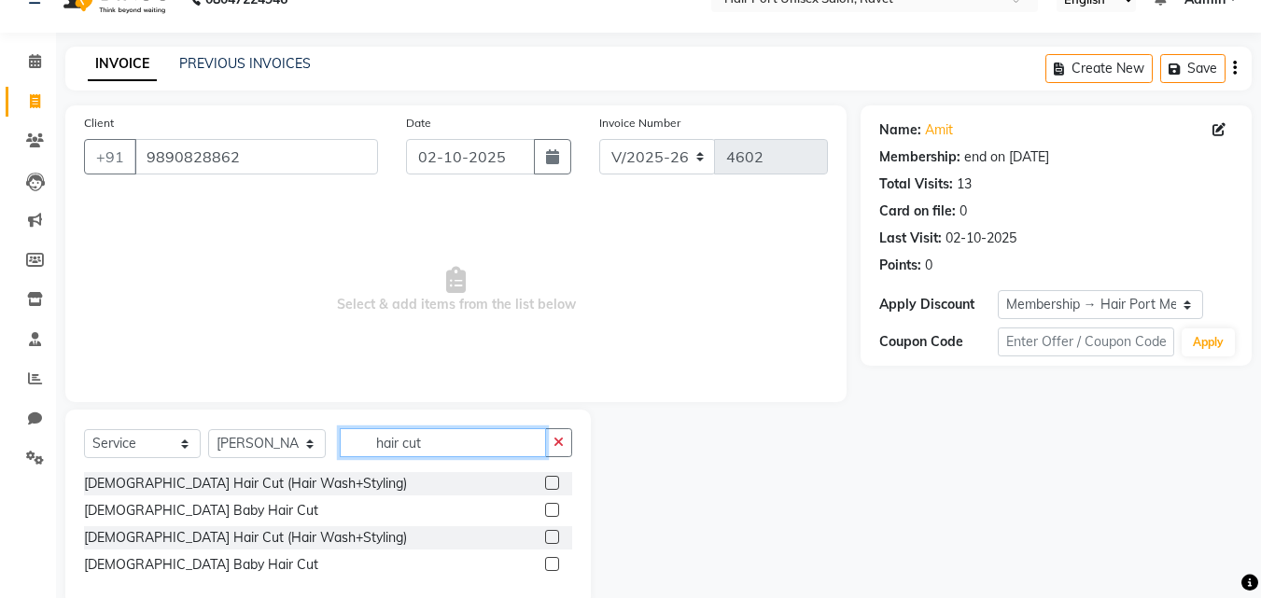
scroll to position [71, 0]
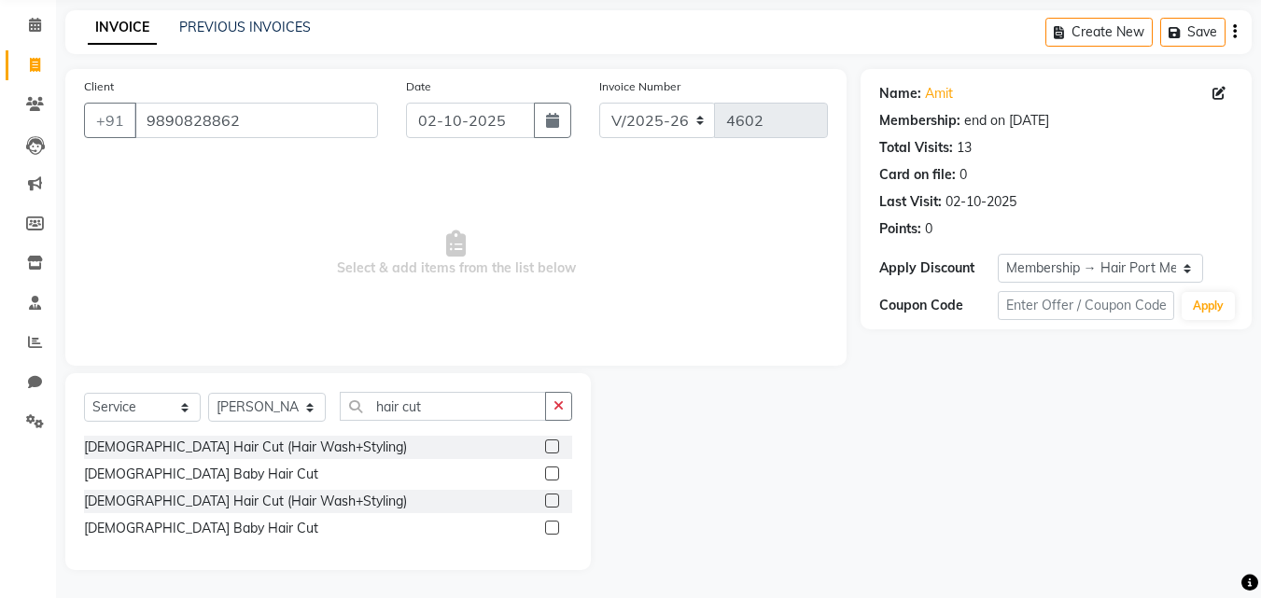
click at [550, 496] on label at bounding box center [552, 501] width 14 height 14
click at [550, 496] on input "checkbox" at bounding box center [551, 502] width 12 height 12
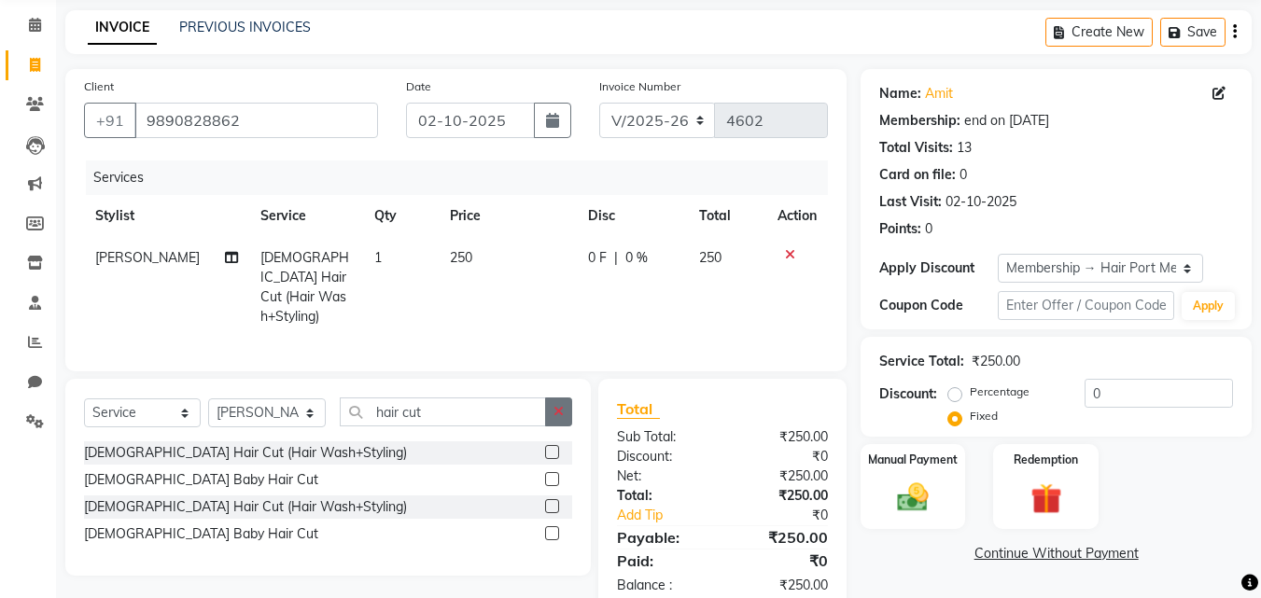
click at [563, 405] on icon "button" at bounding box center [559, 411] width 10 height 13
click at [550, 472] on label at bounding box center [552, 479] width 14 height 14
click at [550, 474] on input "checkbox" at bounding box center [551, 480] width 12 height 12
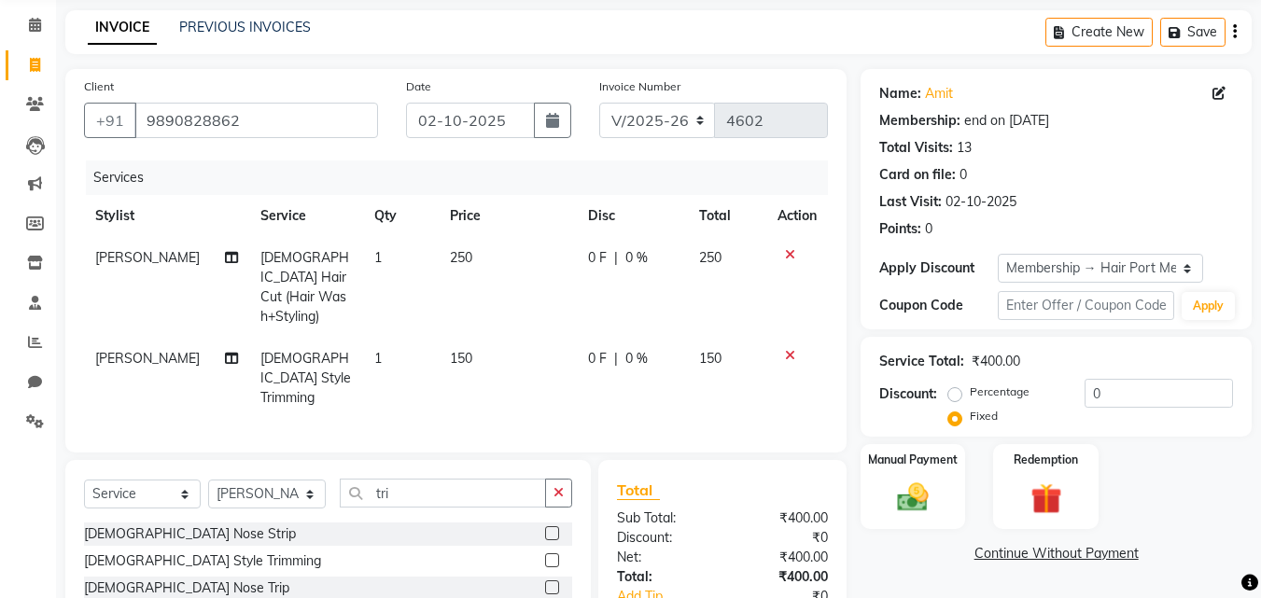
click at [593, 258] on span "0 F" at bounding box center [597, 258] width 19 height 20
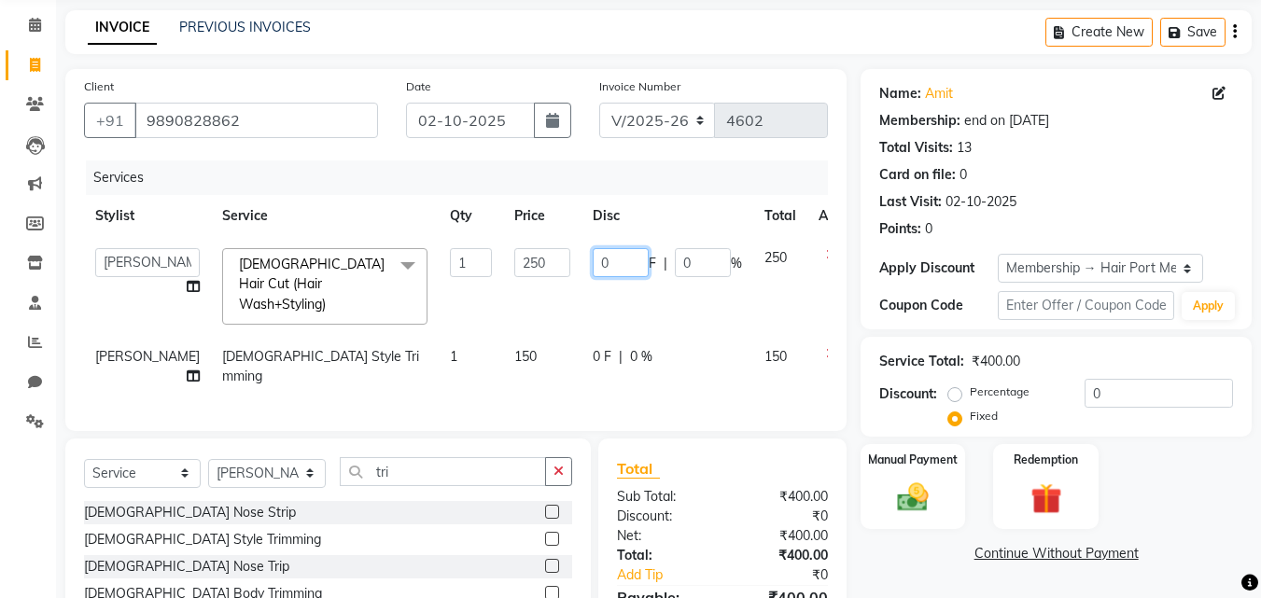
click at [593, 258] on input "0" at bounding box center [621, 262] width 56 height 29
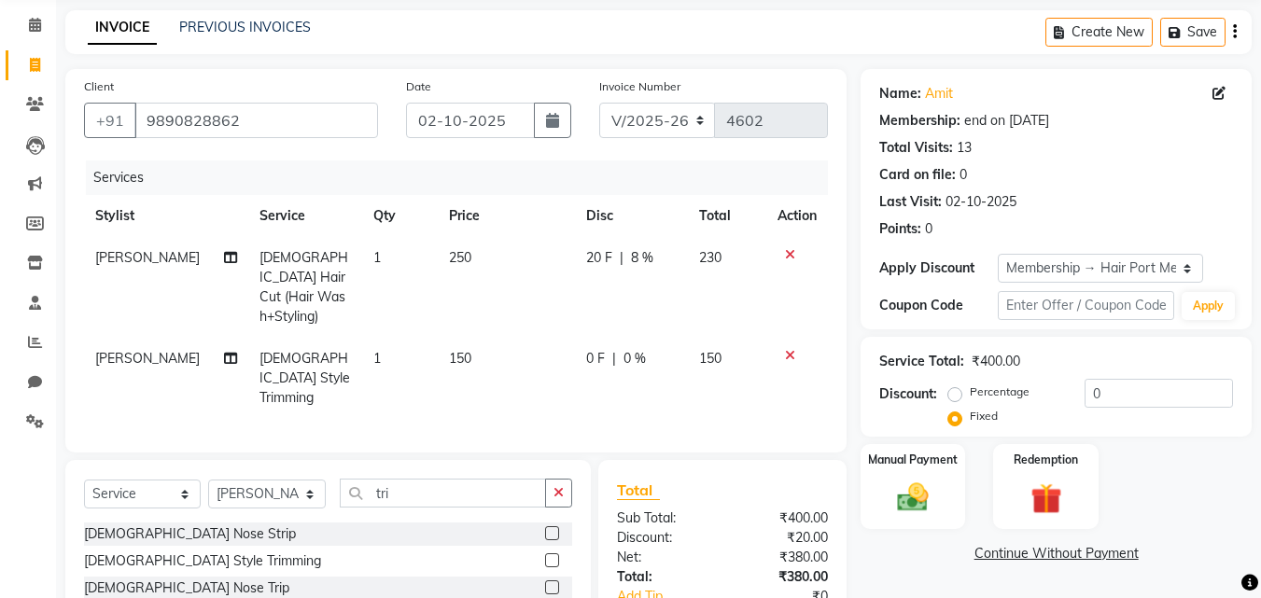
click at [609, 284] on td "20 F | 8 %" at bounding box center [631, 287] width 113 height 101
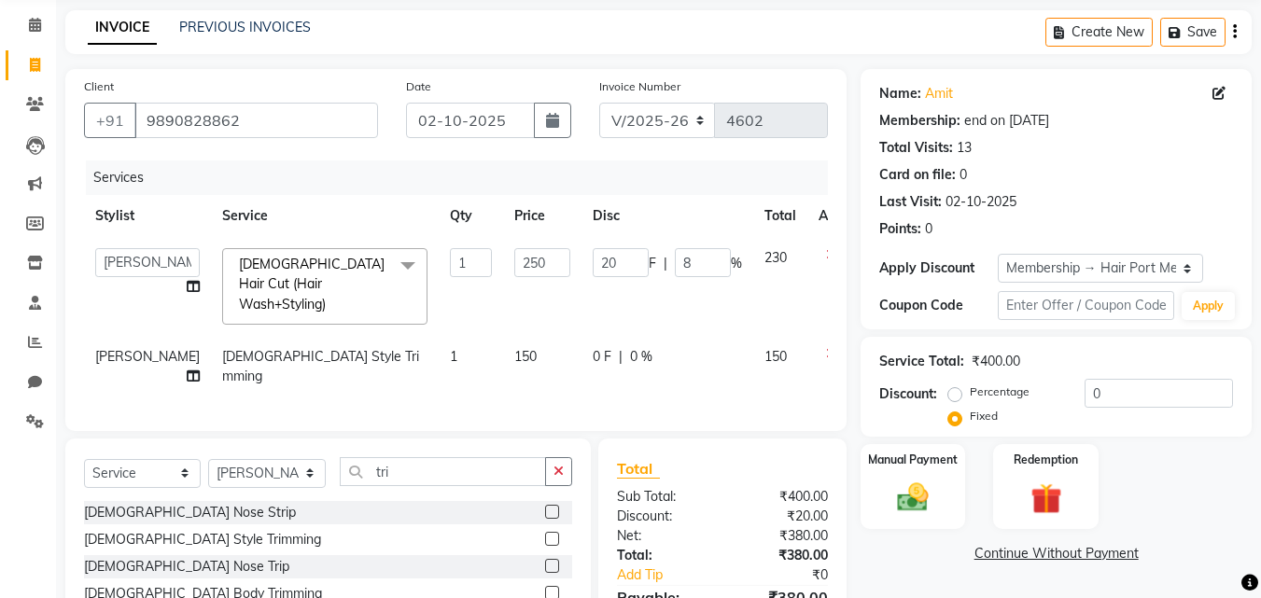
click at [593, 347] on span "0 F" at bounding box center [602, 357] width 19 height 20
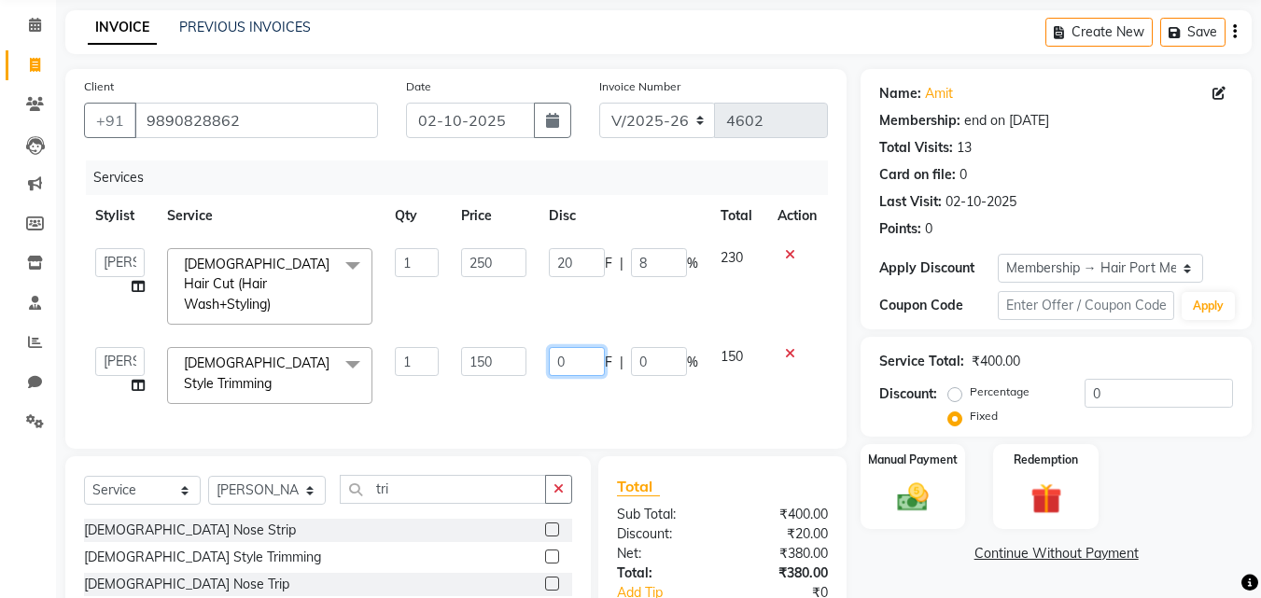
click at [566, 347] on input "0" at bounding box center [577, 361] width 56 height 29
click at [620, 285] on td "20 F | 8 %" at bounding box center [624, 286] width 172 height 99
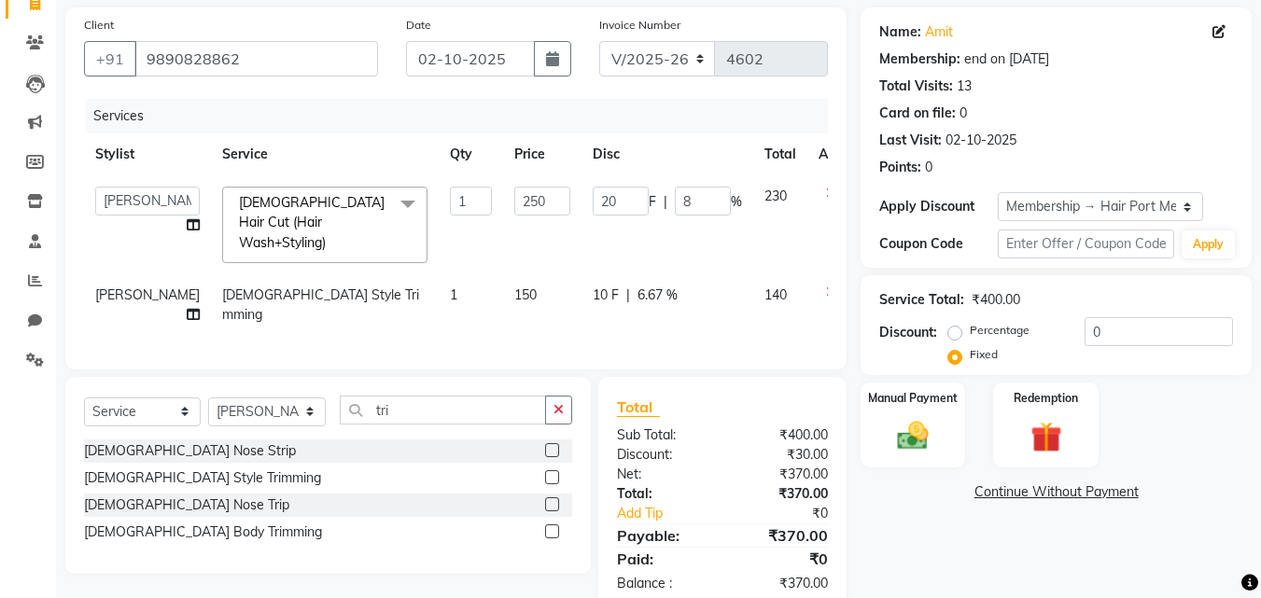
scroll to position [169, 0]
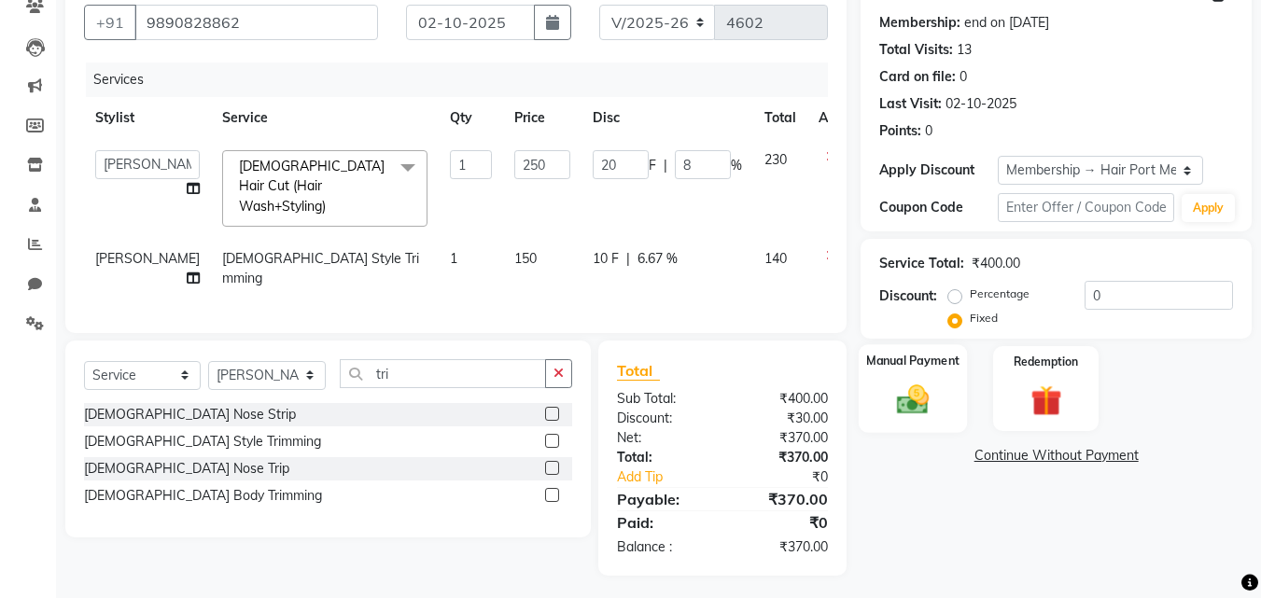
click at [925, 368] on label "Manual Payment" at bounding box center [912, 361] width 93 height 18
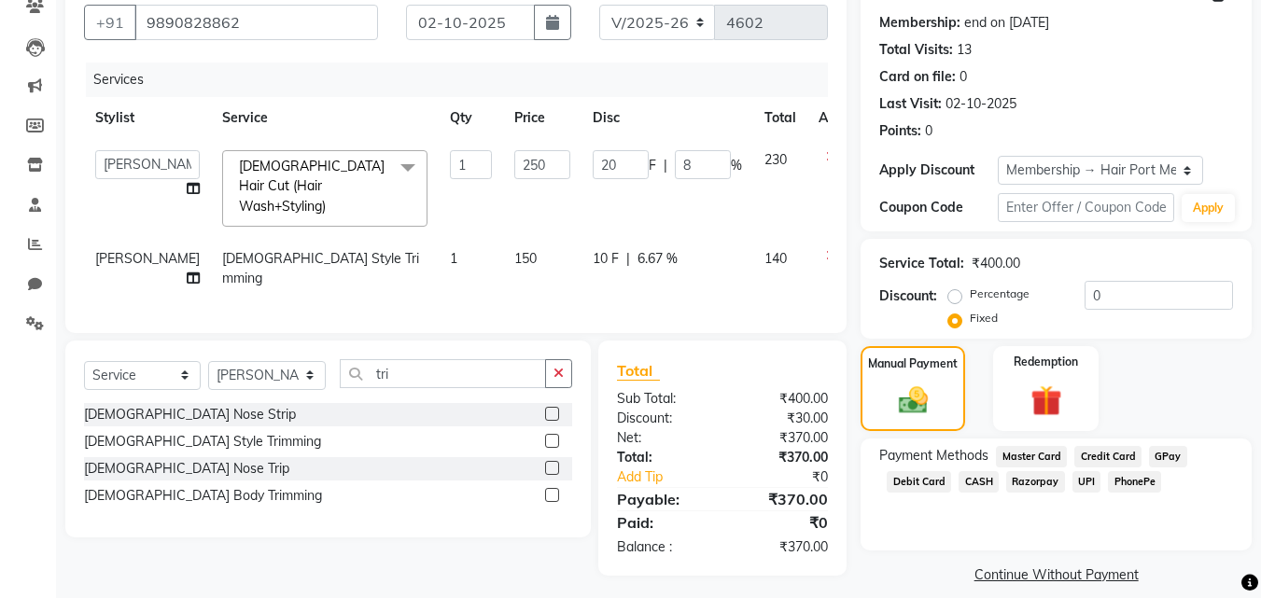
click at [1122, 480] on span "PhonePe" at bounding box center [1134, 481] width 53 height 21
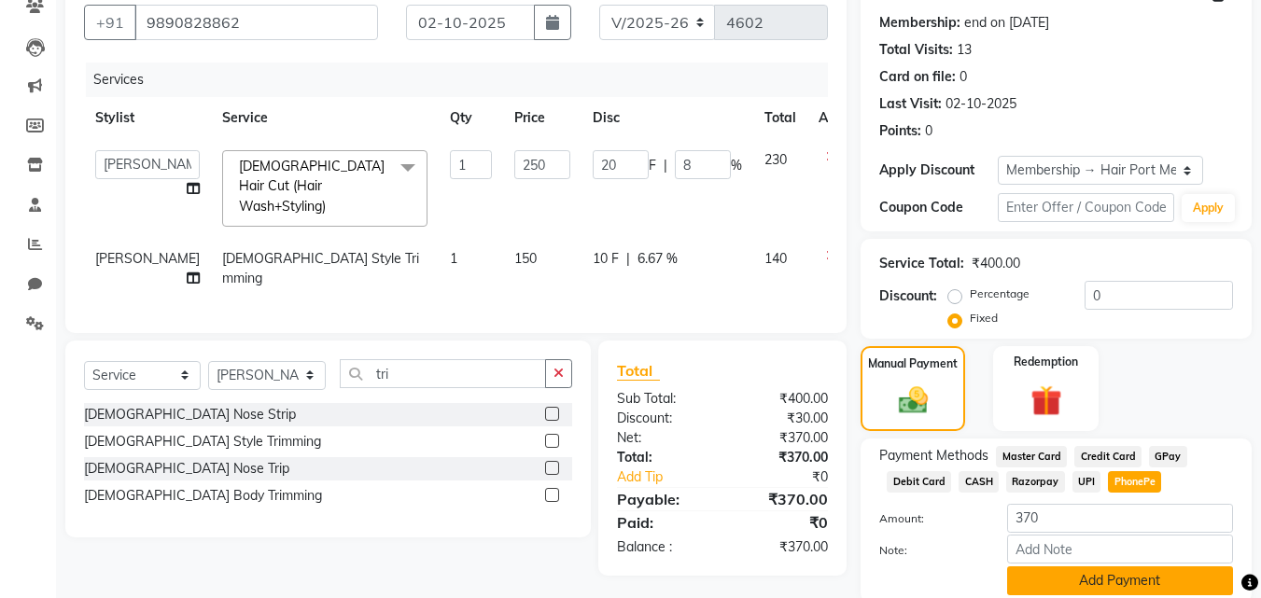
click at [1137, 572] on button "Add Payment" at bounding box center [1120, 581] width 226 height 29
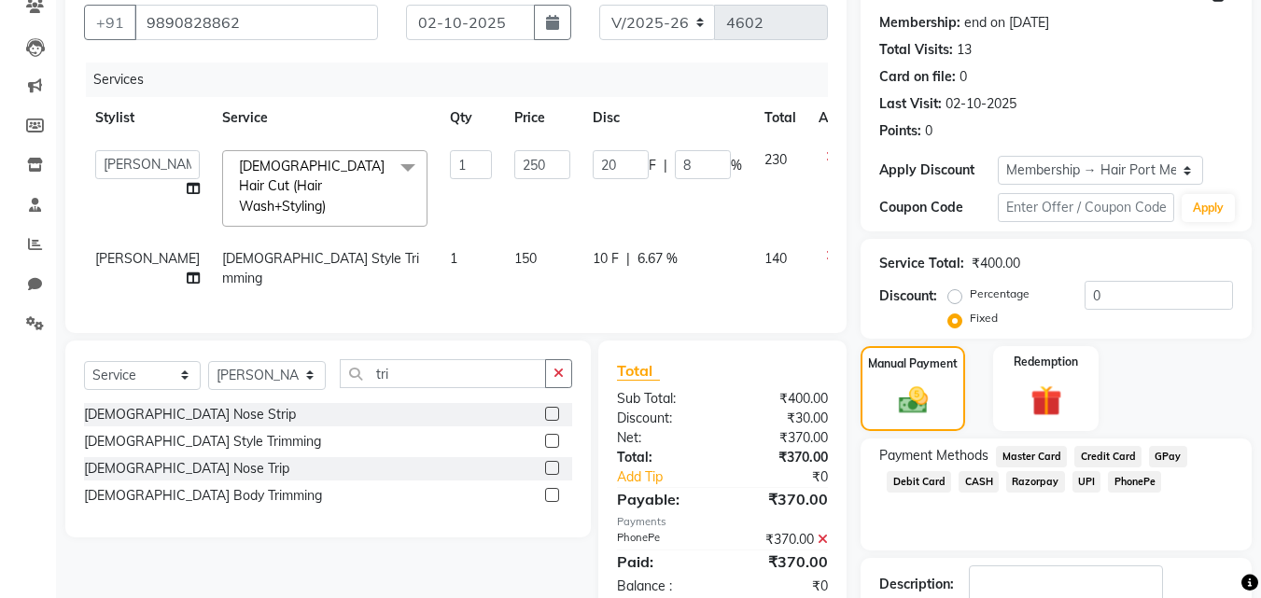
click at [1121, 474] on span "PhonePe" at bounding box center [1134, 481] width 53 height 21
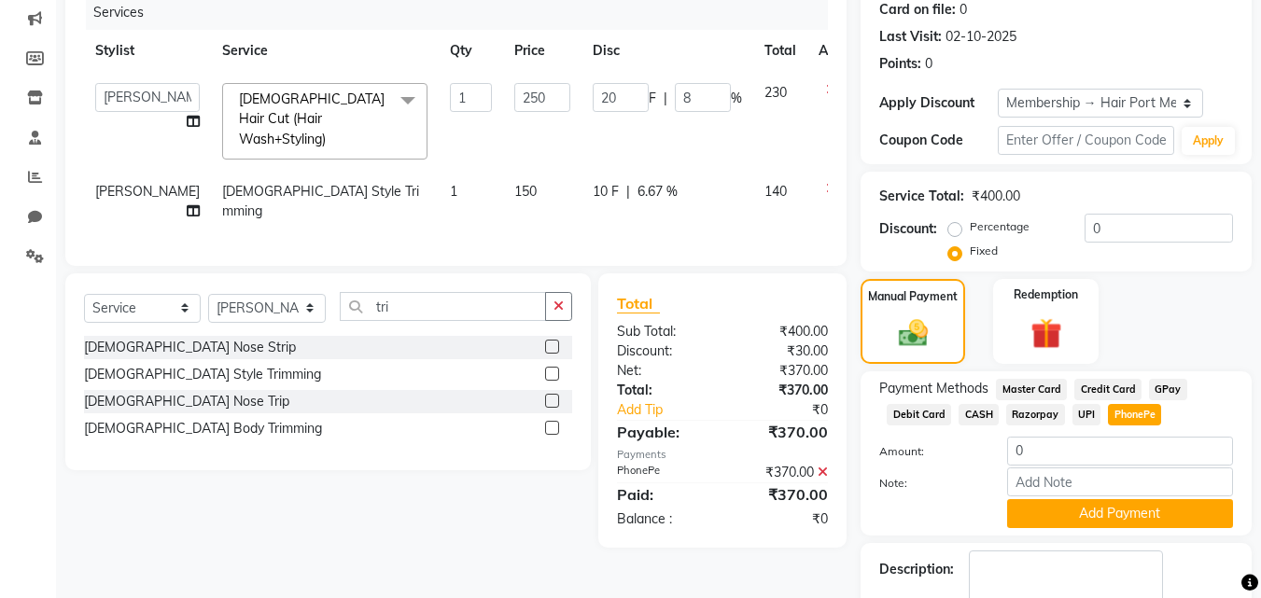
scroll to position [345, 0]
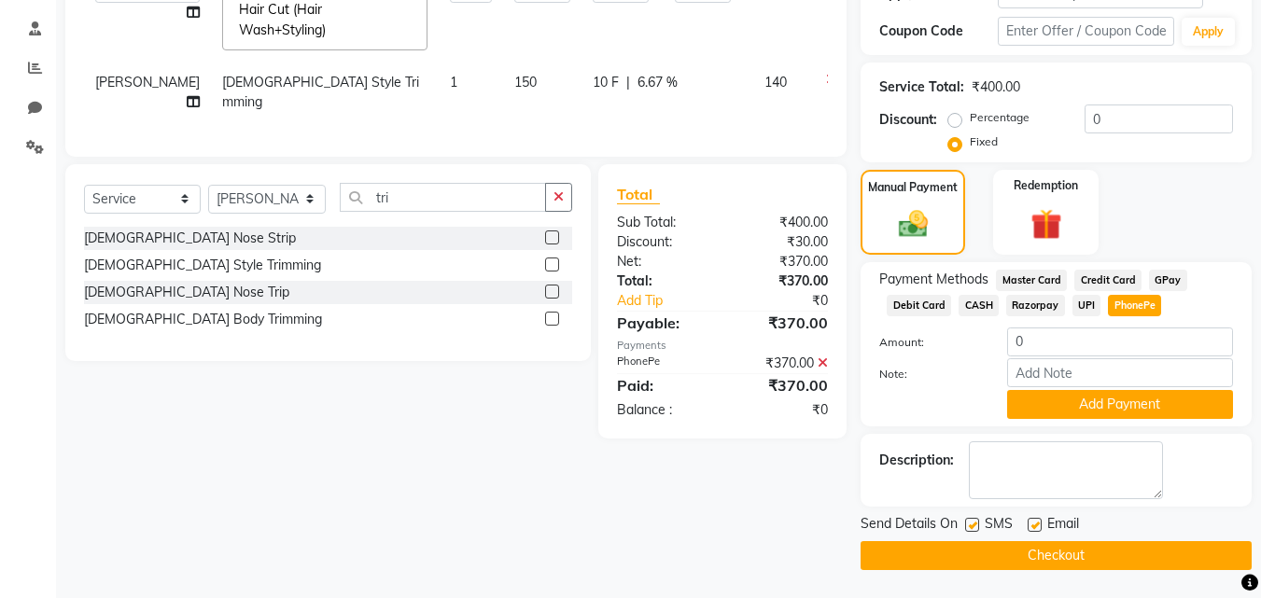
click at [1100, 556] on button "Checkout" at bounding box center [1056, 556] width 391 height 29
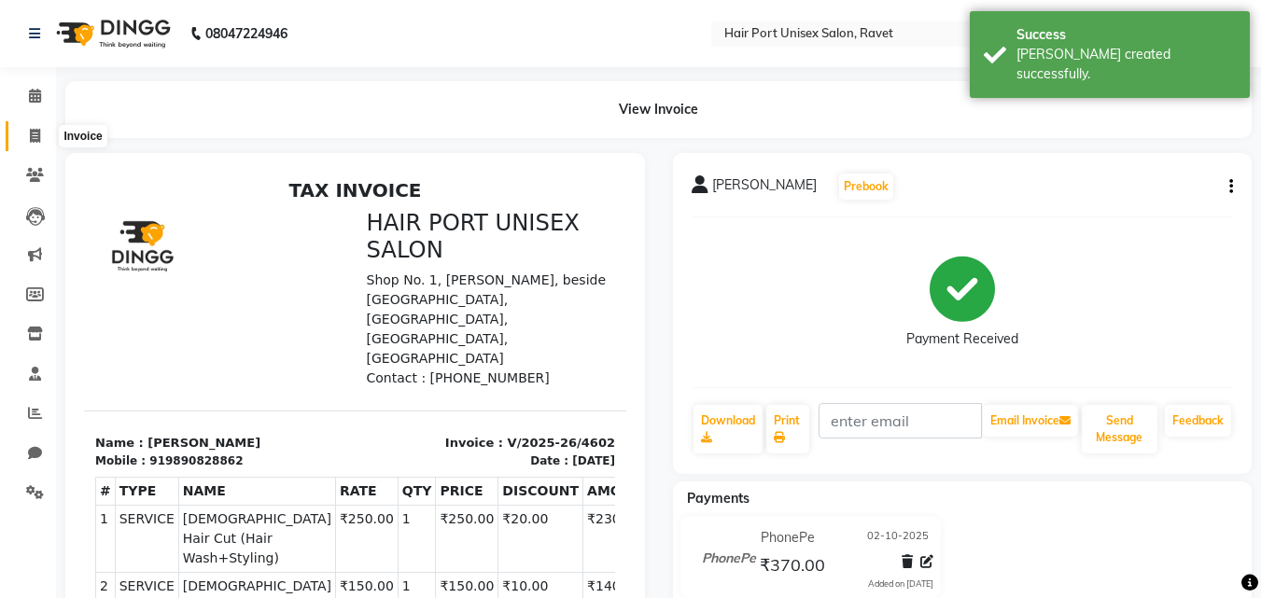
click at [33, 127] on span at bounding box center [35, 136] width 33 height 21
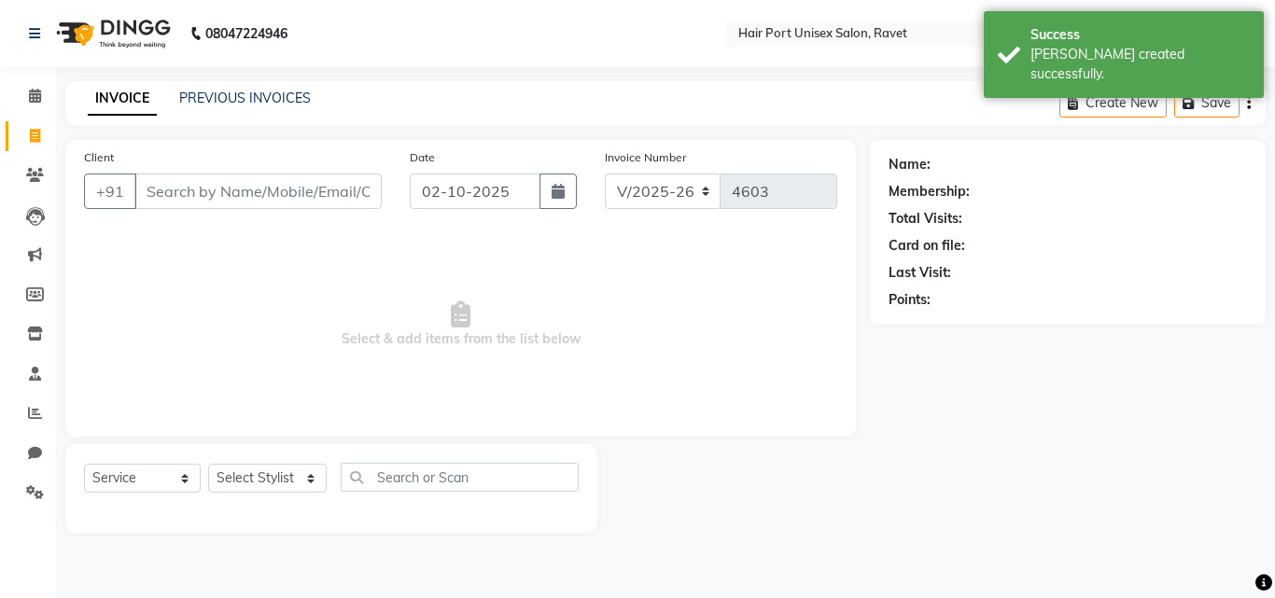
click at [214, 202] on input "Client" at bounding box center [257, 191] width 247 height 35
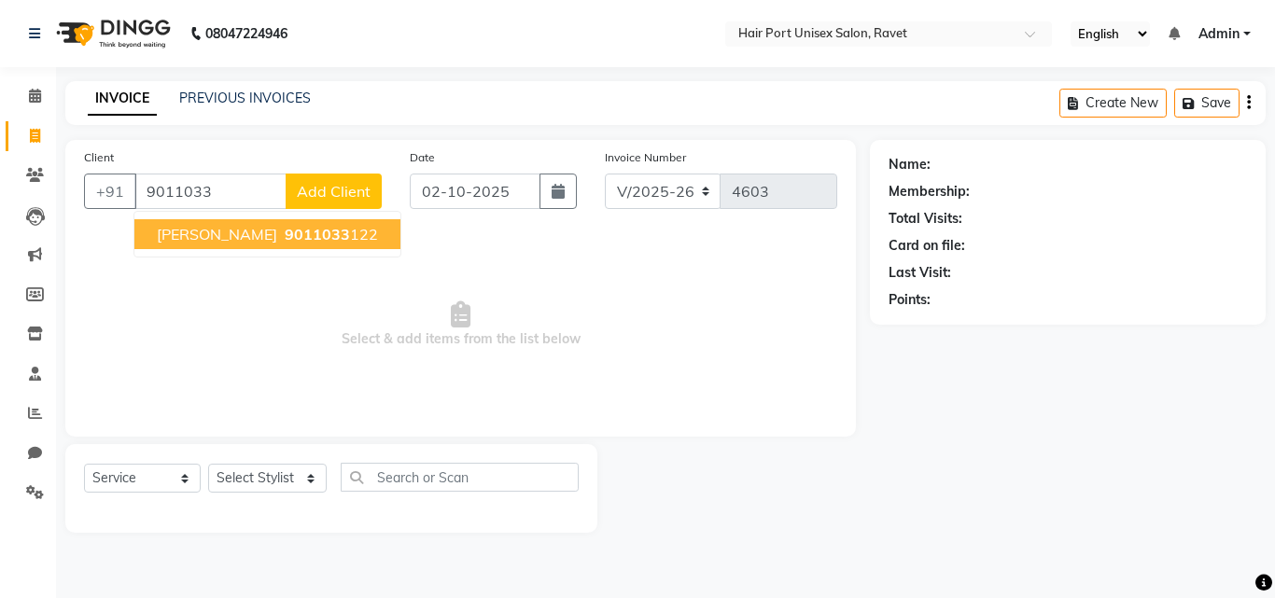
click at [285, 227] on span "9011033" at bounding box center [317, 234] width 65 height 19
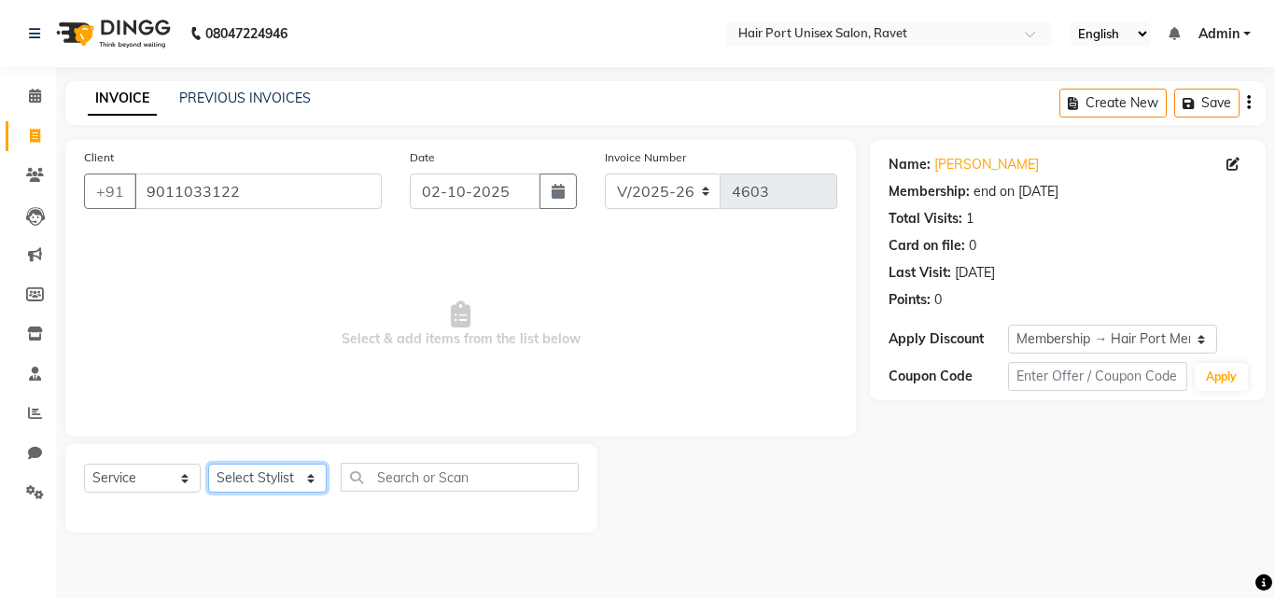
click at [297, 471] on select "Select Stylist [PERSON_NAME] [PERSON_NAME] [PERSON_NAME] [PERSON_NAME] [PERSON_…" at bounding box center [267, 478] width 119 height 29
click at [208, 464] on select "Select Stylist [PERSON_NAME] [PERSON_NAME] [PERSON_NAME] [PERSON_NAME] [PERSON_…" at bounding box center [267, 478] width 119 height 29
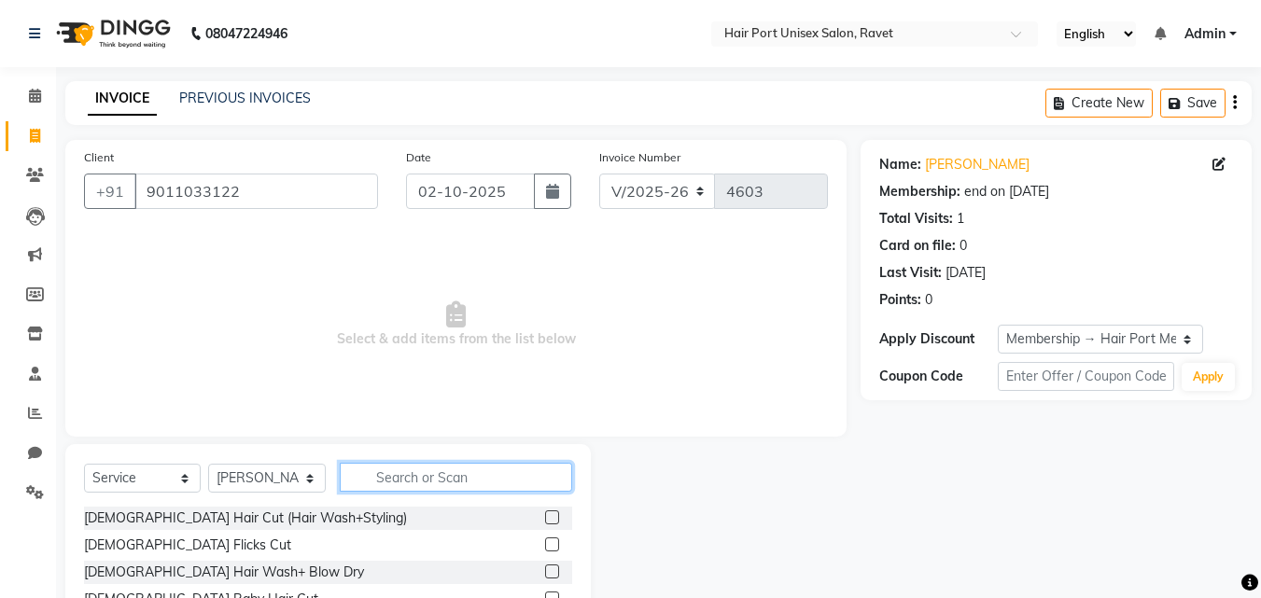
click at [385, 471] on input "text" at bounding box center [456, 477] width 232 height 29
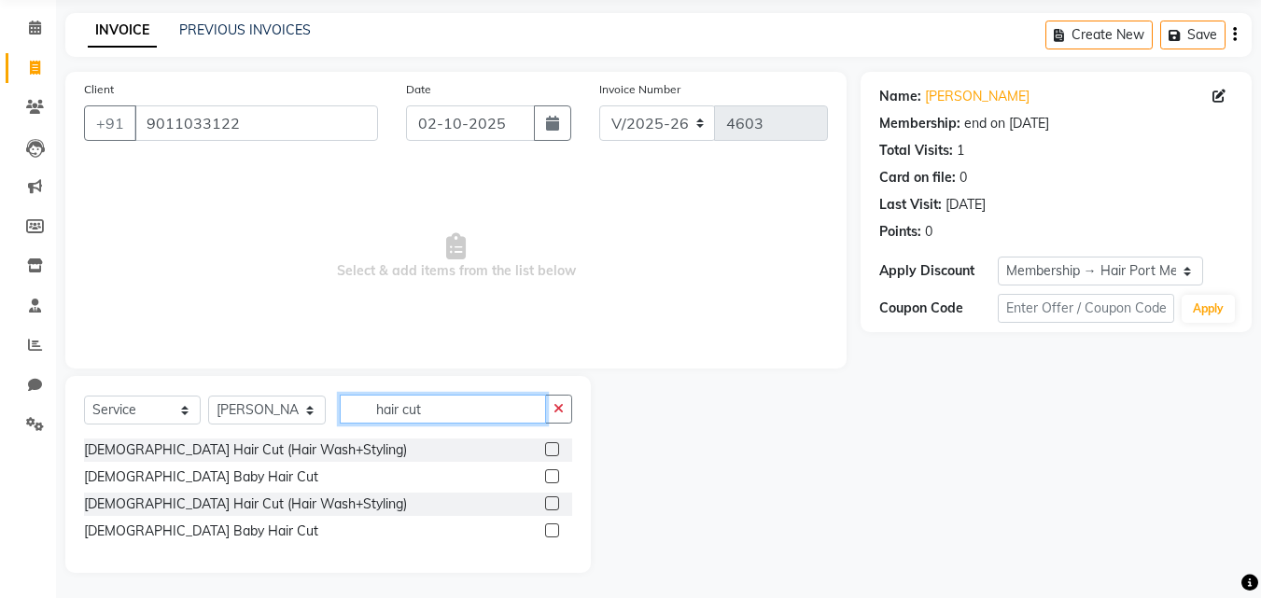
scroll to position [71, 0]
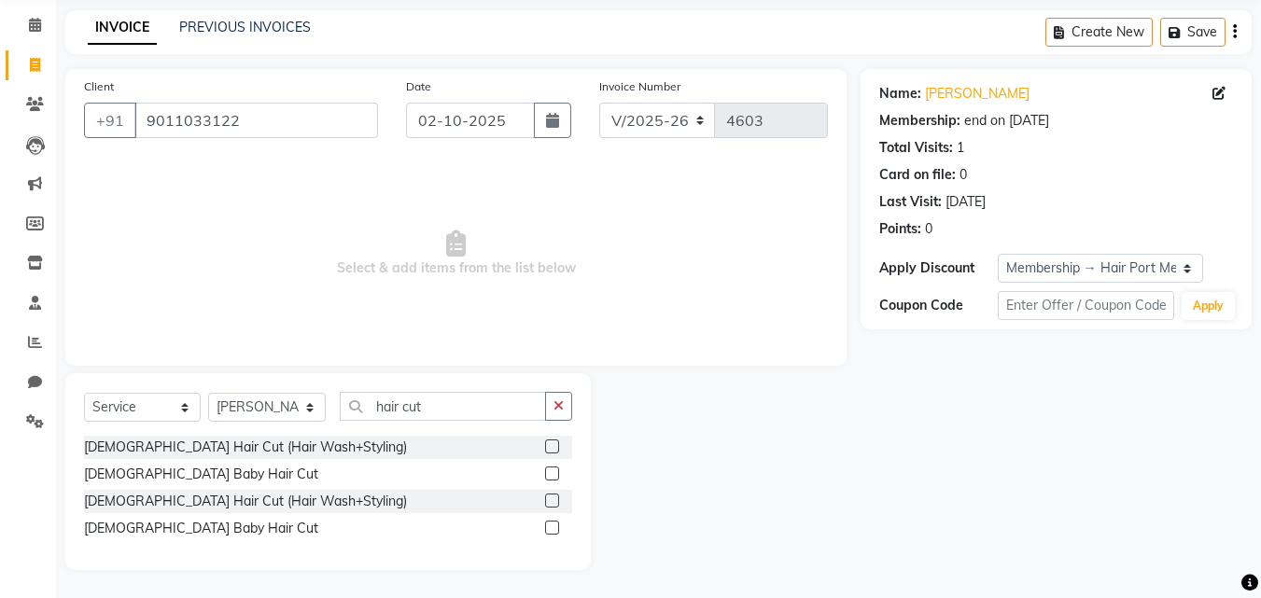
click at [553, 502] on label at bounding box center [552, 501] width 14 height 14
click at [553, 502] on input "checkbox" at bounding box center [551, 502] width 12 height 12
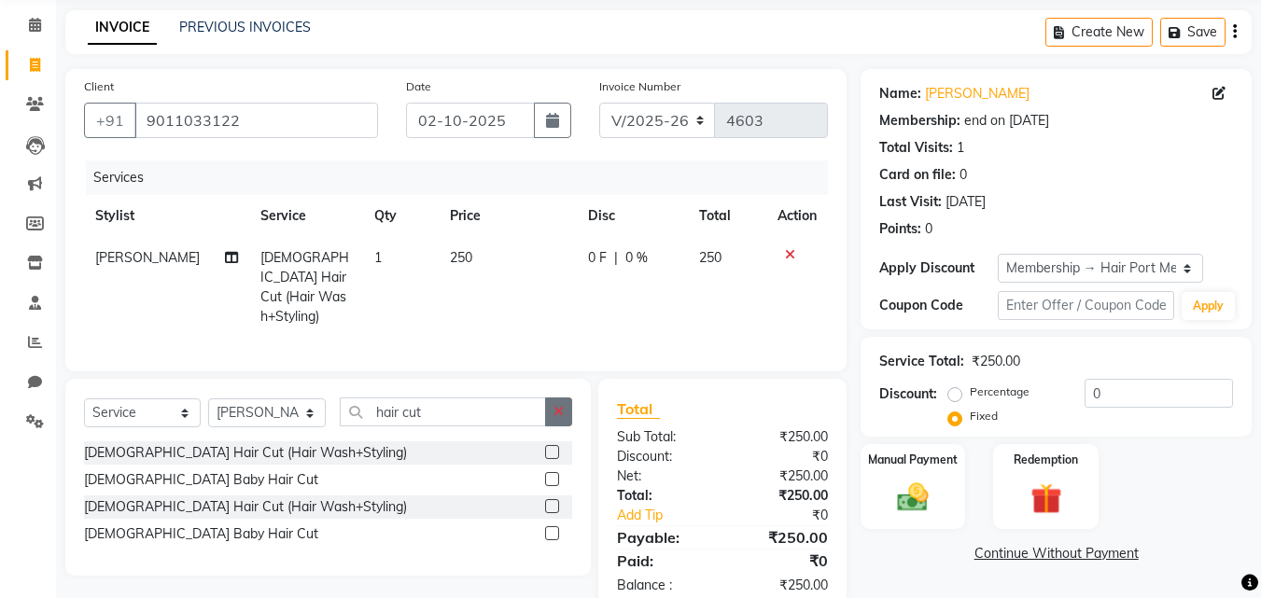
click at [557, 398] on button "button" at bounding box center [558, 412] width 27 height 29
click at [551, 472] on label at bounding box center [552, 479] width 14 height 14
click at [551, 474] on input "checkbox" at bounding box center [551, 480] width 12 height 12
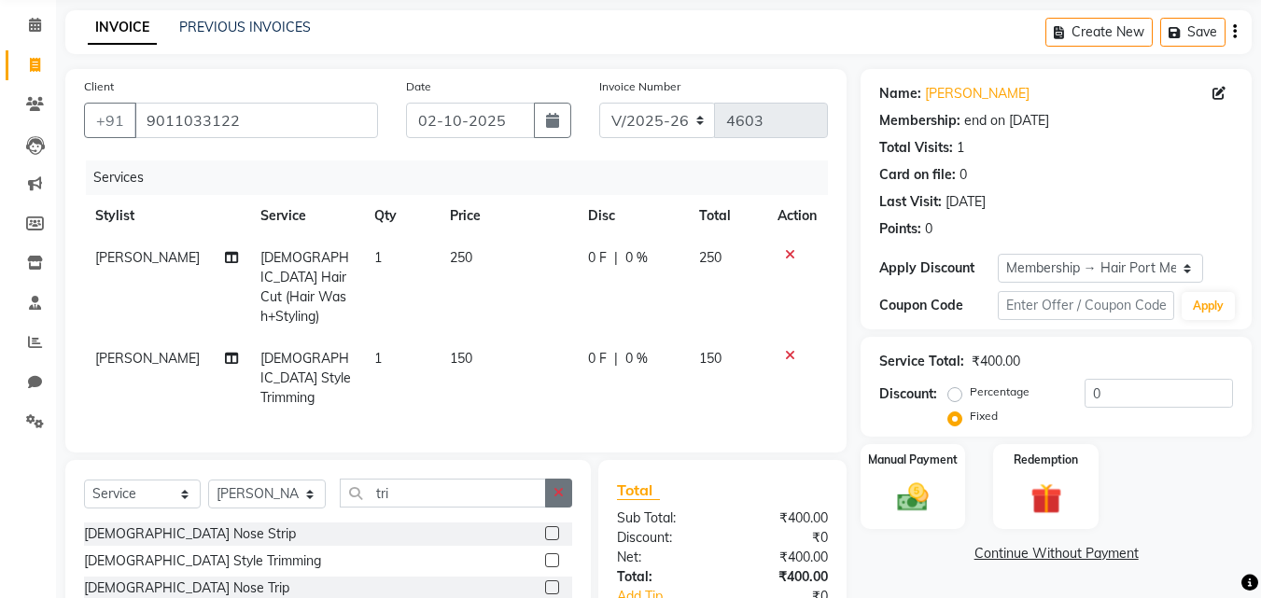
click at [551, 479] on button "button" at bounding box center [558, 493] width 27 height 29
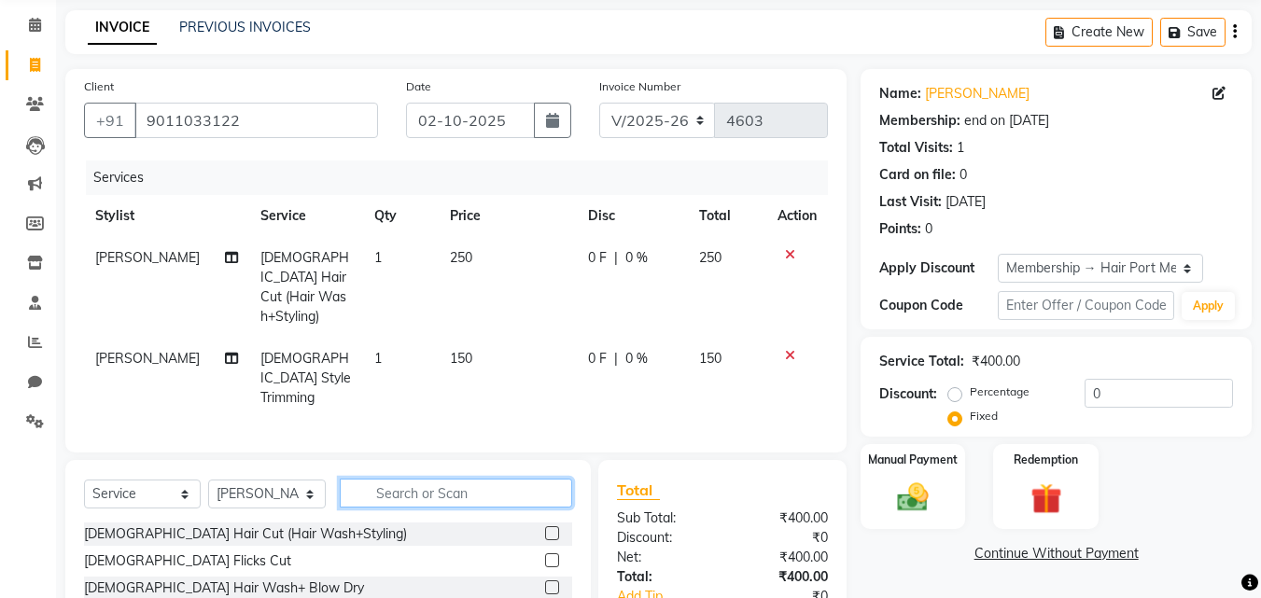
click at [521, 479] on input "text" at bounding box center [456, 493] width 232 height 29
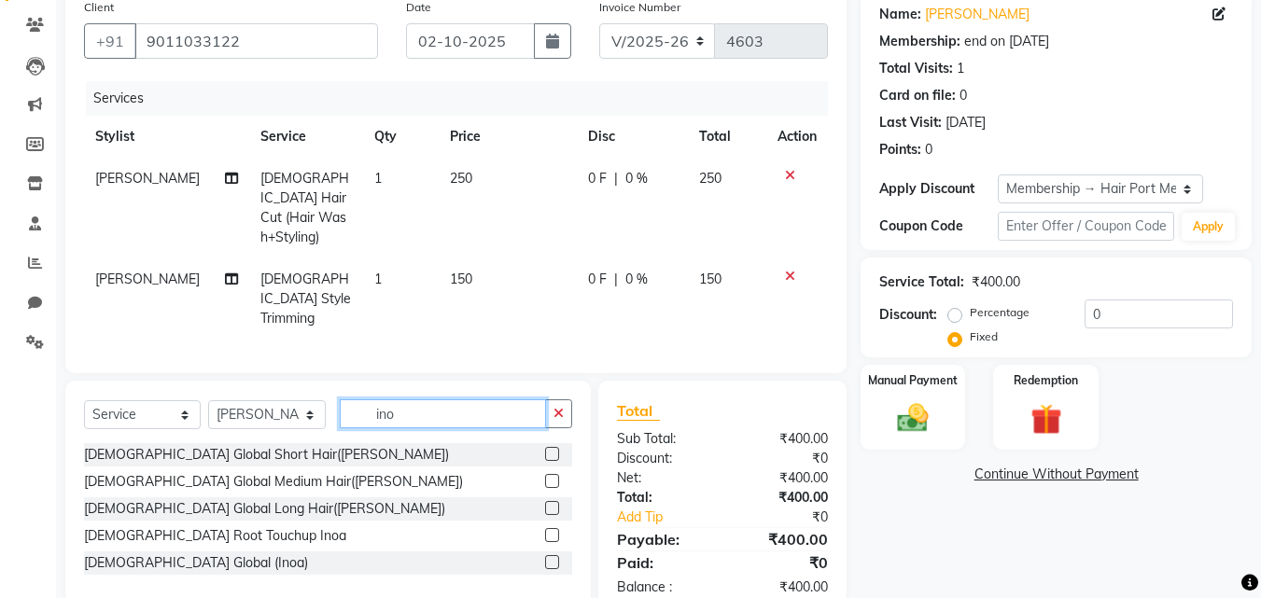
scroll to position [158, 0]
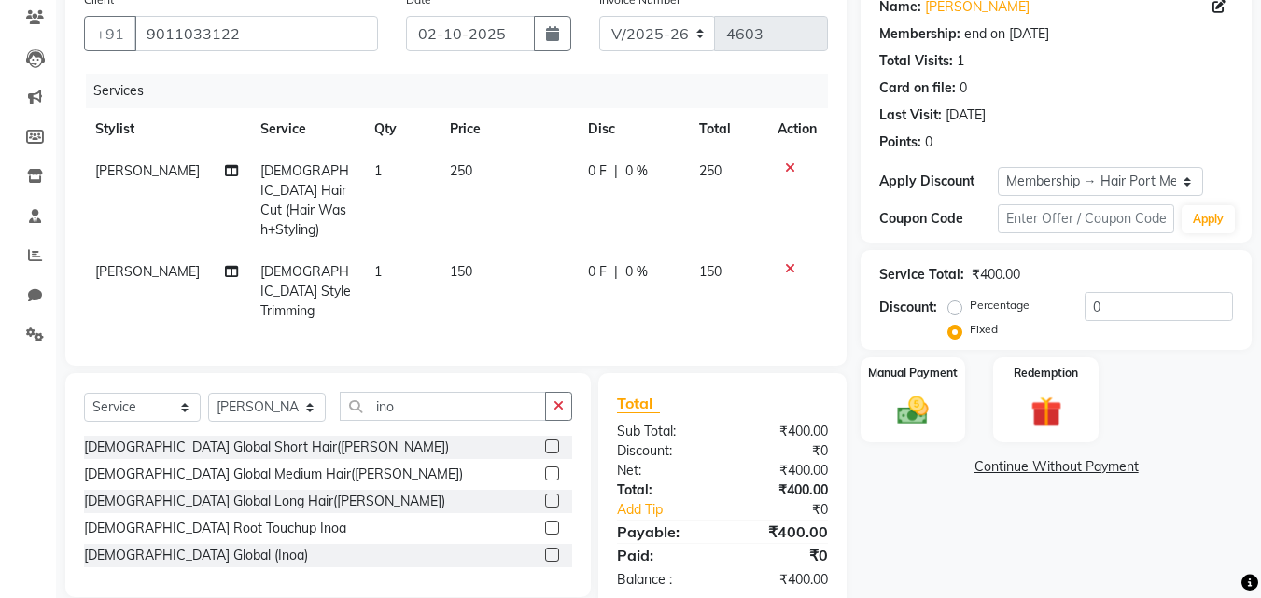
click at [549, 548] on label at bounding box center [552, 555] width 14 height 14
click at [549, 550] on input "checkbox" at bounding box center [551, 556] width 12 height 12
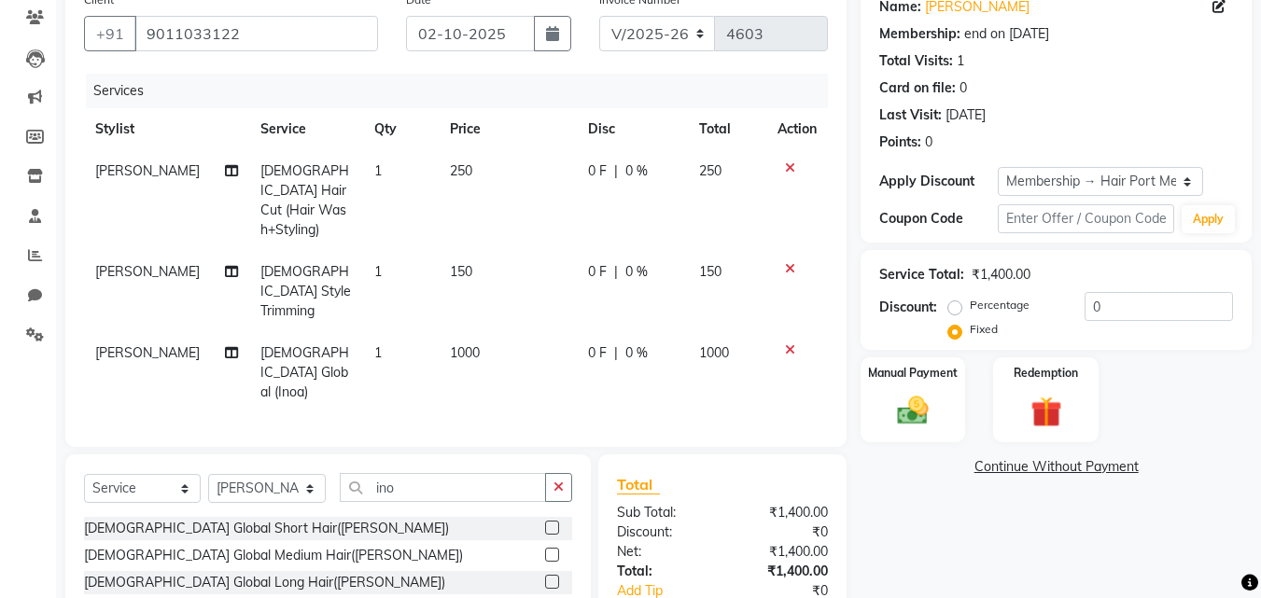
click at [469, 332] on td "1000" at bounding box center [508, 372] width 138 height 81
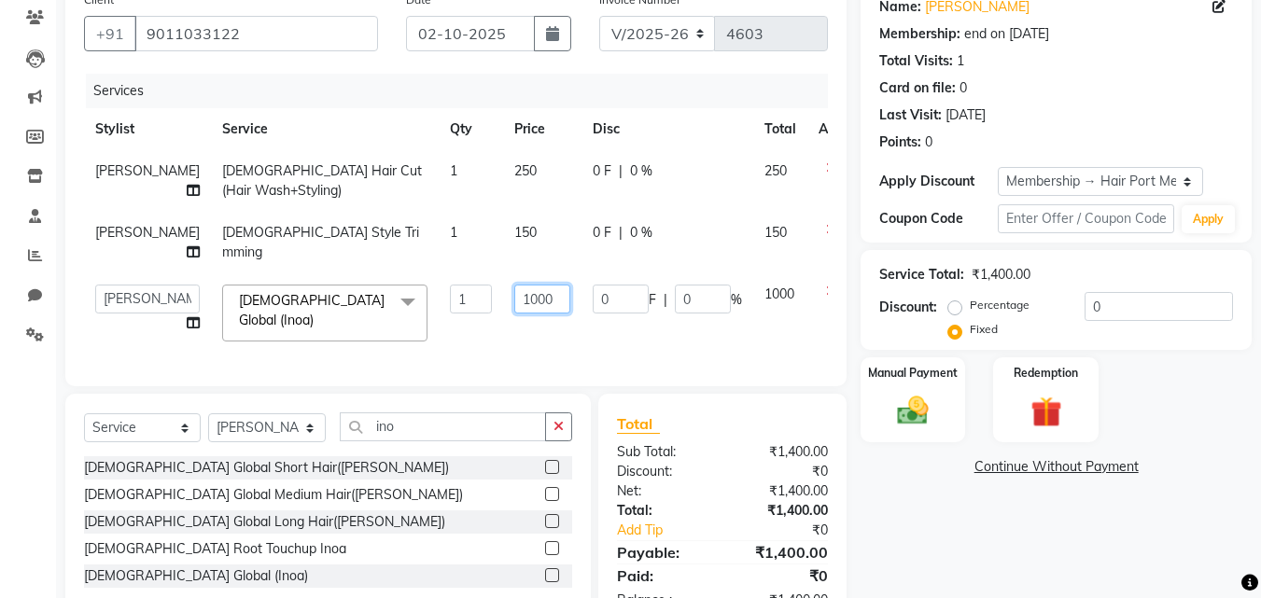
click at [514, 301] on input "1000" at bounding box center [542, 299] width 56 height 29
click at [591, 258] on td "0 F | 0 %" at bounding box center [668, 243] width 172 height 62
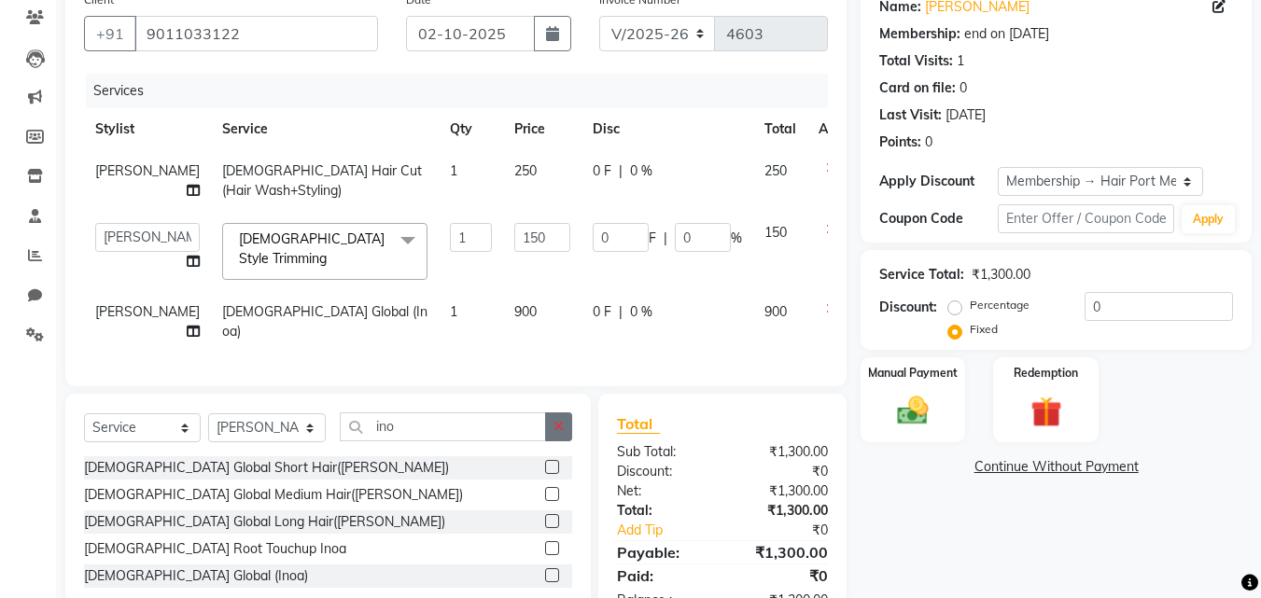
click at [557, 429] on icon "button" at bounding box center [559, 426] width 10 height 13
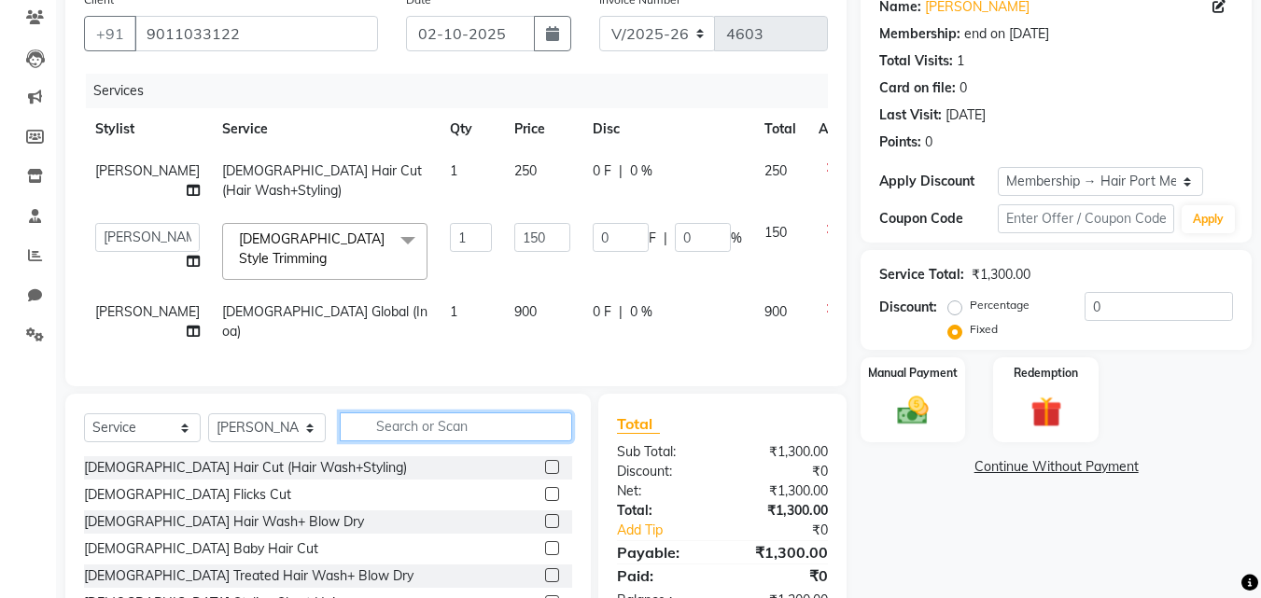
click at [546, 431] on input "text" at bounding box center [456, 427] width 232 height 29
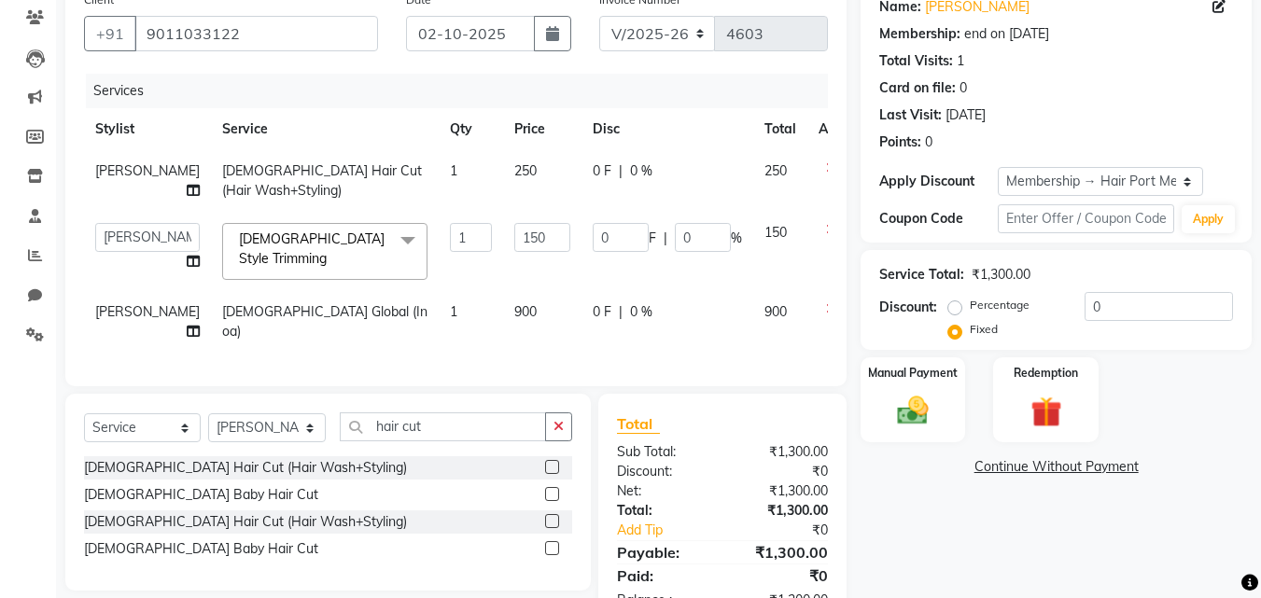
click at [553, 552] on label at bounding box center [552, 549] width 14 height 14
click at [553, 552] on input "checkbox" at bounding box center [551, 549] width 12 height 12
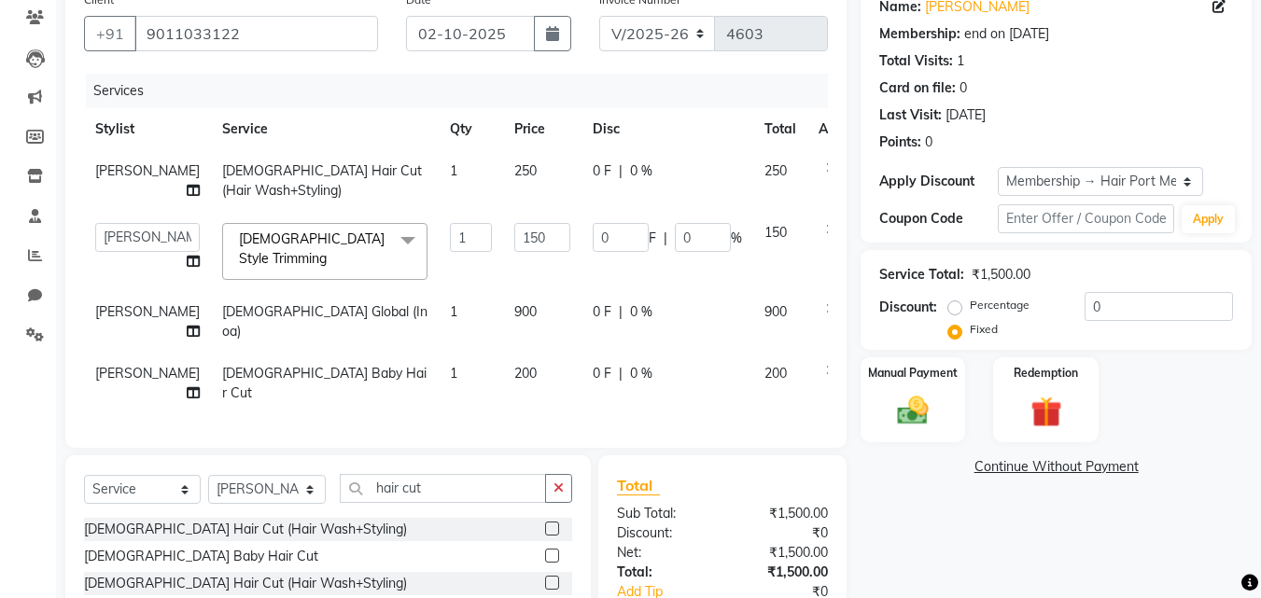
click at [753, 360] on td "200" at bounding box center [780, 384] width 54 height 62
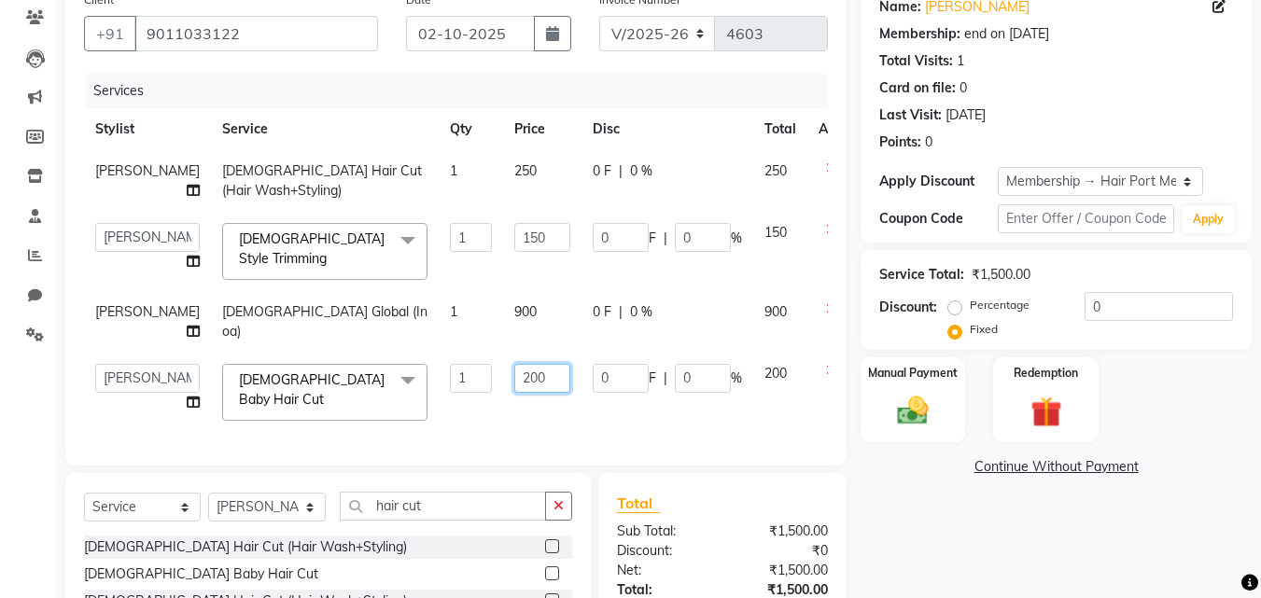
click at [514, 364] on input "200" at bounding box center [542, 378] width 56 height 29
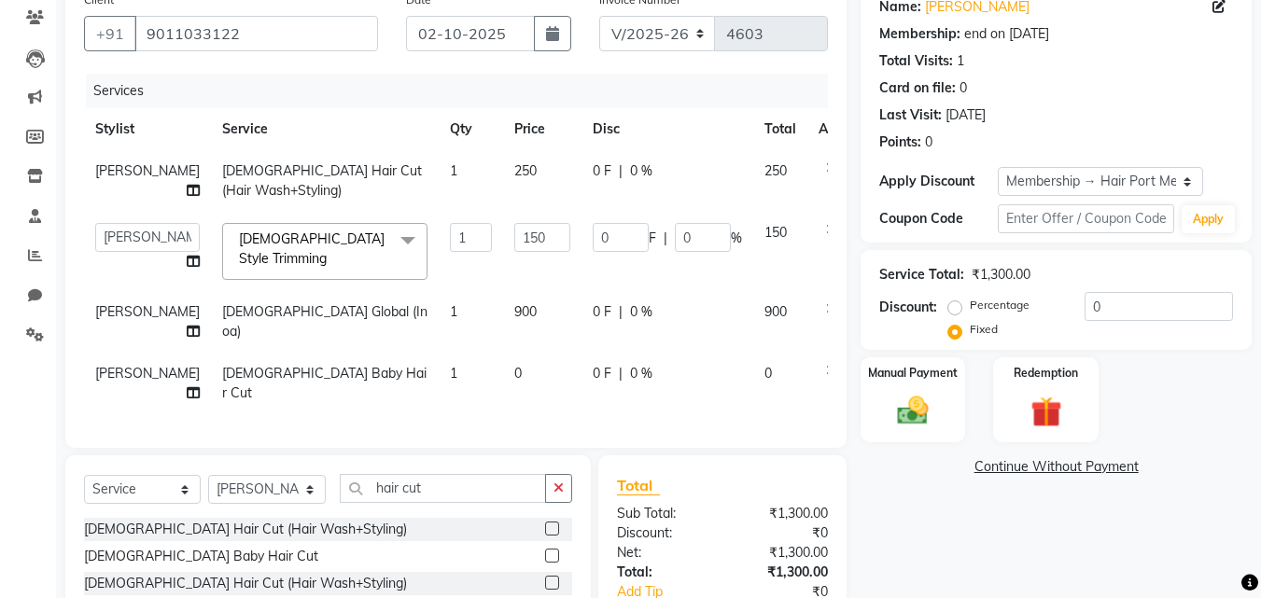
click at [826, 364] on icon at bounding box center [831, 370] width 10 height 13
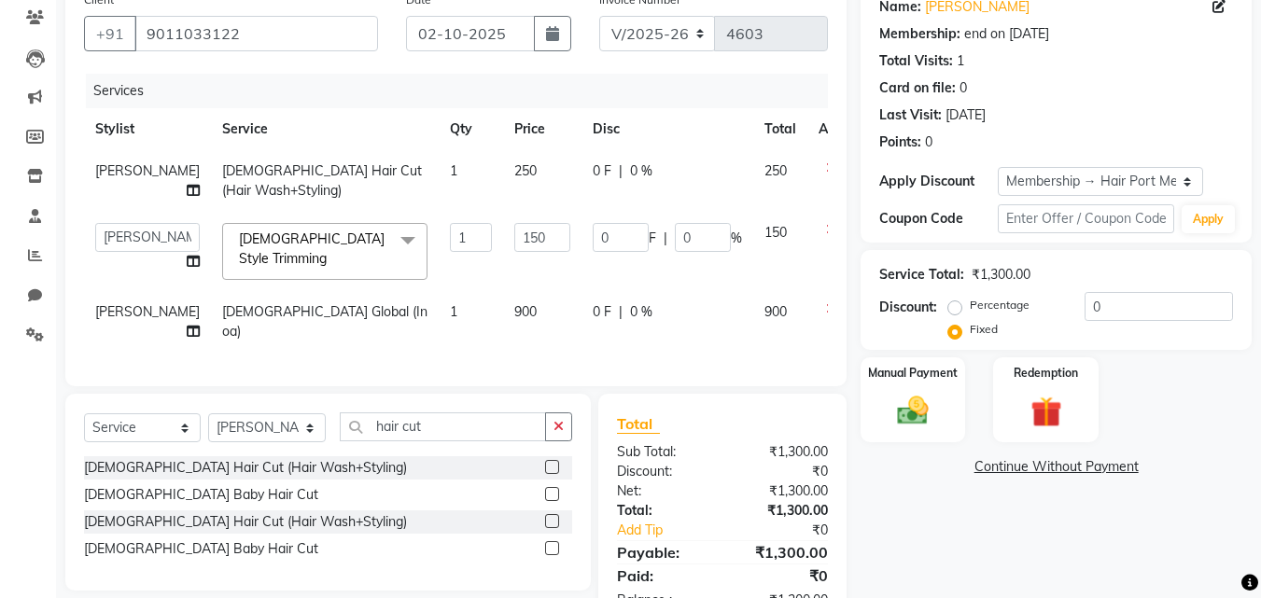
click at [552, 526] on label at bounding box center [552, 521] width 14 height 14
click at [552, 526] on input "checkbox" at bounding box center [551, 522] width 12 height 12
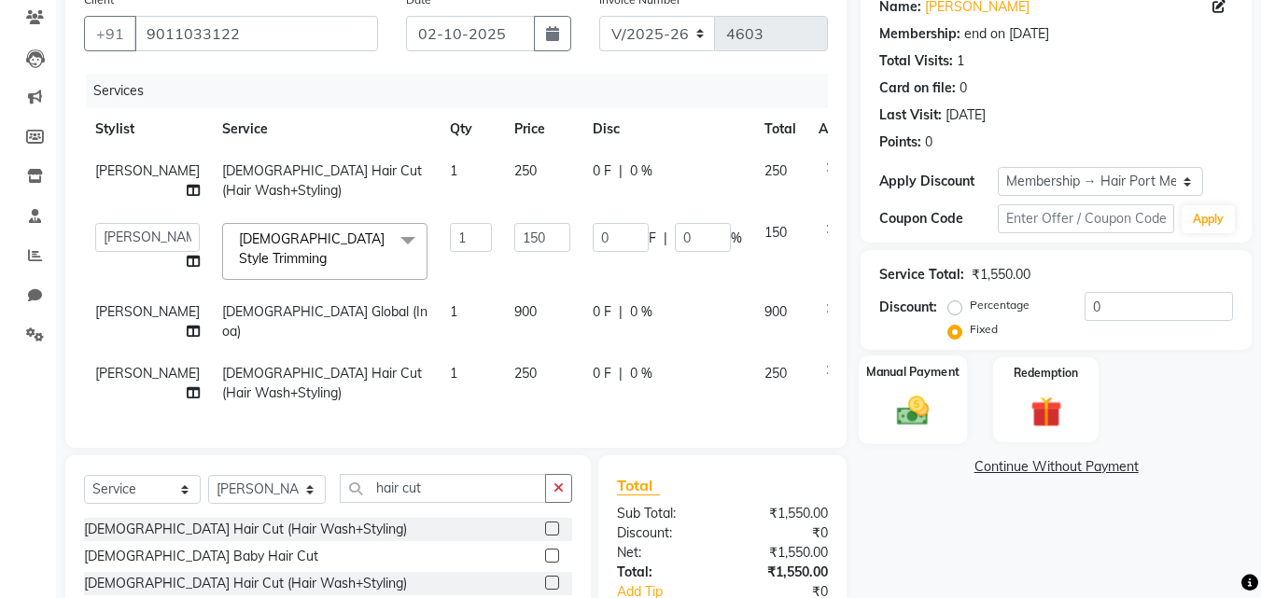
click at [921, 399] on img at bounding box center [913, 410] width 52 height 37
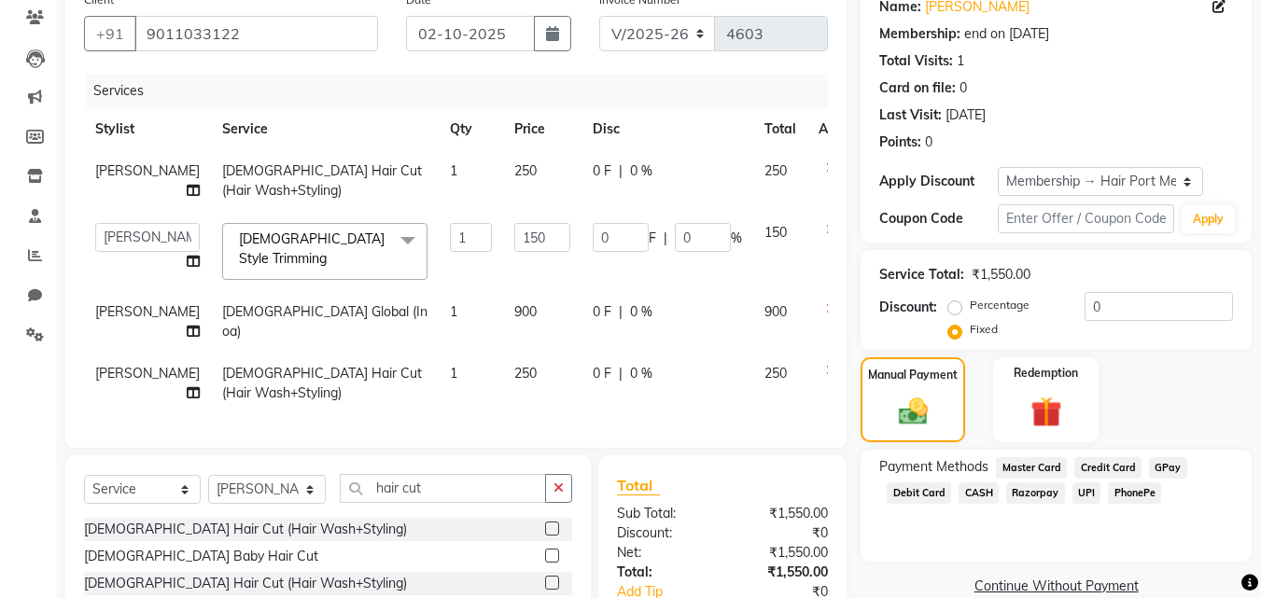
click at [1120, 493] on span "PhonePe" at bounding box center [1134, 493] width 53 height 21
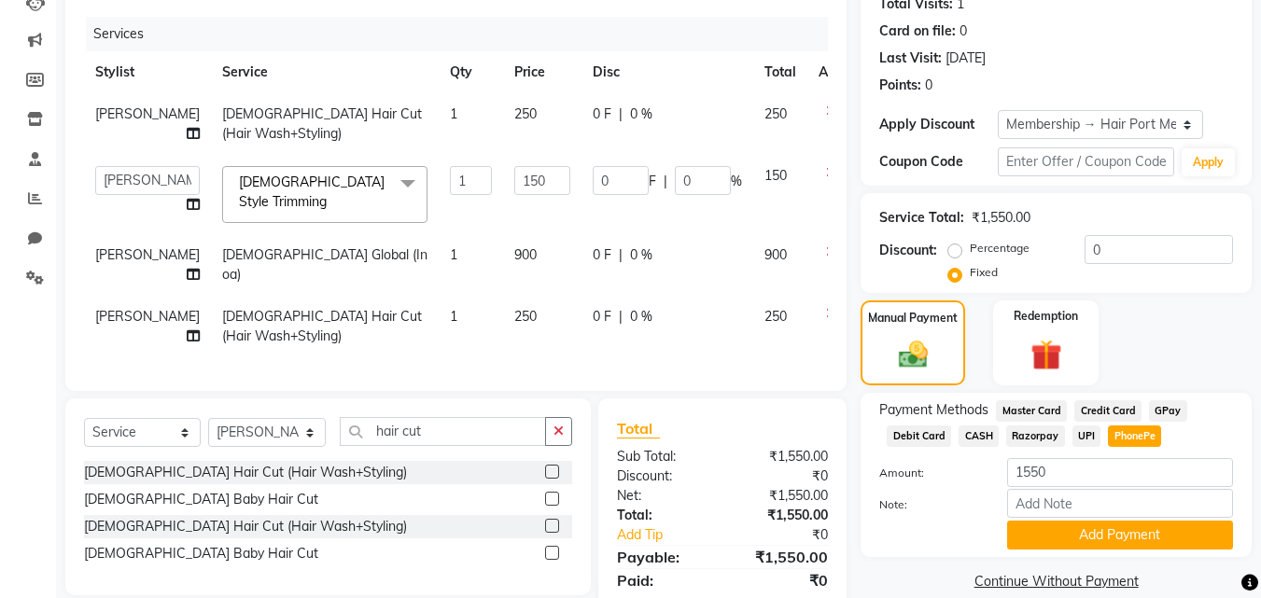
scroll to position [217, 0]
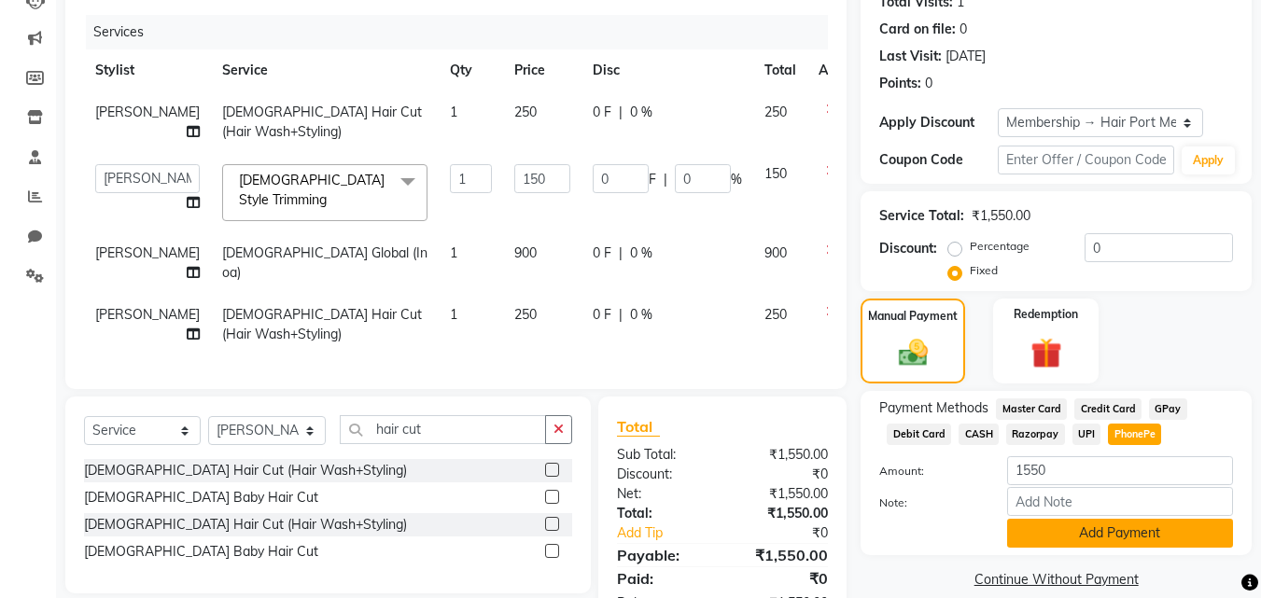
click at [1119, 531] on button "Add Payment" at bounding box center [1120, 533] width 226 height 29
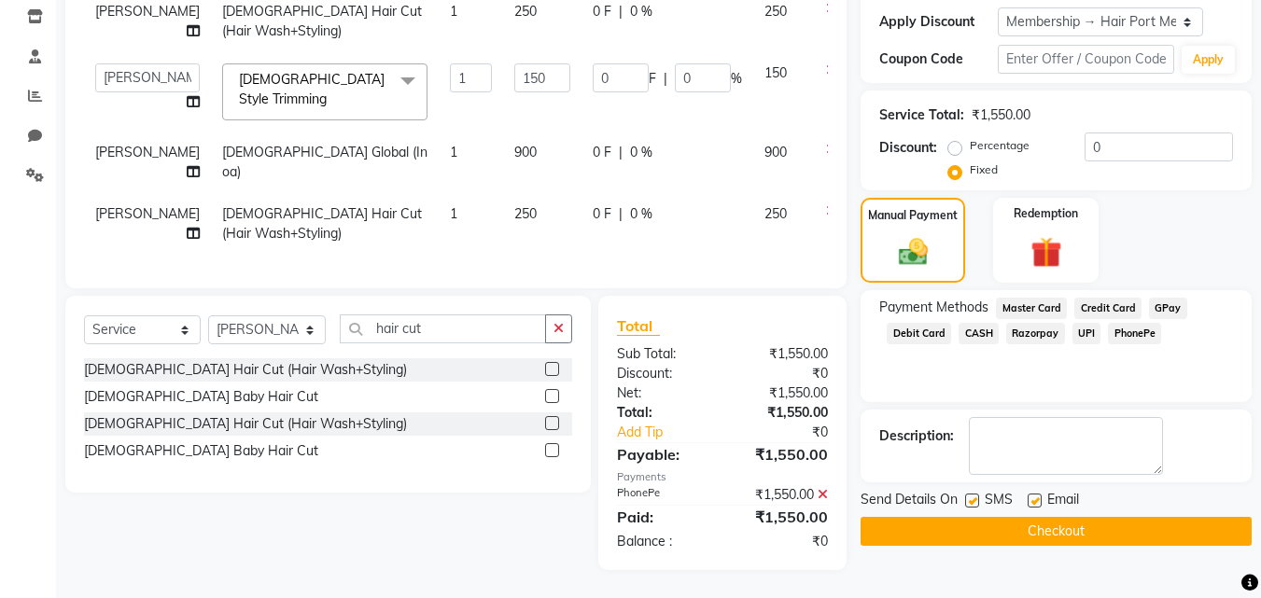
scroll to position [323, 0]
click at [1111, 528] on button "Checkout" at bounding box center [1056, 531] width 391 height 29
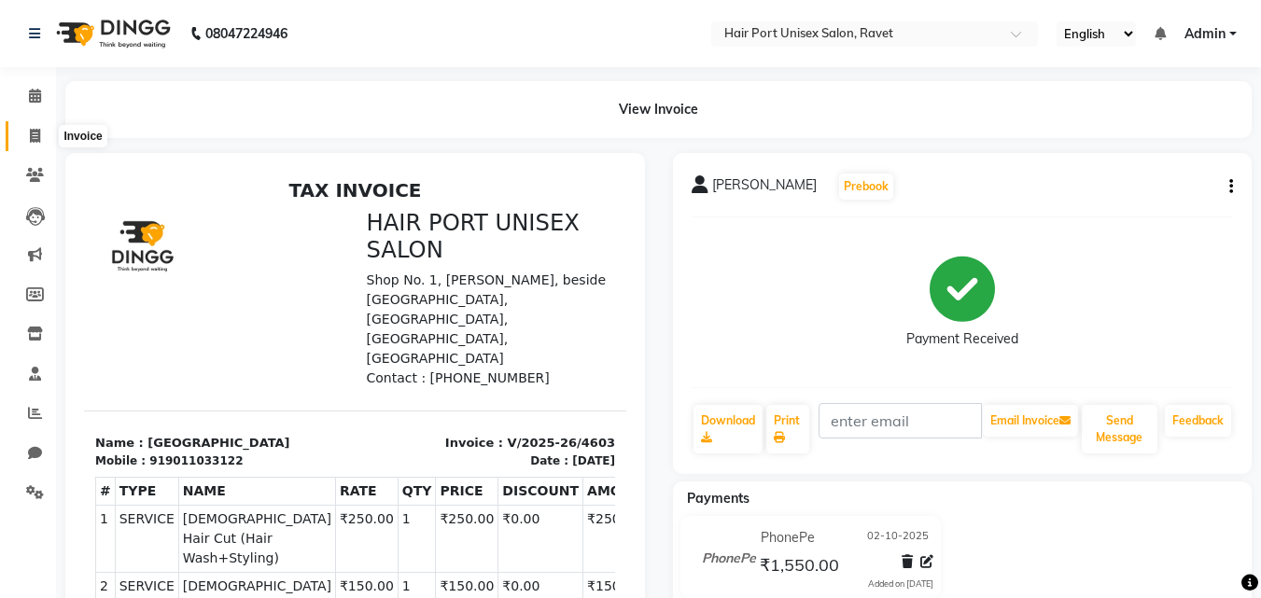
click at [34, 127] on span at bounding box center [35, 136] width 33 height 21
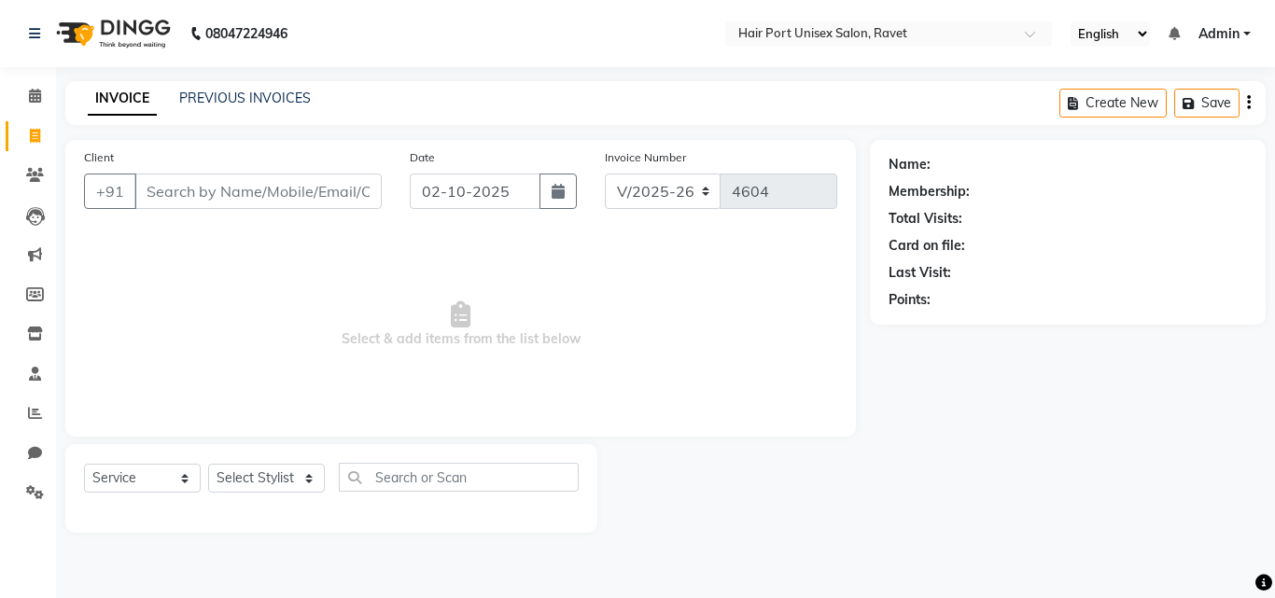
click at [183, 184] on input "Client" at bounding box center [257, 191] width 247 height 35
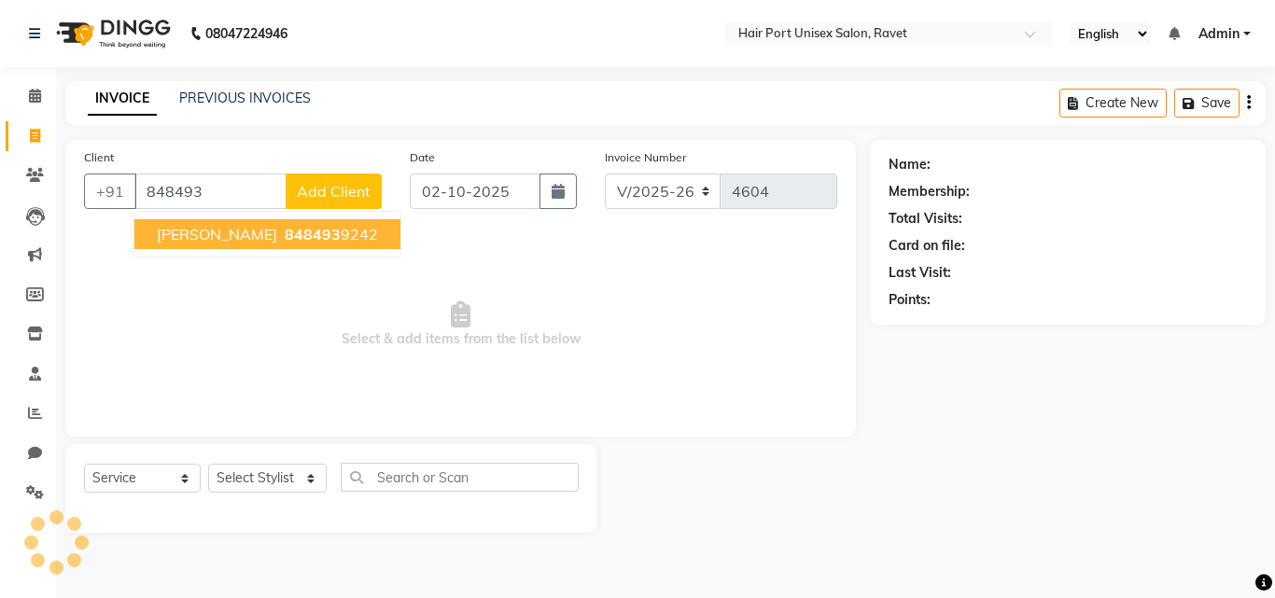
click at [285, 226] on span "848493" at bounding box center [313, 234] width 56 height 19
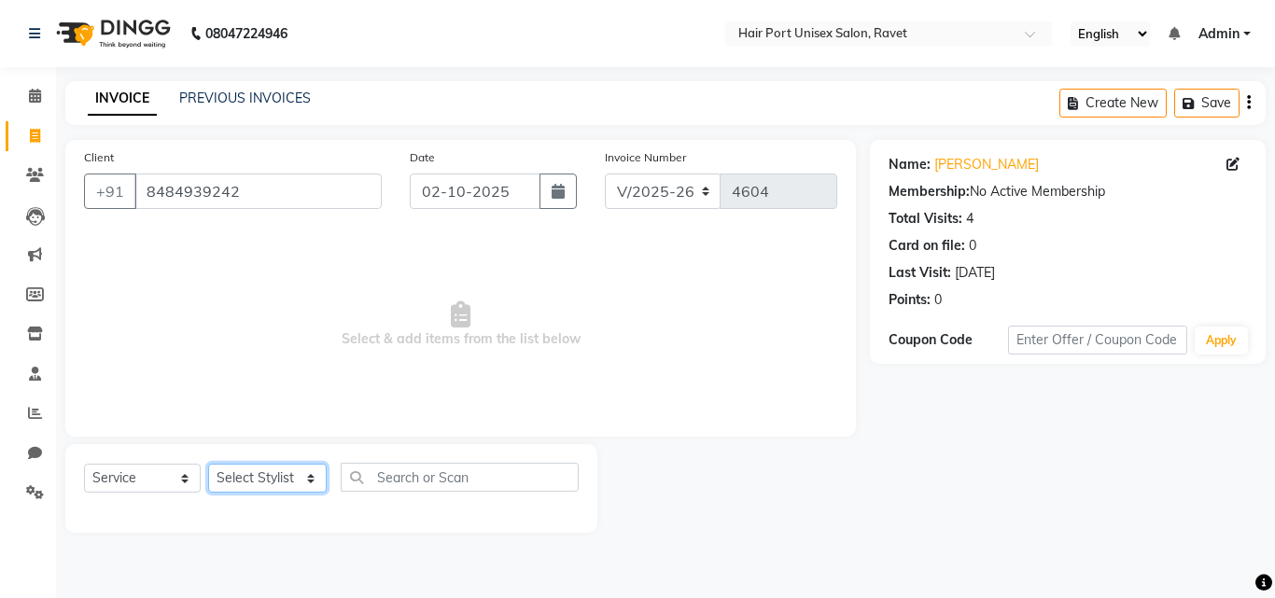
click at [274, 474] on select "Select Stylist [PERSON_NAME] [PERSON_NAME] [PERSON_NAME] [PERSON_NAME] [PERSON_…" at bounding box center [267, 478] width 119 height 29
click at [208, 464] on select "Select Stylist [PERSON_NAME] [PERSON_NAME] [PERSON_NAME] [PERSON_NAME] [PERSON_…" at bounding box center [267, 478] width 119 height 29
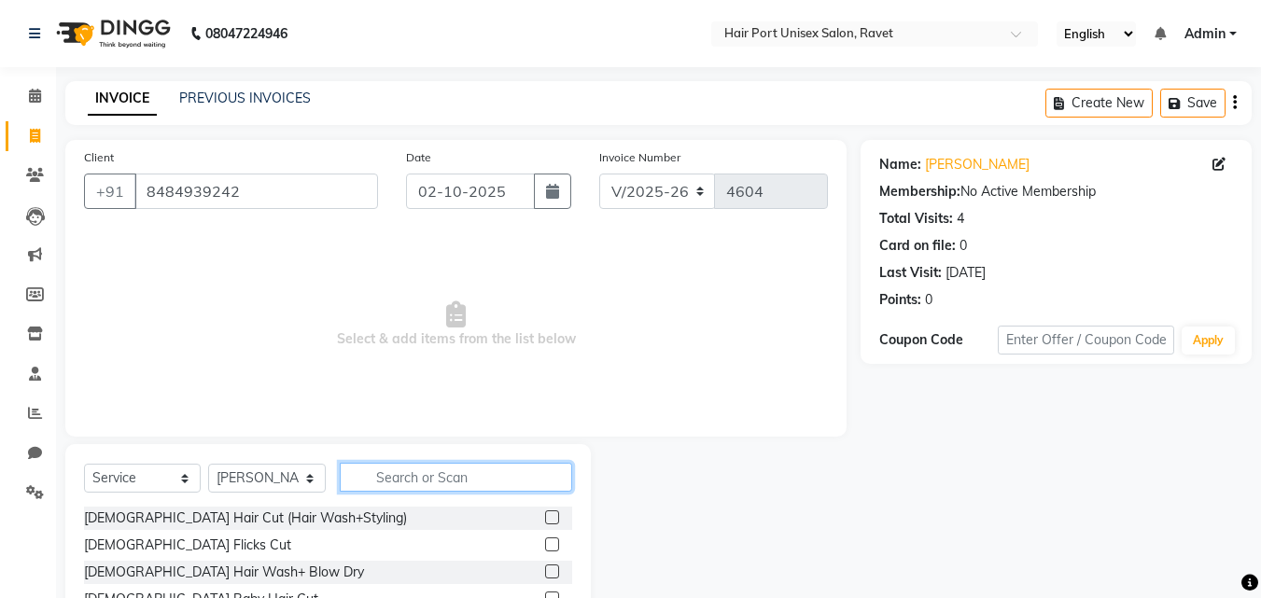
click at [430, 483] on input "text" at bounding box center [456, 477] width 232 height 29
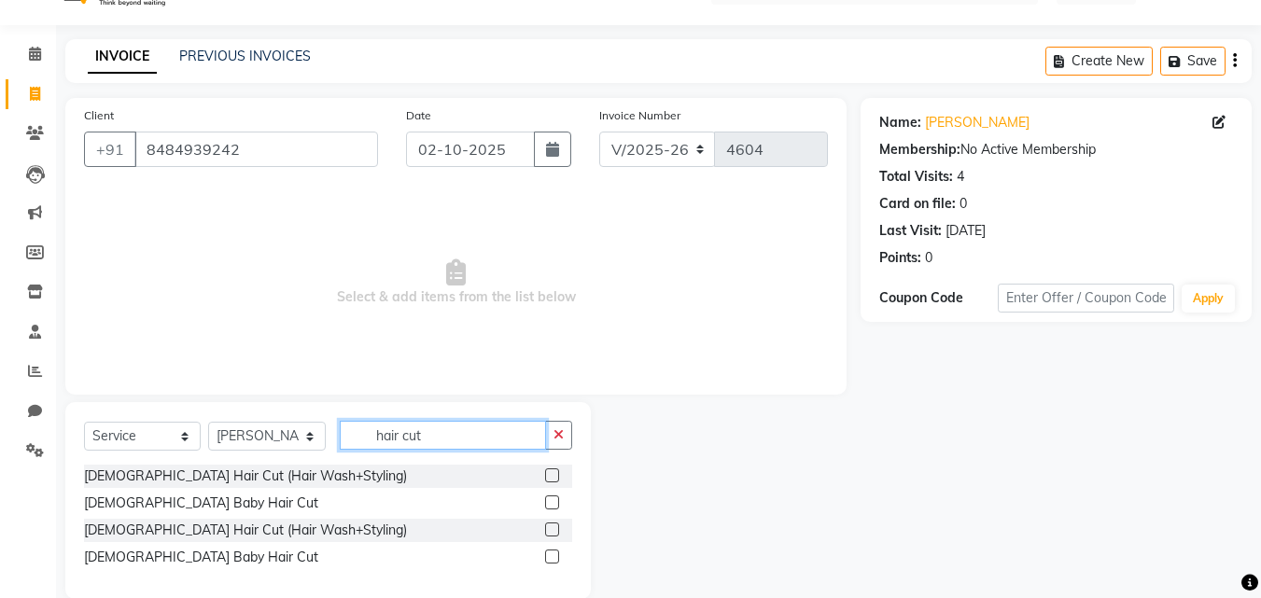
scroll to position [45, 0]
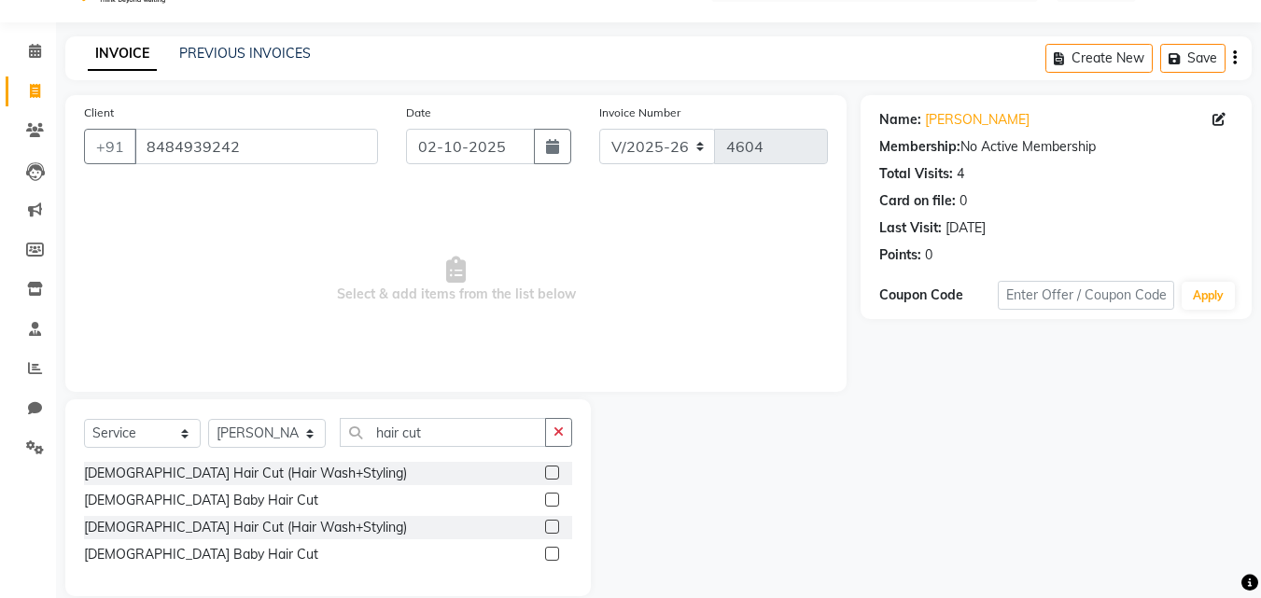
click at [530, 534] on div "[DEMOGRAPHIC_DATA] Hair Cut (Hair Wash+Styling)" at bounding box center [328, 527] width 488 height 23
click at [551, 528] on label at bounding box center [552, 527] width 14 height 14
click at [551, 528] on input "checkbox" at bounding box center [551, 528] width 12 height 12
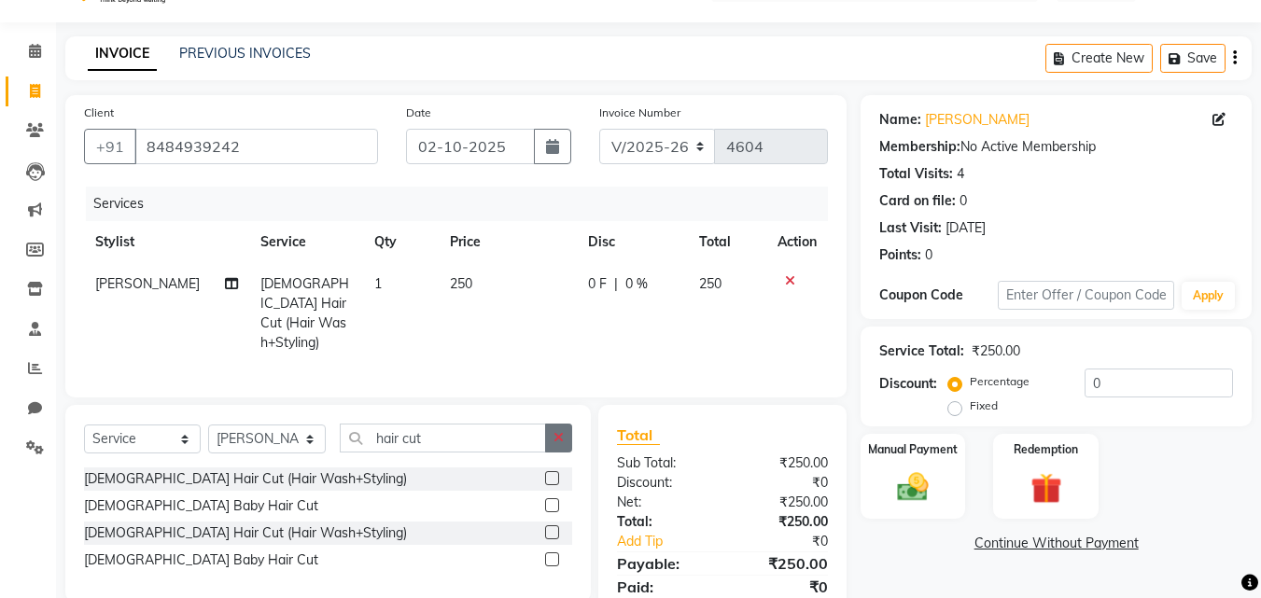
click at [556, 437] on icon "button" at bounding box center [559, 437] width 10 height 13
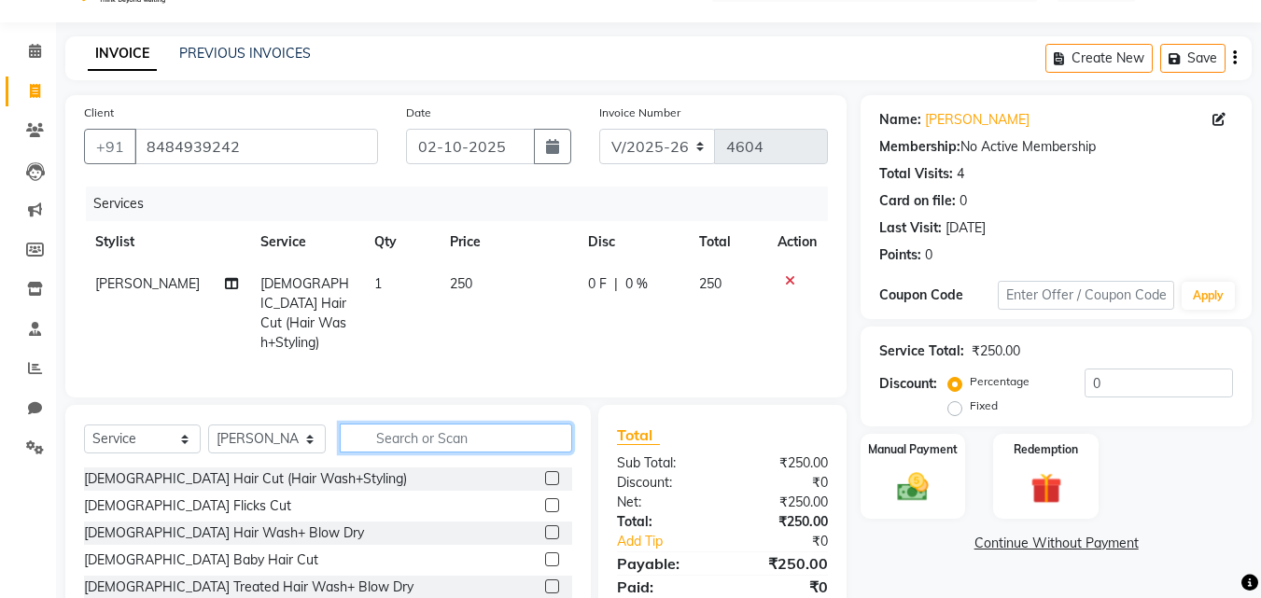
click at [526, 437] on input "text" at bounding box center [456, 438] width 232 height 29
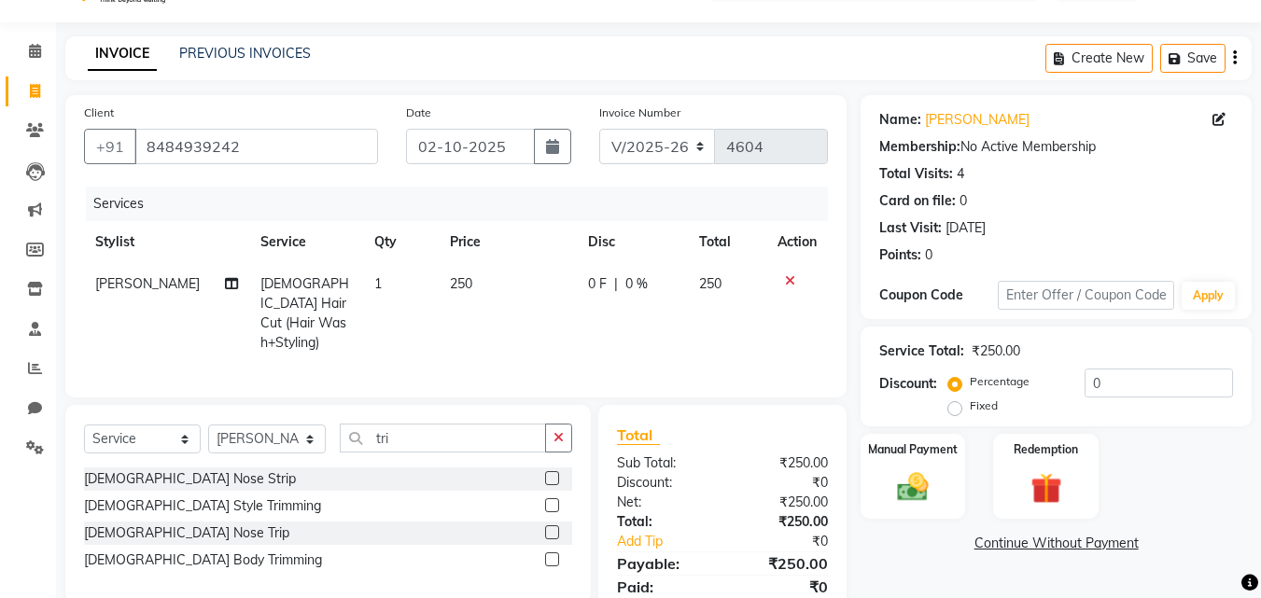
click at [553, 499] on label at bounding box center [552, 506] width 14 height 14
click at [553, 500] on input "checkbox" at bounding box center [551, 506] width 12 height 12
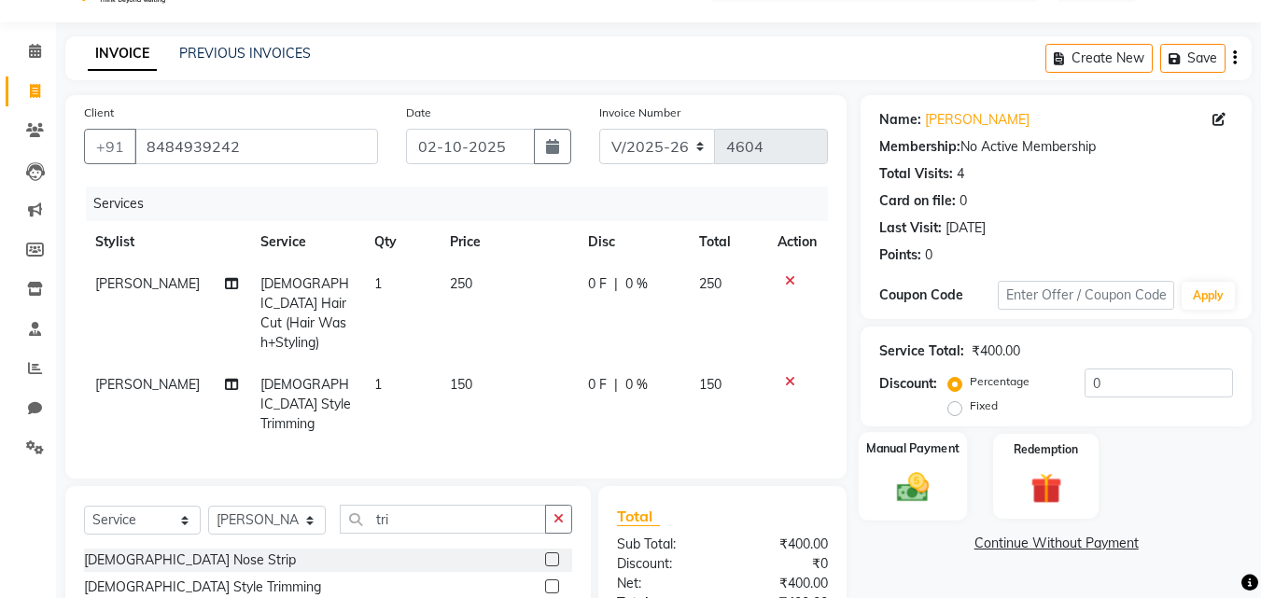
click at [923, 487] on img at bounding box center [913, 487] width 52 height 37
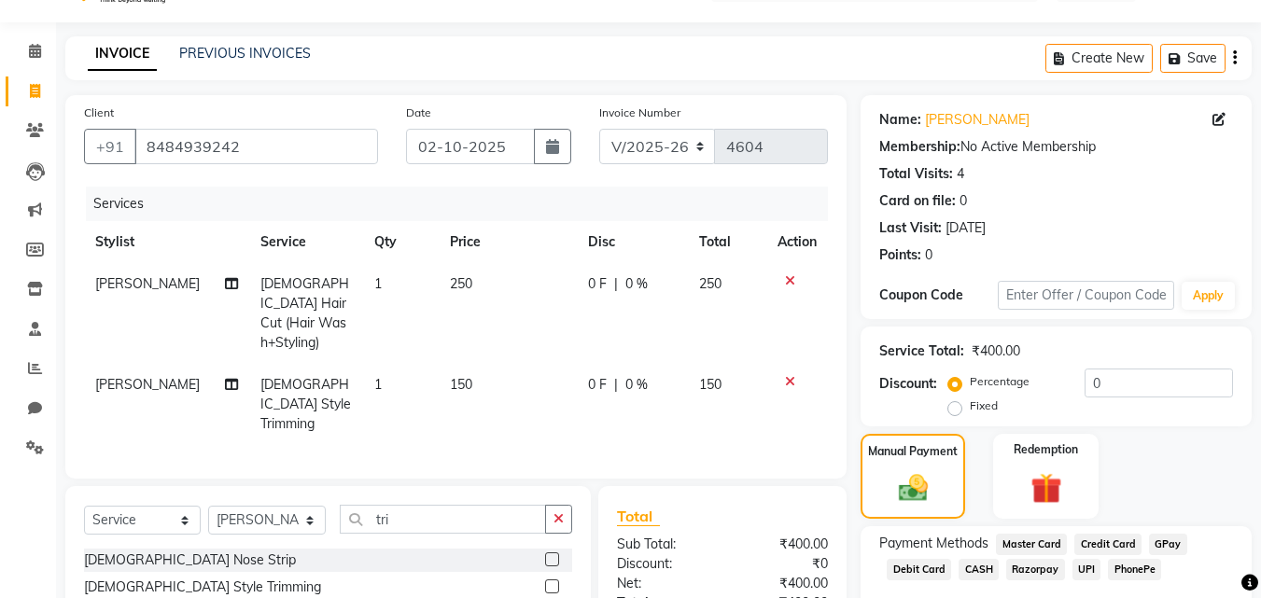
click at [1129, 570] on span "PhonePe" at bounding box center [1134, 569] width 53 height 21
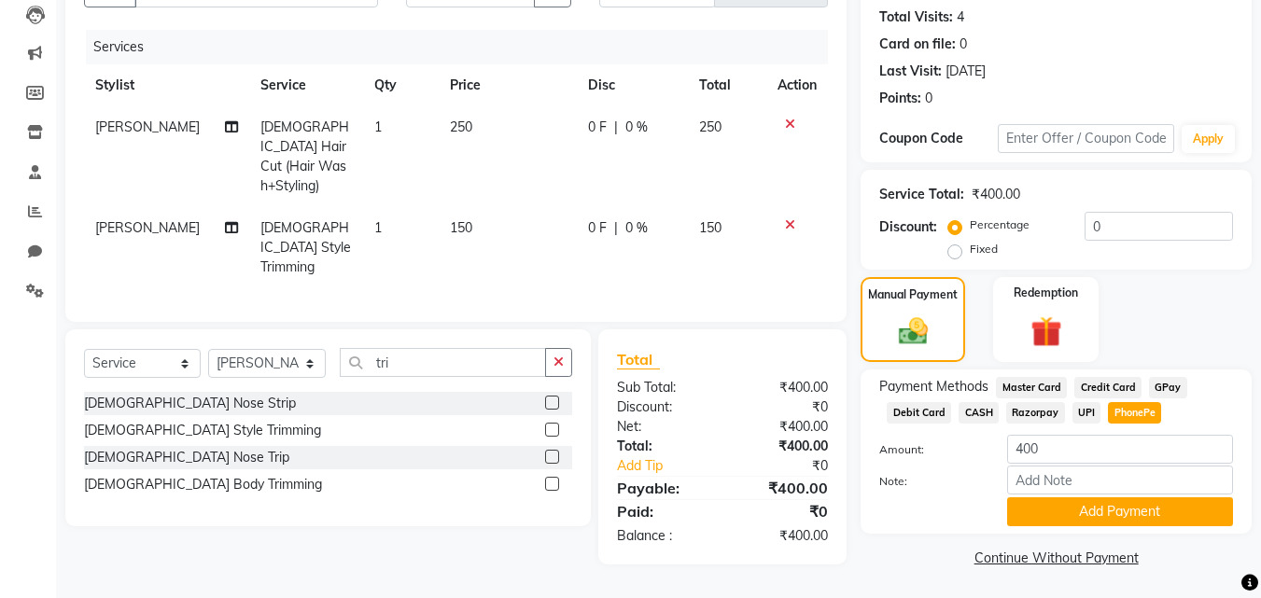
scroll to position [204, 0]
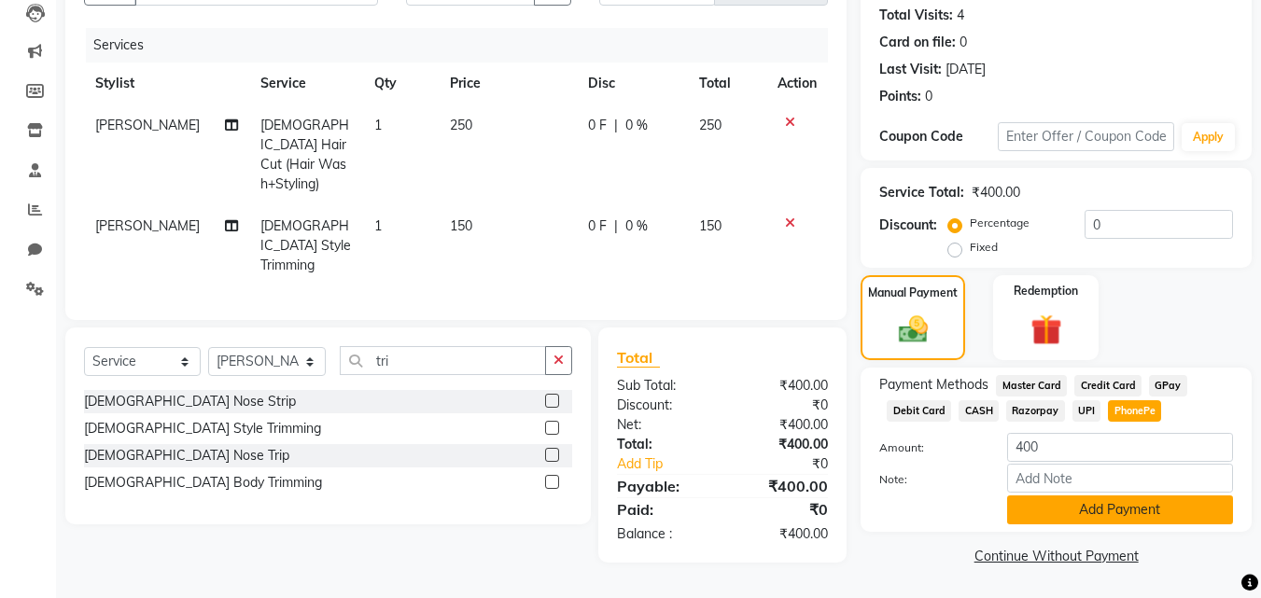
click at [1127, 510] on button "Add Payment" at bounding box center [1120, 510] width 226 height 29
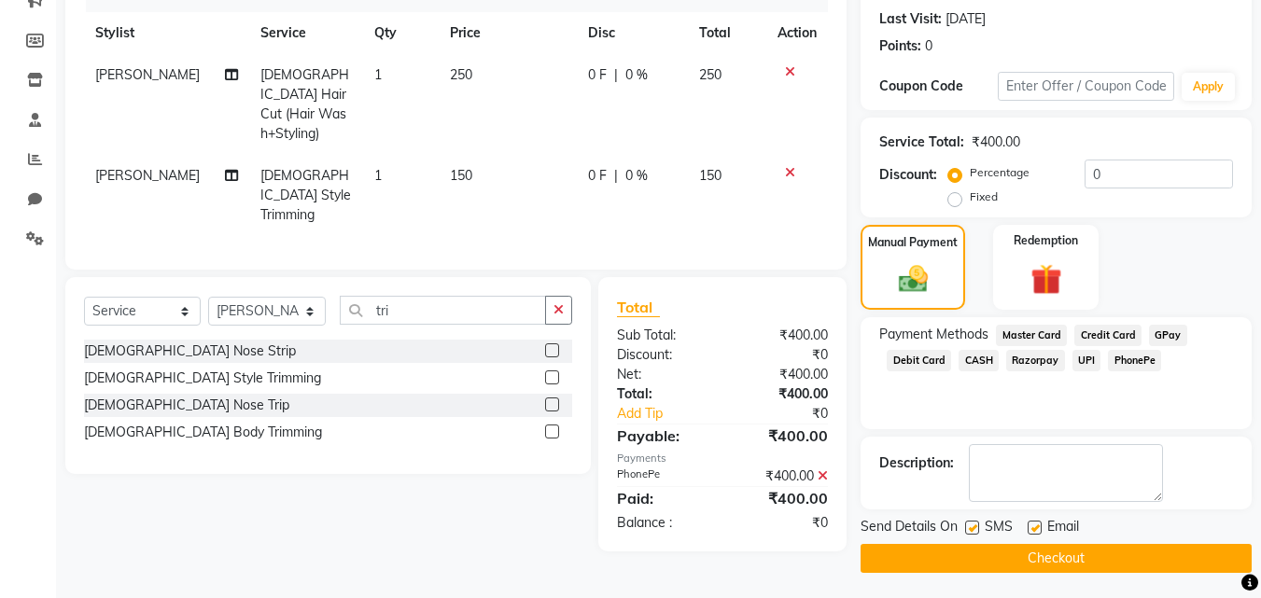
scroll to position [257, 0]
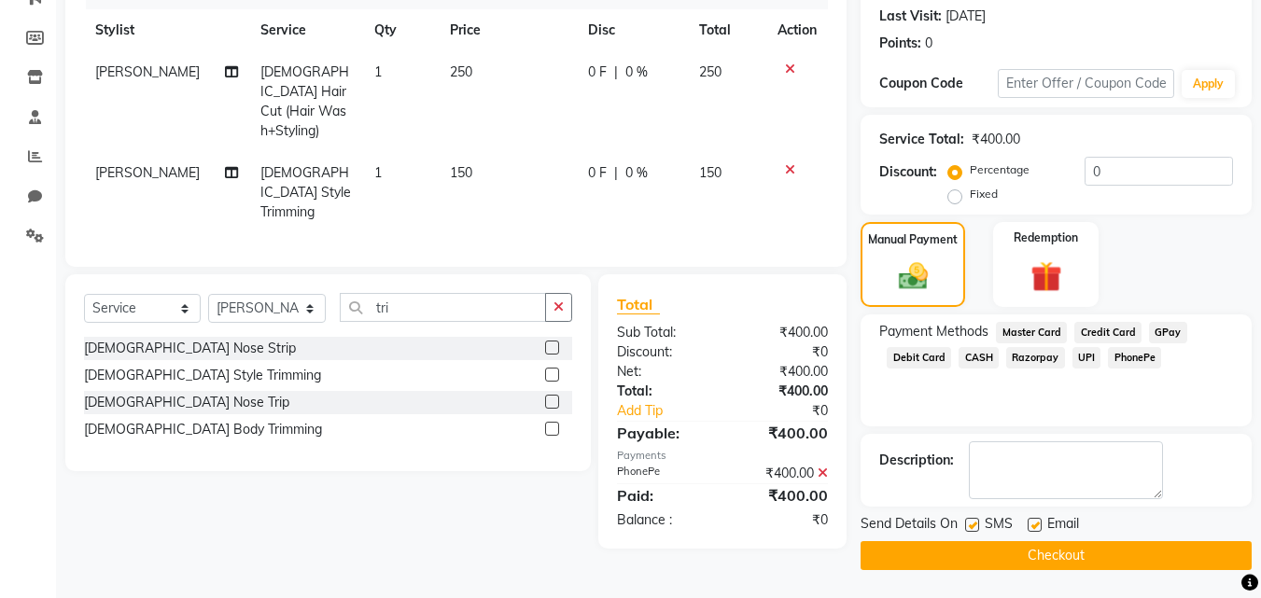
click at [1121, 556] on button "Checkout" at bounding box center [1056, 556] width 391 height 29
